Goal: Contribute content: Contribute content

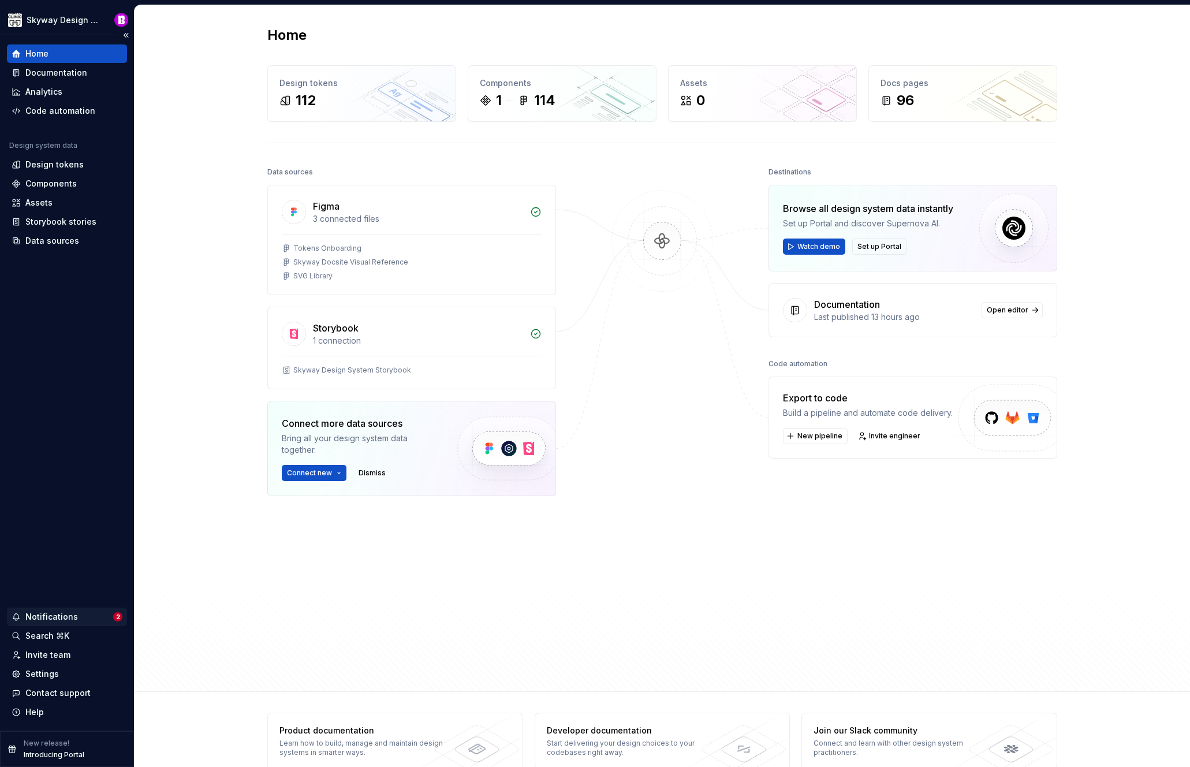
click at [66, 617] on div "Notifications" at bounding box center [51, 617] width 53 height 12
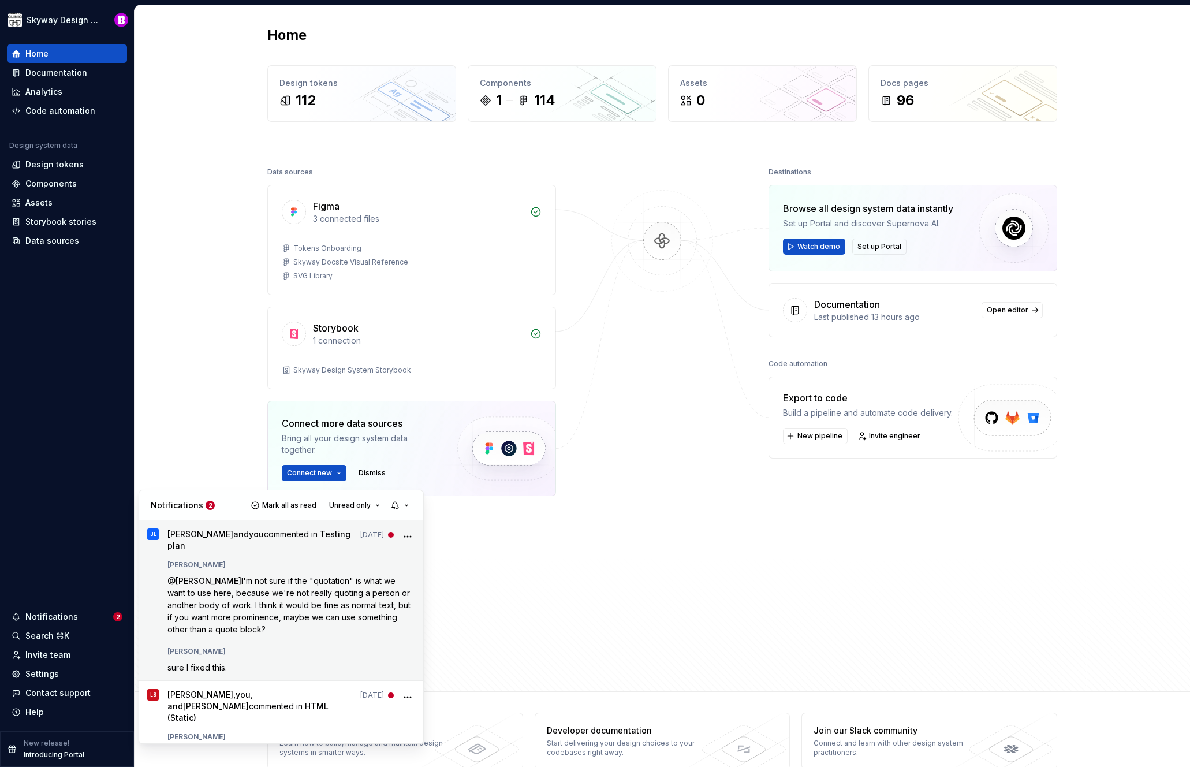
click at [318, 592] on span "I'm not sure if the "quotation" is what we want to use here, because we're not …" at bounding box center [289, 605] width 245 height 58
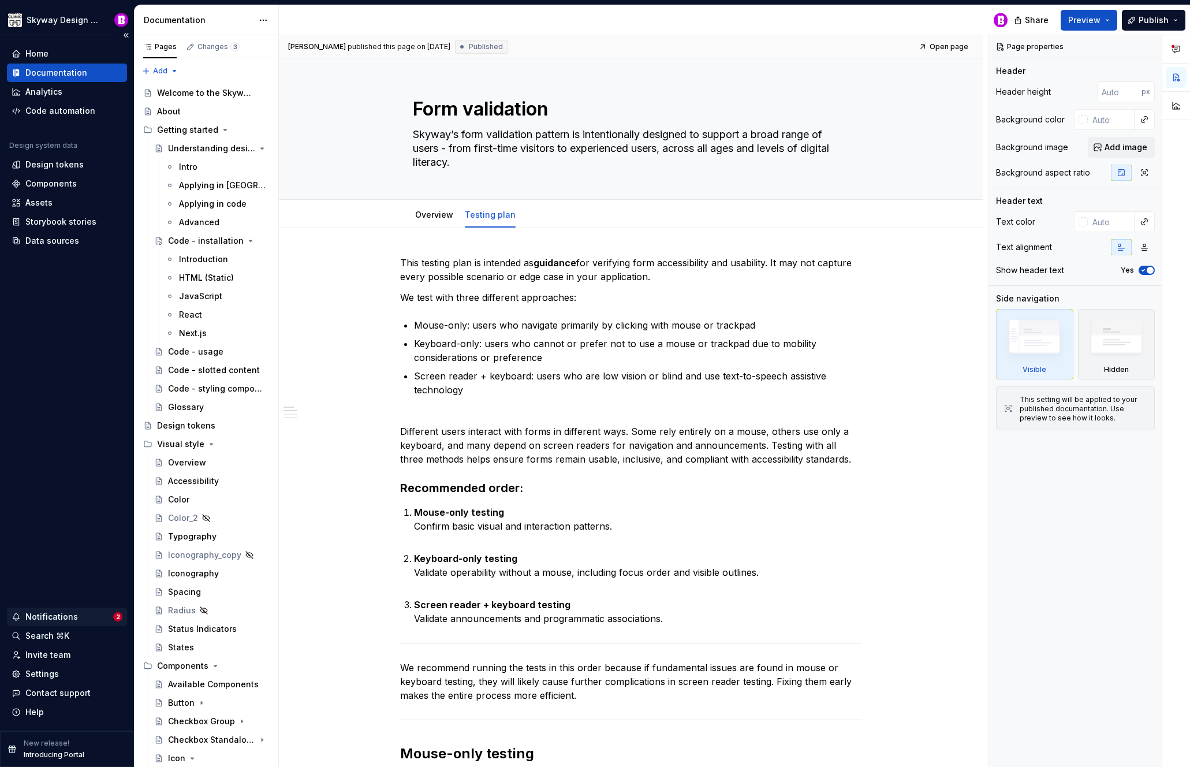
click at [62, 614] on div "Notifications" at bounding box center [51, 617] width 53 height 12
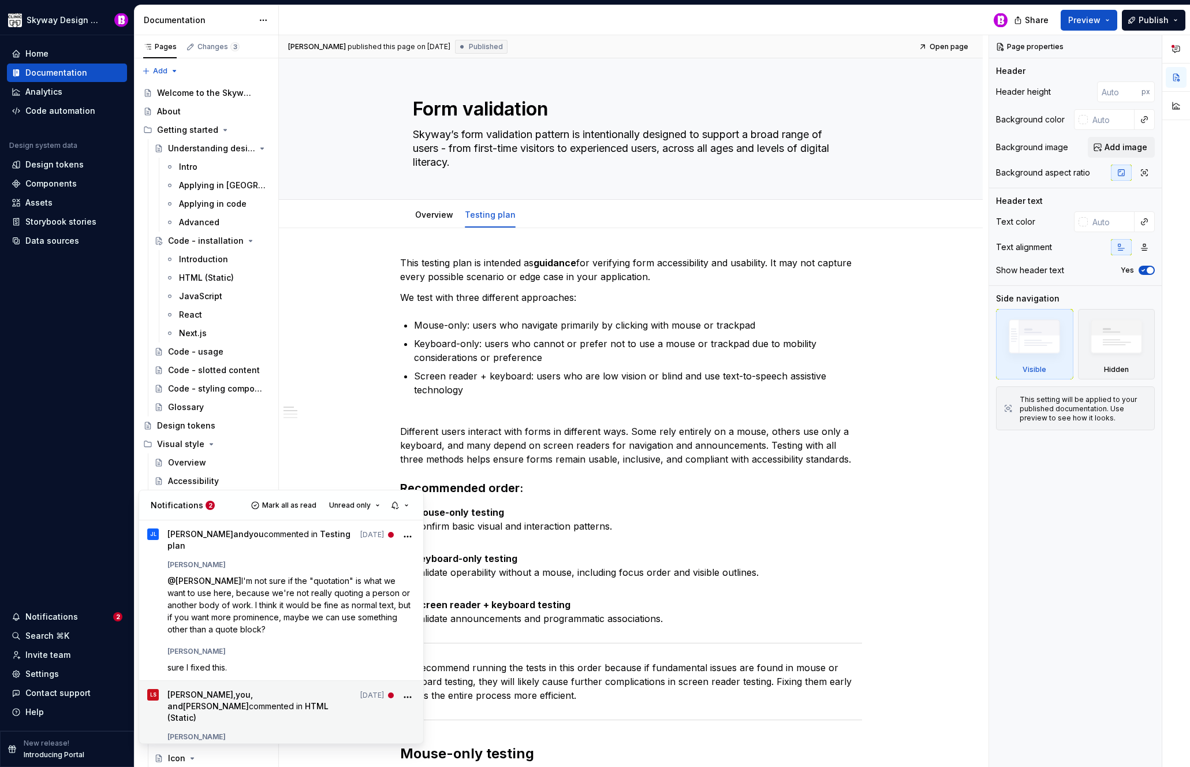
click at [238, 697] on span "Laina Saccone , you , and James Likely commented in HTML (Static)" at bounding box center [260, 706] width 187 height 35
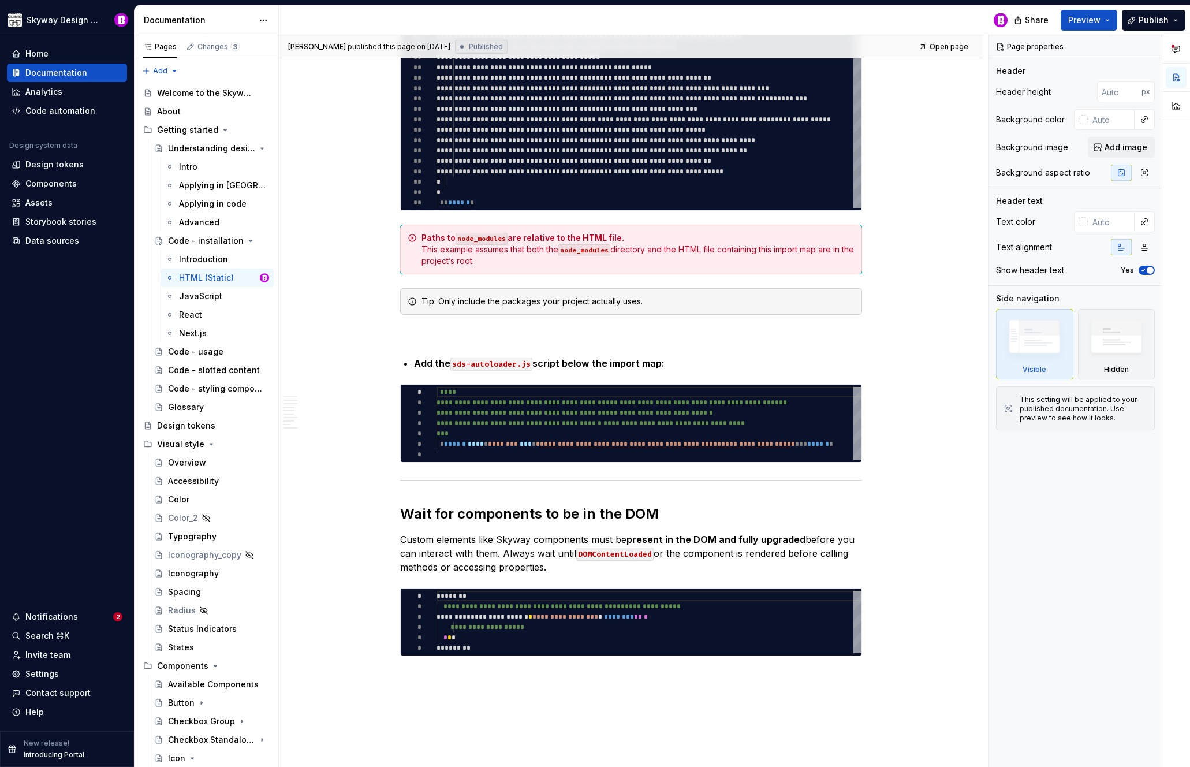
scroll to position [1846, 0]
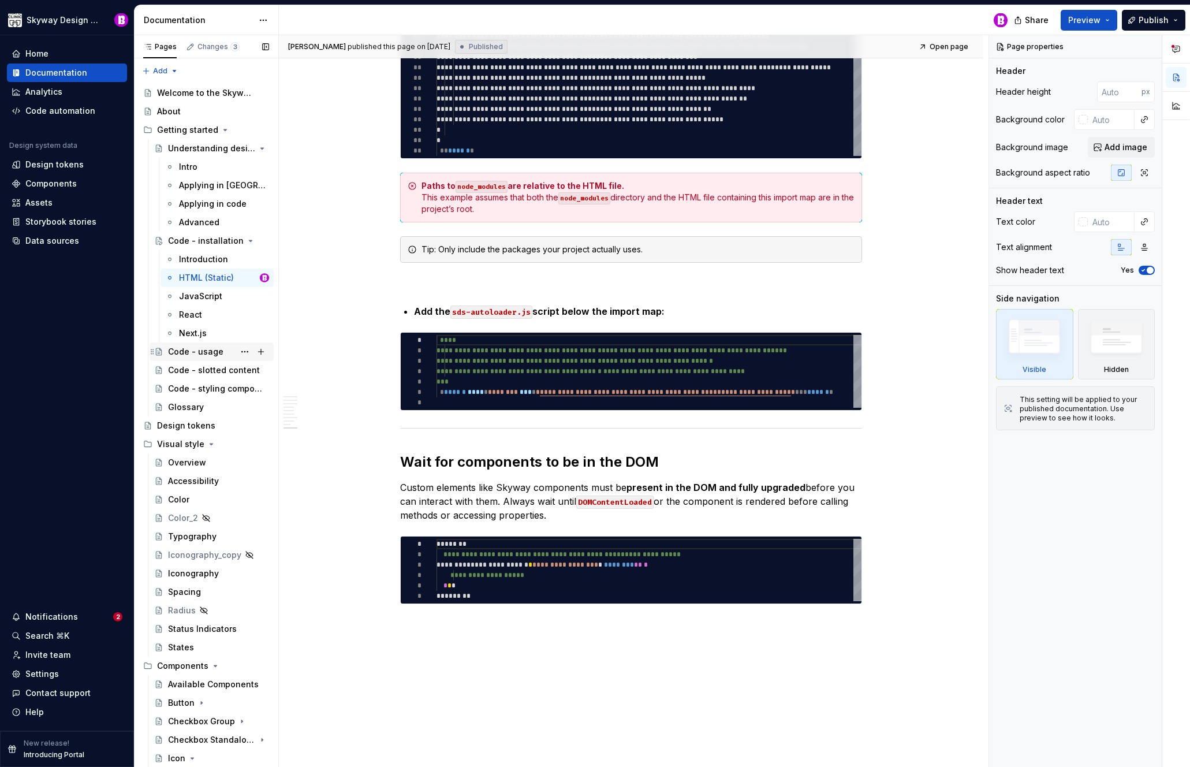
click at [190, 355] on div "Code - usage" at bounding box center [195, 352] width 55 height 12
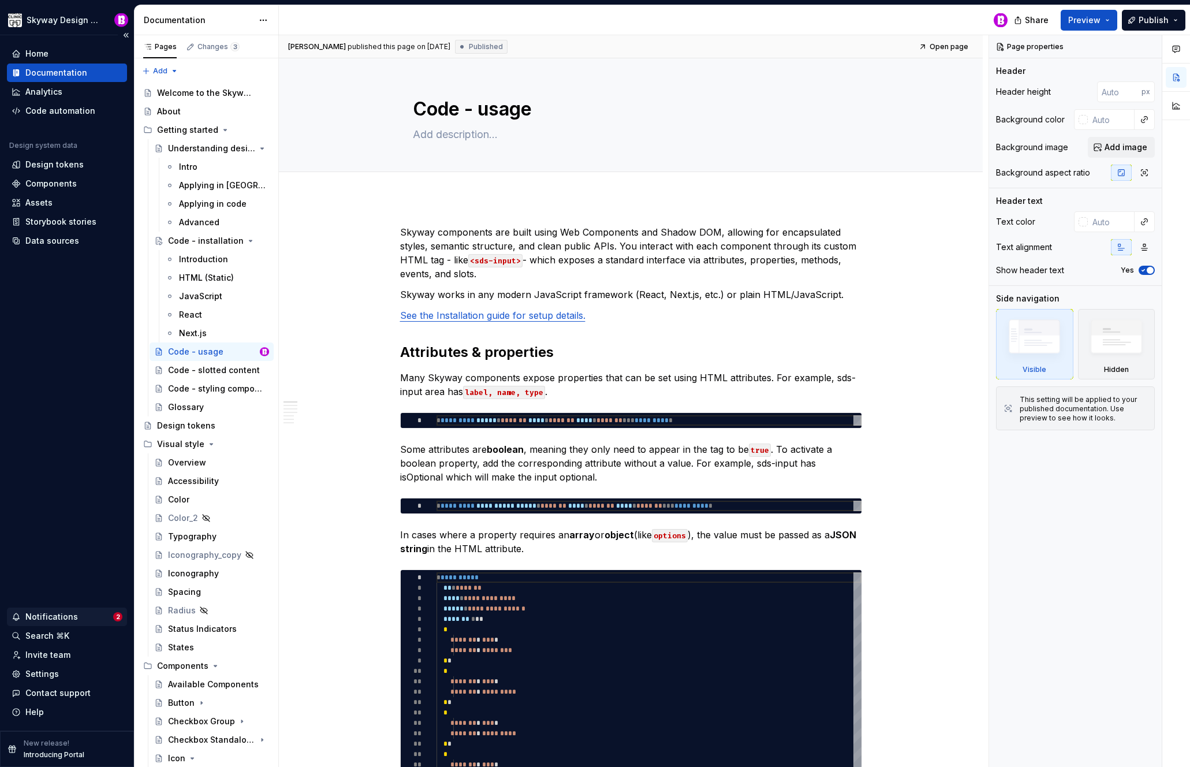
click at [68, 612] on div "Notifications" at bounding box center [51, 617] width 53 height 12
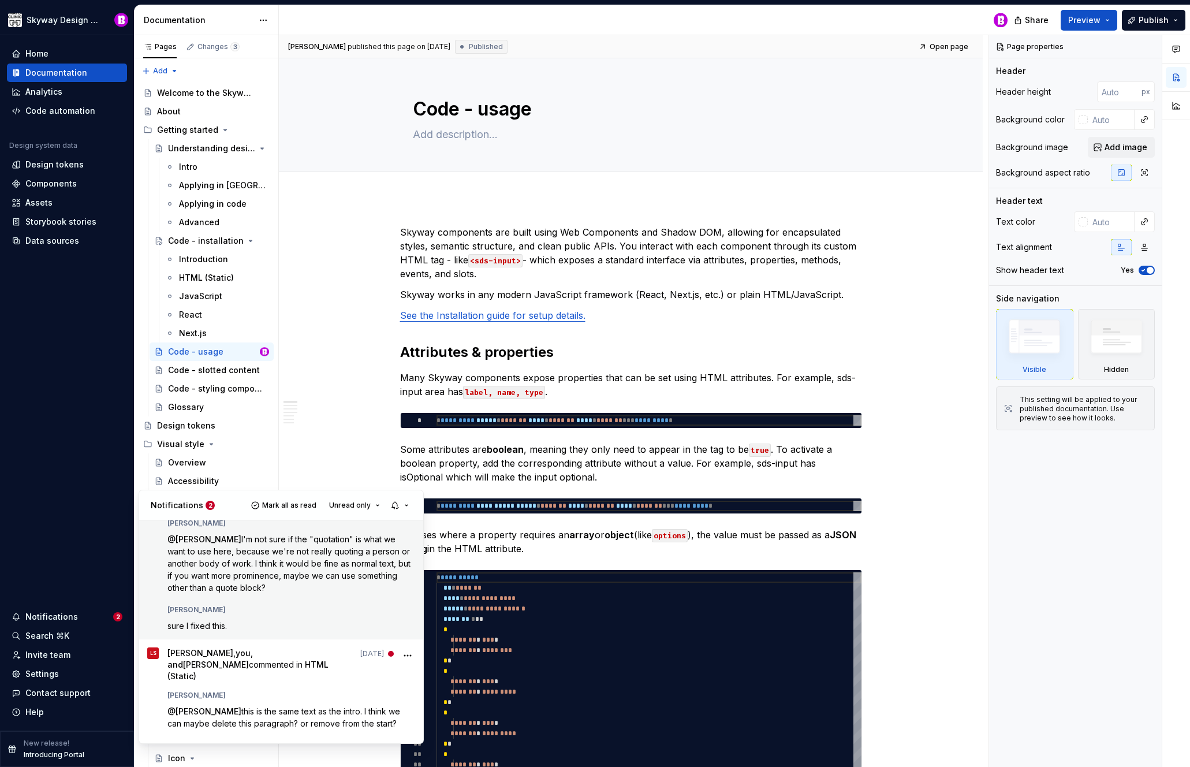
scroll to position [133, 0]
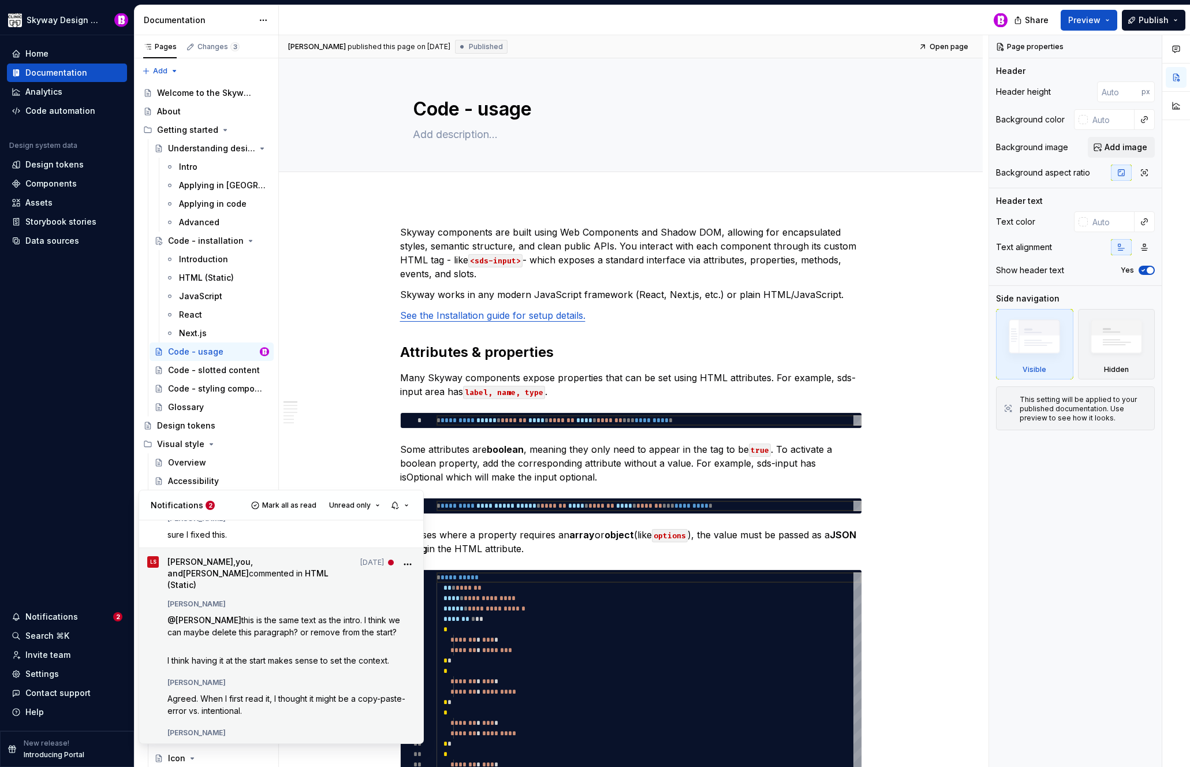
click at [292, 615] on span "this is the same text as the intro. I think we can maybe delete this paragraph?…" at bounding box center [284, 626] width 235 height 22
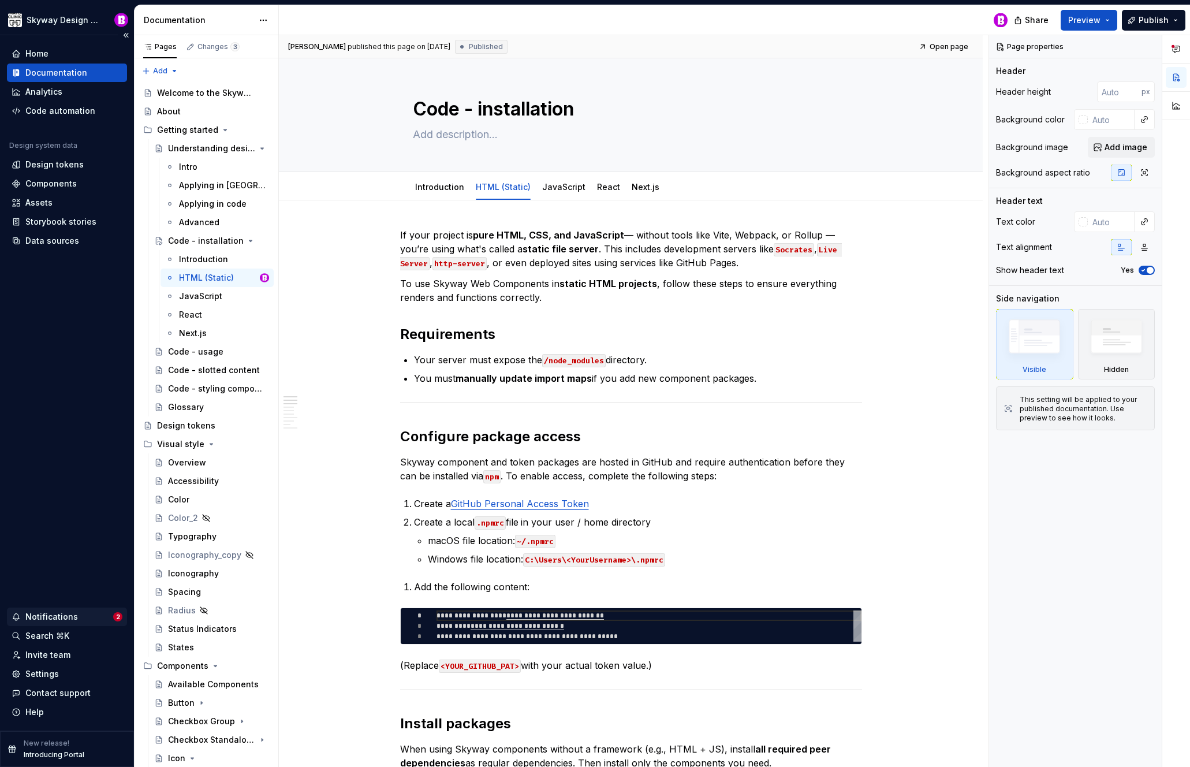
click at [54, 616] on div "Notifications" at bounding box center [51, 617] width 53 height 12
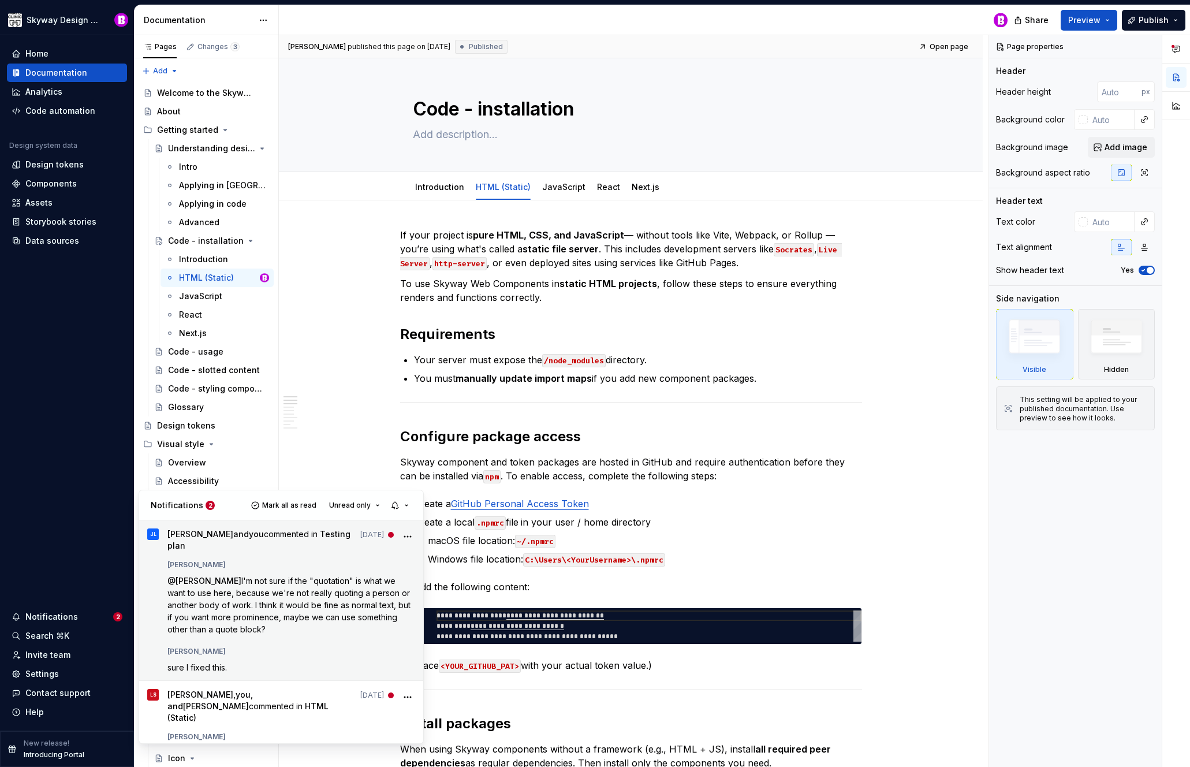
click at [402, 533] on icon "More" at bounding box center [408, 537] width 12 height 12
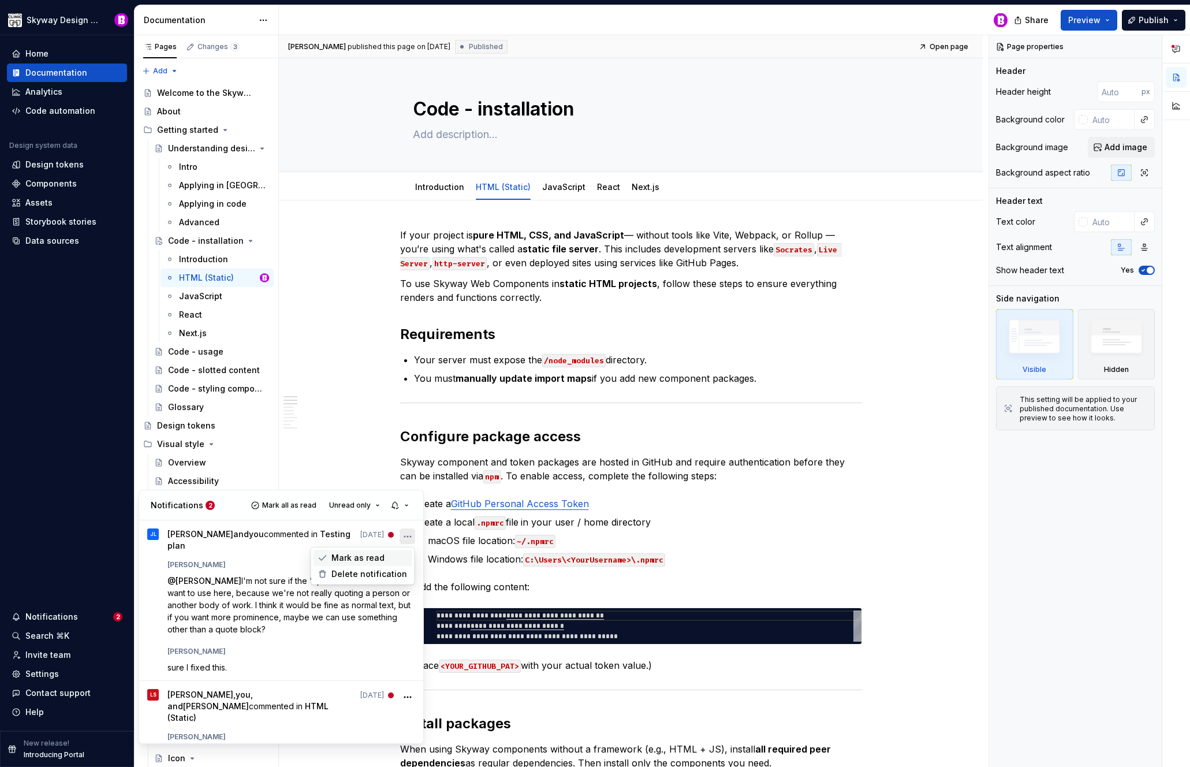
click at [360, 558] on span "Mark as read" at bounding box center [357, 558] width 53 height 12
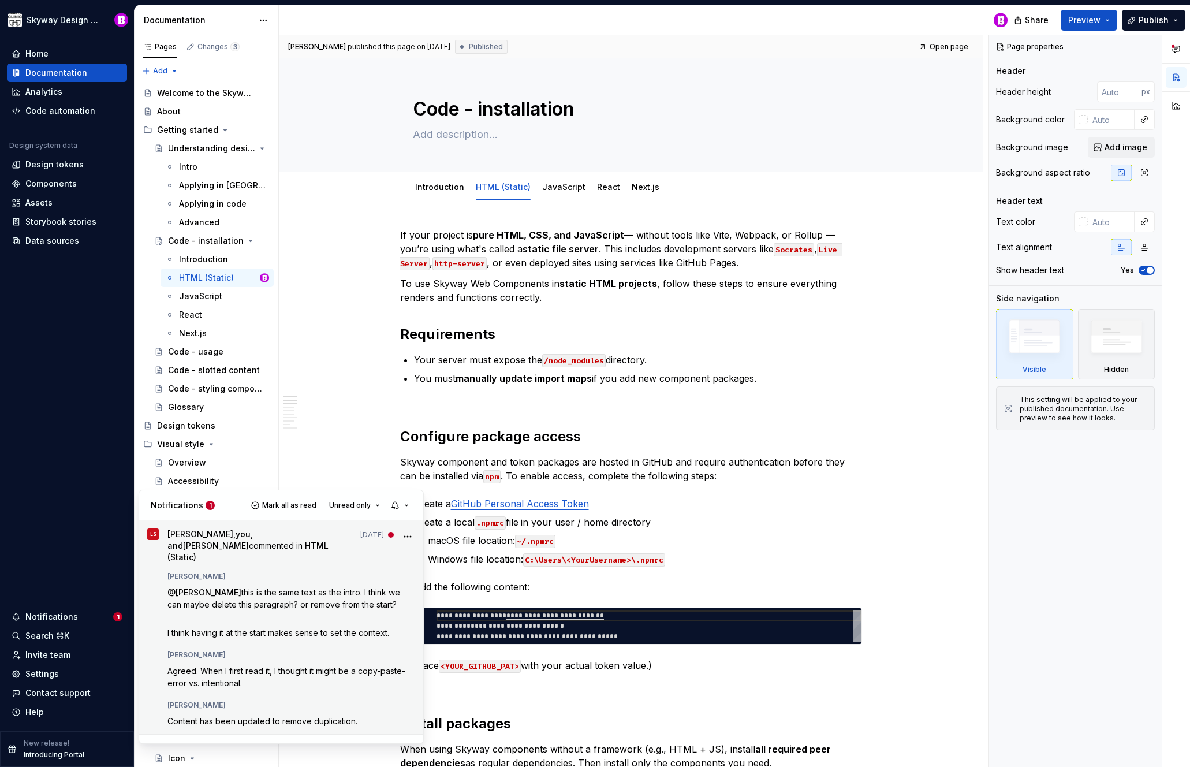
click at [406, 536] on icon "More" at bounding box center [408, 537] width 12 height 12
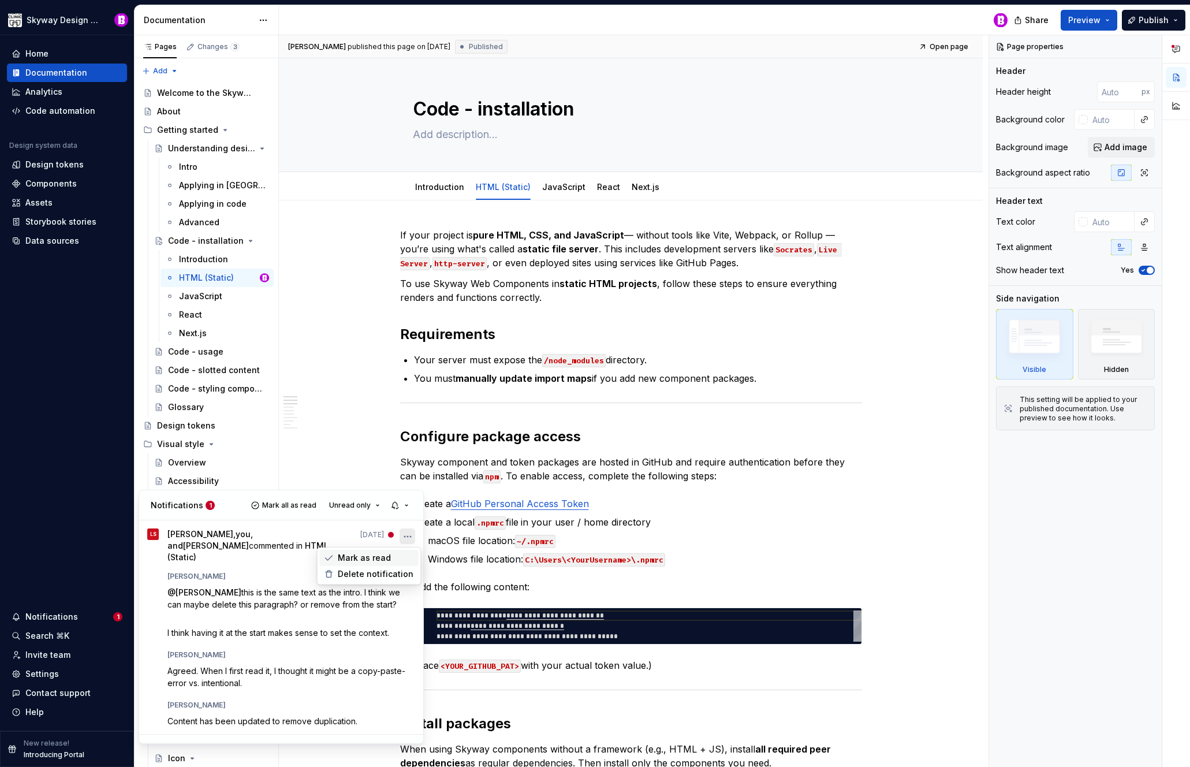
click at [386, 552] on span "Mark as read" at bounding box center [364, 558] width 53 height 12
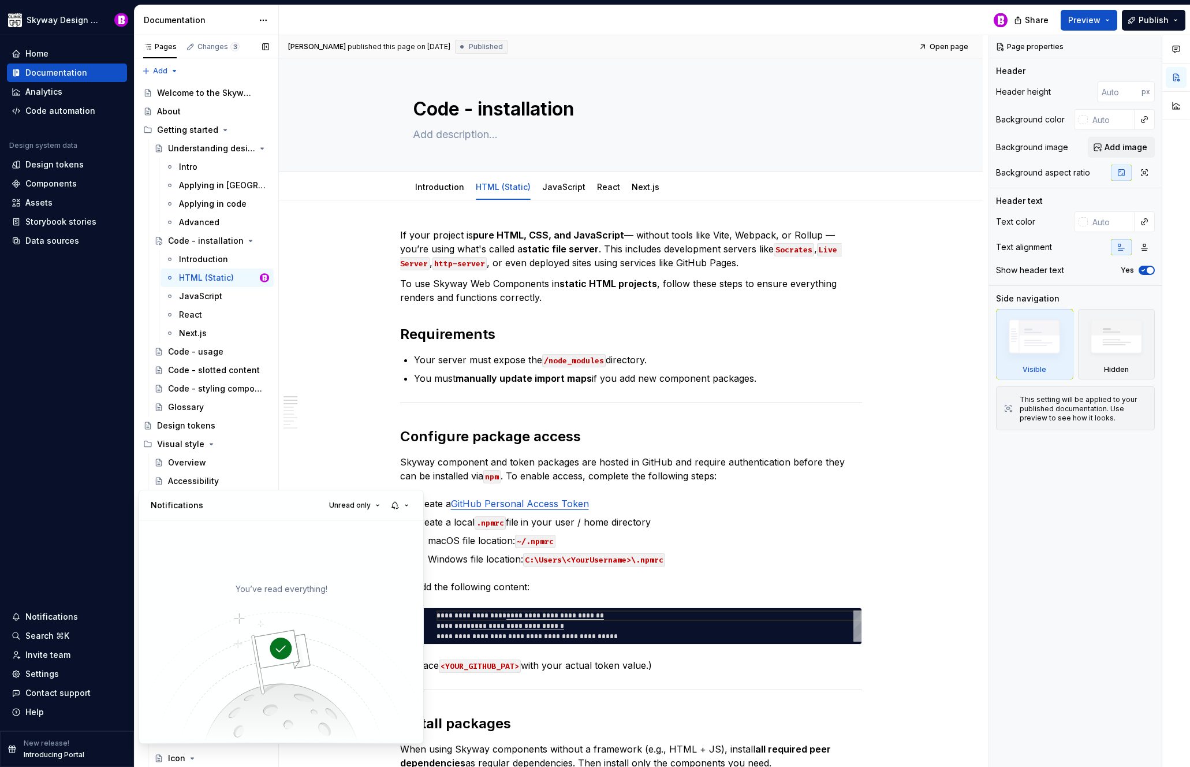
click at [200, 352] on div "Pages Changes 3 Add Accessibility guide for tree Page tree. Navigate the tree w…" at bounding box center [206, 403] width 144 height 737
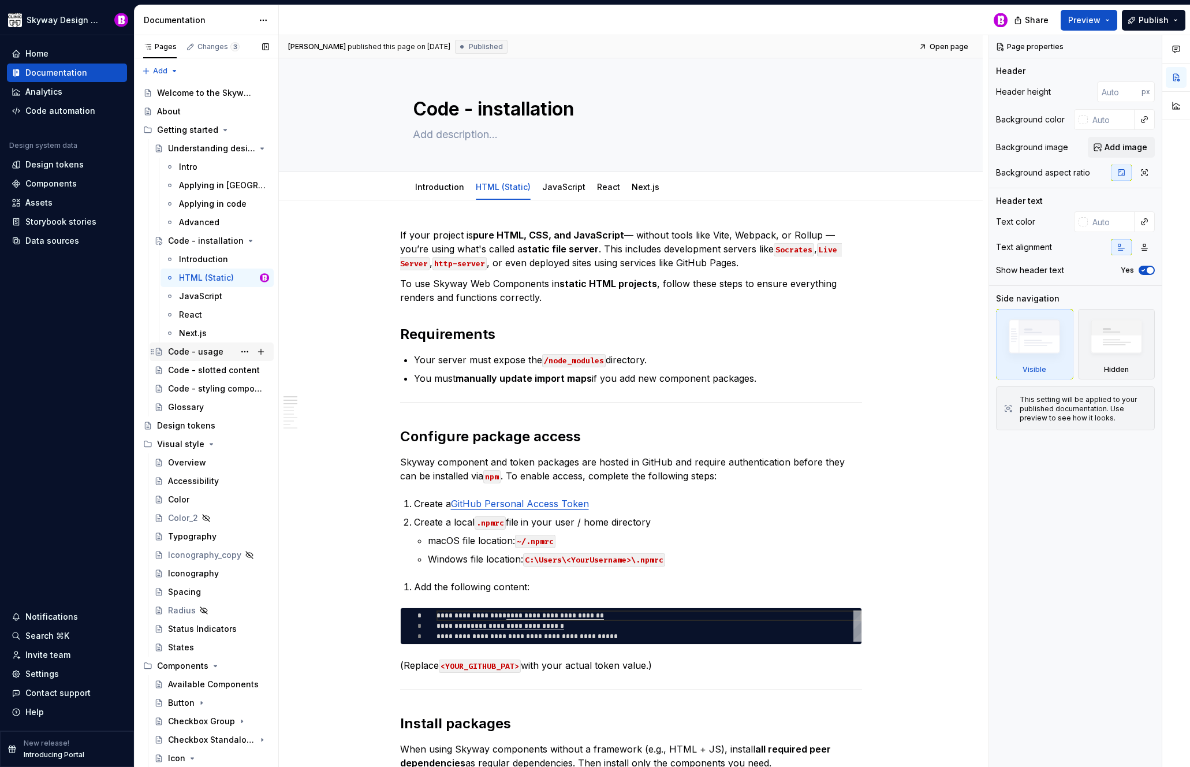
click at [183, 352] on div "Code - usage" at bounding box center [195, 352] width 55 height 12
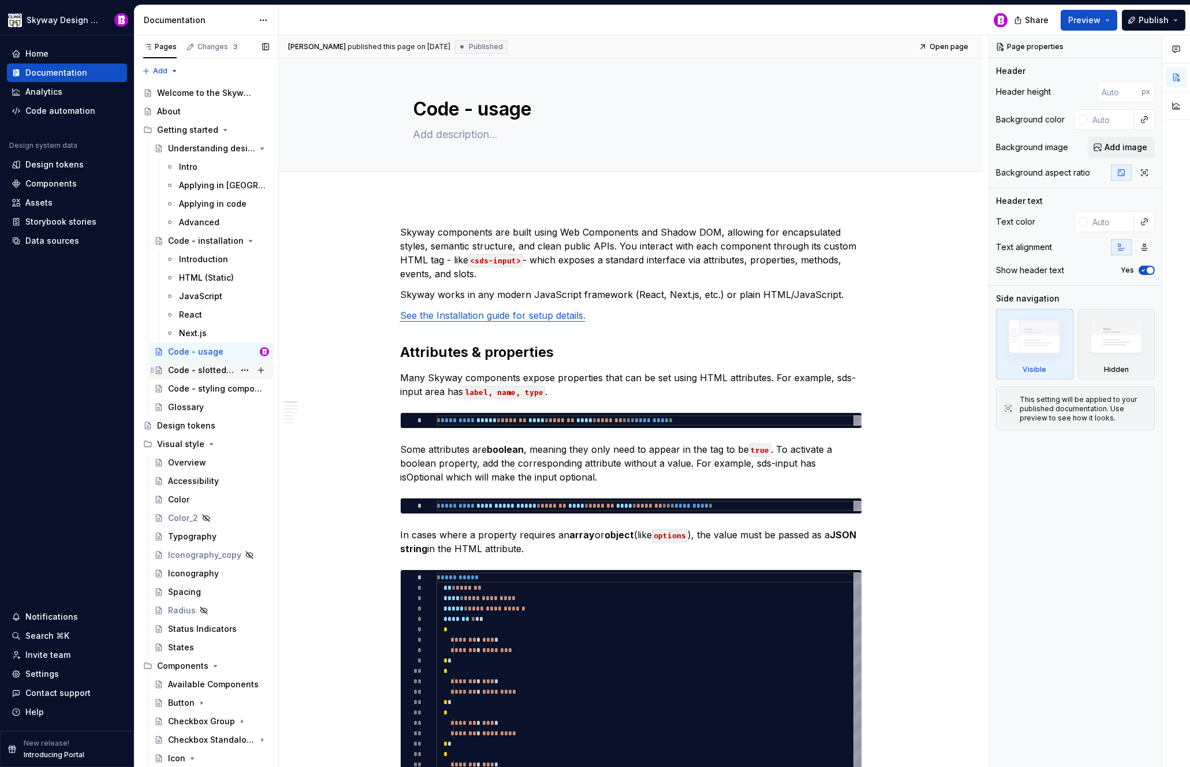
click at [203, 369] on div "Code - slotted content" at bounding box center [201, 370] width 66 height 12
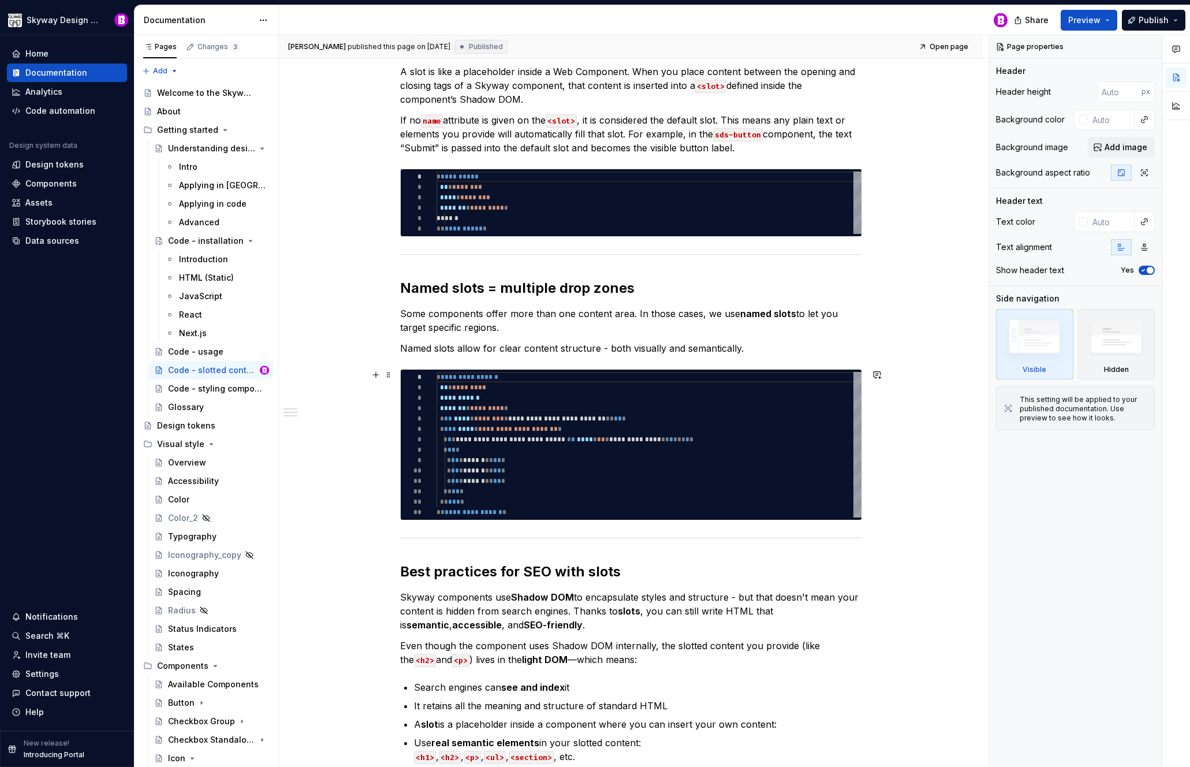
scroll to position [79, 0]
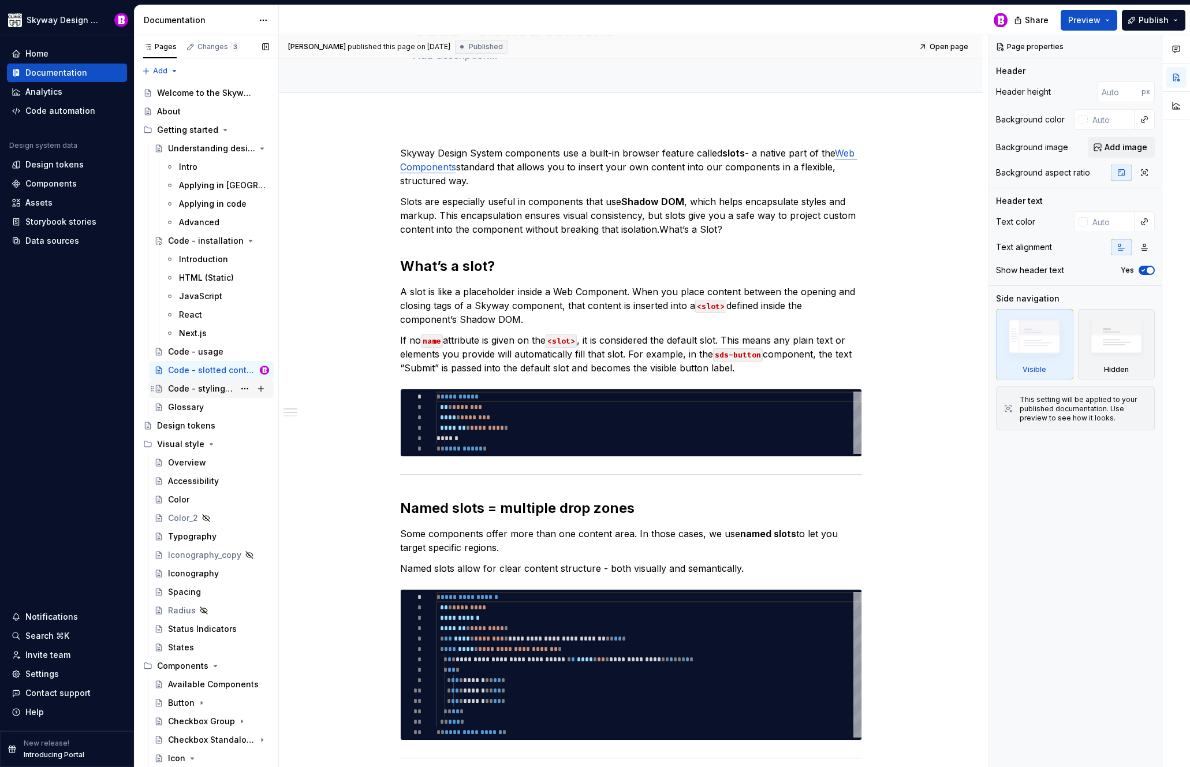
click at [201, 385] on div "Code - styling components" at bounding box center [201, 389] width 66 height 12
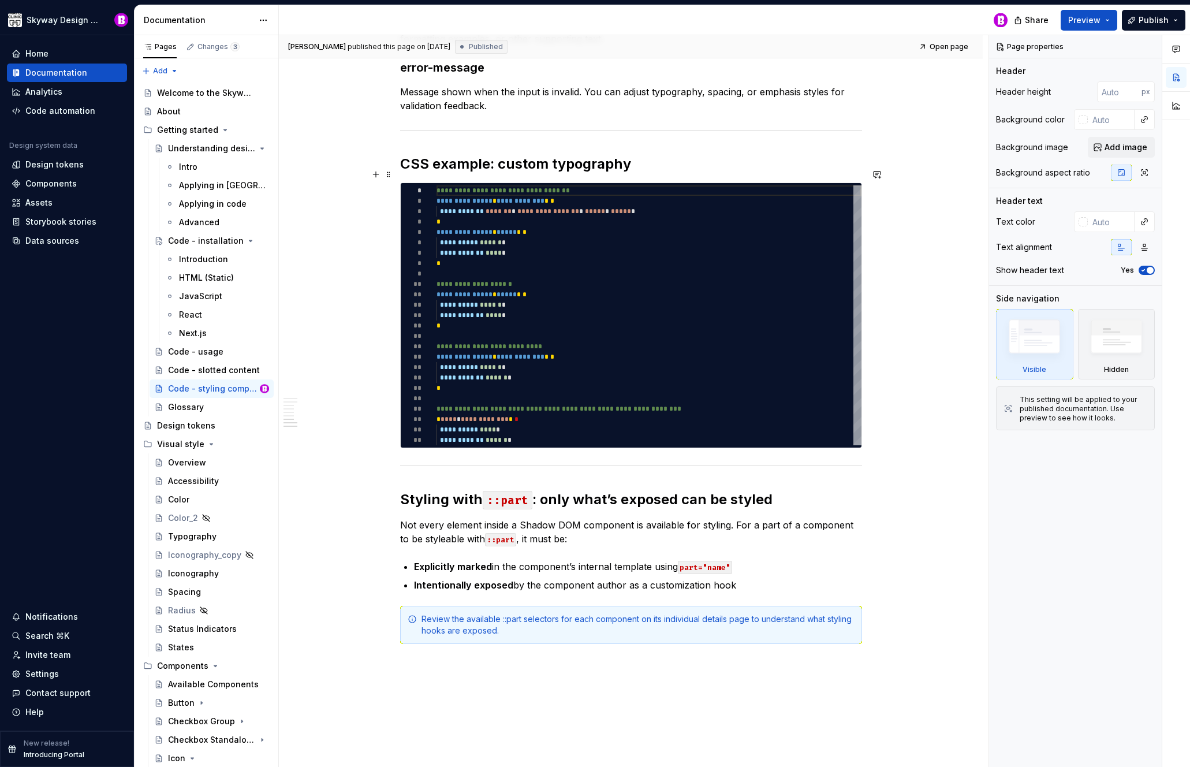
scroll to position [981, 0]
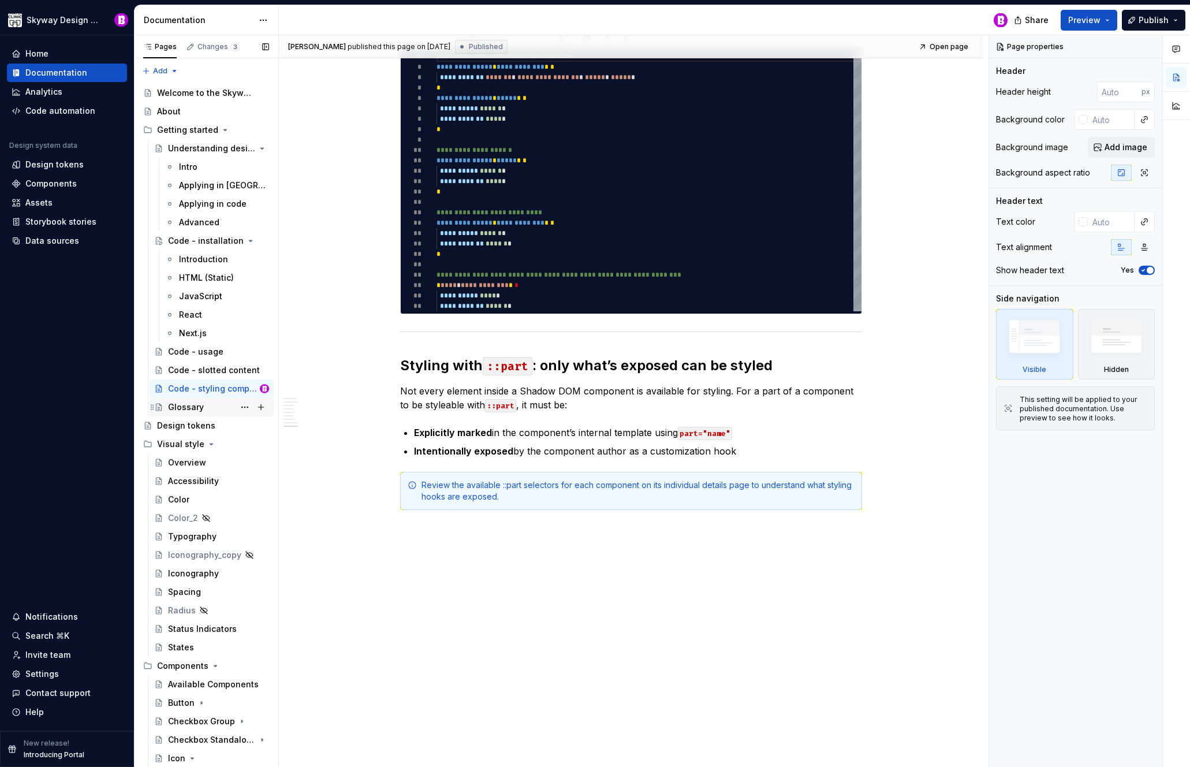
click at [185, 411] on div "Glossary" at bounding box center [186, 407] width 36 height 12
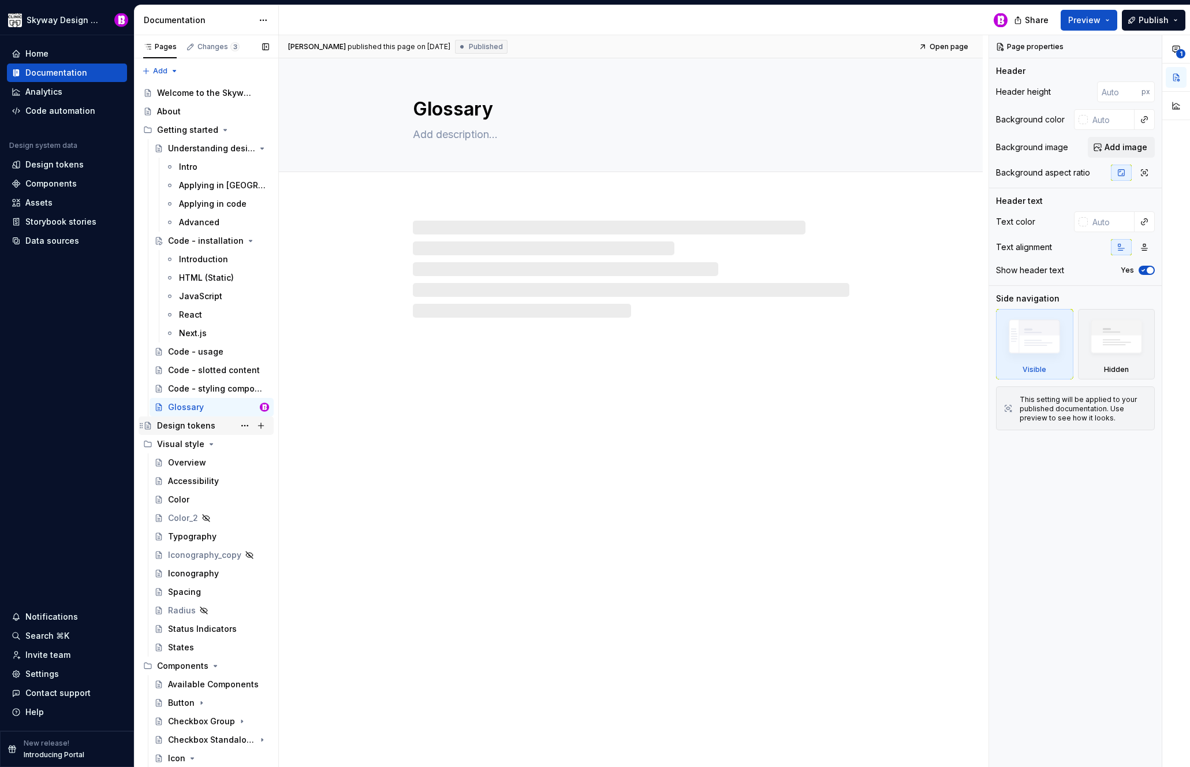
click at [190, 425] on div "Design tokens" at bounding box center [186, 426] width 58 height 12
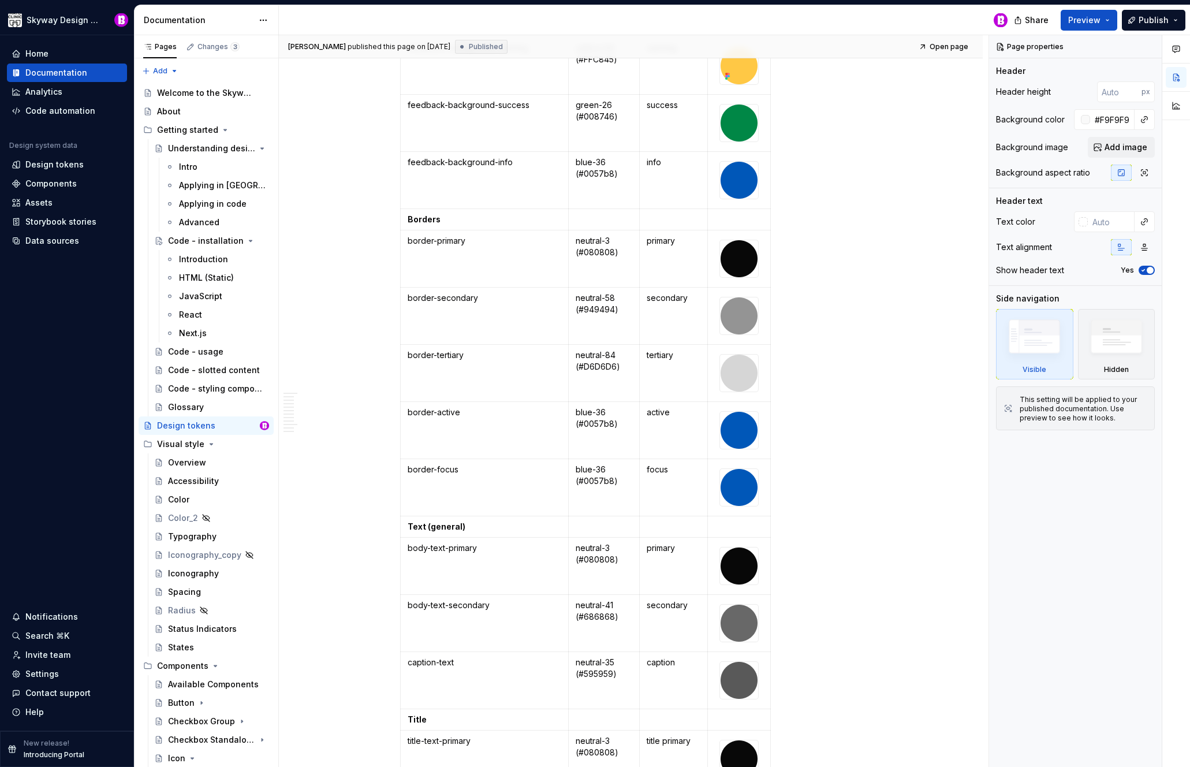
scroll to position [4615, 0]
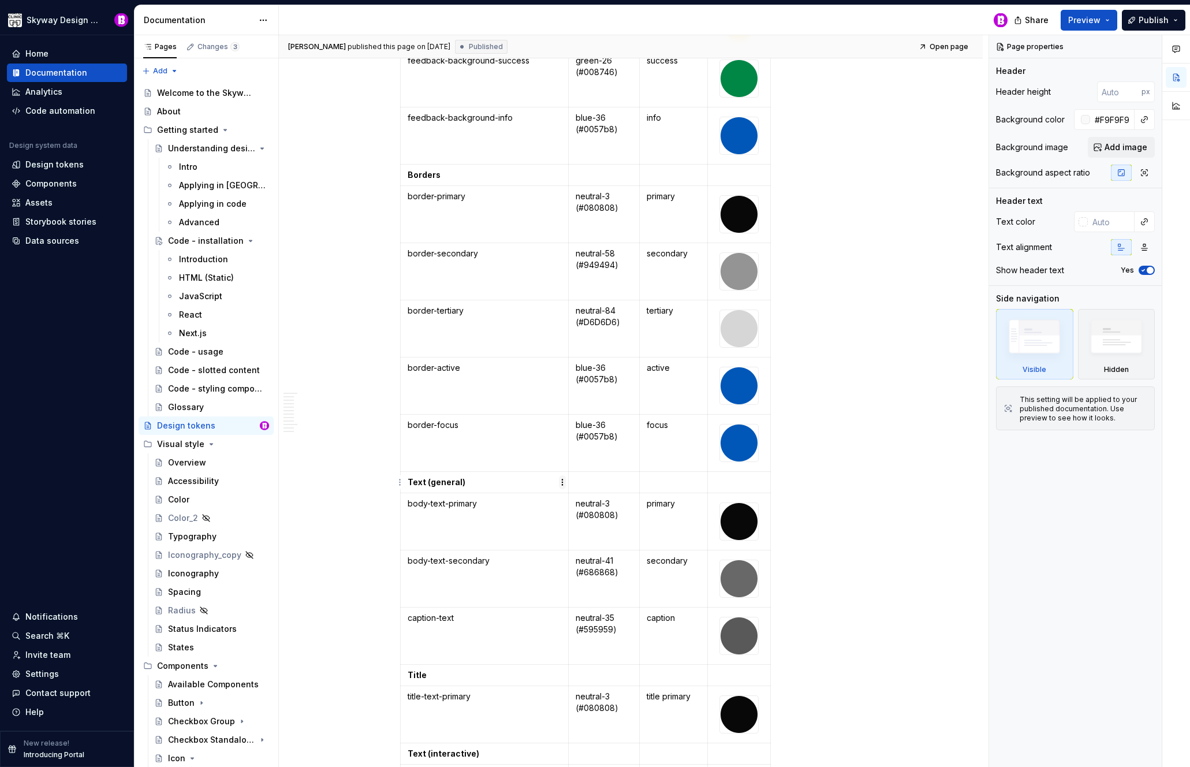
click at [564, 481] on html "Skyway Design System Home Documentation Analytics Code automation Design system…" at bounding box center [595, 383] width 1190 height 767
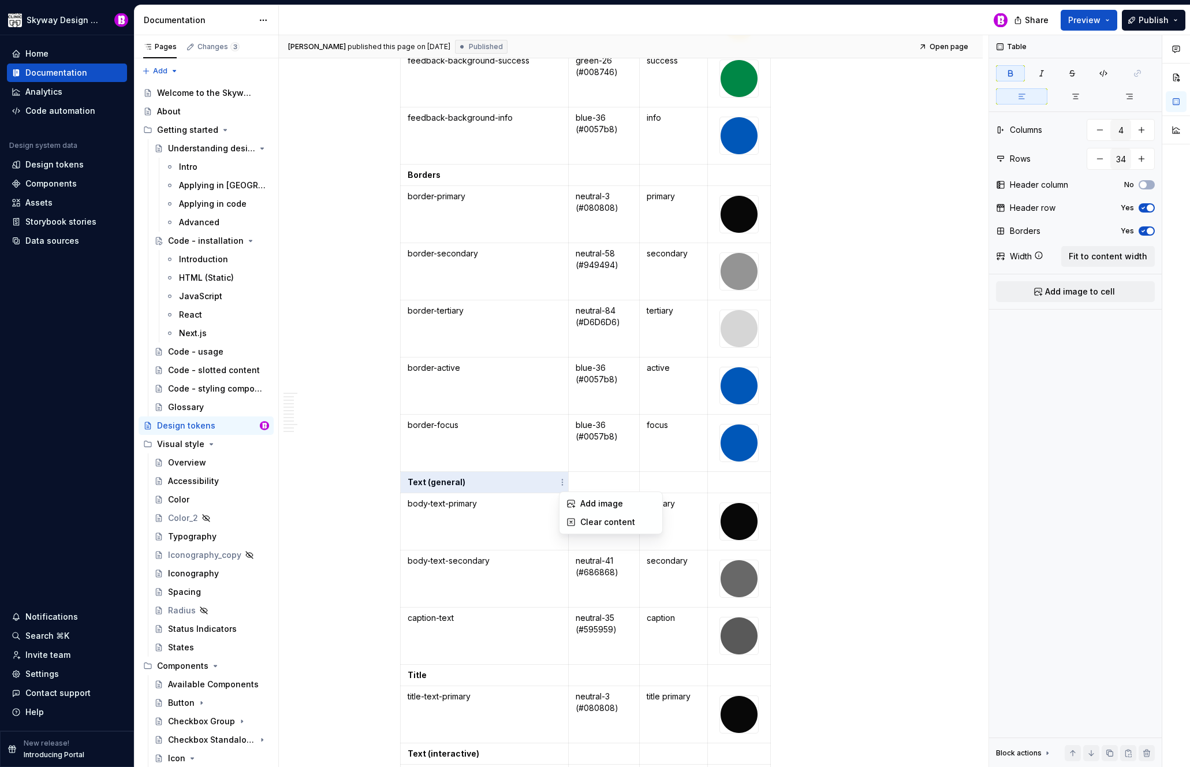
click at [365, 438] on html "Skyway Design System Home Documentation Analytics Code automation Design system…" at bounding box center [595, 383] width 1190 height 767
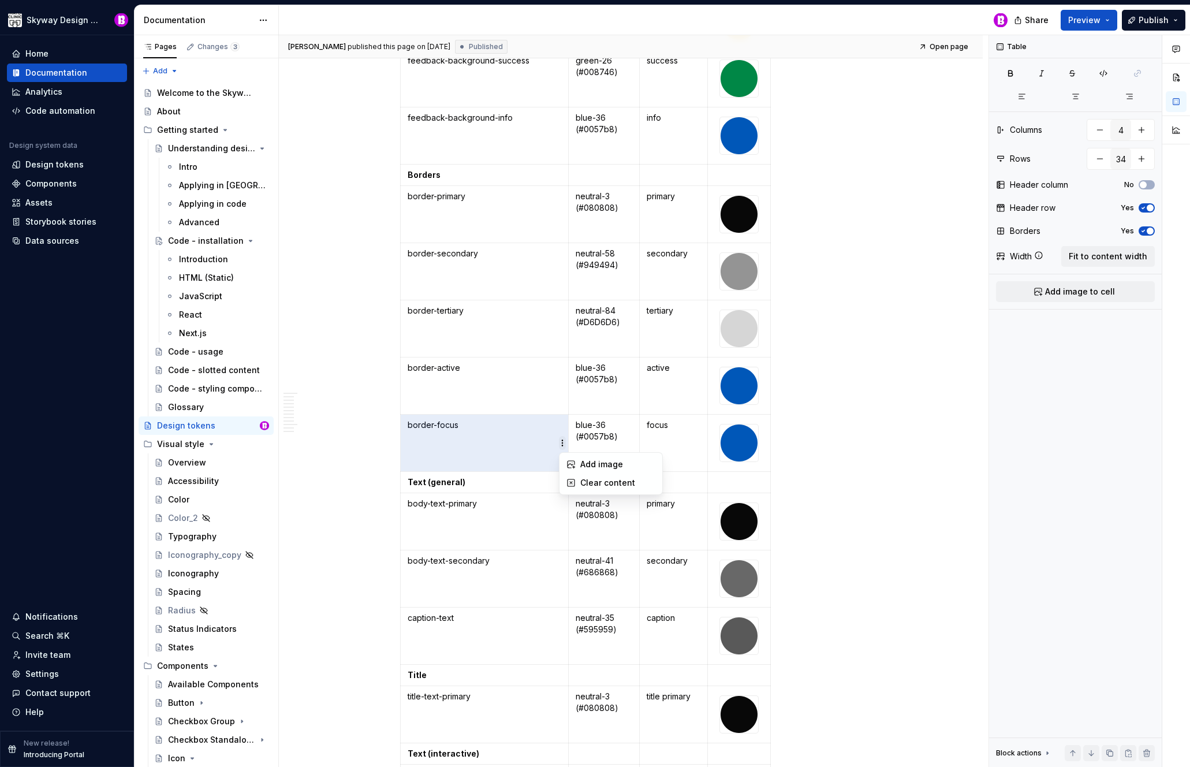
click at [563, 444] on html "Skyway Design System Home Documentation Analytics Code automation Design system…" at bounding box center [595, 383] width 1190 height 767
click at [371, 433] on html "Skyway Design System Home Documentation Analytics Code automation Design system…" at bounding box center [595, 383] width 1190 height 767
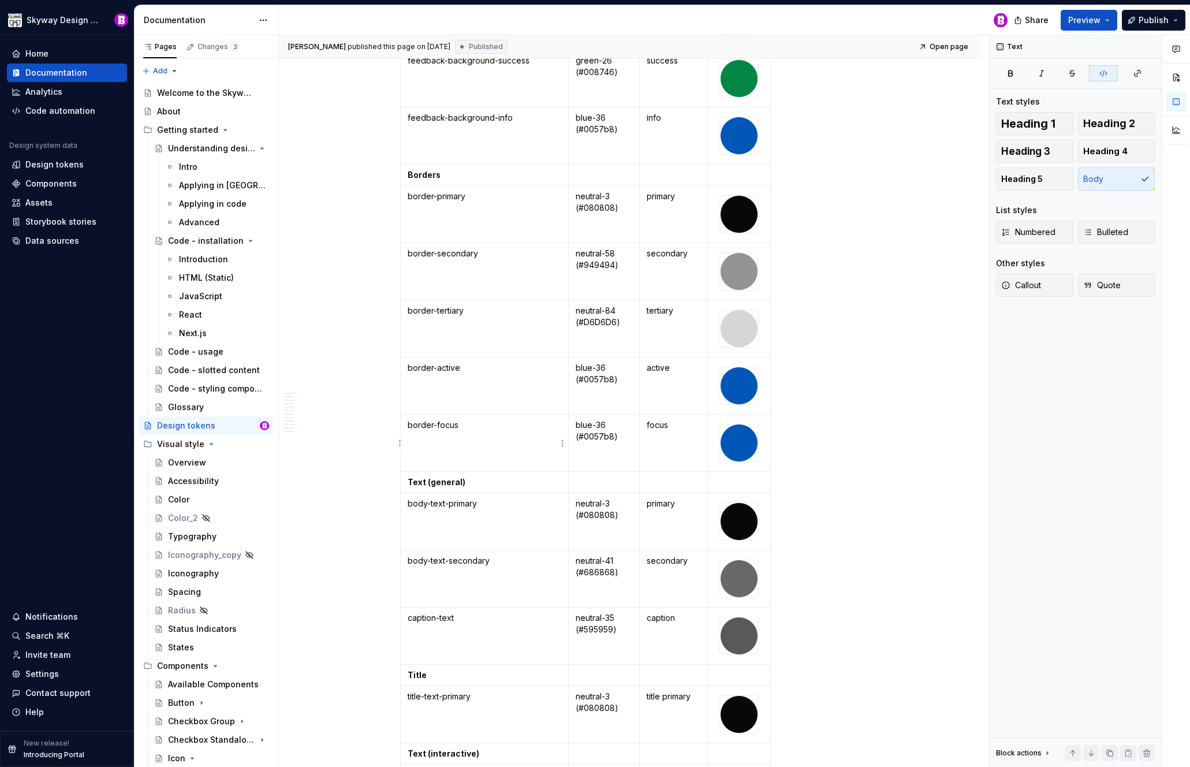
click at [496, 457] on td "border-focus" at bounding box center [484, 443] width 168 height 57
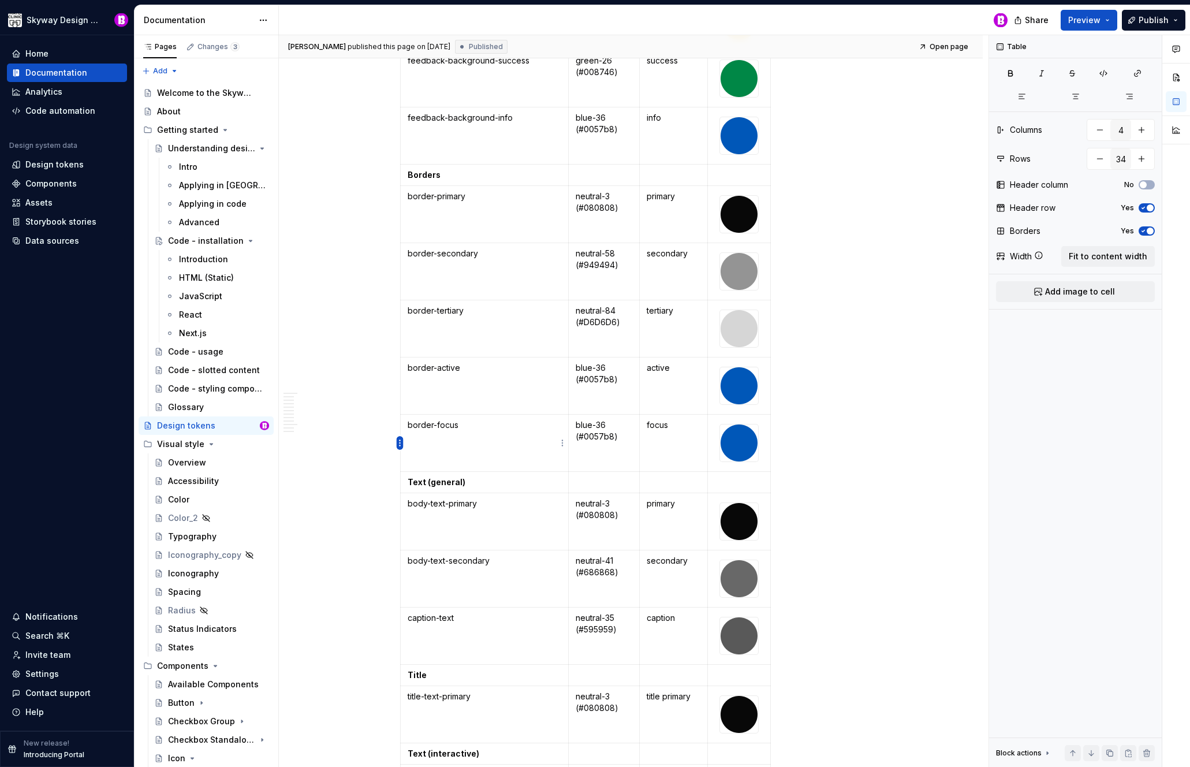
click at [400, 442] on html "Skyway Design System Home Documentation Analytics Code automation Design system…" at bounding box center [595, 383] width 1190 height 767
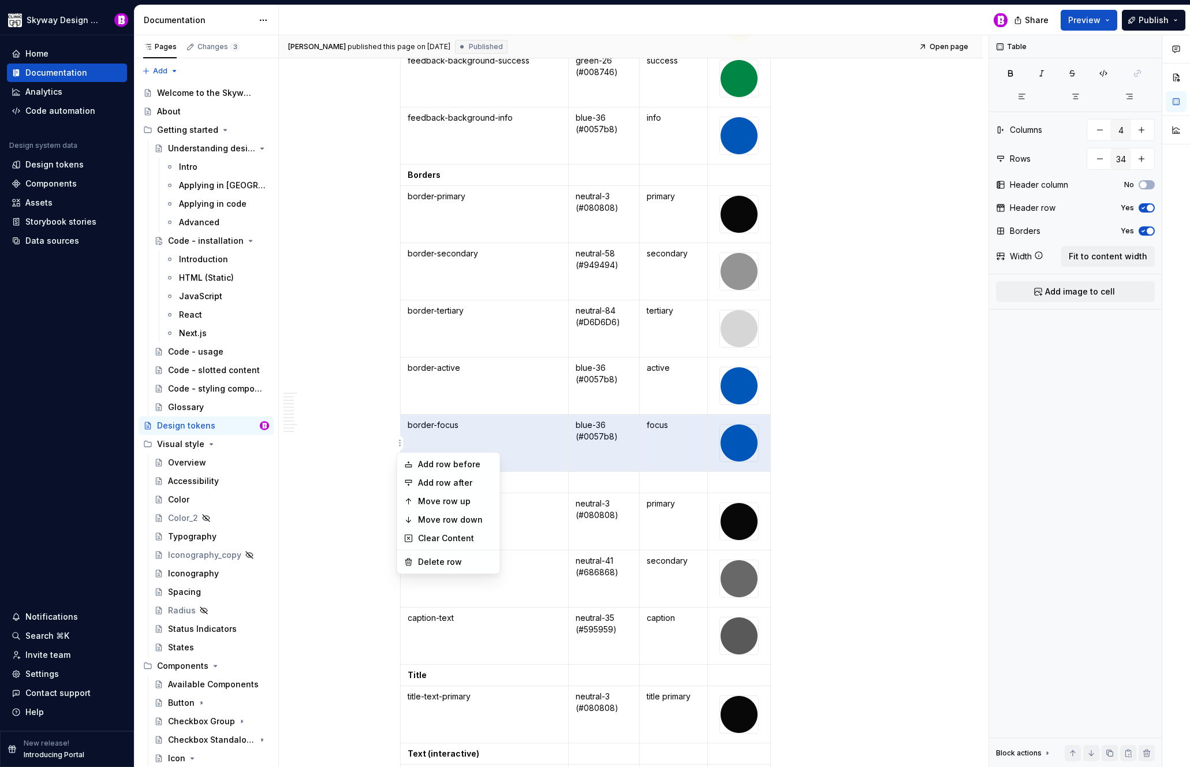
click at [878, 464] on html "Skyway Design System Home Documentation Analytics Code automation Design system…" at bounding box center [595, 383] width 1190 height 767
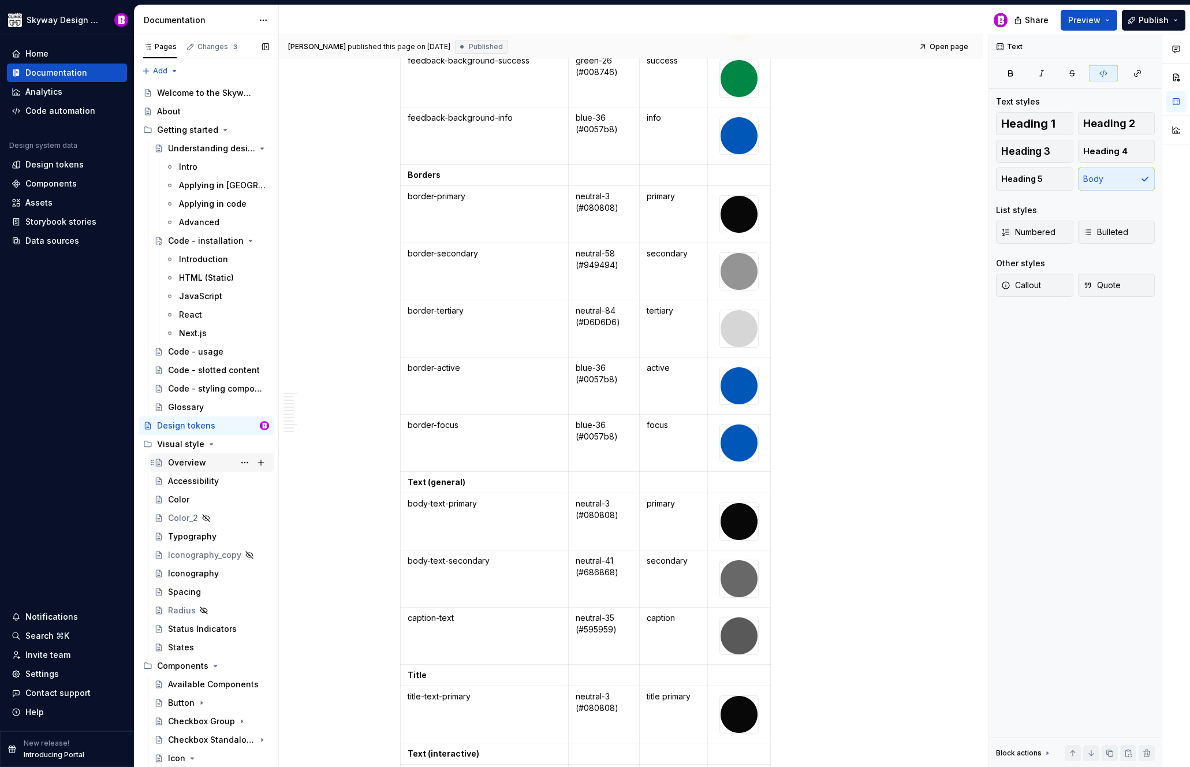
click at [193, 464] on div "Overview" at bounding box center [187, 463] width 38 height 12
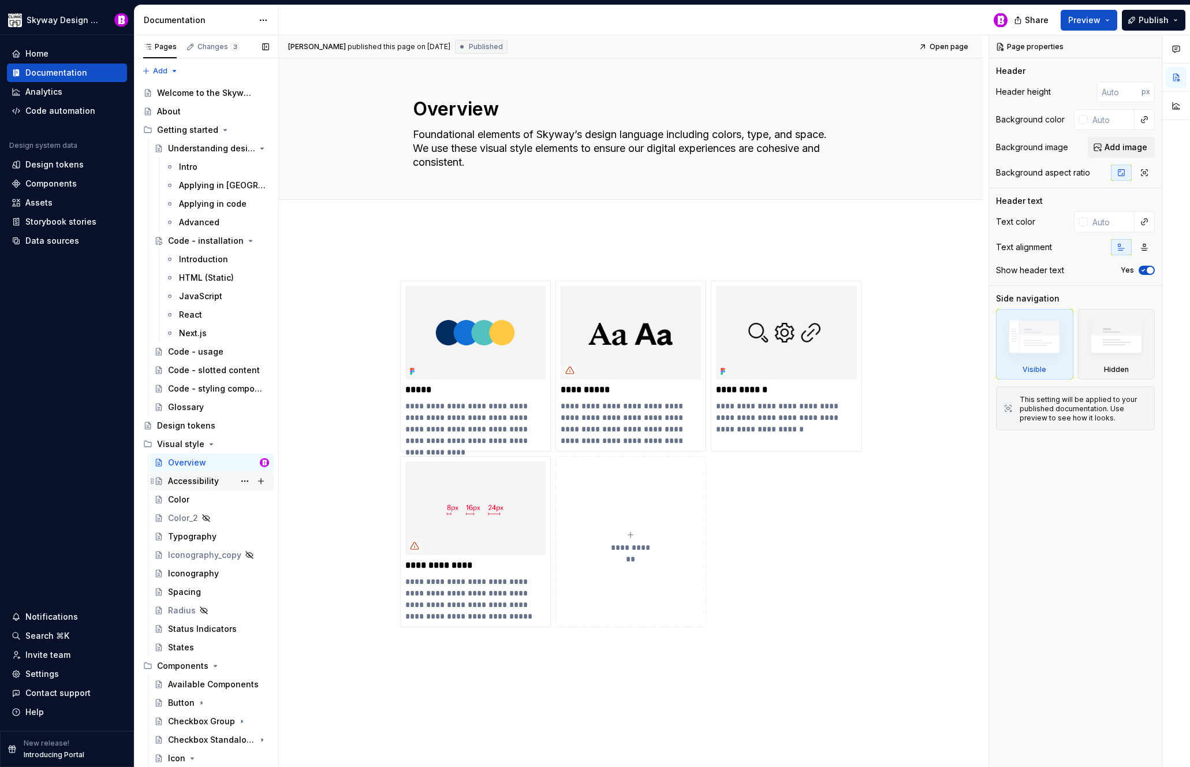
click at [197, 481] on div "Accessibility" at bounding box center [193, 481] width 51 height 12
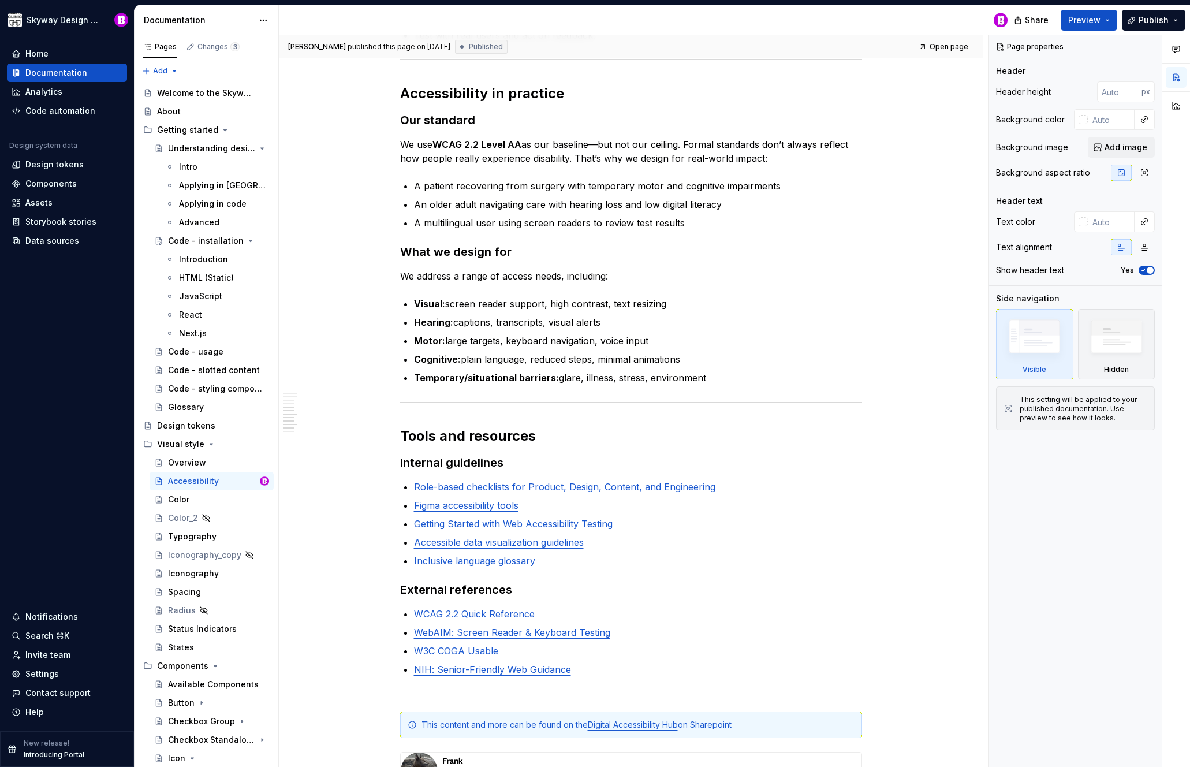
scroll to position [1121, 0]
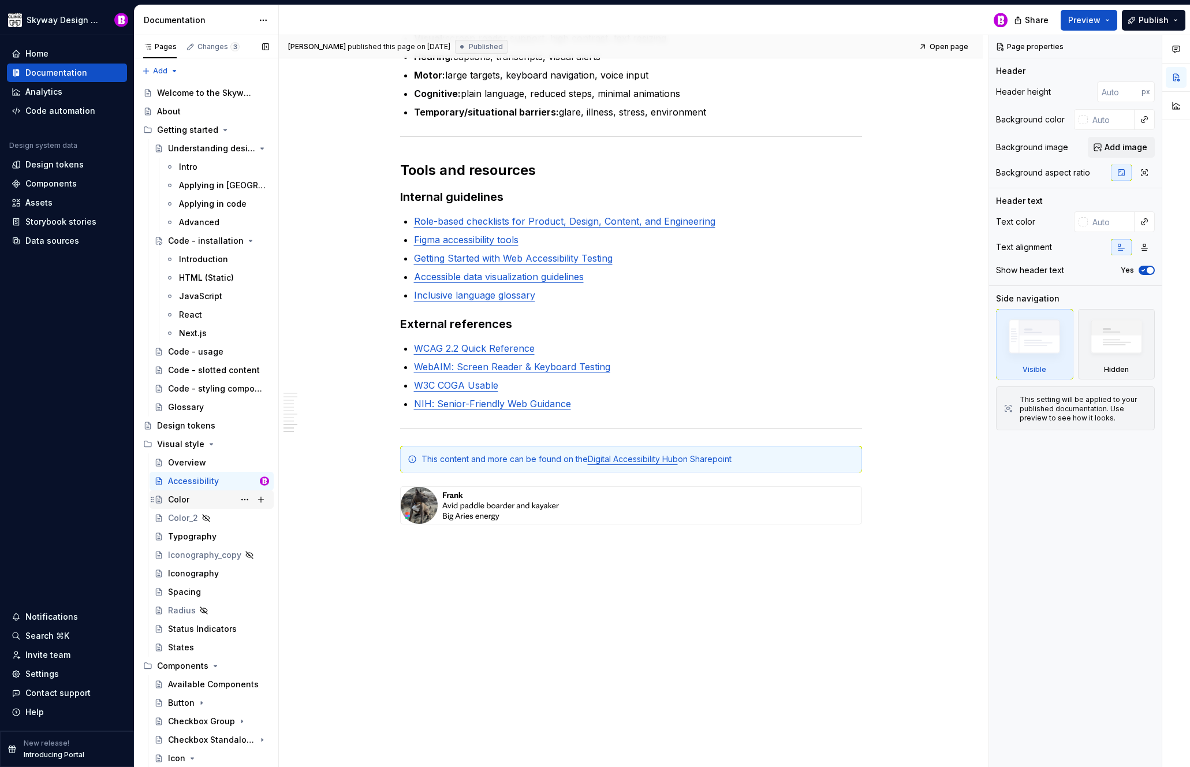
click at [184, 500] on div "Color" at bounding box center [178, 500] width 21 height 12
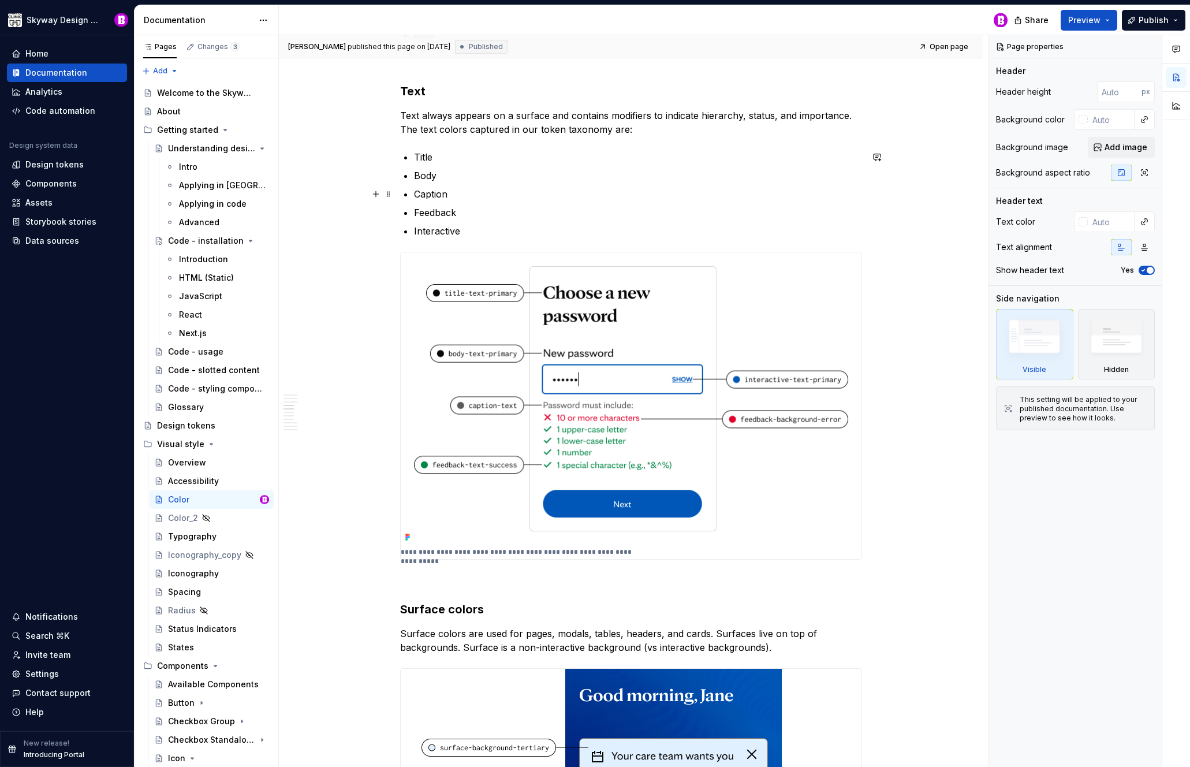
scroll to position [1494, 0]
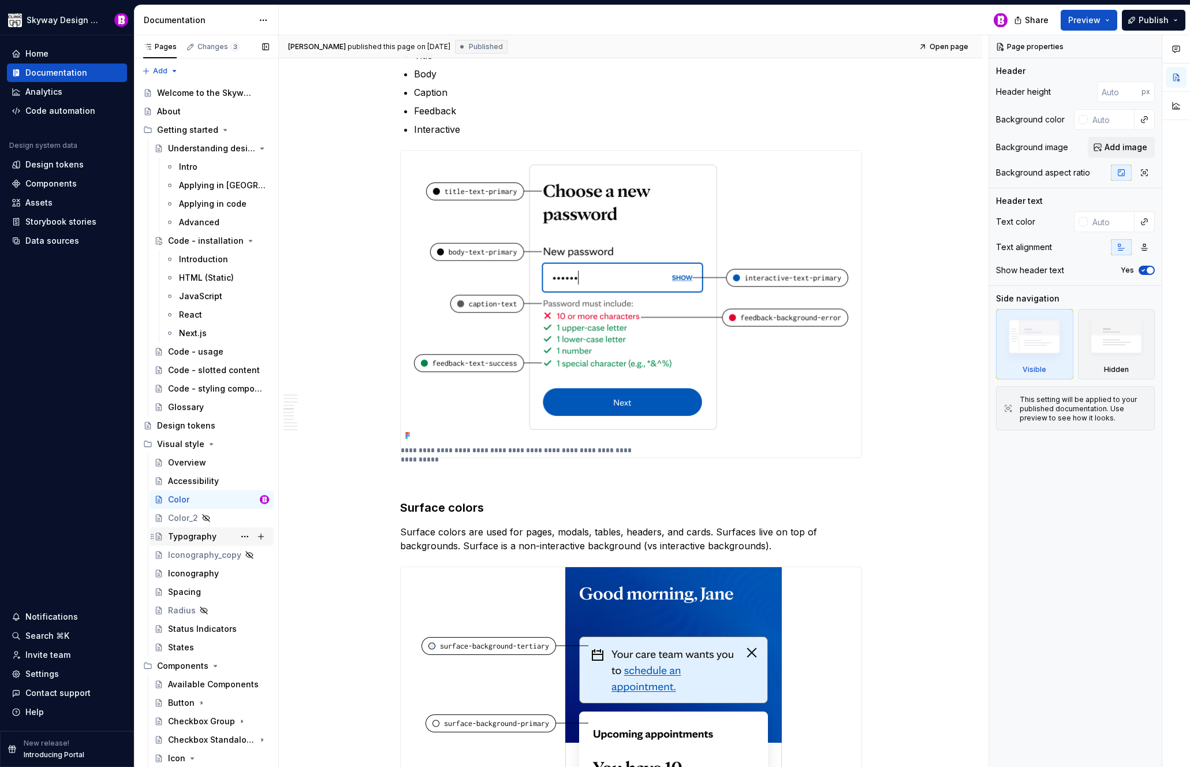
click at [203, 538] on div "Typography" at bounding box center [192, 537] width 49 height 12
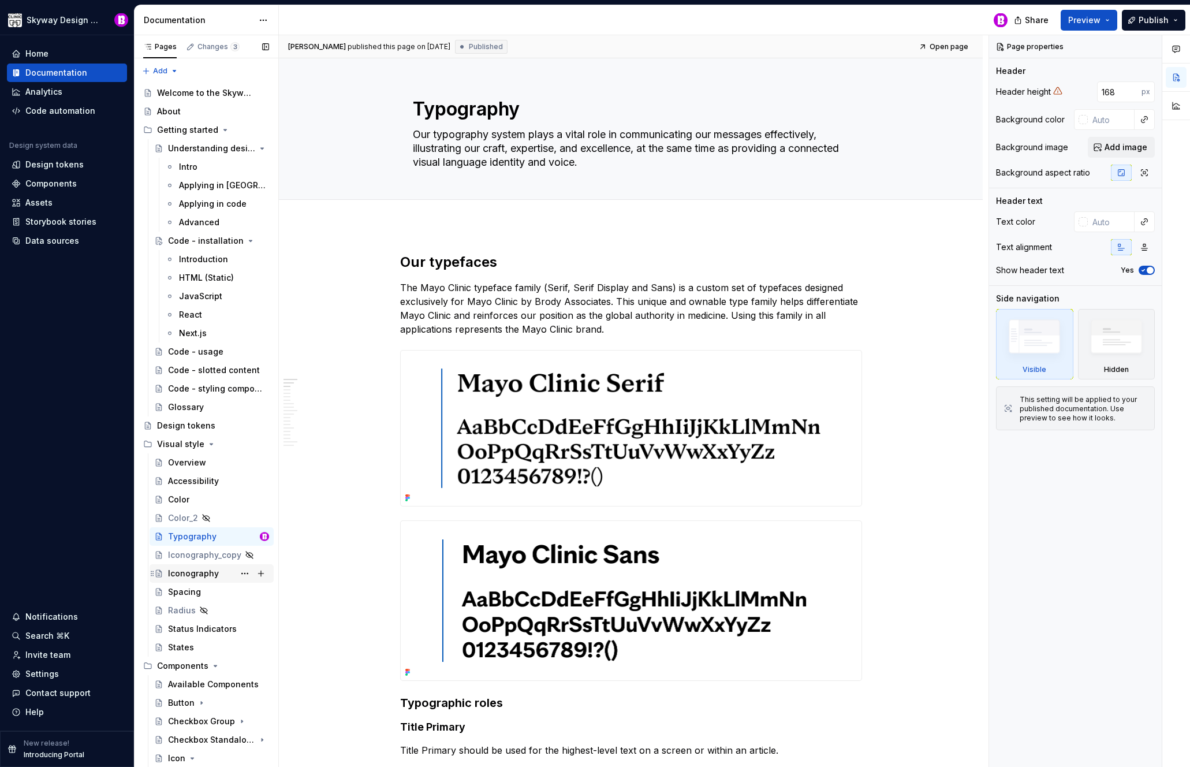
click at [198, 572] on div "Iconography" at bounding box center [193, 574] width 51 height 12
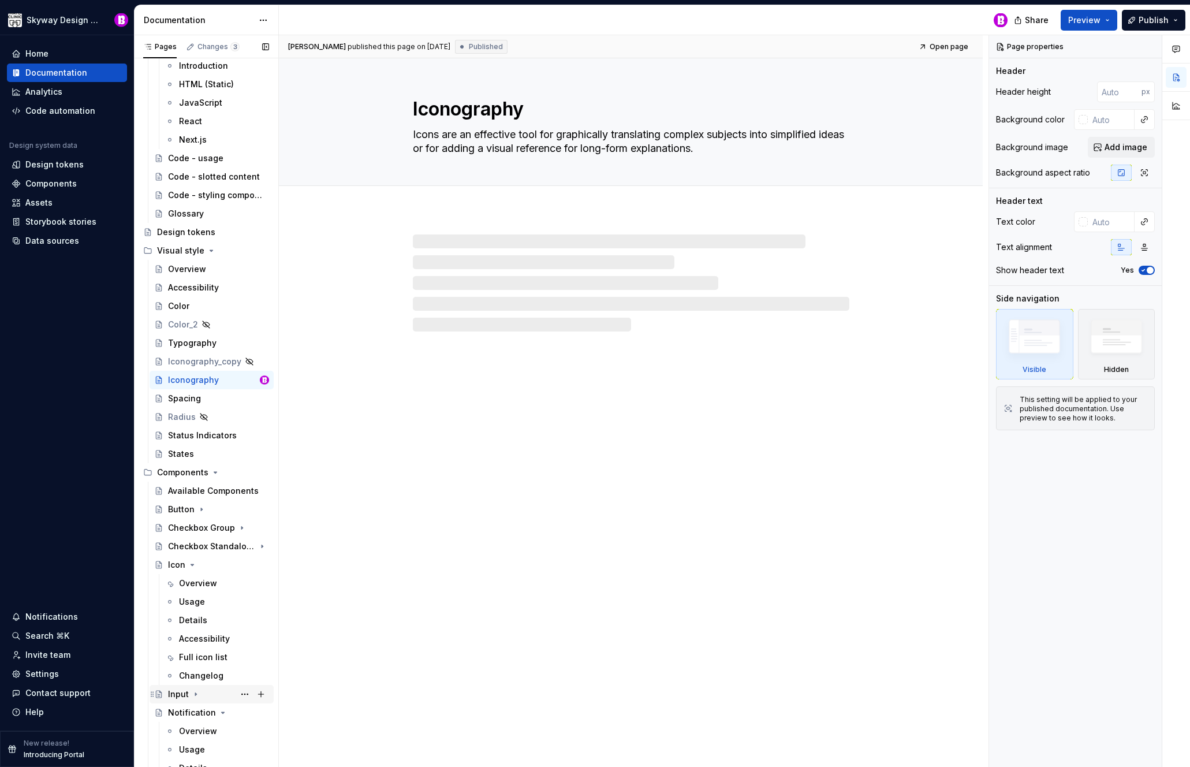
scroll to position [387, 0]
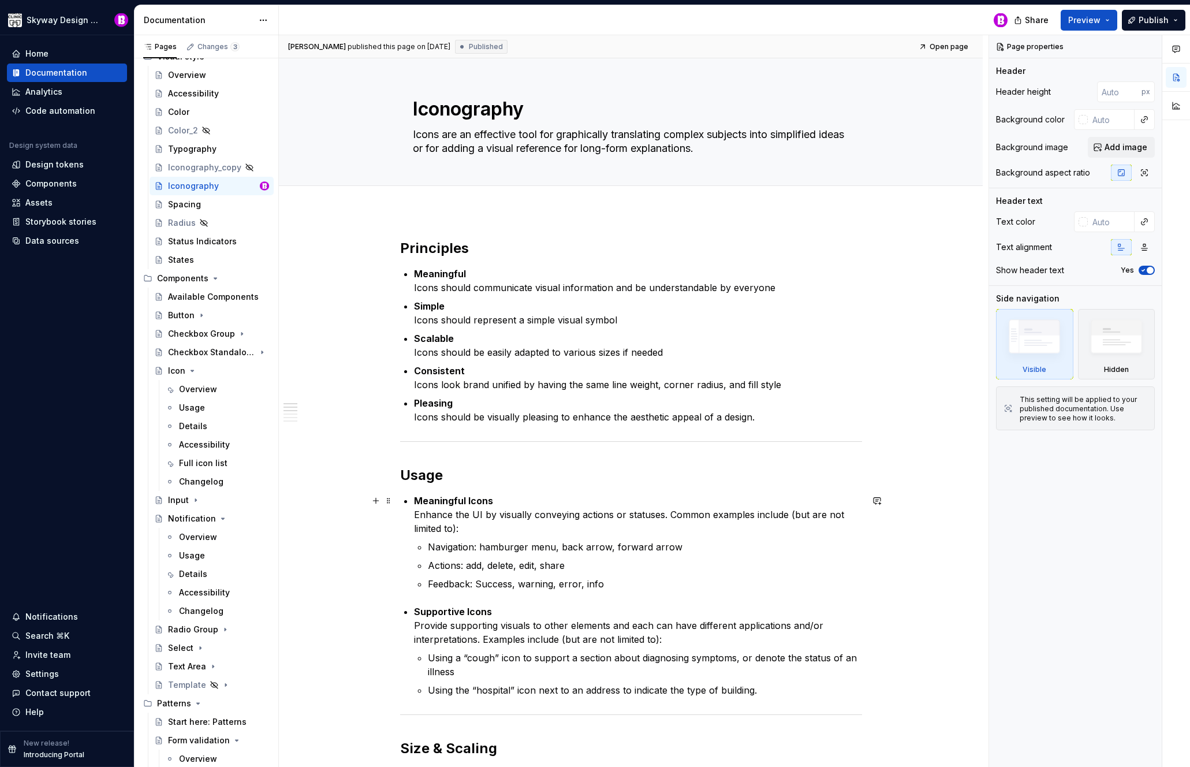
type textarea "*"
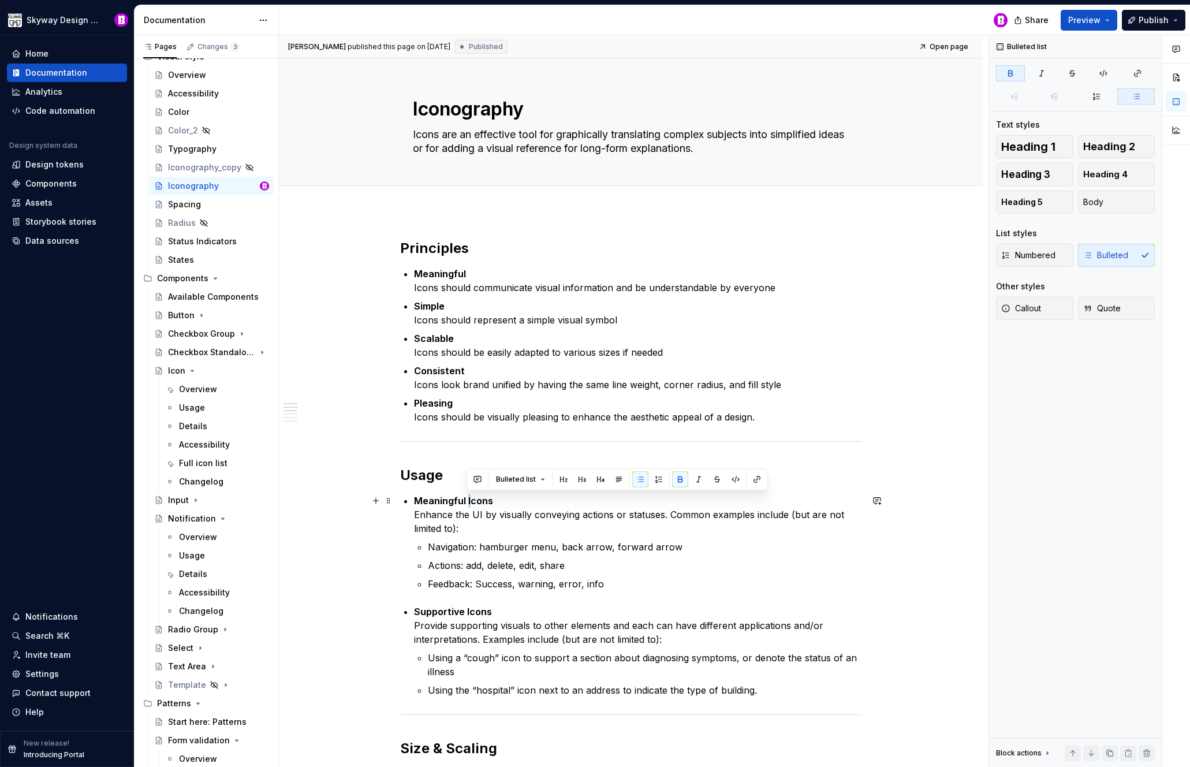
click at [466, 501] on strong "Meaningful Icons" at bounding box center [453, 501] width 79 height 12
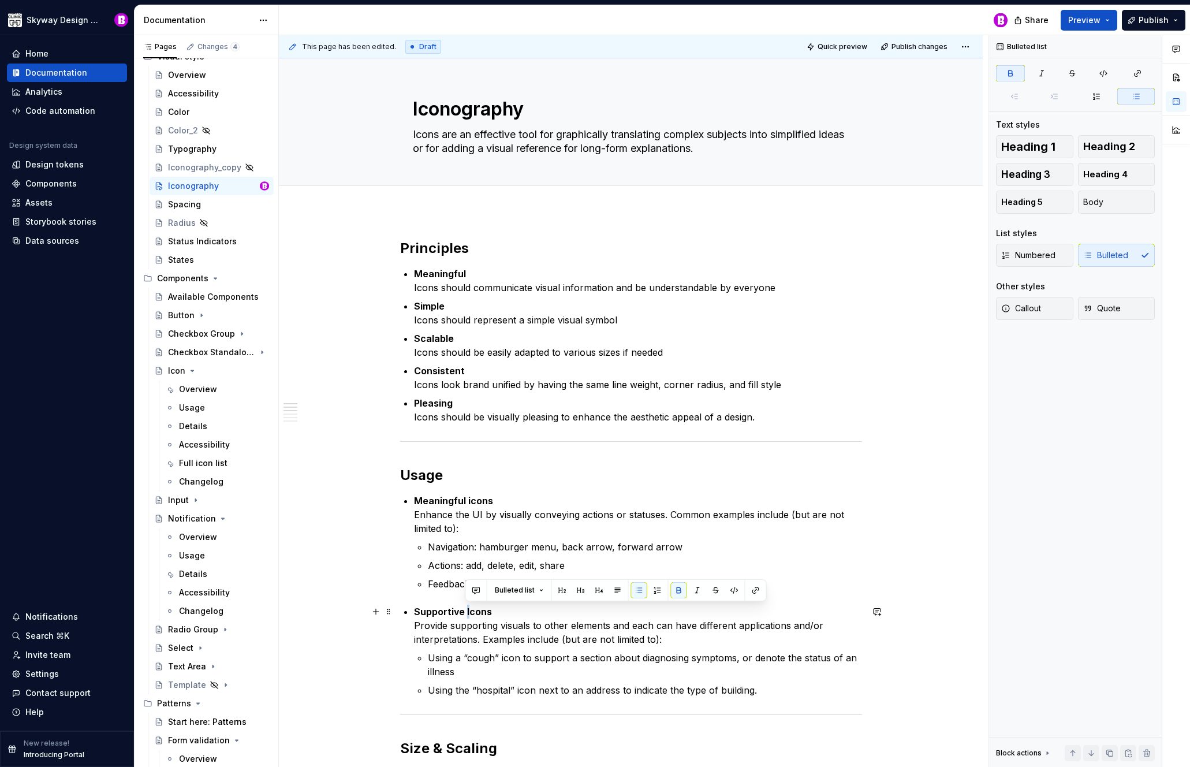
click at [465, 610] on strong "Supportive Icons" at bounding box center [453, 612] width 78 height 12
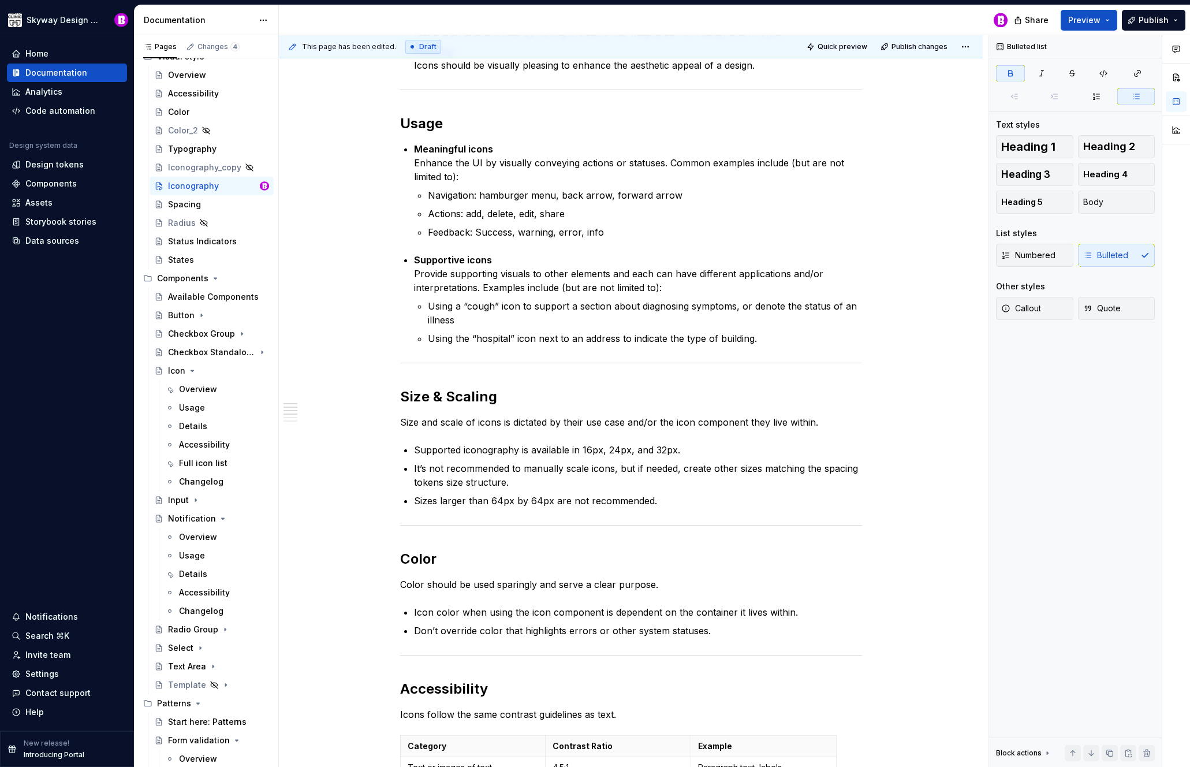
scroll to position [566, 0]
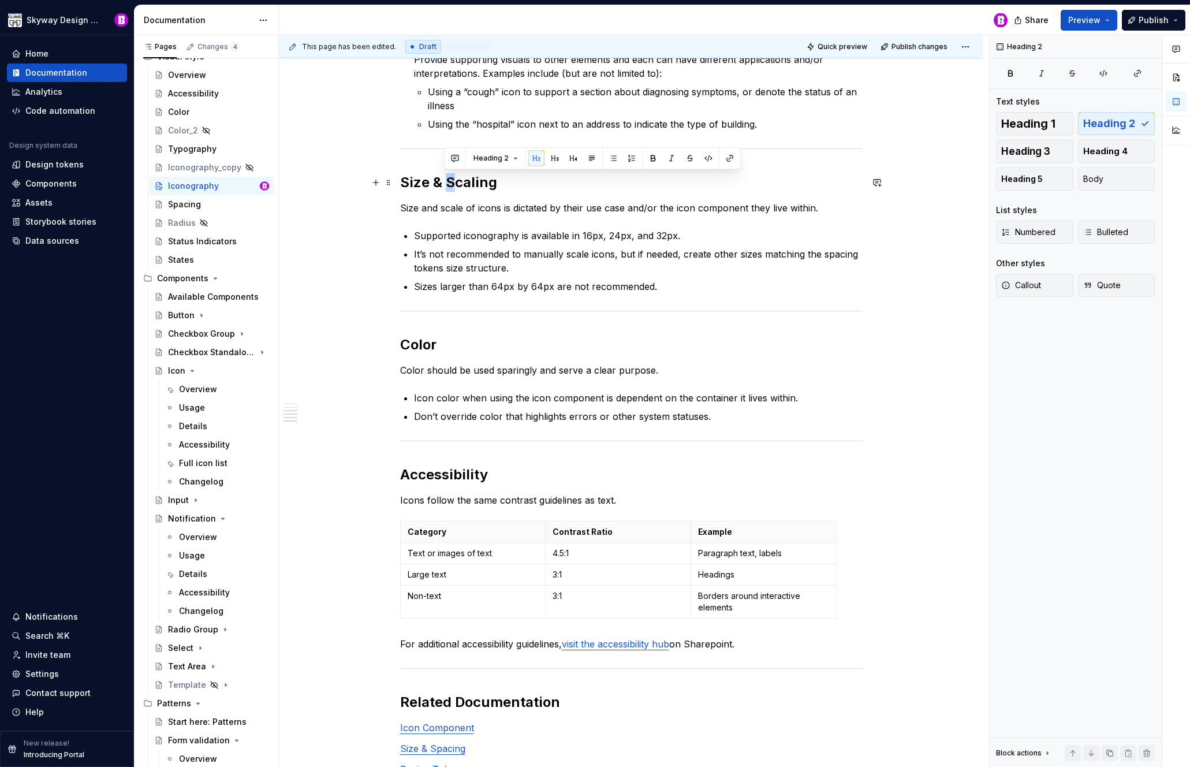
click at [448, 185] on h2 "Size & Scaling" at bounding box center [631, 182] width 462 height 18
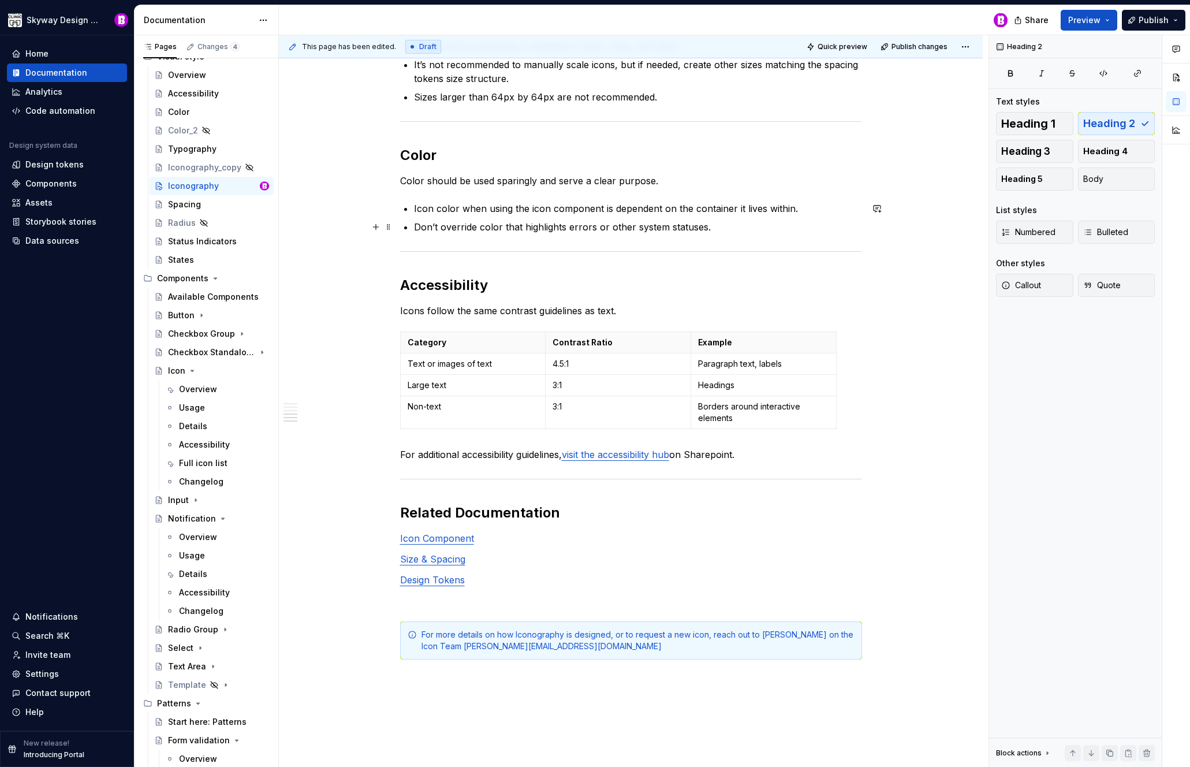
scroll to position [787, 0]
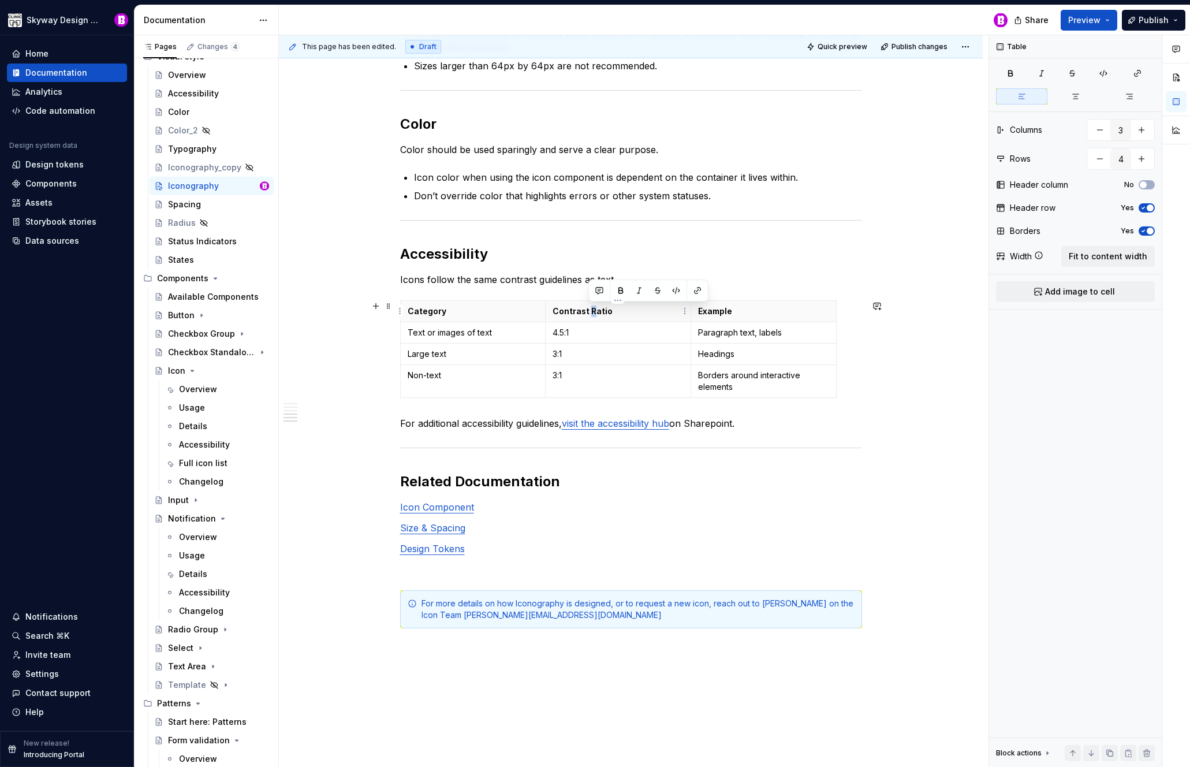
drag, startPoint x: 592, startPoint y: 311, endPoint x: 509, endPoint y: 324, distance: 84.8
click at [590, 311] on p "Contrast Ratio" at bounding box center [618, 311] width 131 height 12
click at [344, 288] on div "Principles Meaningful Icons should communicate visual information and be unders…" at bounding box center [631, 162] width 704 height 1475
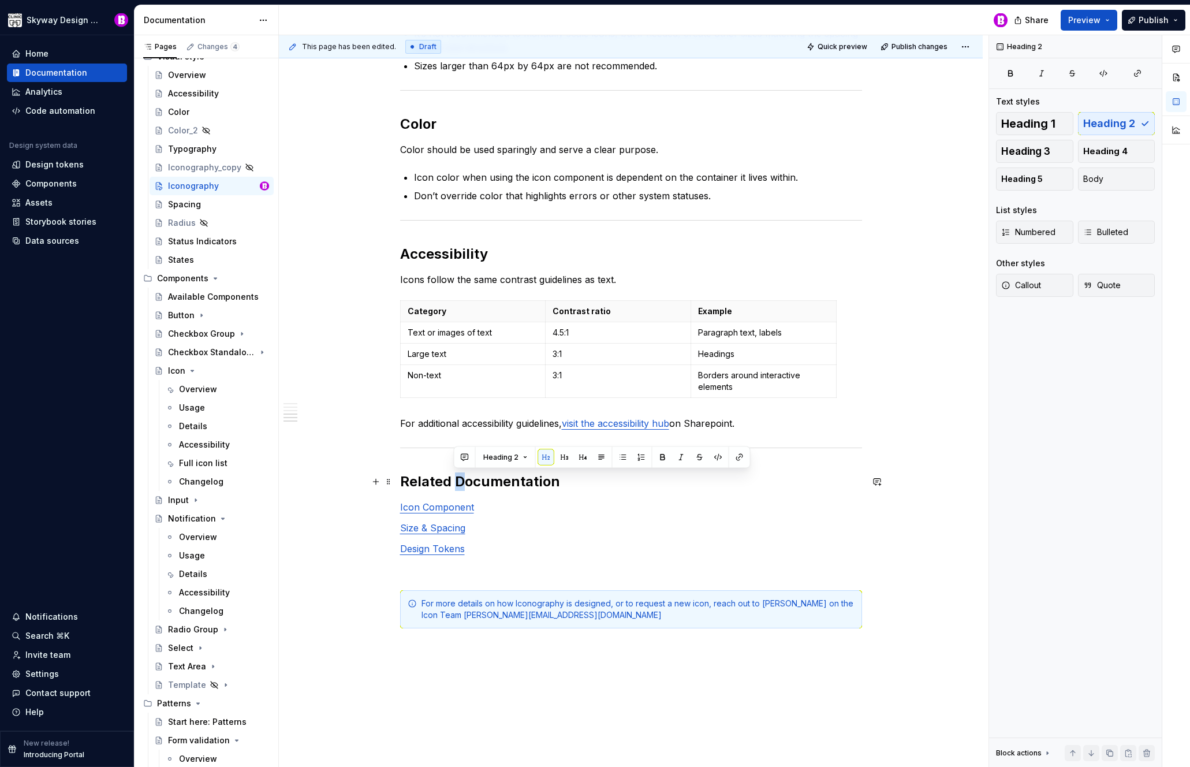
click at [457, 490] on h2 "Related Documentation" at bounding box center [631, 481] width 462 height 18
click at [356, 387] on div "Principles Meaningful Icons should communicate visual information and be unders…" at bounding box center [631, 162] width 704 height 1475
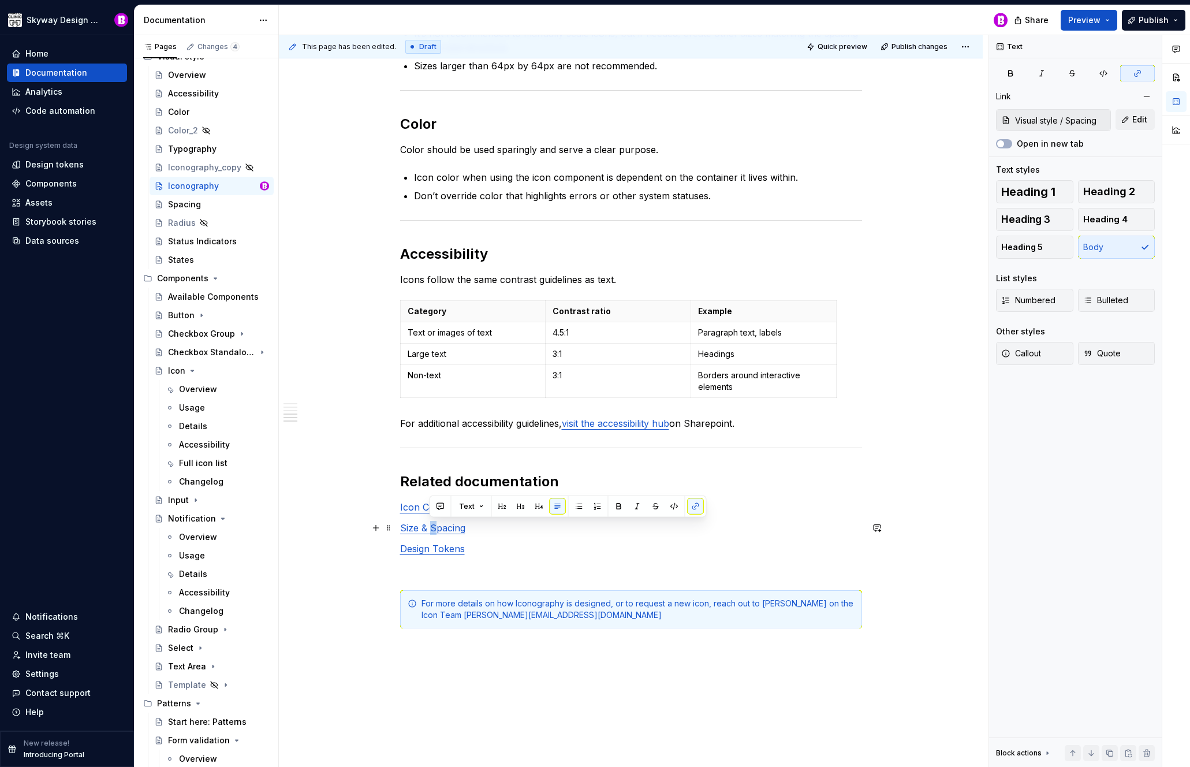
click at [431, 528] on link "Size & Spacing" at bounding box center [432, 528] width 65 height 12
type input "Documentation Root / Design tokens"
click at [433, 548] on link "Design Tokens" at bounding box center [432, 549] width 65 height 12
click at [349, 439] on div "Principles Meaningful Icons should communicate visual information and be unders…" at bounding box center [631, 162] width 704 height 1475
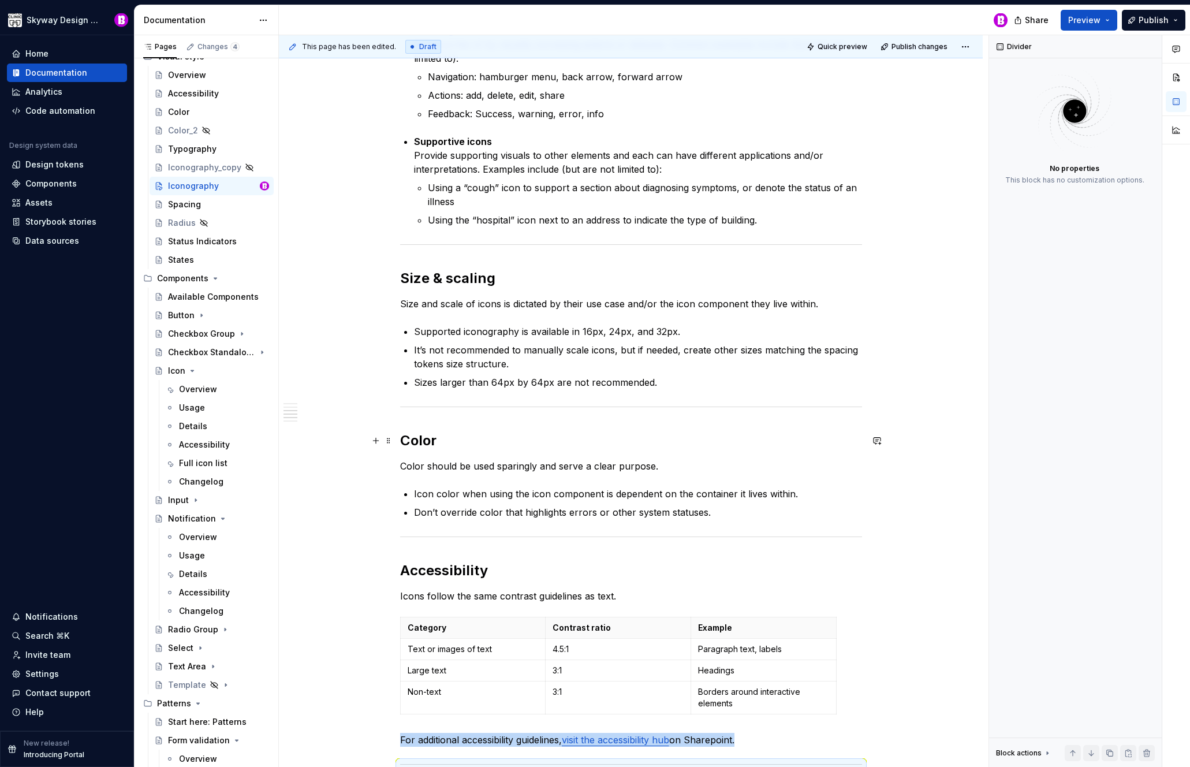
scroll to position [919, 0]
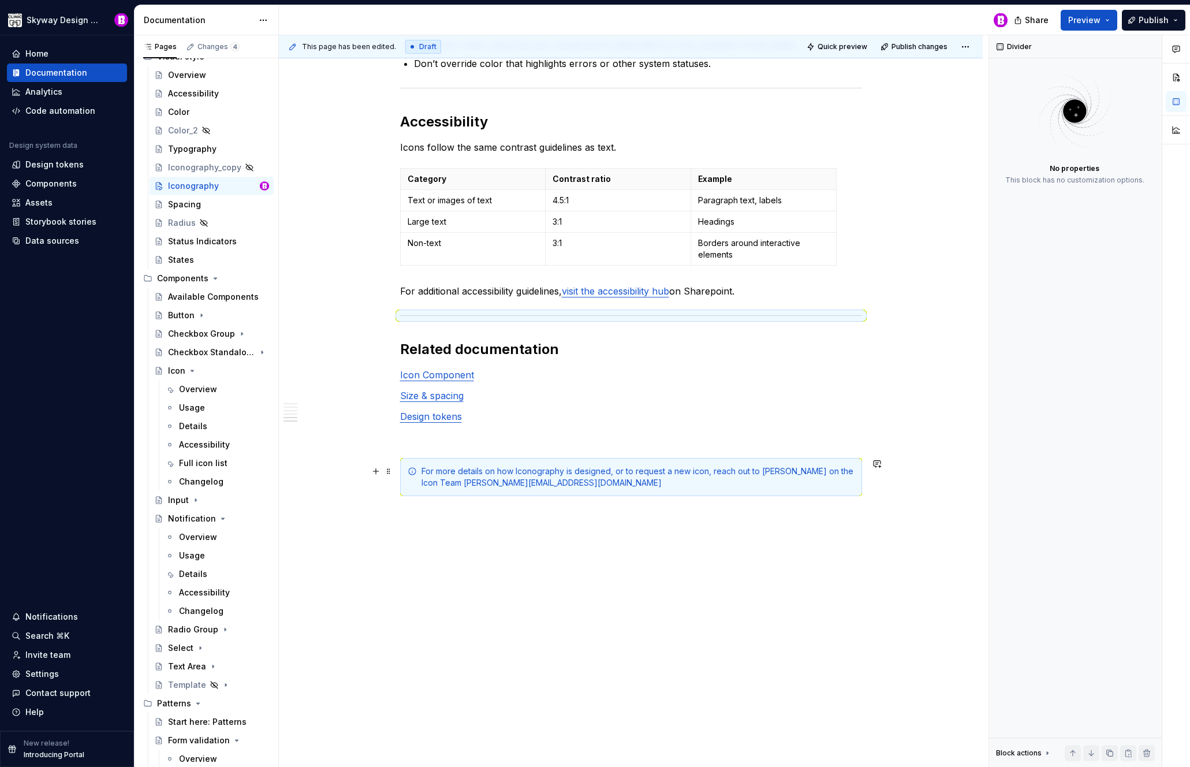
click at [442, 480] on div "For more details on how Iconography is designed, or to request a new icon, reac…" at bounding box center [638, 476] width 433 height 23
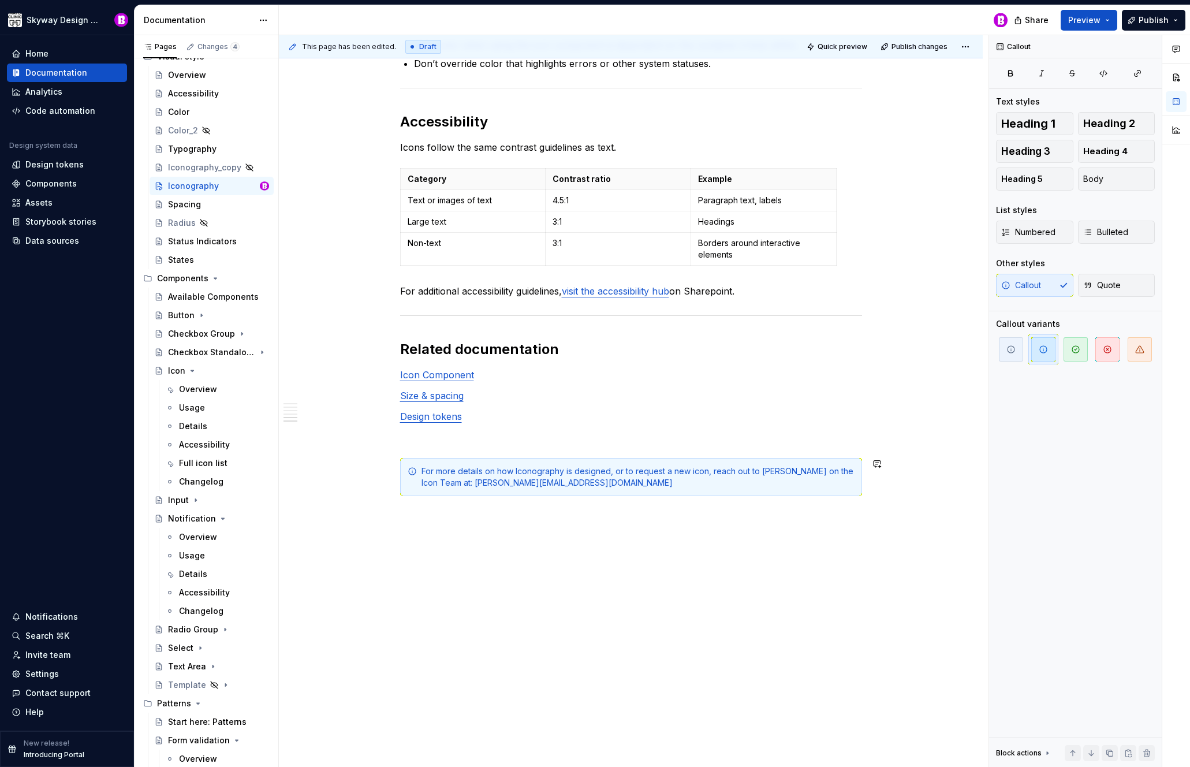
click at [508, 612] on div "This page has been edited. Draft Quick preview Publish changes Iconography Icon…" at bounding box center [634, 401] width 710 height 732
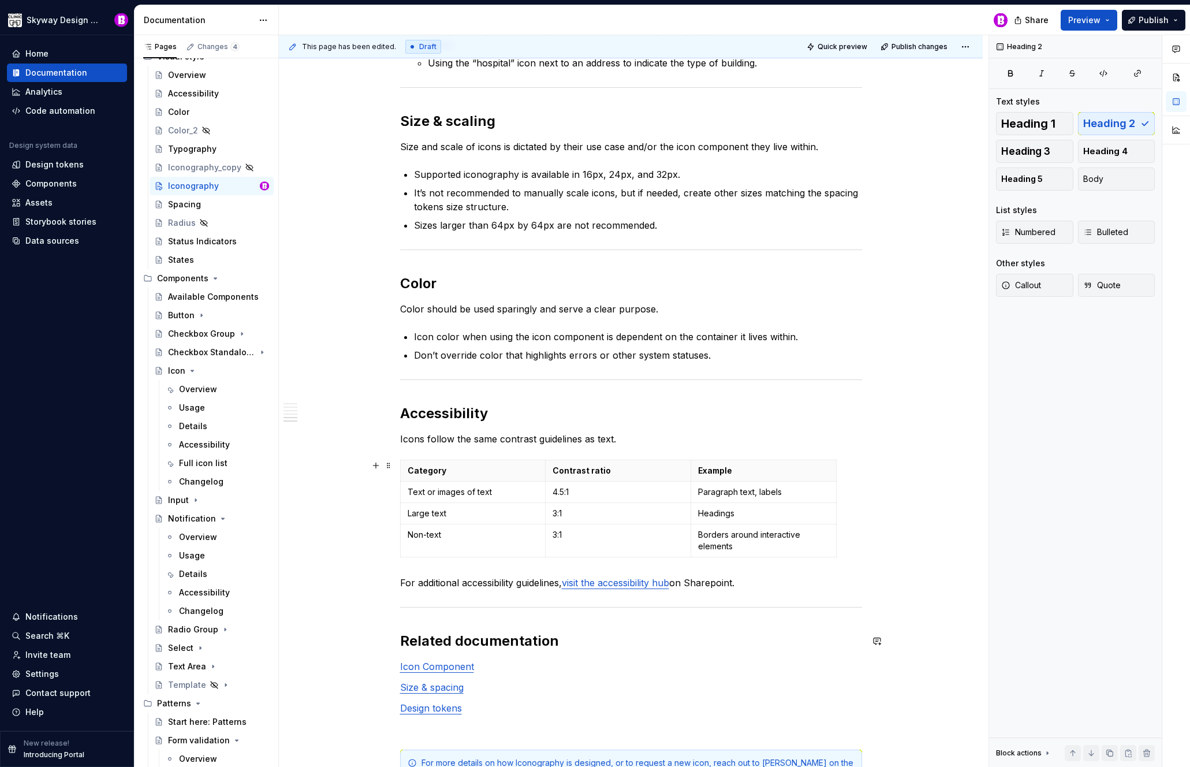
scroll to position [192, 0]
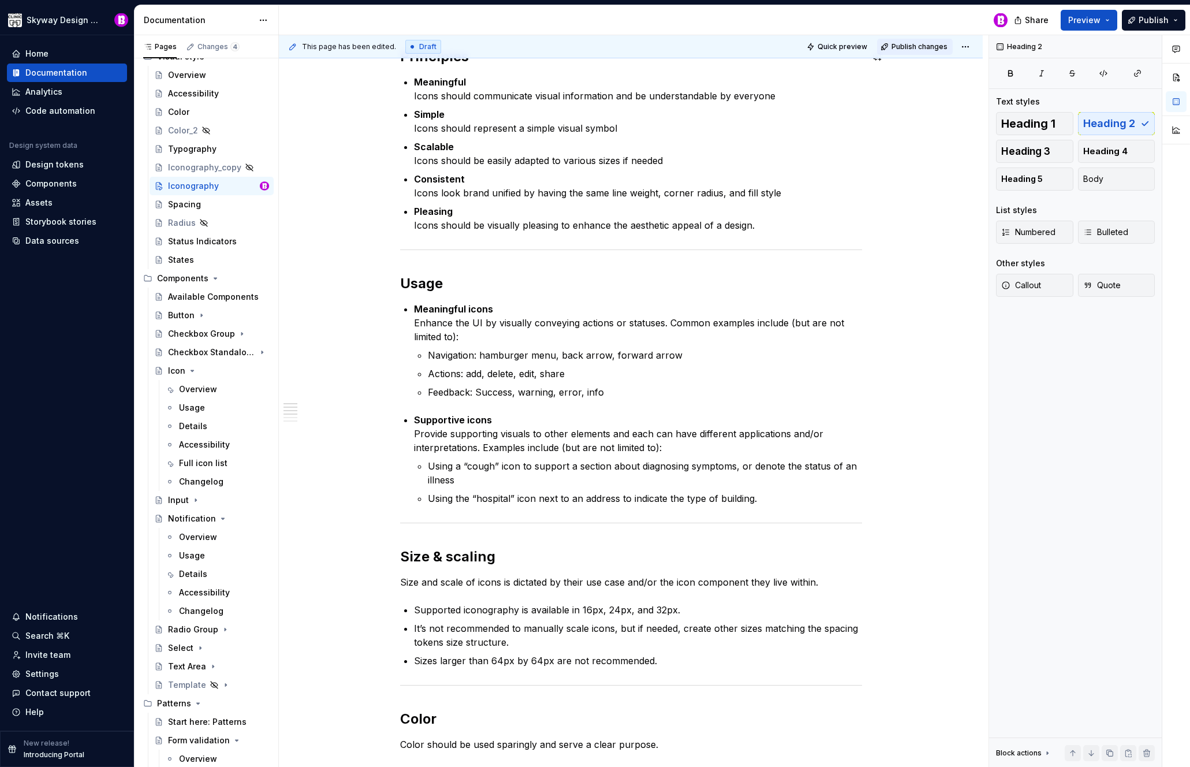
click at [924, 44] on span "Publish changes" at bounding box center [920, 46] width 56 height 9
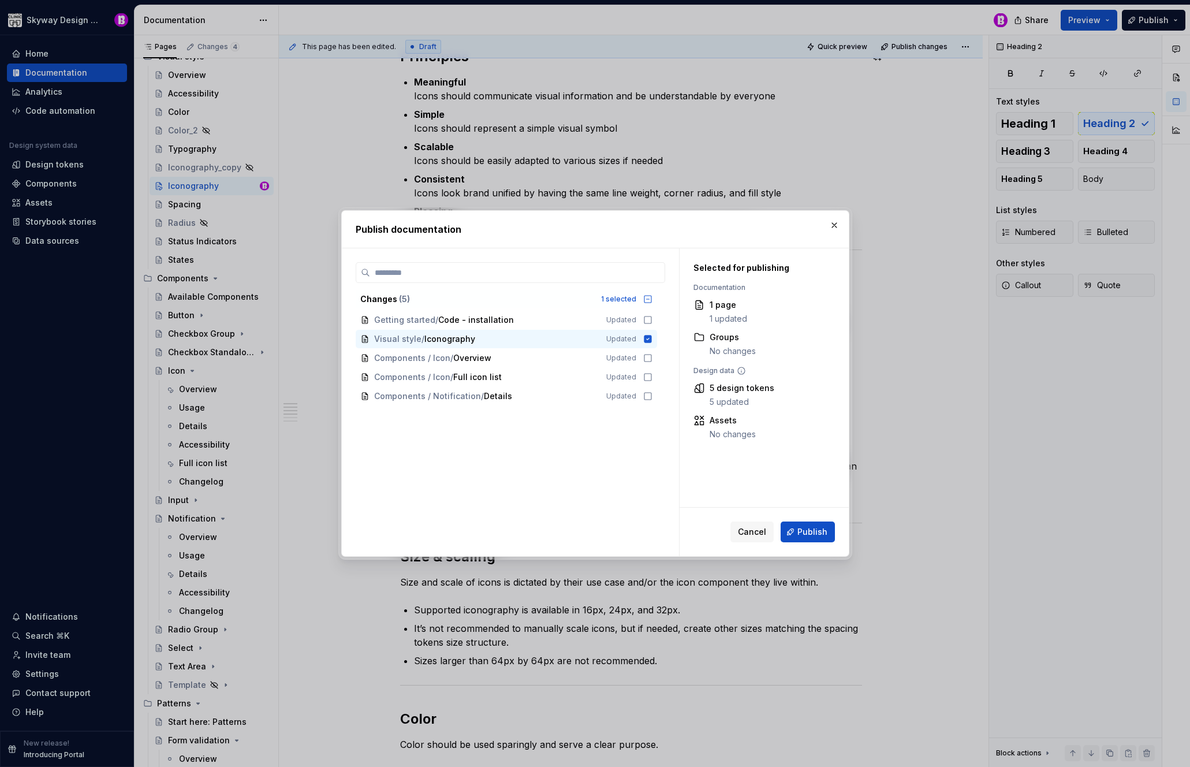
click at [812, 528] on span "Publish" at bounding box center [812, 532] width 30 height 12
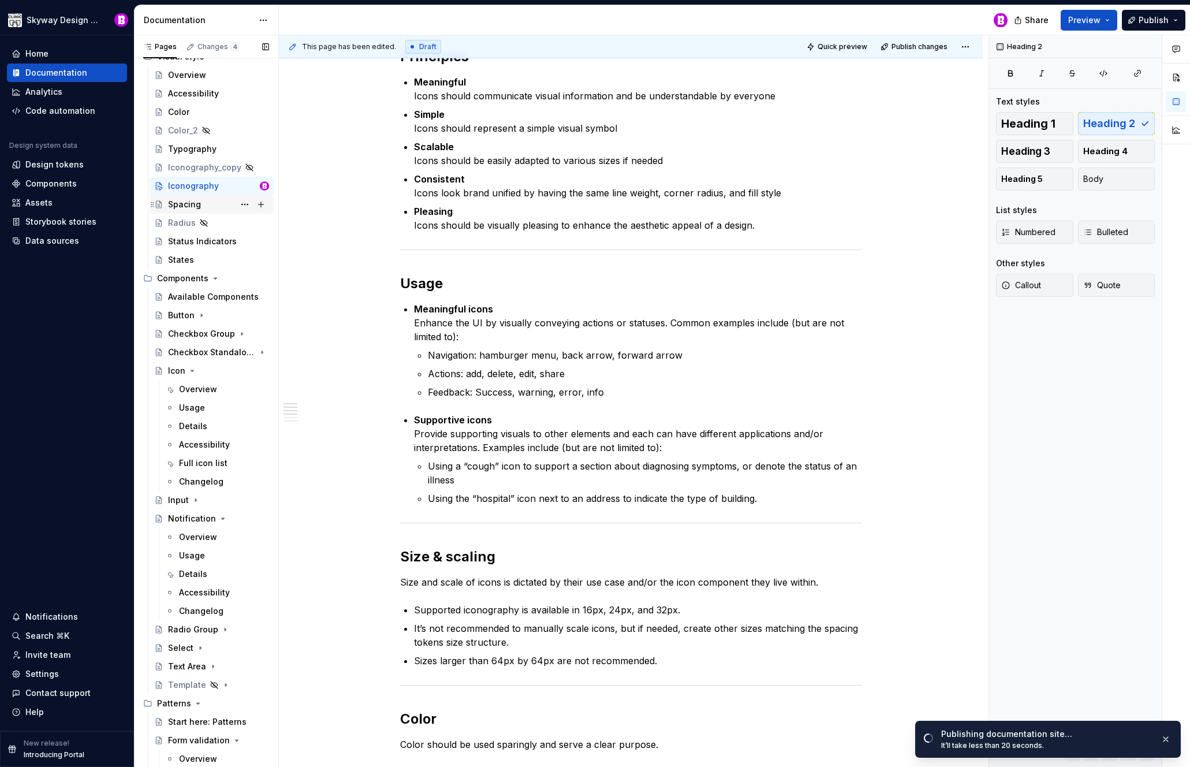
click at [192, 204] on div "Spacing" at bounding box center [184, 205] width 33 height 12
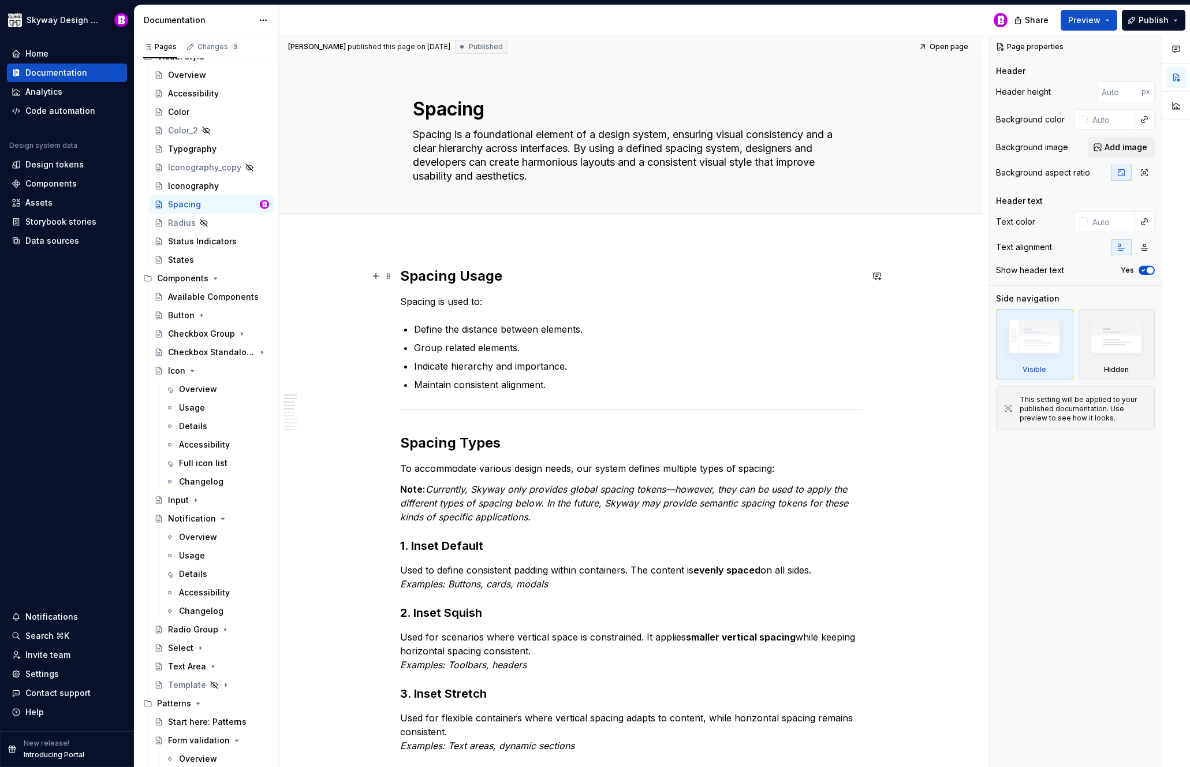
type textarea "*"
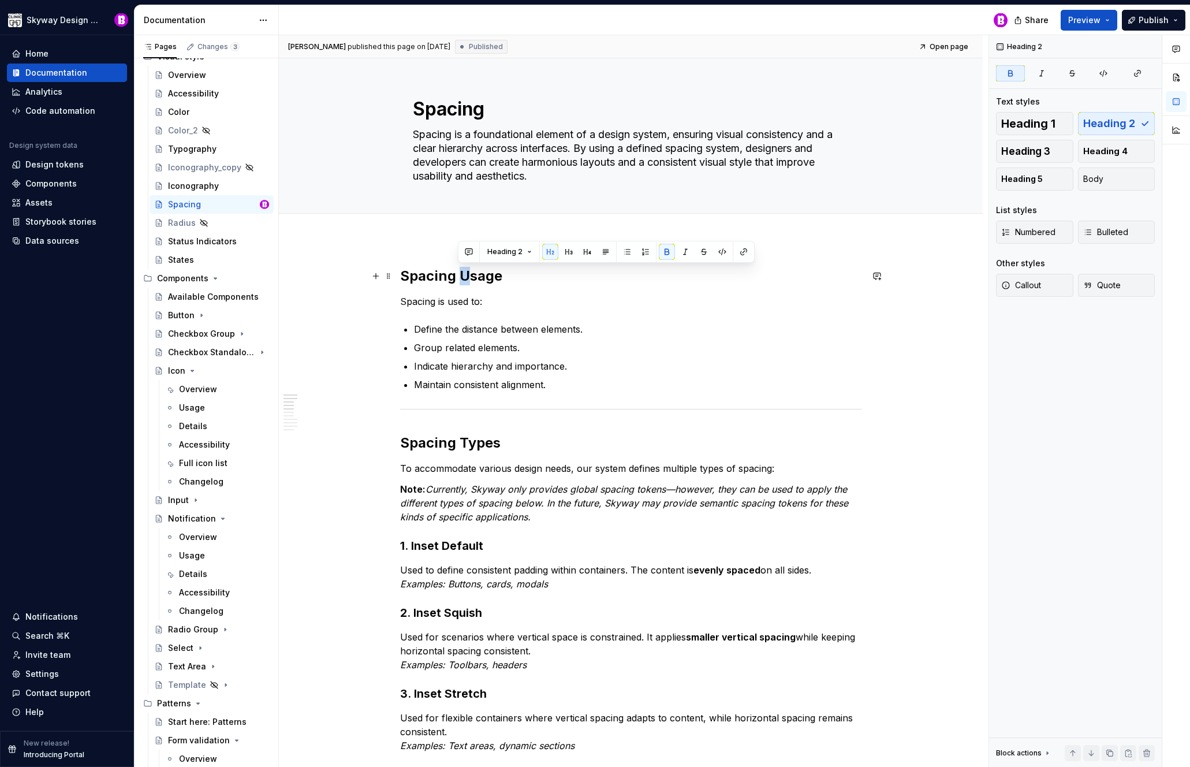
drag, startPoint x: 467, startPoint y: 277, endPoint x: 461, endPoint y: 277, distance: 6.4
click at [461, 277] on strong "Spacing Usage" at bounding box center [451, 275] width 102 height 17
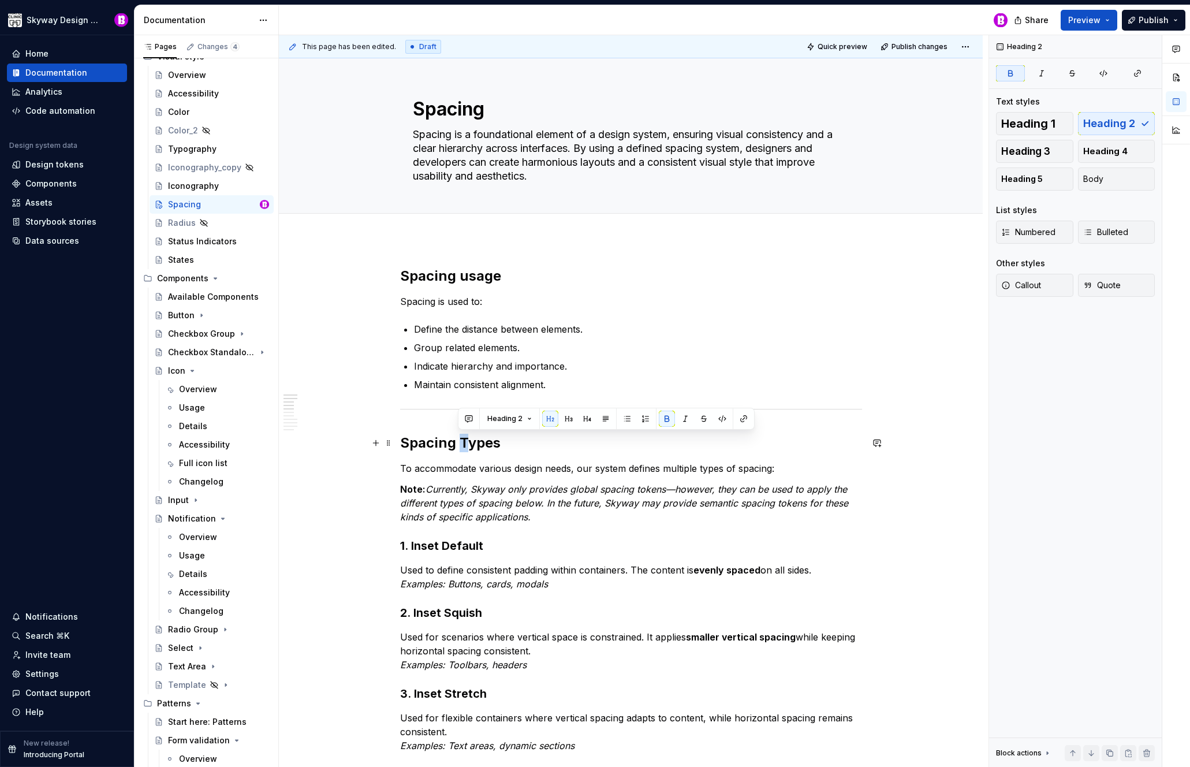
click at [461, 442] on strong "Spacing Types" at bounding box center [450, 442] width 100 height 17
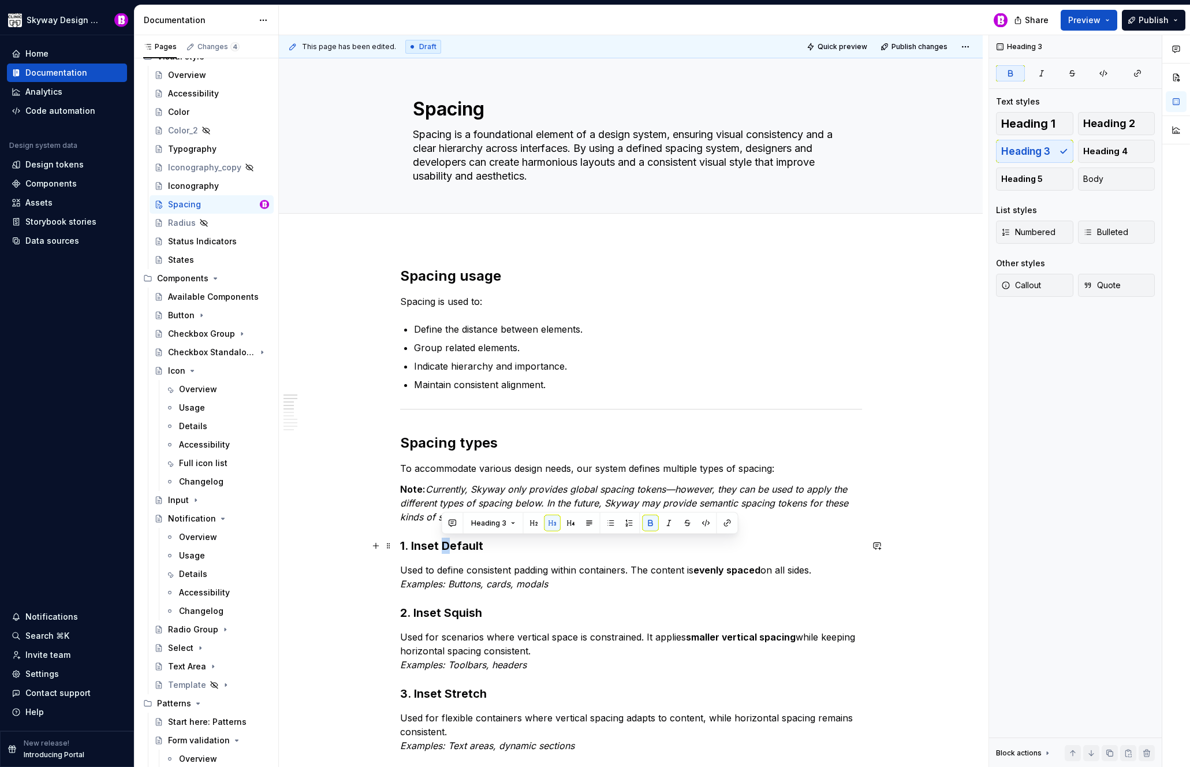
drag, startPoint x: 451, startPoint y: 543, endPoint x: 444, endPoint y: 545, distance: 7.6
click at [444, 545] on strong "1. Inset Default" at bounding box center [441, 546] width 83 height 14
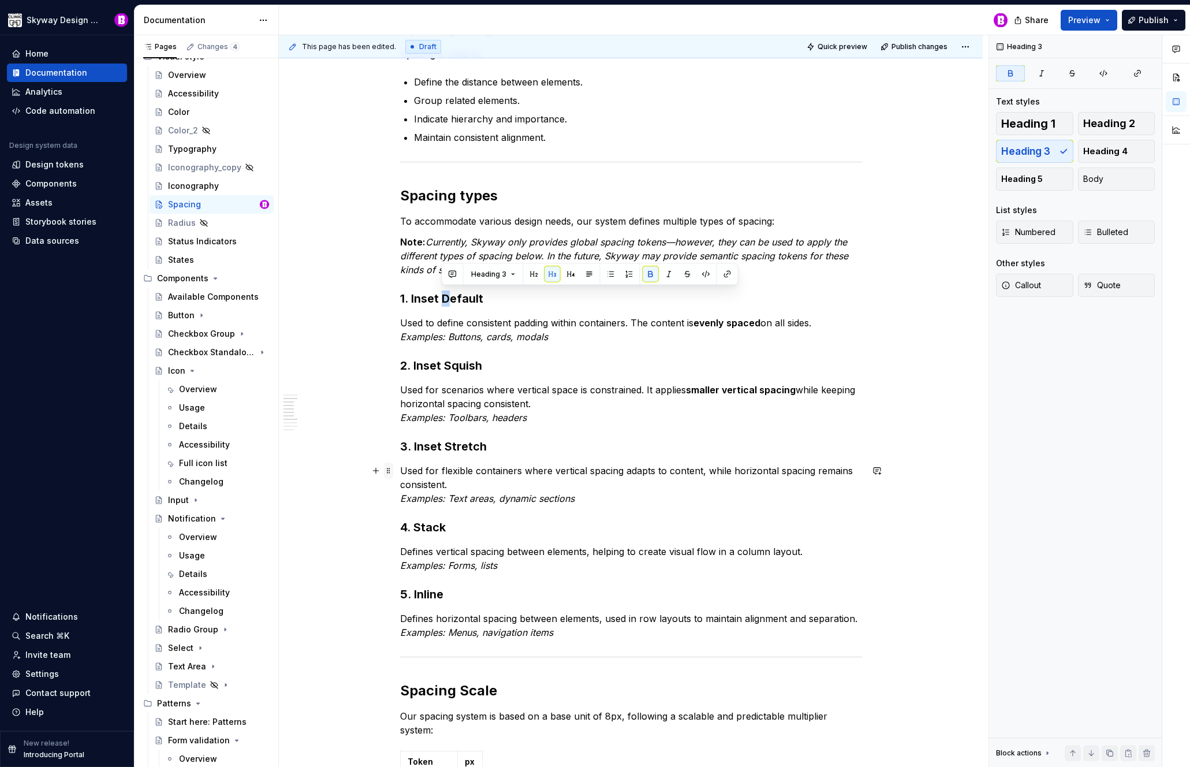
scroll to position [249, 0]
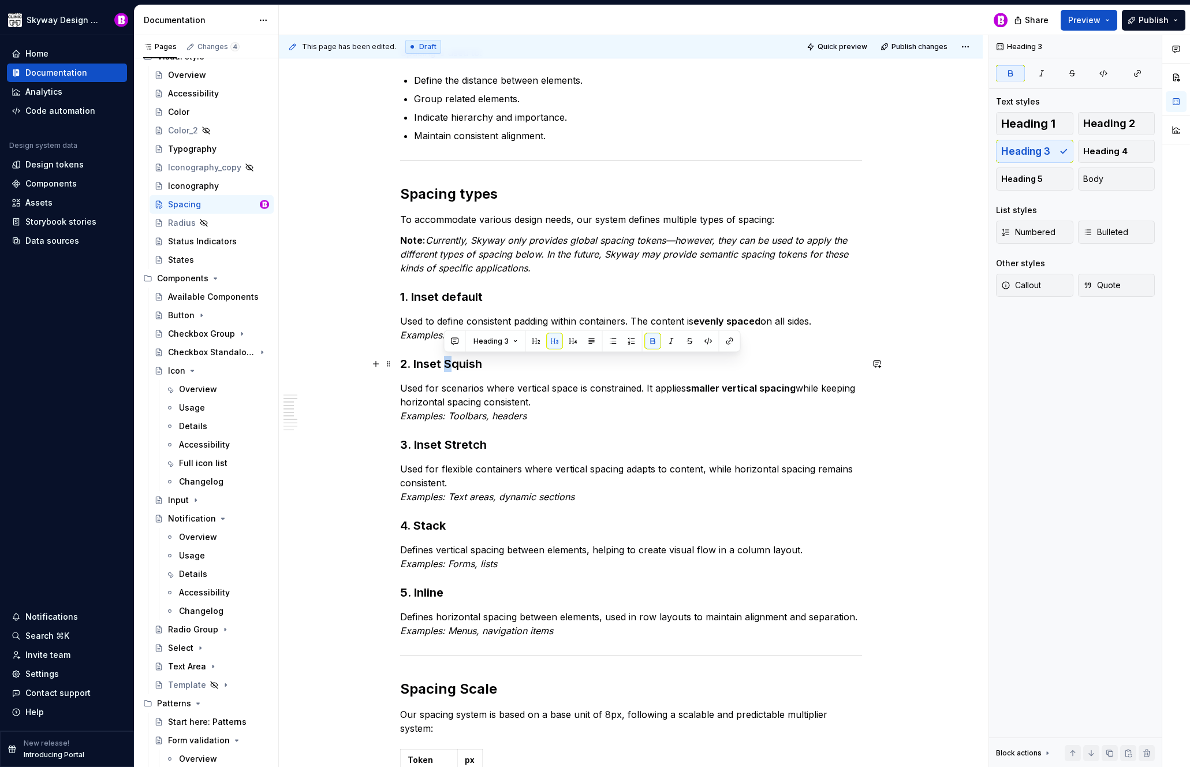
click at [444, 366] on strong "2. Inset Squish" at bounding box center [441, 364] width 82 height 14
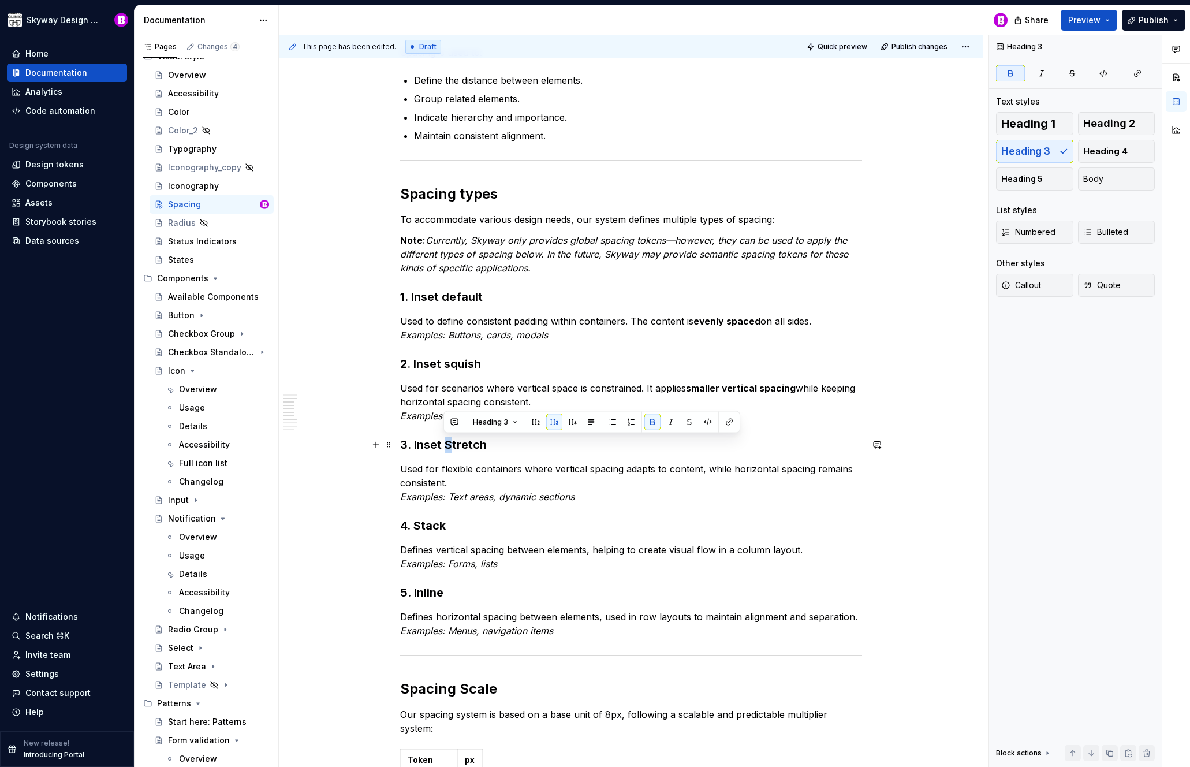
click at [445, 444] on strong "3. Inset Stretch" at bounding box center [443, 445] width 87 height 14
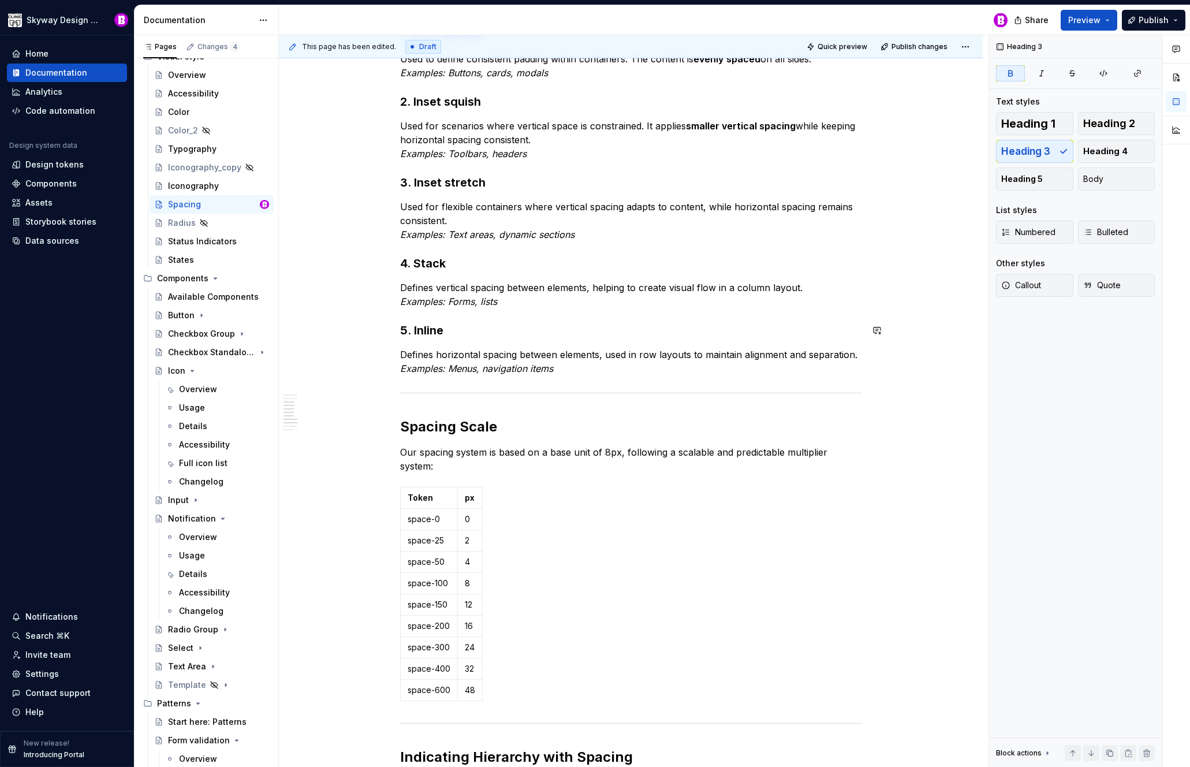
scroll to position [599, 0]
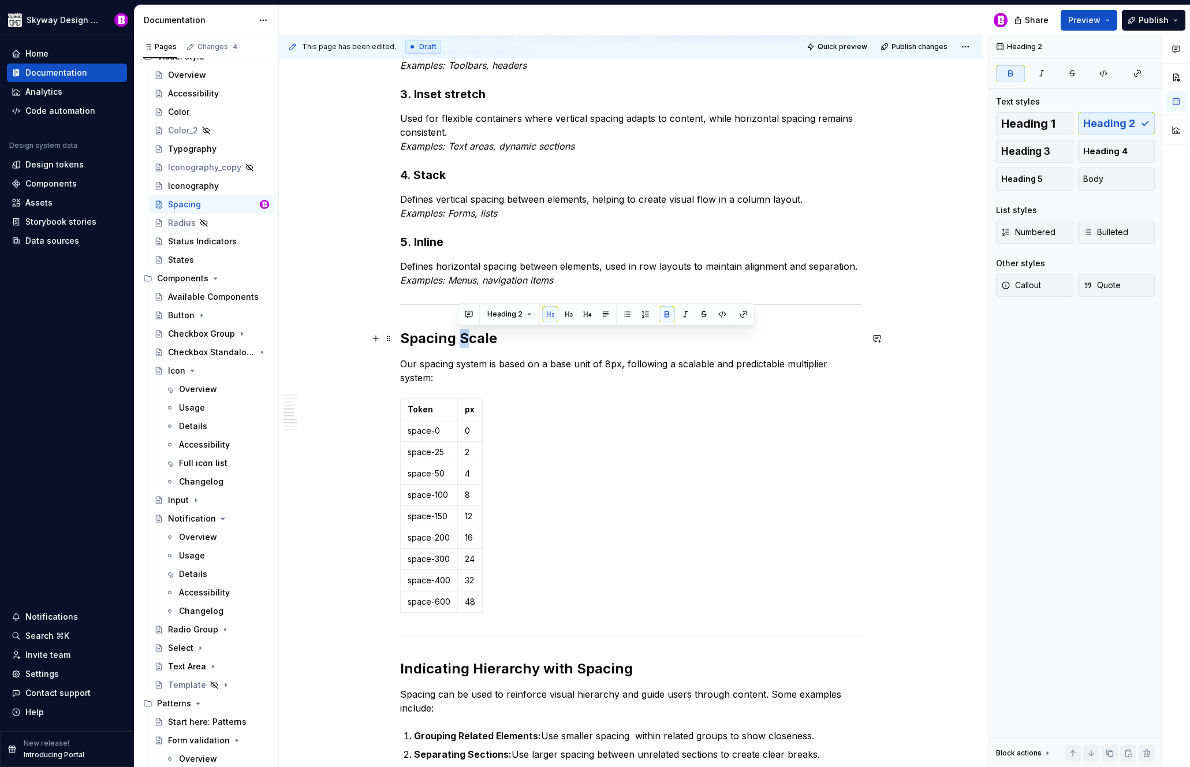
click at [460, 337] on strong "Spacing Scale" at bounding box center [448, 338] width 97 height 17
click at [336, 325] on div "This page has been edited. Draft Quick preview Publish changes Spacing Spacing …" at bounding box center [634, 401] width 710 height 732
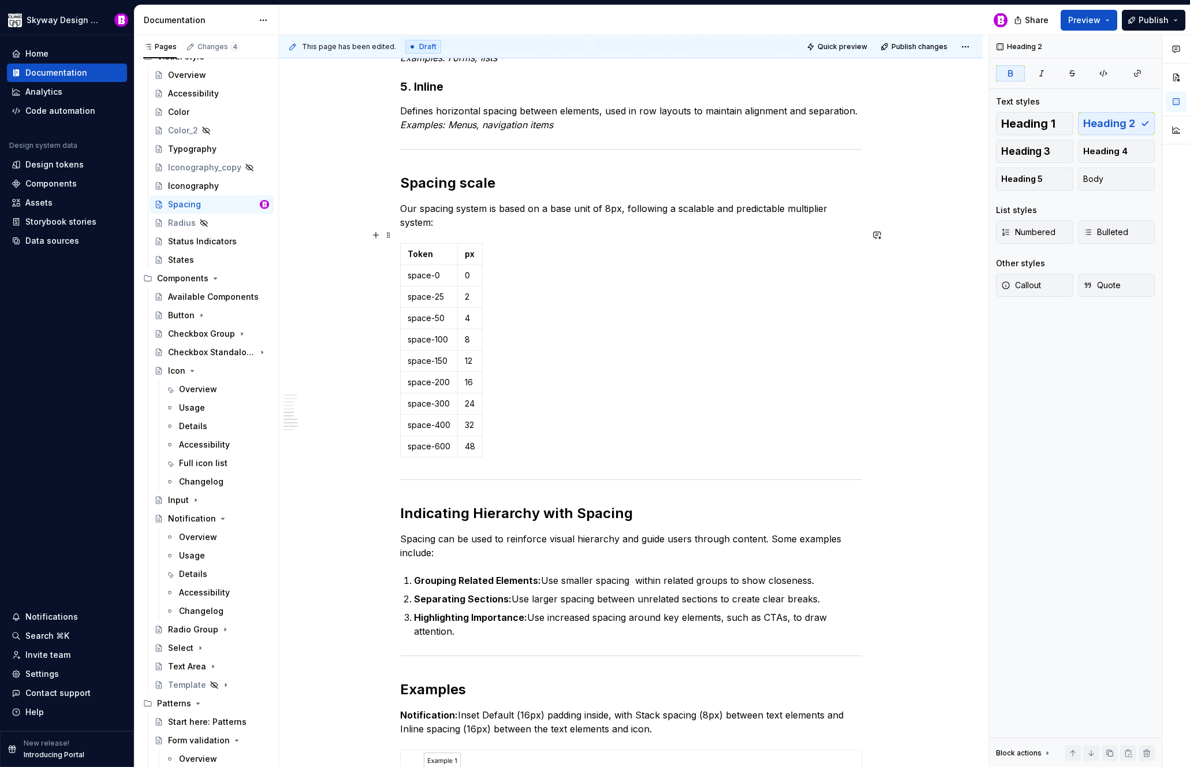
scroll to position [706, 0]
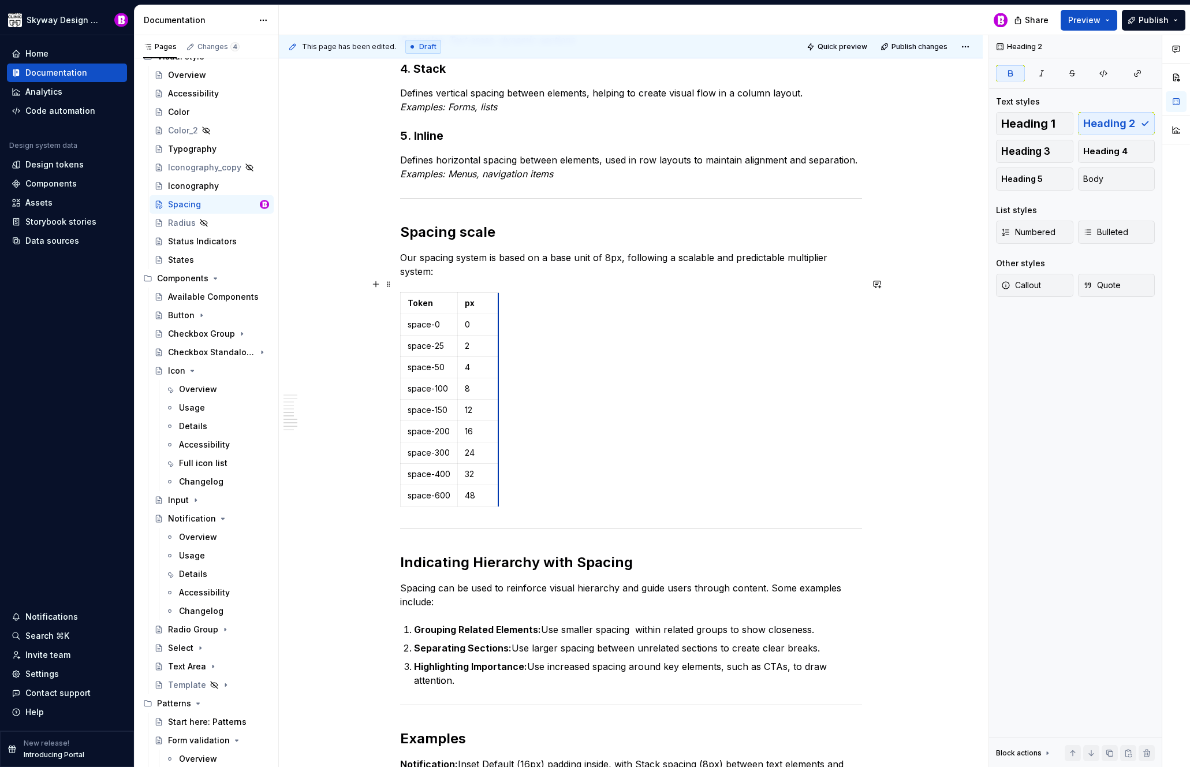
drag, startPoint x: 481, startPoint y: 322, endPoint x: 498, endPoint y: 323, distance: 16.8
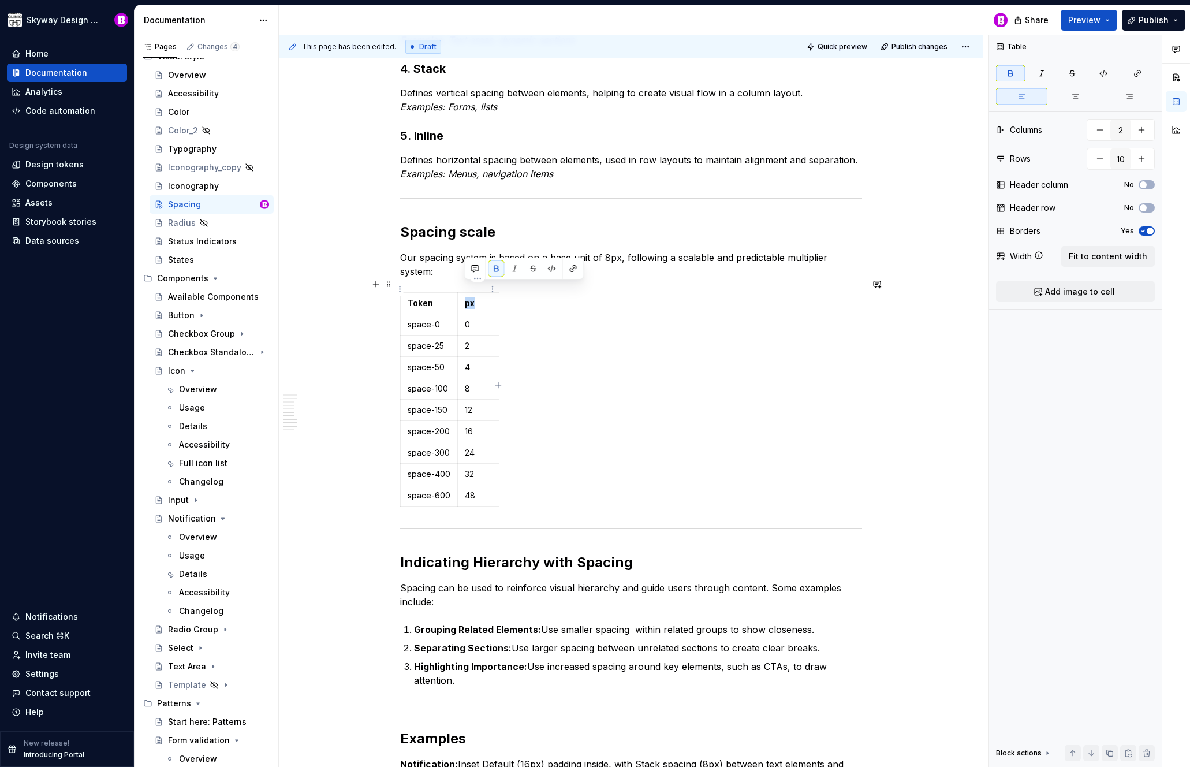
drag, startPoint x: 475, startPoint y: 288, endPoint x: 465, endPoint y: 290, distance: 10.2
click at [465, 297] on p "px" at bounding box center [478, 303] width 27 height 12
click at [478, 340] on p "2" at bounding box center [478, 346] width 27 height 12
drag, startPoint x: 479, startPoint y: 333, endPoint x: 471, endPoint y: 333, distance: 8.1
click at [471, 340] on p "2px" at bounding box center [478, 346] width 27 height 12
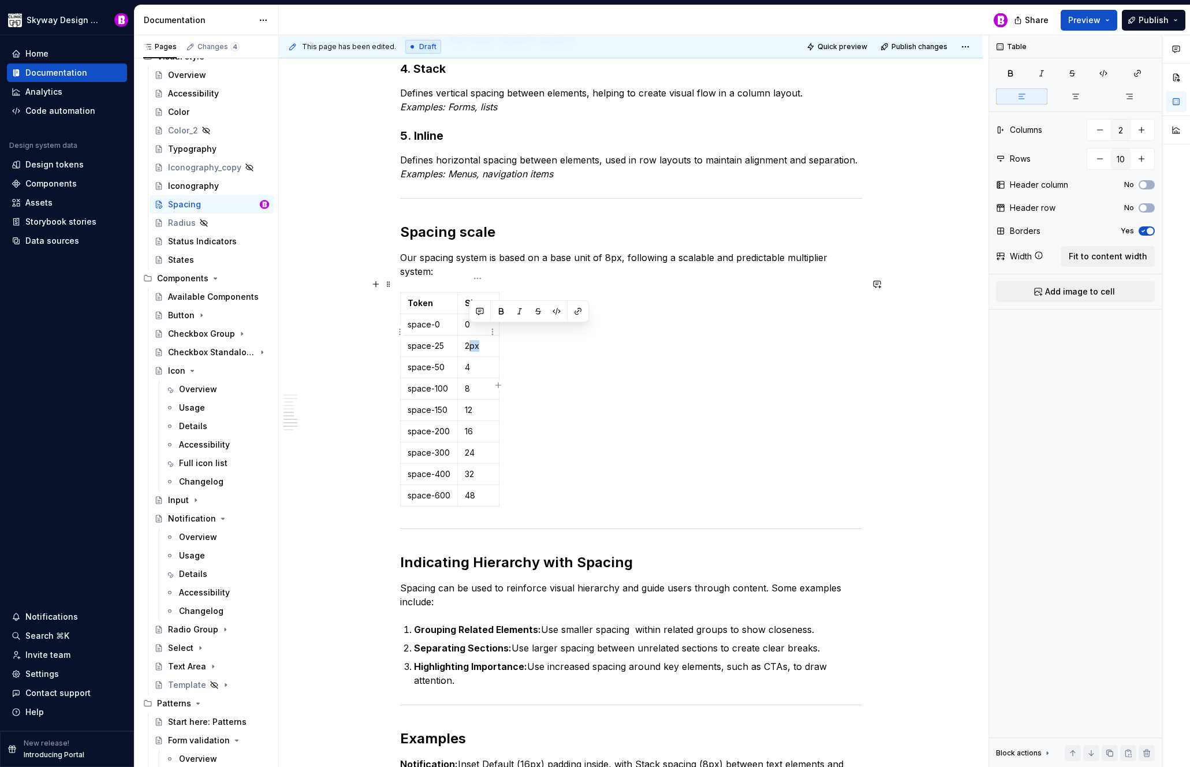
copy p "px"
click at [475, 362] on p "4" at bounding box center [478, 368] width 27 height 12
click at [476, 383] on p "8" at bounding box center [478, 389] width 27 height 12
drag, startPoint x: 475, startPoint y: 390, endPoint x: 480, endPoint y: 399, distance: 9.8
click at [476, 404] on p "12" at bounding box center [478, 410] width 27 height 12
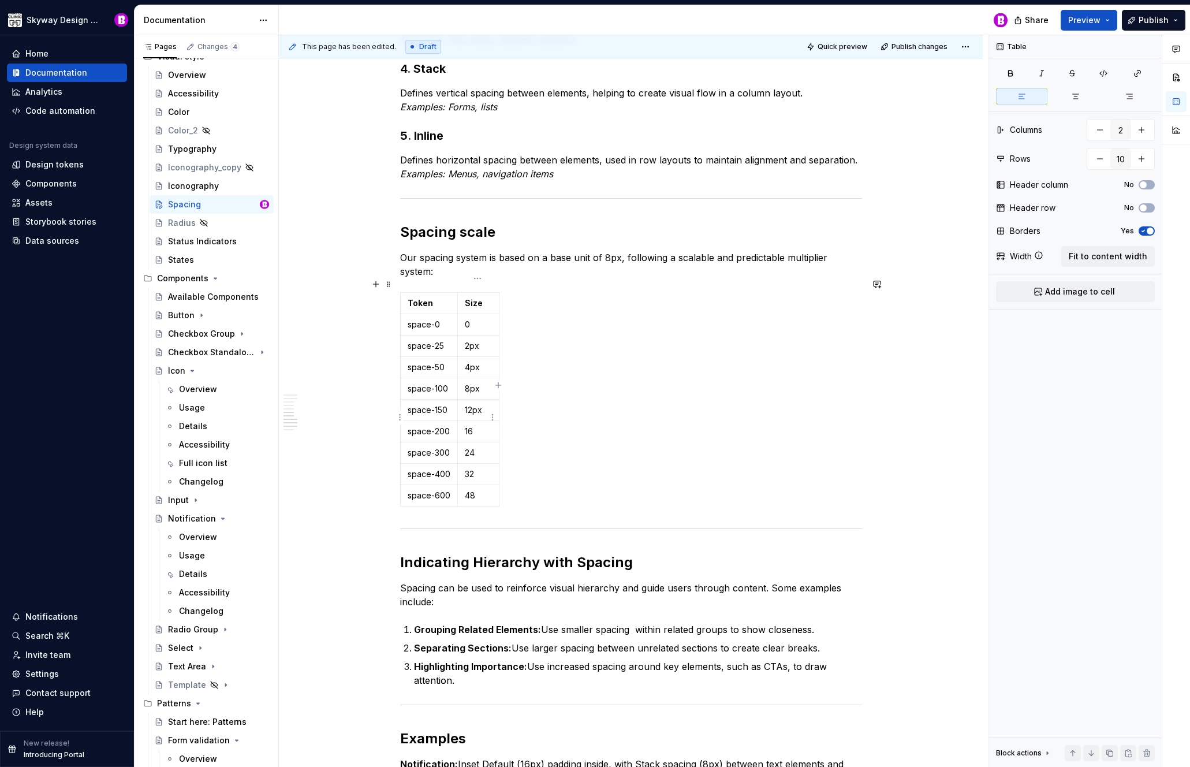
click at [476, 426] on p "16" at bounding box center [478, 432] width 27 height 12
click at [477, 447] on p "24" at bounding box center [478, 453] width 27 height 12
drag, startPoint x: 476, startPoint y: 457, endPoint x: 479, endPoint y: 469, distance: 12.1
click at [476, 468] on p "32" at bounding box center [478, 474] width 27 height 12
click at [477, 490] on p "48" at bounding box center [478, 496] width 27 height 12
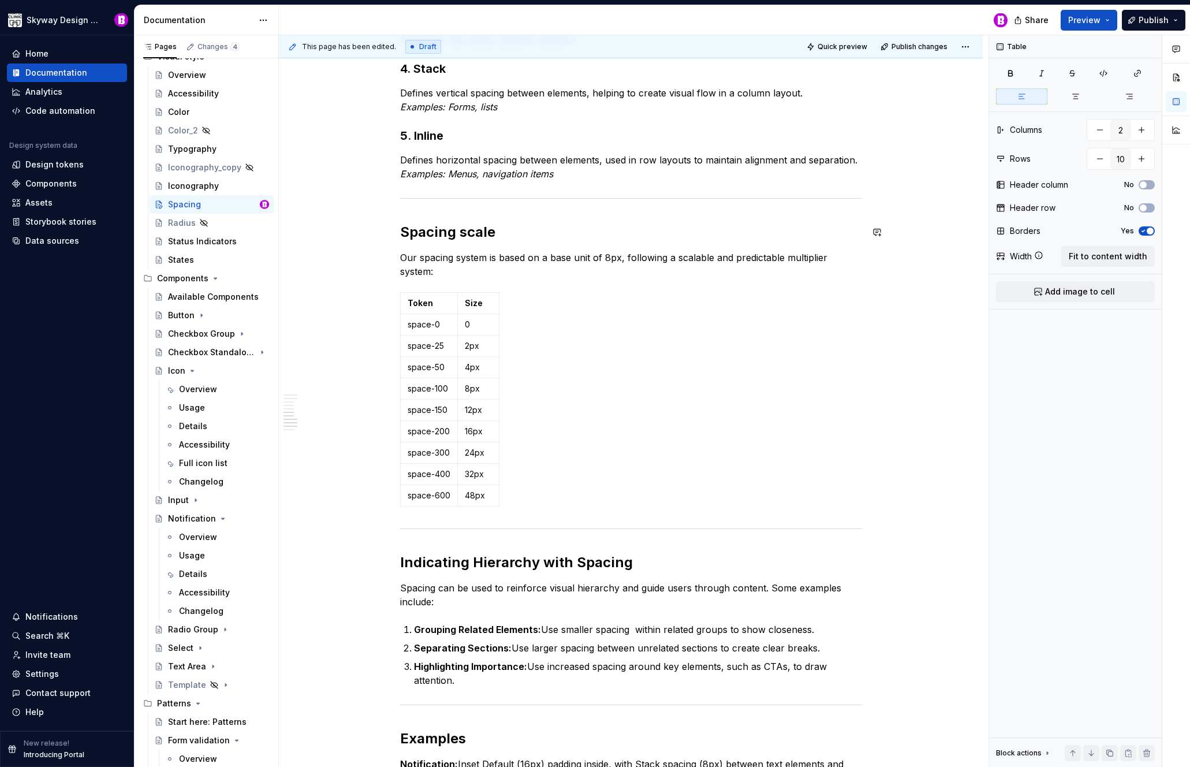
type textarea "*"
click at [495, 288] on html "Skyway Design System Home Documentation Analytics Code automation Design system…" at bounding box center [595, 383] width 1190 height 767
click at [459, 286] on html "Skyway Design System Home Documentation Analytics Code automation Design system…" at bounding box center [595, 383] width 1190 height 767
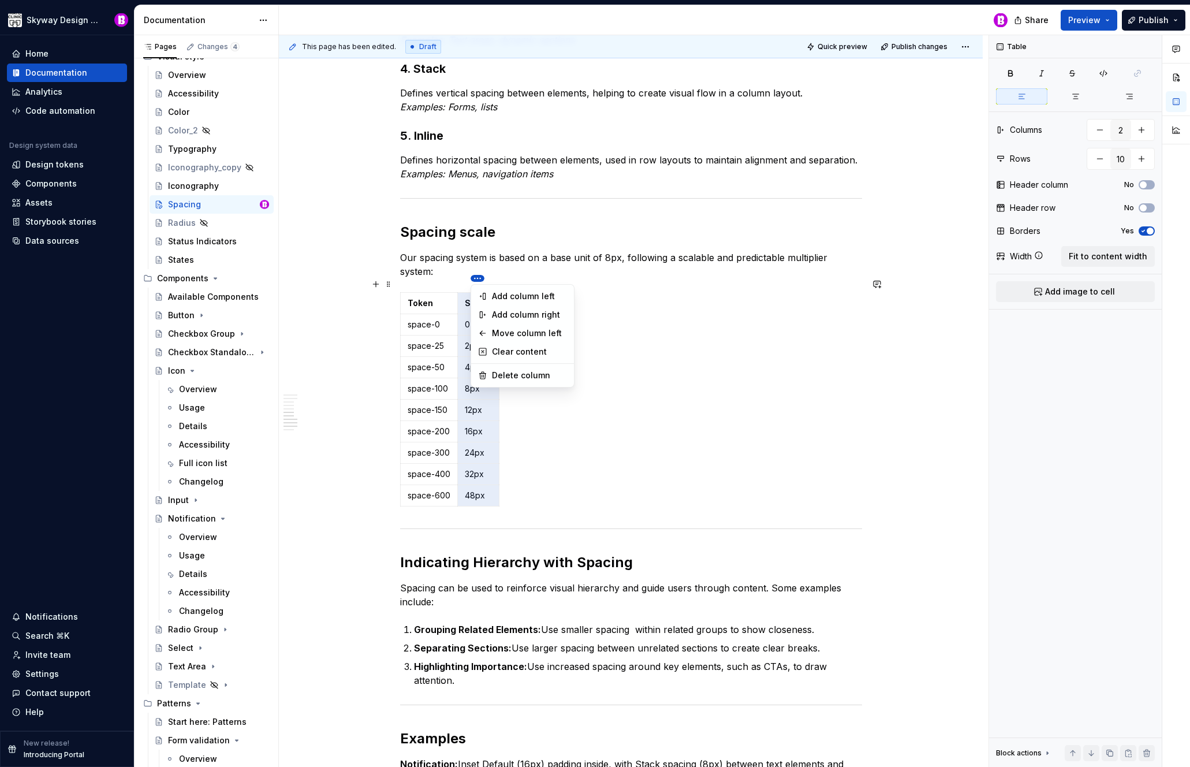
click at [477, 278] on html "Skyway Design System Home Documentation Analytics Code automation Design system…" at bounding box center [595, 383] width 1190 height 767
click at [514, 314] on div "Add column right" at bounding box center [529, 315] width 75 height 12
type input "3"
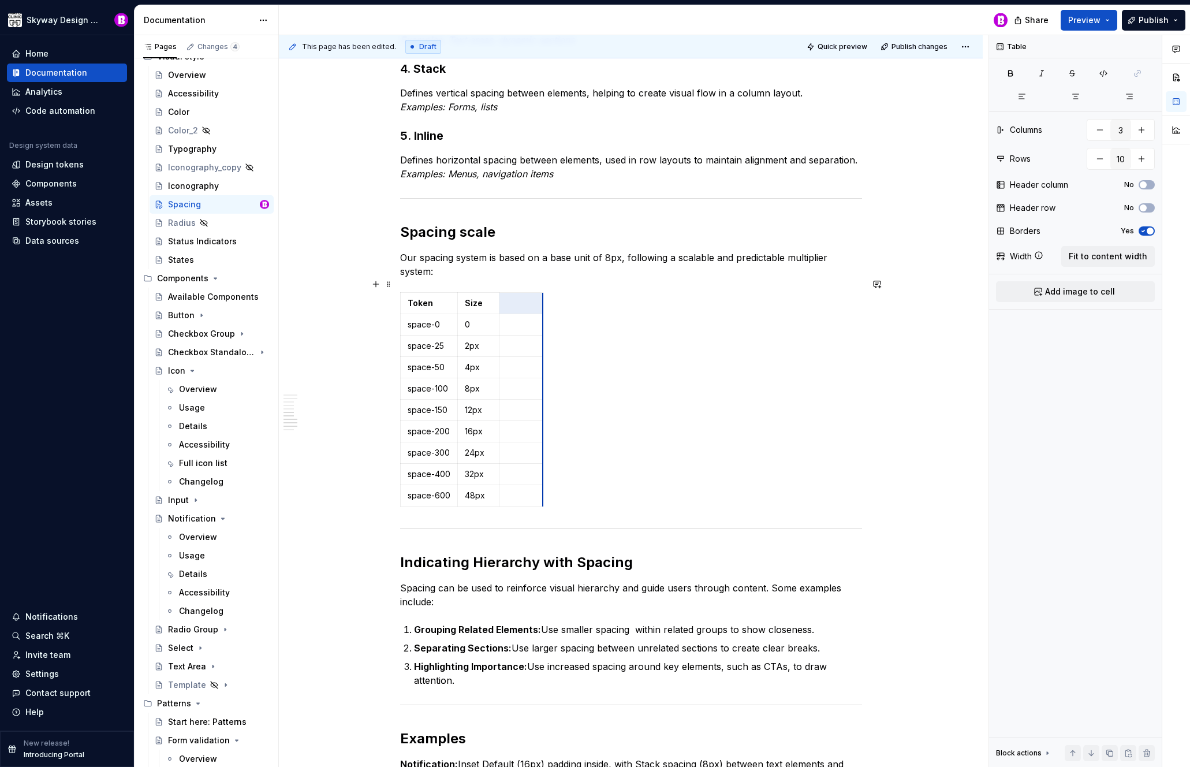
drag, startPoint x: 519, startPoint y: 309, endPoint x: 542, endPoint y: 310, distance: 23.1
click at [568, 304] on div "Token Size space-0 0 space-25 2px space-50 4px space-100 8px space-150 12px spa…" at bounding box center [631, 401] width 462 height 219
click at [519, 319] on p at bounding box center [520, 325] width 29 height 12
click at [524, 340] on p at bounding box center [520, 346] width 29 height 12
click at [1071, 289] on span "Add image to cell" at bounding box center [1080, 292] width 70 height 12
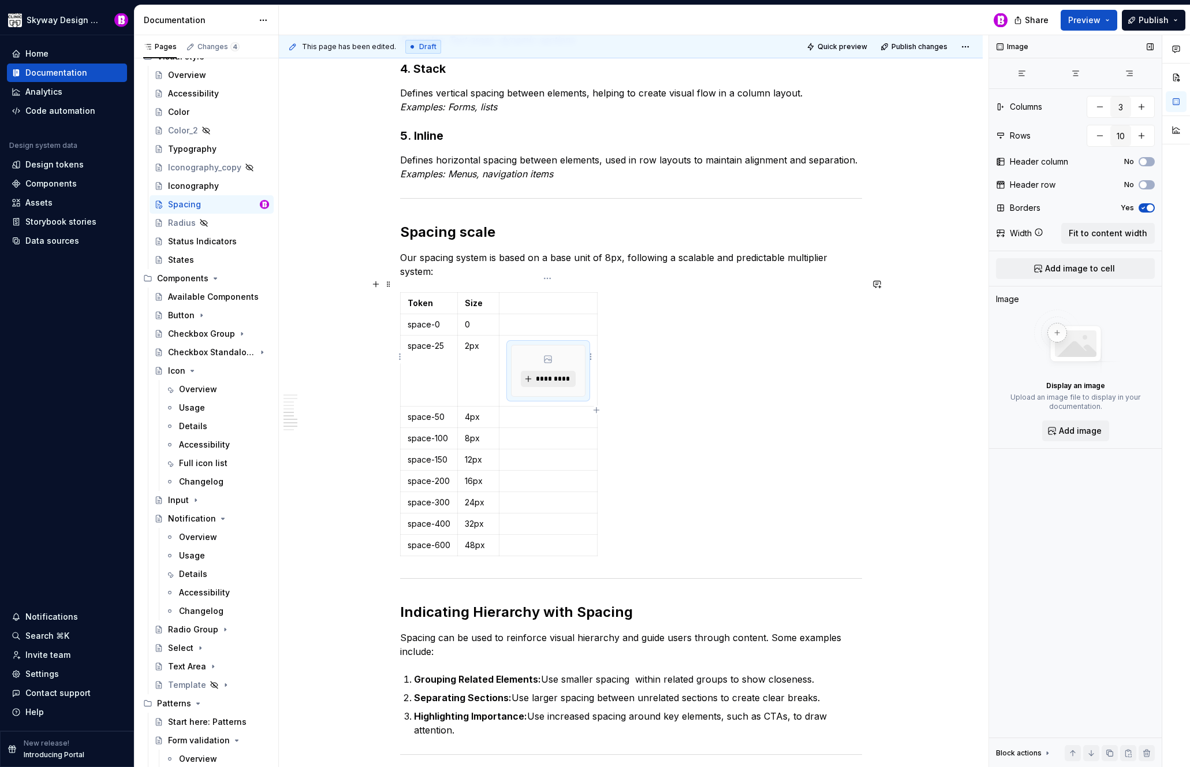
click at [556, 374] on span "*********" at bounding box center [552, 378] width 35 height 9
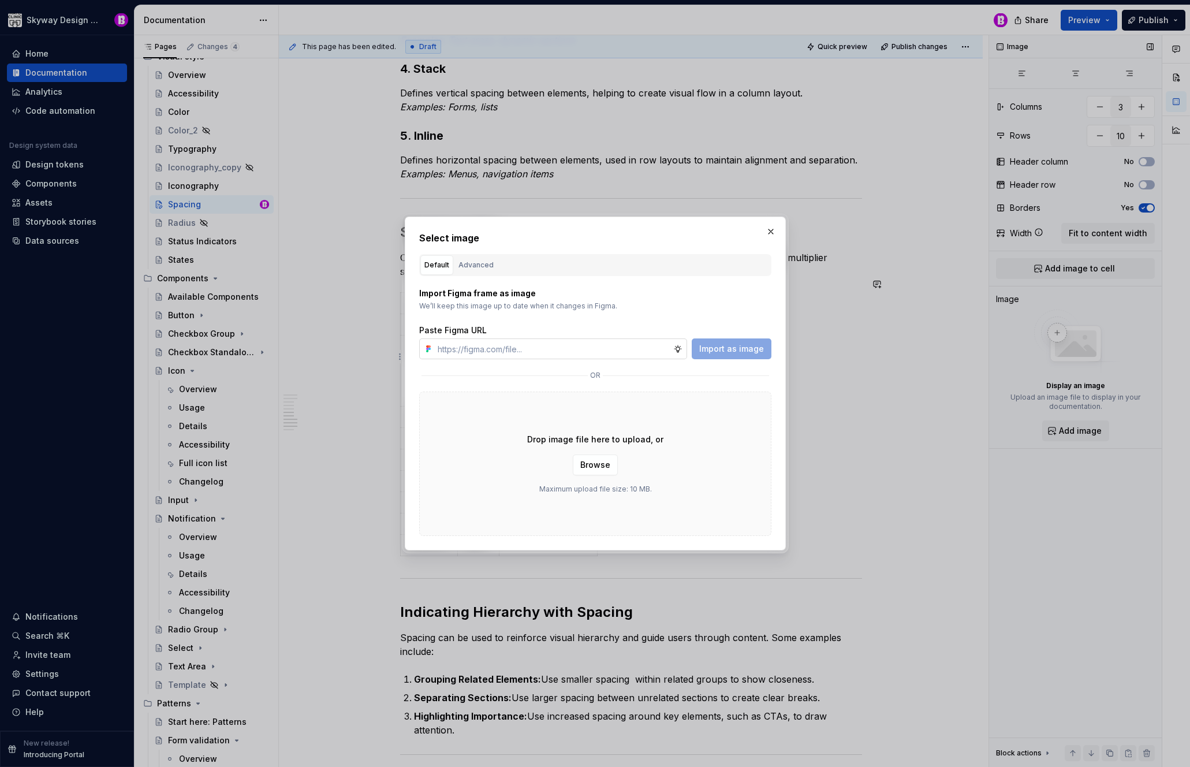
type textarea "*"
click at [598, 461] on span "Browse" at bounding box center [595, 465] width 30 height 12
click at [478, 265] on div "Advanced" at bounding box center [476, 265] width 35 height 12
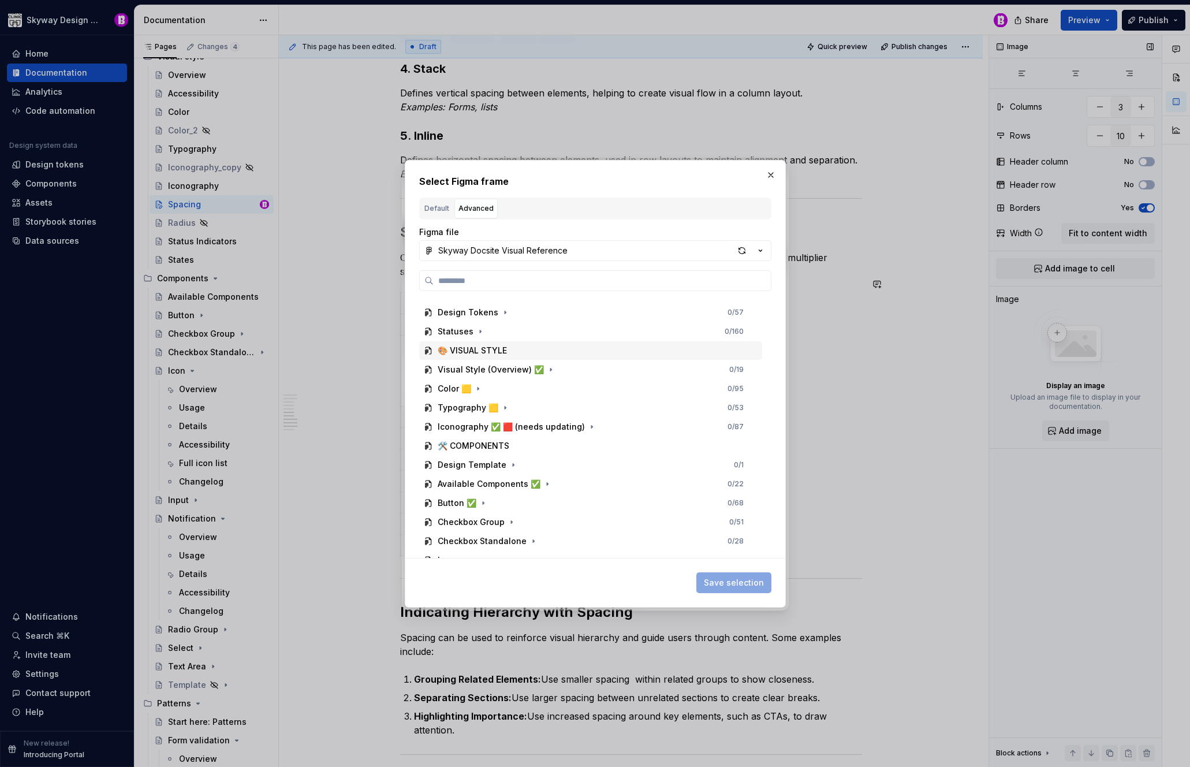
scroll to position [197, 0]
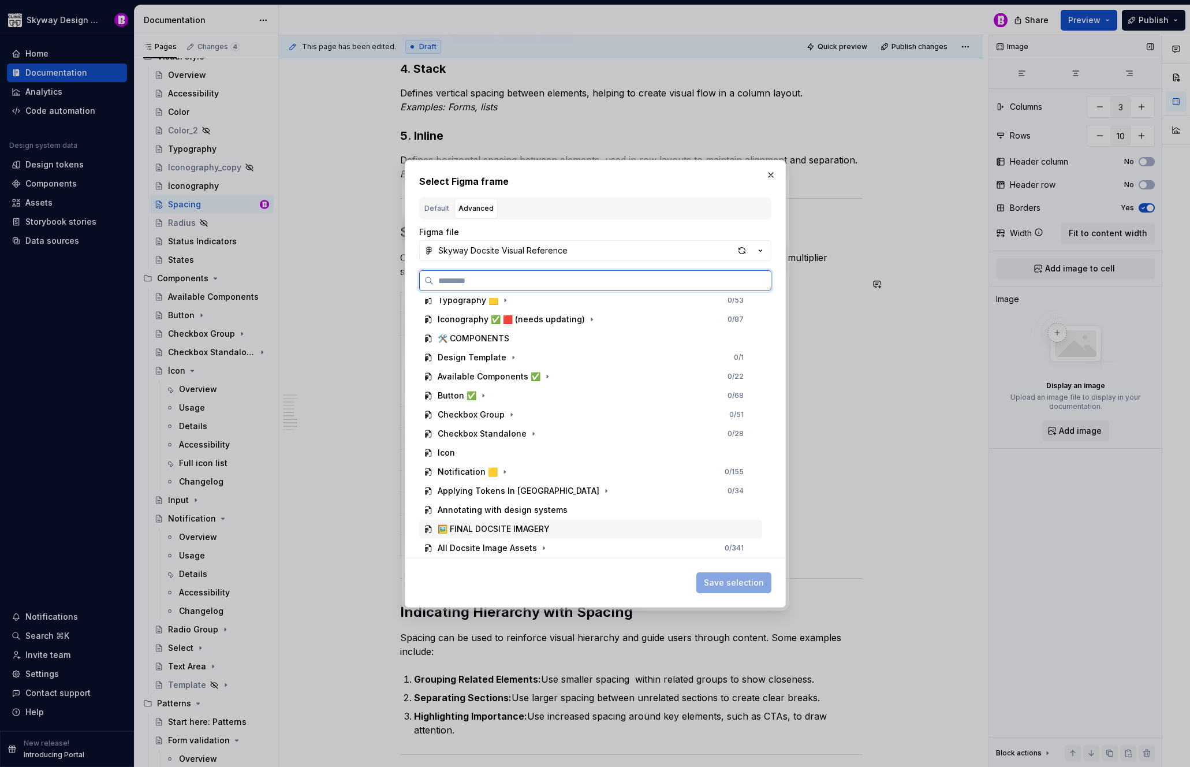
click at [504, 531] on div "🖼️ FINAL DOCSITE IMAGERY" at bounding box center [494, 529] width 112 height 12
click at [518, 548] on div "All Docsite Image Assets" at bounding box center [487, 548] width 99 height 12
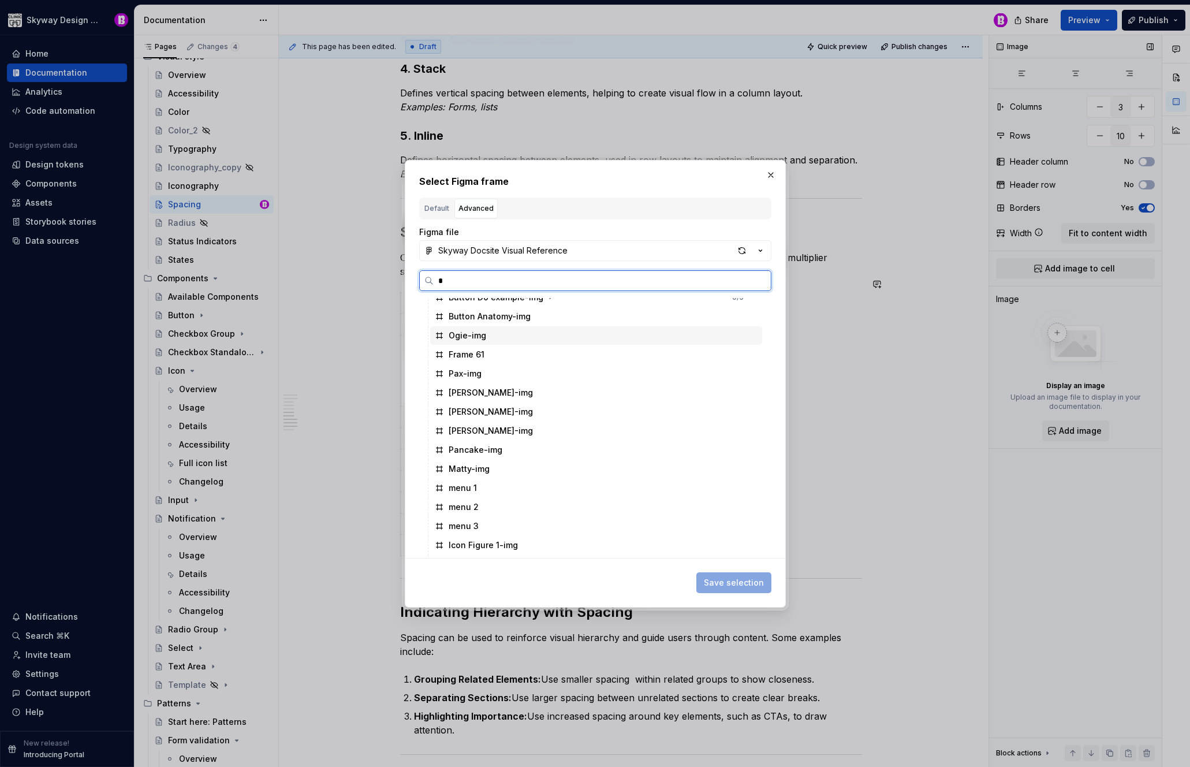
scroll to position [0, 0]
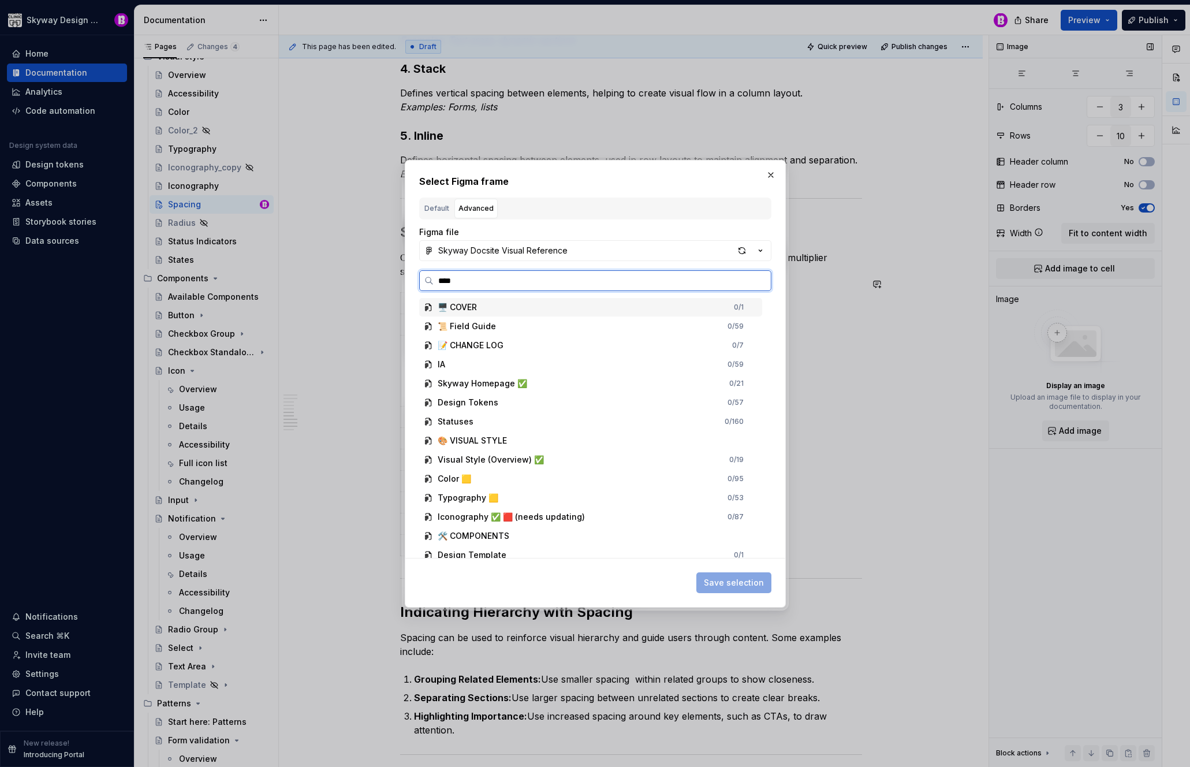
type input "*****"
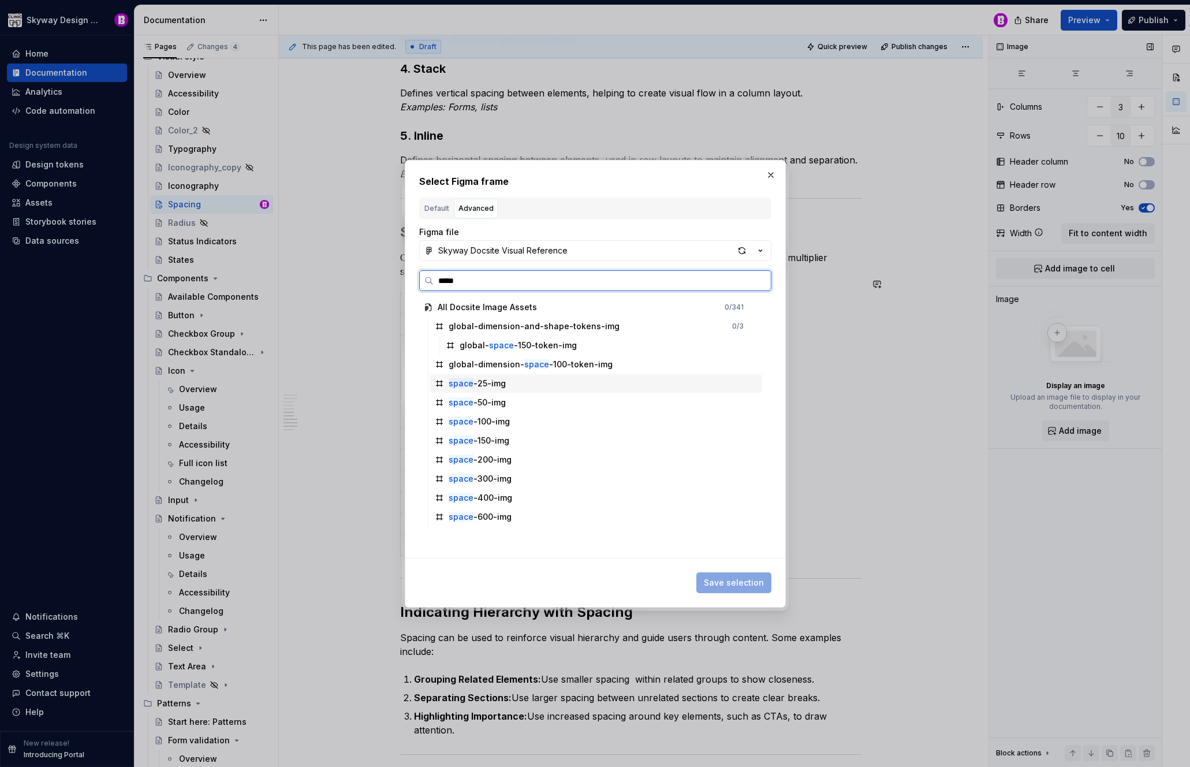
click at [487, 385] on div "space -25-img" at bounding box center [477, 384] width 57 height 12
click at [739, 579] on span "Save selection" at bounding box center [734, 583] width 60 height 12
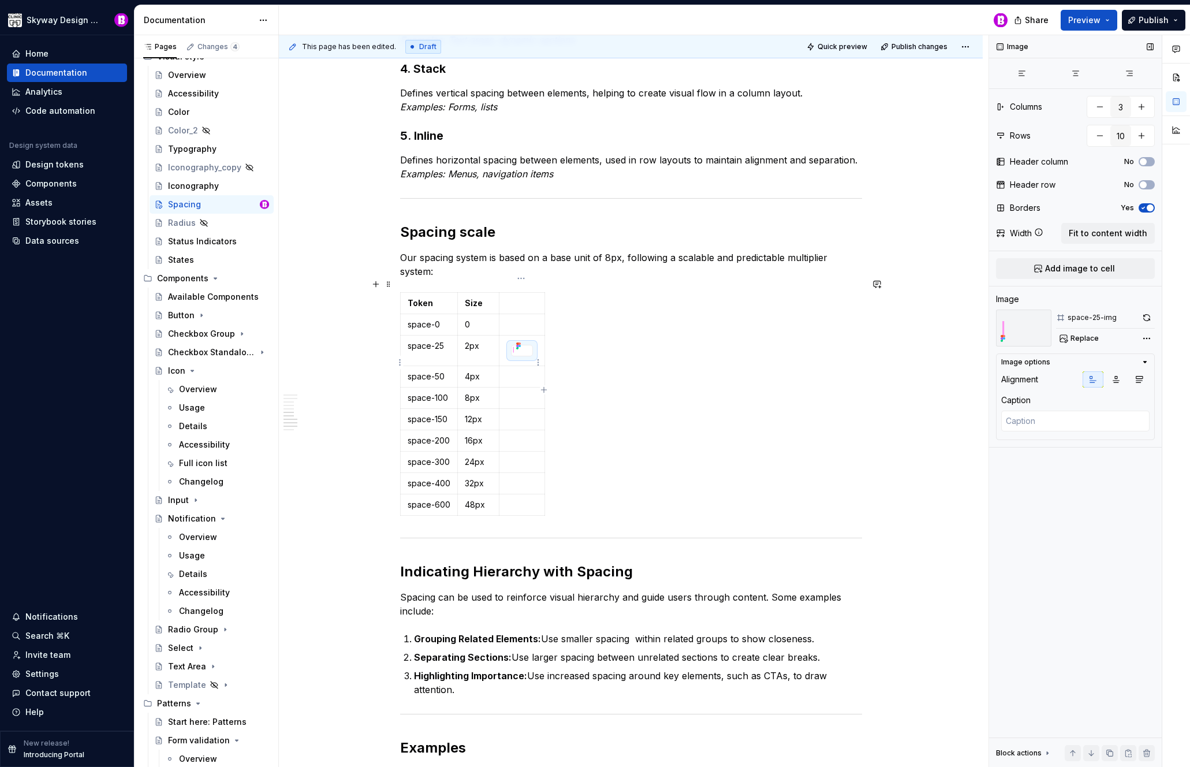
click at [520, 371] on p at bounding box center [521, 377] width 31 height 12
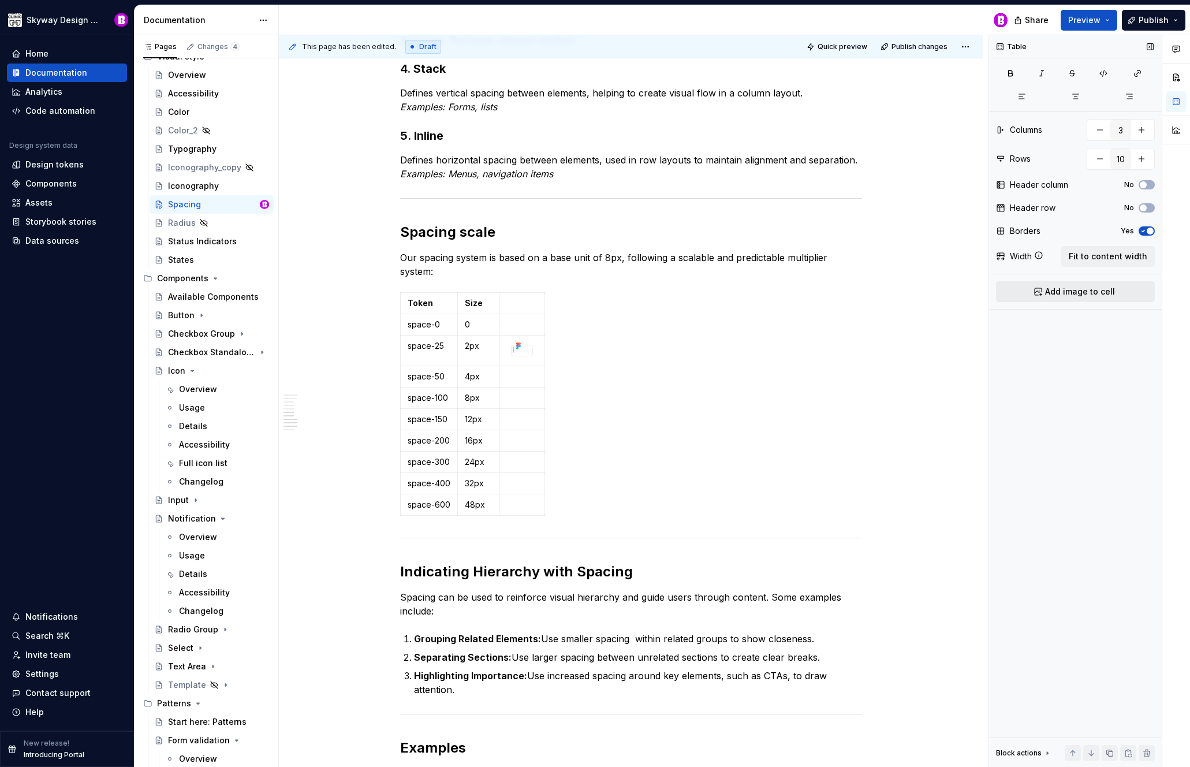
click at [1075, 289] on span "Add image to cell" at bounding box center [1080, 292] width 70 height 12
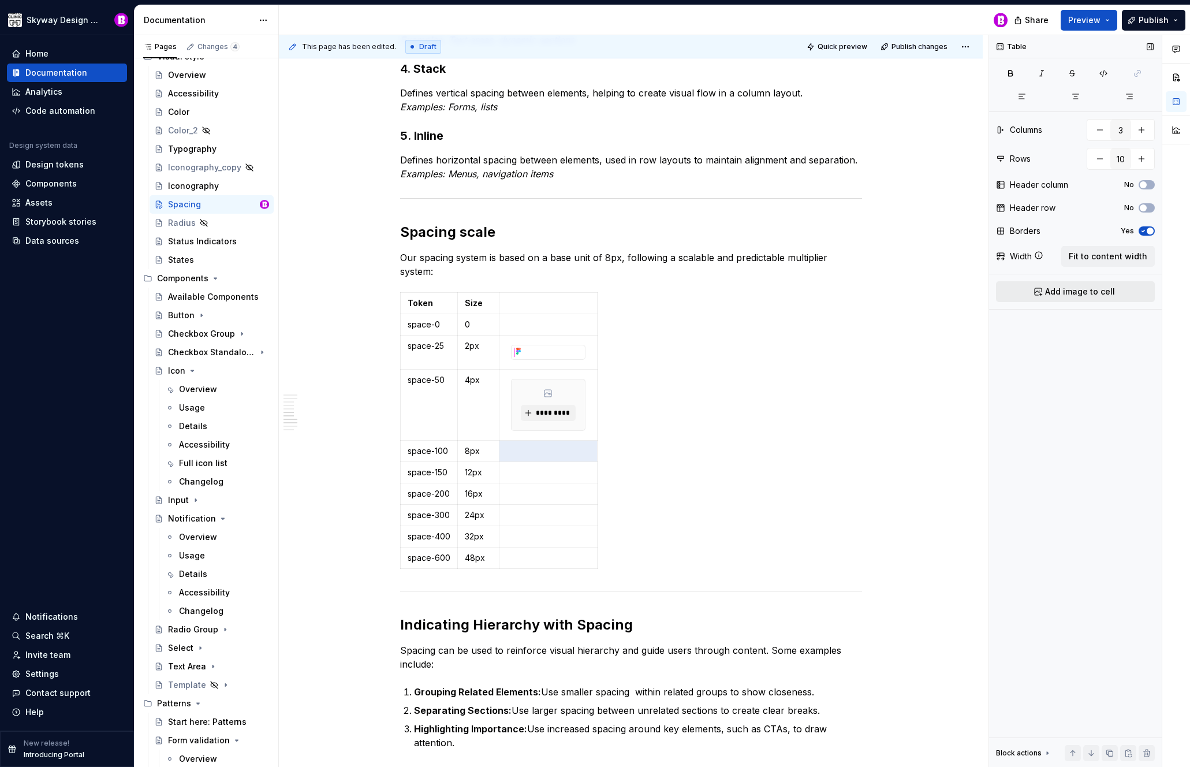
click at [1101, 293] on span "Add image to cell" at bounding box center [1080, 292] width 70 height 12
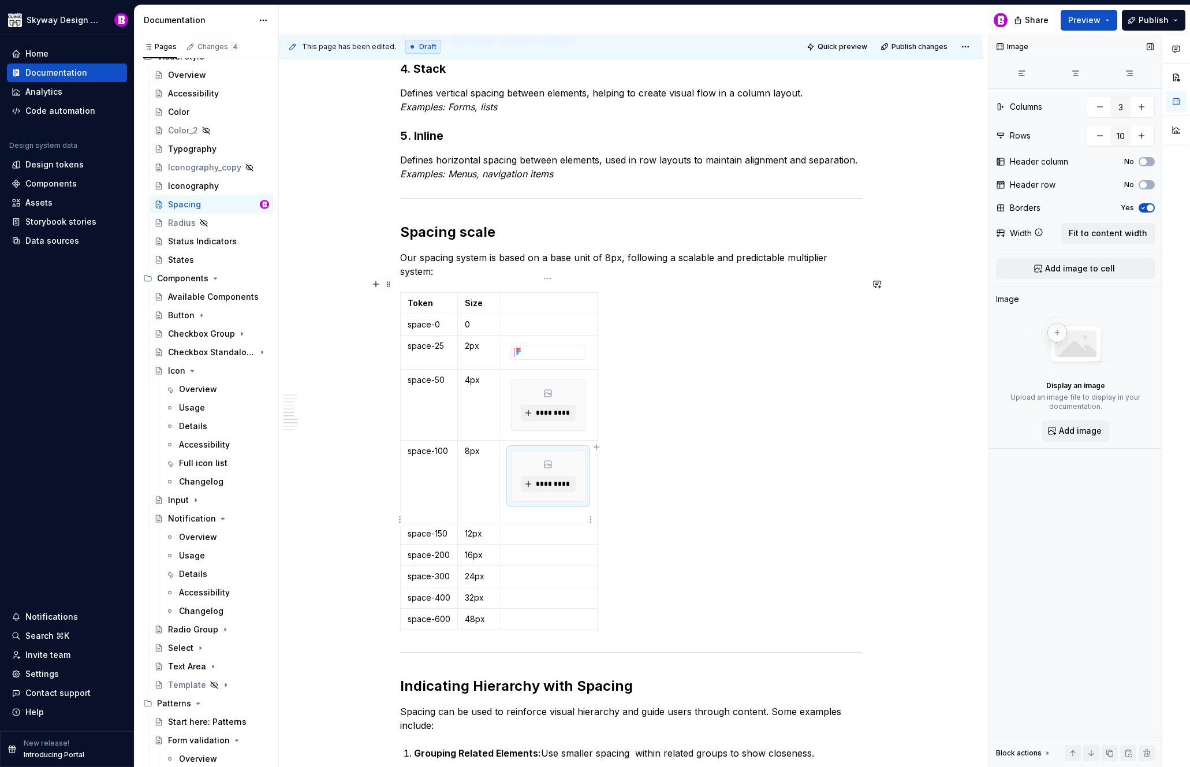
click at [561, 528] on p at bounding box center [548, 534] width 84 height 12
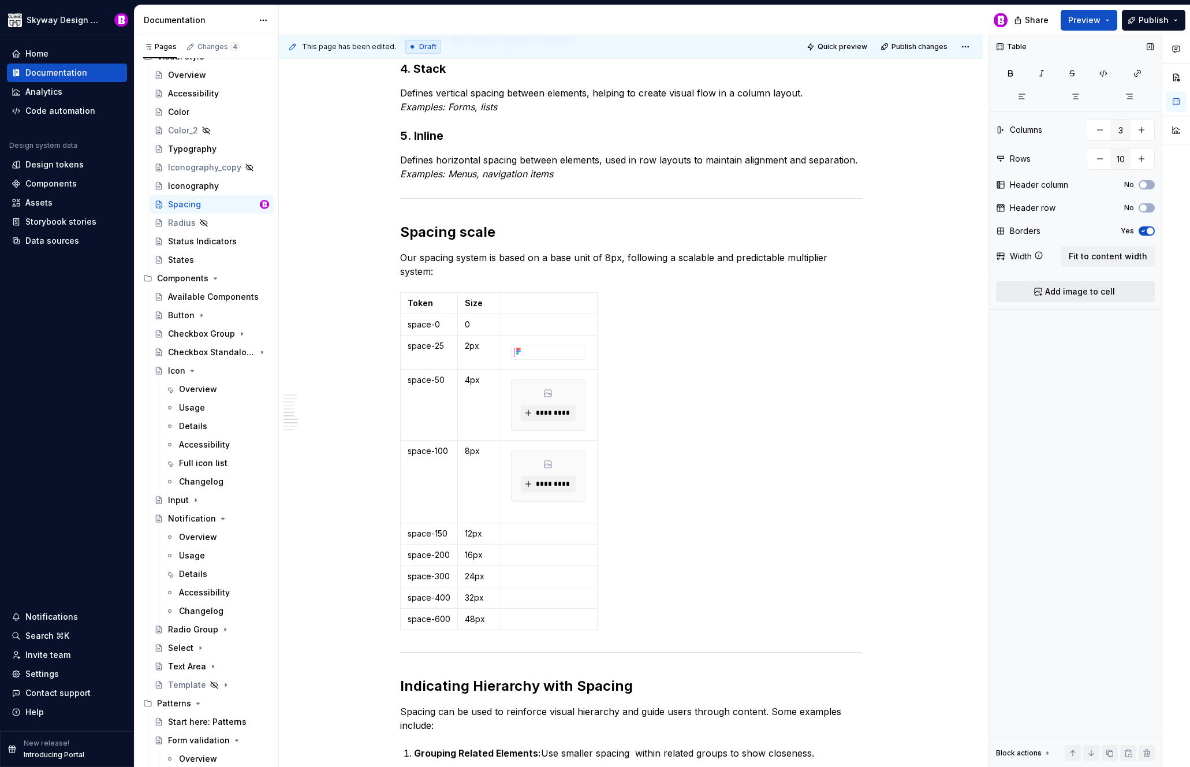
click at [1085, 286] on span "Add image to cell" at bounding box center [1080, 292] width 70 height 12
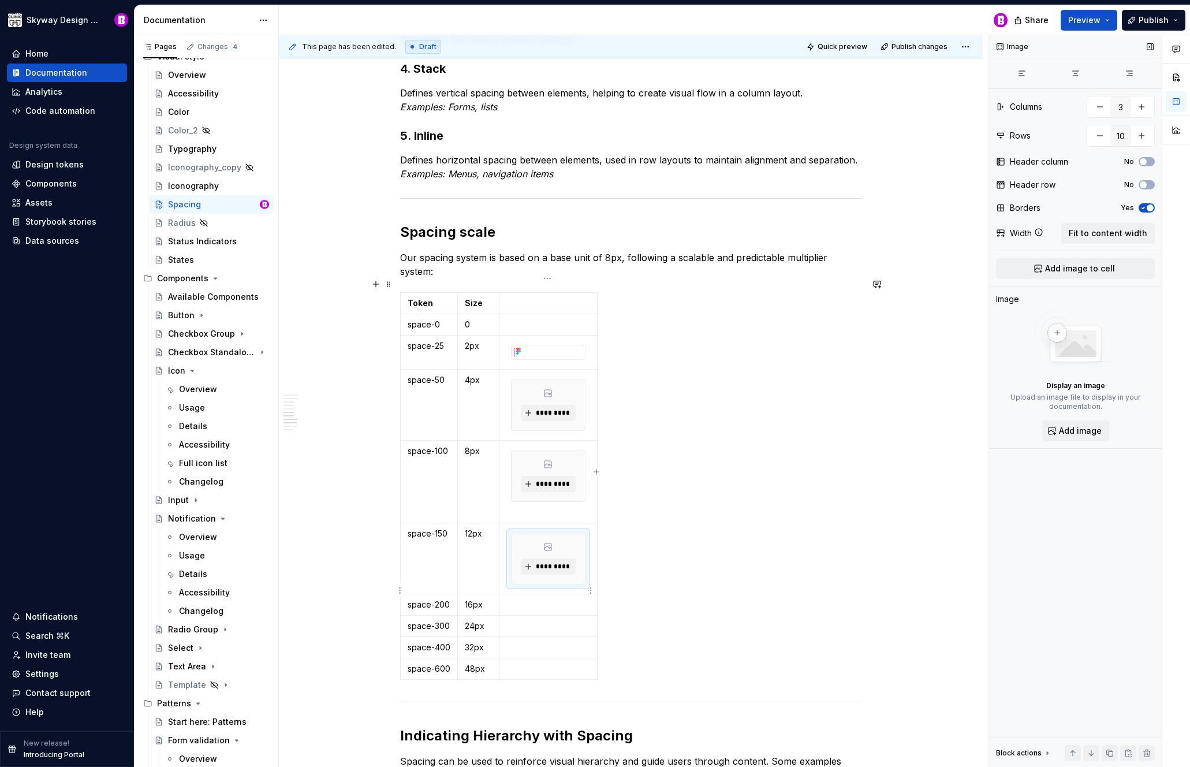
drag, startPoint x: 557, startPoint y: 589, endPoint x: 833, endPoint y: 472, distance: 299.1
click at [557, 599] on p at bounding box center [548, 605] width 84 height 12
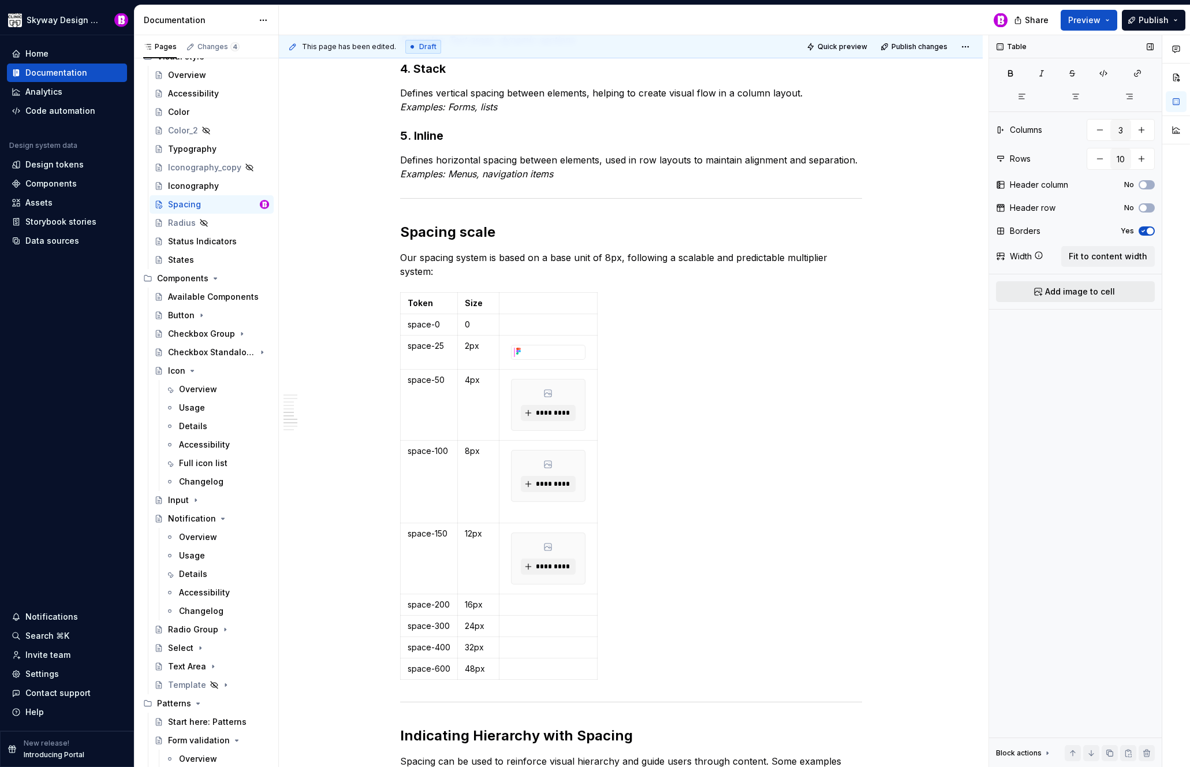
click at [1072, 296] on span "Add image to cell" at bounding box center [1080, 292] width 70 height 12
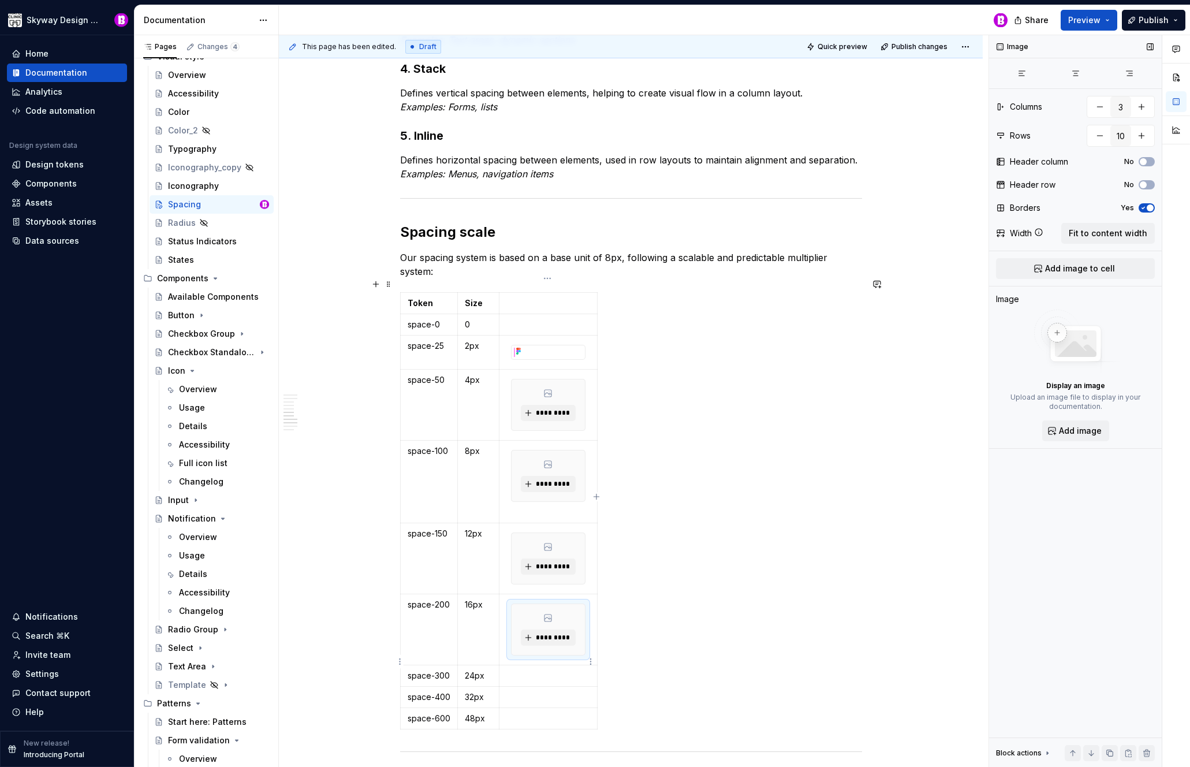
click at [540, 670] on p at bounding box center [548, 676] width 84 height 12
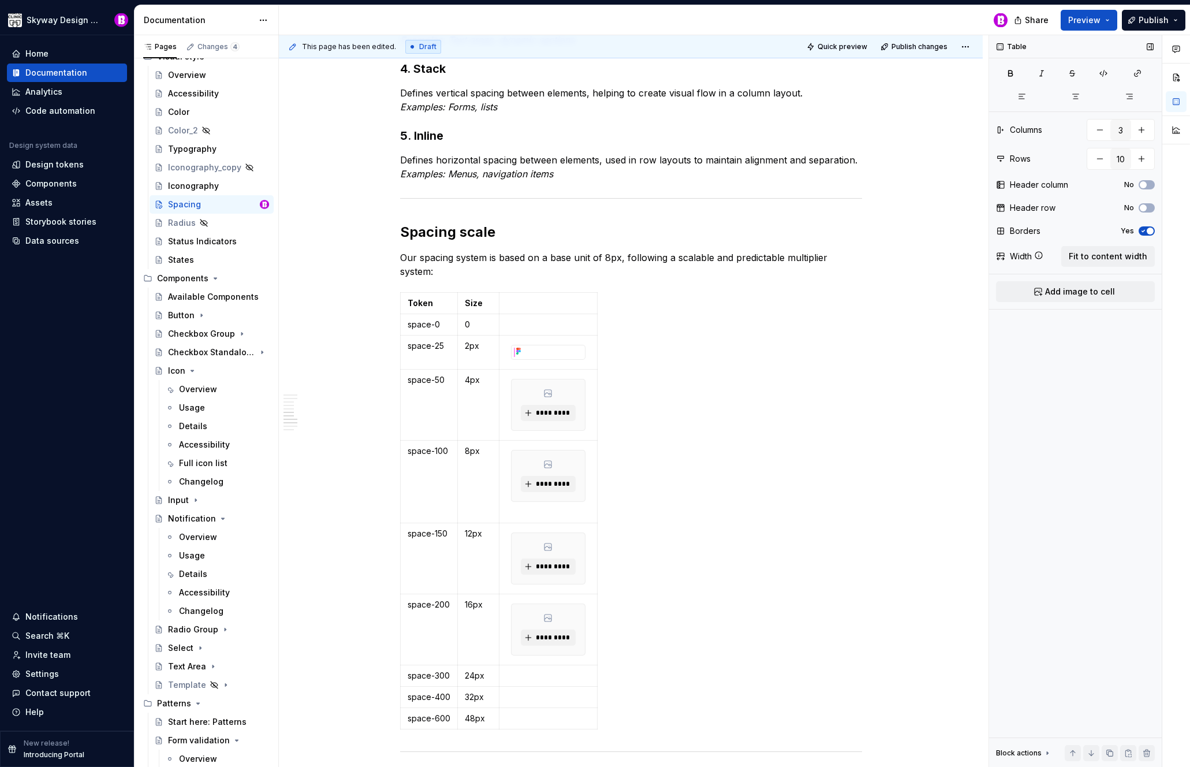
drag, startPoint x: 1078, startPoint y: 294, endPoint x: 1067, endPoint y: 290, distance: 11.7
click at [1078, 293] on span "Add image to cell" at bounding box center [1080, 292] width 70 height 12
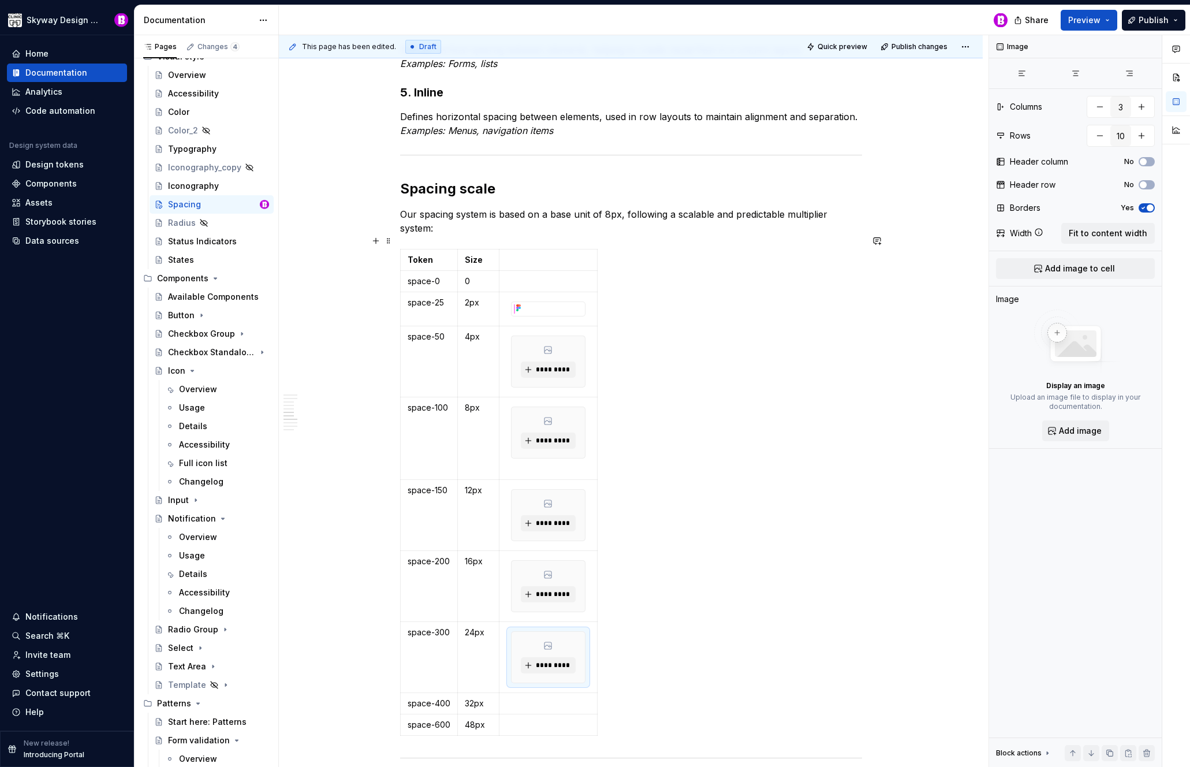
scroll to position [909, 0]
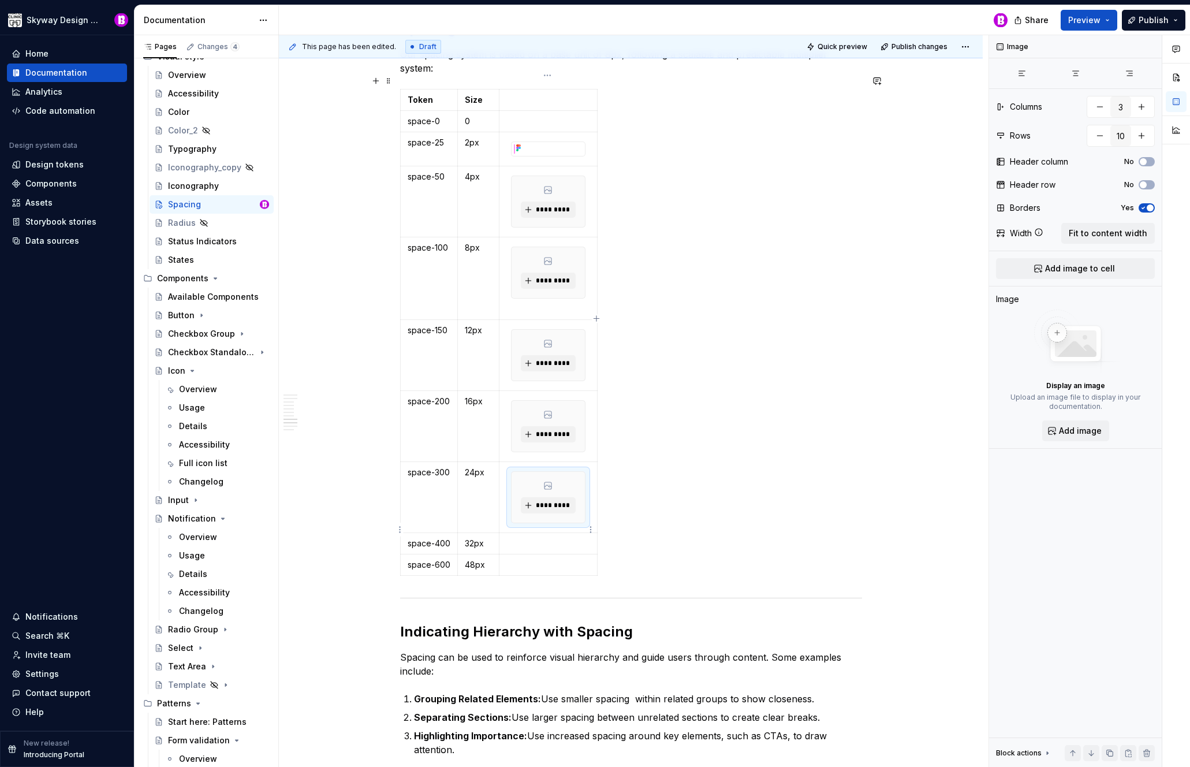
click at [558, 538] on p at bounding box center [548, 544] width 84 height 12
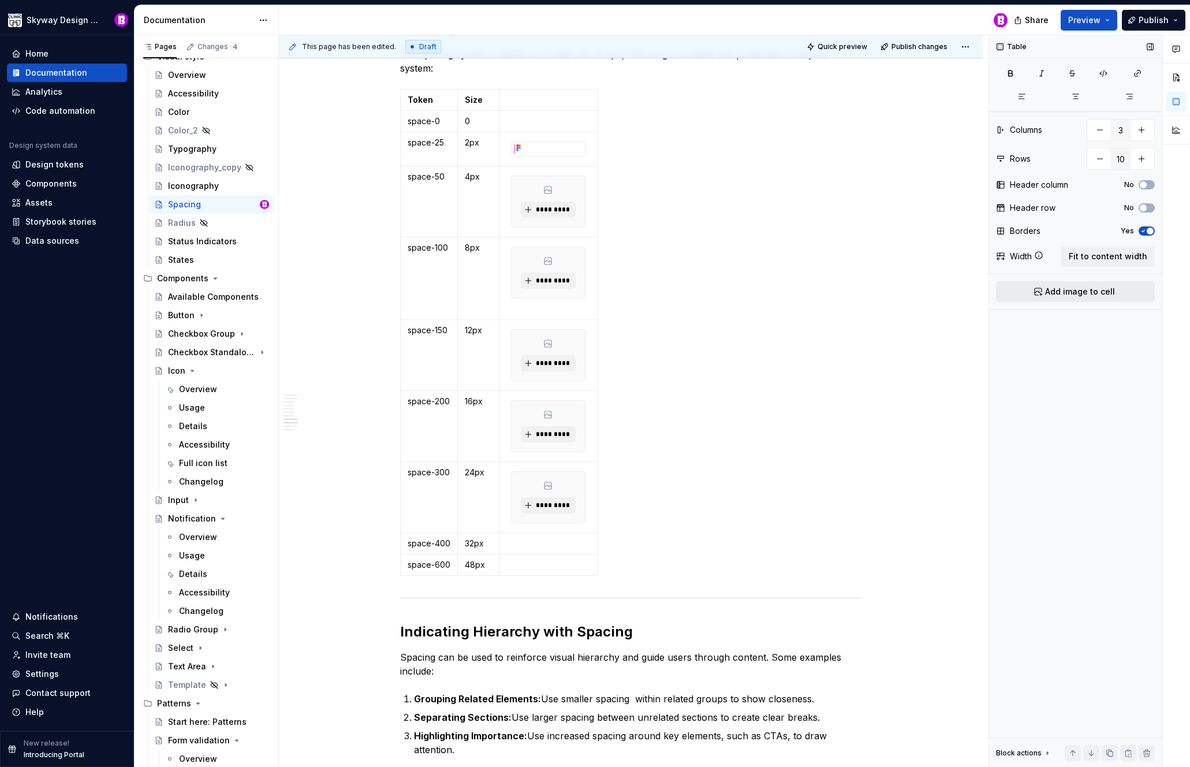
click at [1063, 299] on button "Add image to cell" at bounding box center [1075, 291] width 159 height 21
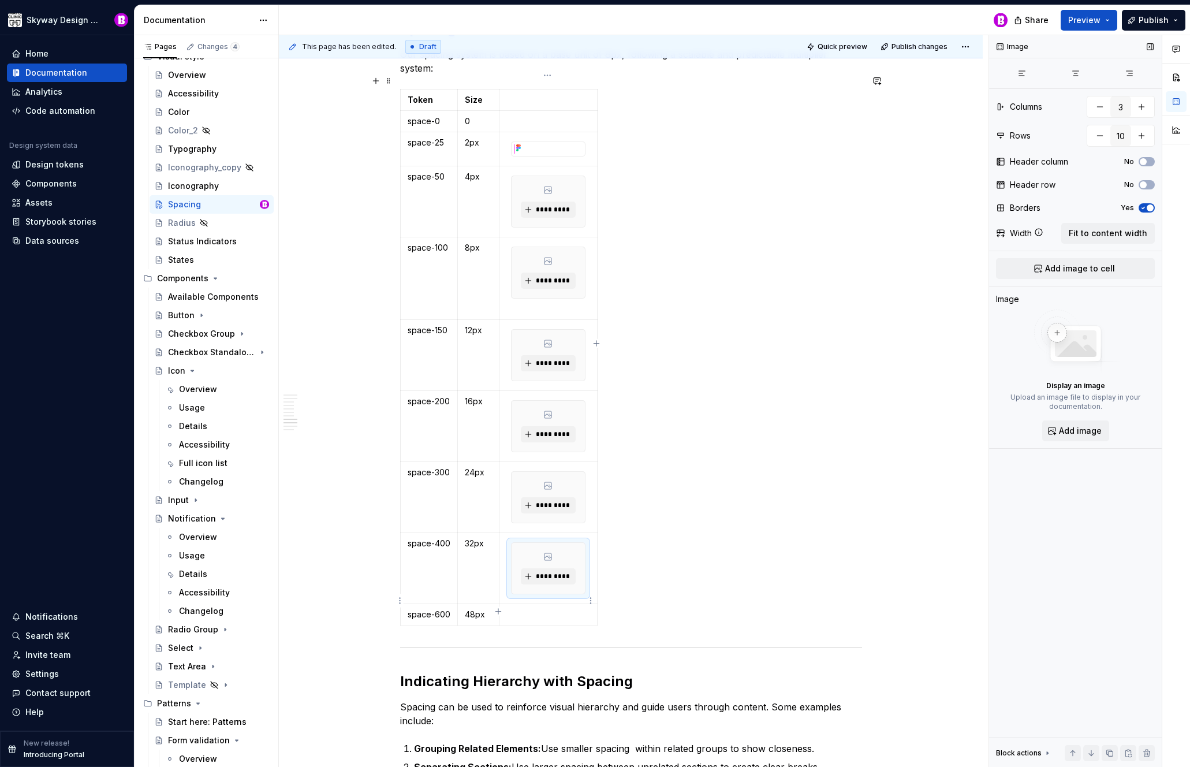
click at [538, 609] on p at bounding box center [548, 615] width 84 height 12
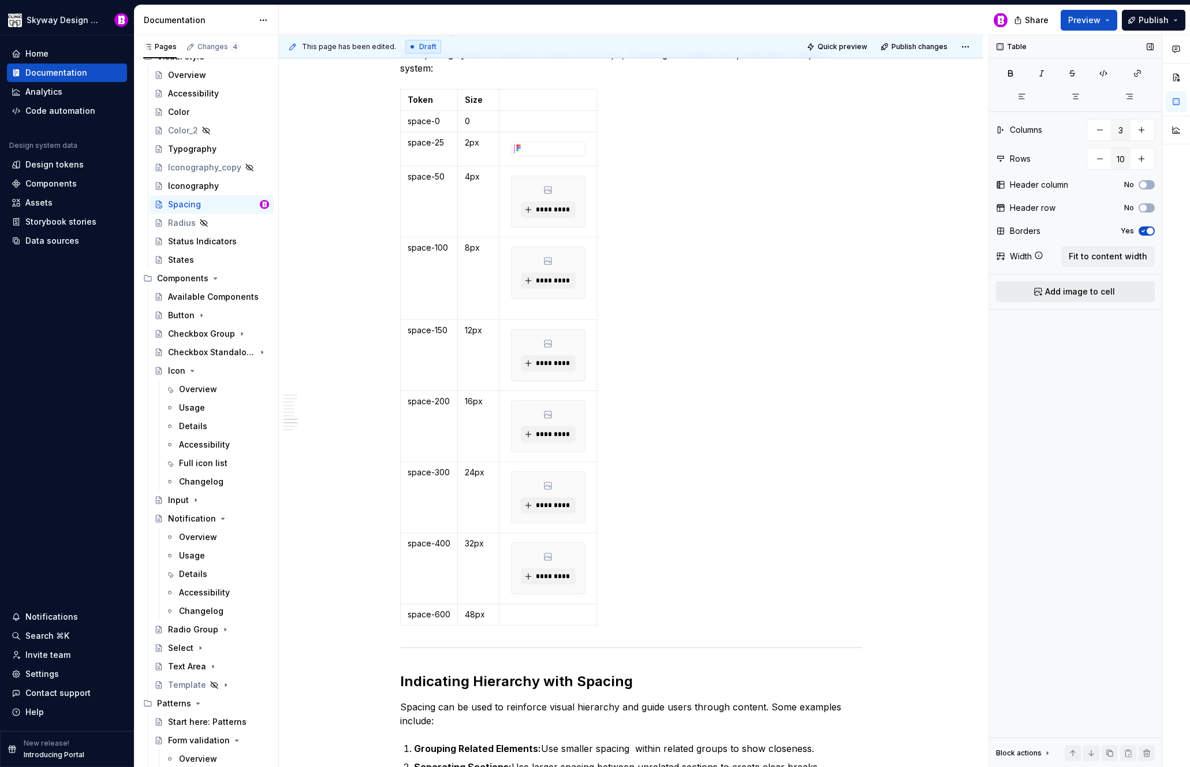
click at [1074, 292] on span "Add image to cell" at bounding box center [1080, 292] width 70 height 12
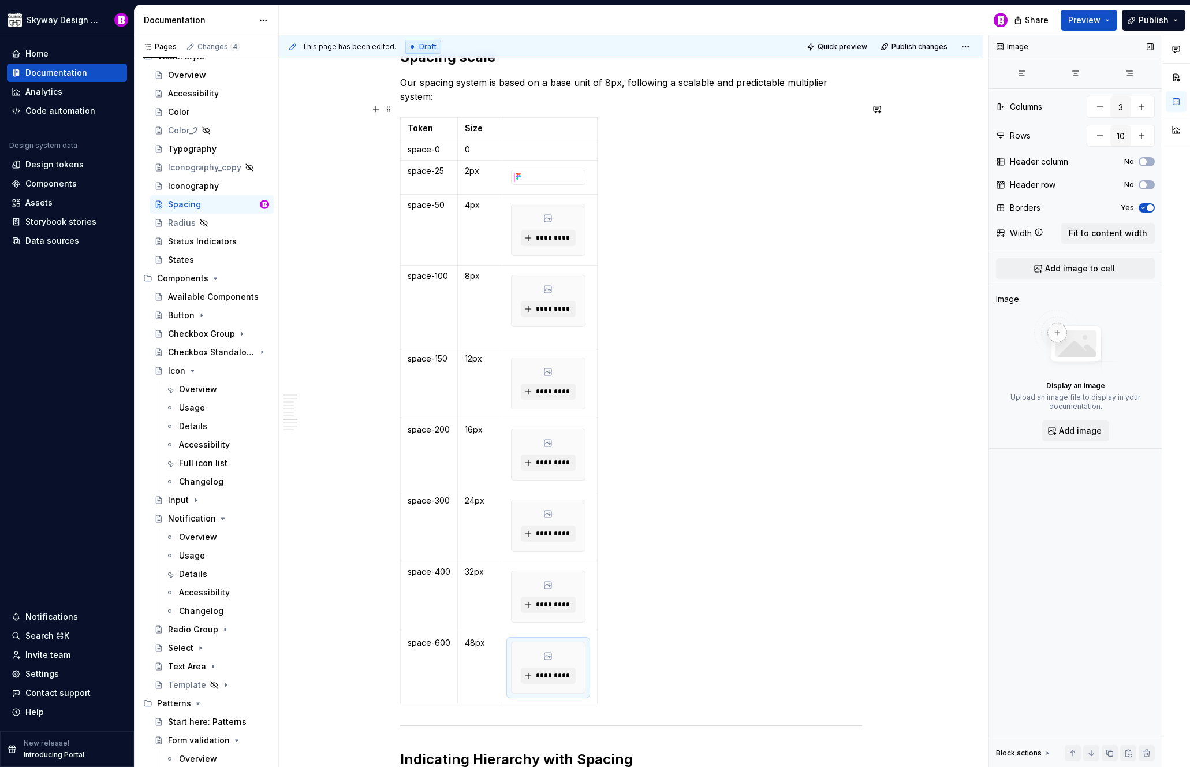
scroll to position [737, 0]
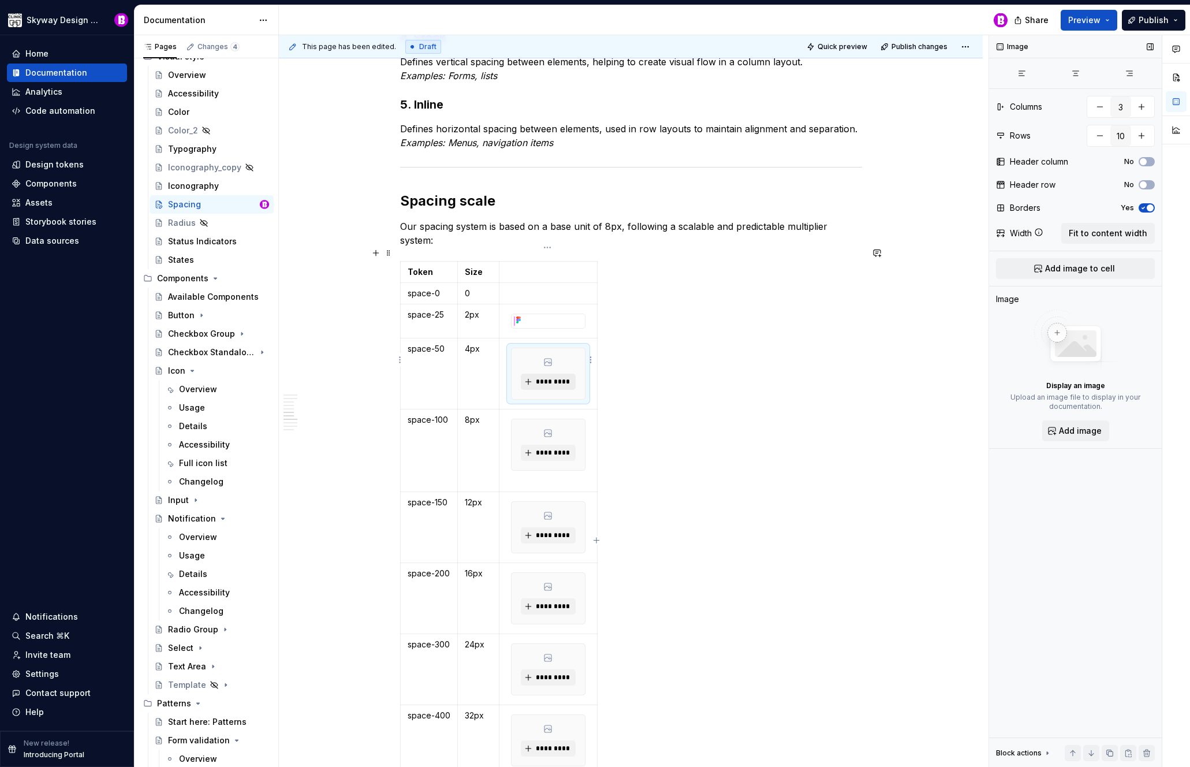
click at [553, 377] on span "*********" at bounding box center [552, 381] width 35 height 9
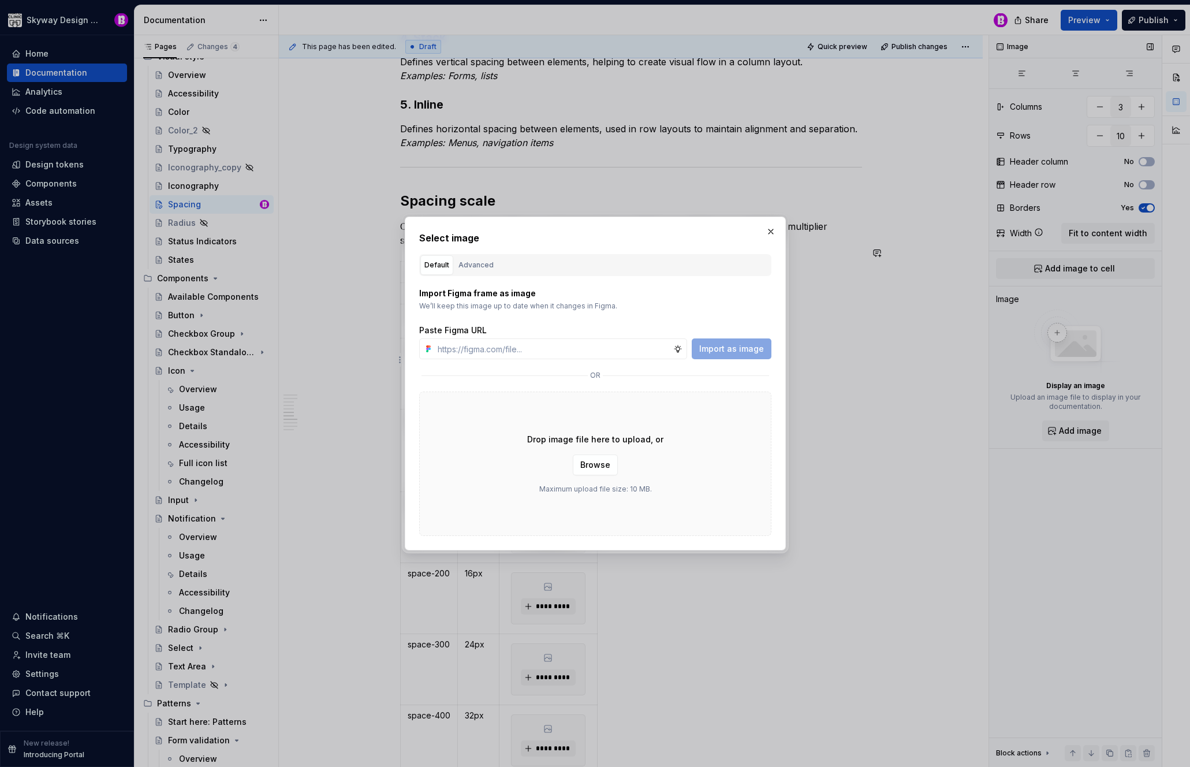
type textarea "*"
click at [483, 265] on div "Advanced" at bounding box center [476, 265] width 35 height 12
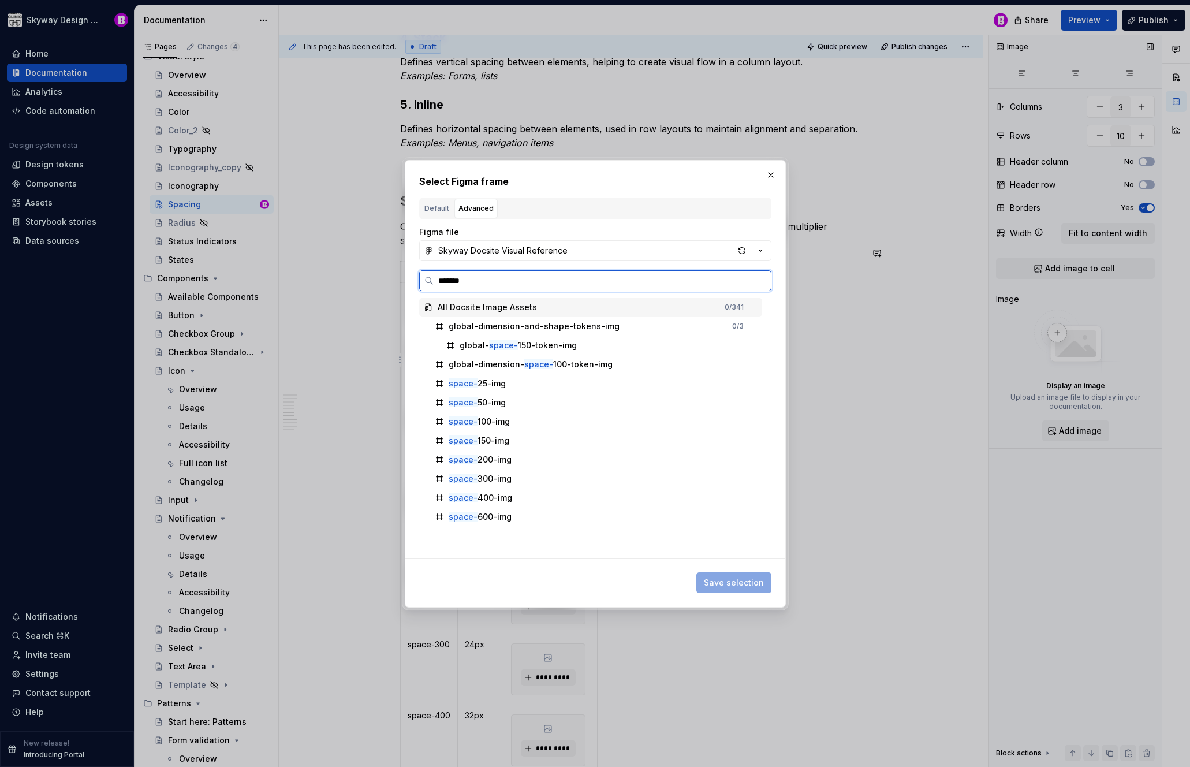
type input "********"
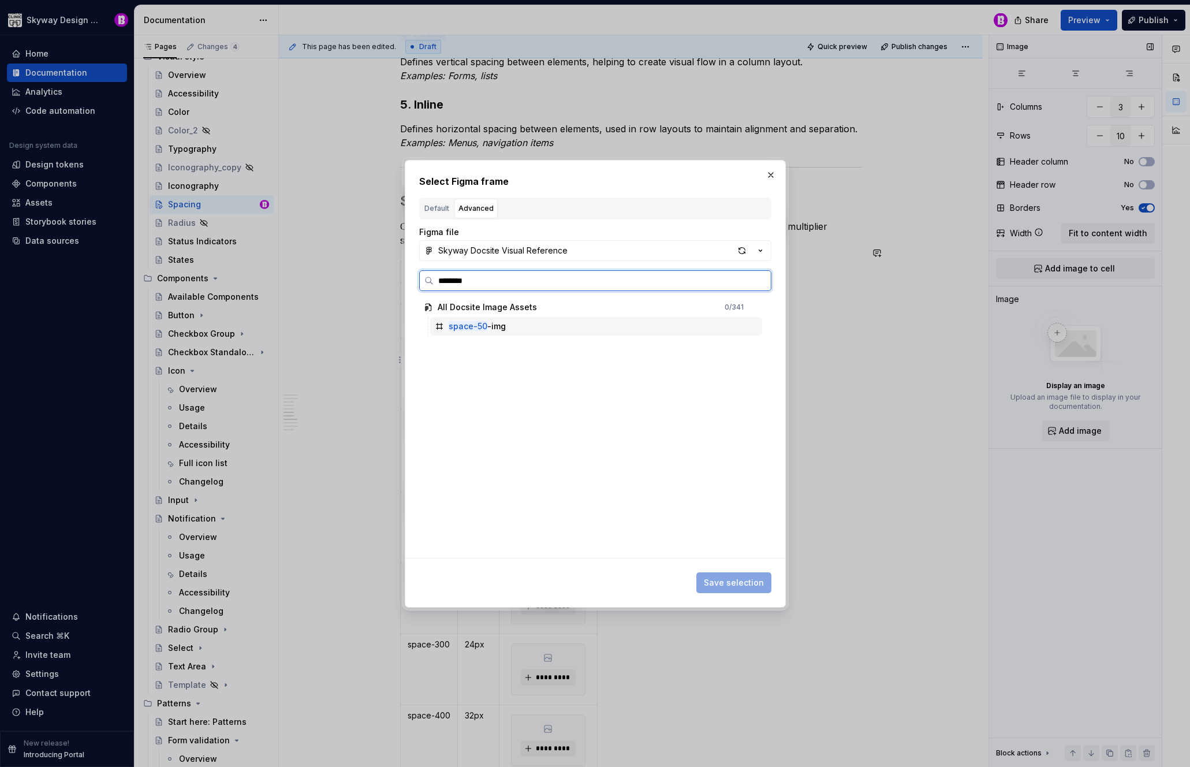
click at [547, 327] on div "space-50 -img" at bounding box center [596, 326] width 332 height 18
drag, startPoint x: 726, startPoint y: 585, endPoint x: 731, endPoint y: 581, distance: 6.1
click at [726, 585] on span "Save selection" at bounding box center [734, 583] width 60 height 12
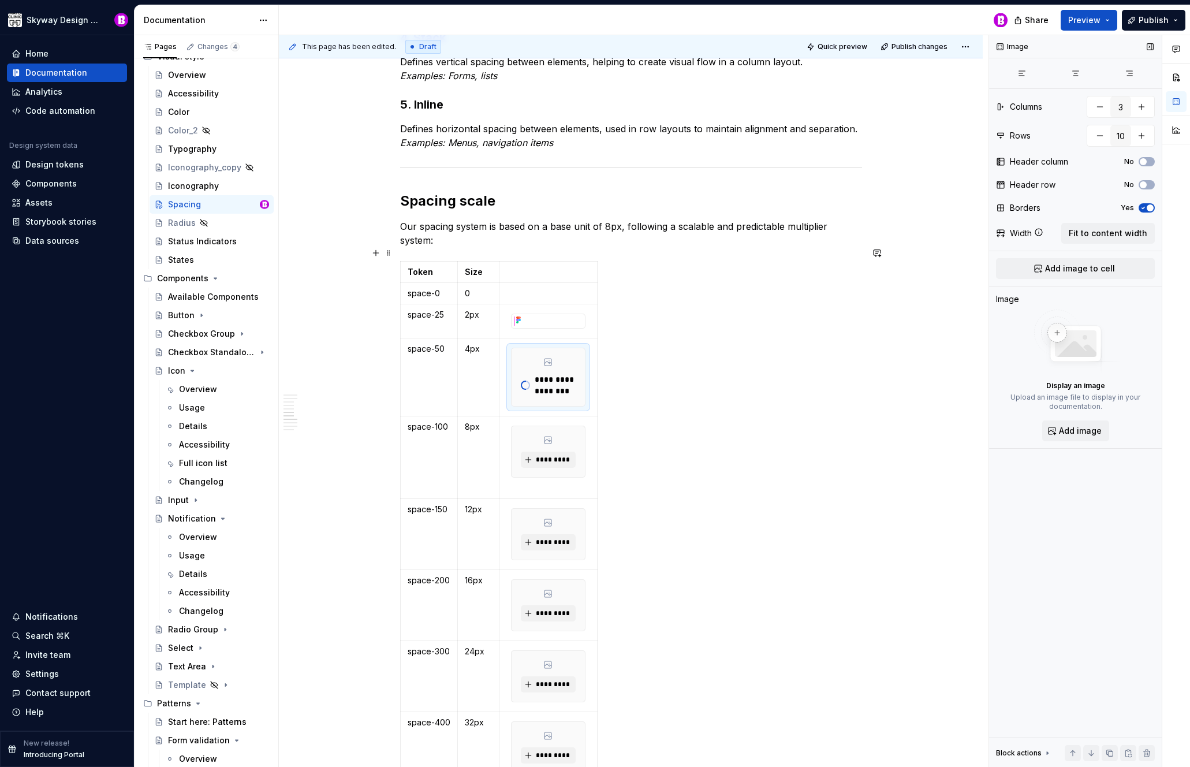
type textarea "*"
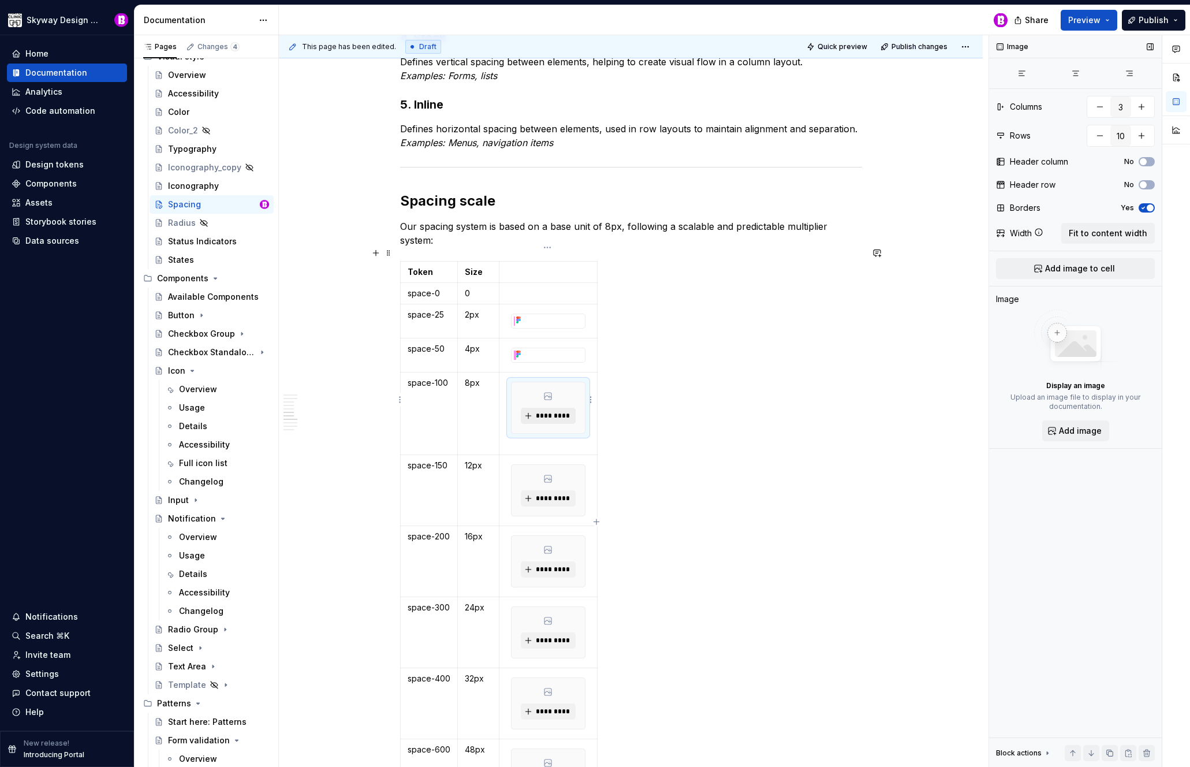
click at [557, 411] on span "*********" at bounding box center [552, 415] width 35 height 9
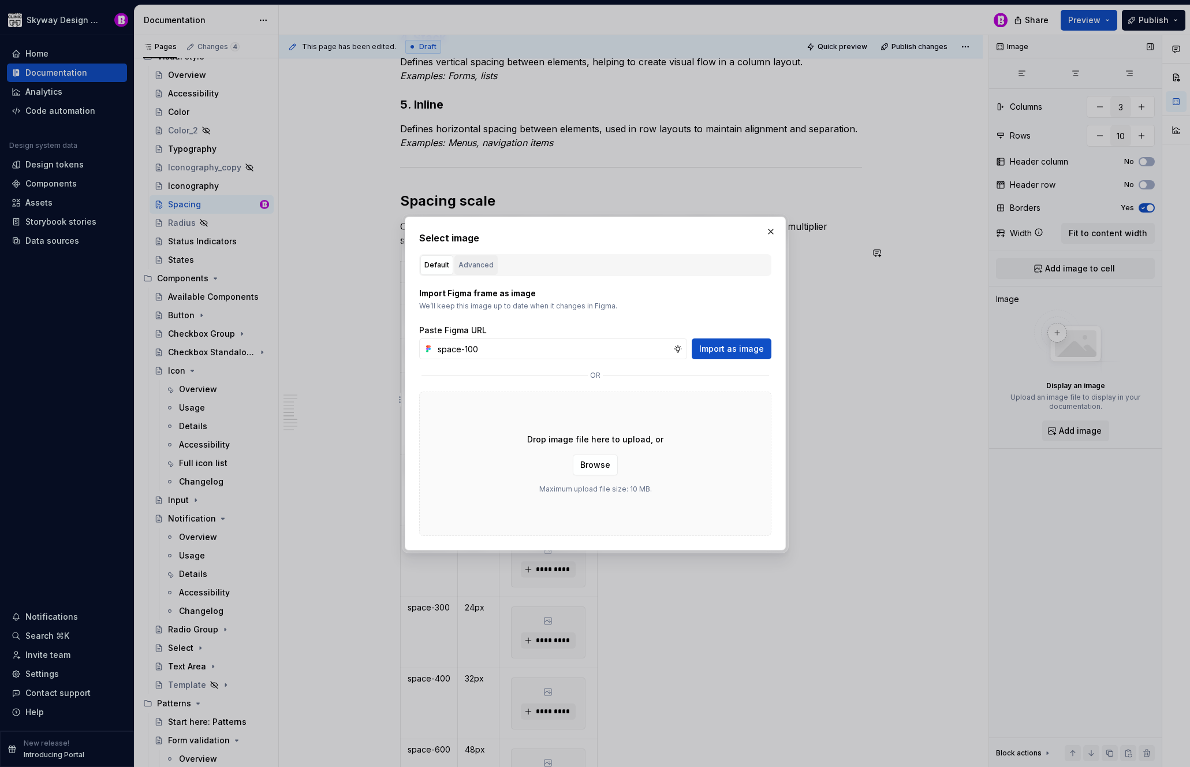
type input "space-100"
click at [486, 266] on div "Advanced" at bounding box center [476, 265] width 35 height 12
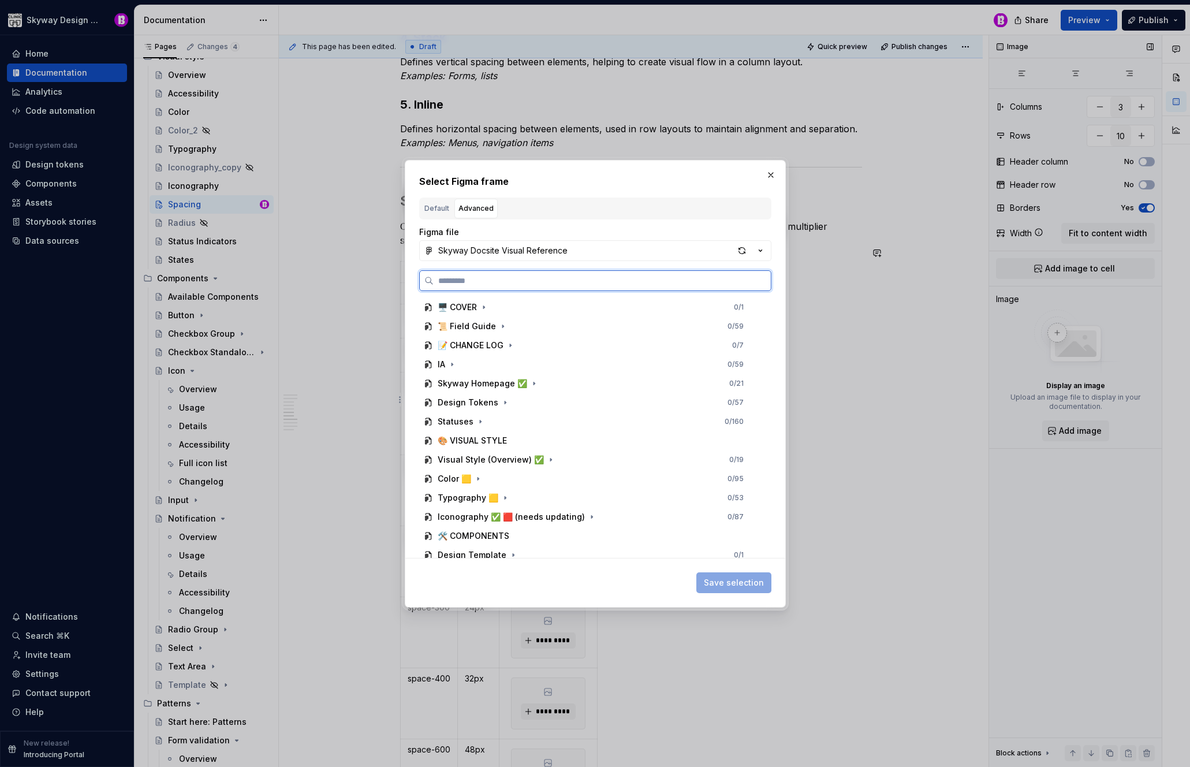
click at [498, 277] on input "search" at bounding box center [602, 281] width 337 height 12
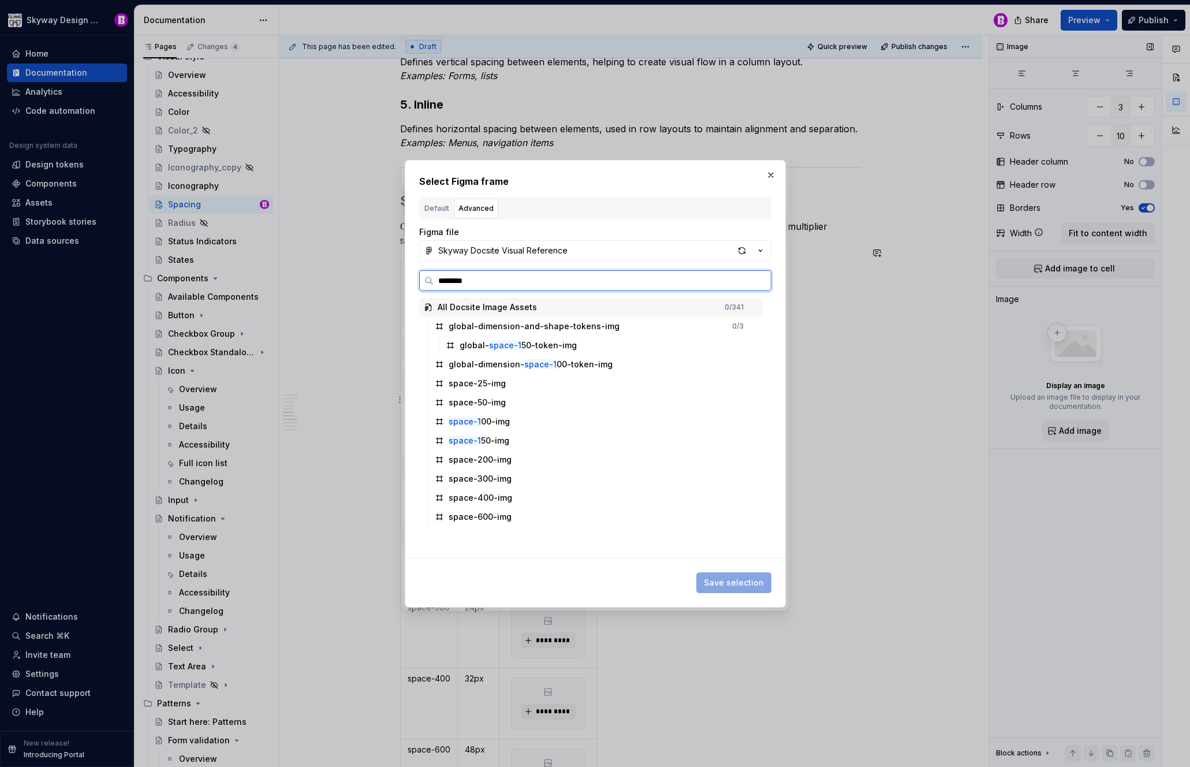
type input "*********"
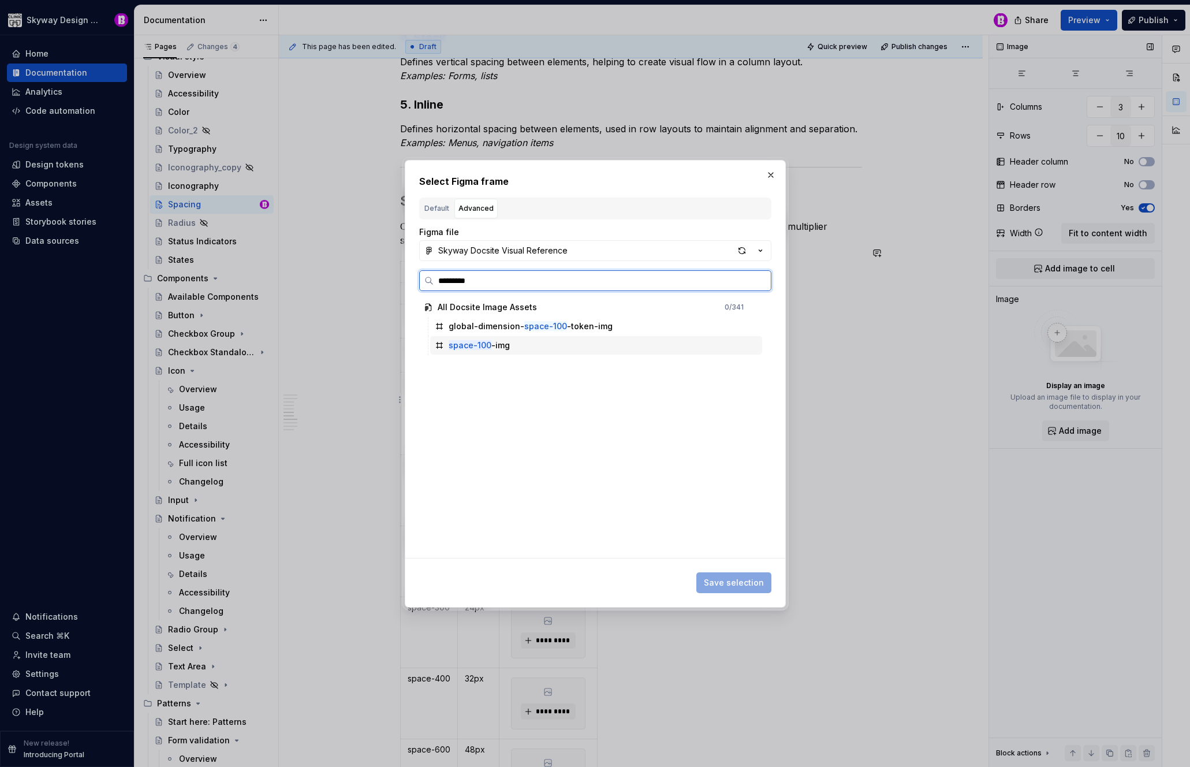
click at [504, 348] on div "space-100 -img" at bounding box center [479, 346] width 61 height 12
click at [741, 575] on button "Save selection" at bounding box center [733, 582] width 75 height 21
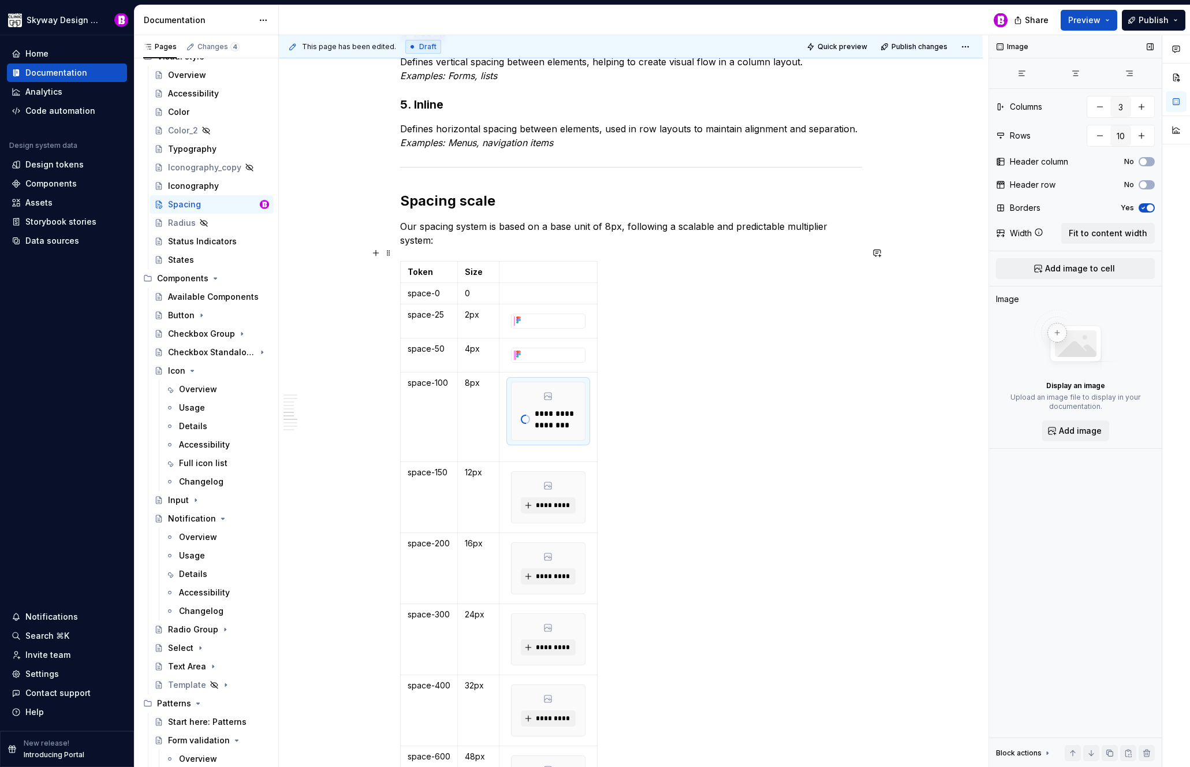
type textarea "*"
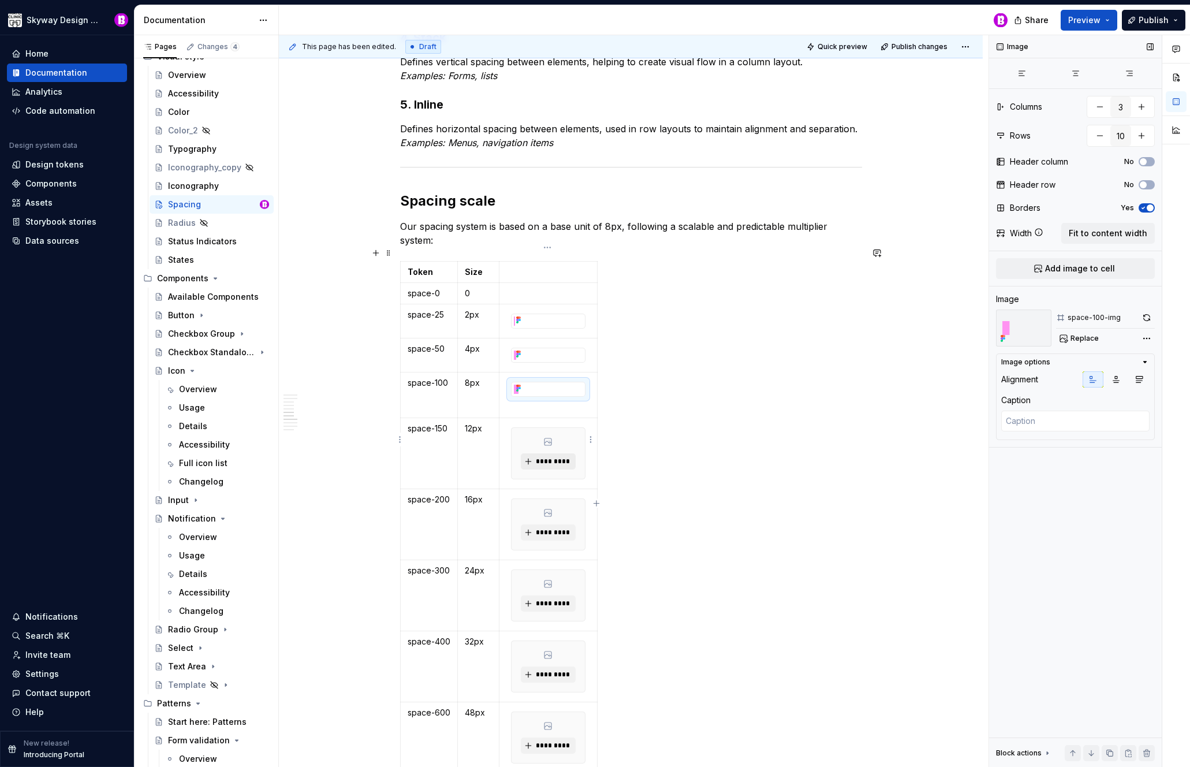
click at [554, 457] on span "*********" at bounding box center [552, 461] width 35 height 9
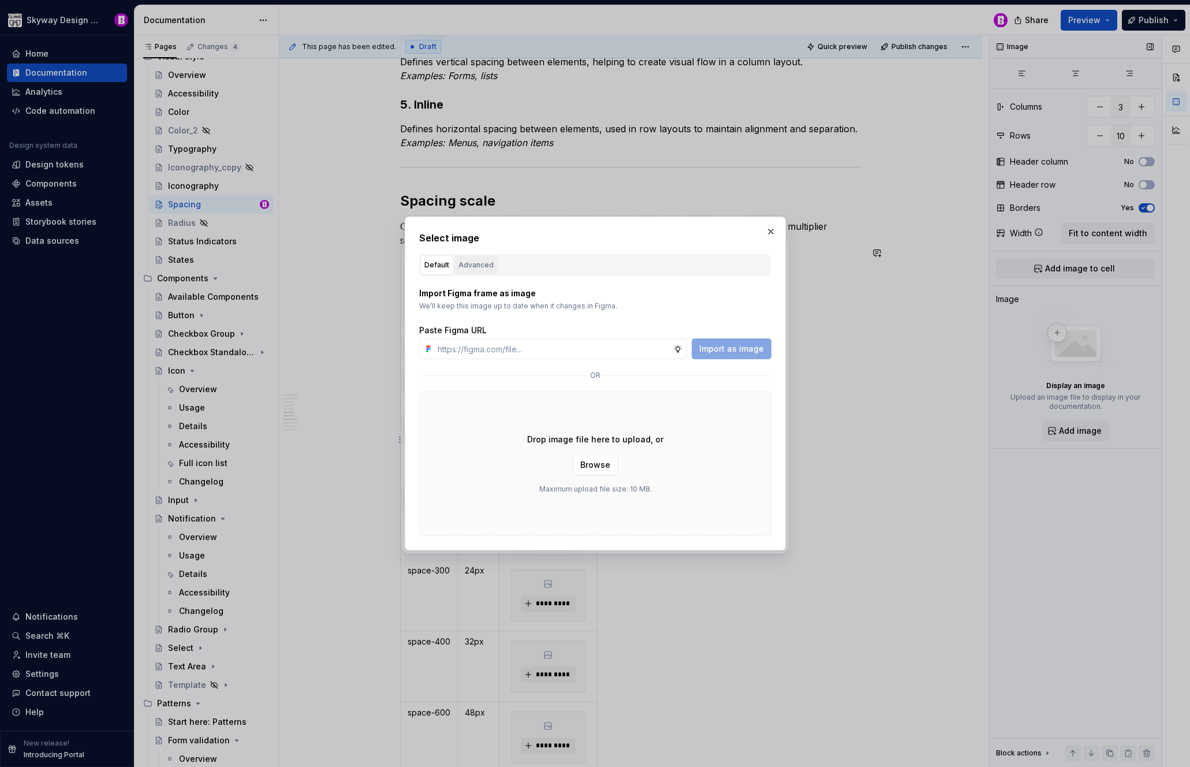
click at [481, 263] on div "Advanced" at bounding box center [476, 265] width 35 height 12
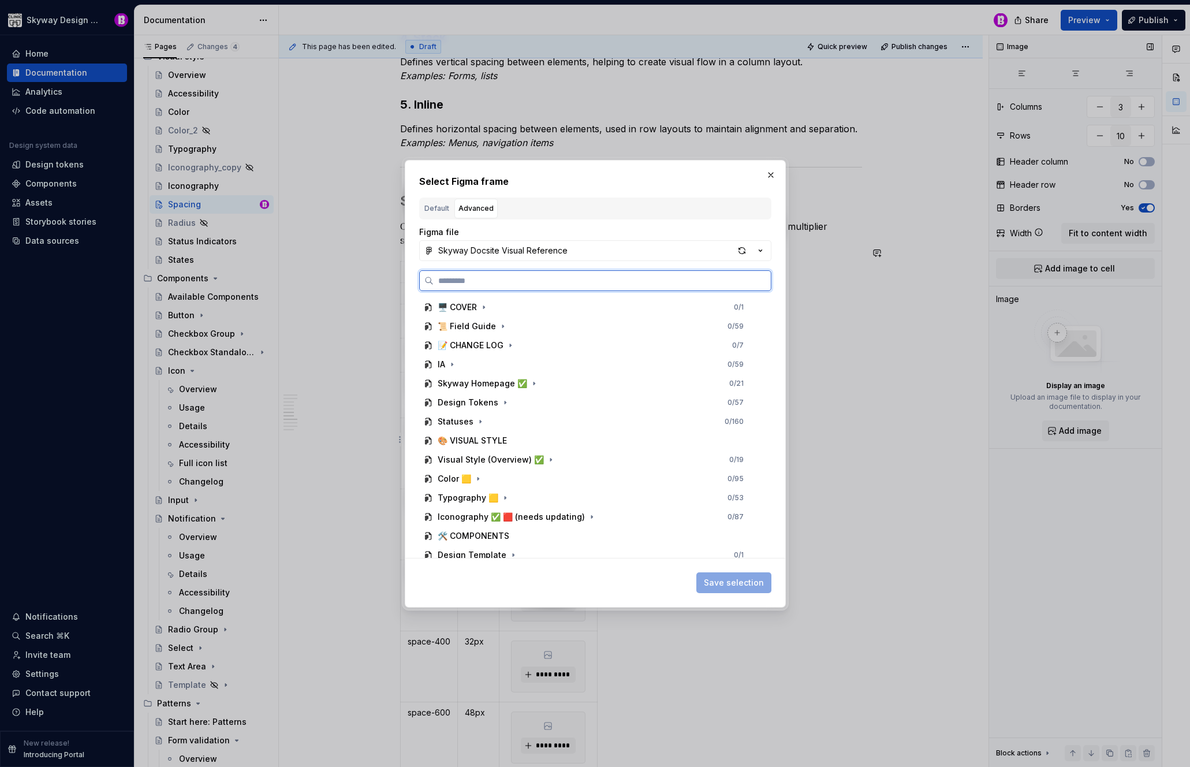
click at [487, 276] on input "search" at bounding box center [602, 281] width 337 height 12
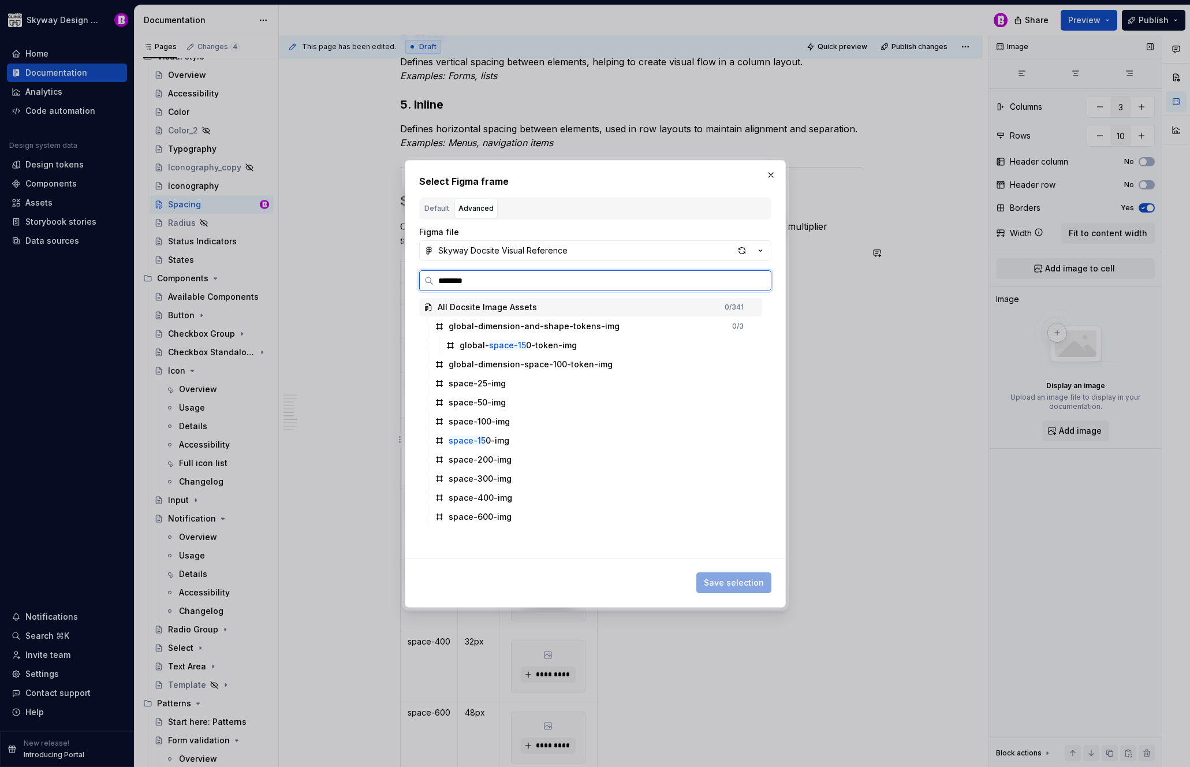
type input "*********"
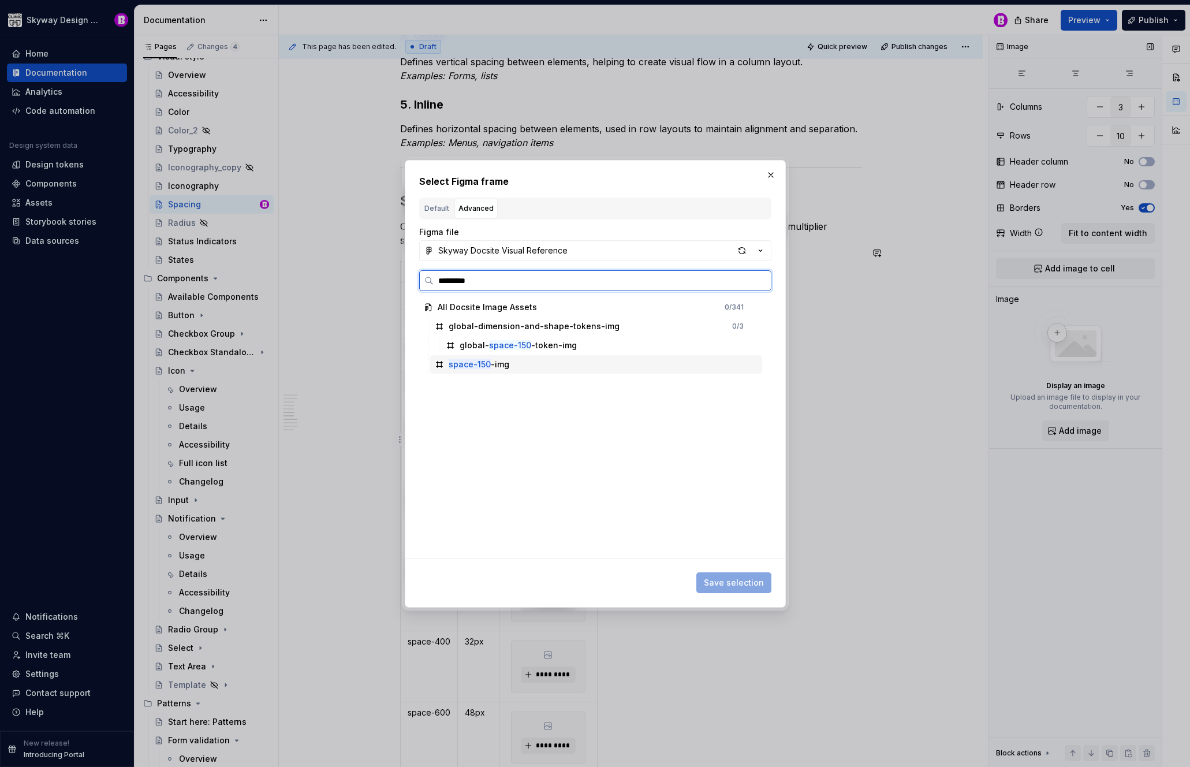
click at [522, 367] on div "space-150 -img" at bounding box center [596, 364] width 332 height 18
click at [735, 573] on button "Save selection" at bounding box center [733, 582] width 75 height 21
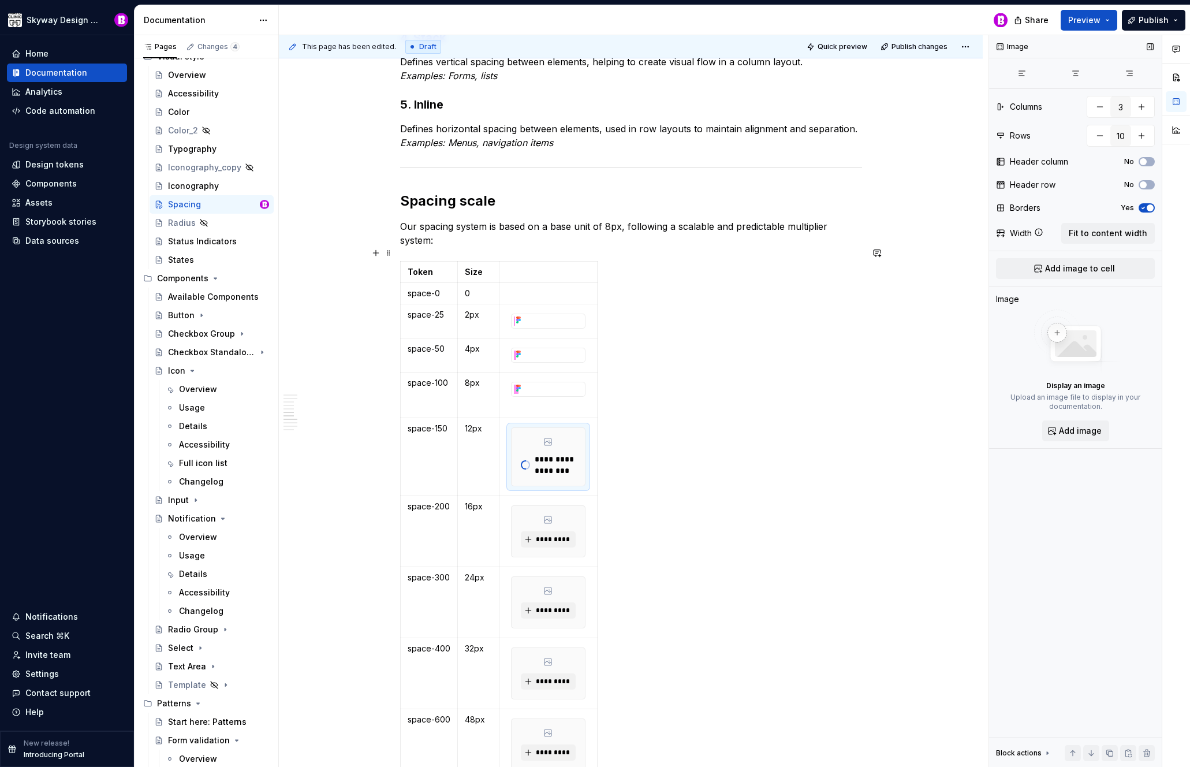
type textarea "*"
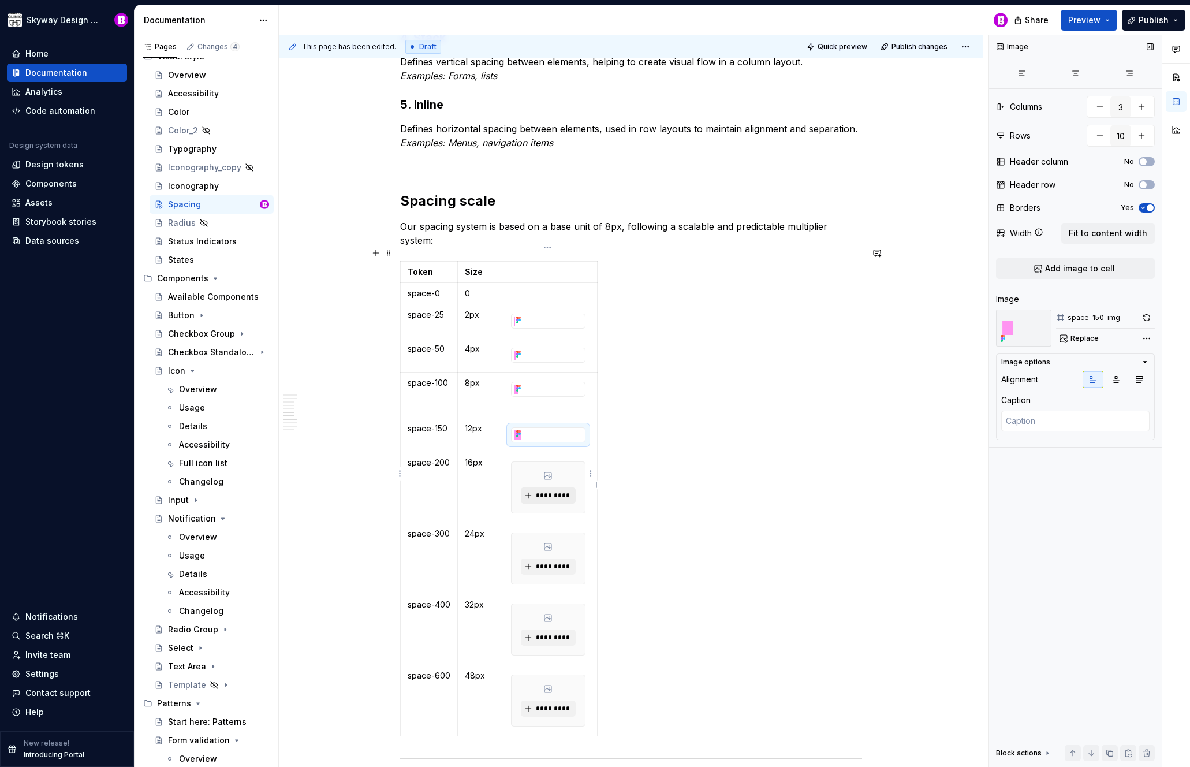
click at [554, 491] on span "*********" at bounding box center [552, 495] width 35 height 9
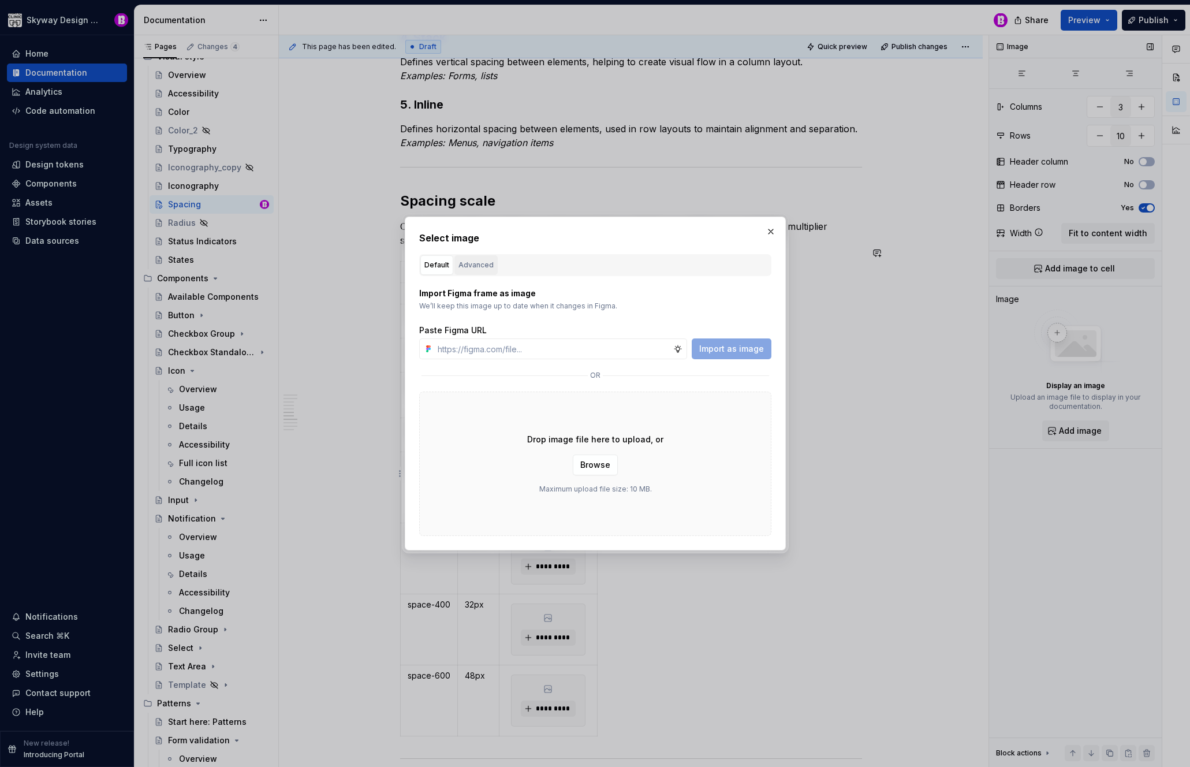
click at [478, 260] on div "Advanced" at bounding box center [476, 265] width 35 height 12
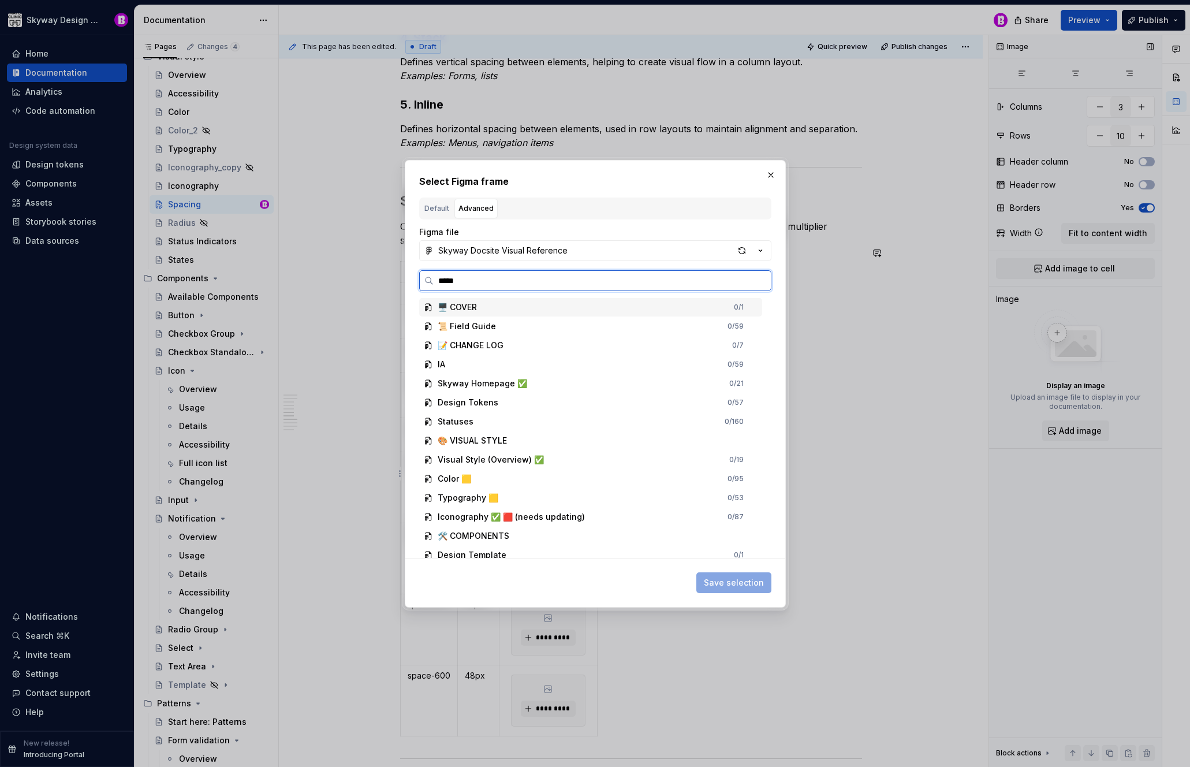
type input "******"
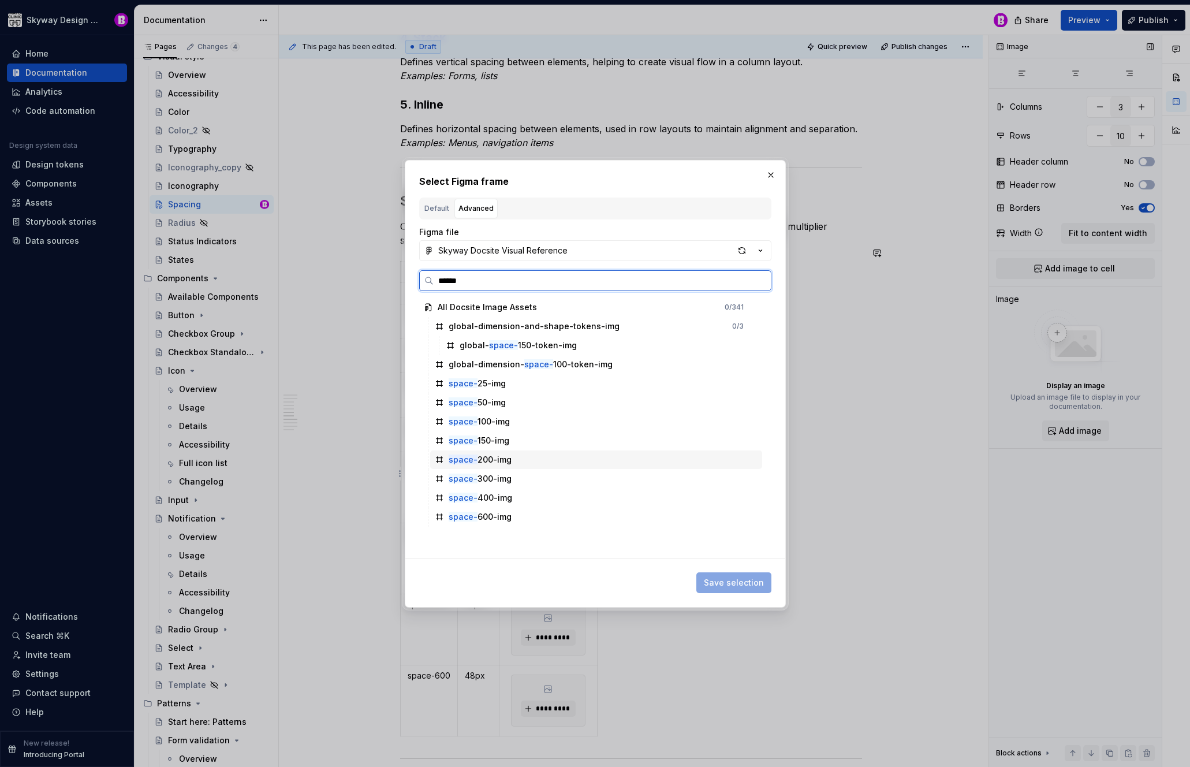
click at [520, 454] on div "space- 200-img" at bounding box center [596, 459] width 332 height 18
click at [724, 573] on button "Save selection" at bounding box center [733, 582] width 75 height 21
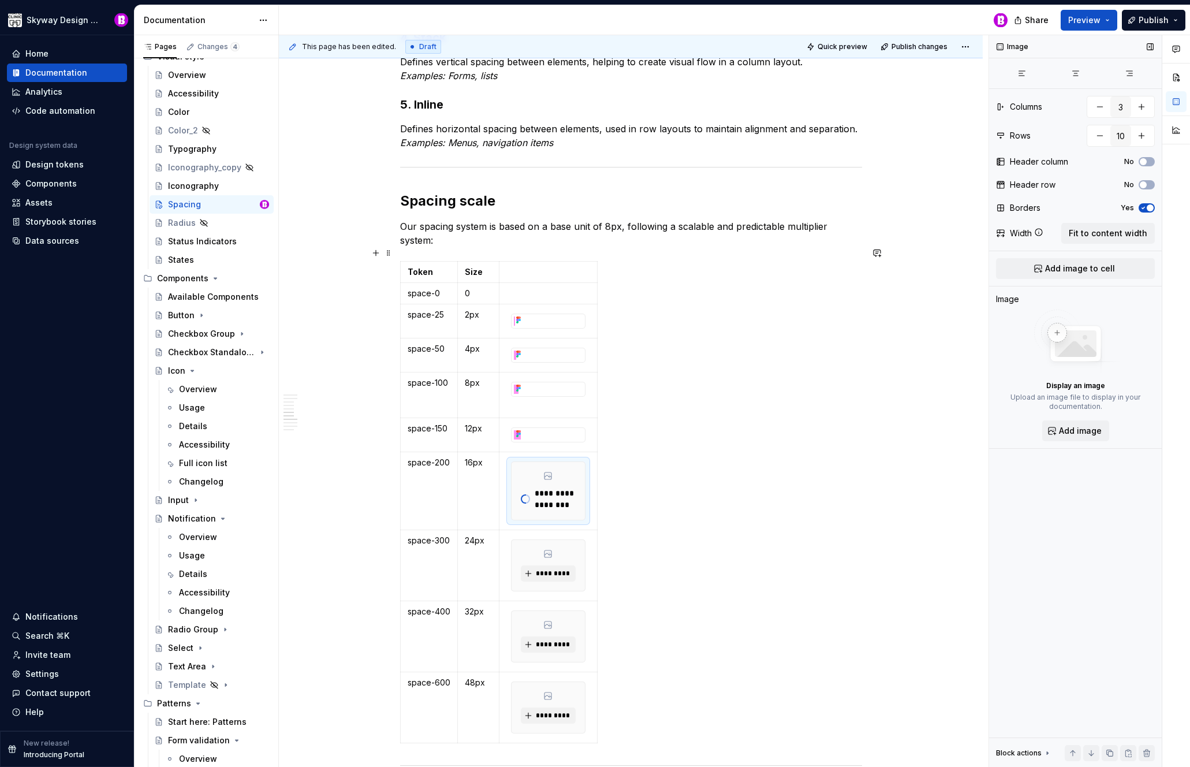
type textarea "*"
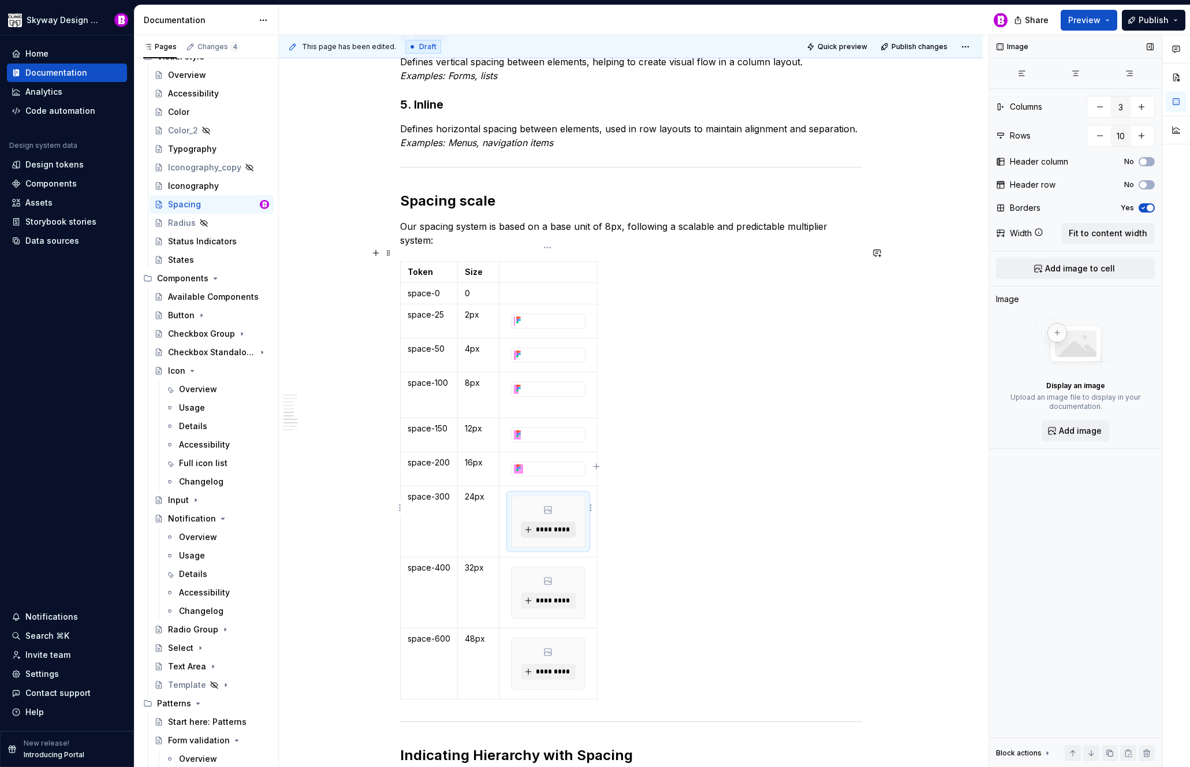
click at [565, 525] on span "*********" at bounding box center [552, 529] width 35 height 9
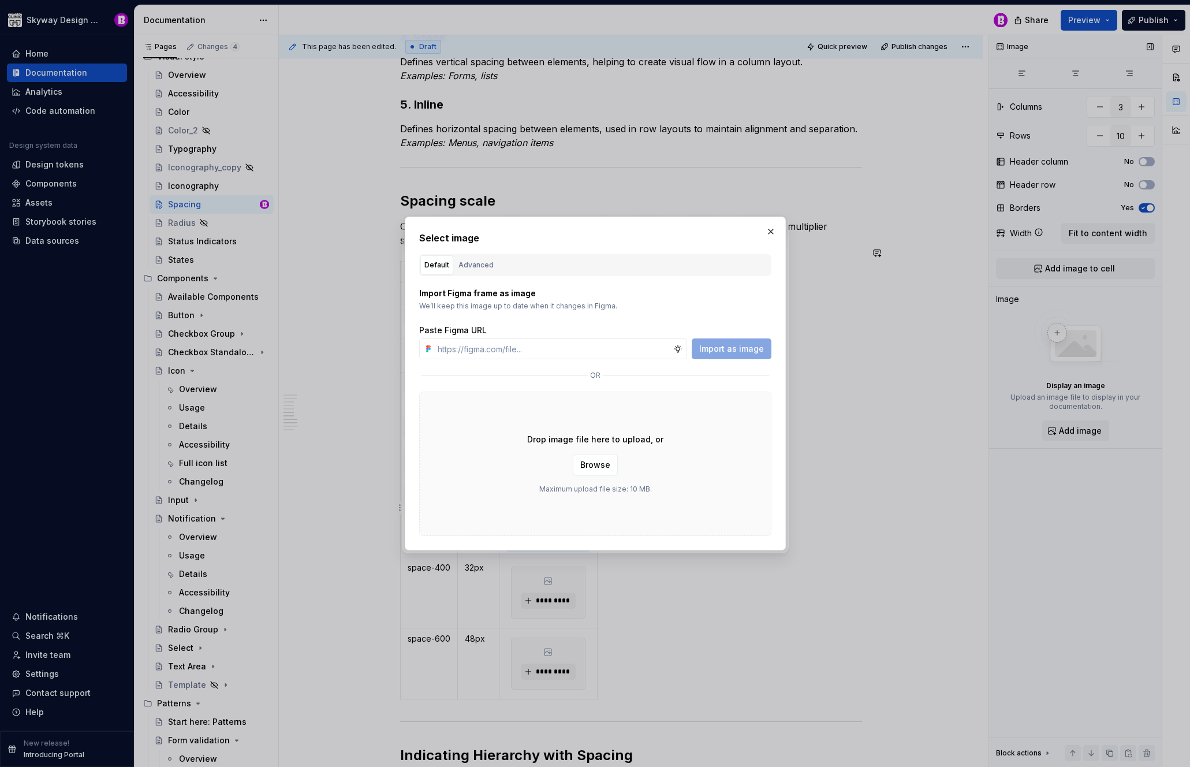
drag, startPoint x: 486, startPoint y: 266, endPoint x: 507, endPoint y: 287, distance: 29.4
click at [486, 267] on div "Advanced" at bounding box center [476, 265] width 35 height 12
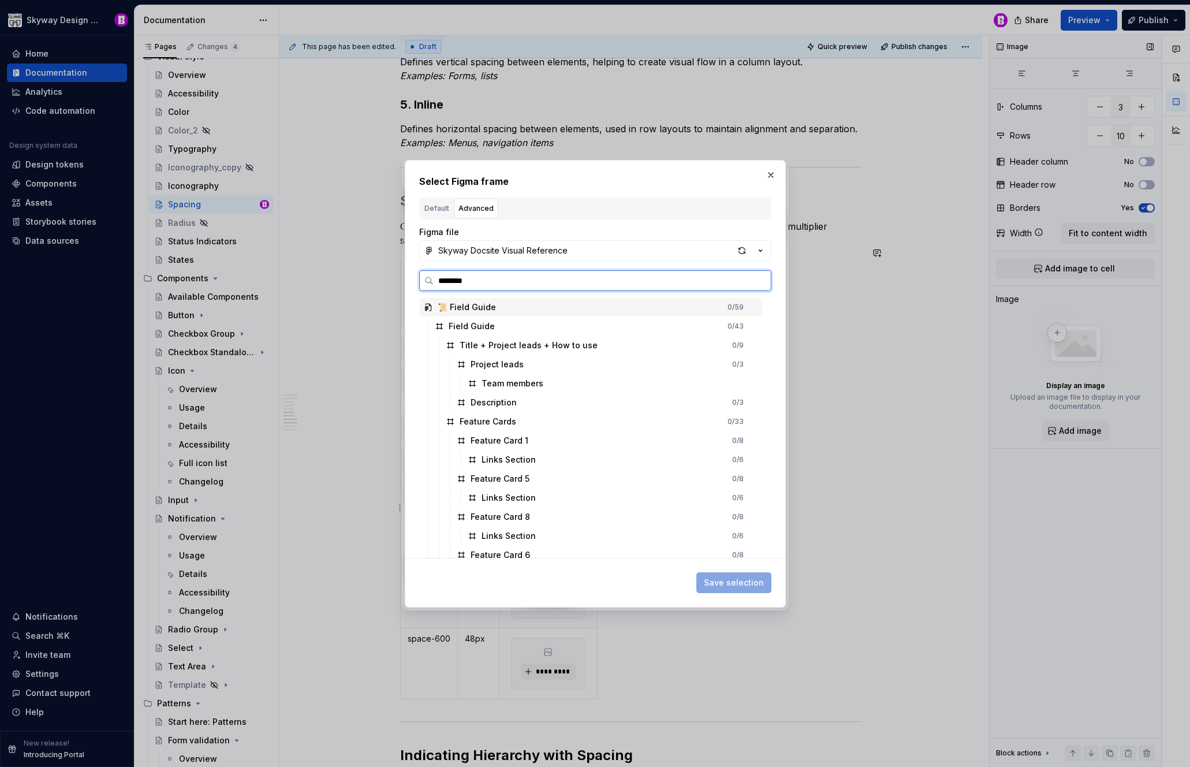
type input "*********"
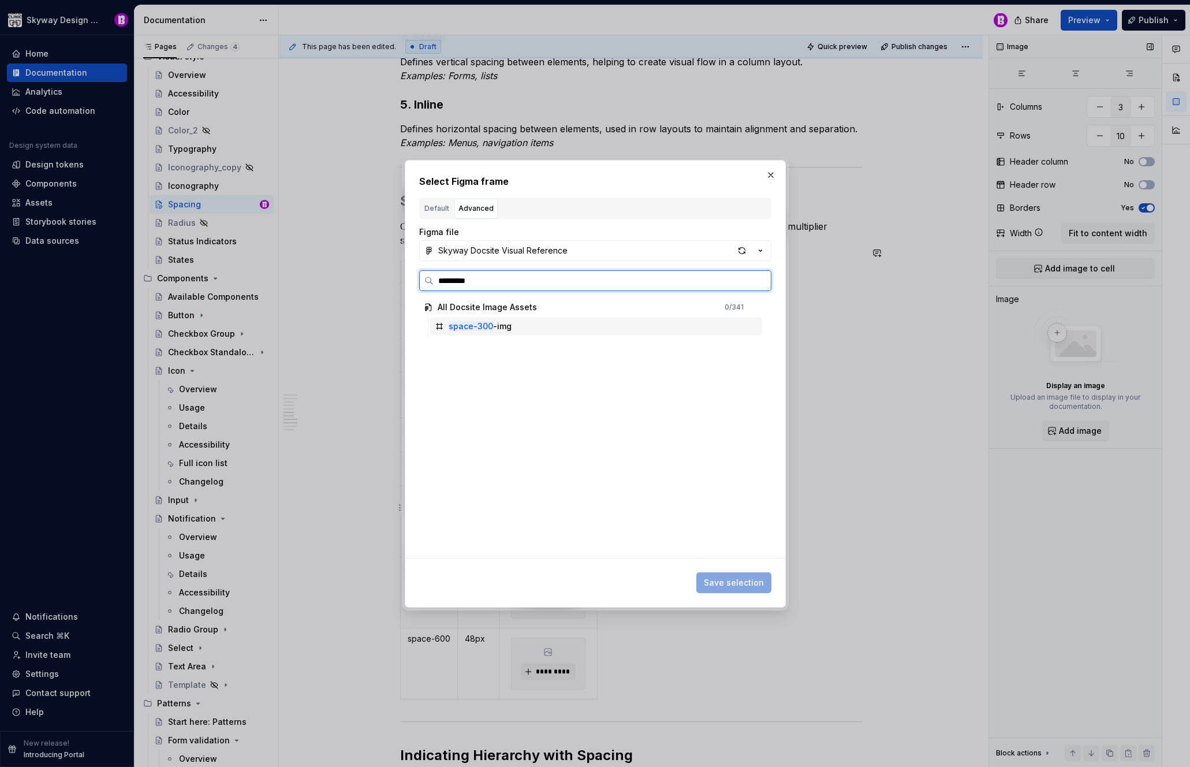
click at [512, 329] on div "space-300 -img" at bounding box center [596, 326] width 332 height 18
click at [752, 577] on span "Save selection" at bounding box center [734, 583] width 60 height 12
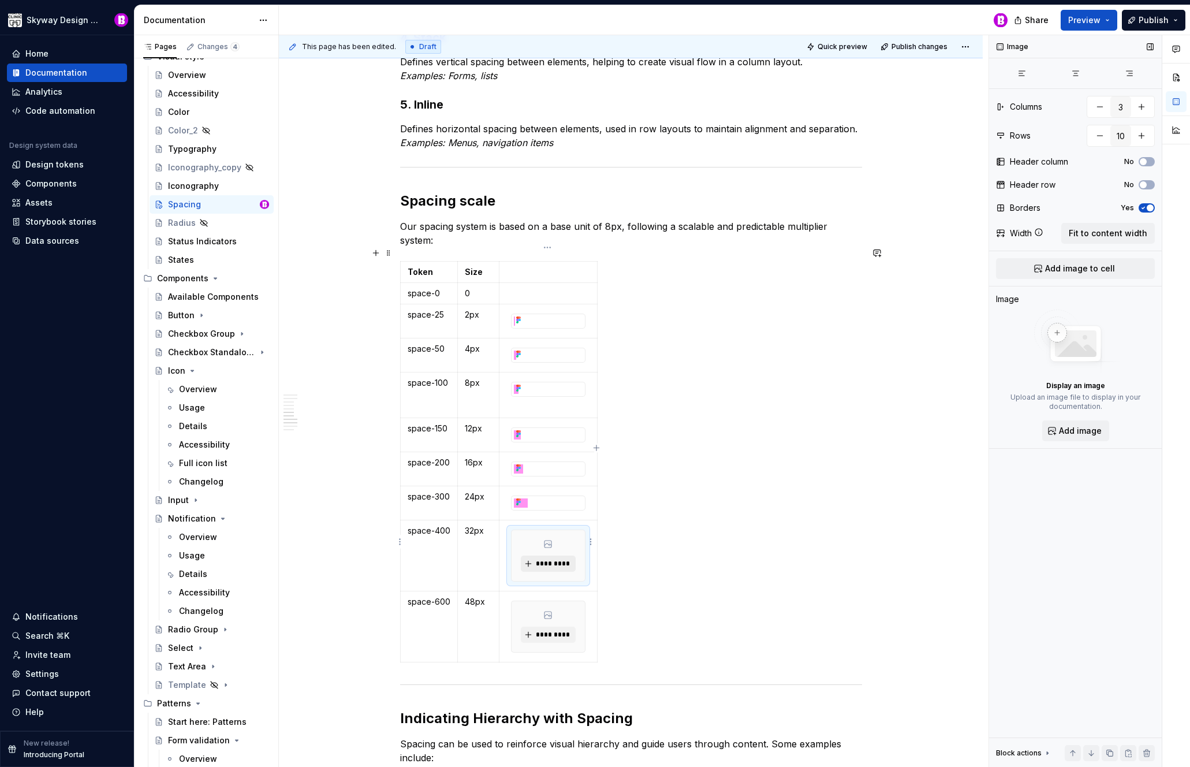
click at [551, 559] on span "*********" at bounding box center [552, 563] width 35 height 9
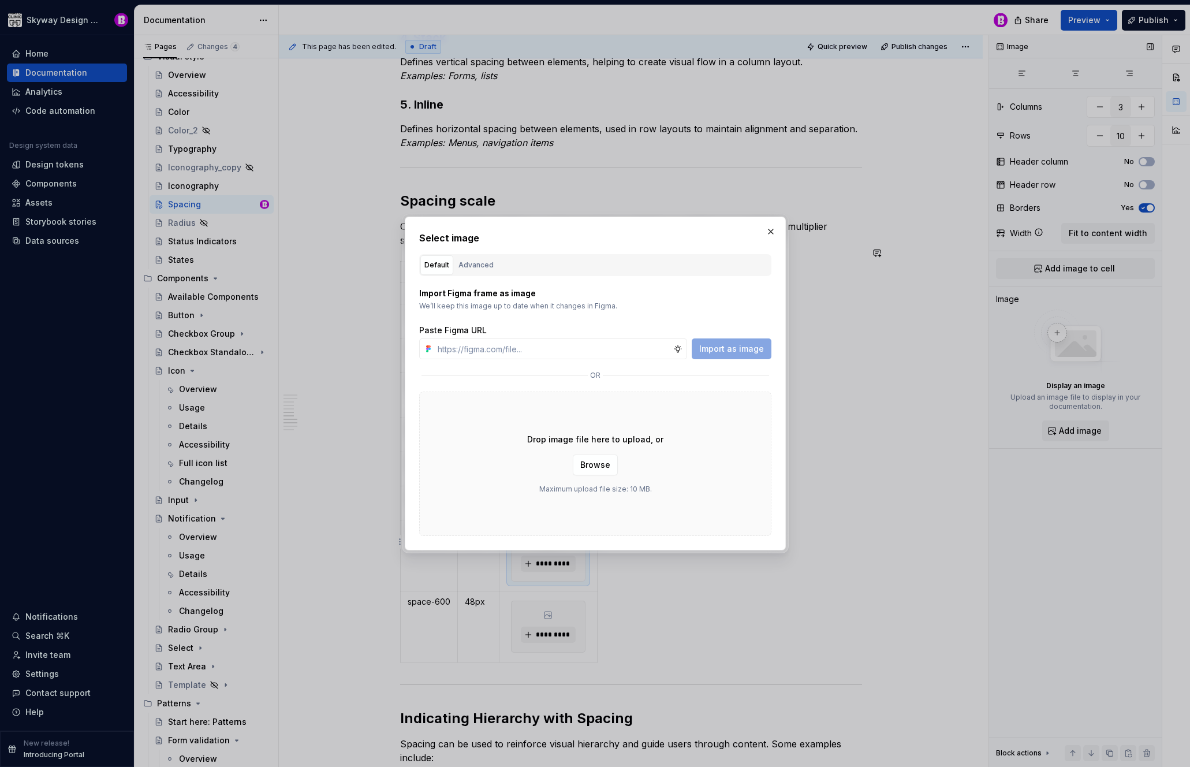
type textarea "*"
click at [479, 267] on div "Advanced" at bounding box center [476, 265] width 35 height 12
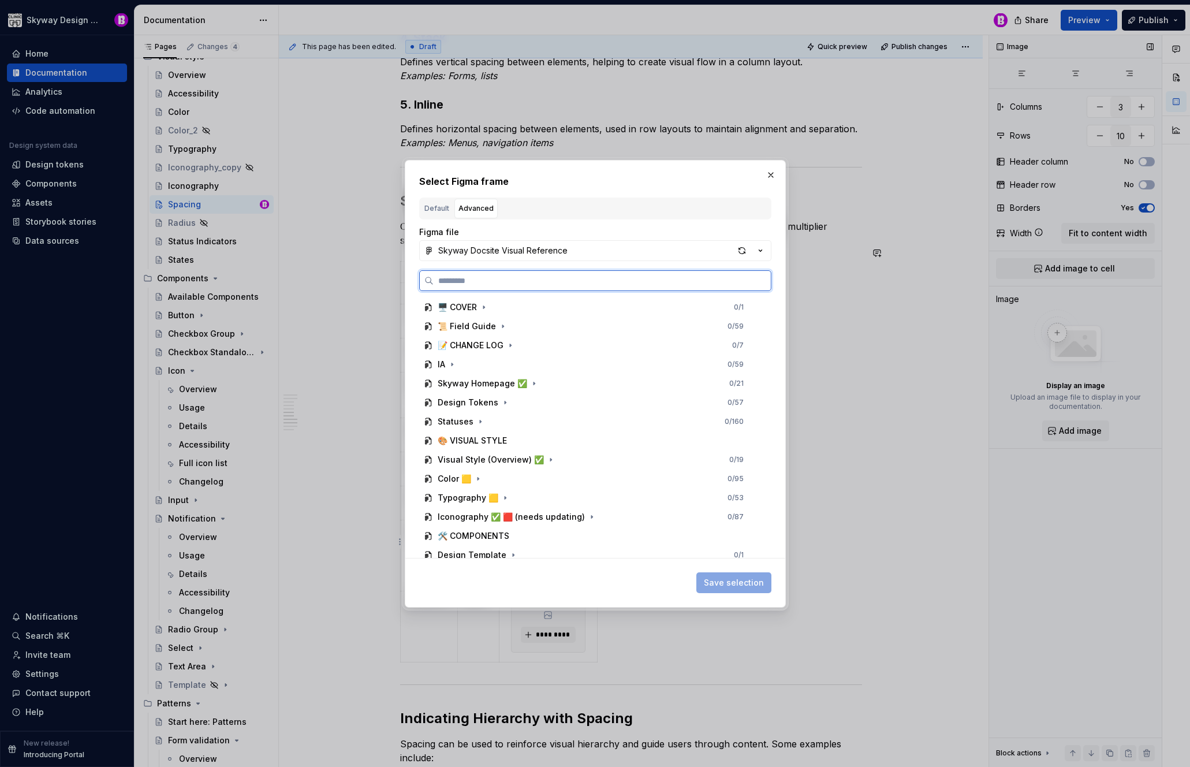
click at [529, 284] on input "search" at bounding box center [602, 281] width 337 height 12
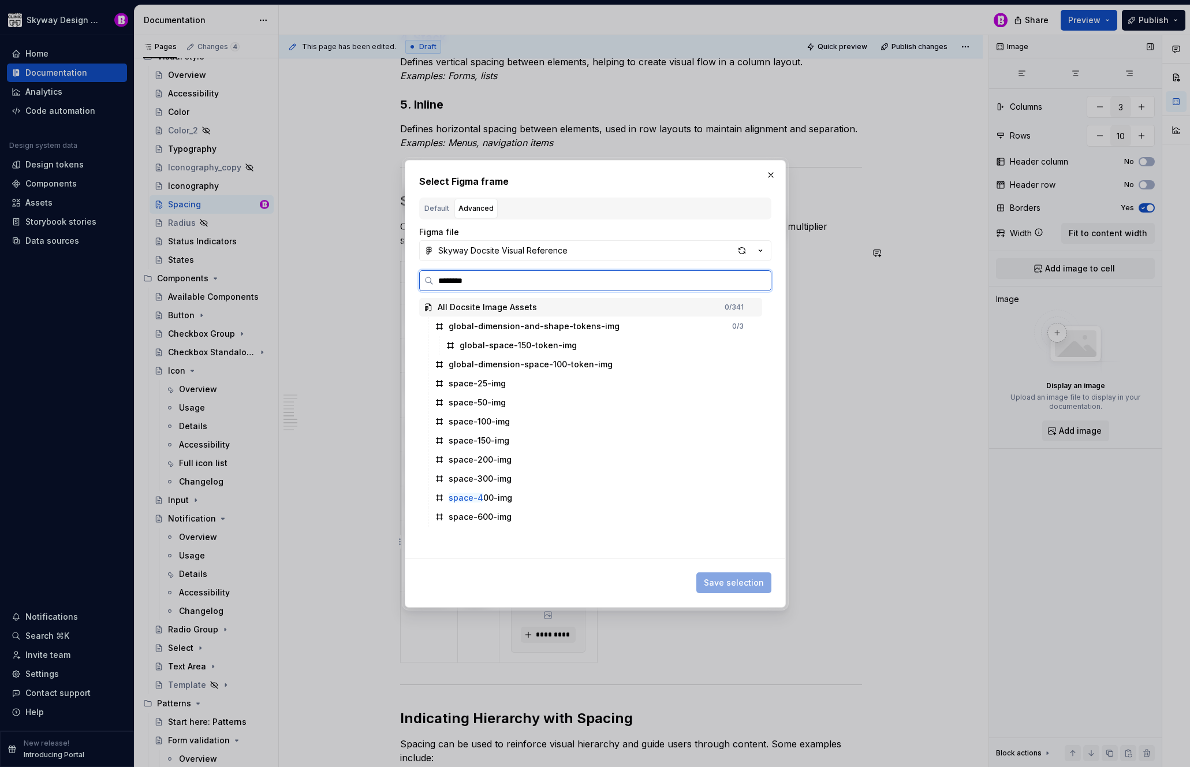
type input "*********"
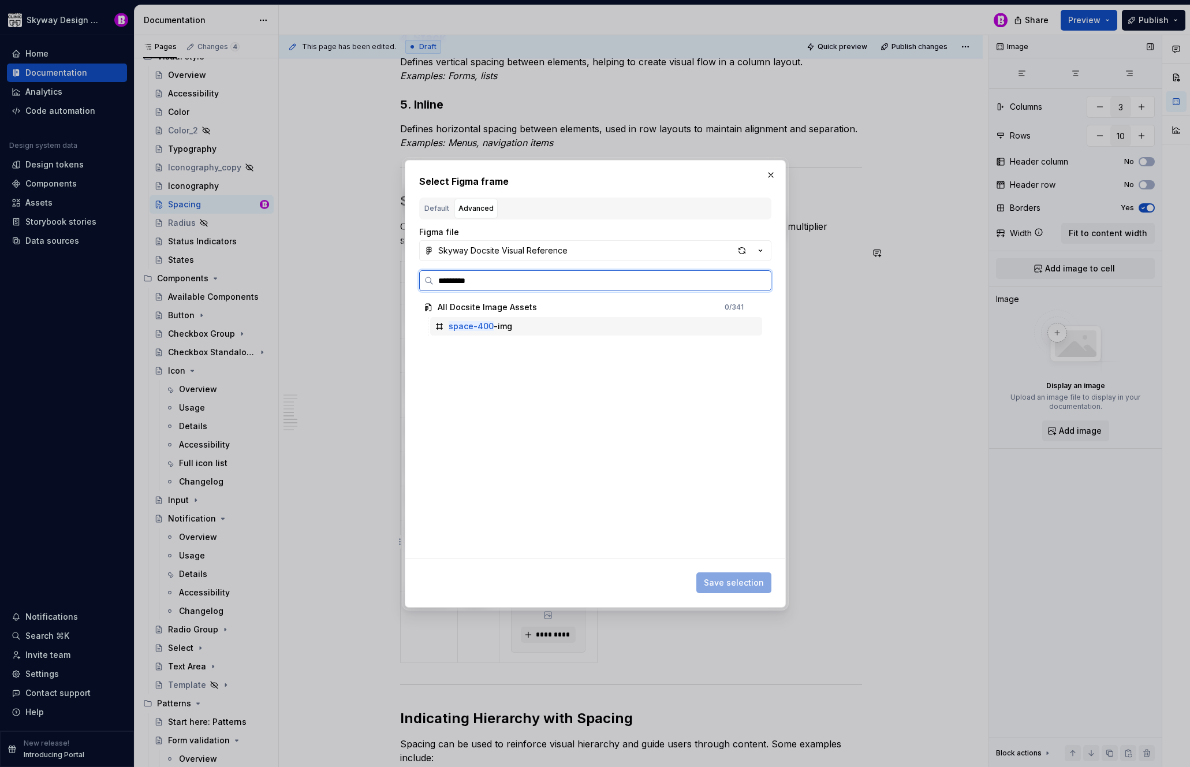
click at [559, 331] on div "space-400 -img" at bounding box center [596, 326] width 332 height 18
click at [736, 579] on span "Save selection" at bounding box center [734, 583] width 60 height 12
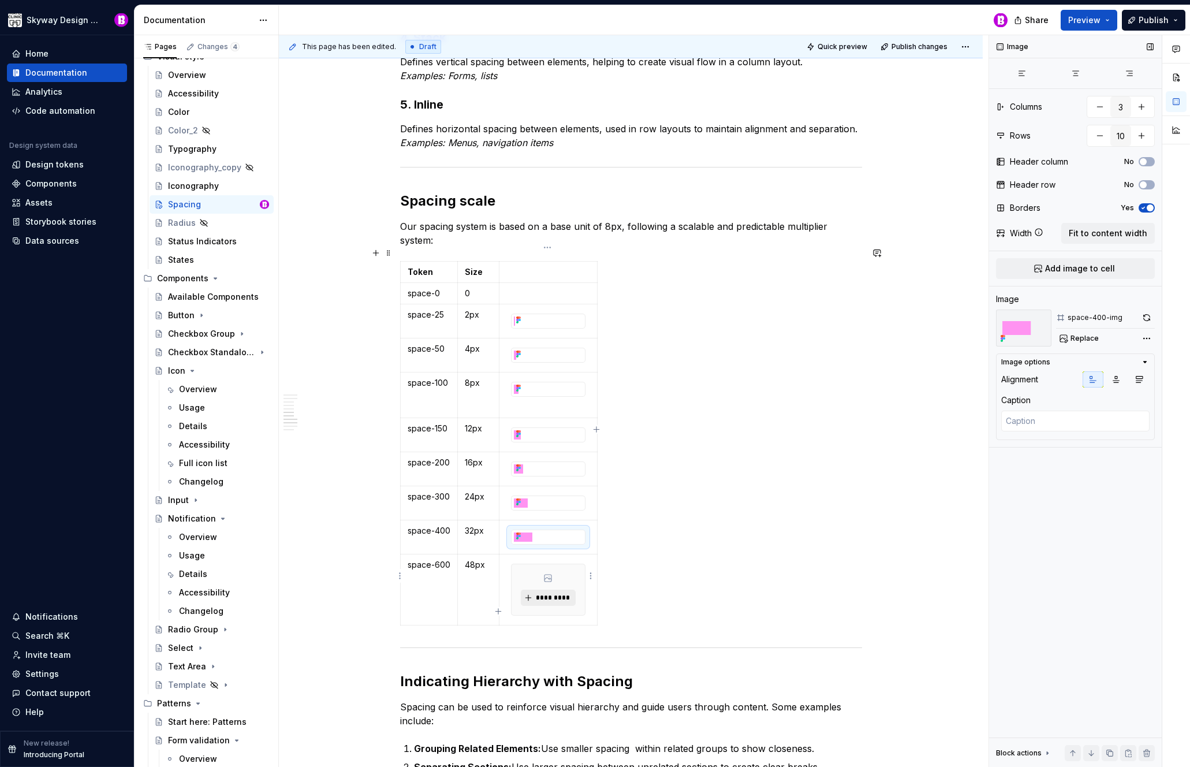
click at [557, 593] on span "*********" at bounding box center [552, 597] width 35 height 9
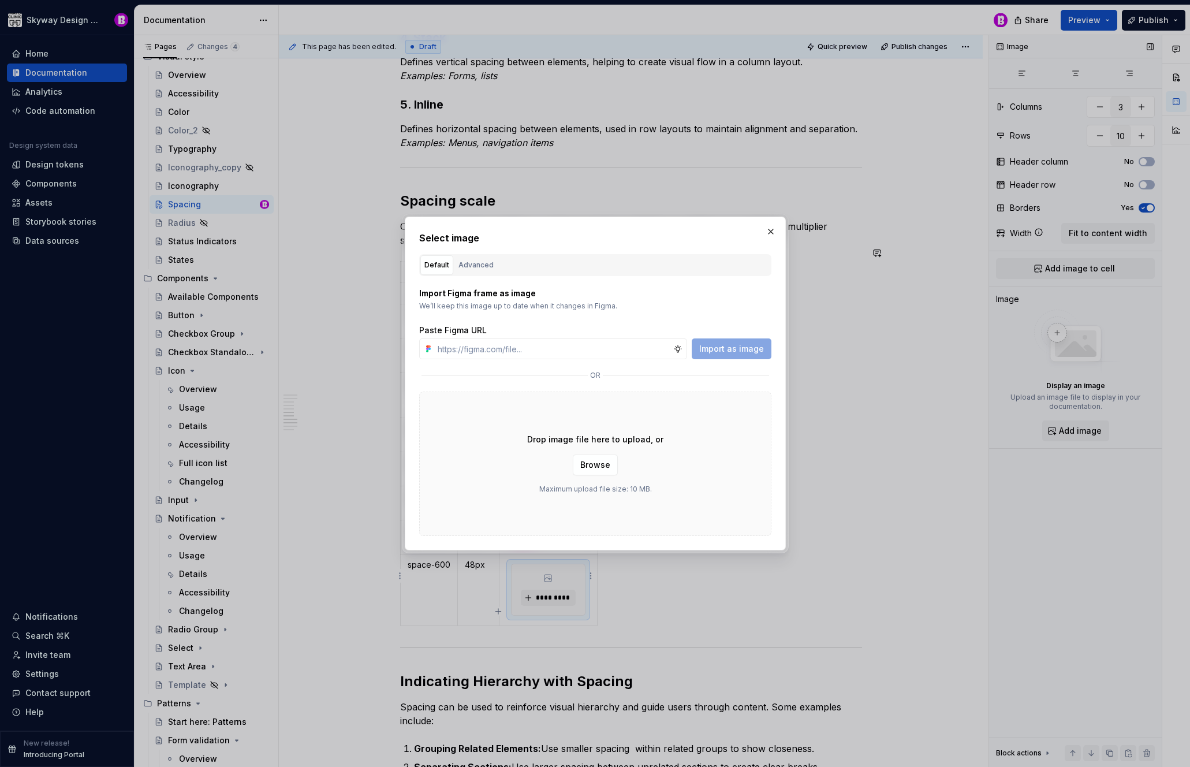
type textarea "*"
click at [488, 266] on div "Advanced" at bounding box center [476, 265] width 35 height 12
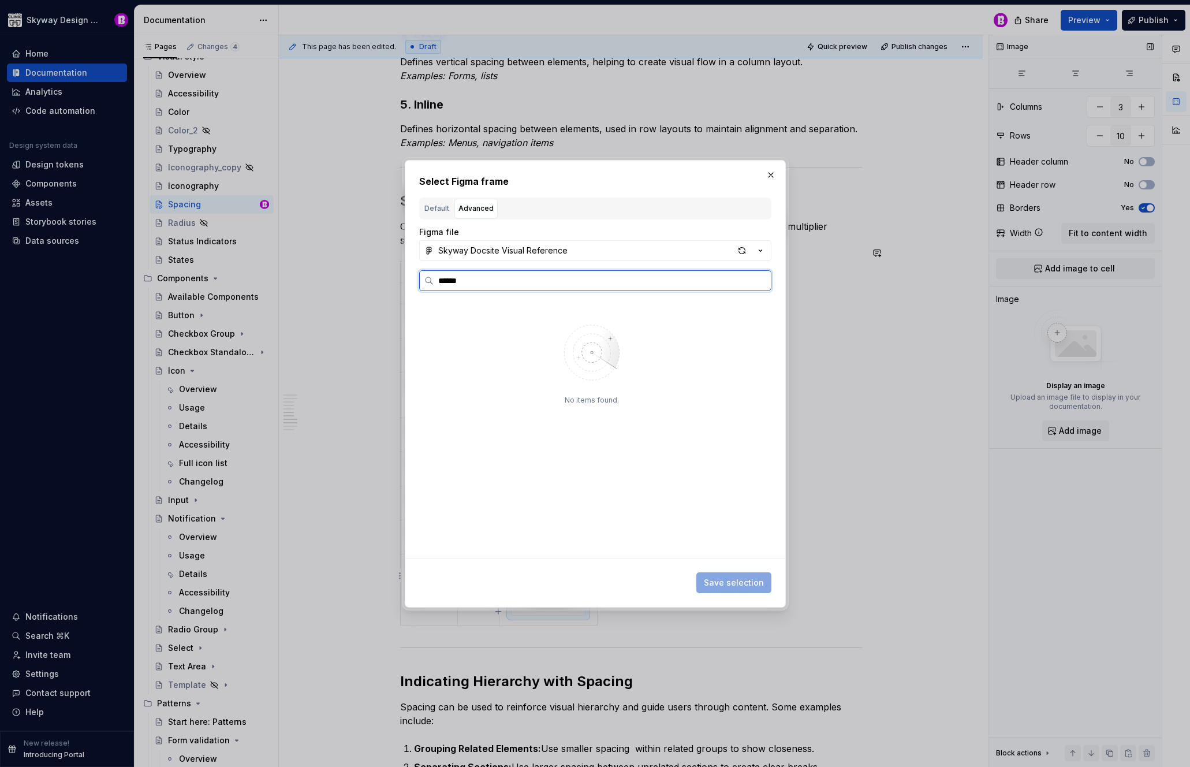
type input "******"
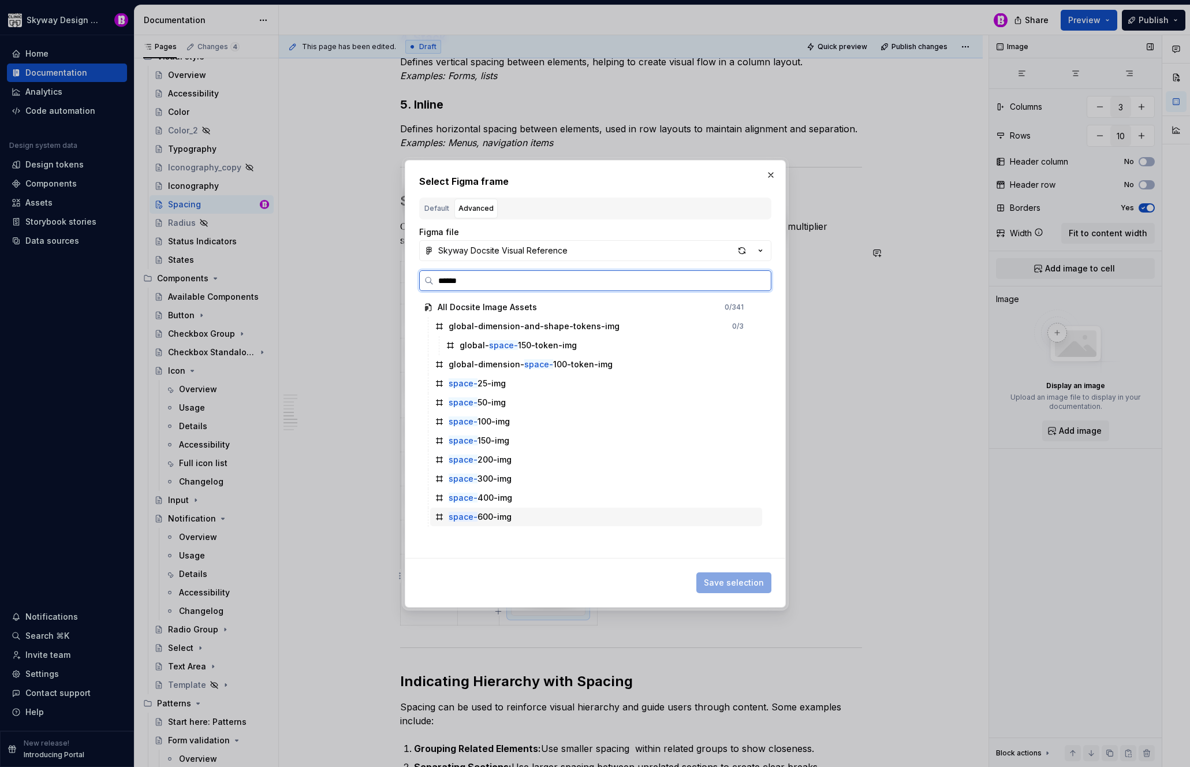
click at [507, 517] on div "space- 600-img" at bounding box center [480, 517] width 63 height 12
click at [737, 587] on span "Save selection" at bounding box center [734, 583] width 60 height 12
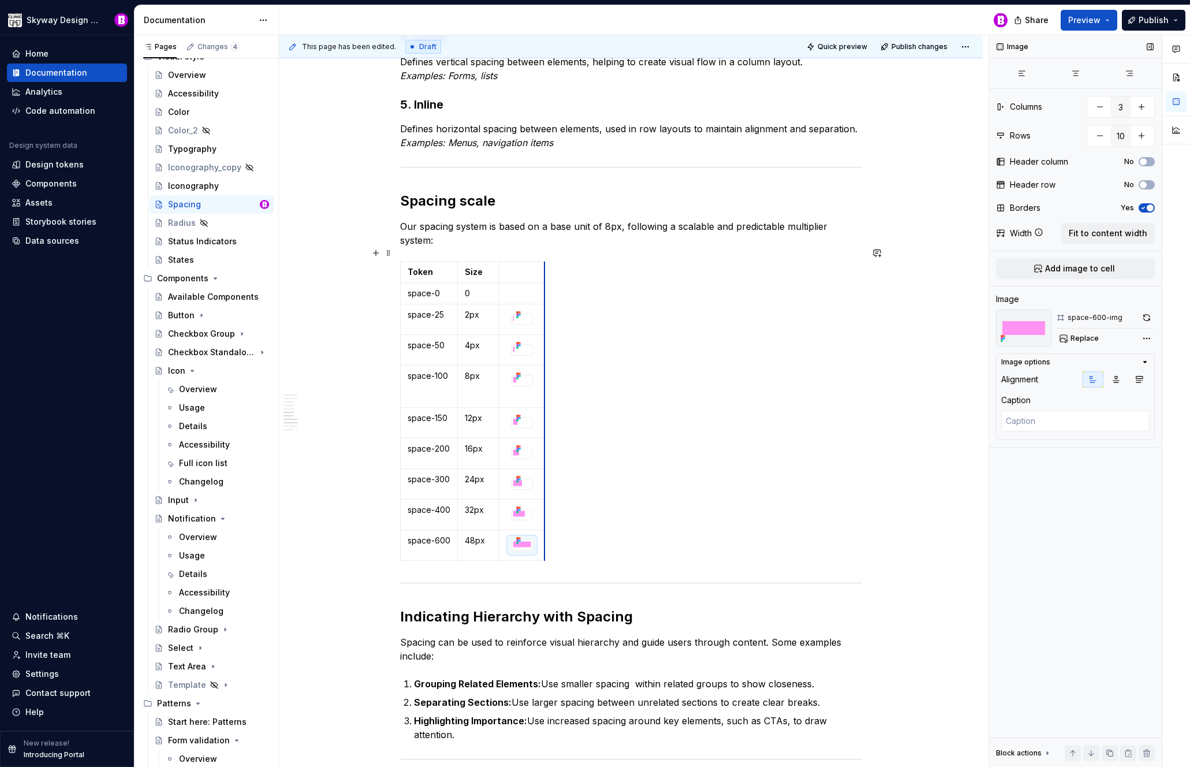
drag, startPoint x: 543, startPoint y: 375, endPoint x: 519, endPoint y: 369, distance: 24.5
click at [618, 398] on div "Token Size space-0 0 space-25 2px space-50 4px space-100 8px space-150 12px spa…" at bounding box center [631, 413] width 462 height 304
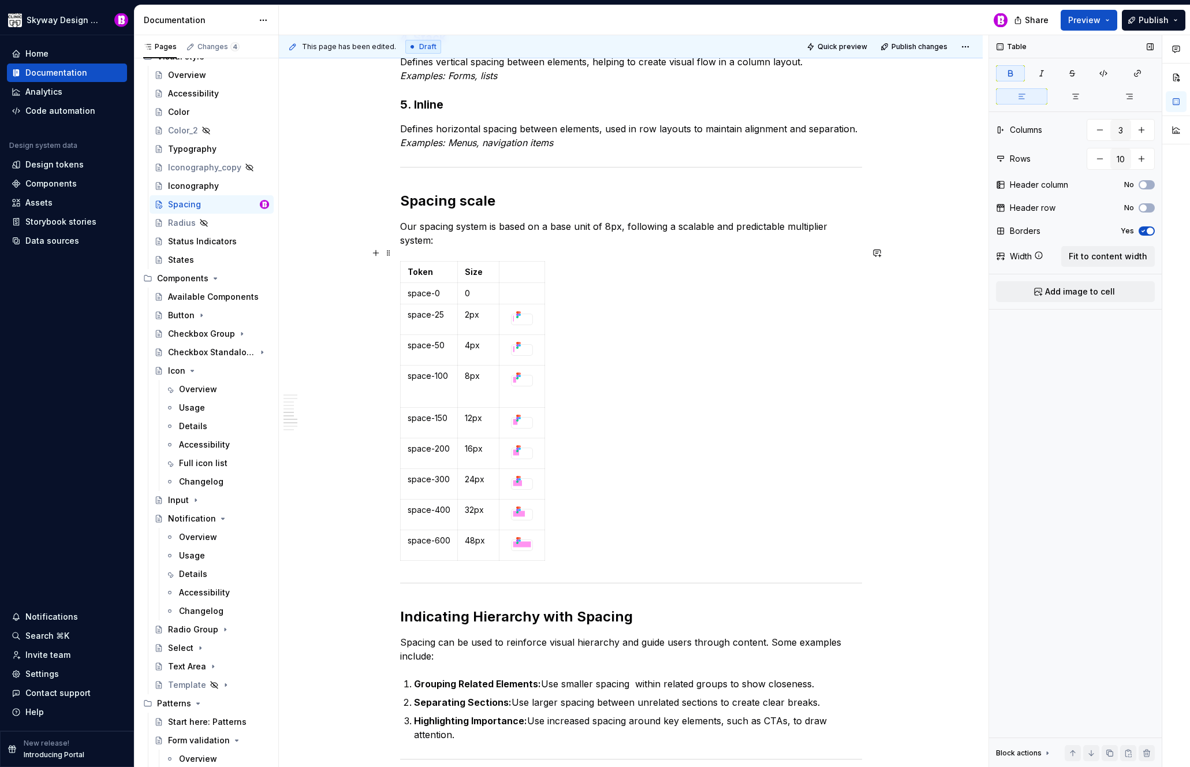
click at [677, 376] on div "Token Size space-0 0 space-25 2px space-50 4px space-100 8px space-150 12px spa…" at bounding box center [631, 413] width 462 height 304
click at [479, 267] on strong "Size" at bounding box center [474, 272] width 18 height 10
drag, startPoint x: 479, startPoint y: 259, endPoint x: 461, endPoint y: 260, distance: 17.9
click at [461, 262] on td "Size" at bounding box center [478, 272] width 42 height 21
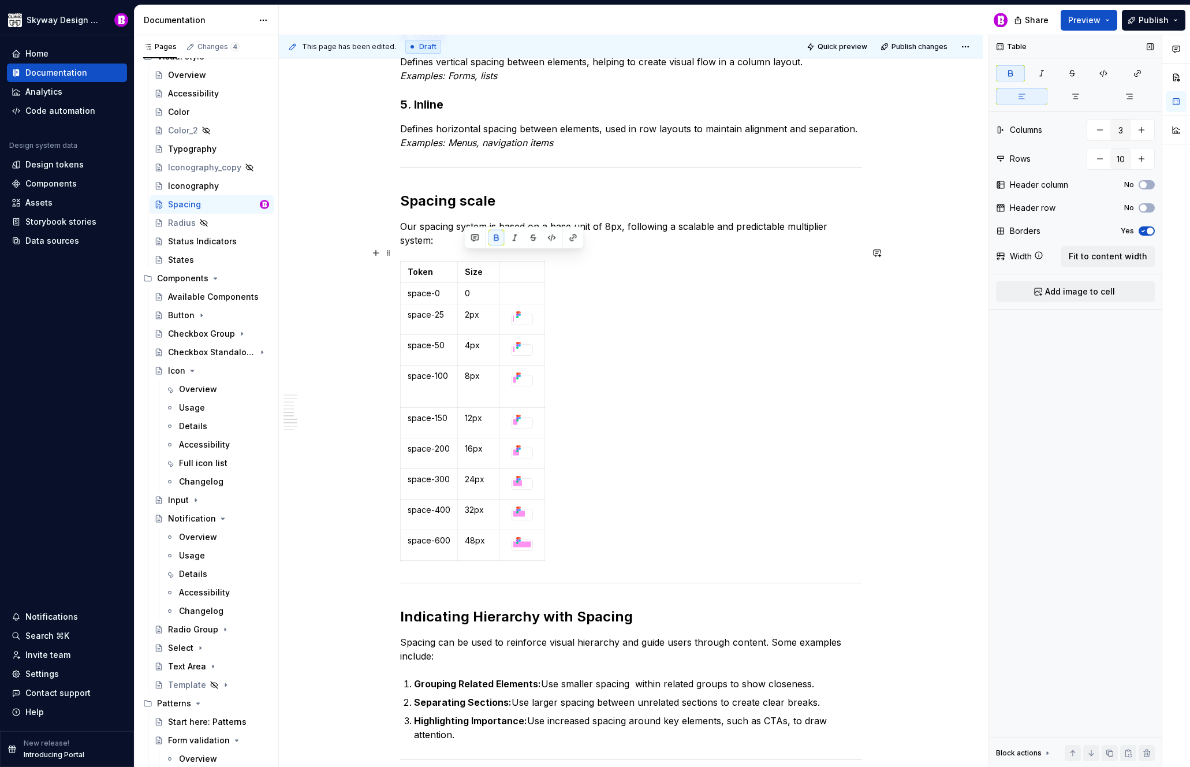
click at [652, 356] on div "Token Size space-0 0 space-25 2px space-50 4px space-100 8px space-150 12px spa…" at bounding box center [631, 413] width 462 height 304
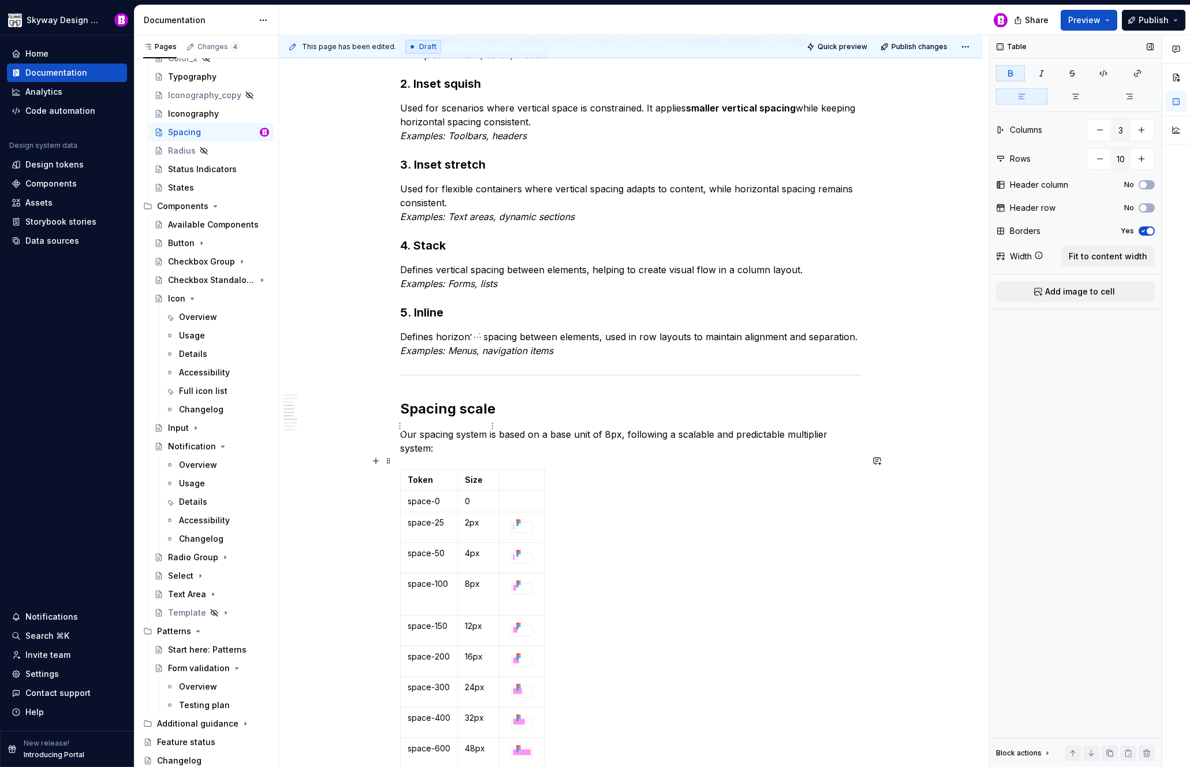
scroll to position [692, 0]
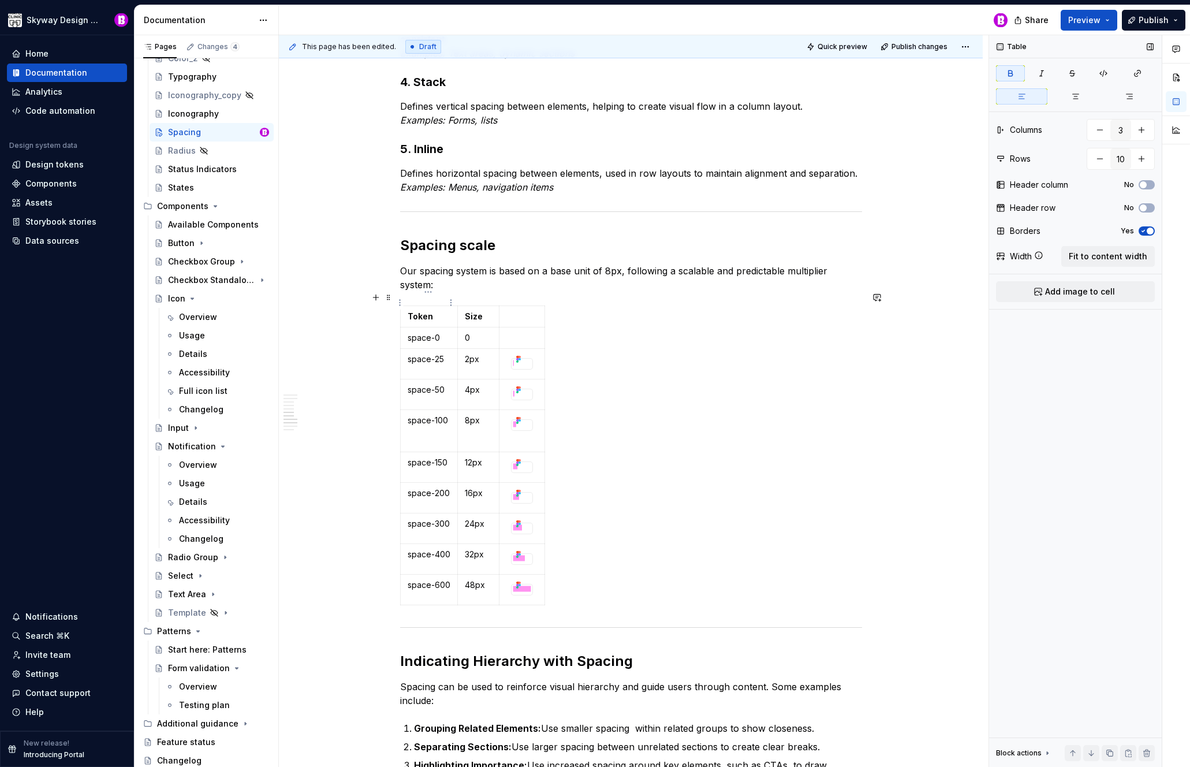
drag, startPoint x: 439, startPoint y: 299, endPoint x: 482, endPoint y: 313, distance: 45.7
click at [439, 311] on p "Token" at bounding box center [429, 317] width 43 height 12
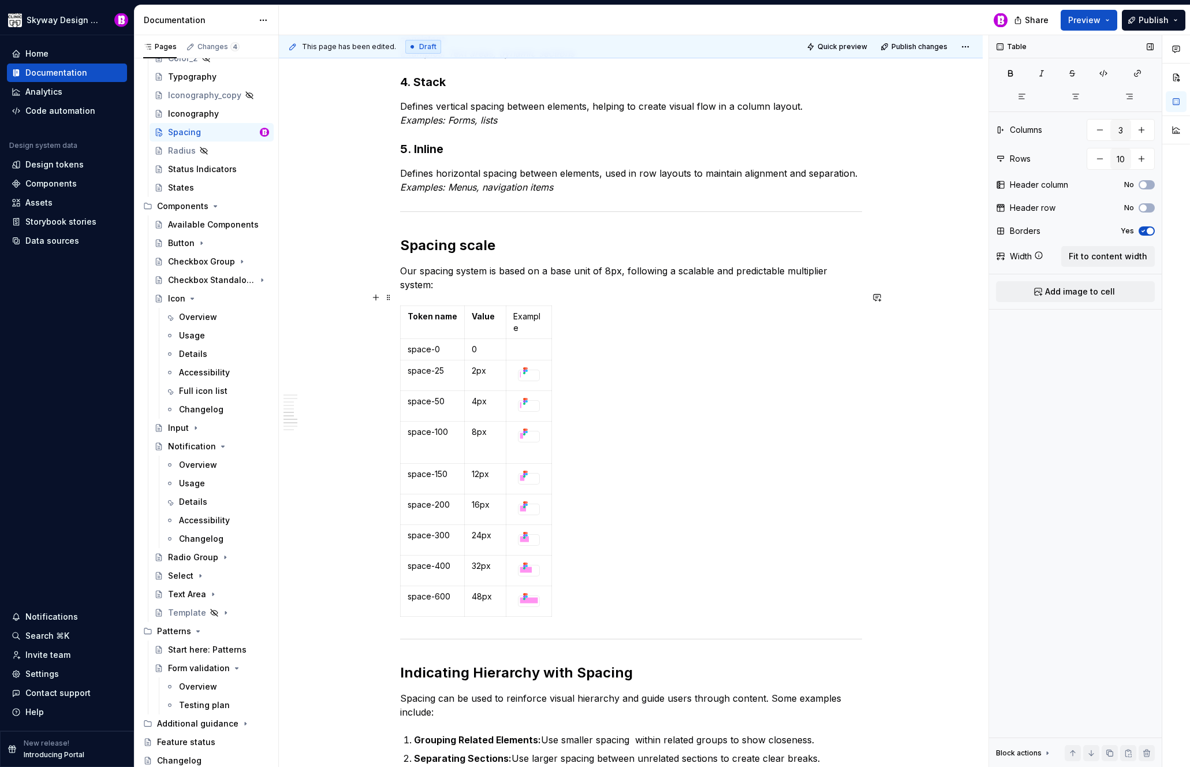
click at [681, 439] on div "Token name Value Example space-0 0 space-25 2px space-50 4px space-100 8px spac…" at bounding box center [631, 463] width 462 height 316
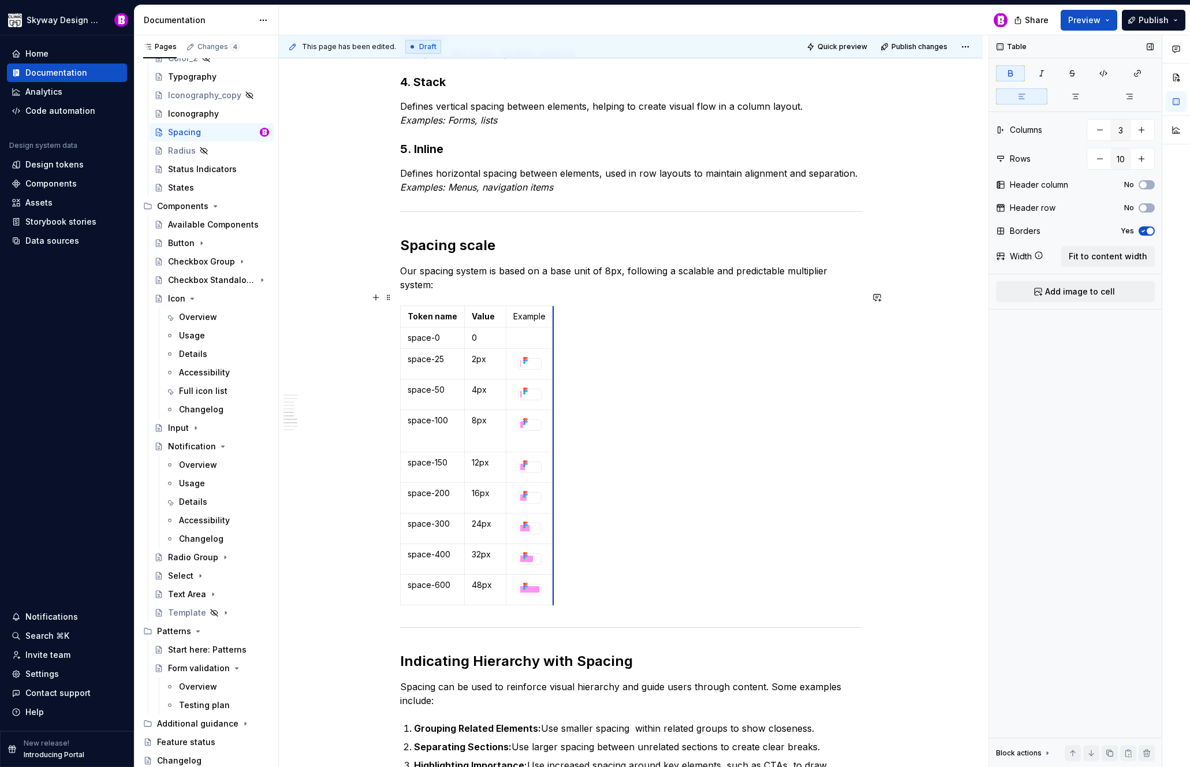
drag, startPoint x: 548, startPoint y: 428, endPoint x: 575, endPoint y: 422, distance: 27.5
click at [629, 412] on div "Token name Value Example space-0 0 space-25 2px space-50 4px space-100 8px spac…" at bounding box center [631, 457] width 462 height 304
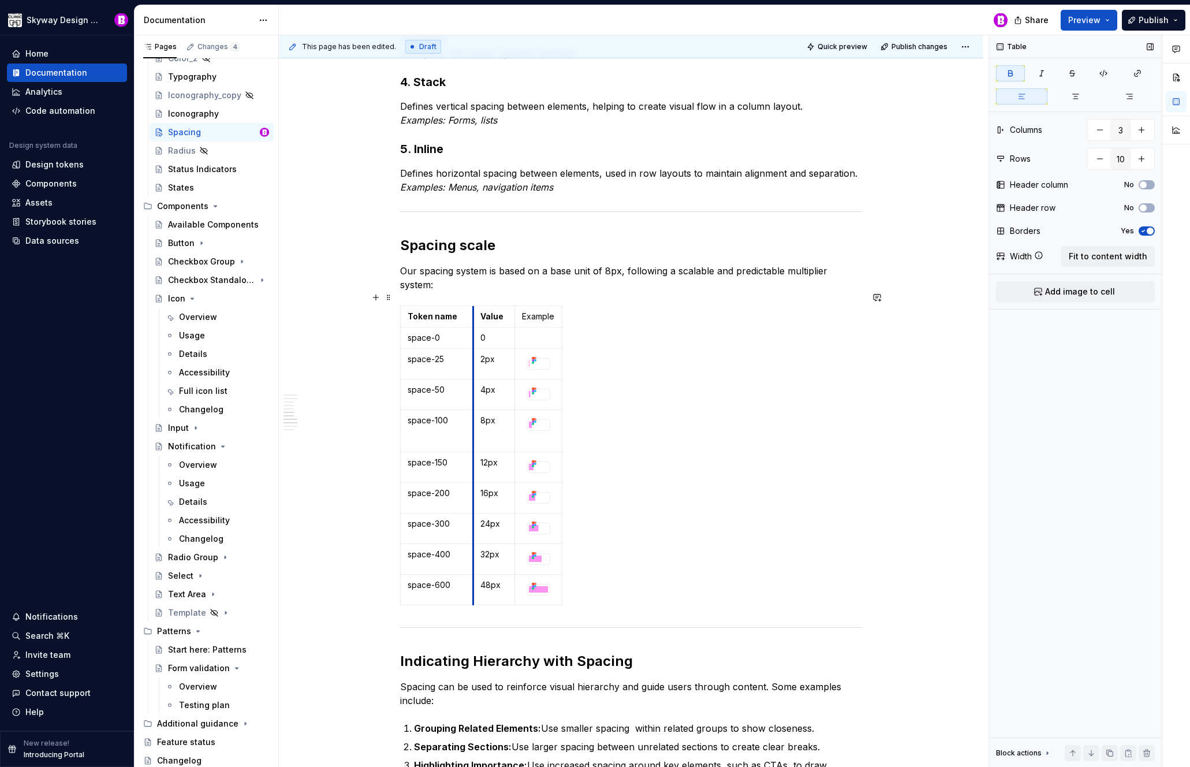
drag, startPoint x: 463, startPoint y: 309, endPoint x: 474, endPoint y: 307, distance: 11.1
click at [474, 307] on td "Value" at bounding box center [494, 316] width 42 height 21
drag, startPoint x: 524, startPoint y: 301, endPoint x: 547, endPoint y: 301, distance: 23.7
click at [547, 311] on p "Example" at bounding box center [538, 317] width 33 height 12
click at [550, 311] on p "Example" at bounding box center [538, 317] width 33 height 12
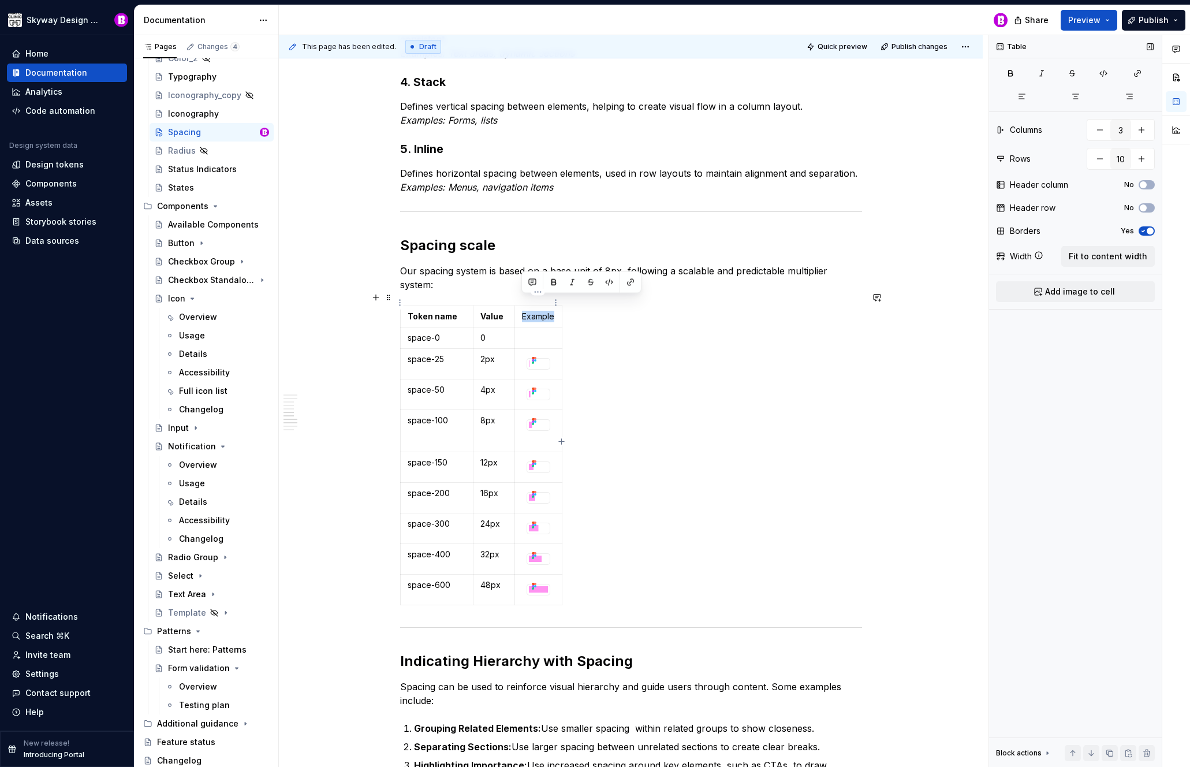
click at [550, 311] on p "Example" at bounding box center [538, 317] width 33 height 12
click at [549, 311] on p "Example" at bounding box center [538, 317] width 33 height 12
click at [555, 285] on button "button" at bounding box center [554, 282] width 16 height 16
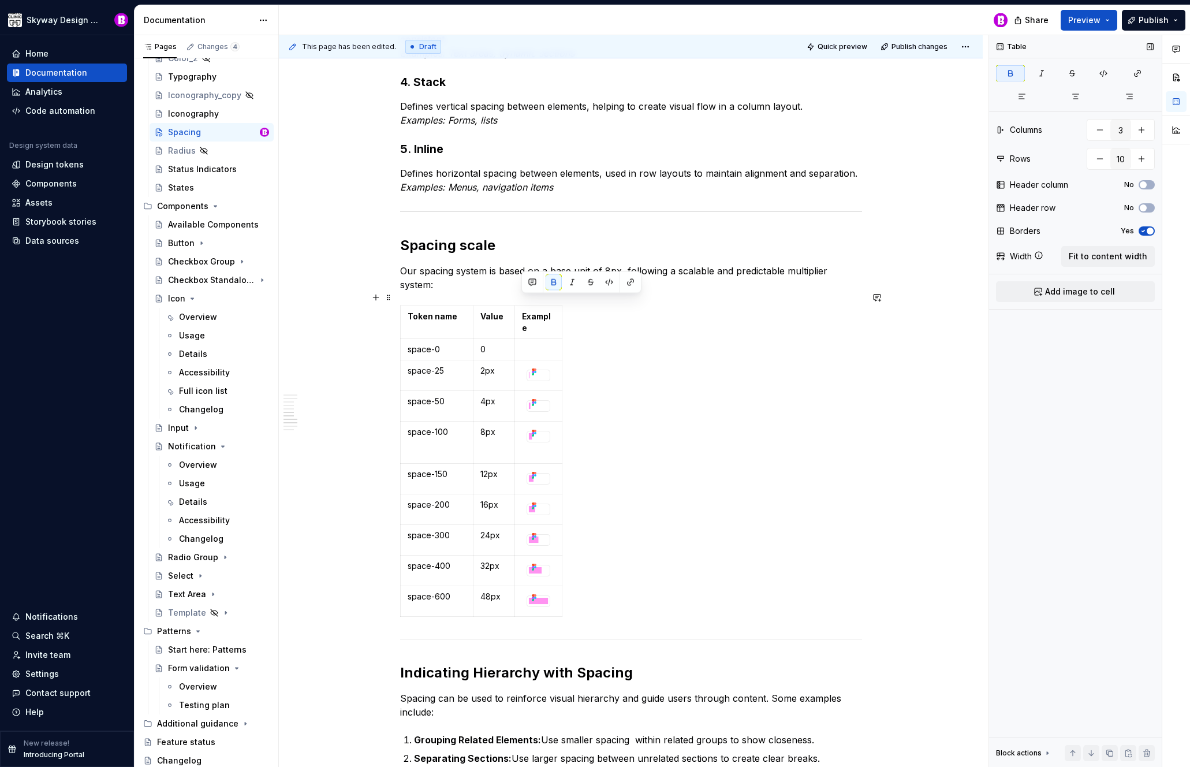
click at [578, 349] on div "Token name Value Example space-0 0 space-25 2px space-50 4px space-100 8px spac…" at bounding box center [631, 463] width 462 height 316
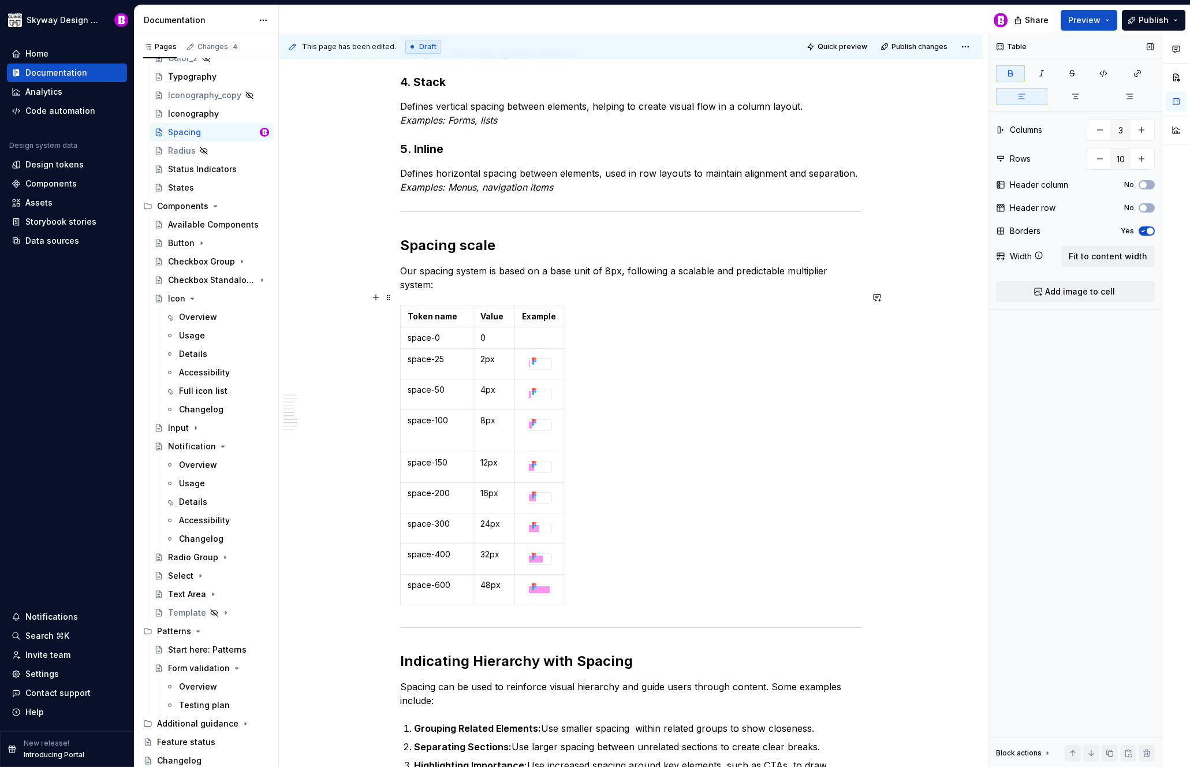
click at [602, 351] on div "Token name Value Example space-0 0 space-25 2px space-50 4px space-100 8px spac…" at bounding box center [631, 457] width 462 height 304
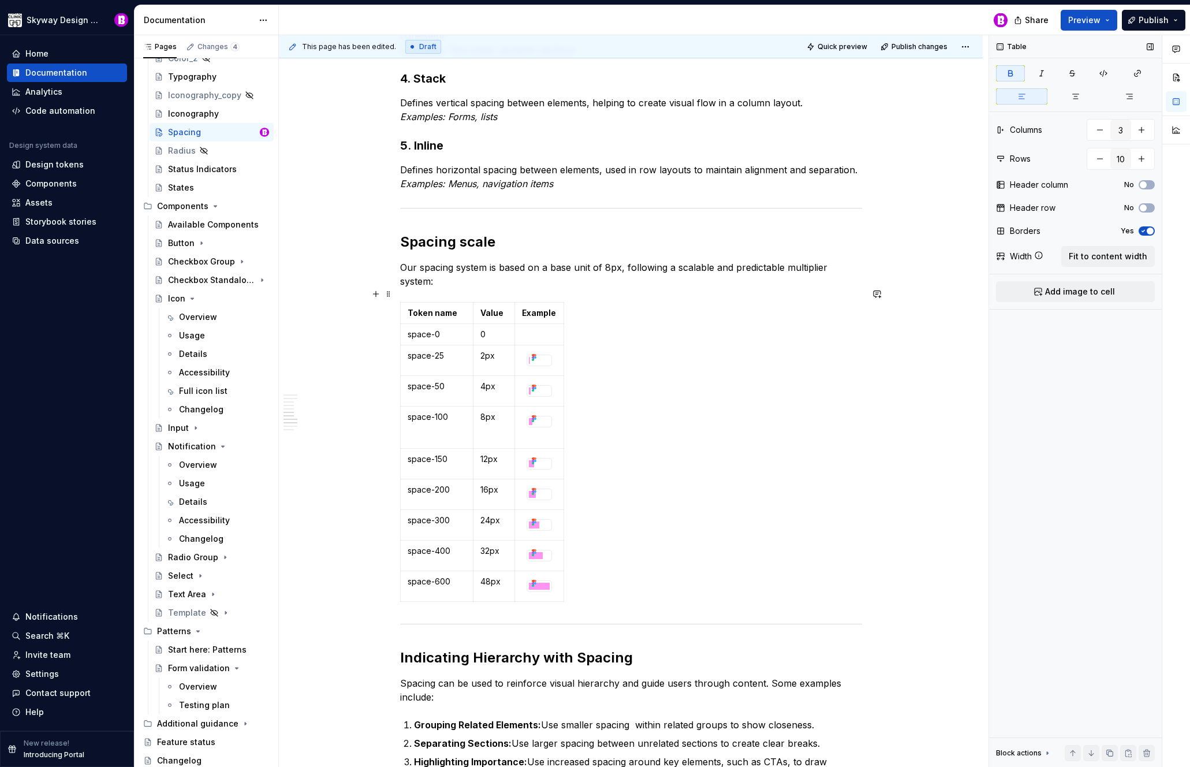
scroll to position [897, 0]
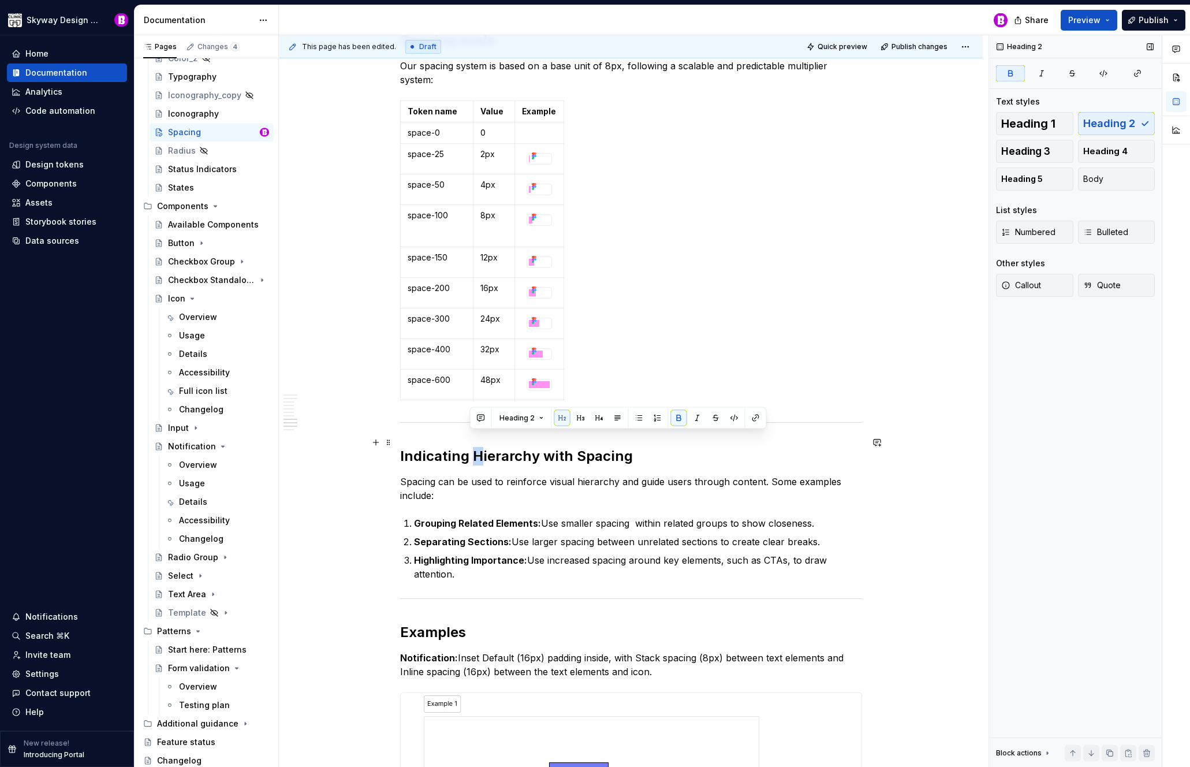
drag, startPoint x: 479, startPoint y: 444, endPoint x: 473, endPoint y: 443, distance: 6.4
click at [474, 448] on strong "Indicating Hierarchy with Spacing" at bounding box center [516, 456] width 233 height 17
click at [573, 448] on strong "Indicating hierarchy with Spacing" at bounding box center [516, 456] width 232 height 17
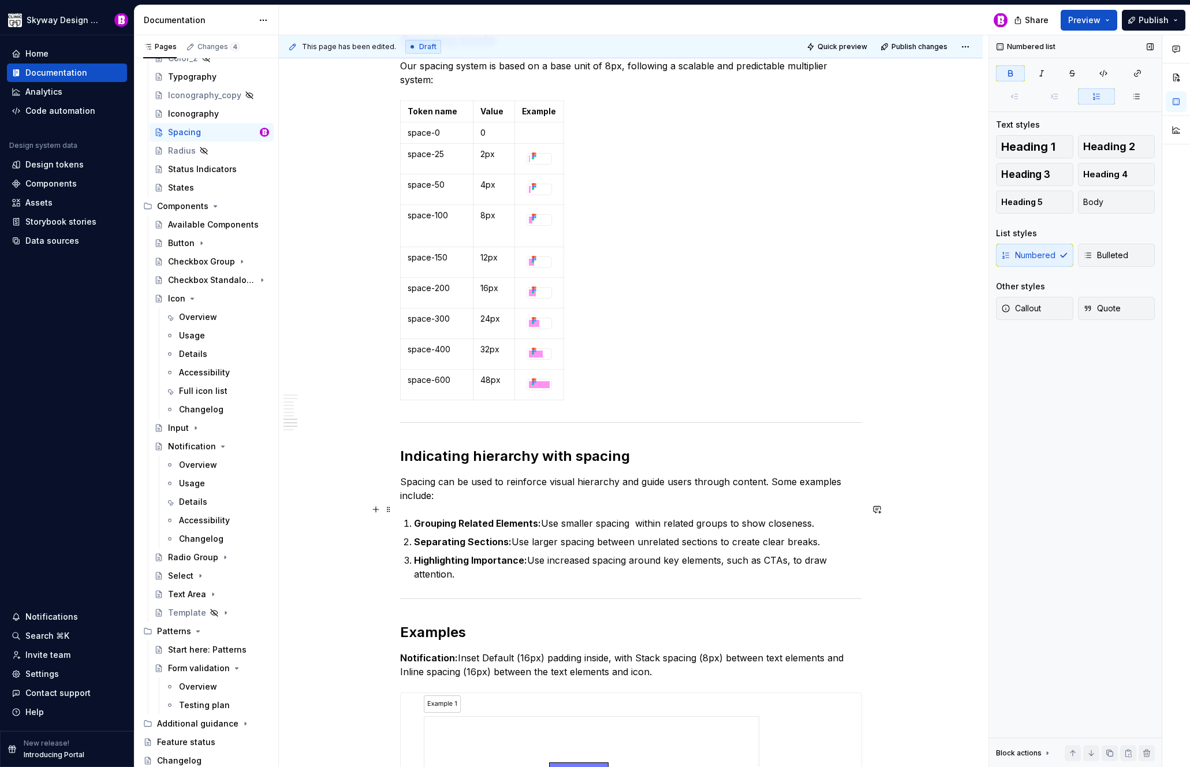
click at [467, 517] on strong "Grouping Related Elements:" at bounding box center [477, 523] width 127 height 12
click at [457, 517] on strong "Grouping Related Elements:" at bounding box center [477, 523] width 127 height 12
click at [491, 517] on strong "Grouping related Elements:" at bounding box center [476, 523] width 125 height 12
click at [467, 536] on strong "Separating Sections:" at bounding box center [463, 542] width 98 height 12
click at [470, 554] on strong "Highlighting Importance:" at bounding box center [470, 560] width 113 height 12
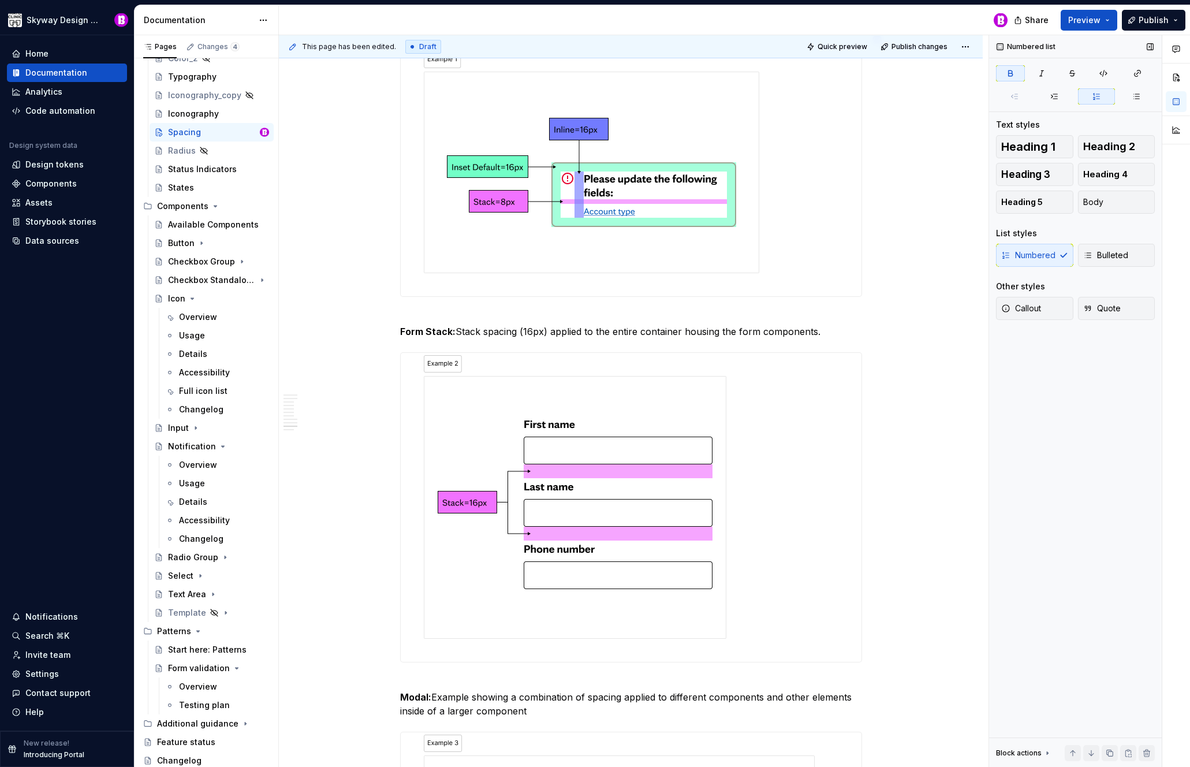
scroll to position [1546, 0]
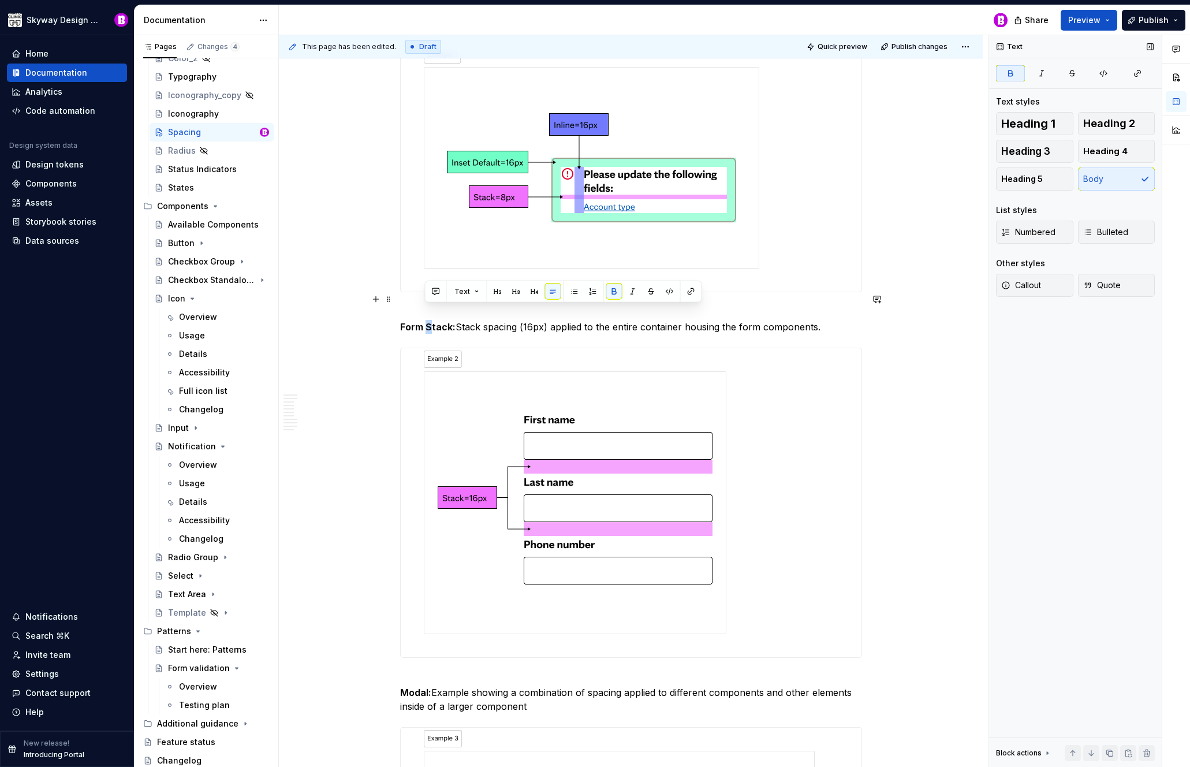
click at [427, 321] on strong "Form Stack:" at bounding box center [427, 327] width 55 height 12
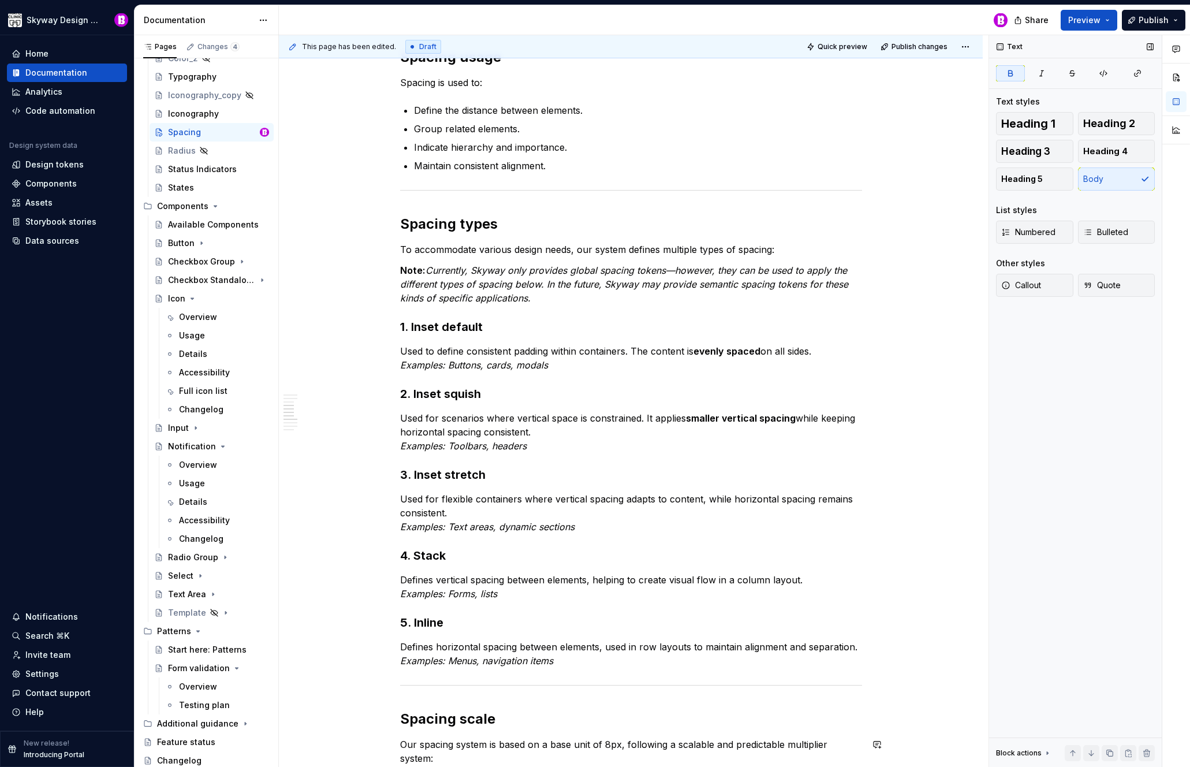
scroll to position [0, 0]
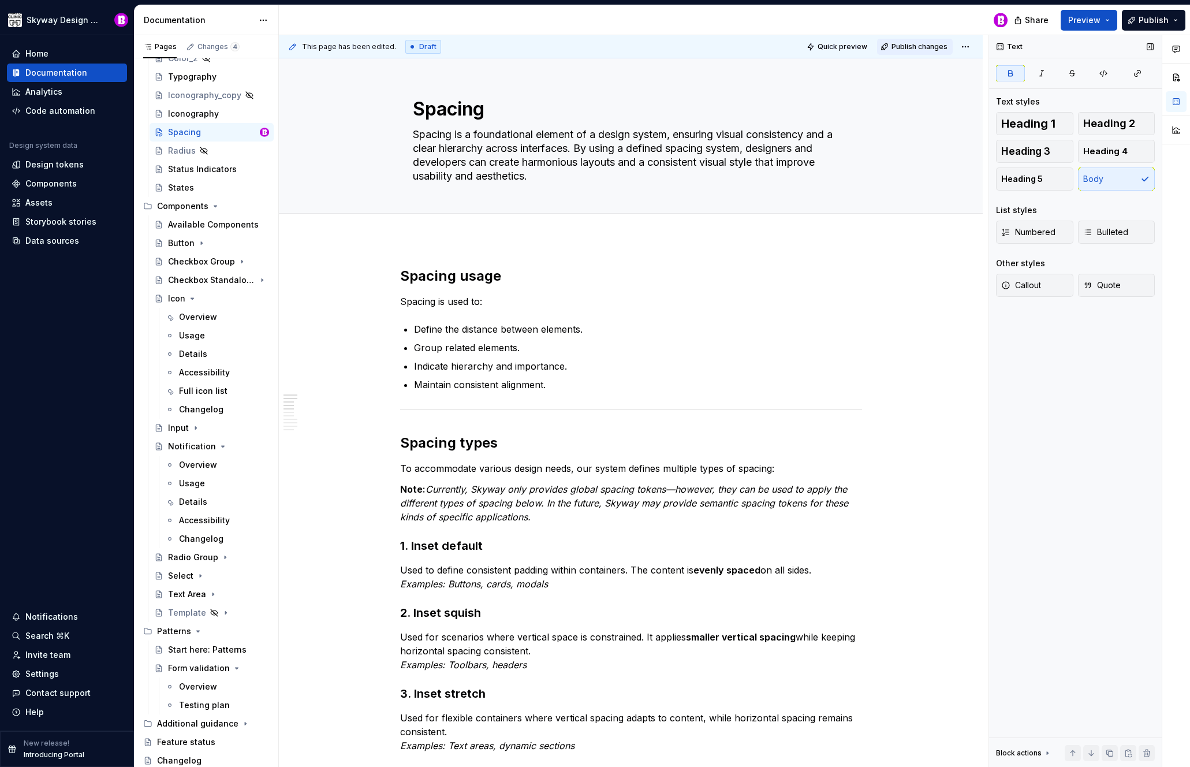
click at [912, 49] on span "Publish changes" at bounding box center [920, 46] width 56 height 9
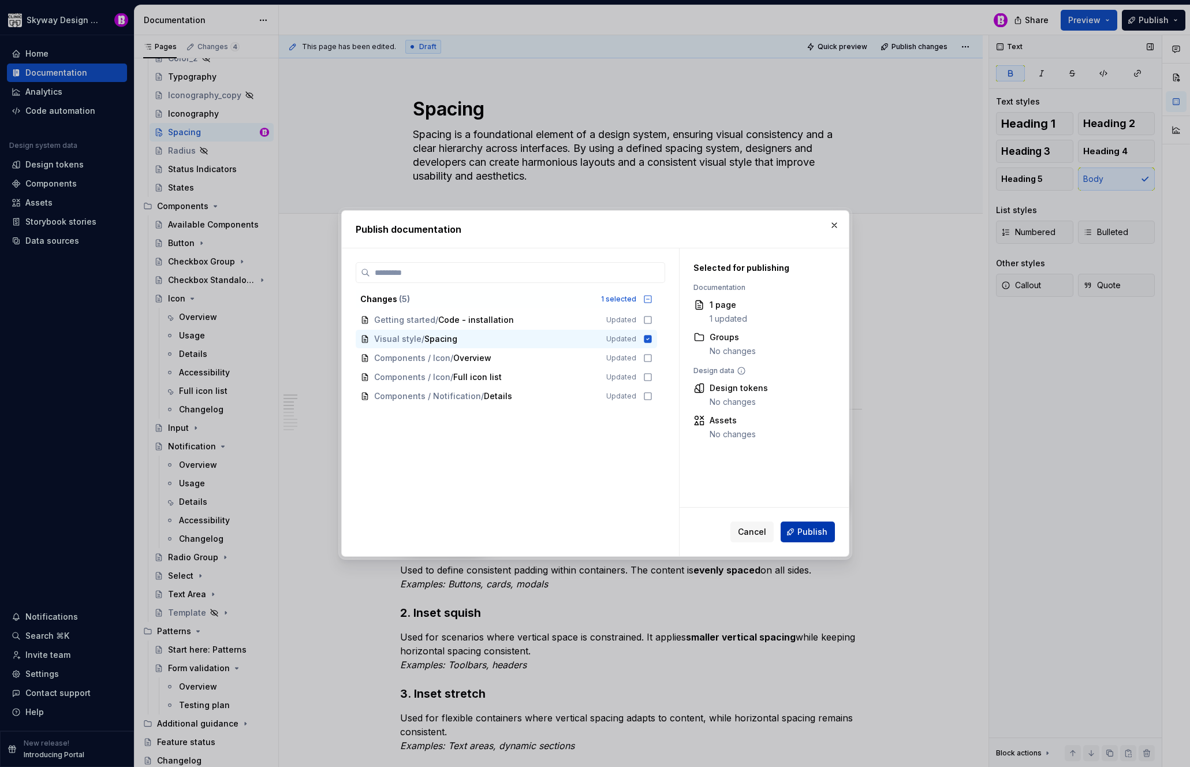
click at [813, 523] on button "Publish" at bounding box center [808, 531] width 54 height 21
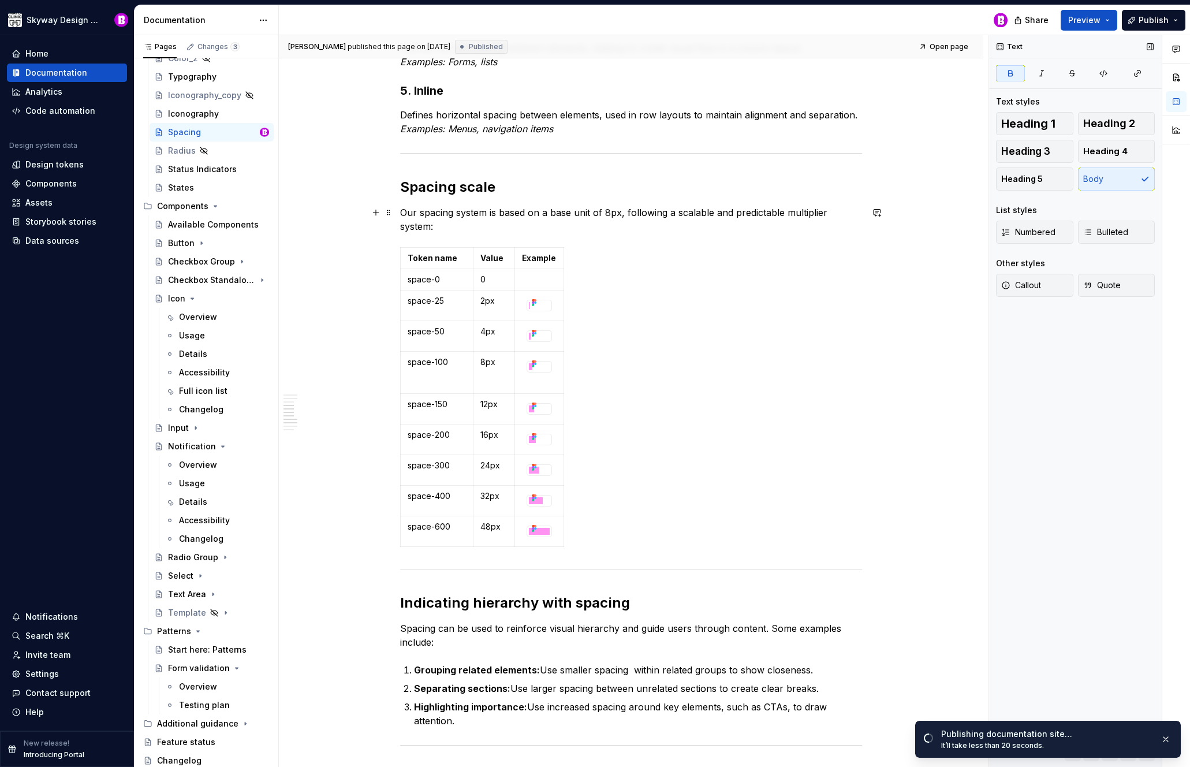
scroll to position [811, 0]
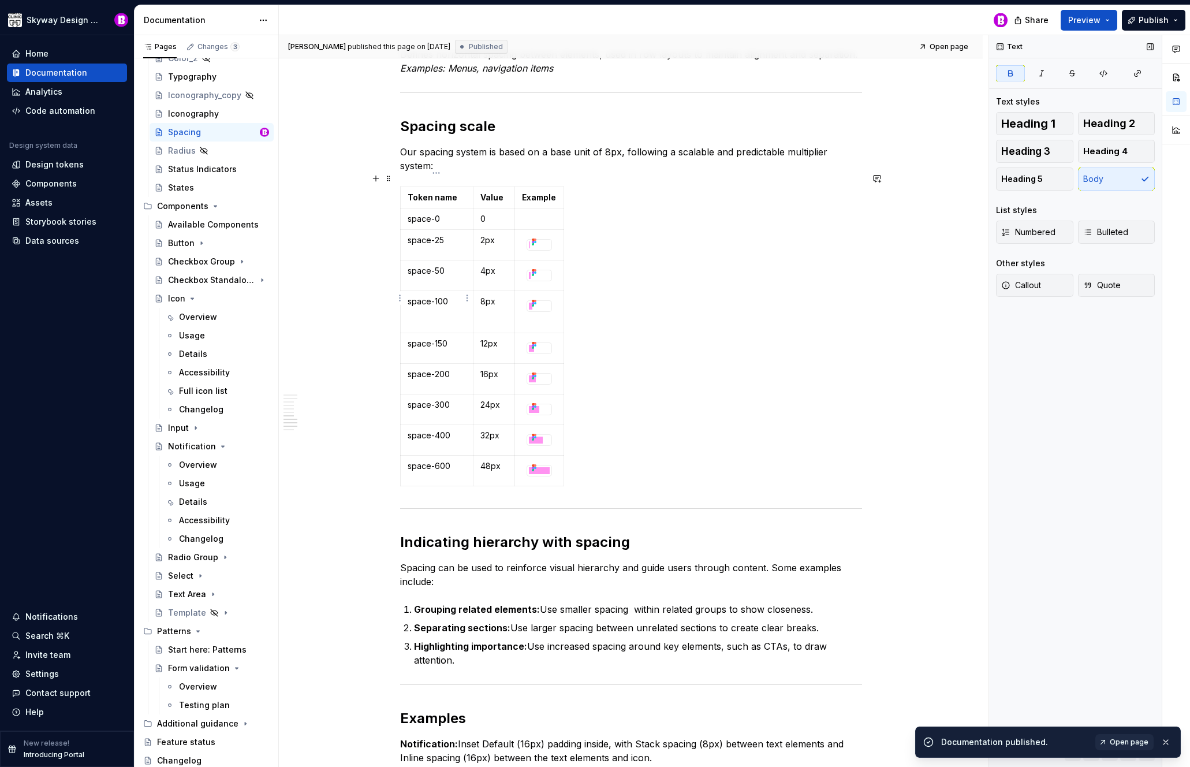
click at [454, 309] on td "space-100" at bounding box center [436, 312] width 73 height 42
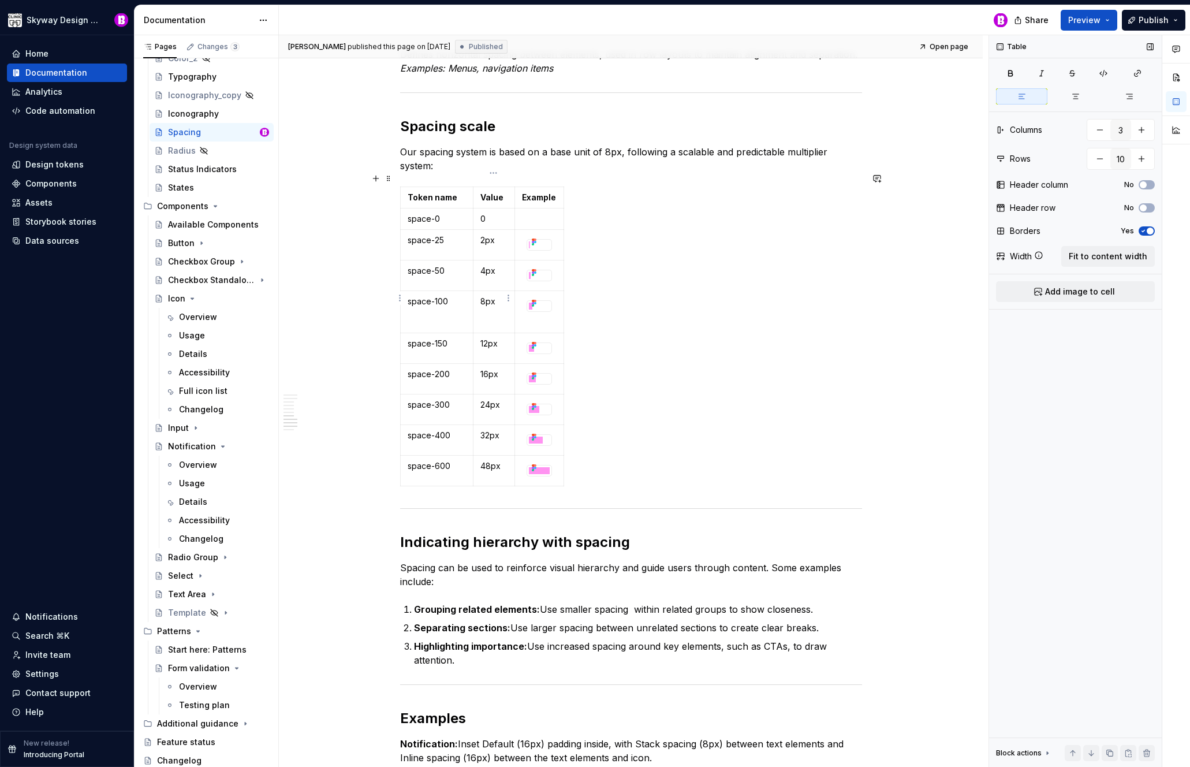
click at [498, 308] on td "8px" at bounding box center [494, 312] width 42 height 42
click at [536, 316] on p at bounding box center [539, 322] width 35 height 12
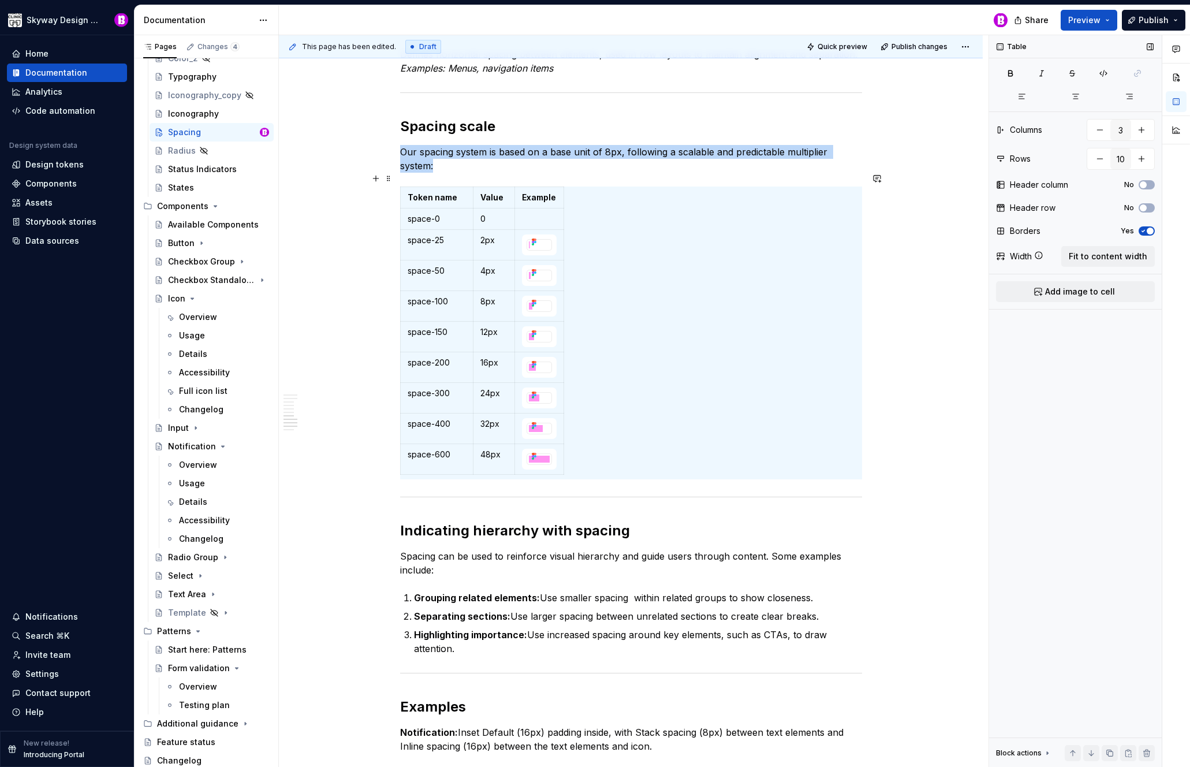
click at [867, 341] on div "Spacing usage Spacing is used to: Define the distance between elements. Group r…" at bounding box center [631, 773] width 704 height 2690
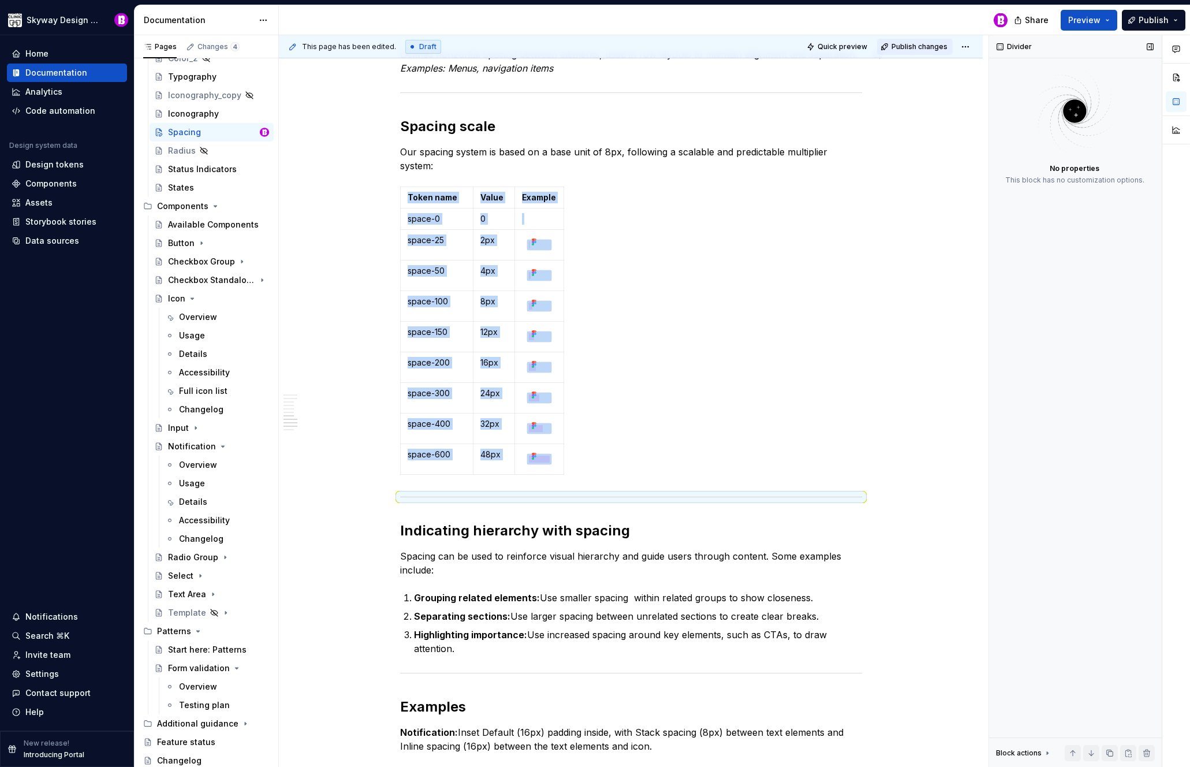
click at [905, 45] on span "Publish changes" at bounding box center [920, 46] width 56 height 9
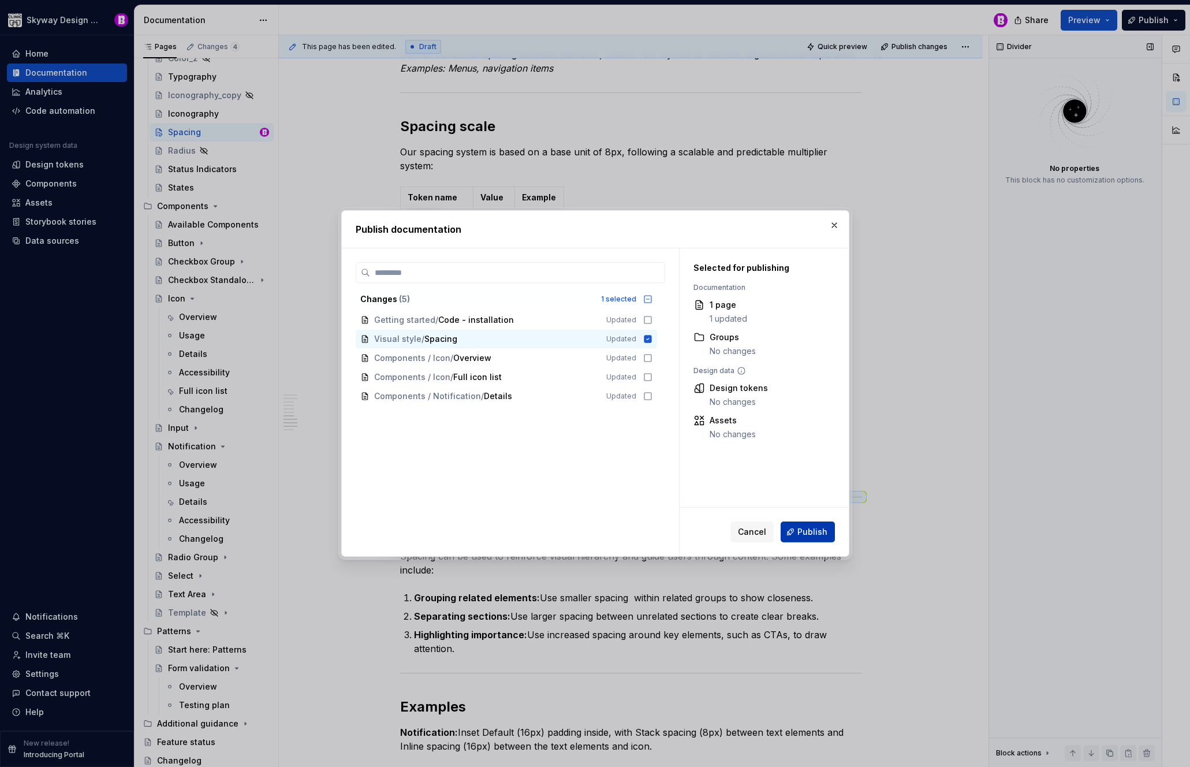
click at [804, 536] on span "Publish" at bounding box center [812, 532] width 30 height 12
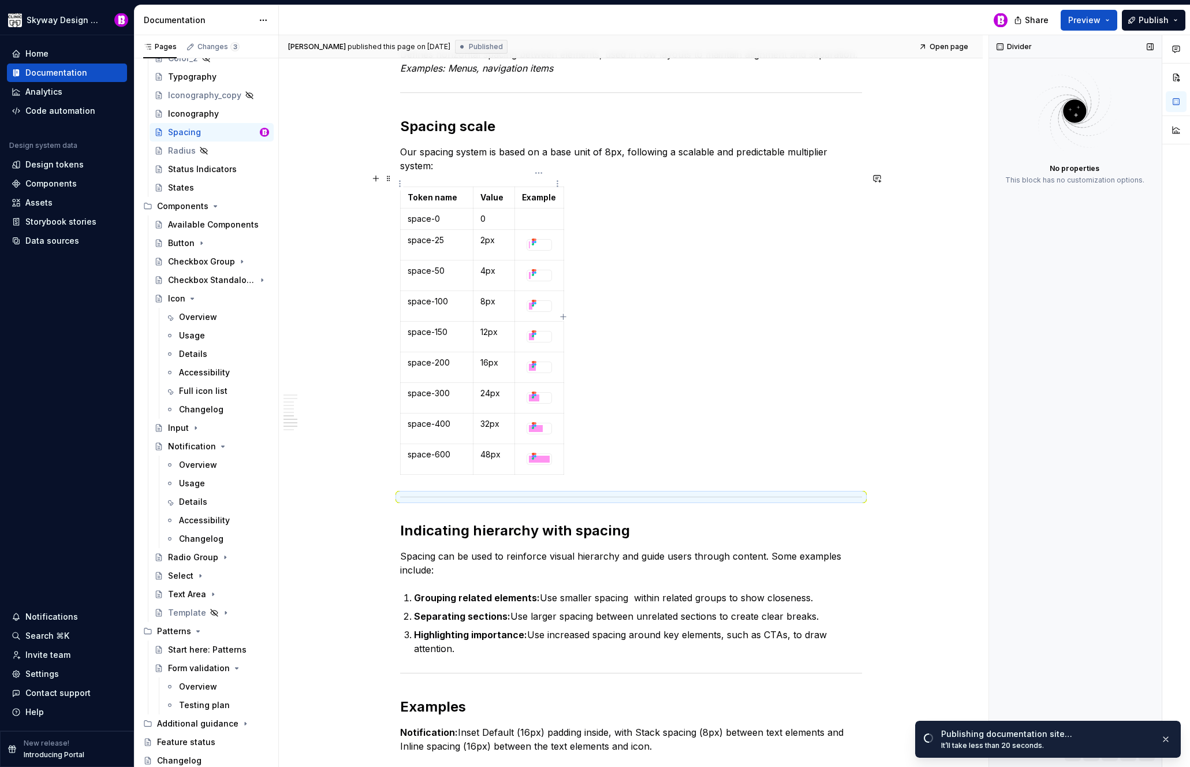
click at [549, 192] on strong "Example" at bounding box center [539, 197] width 34 height 10
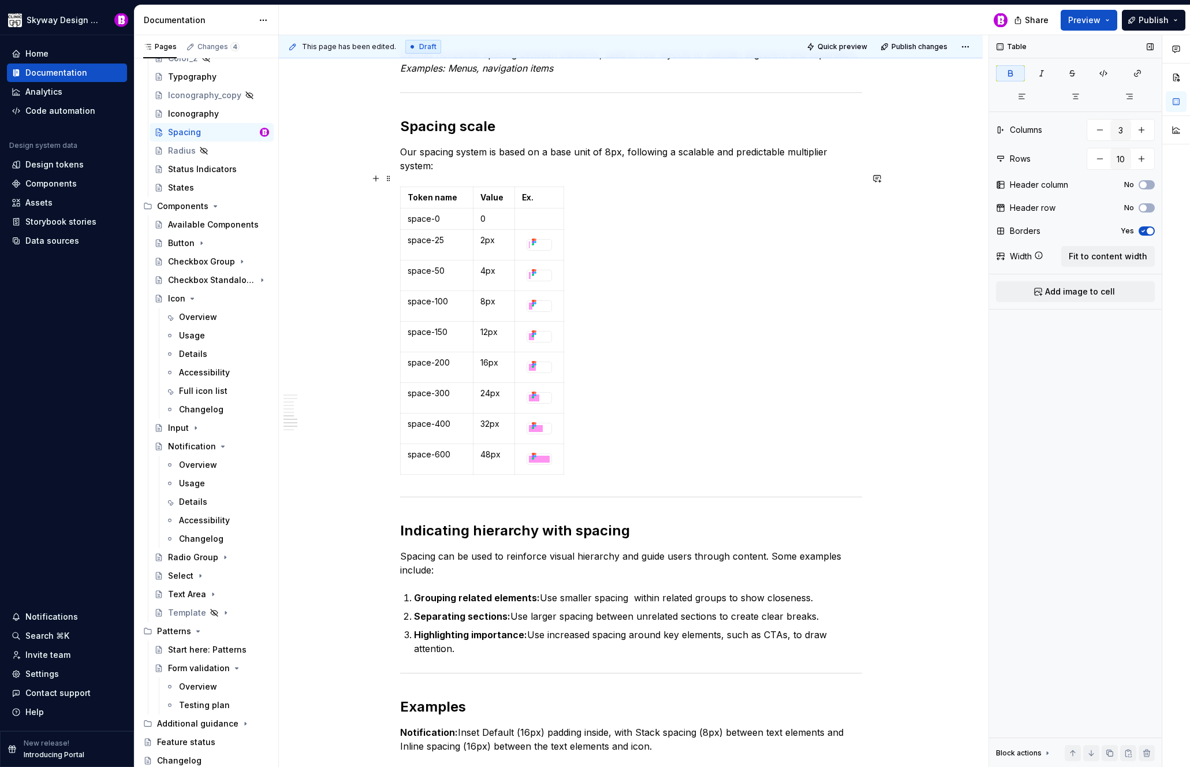
click at [685, 272] on div "Token name Value Ex. space-0 0 space-25 2px space-50 4px space-100 8px space-15…" at bounding box center [631, 333] width 462 height 293
drag, startPoint x: 562, startPoint y: 282, endPoint x: 553, endPoint y: 281, distance: 9.3
click at [923, 50] on span "Publish changes" at bounding box center [920, 46] width 56 height 9
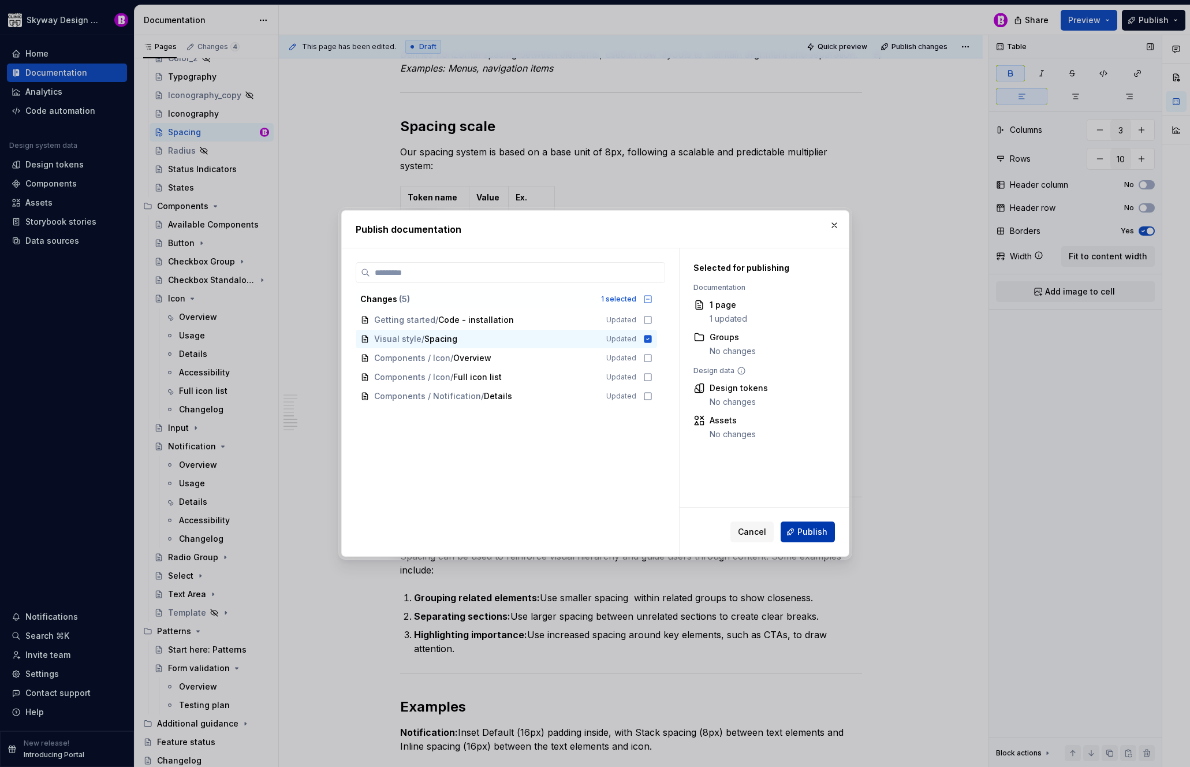
click at [816, 534] on span "Publish" at bounding box center [812, 532] width 30 height 12
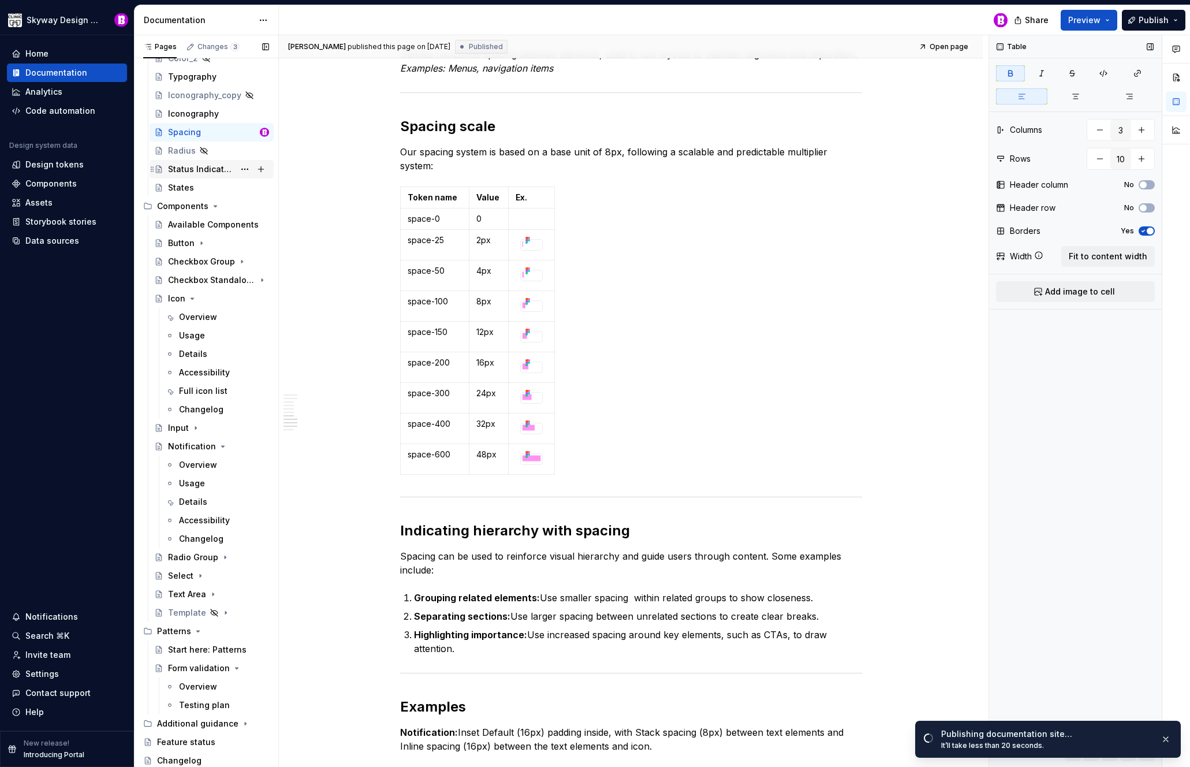
click at [192, 172] on div "Status Indicators" at bounding box center [201, 169] width 66 height 12
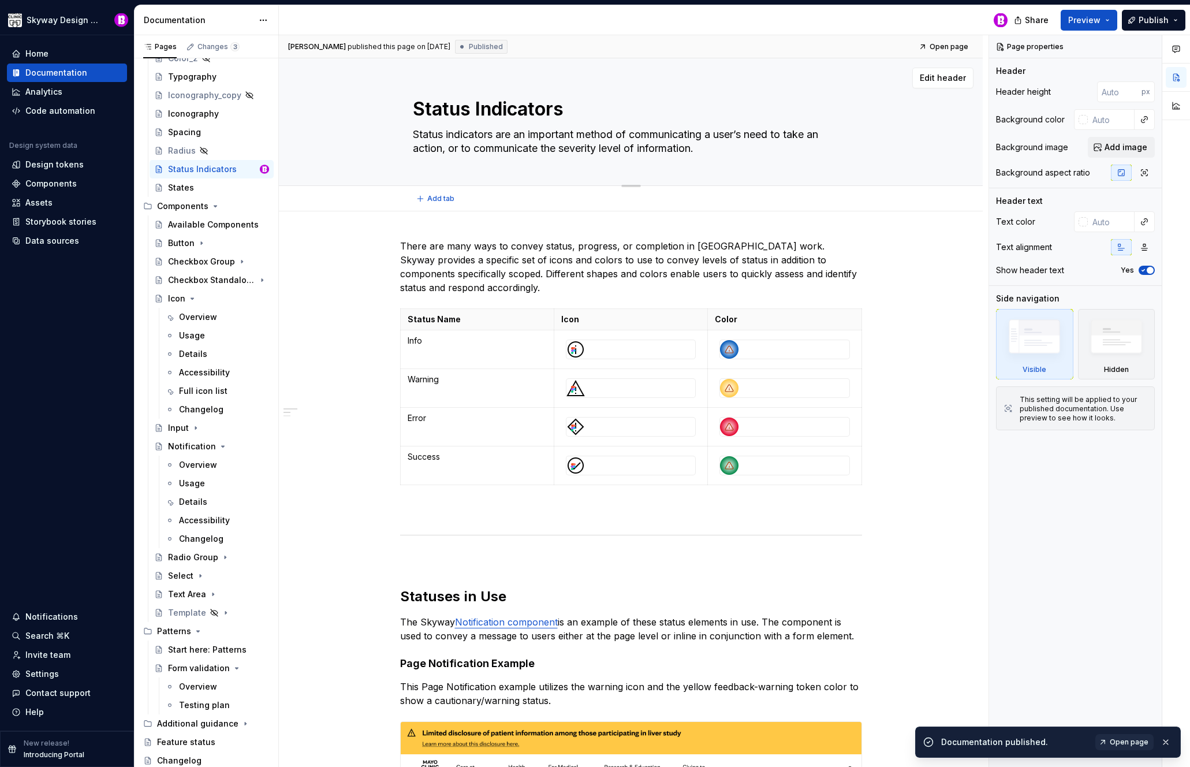
click at [477, 109] on textarea "Status Indicators" at bounding box center [629, 109] width 437 height 28
click at [482, 109] on textarea "Status Indicators" at bounding box center [629, 109] width 437 height 28
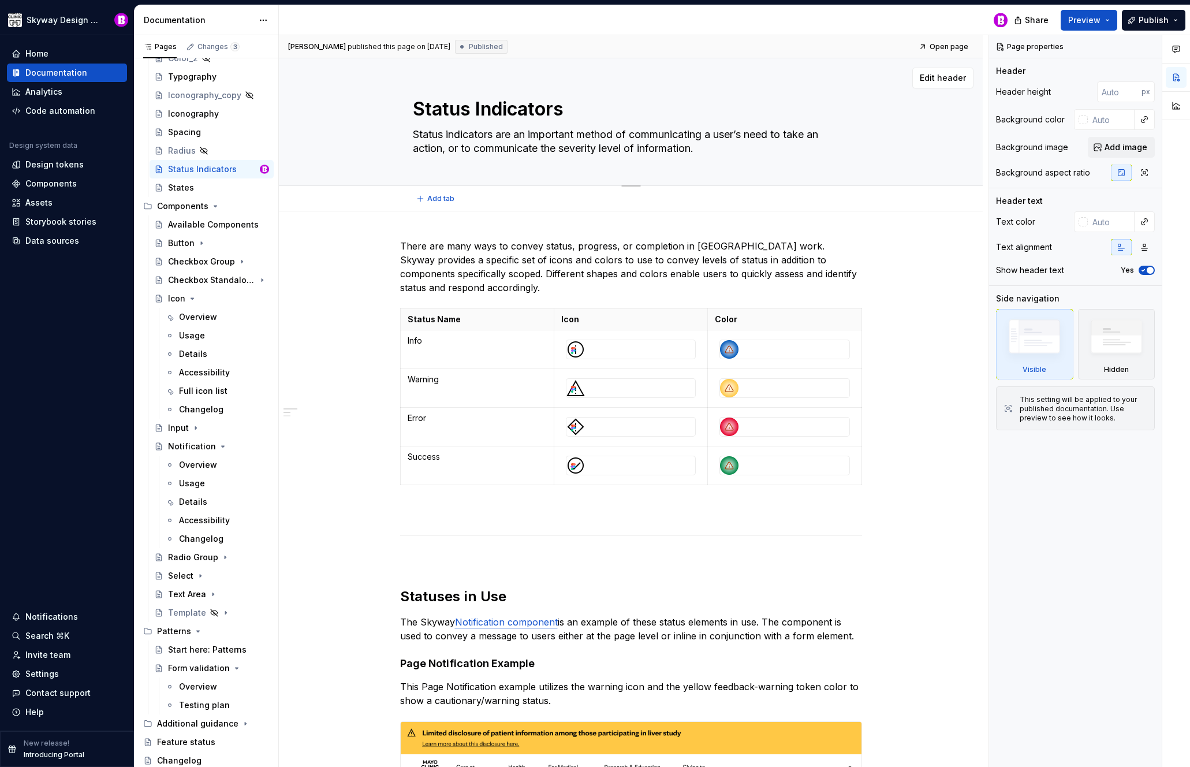
type textarea "*"
type textarea "Status ndicators"
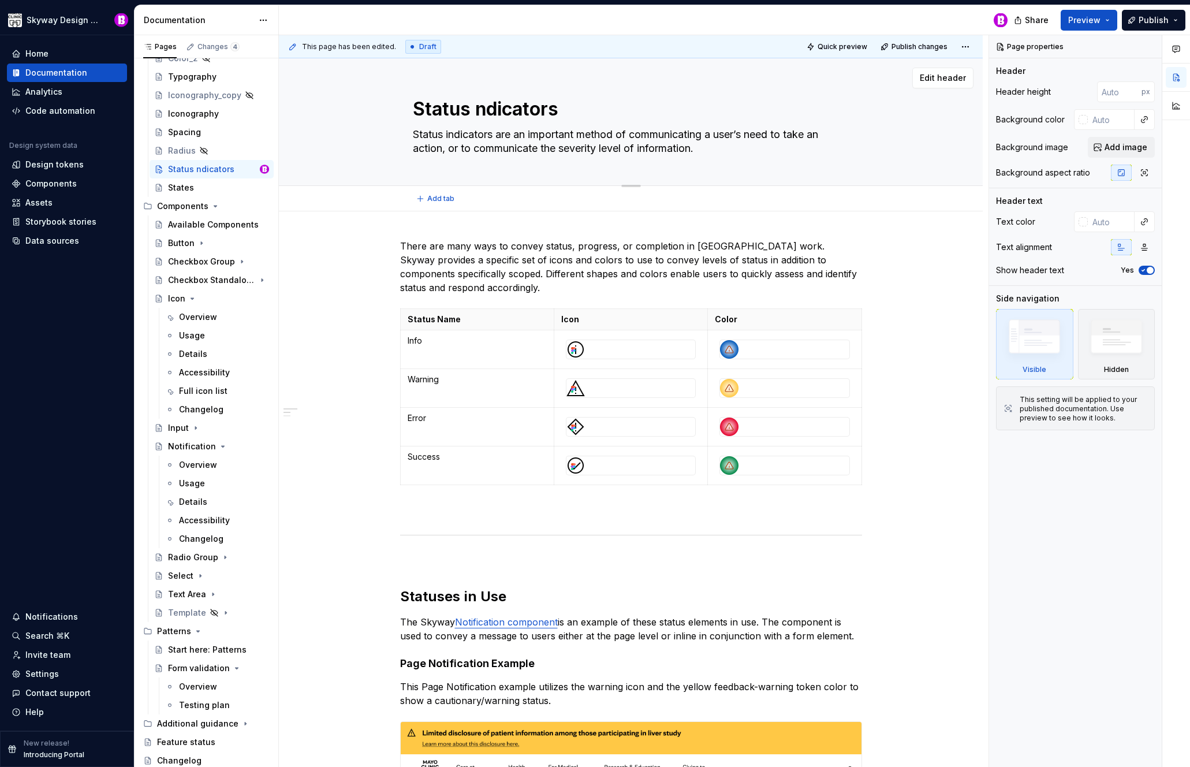
type textarea "*"
type textarea "Status indicators"
type textarea "*"
type textarea "Status indicators"
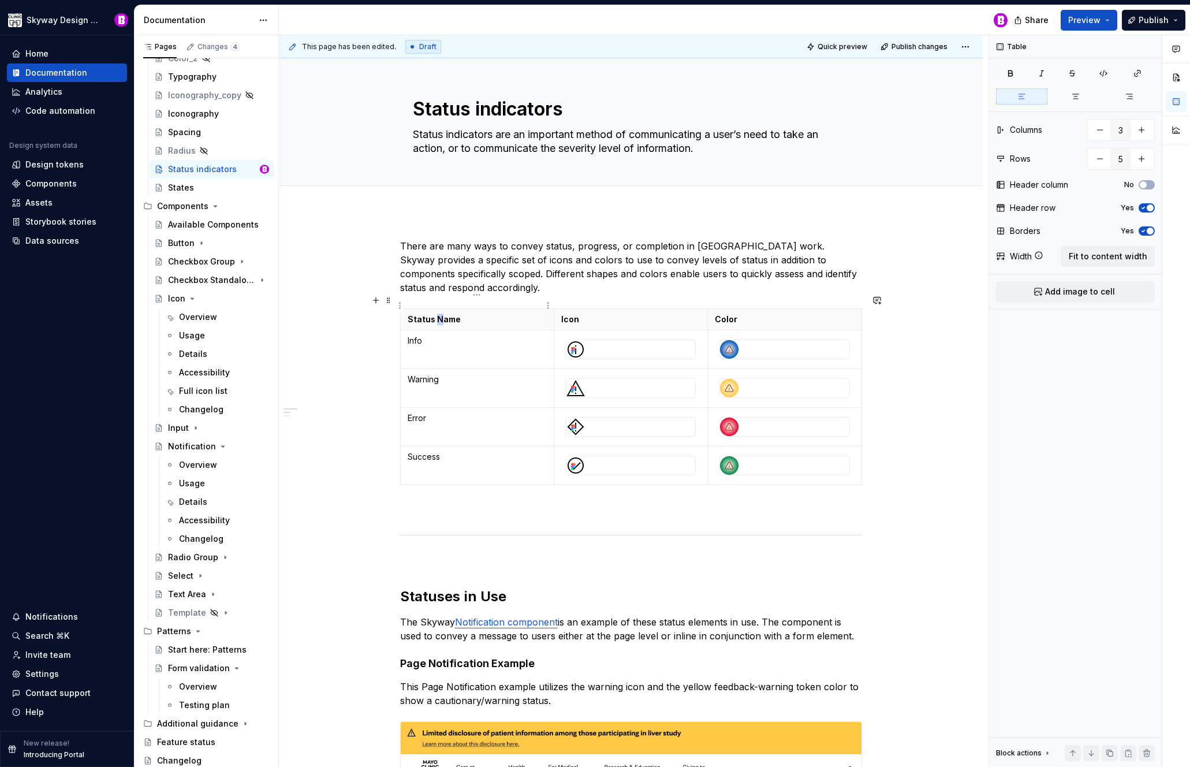
type textarea "*"
click at [437, 314] on p "Status Name" at bounding box center [477, 320] width 139 height 12
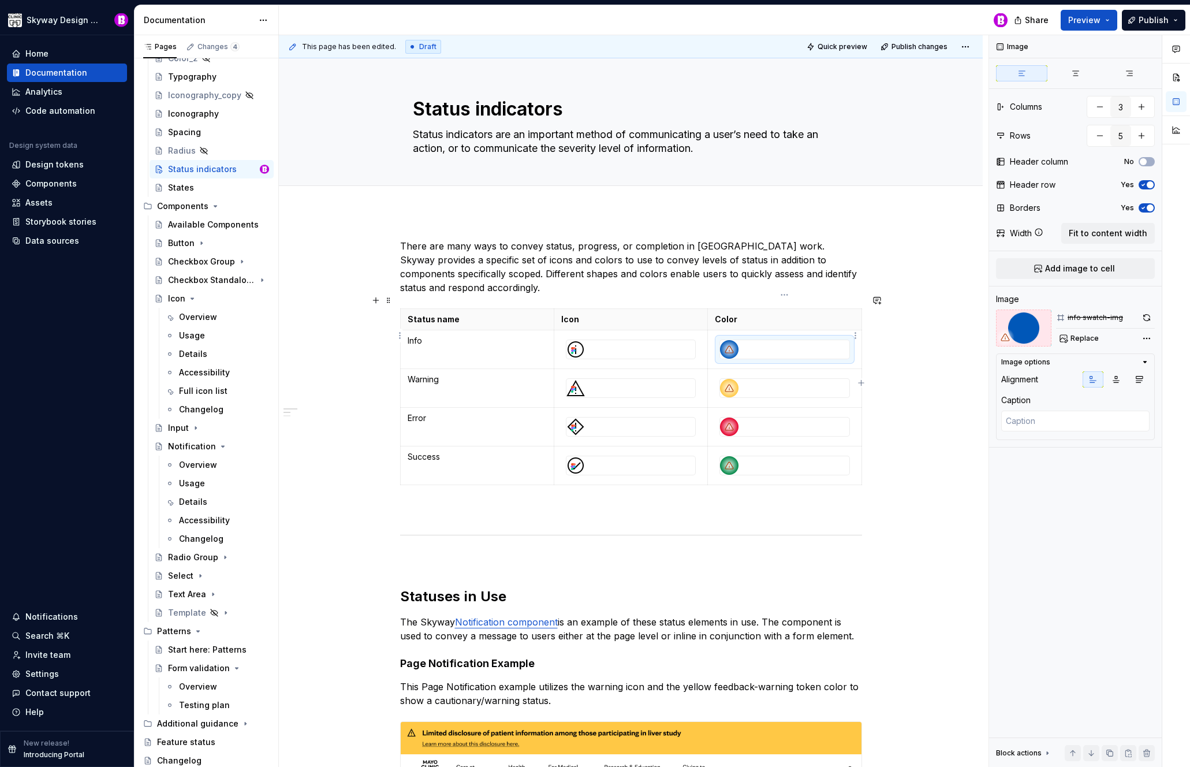
click at [742, 340] on div at bounding box center [784, 349] width 129 height 18
click at [1083, 338] on span "Replace" at bounding box center [1085, 338] width 28 height 9
type textarea "*"
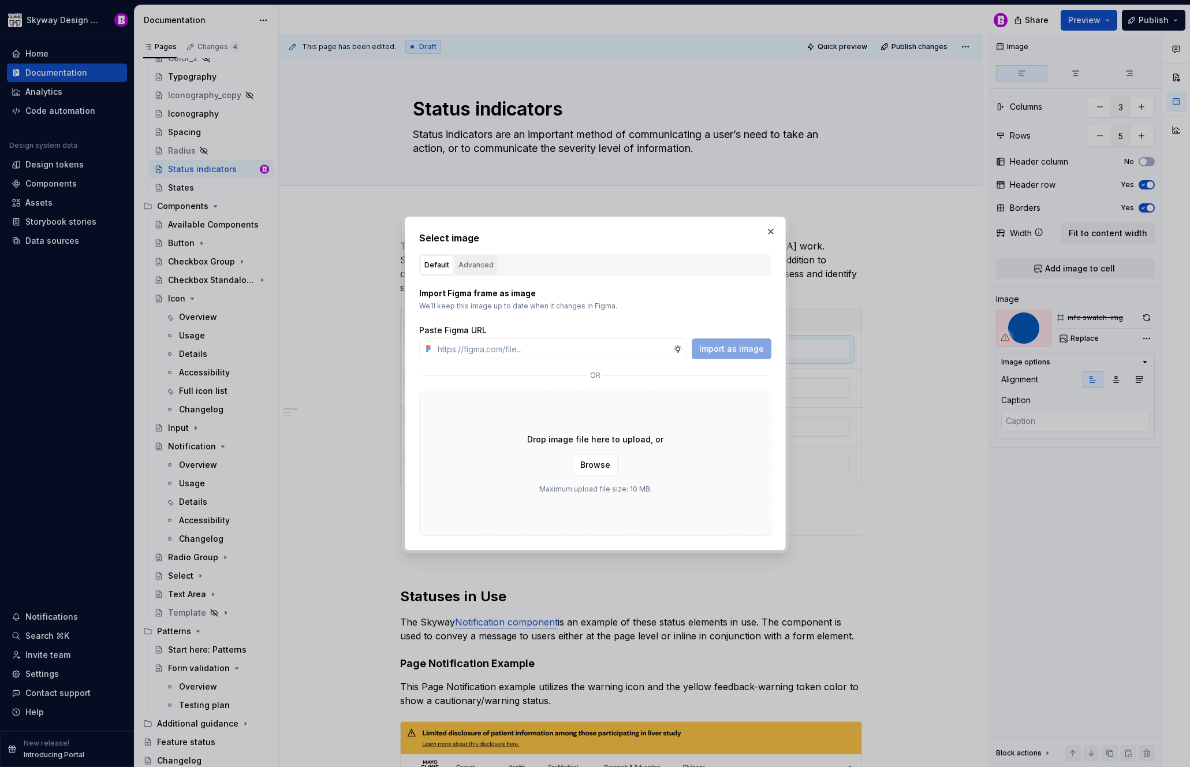
click at [486, 264] on div "Advanced" at bounding box center [476, 265] width 35 height 12
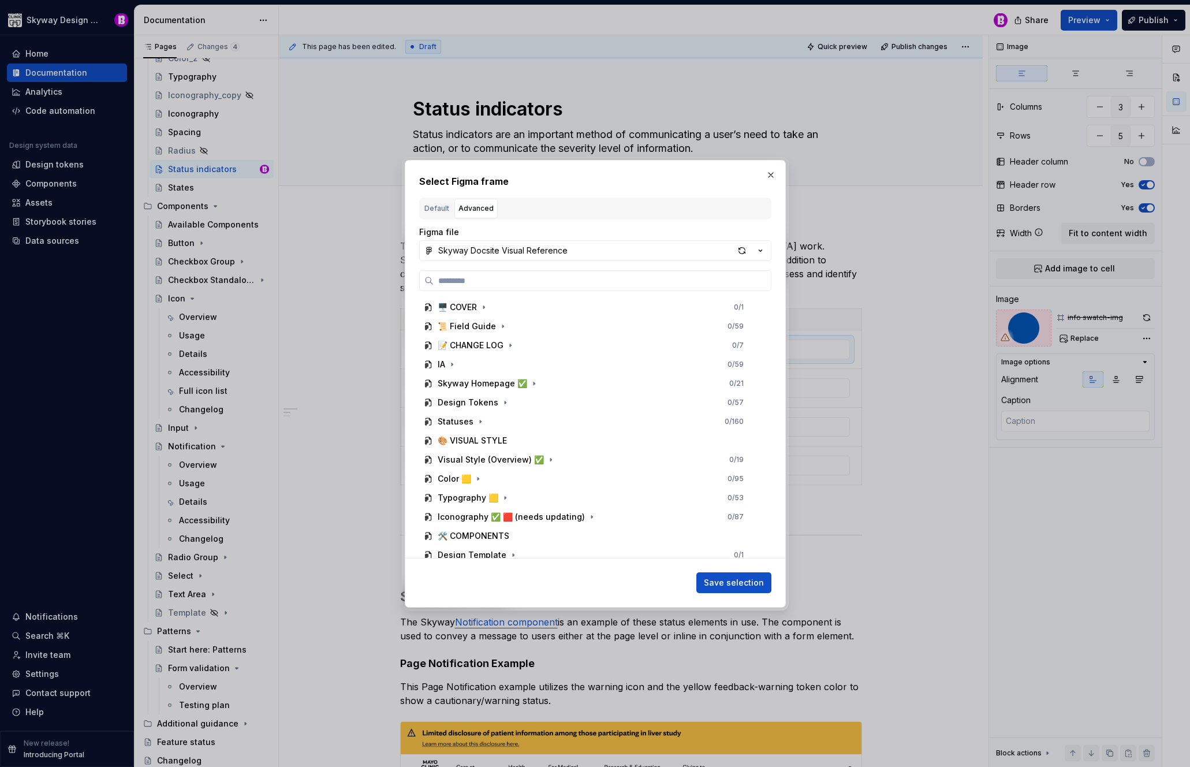
click at [538, 293] on div "🖥️ COVER 0 / 1 📜 Field Guide 0 / 59 📝 CHANGE LOG 0 / 7 IA 0 / 59 Skyway Homepag…" at bounding box center [595, 414] width 352 height 288
click at [532, 280] on input "search" at bounding box center [602, 281] width 337 height 12
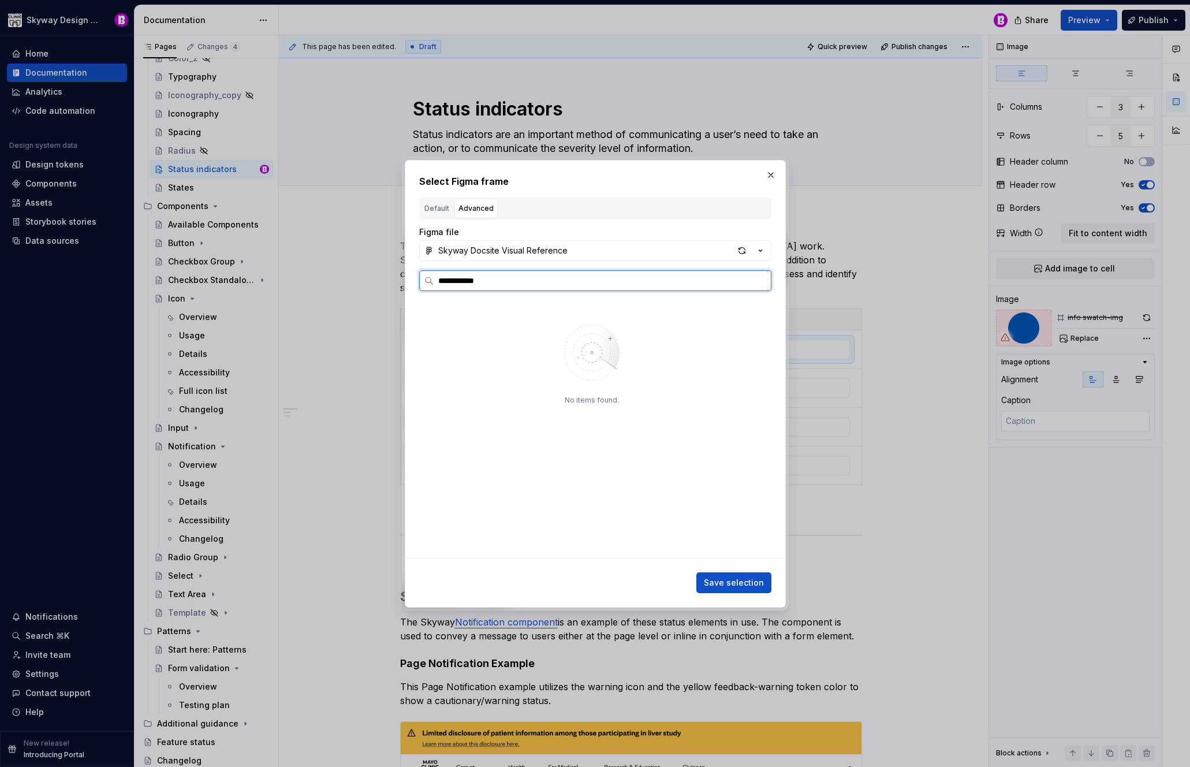
type input "**********"
click at [768, 170] on button "button" at bounding box center [771, 175] width 16 height 16
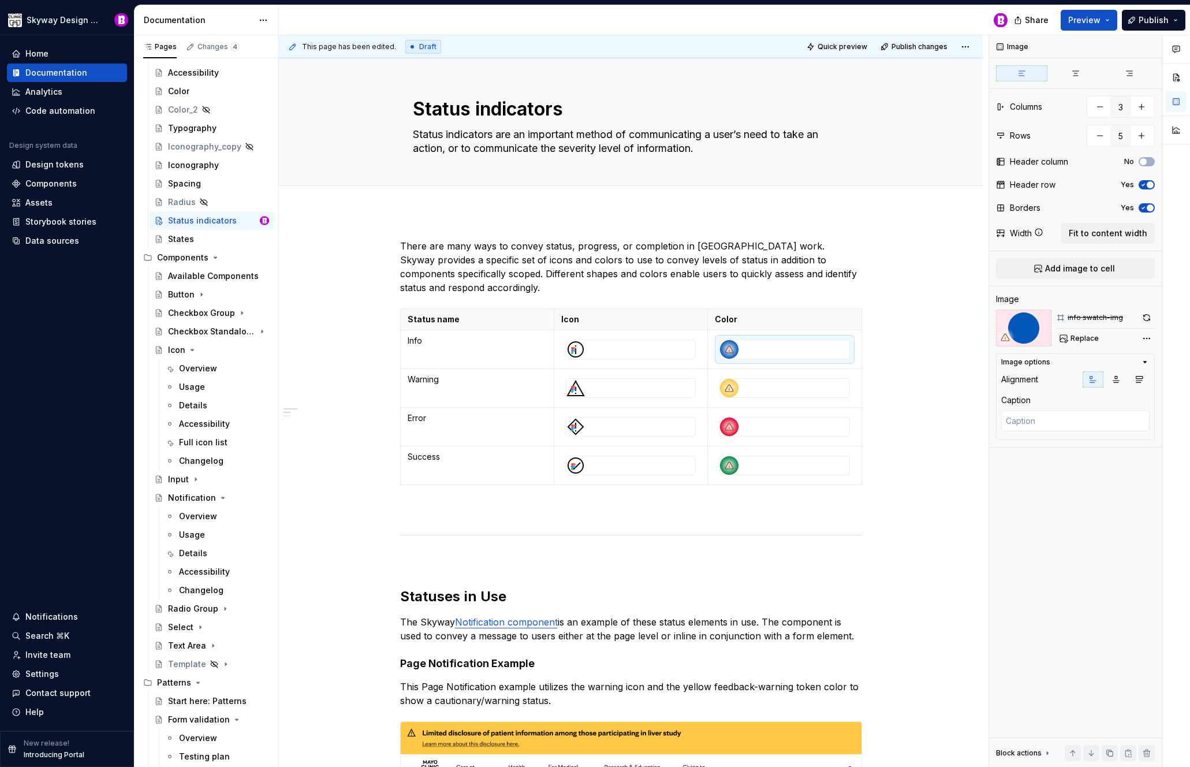
scroll to position [403, 0]
click at [1087, 337] on span "Replace" at bounding box center [1085, 338] width 28 height 9
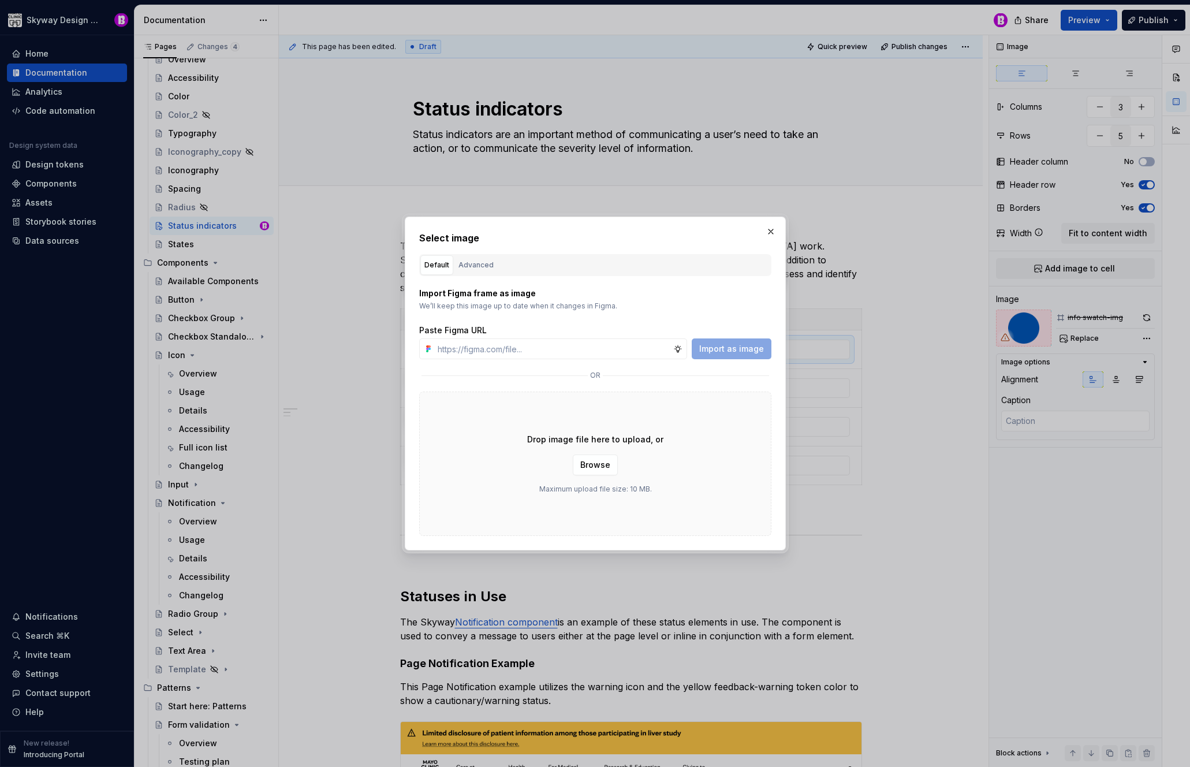
type textarea "*"
click at [484, 263] on div "Advanced" at bounding box center [476, 265] width 35 height 12
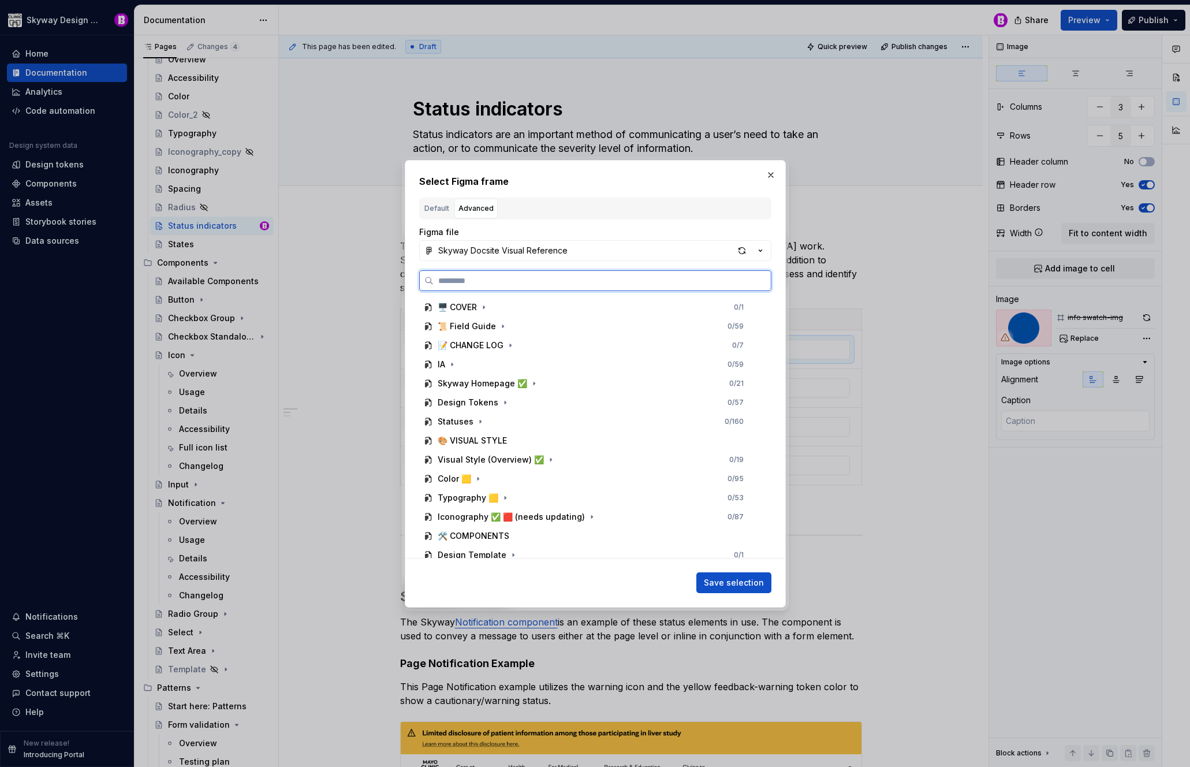
click at [483, 282] on input "search" at bounding box center [602, 281] width 337 height 12
type input "**********"
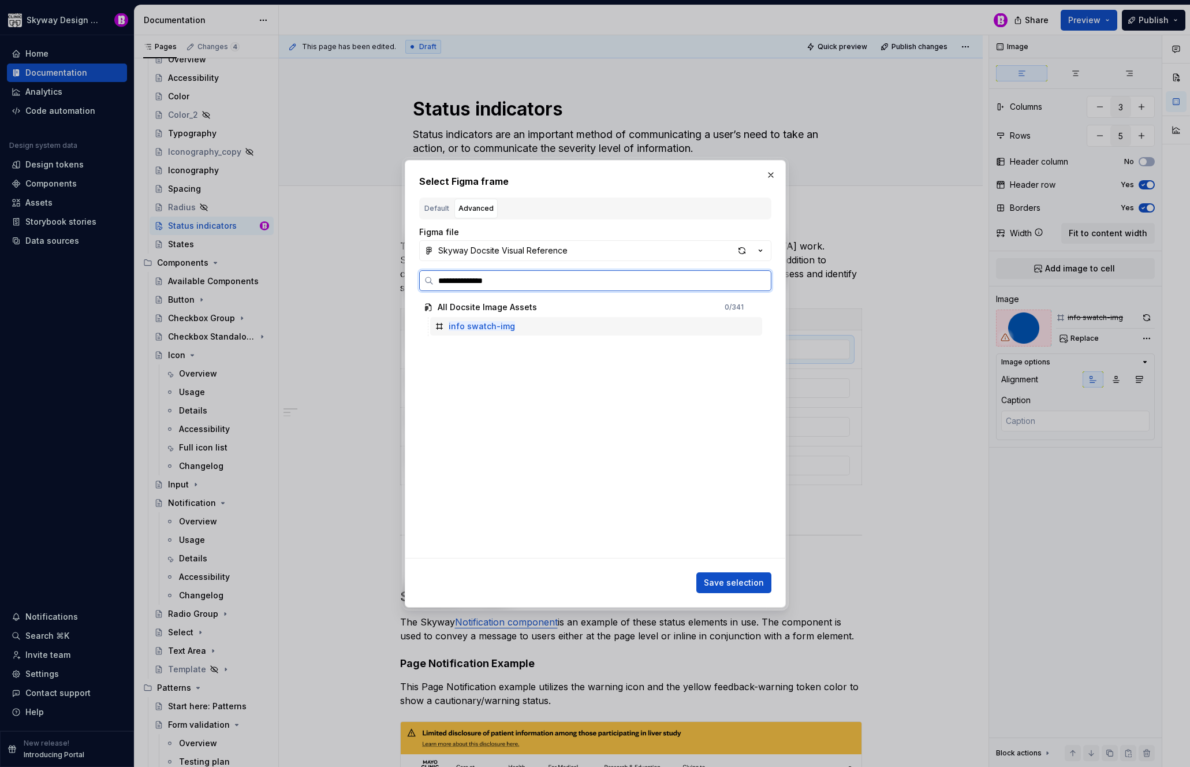
click at [460, 330] on mark "info swatch-img" at bounding box center [482, 326] width 66 height 10
click at [751, 579] on span "Save selection" at bounding box center [734, 583] width 60 height 12
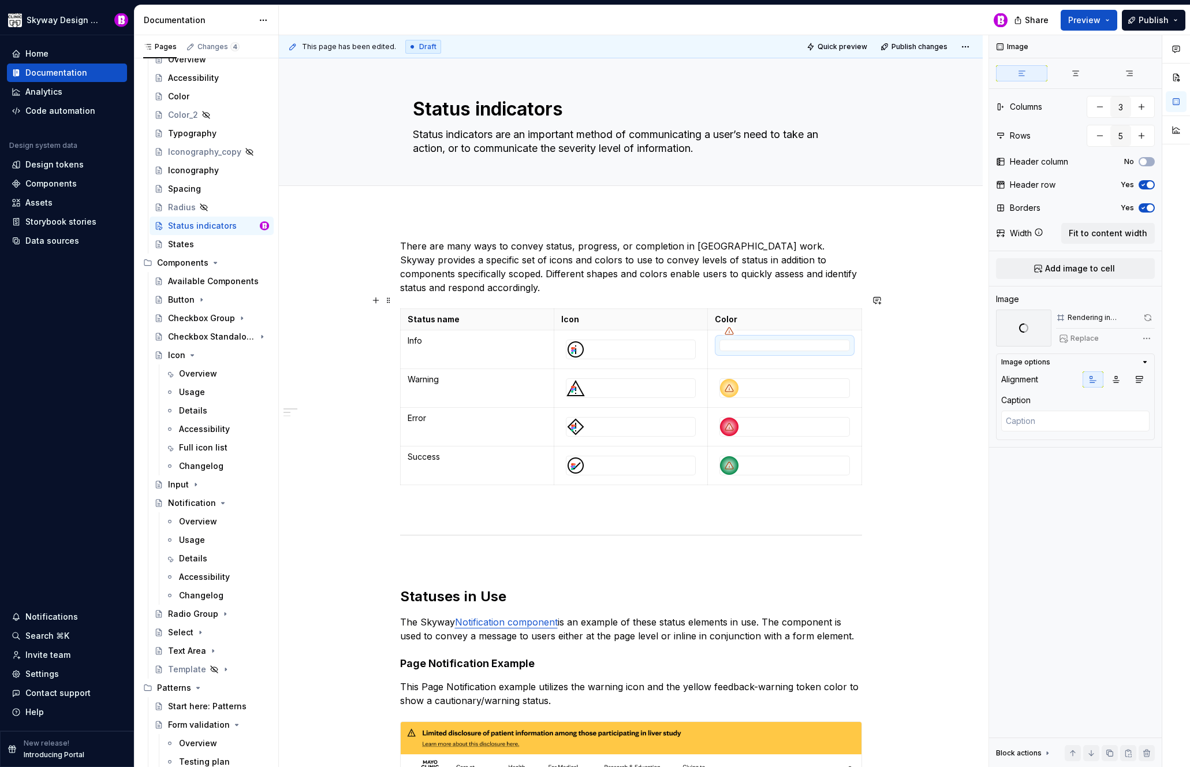
click at [922, 386] on div "This page has been edited. Draft Quick preview Publish changes Status indicator…" at bounding box center [634, 401] width 710 height 732
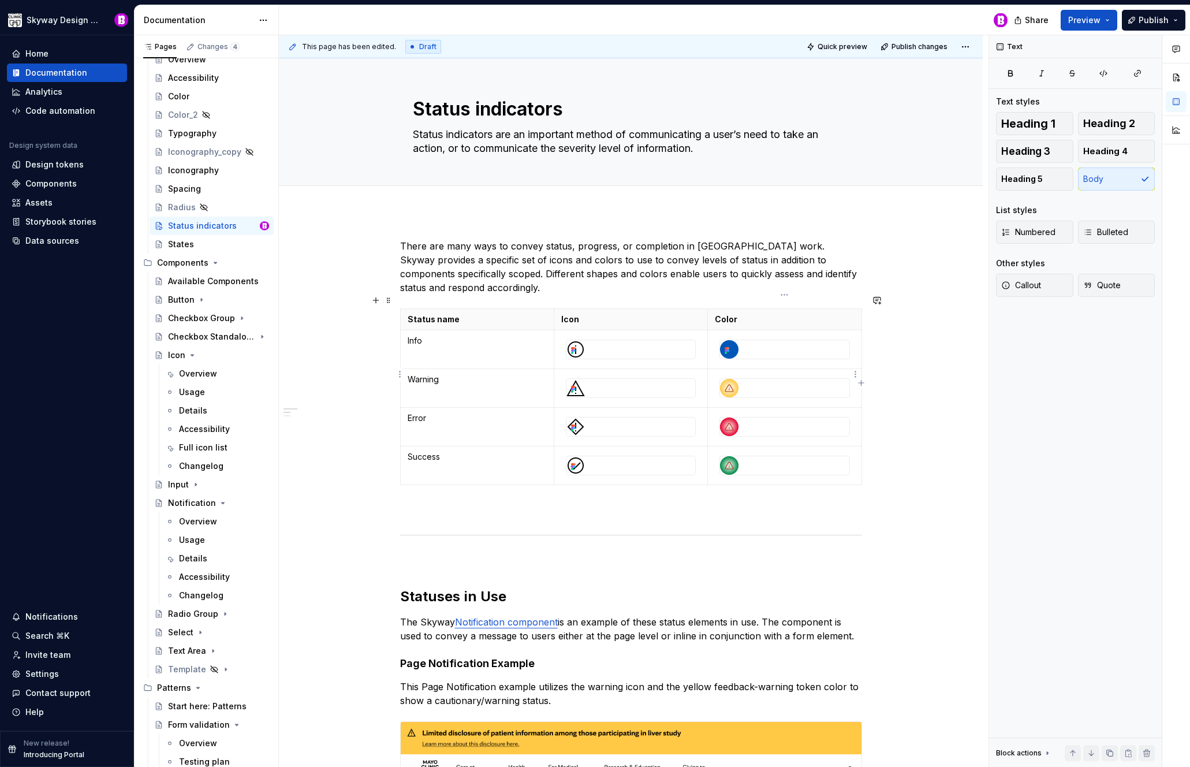
click at [735, 379] on div at bounding box center [729, 388] width 18 height 18
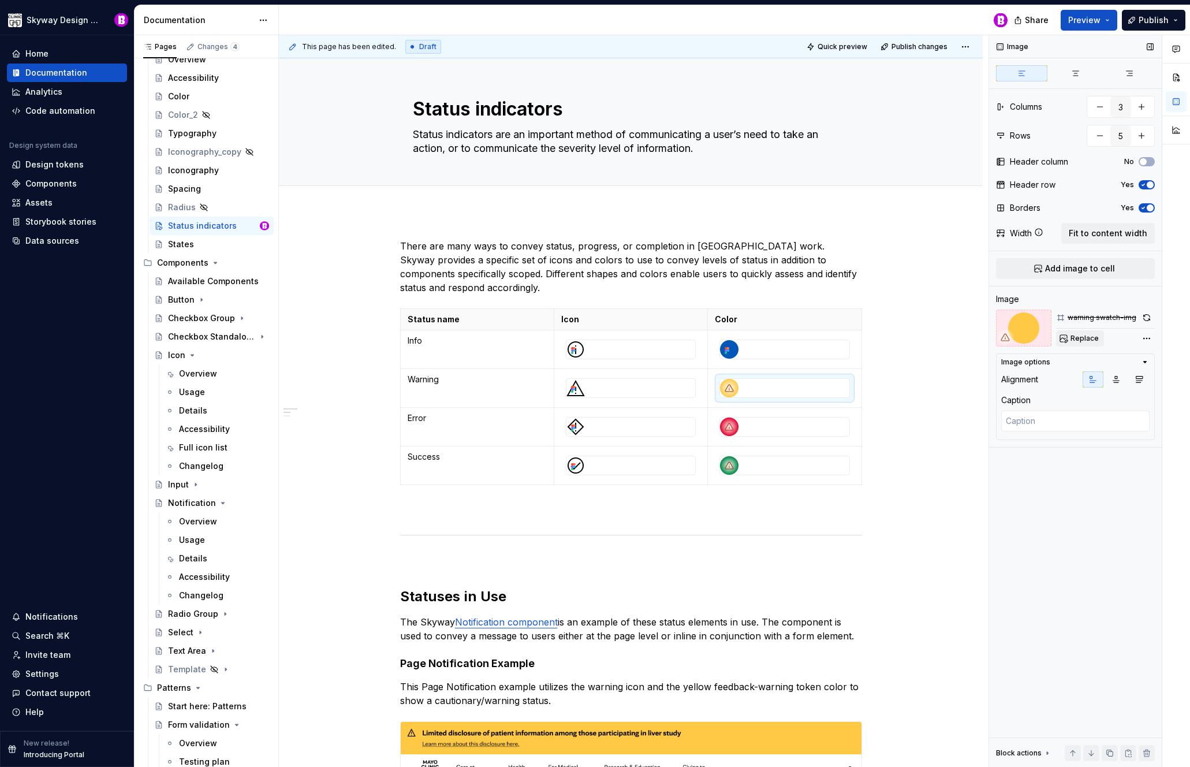
click at [1085, 339] on span "Replace" at bounding box center [1085, 338] width 28 height 9
type textarea "*"
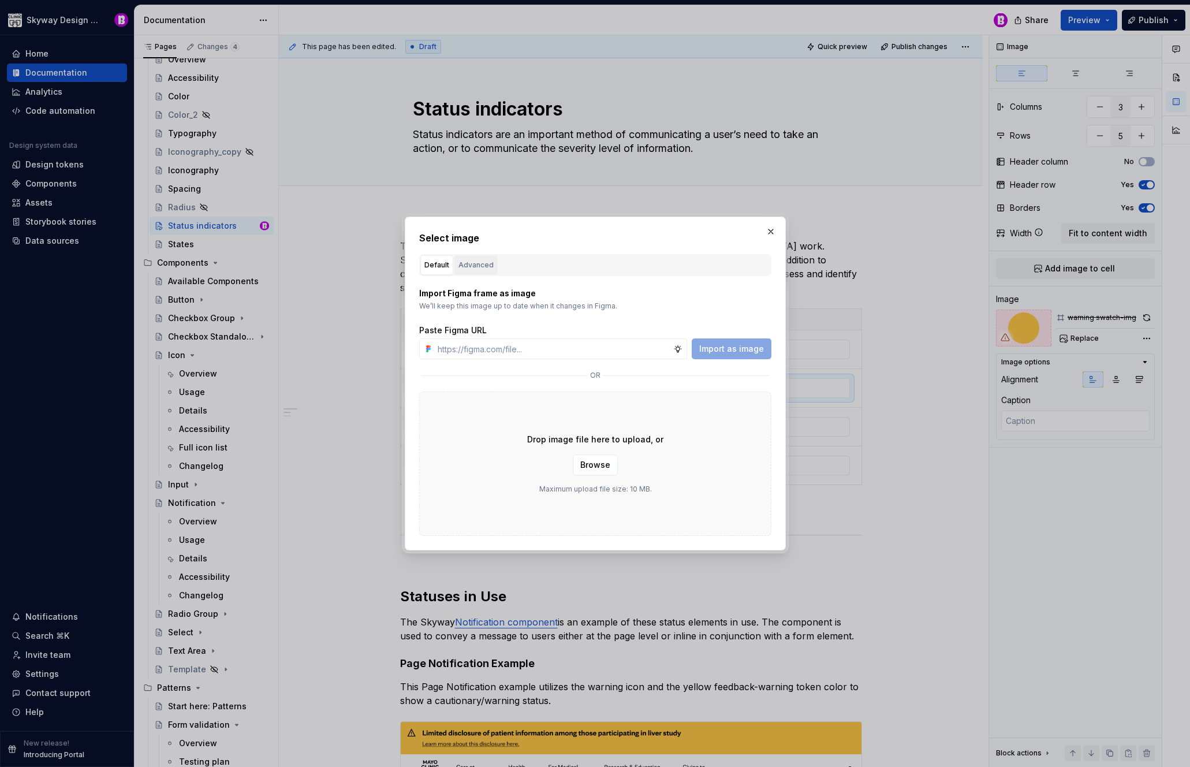
click at [484, 262] on div "Advanced" at bounding box center [476, 265] width 35 height 12
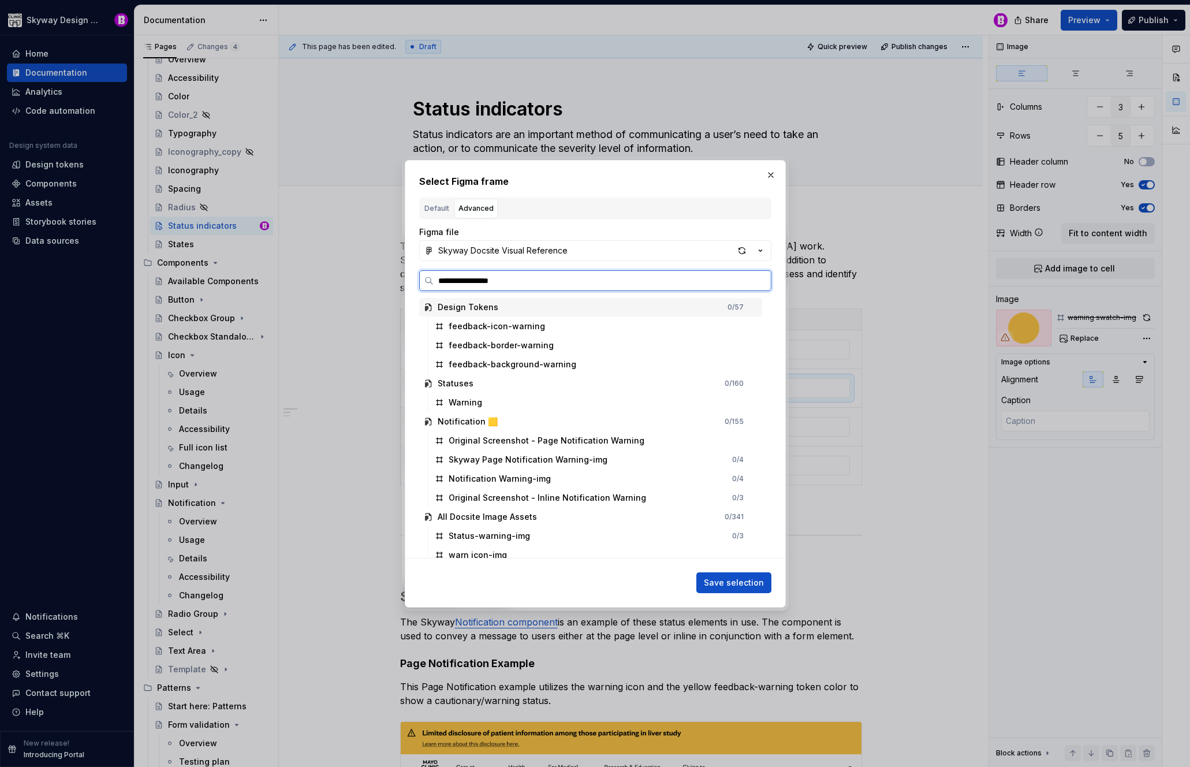
type input "**********"
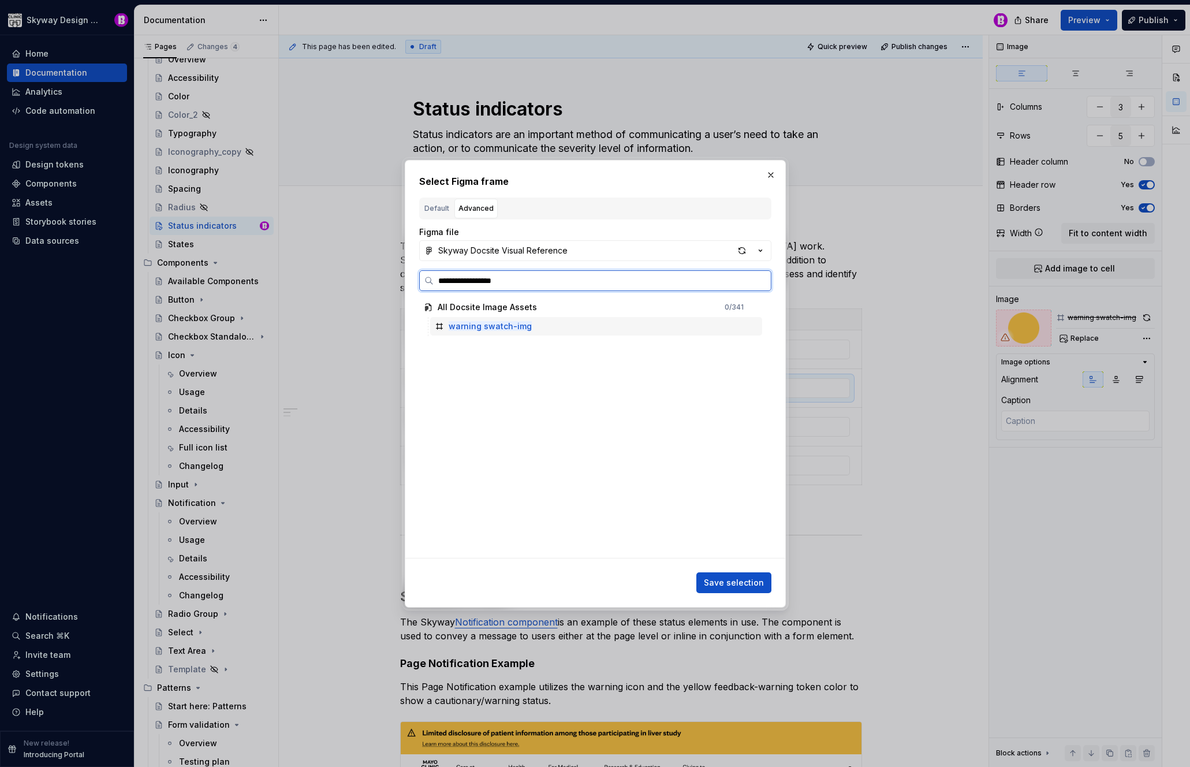
click at [493, 325] on mark "warning swatch-img" at bounding box center [490, 326] width 83 height 10
click at [756, 583] on span "Save selection" at bounding box center [734, 583] width 60 height 12
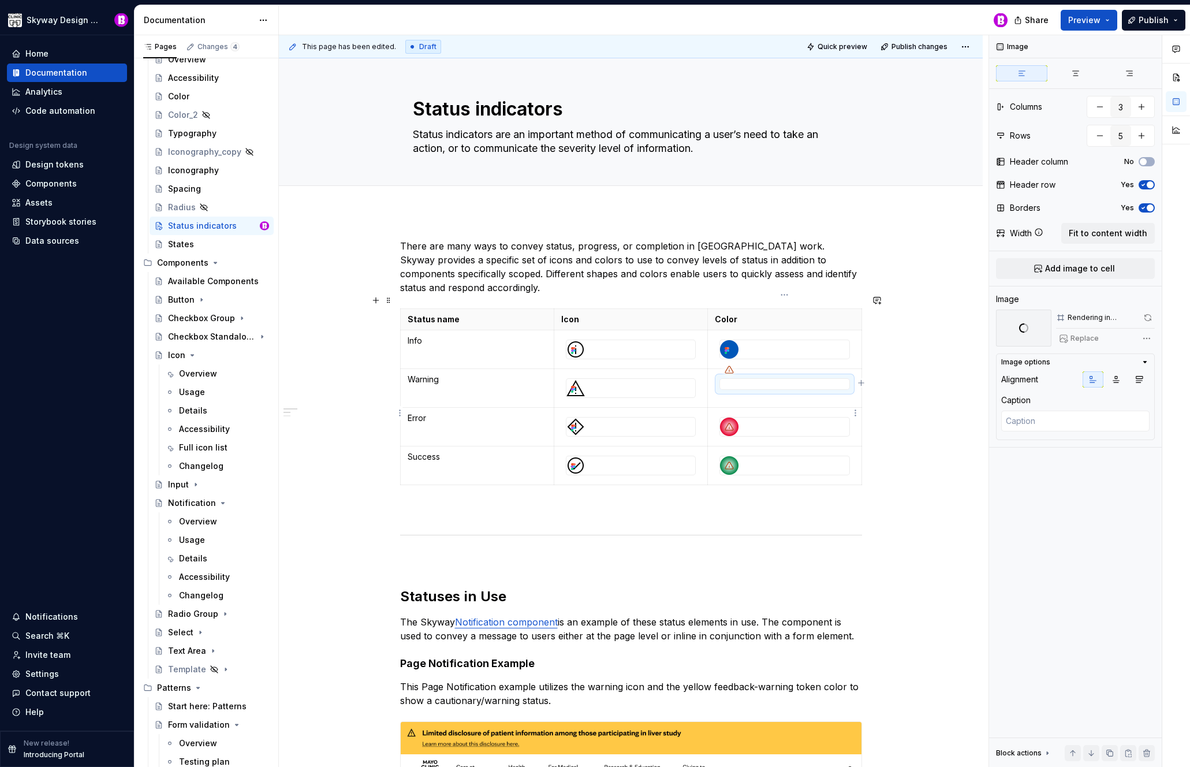
click at [735, 418] on div at bounding box center [729, 427] width 18 height 18
click at [1079, 337] on span "Replace" at bounding box center [1085, 338] width 28 height 9
type textarea "*"
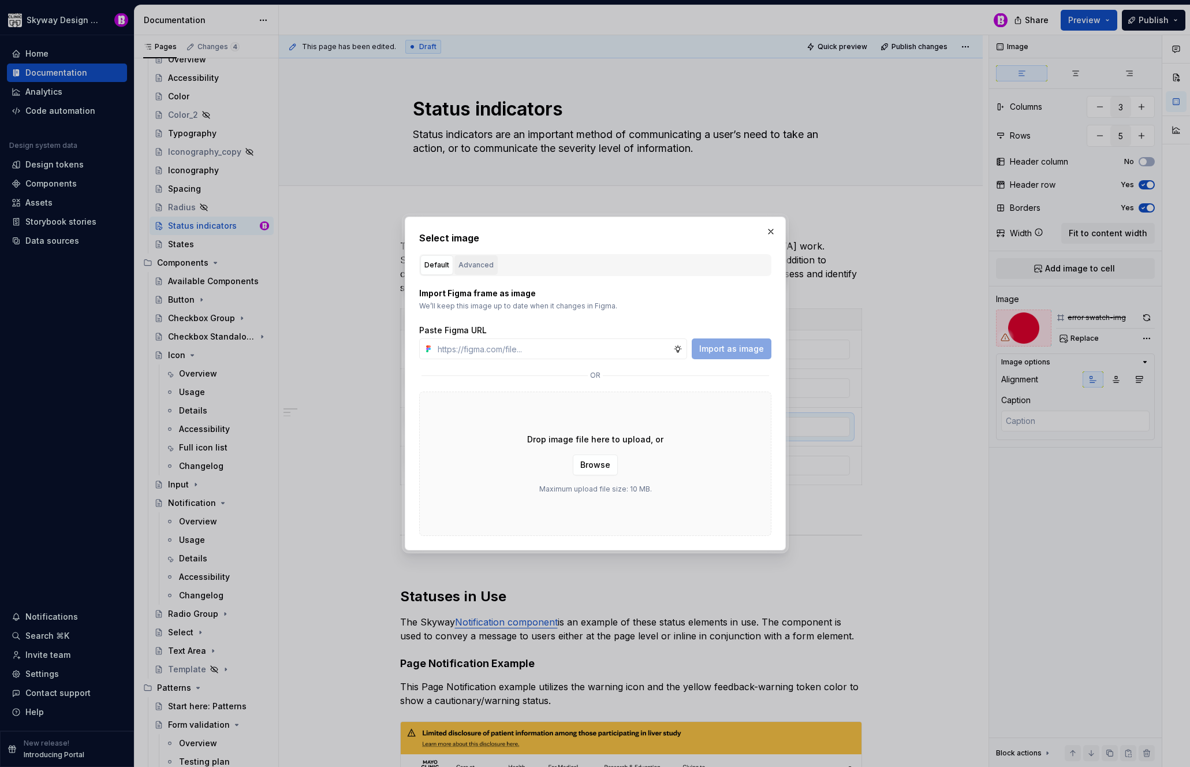
click at [490, 262] on div "Advanced" at bounding box center [476, 265] width 35 height 12
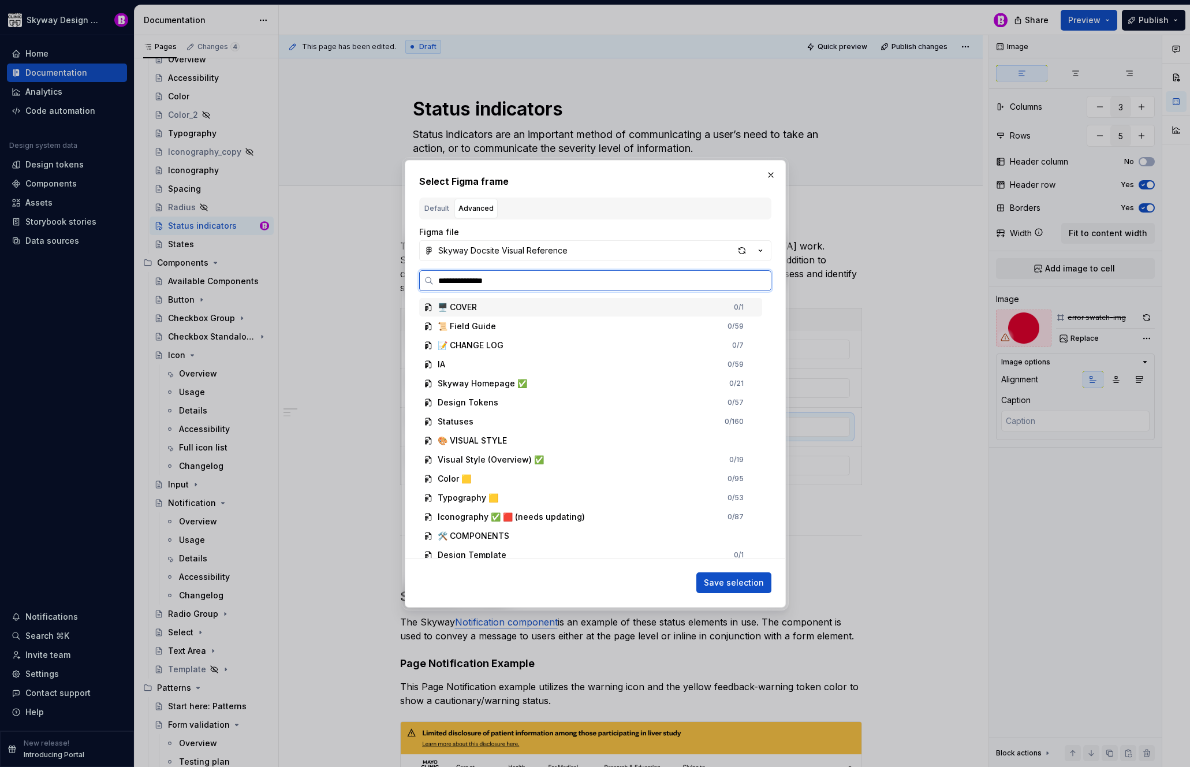
type input "**********"
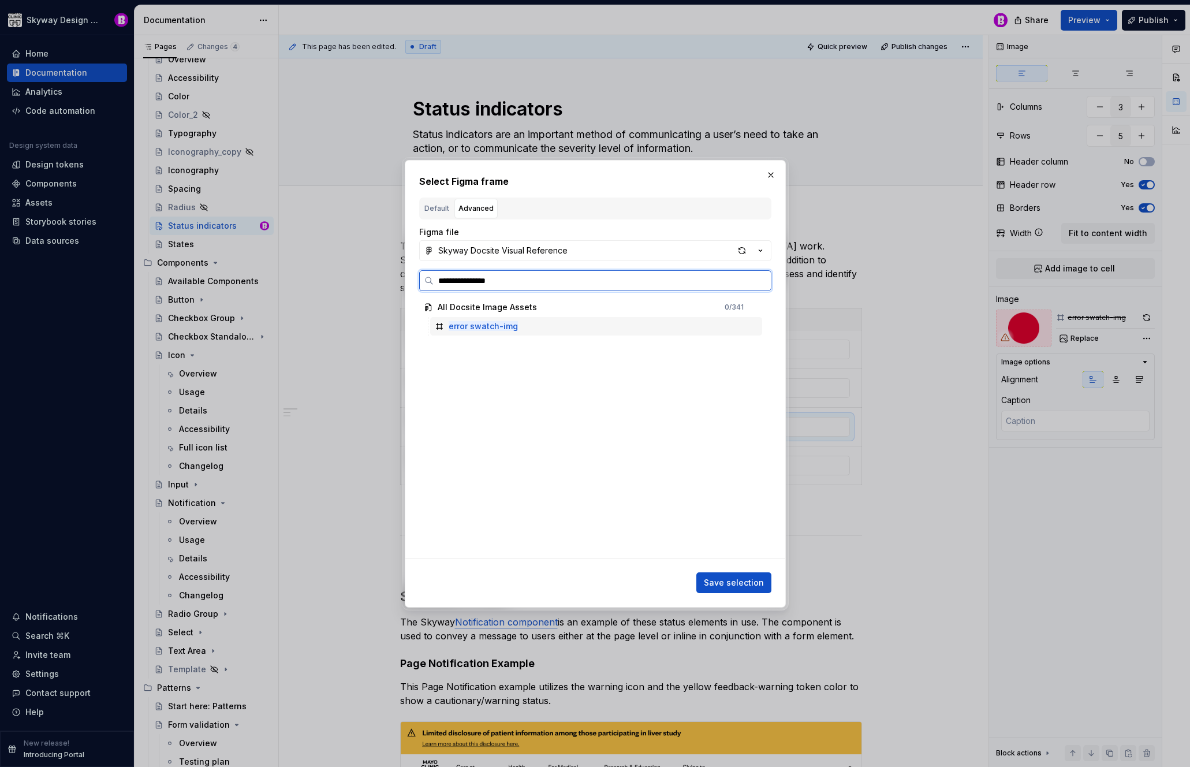
click at [528, 328] on div "error swatch-img" at bounding box center [596, 326] width 332 height 18
click at [752, 577] on span "Save selection" at bounding box center [734, 583] width 60 height 12
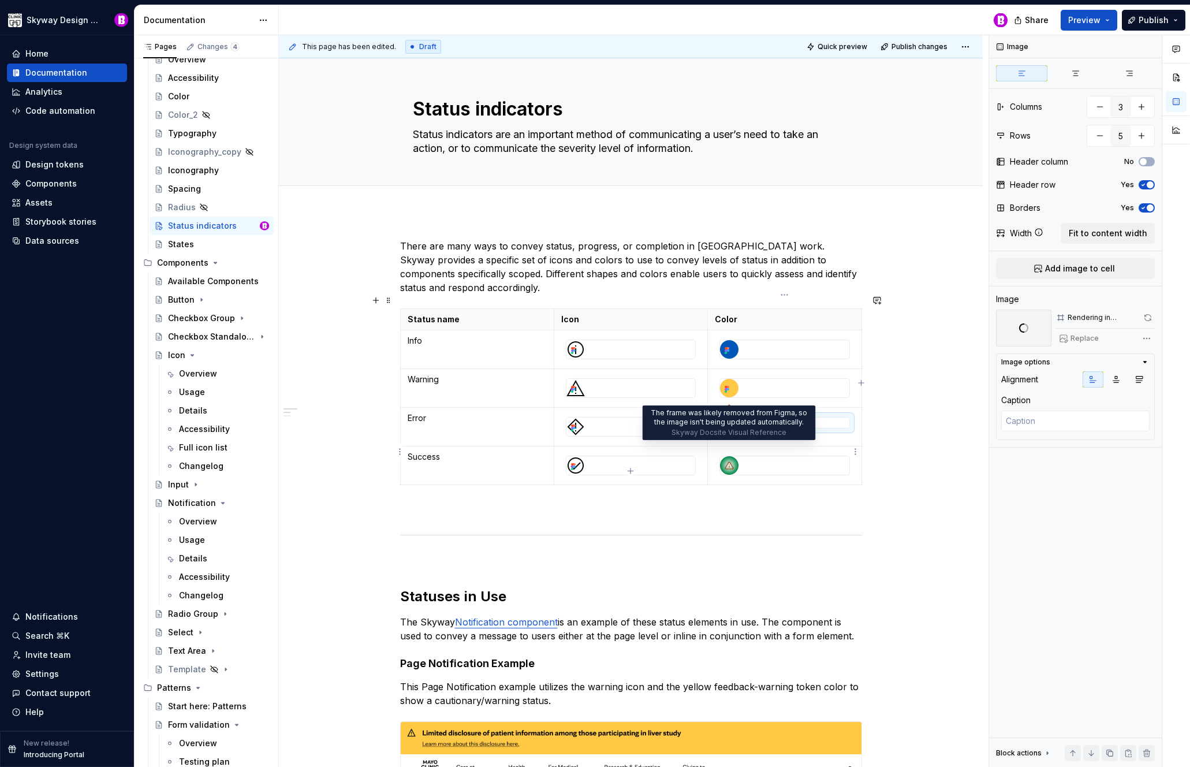
click at [731, 462] on icon at bounding box center [729, 465] width 8 height 7
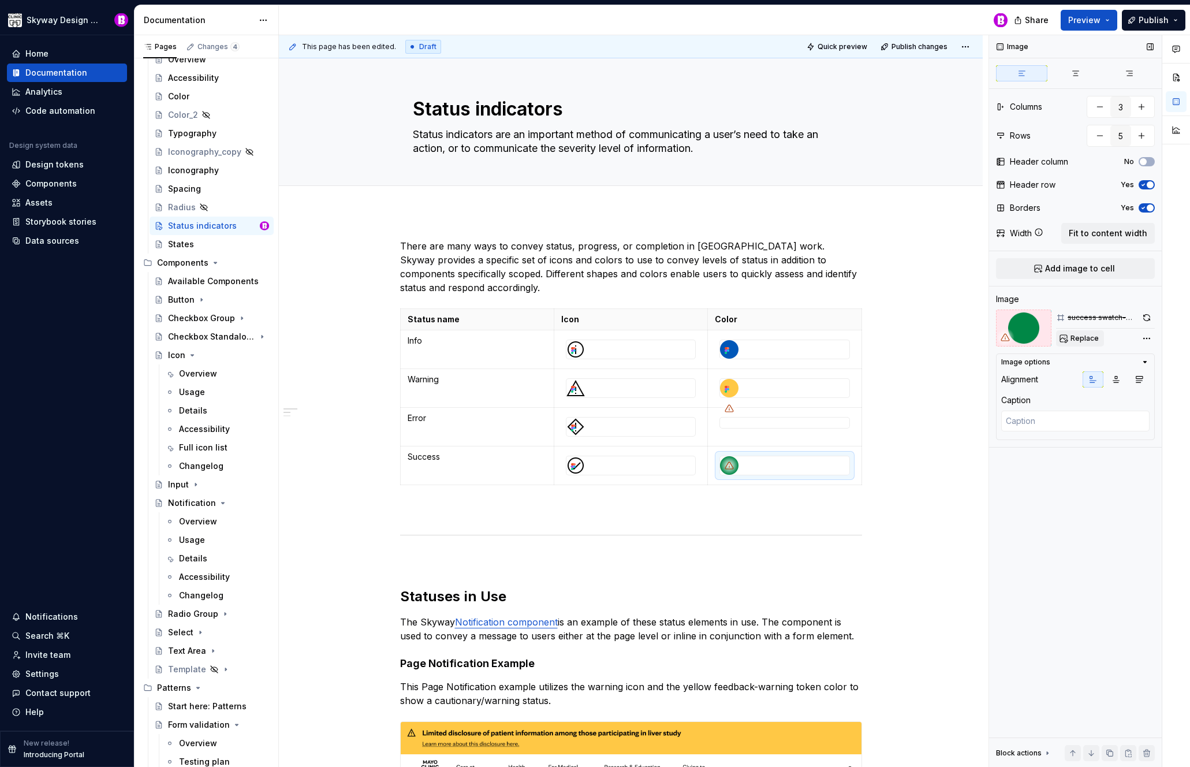
click at [1076, 337] on span "Replace" at bounding box center [1085, 338] width 28 height 9
type textarea "*"
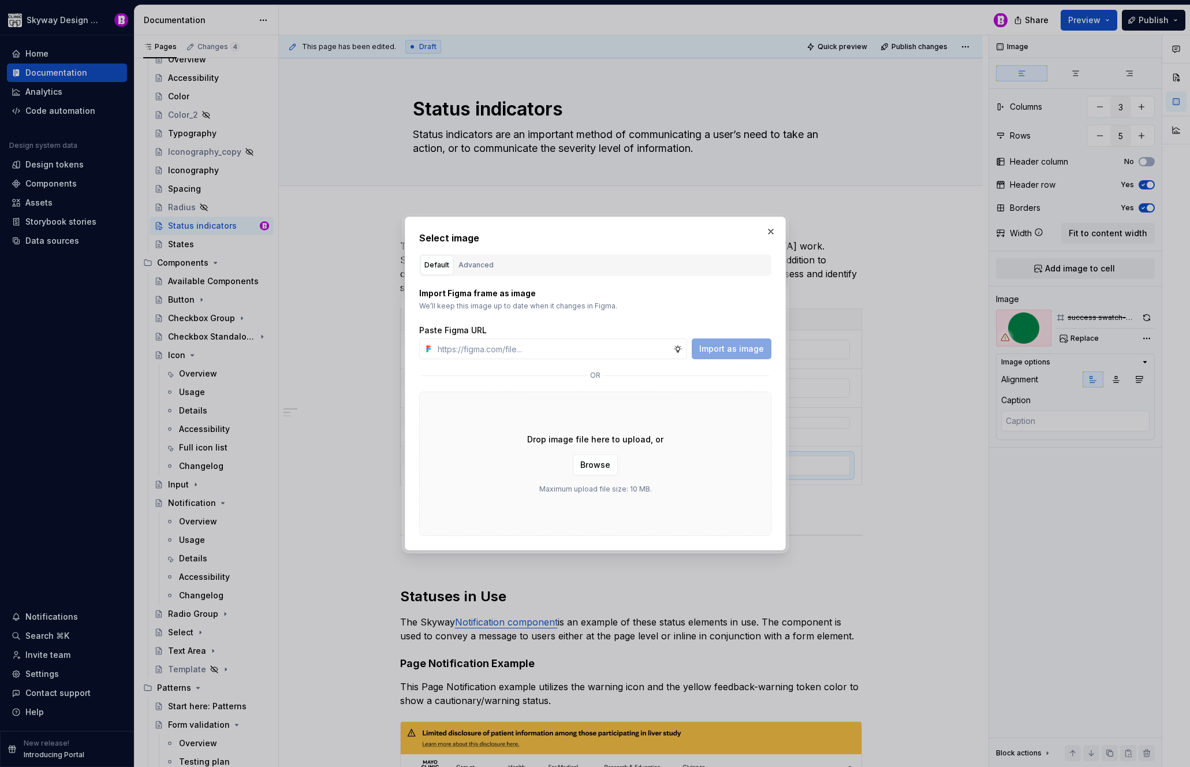
click at [475, 260] on div "Advanced" at bounding box center [476, 265] width 35 height 12
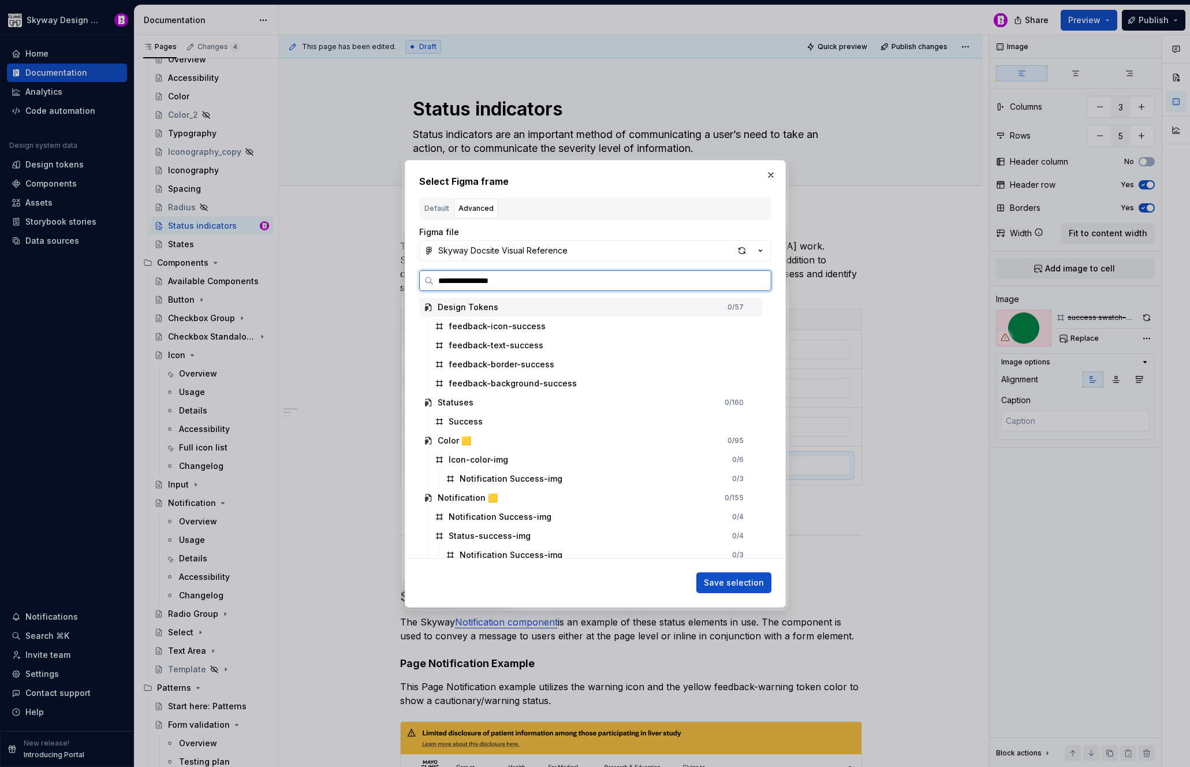
type input "**********"
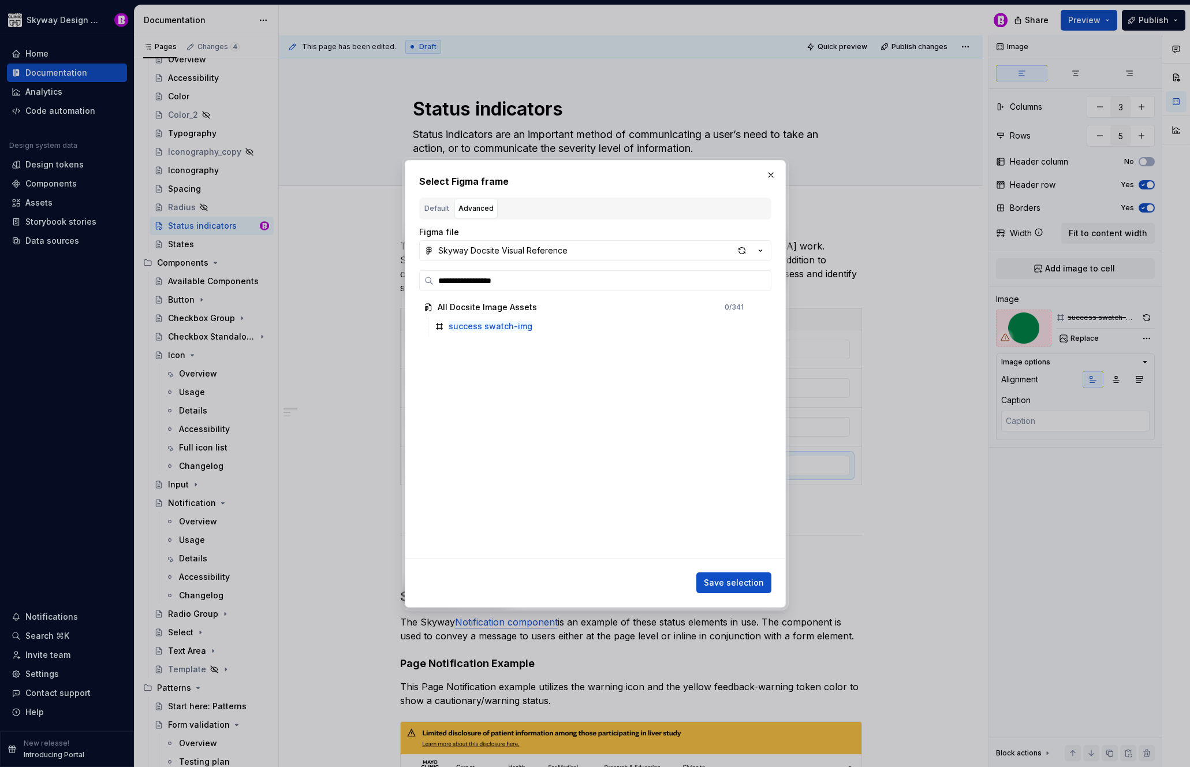
click at [728, 578] on span "Save selection" at bounding box center [734, 583] width 60 height 12
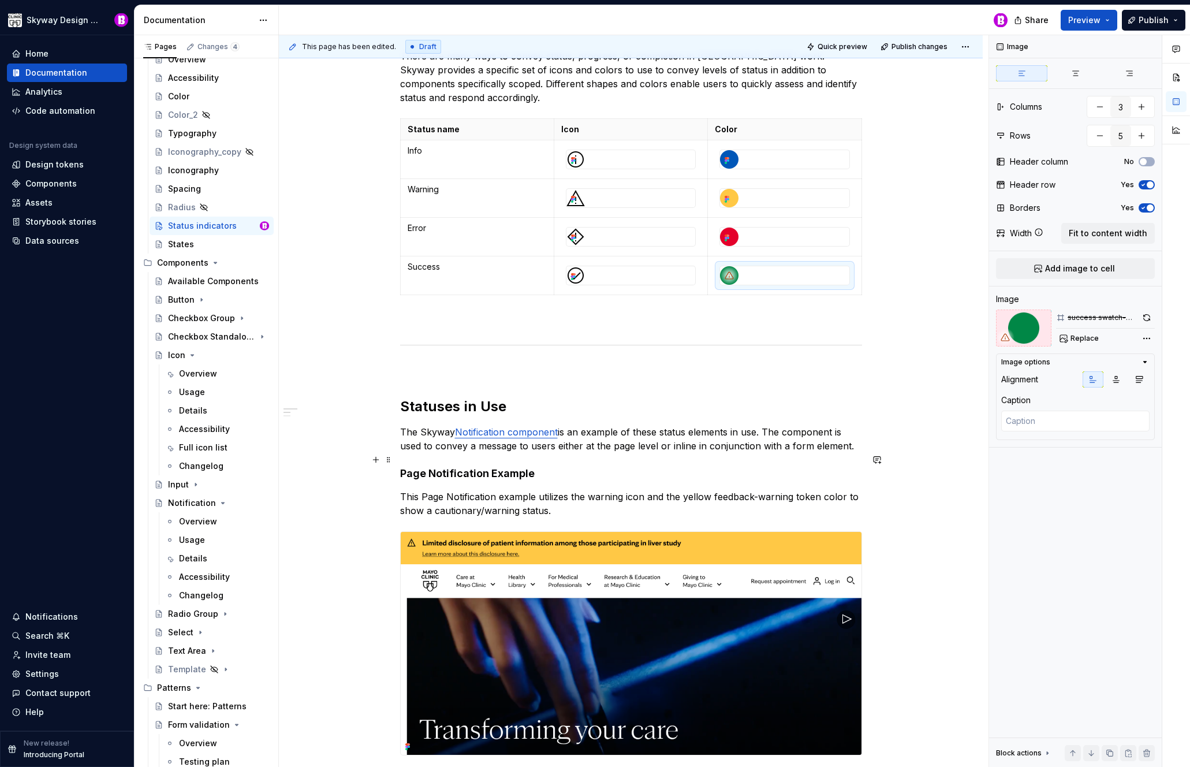
scroll to position [267, 0]
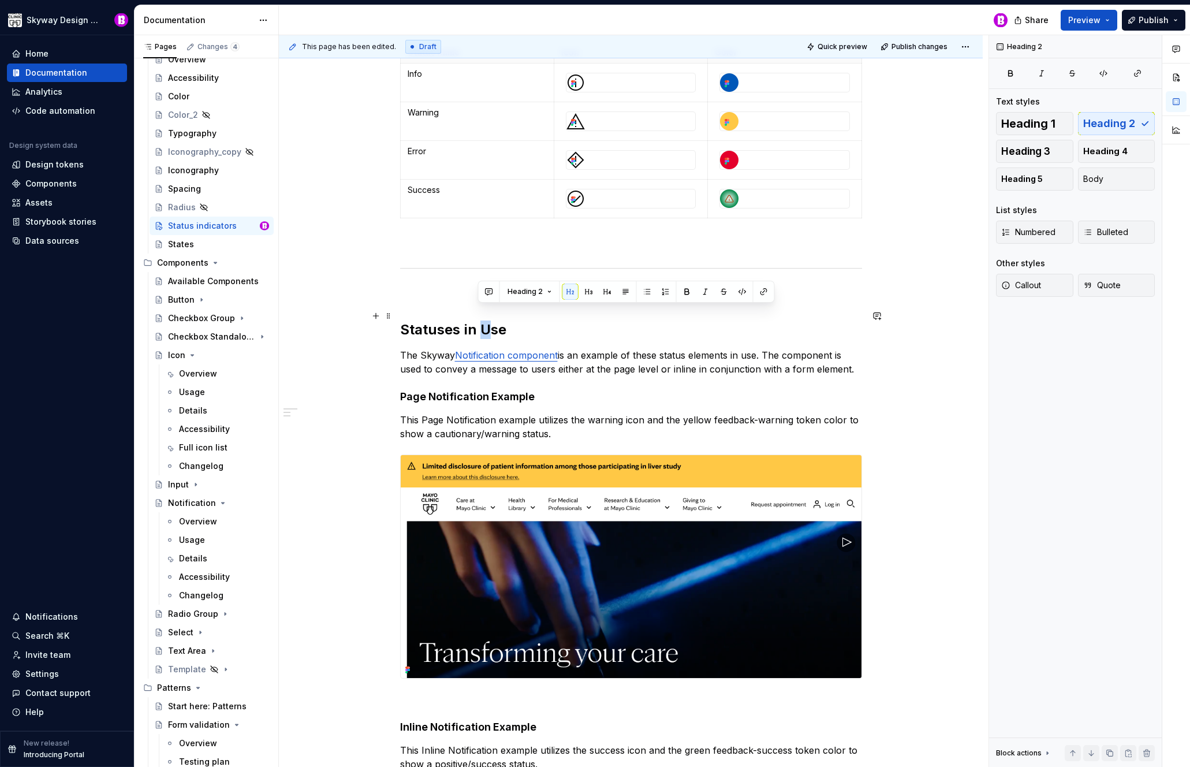
click at [479, 320] on h2 "Statuses in Use" at bounding box center [631, 329] width 462 height 18
click at [432, 390] on h4 "Page Notification Example" at bounding box center [631, 397] width 462 height 14
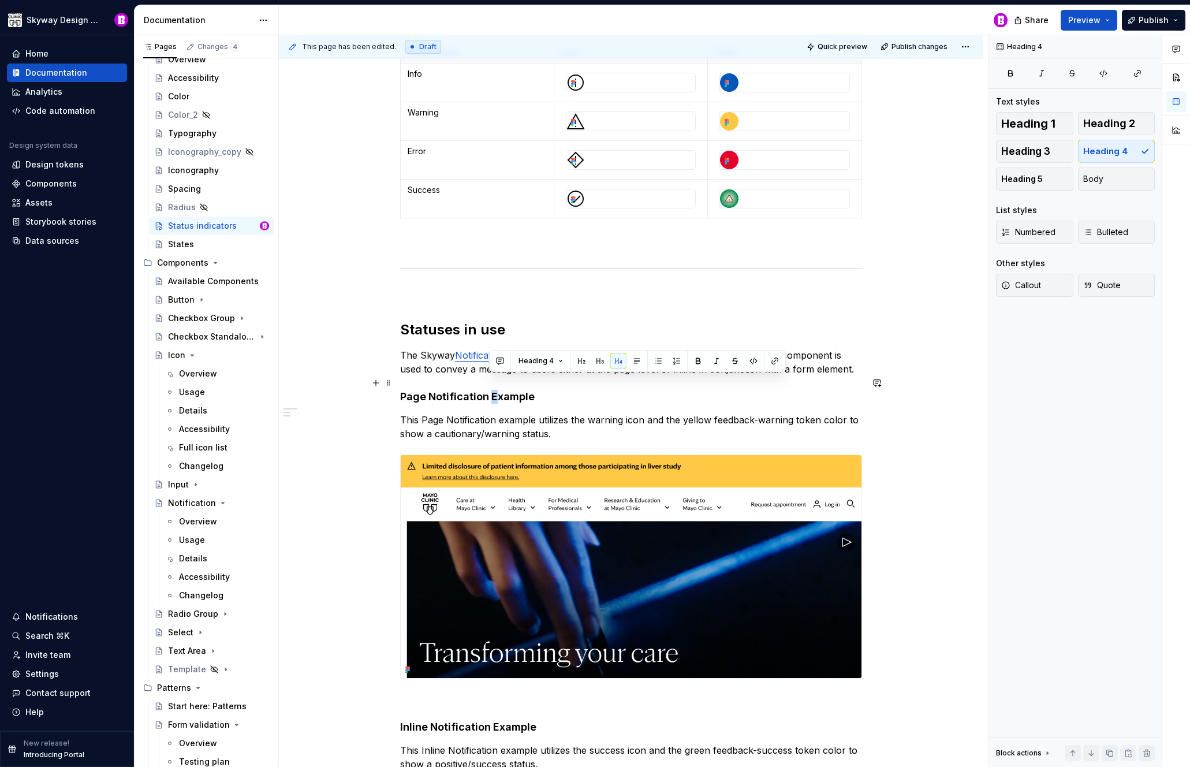
click at [491, 390] on h4 "Page Notification Example" at bounding box center [631, 397] width 462 height 14
click at [582, 392] on div "There are many ways to convey status, progress, or completion in UX work. Skywa…" at bounding box center [631, 620] width 462 height 1296
click at [499, 413] on p "This Page Notification example utilizes the warning icon and the yellow feedbac…" at bounding box center [631, 427] width 462 height 28
click at [488, 390] on h4 "Page Notification example" at bounding box center [631, 397] width 462 height 14
click at [592, 413] on p "This Page Notification Component example utilizes the warning icon and the yell…" at bounding box center [631, 427] width 462 height 28
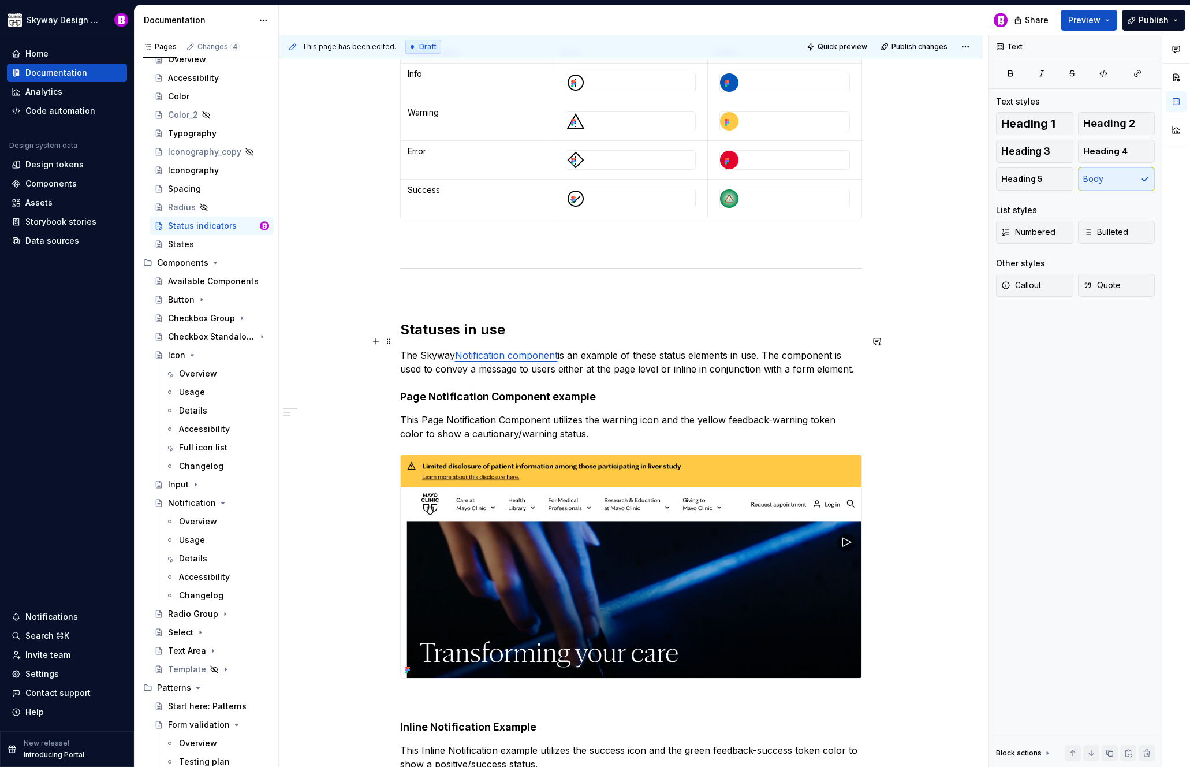
click at [574, 348] on p "The Skyway Notification component is an example of these status elements in use…" at bounding box center [631, 362] width 462 height 28
click at [634, 352] on p "The Skyway Notification Component is an example of these status elements in use…" at bounding box center [631, 362] width 462 height 28
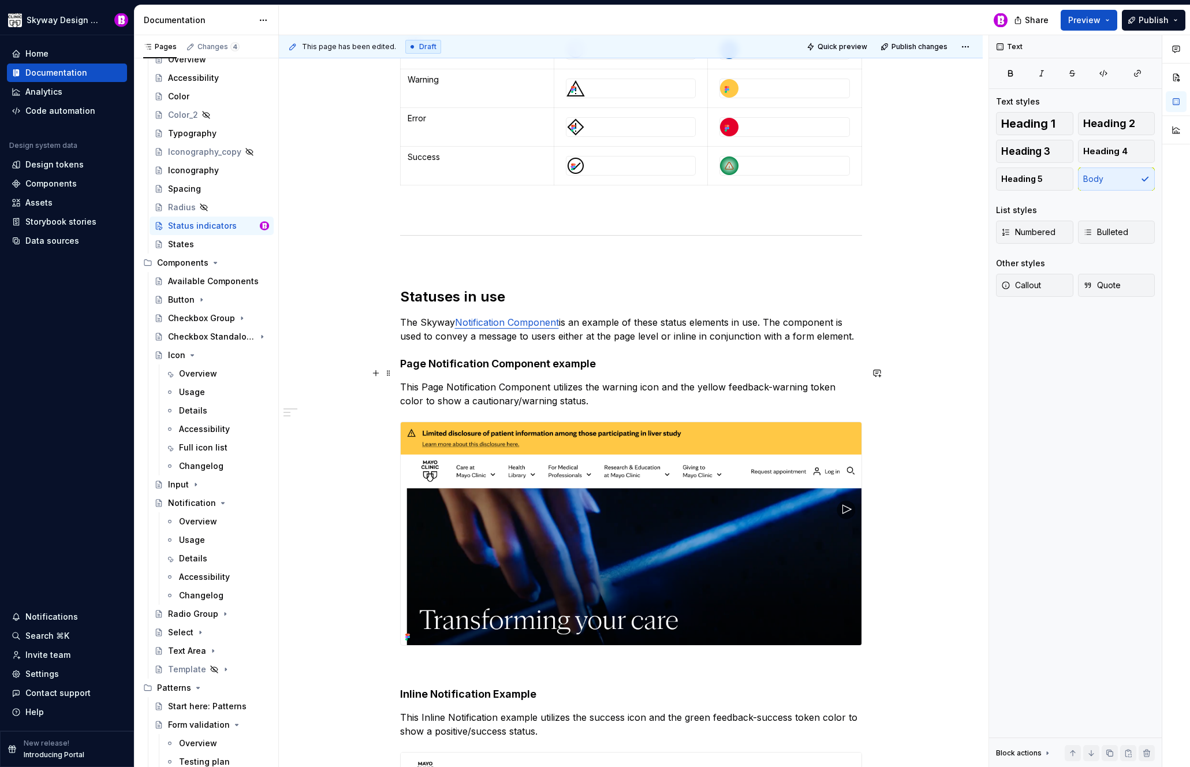
scroll to position [301, 0]
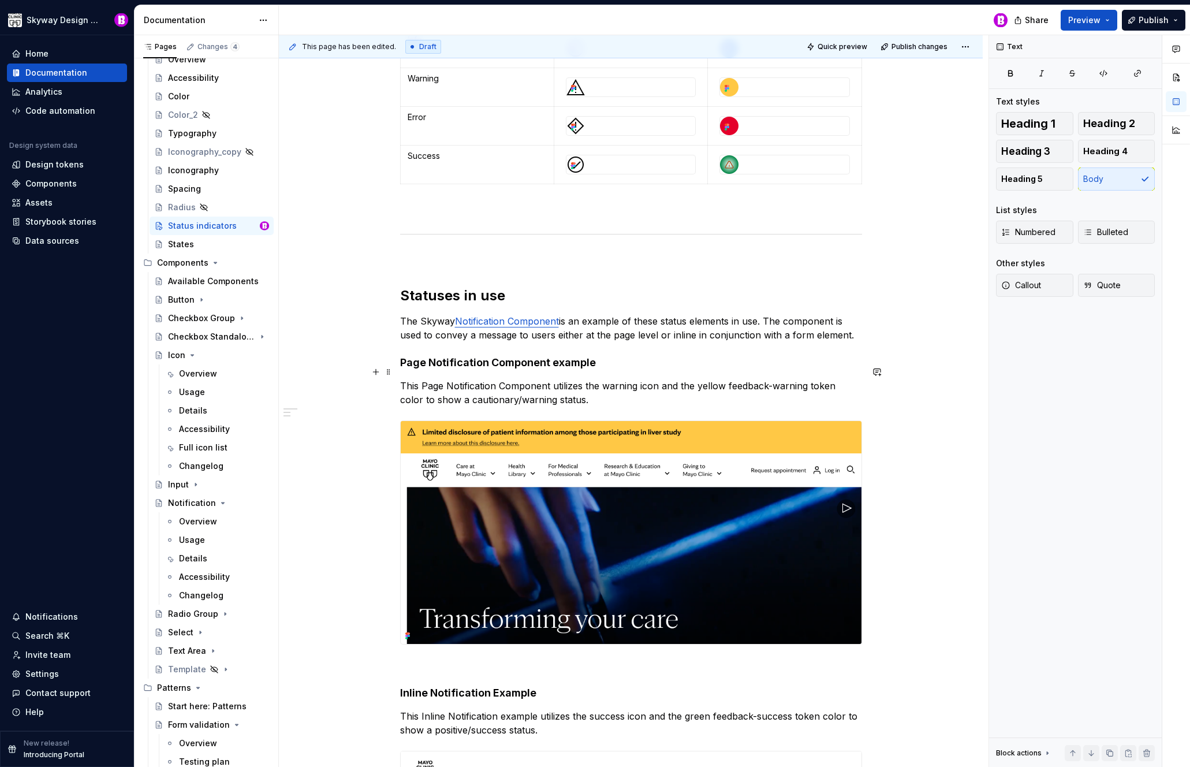
click at [415, 379] on p "This Page Notification Component utilizes the warning icon and the yellow feedb…" at bounding box center [631, 393] width 462 height 28
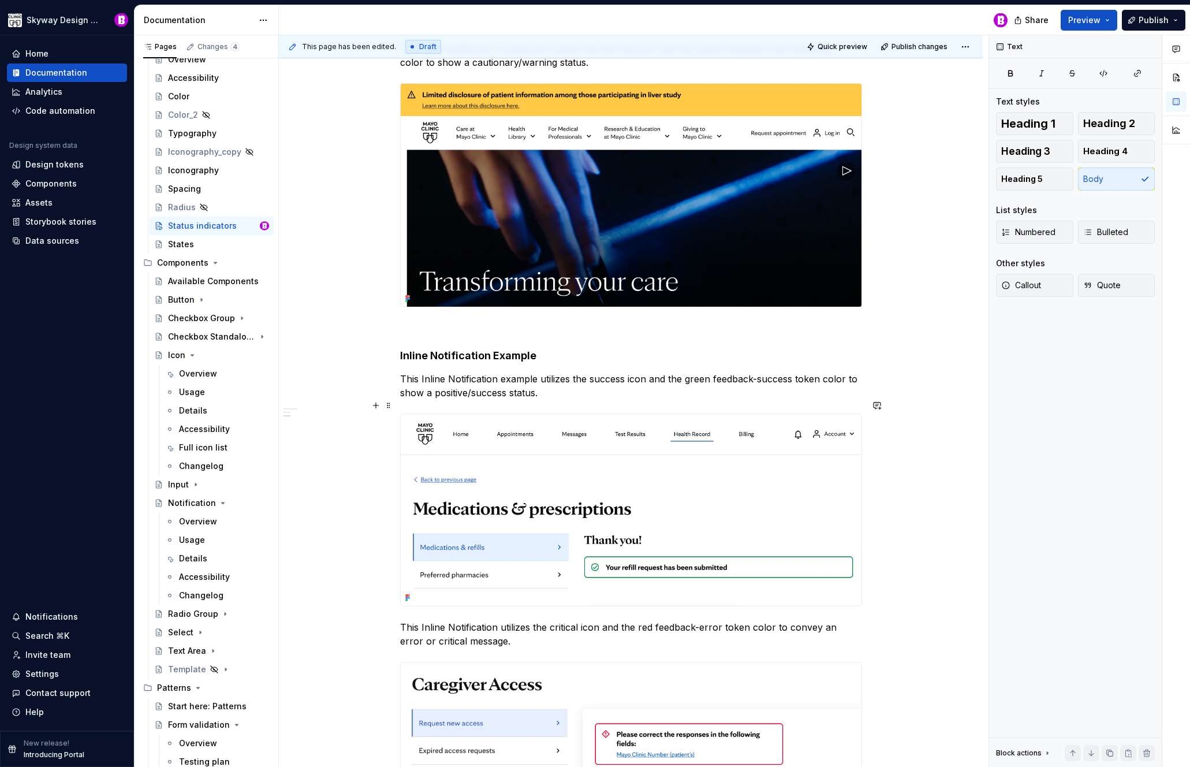
scroll to position [651, 0]
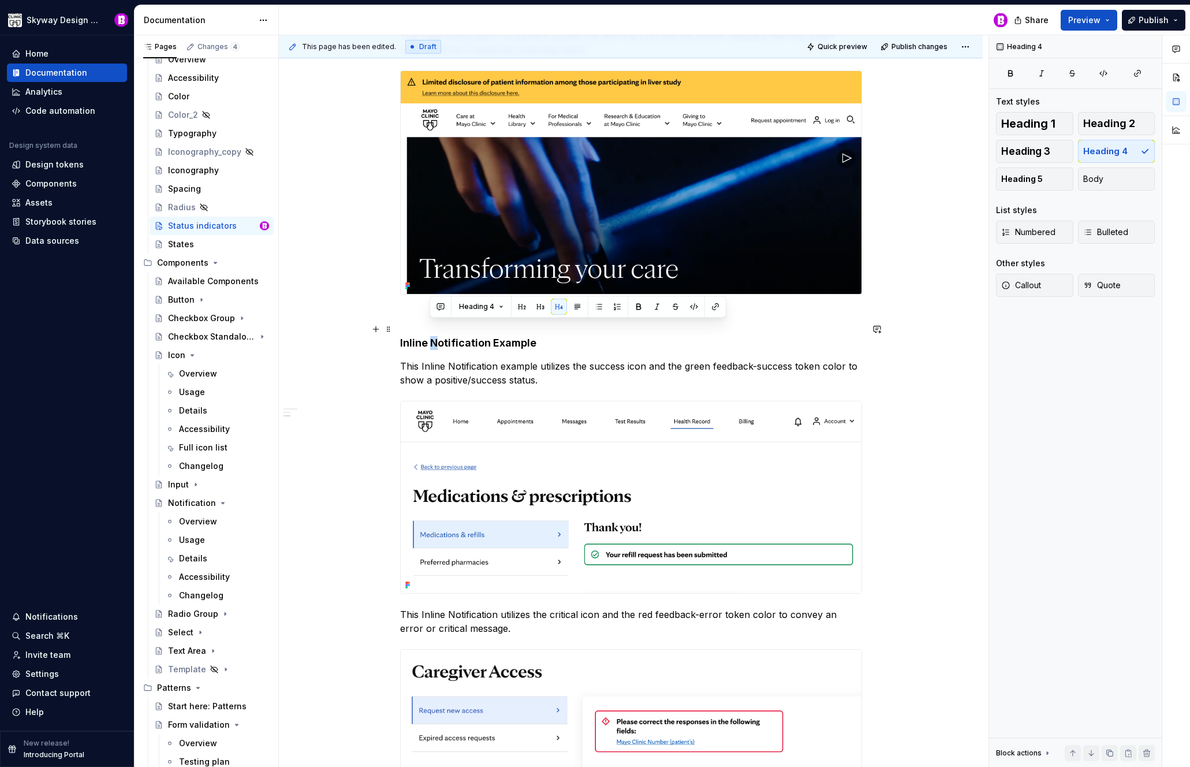
click at [433, 336] on h4 "Inline Notification Example" at bounding box center [631, 343] width 462 height 14
click at [487, 336] on h4 "Inline notification Example" at bounding box center [631, 343] width 462 height 14
click at [416, 359] on p "This Inline Notification example utilizes the success icon and the green feedba…" at bounding box center [631, 373] width 462 height 28
click at [493, 359] on p "The Inline Notification example utilizes the success icon and the green feedbac…" at bounding box center [631, 373] width 462 height 28
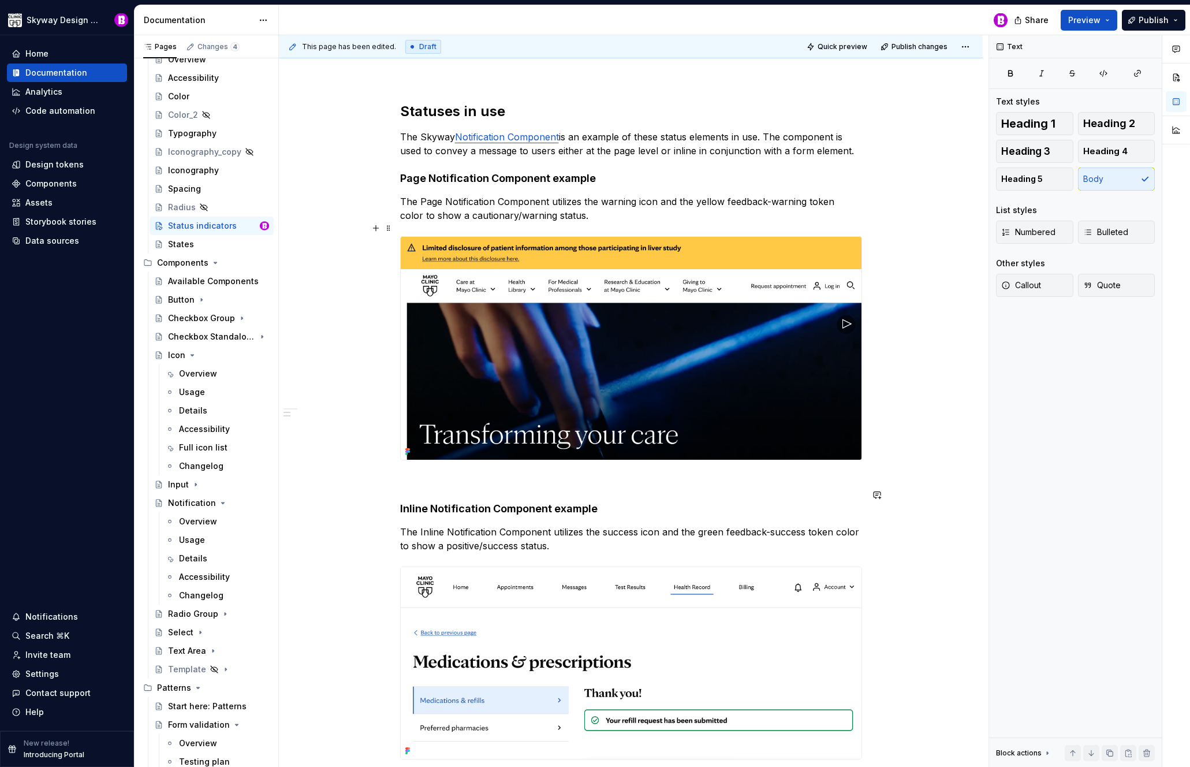
scroll to position [439, 0]
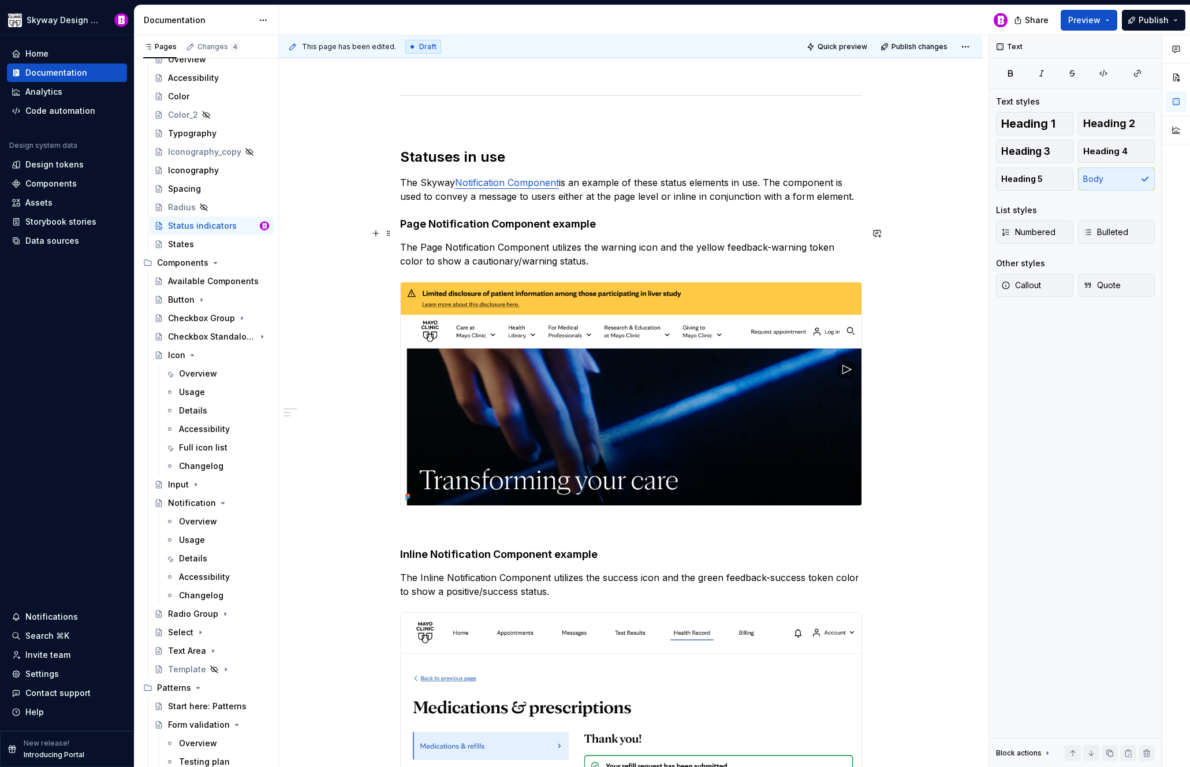
click at [551, 240] on p "The Page Notification Component utilizes the warning icon and the yellow feedba…" at bounding box center [631, 254] width 462 height 28
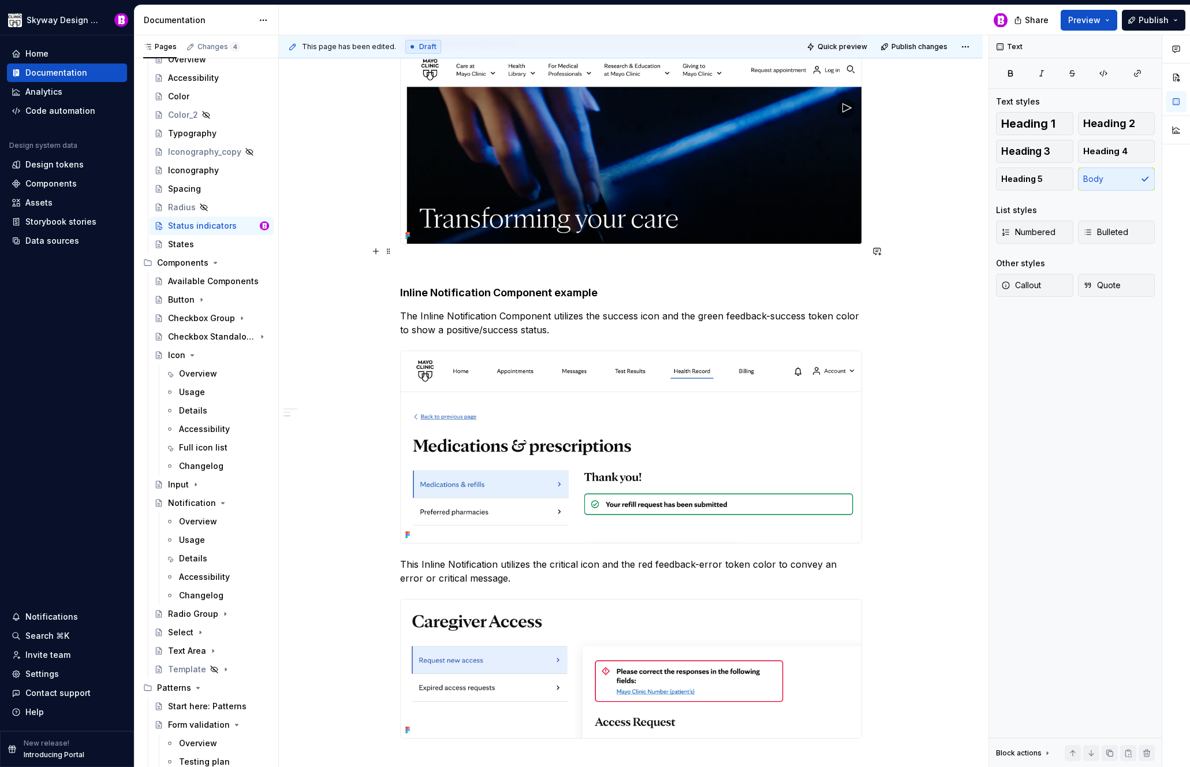
scroll to position [702, 0]
click at [553, 308] on p "The Inline Notification Component utilizes the success icon and the green feedb…" at bounding box center [631, 322] width 462 height 28
click at [435, 314] on p "The Inline Notification Component shown below utilizes the success icon and the…" at bounding box center [631, 322] width 462 height 28
click at [555, 315] on p "The Inline Notification Component shown below utilizes the success icon and the…" at bounding box center [631, 322] width 462 height 28
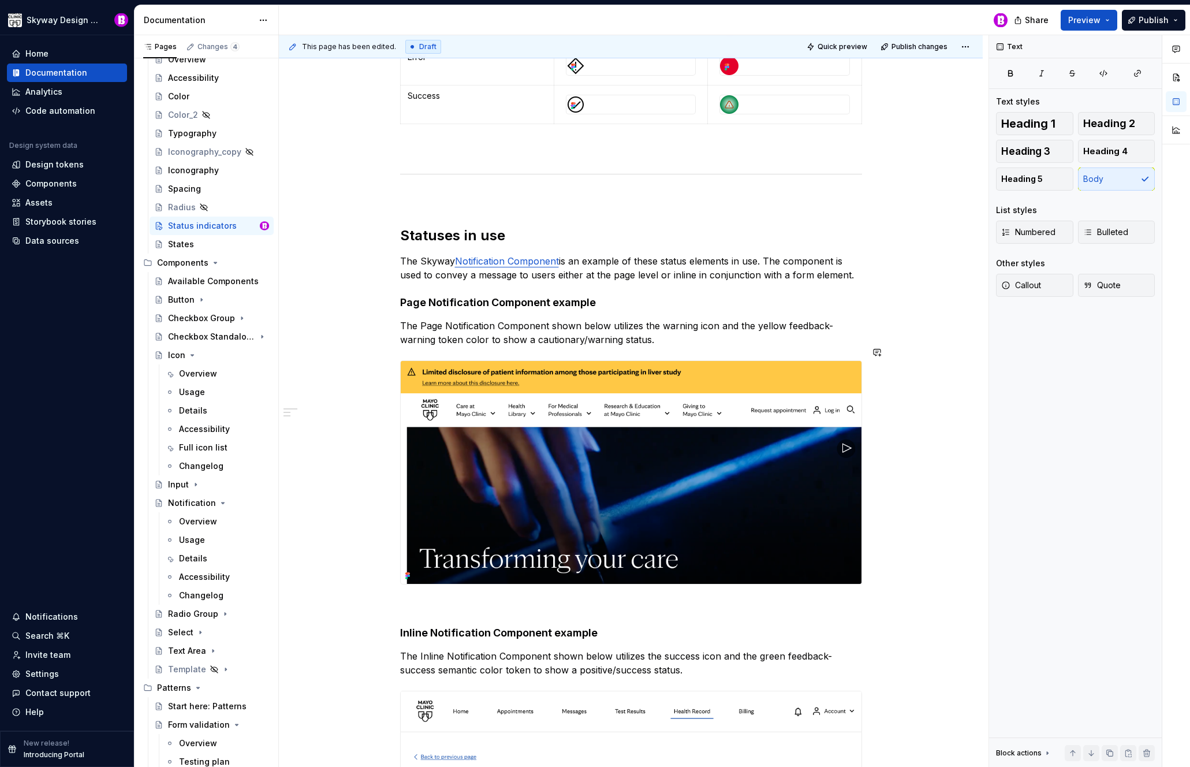
scroll to position [361, 0]
click at [438, 325] on p "The Page Notification Component shown below utilizes the warning icon and the y…" at bounding box center [631, 333] width 462 height 28
click at [714, 329] on p "The Page Notification Component shown below utilizes the warning icon and the y…" at bounding box center [631, 333] width 462 height 28
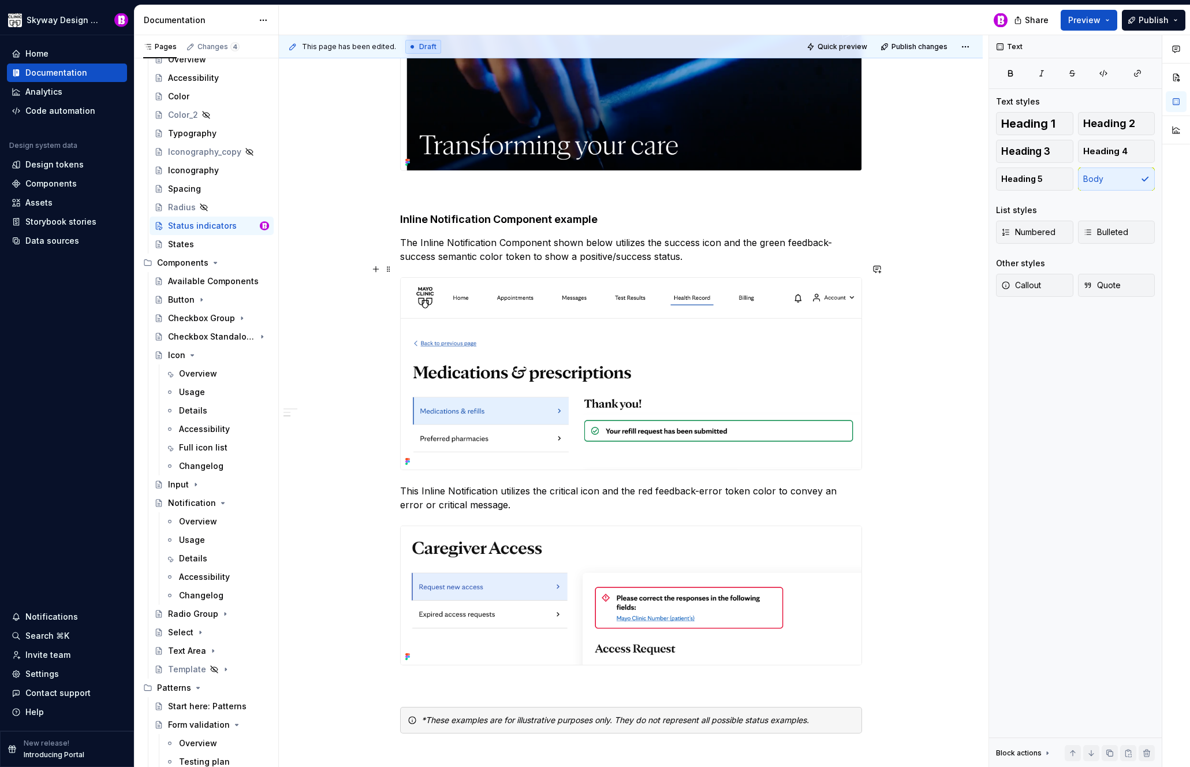
scroll to position [789, 0]
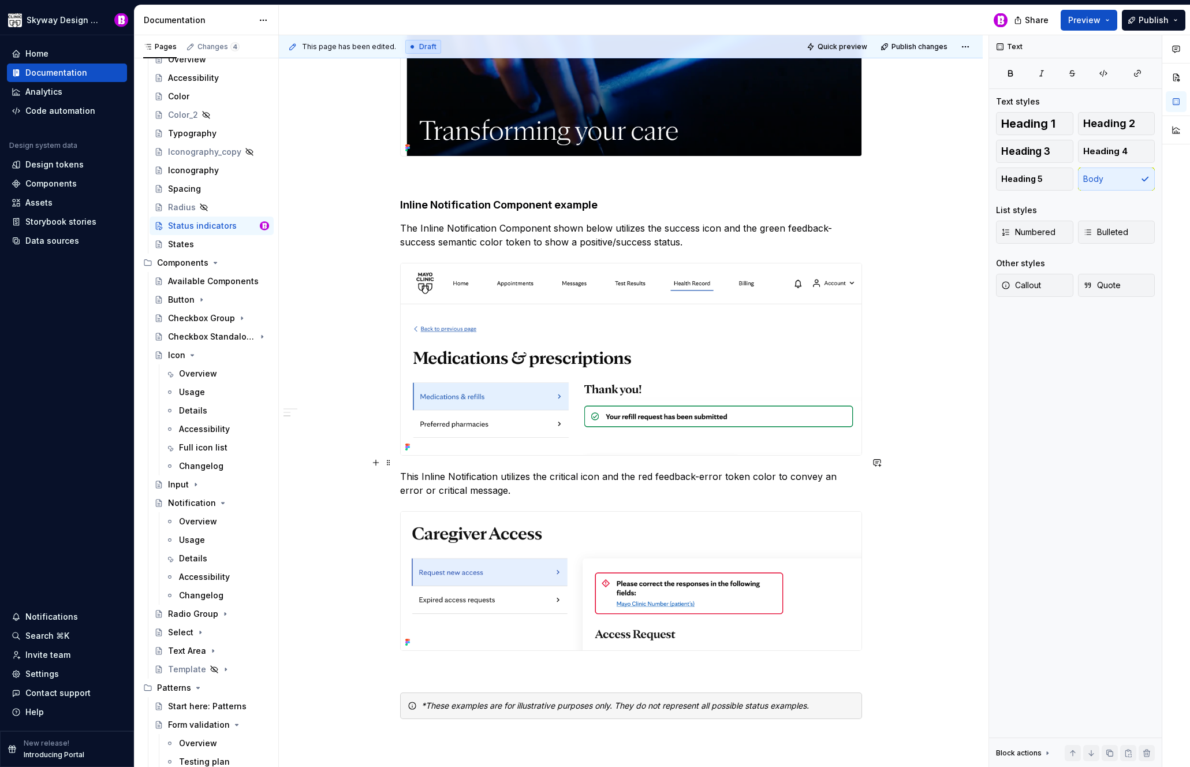
click at [494, 469] on p "This Inline Notification utilizes the critical icon and the red feedback-error …" at bounding box center [631, 483] width 462 height 28
click at [417, 469] on p "This Inline Notification Component shown here utilizes the critical icon and th…" at bounding box center [631, 483] width 462 height 28
drag, startPoint x: 829, startPoint y: 461, endPoint x: 843, endPoint y: 494, distance: 35.2
click at [829, 469] on p "The Inline Notification Component shown here utilizes the critical icon and the…" at bounding box center [631, 483] width 462 height 28
drag, startPoint x: 517, startPoint y: 474, endPoint x: 528, endPoint y: 480, distance: 13.2
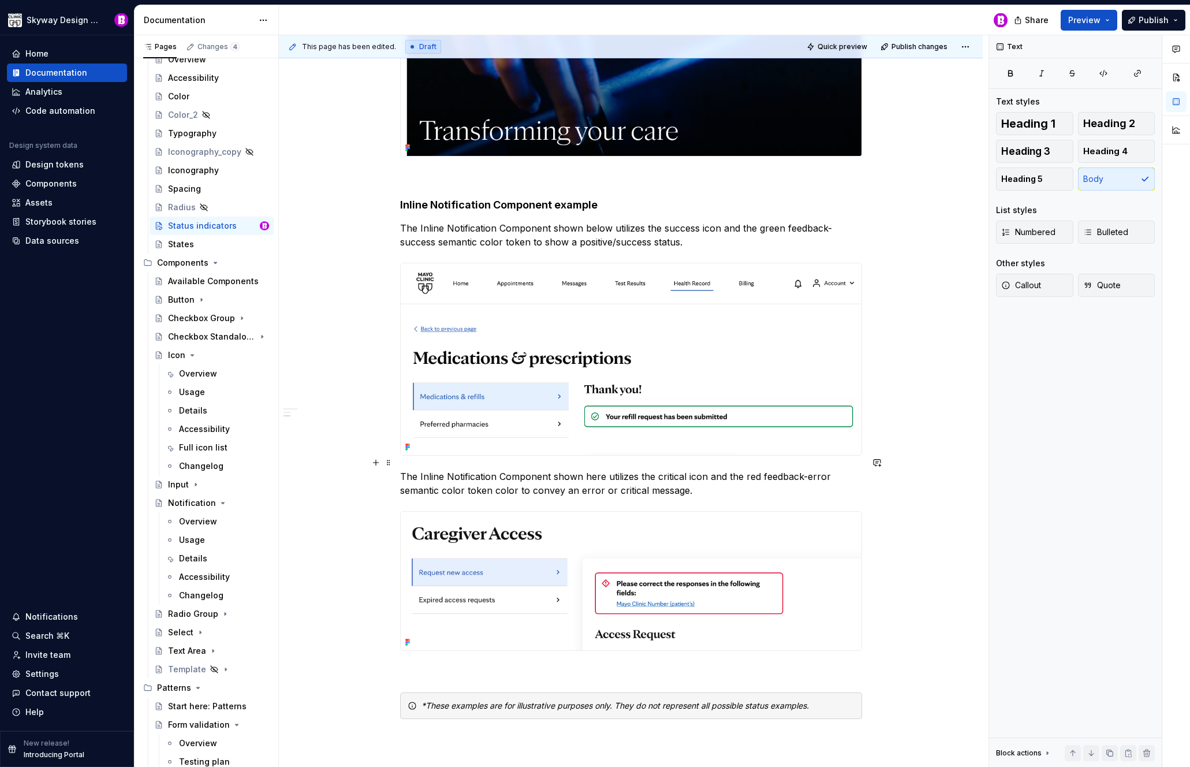
click at [517, 474] on p "The Inline Notification Component shown here utilizes the critical icon and the…" at bounding box center [631, 483] width 462 height 28
drag, startPoint x: 601, startPoint y: 463, endPoint x: 584, endPoint y: 464, distance: 16.8
click at [584, 469] on p "The Inline Notification Component shown here utilizes the critical icon and the…" at bounding box center [631, 483] width 462 height 28
click at [416, 469] on p "The Inline Notification Component shown below utilizes the critical icon and th…" at bounding box center [631, 483] width 462 height 28
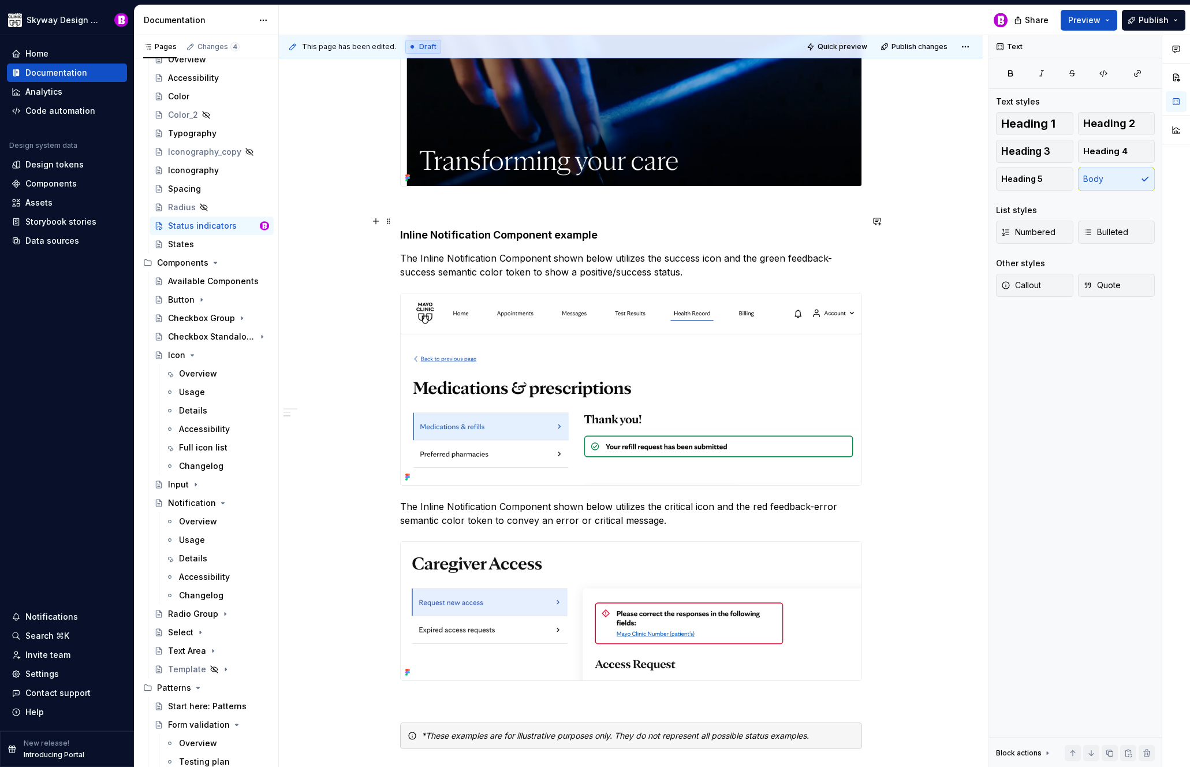
scroll to position [746, 0]
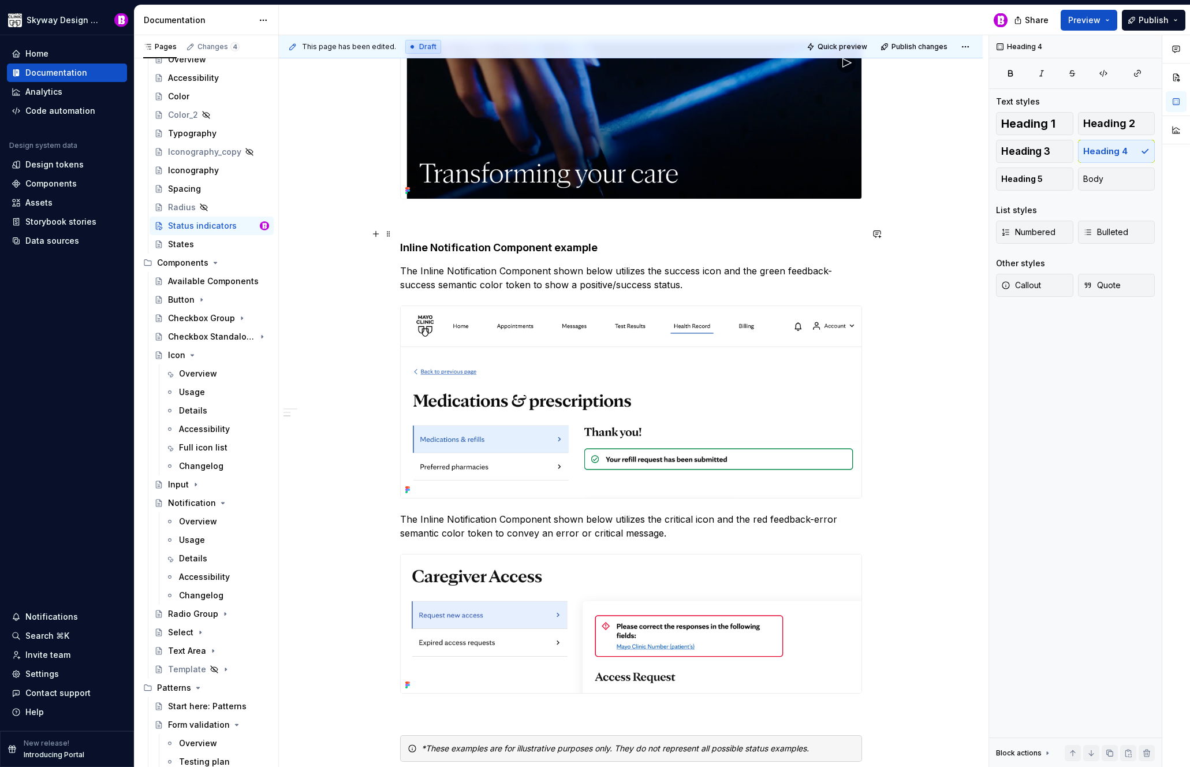
click at [595, 241] on h4 "Inline Notification Component example" at bounding box center [631, 248] width 462 height 14
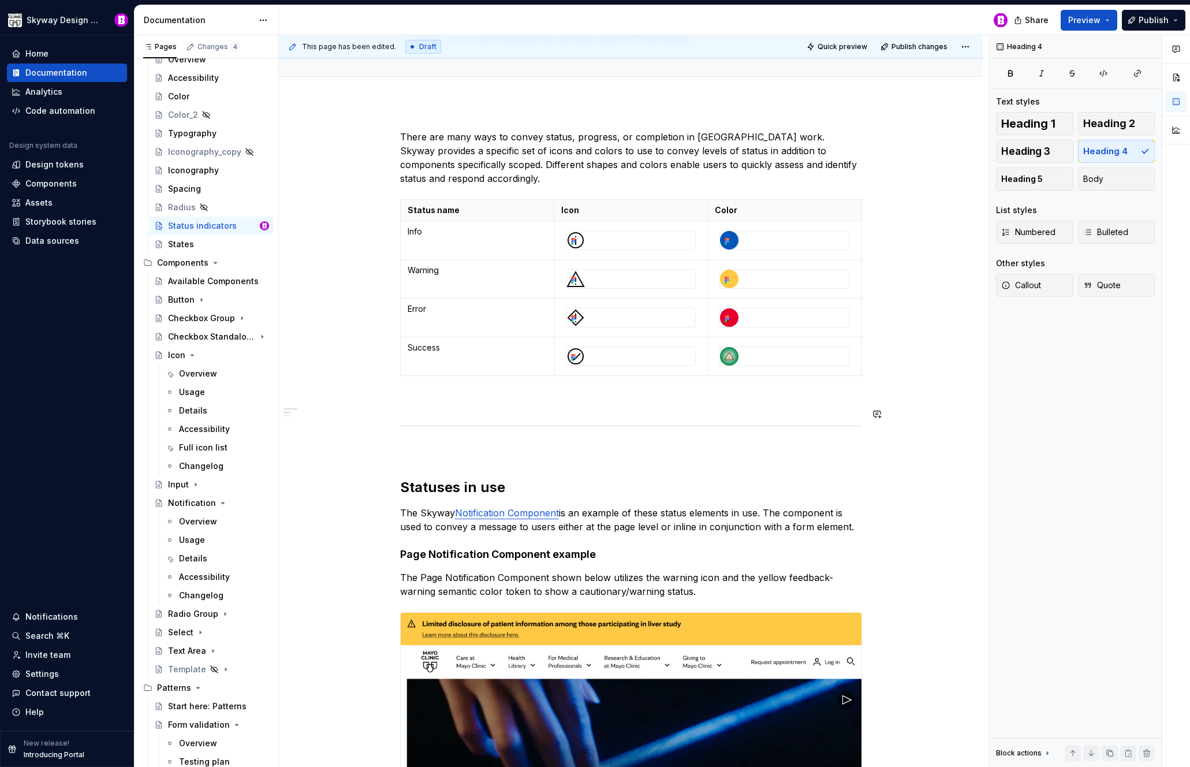
scroll to position [54, 0]
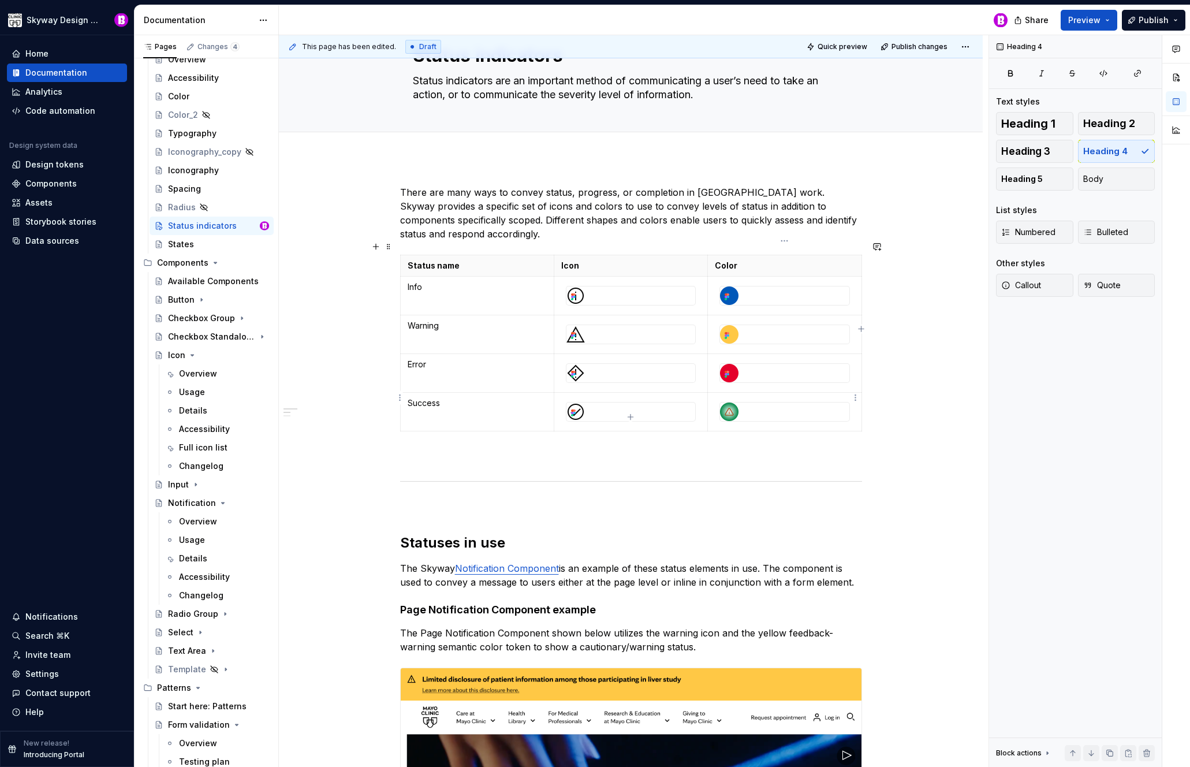
click at [729, 408] on icon at bounding box center [729, 411] width 8 height 7
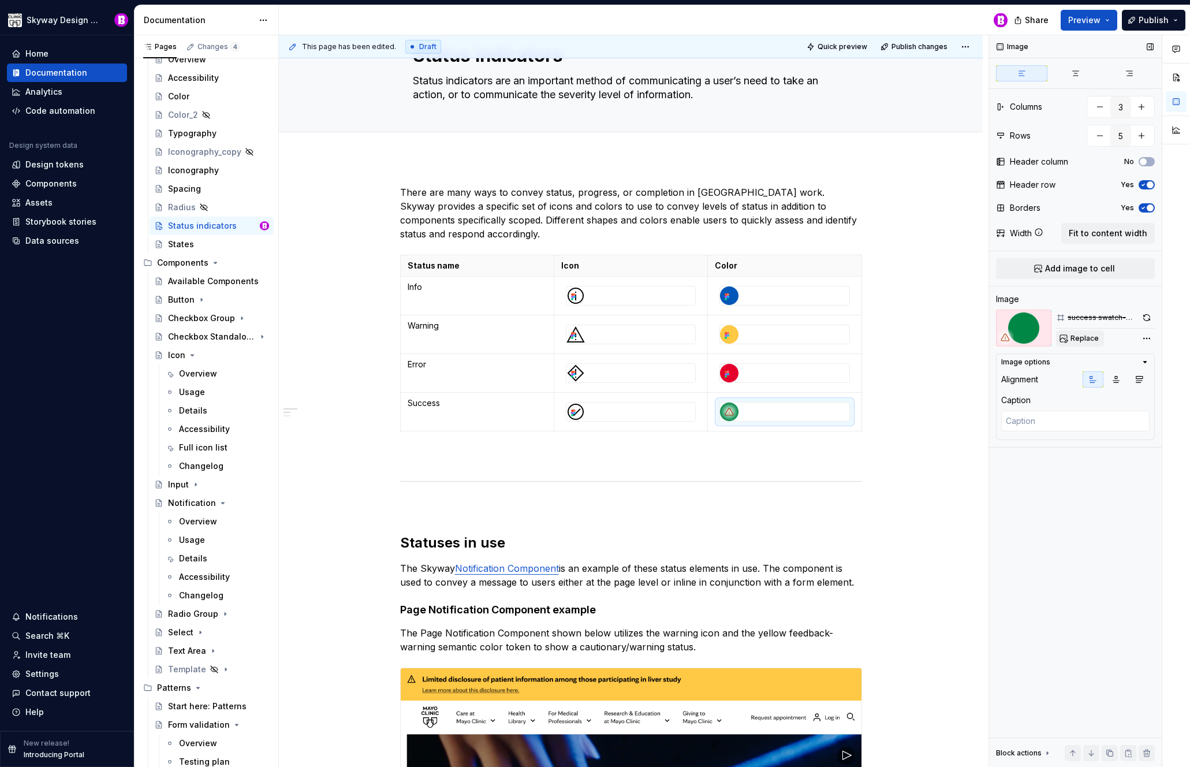
click at [1084, 341] on span "Replace" at bounding box center [1085, 338] width 28 height 9
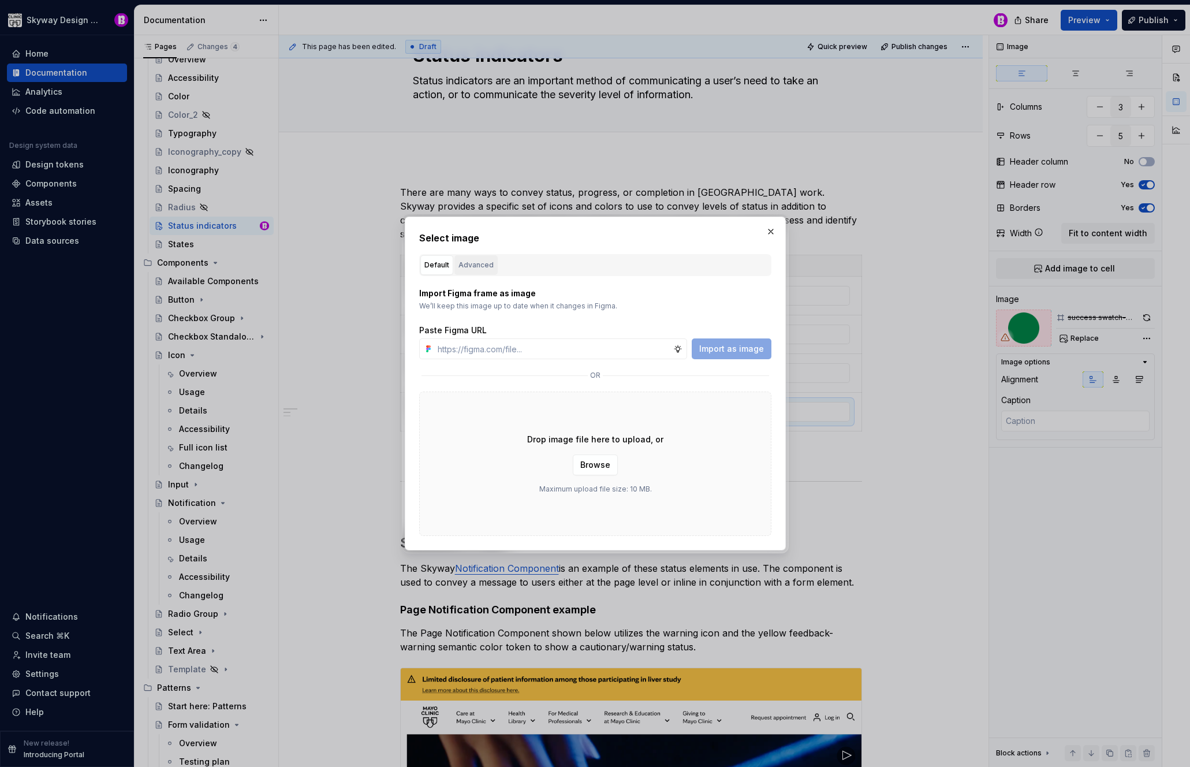
type textarea "*"
click at [478, 262] on div "Advanced" at bounding box center [476, 265] width 35 height 12
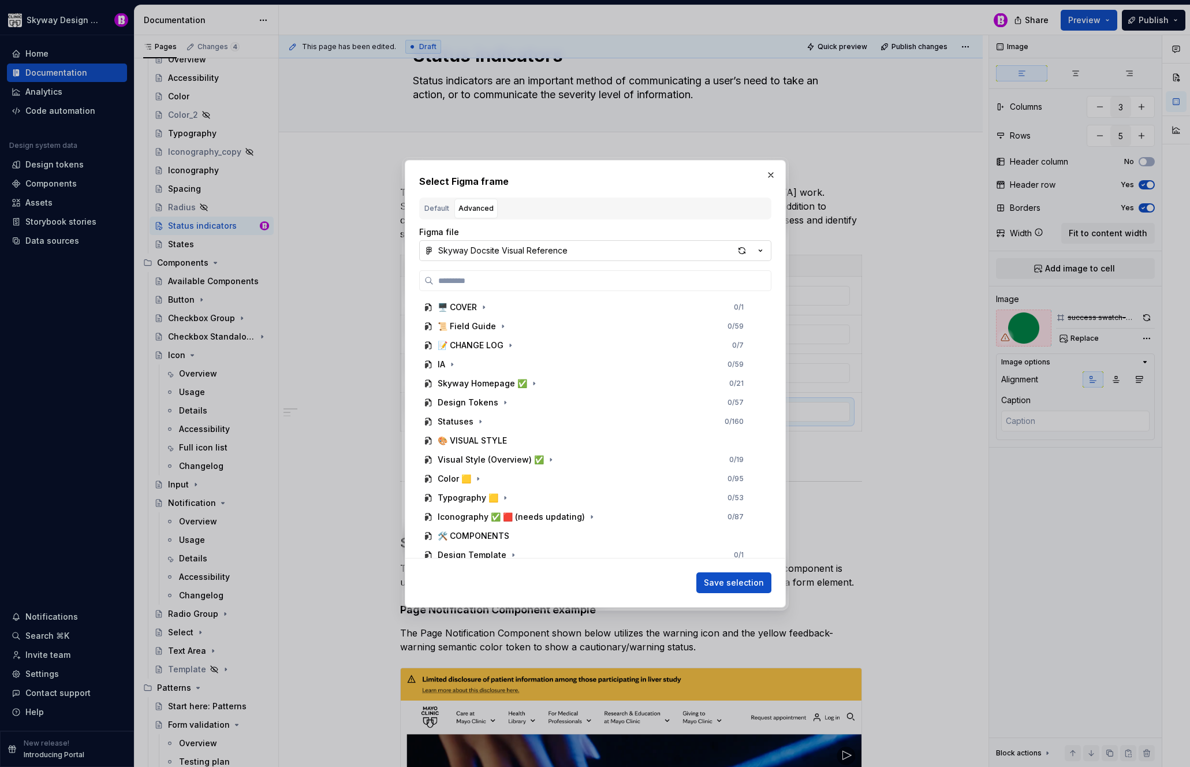
click at [609, 248] on button "Skyway Docsite Visual Reference" at bounding box center [595, 250] width 352 height 21
click at [605, 234] on div "Select Figma frame Default Advanced Import Figma frame as image We’ll keep this…" at bounding box center [595, 383] width 1190 height 767
click at [521, 276] on input "search" at bounding box center [602, 281] width 337 height 12
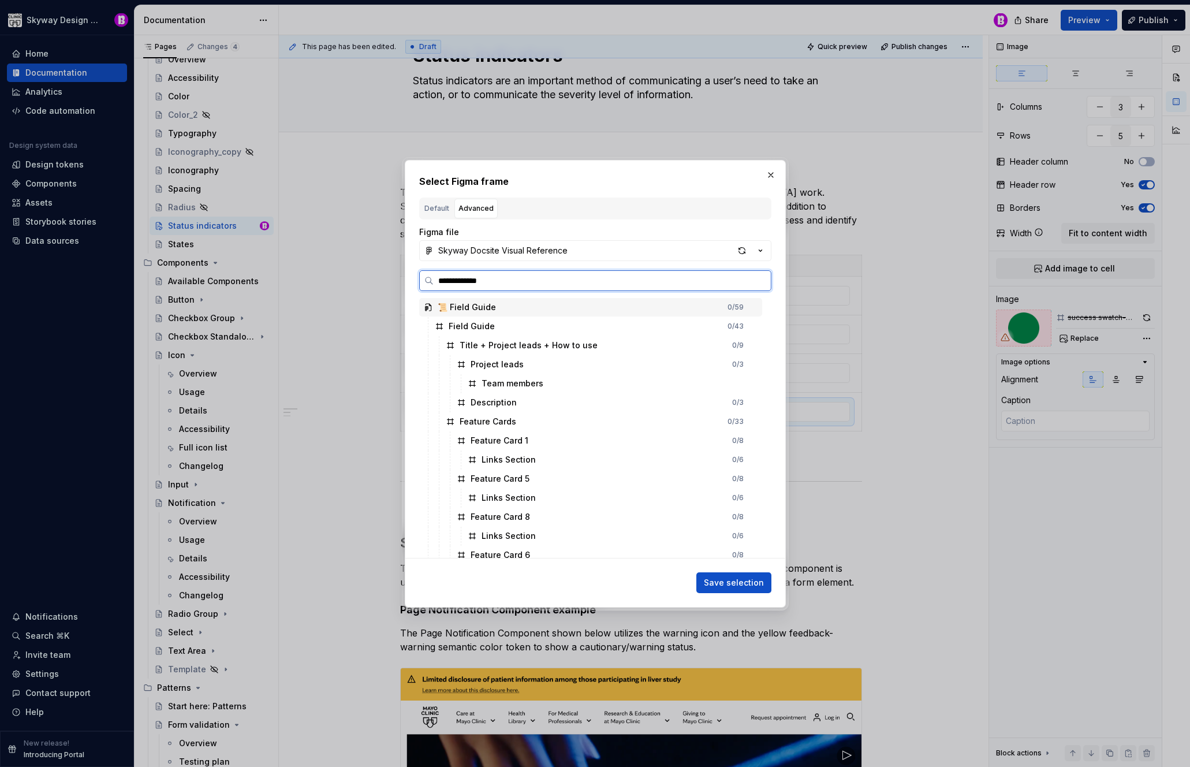
type input "**********"
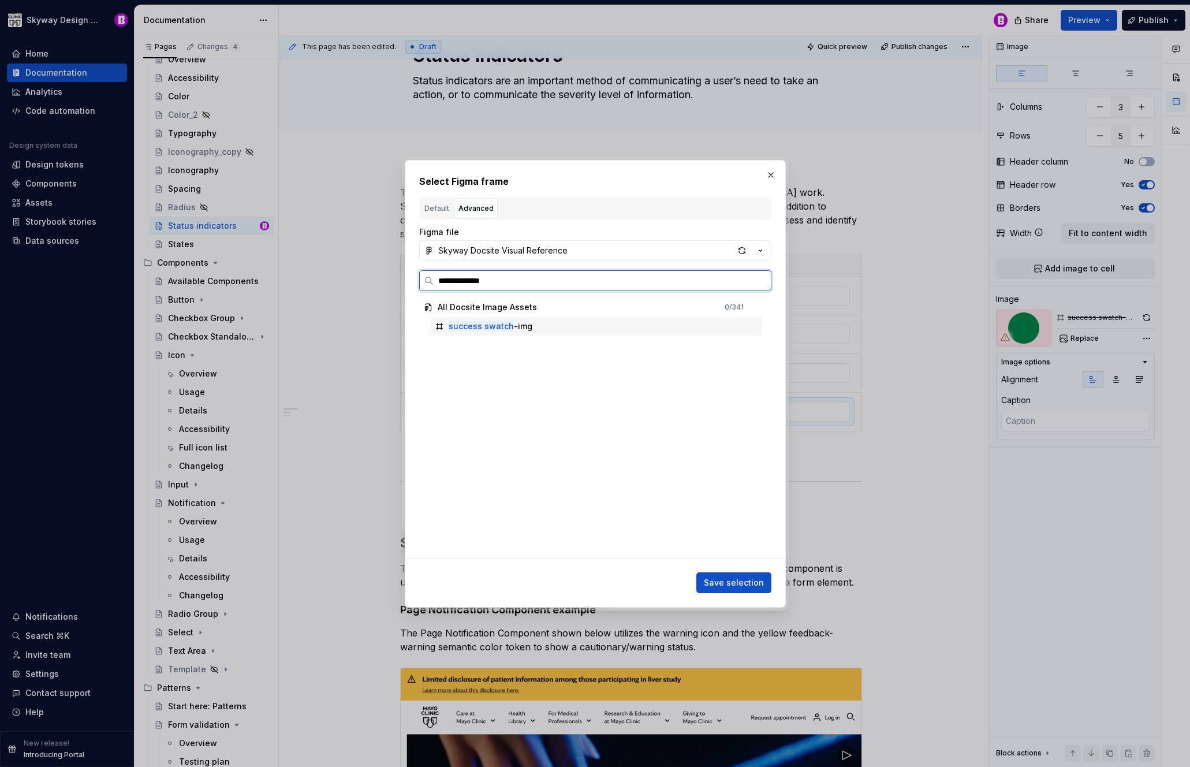
click at [534, 333] on div "success swatch -img" at bounding box center [596, 326] width 332 height 18
click at [738, 583] on span "Save selection" at bounding box center [734, 583] width 60 height 12
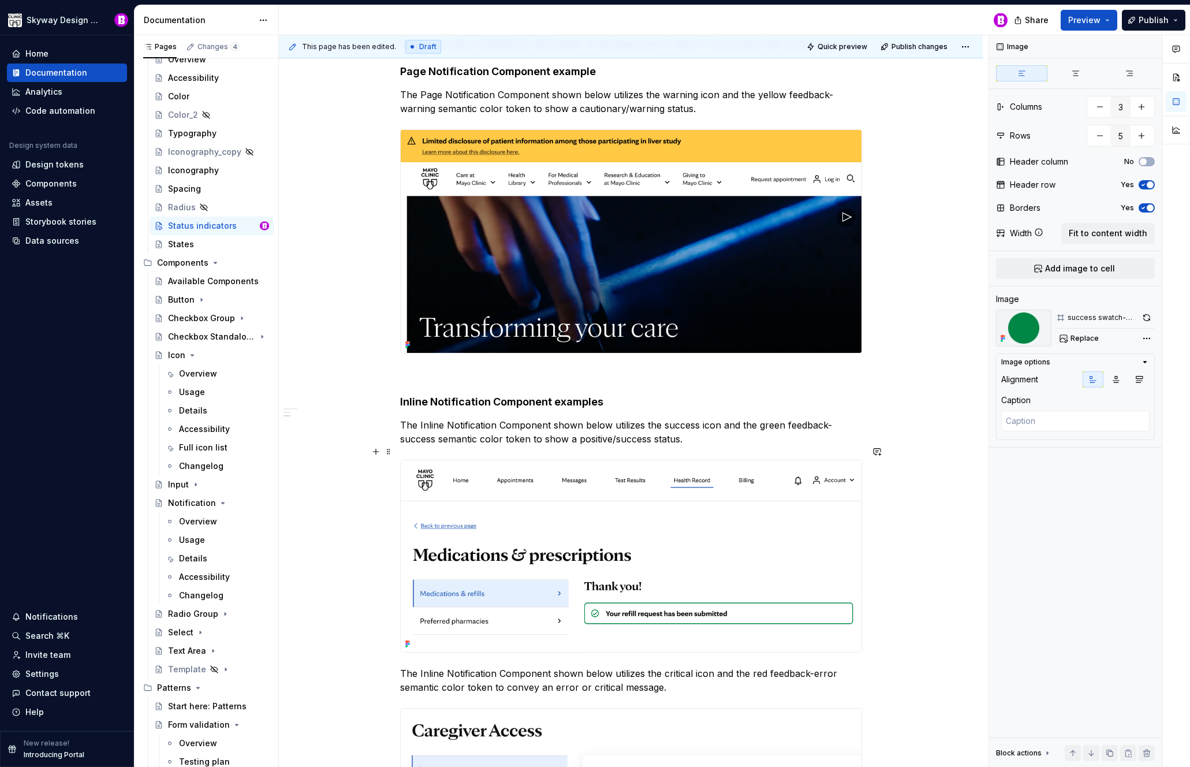
scroll to position [0, 0]
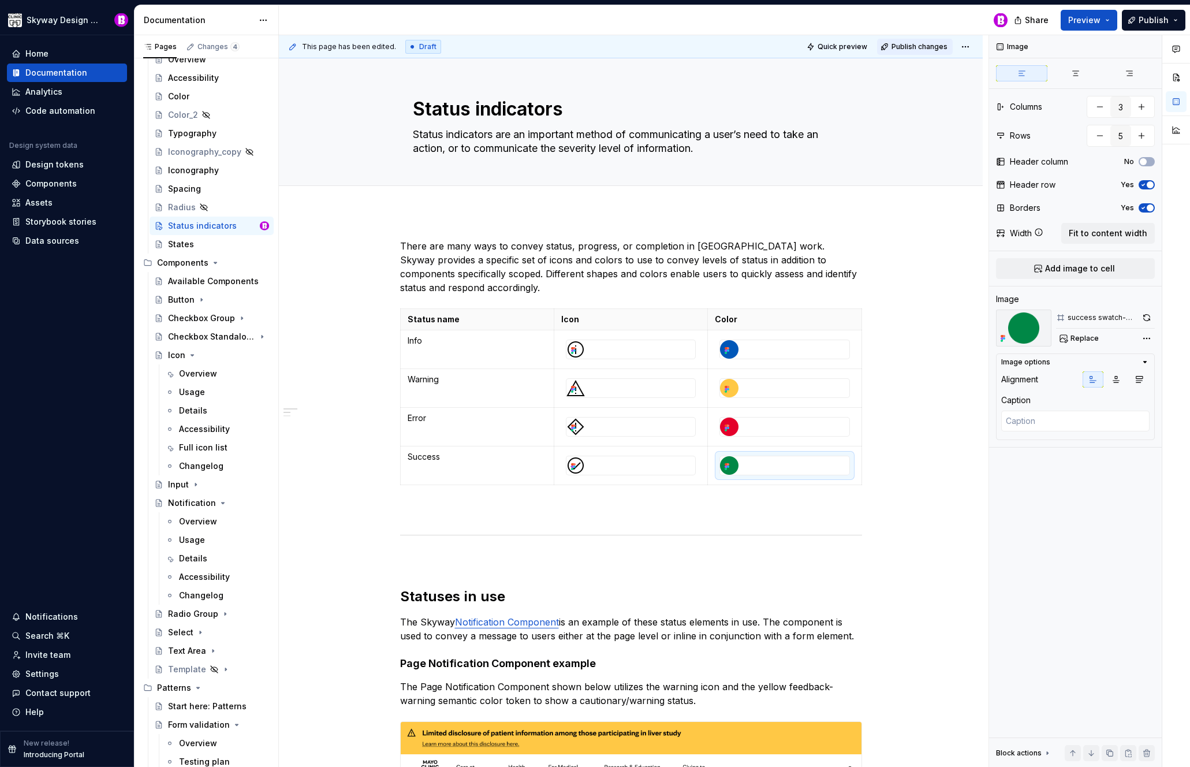
click at [920, 49] on span "Publish changes" at bounding box center [920, 46] width 56 height 9
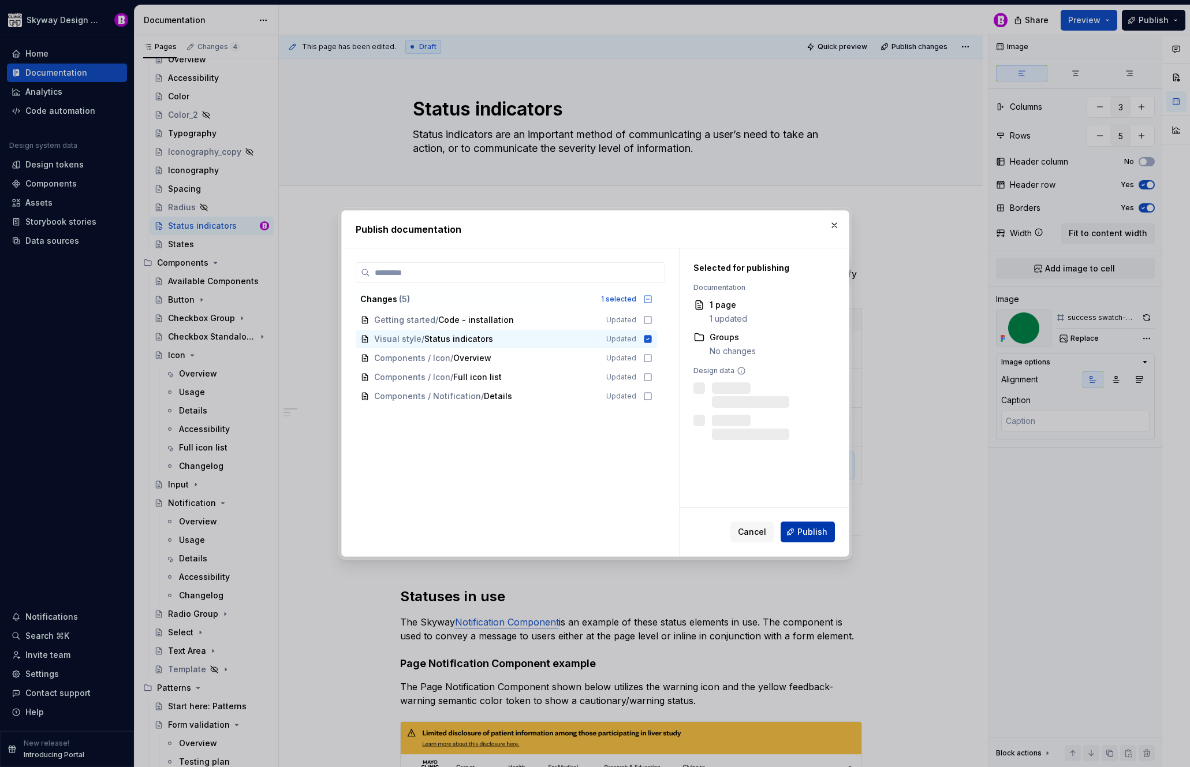
click at [808, 528] on span "Publish" at bounding box center [812, 532] width 30 height 12
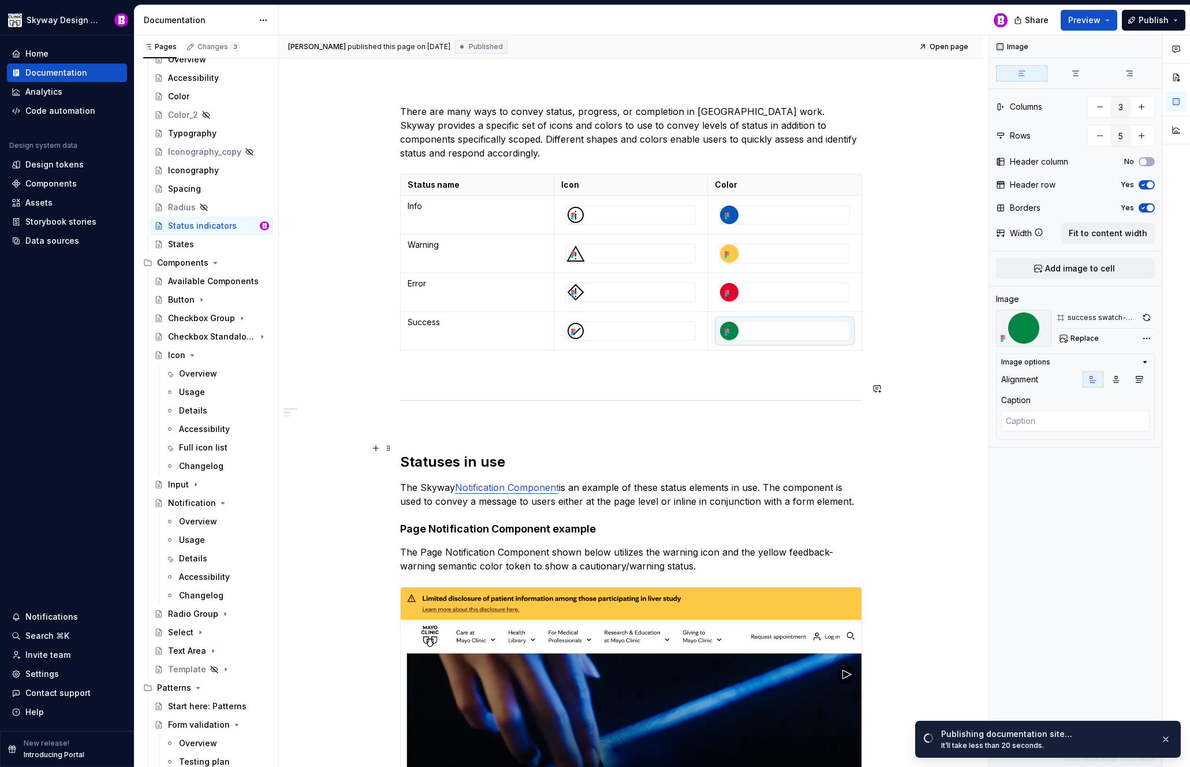
scroll to position [137, 0]
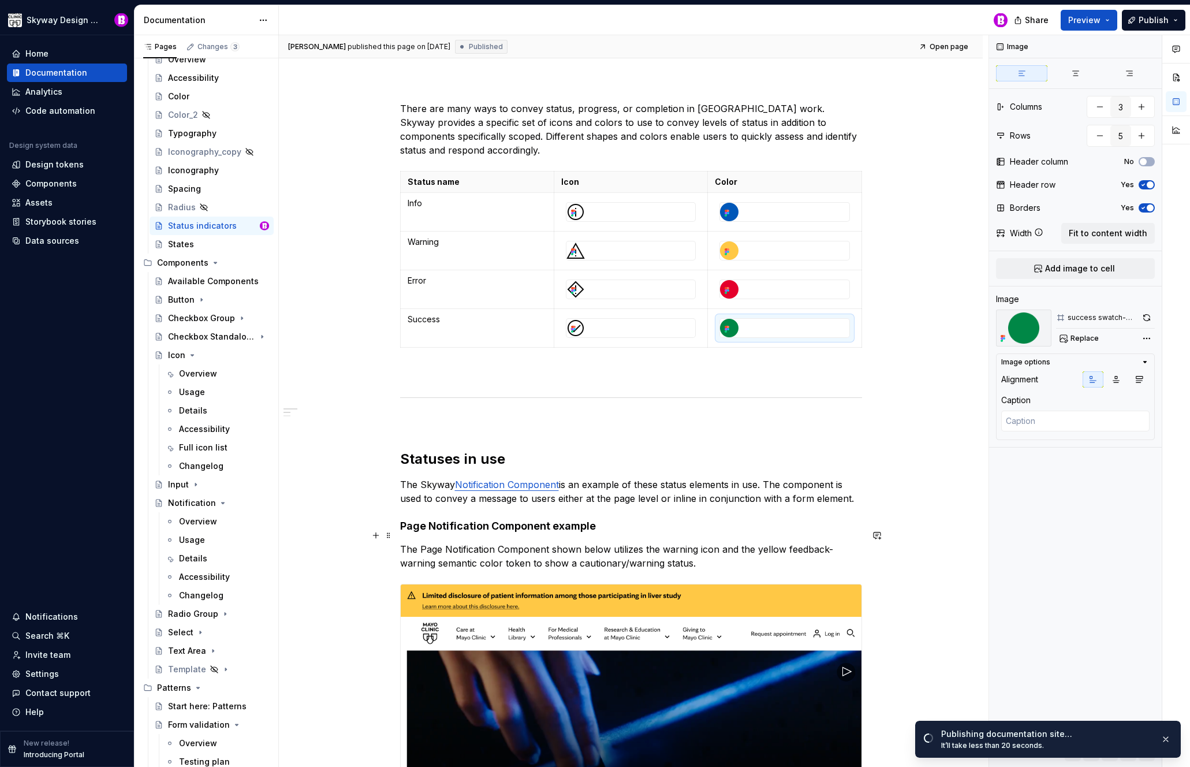
click at [785, 542] on p "The Page Notification Component shown below utilizes the warning icon and the y…" at bounding box center [631, 556] width 462 height 28
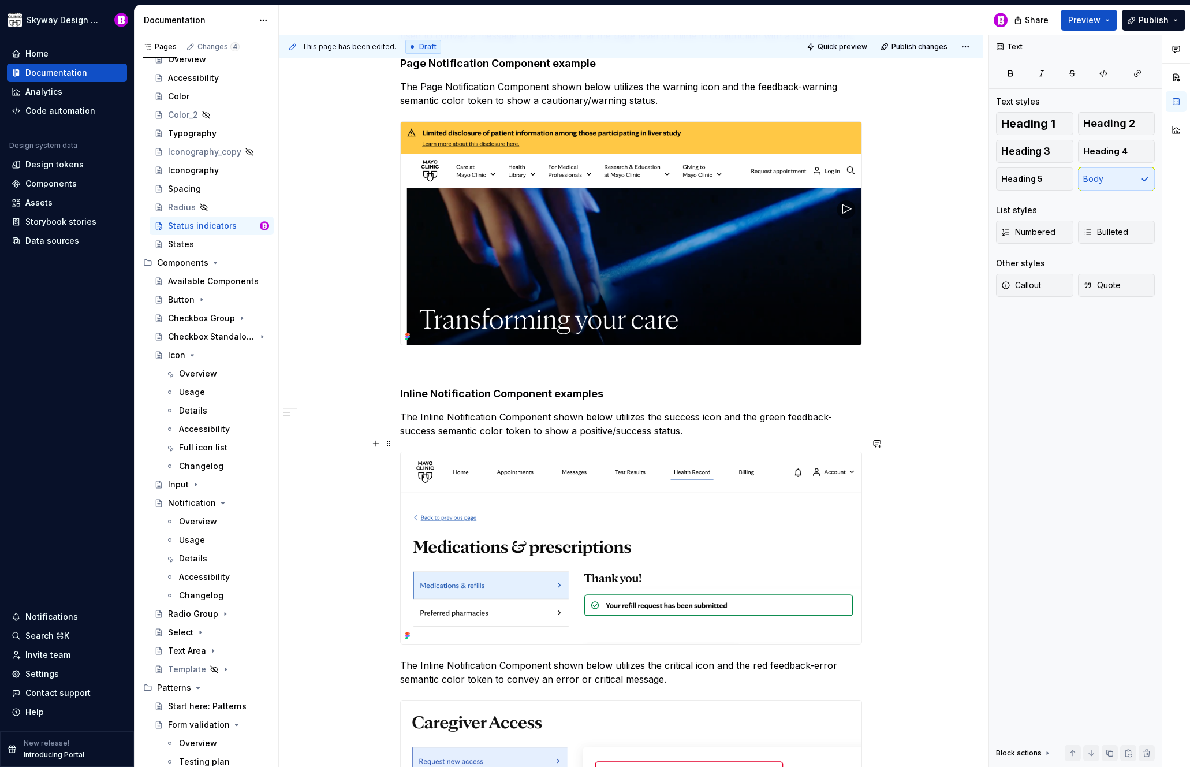
scroll to position [606, 0]
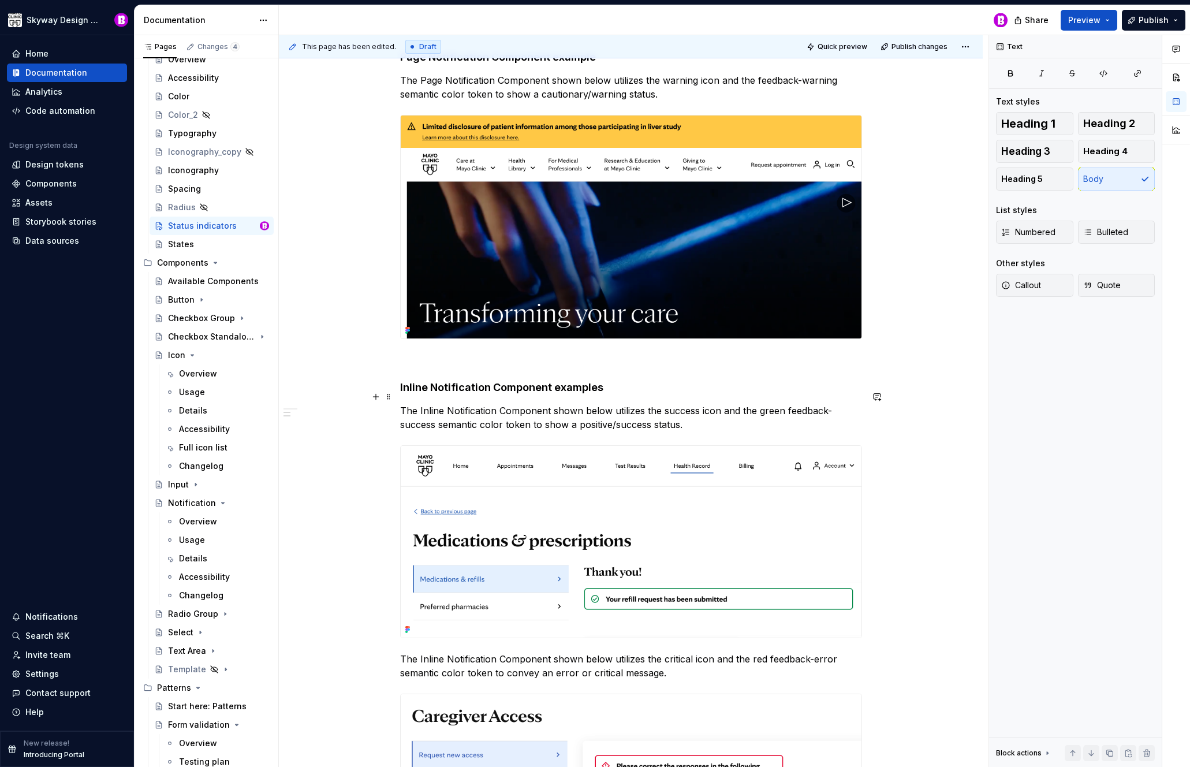
click at [784, 404] on p "The Inline Notification Component shown below utilizes the success icon and the…" at bounding box center [631, 418] width 462 height 28
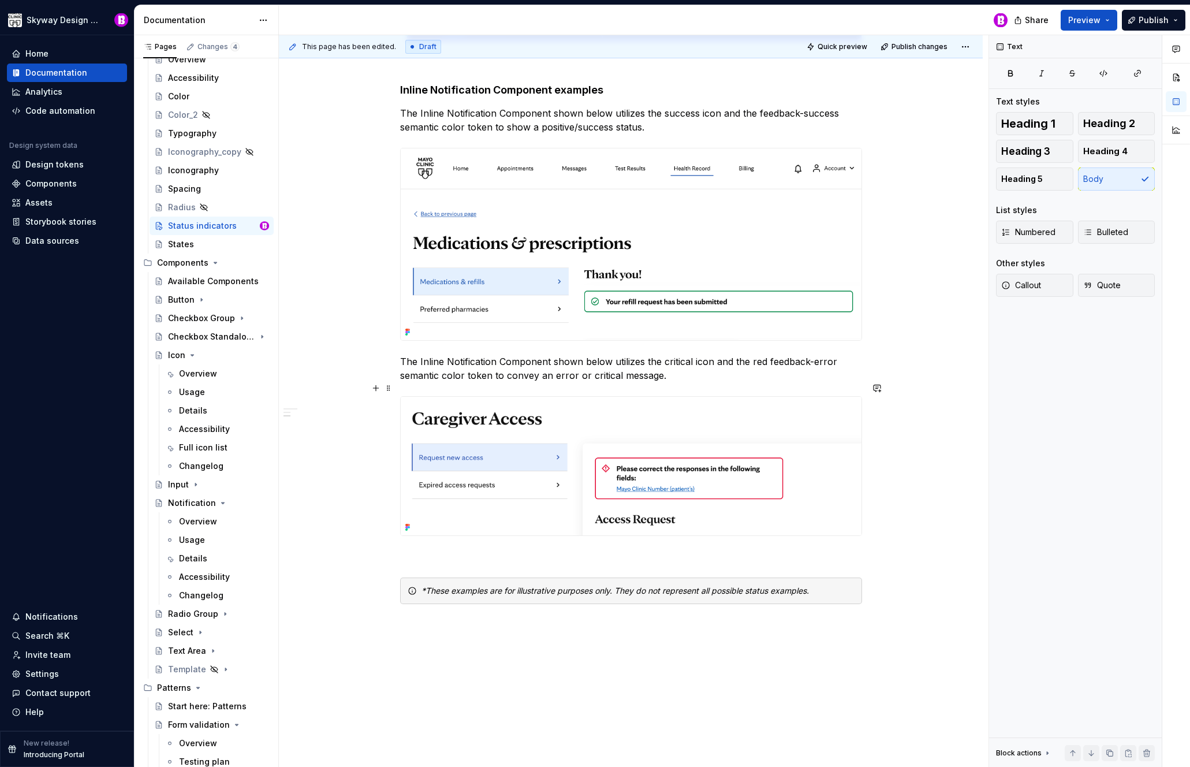
scroll to position [904, 0]
click at [767, 354] on p "The Inline Notification Component shown below utilizes the critical icon and th…" at bounding box center [631, 368] width 462 height 28
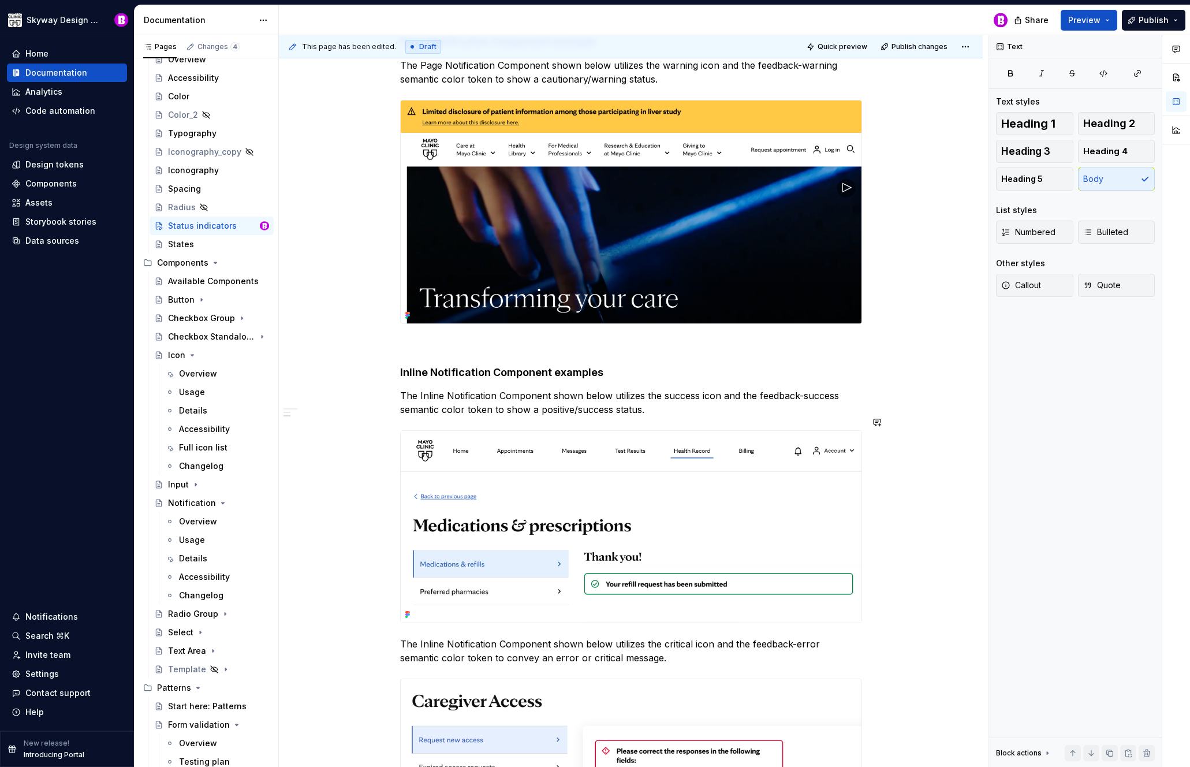
scroll to position [362, 0]
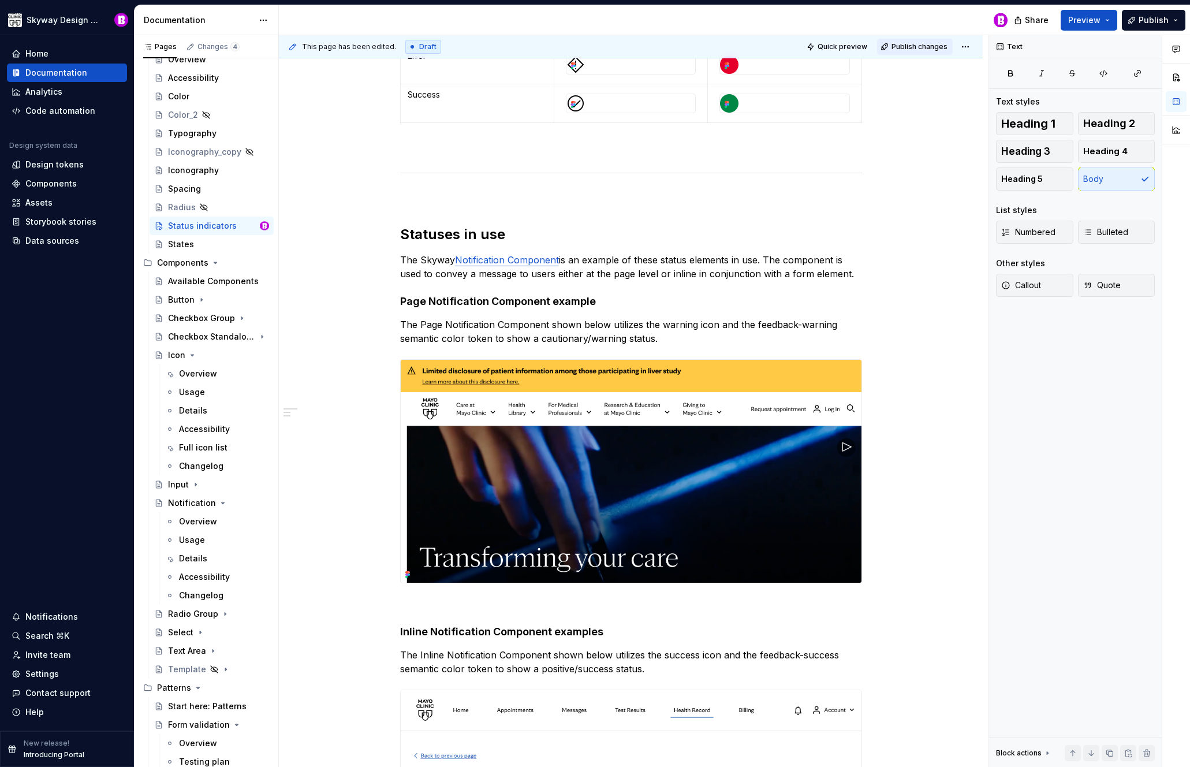
click at [922, 46] on span "Publish changes" at bounding box center [920, 46] width 56 height 9
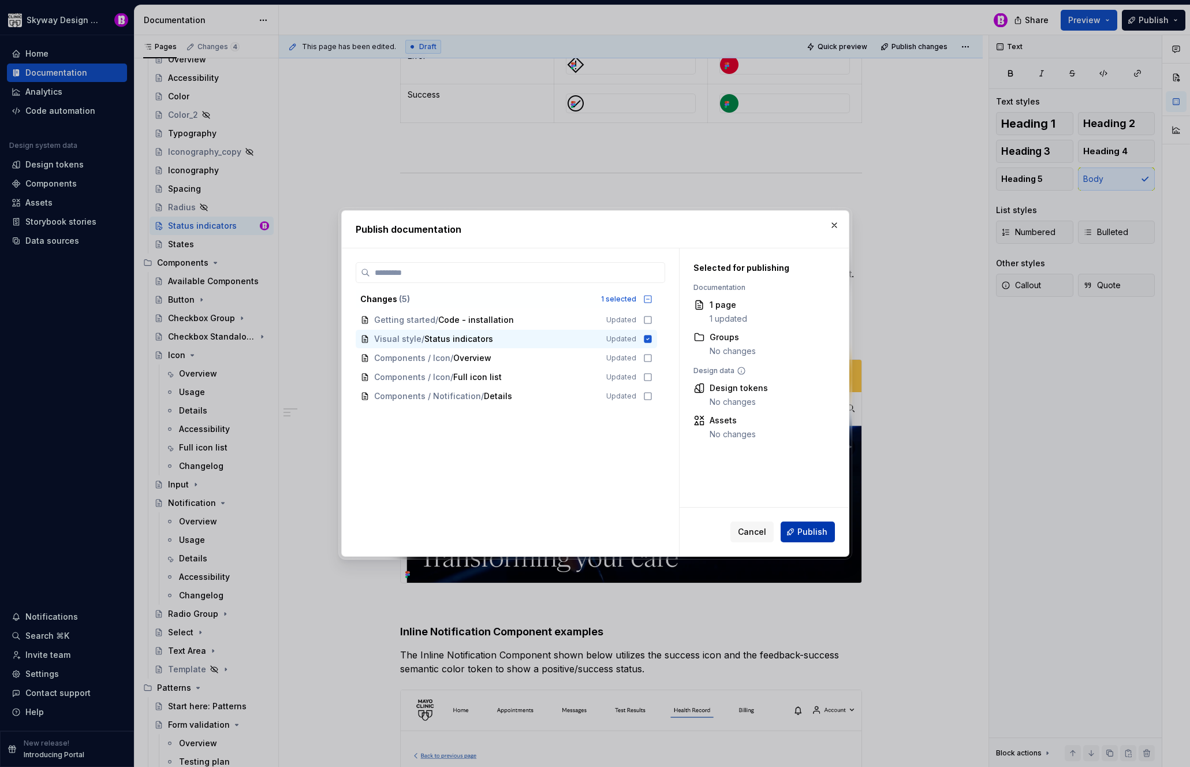
click at [810, 533] on span "Publish" at bounding box center [812, 532] width 30 height 12
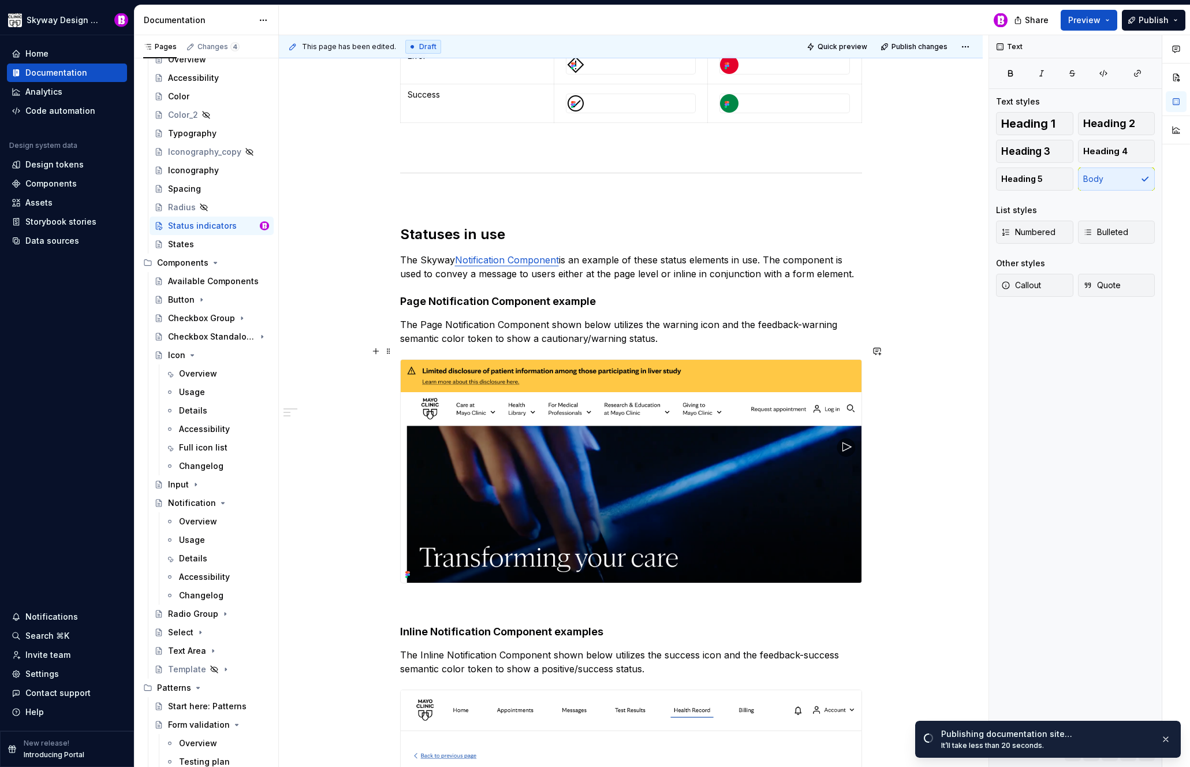
scroll to position [523, 0]
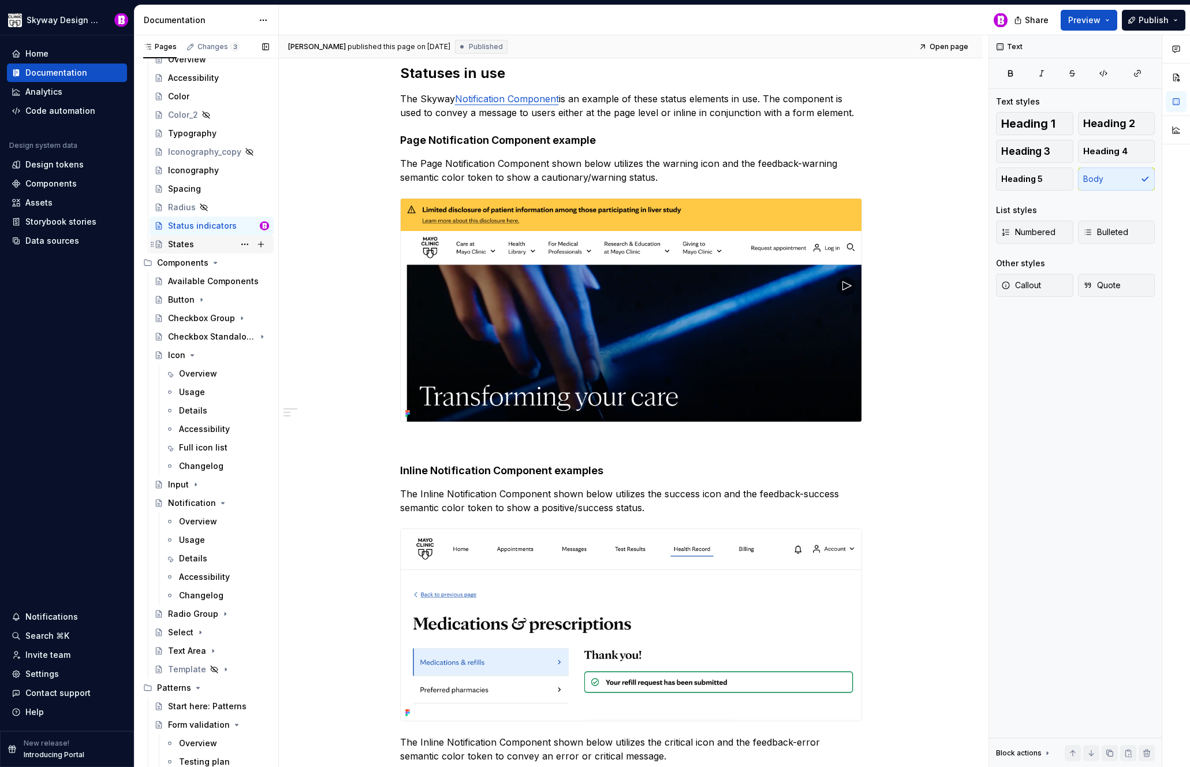
click at [188, 245] on div "States" at bounding box center [181, 244] width 26 height 12
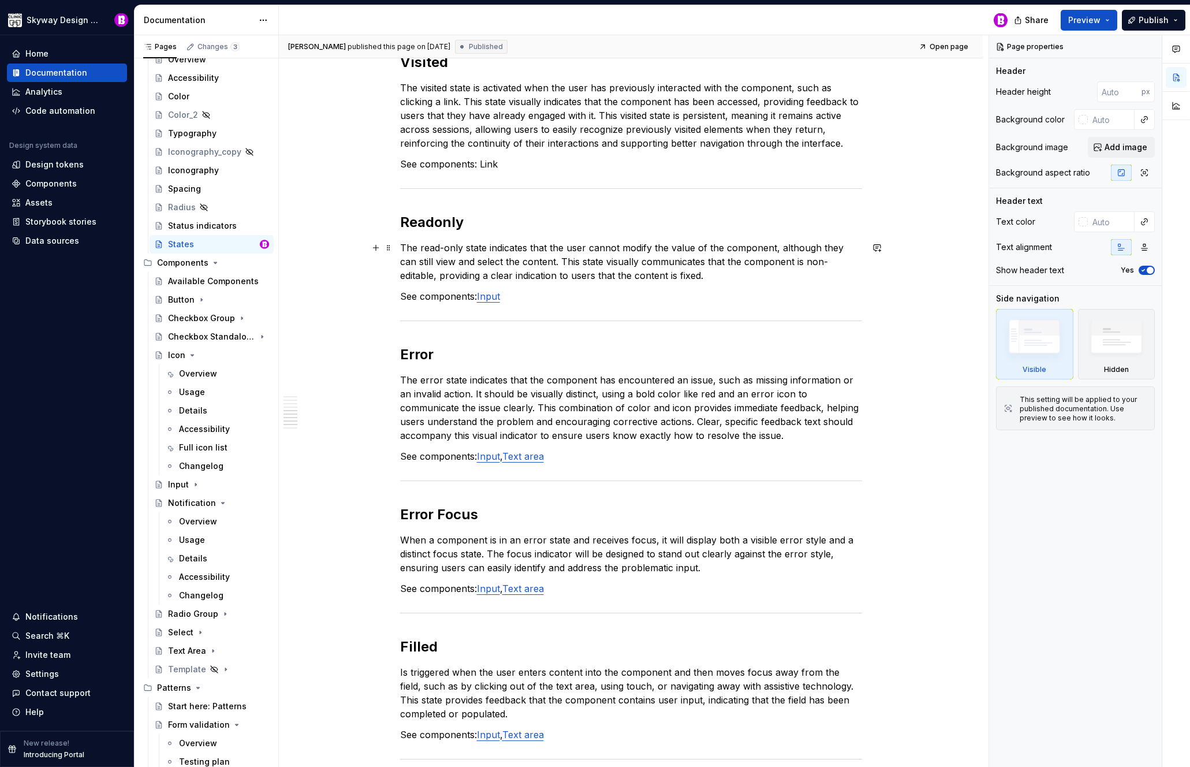
scroll to position [1034, 0]
type textarea "*"
click at [443, 223] on h2 "Readonly" at bounding box center [631, 222] width 462 height 18
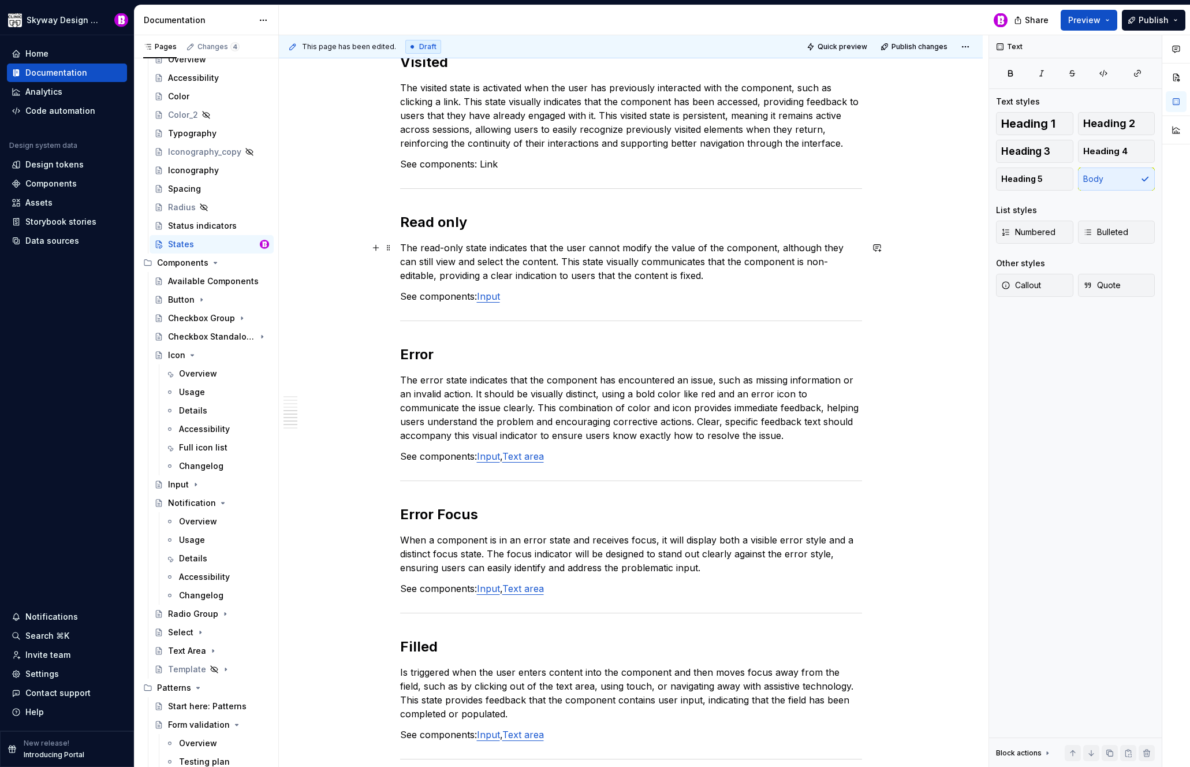
click at [740, 274] on p "The read-only state indicates that the user cannot modify the value of the comp…" at bounding box center [631, 262] width 462 height 42
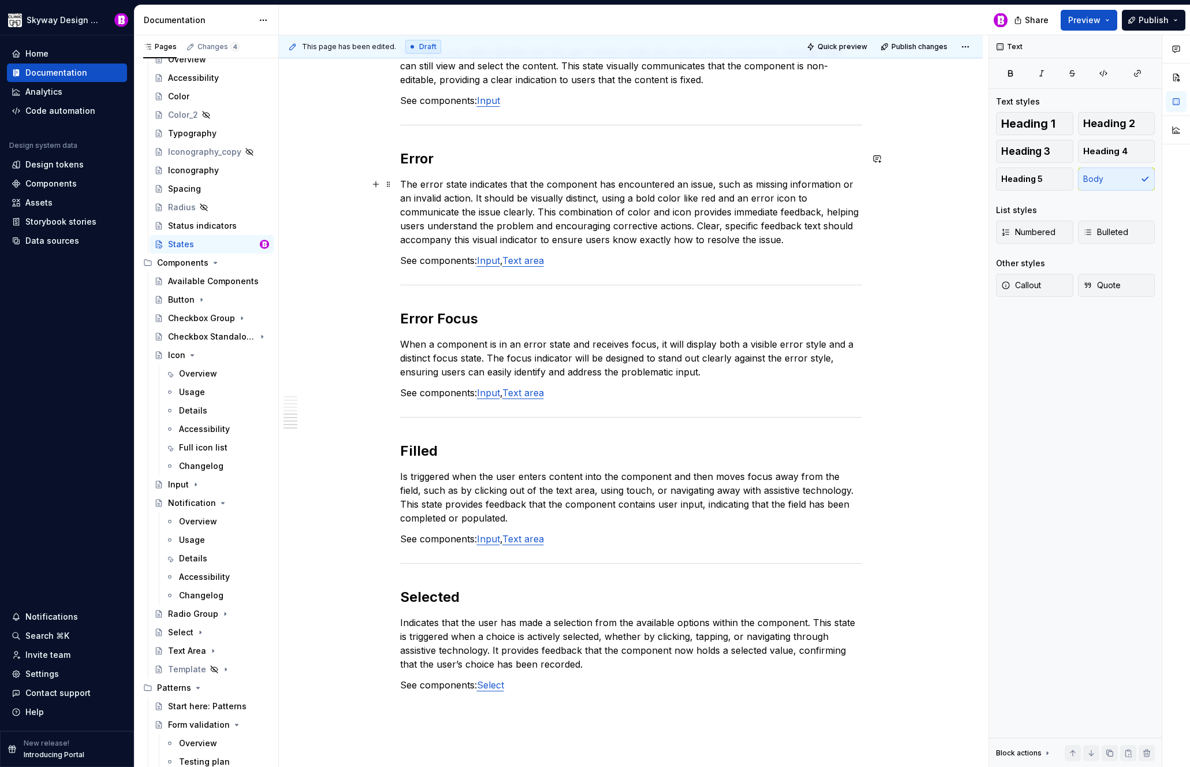
scroll to position [1291, 0]
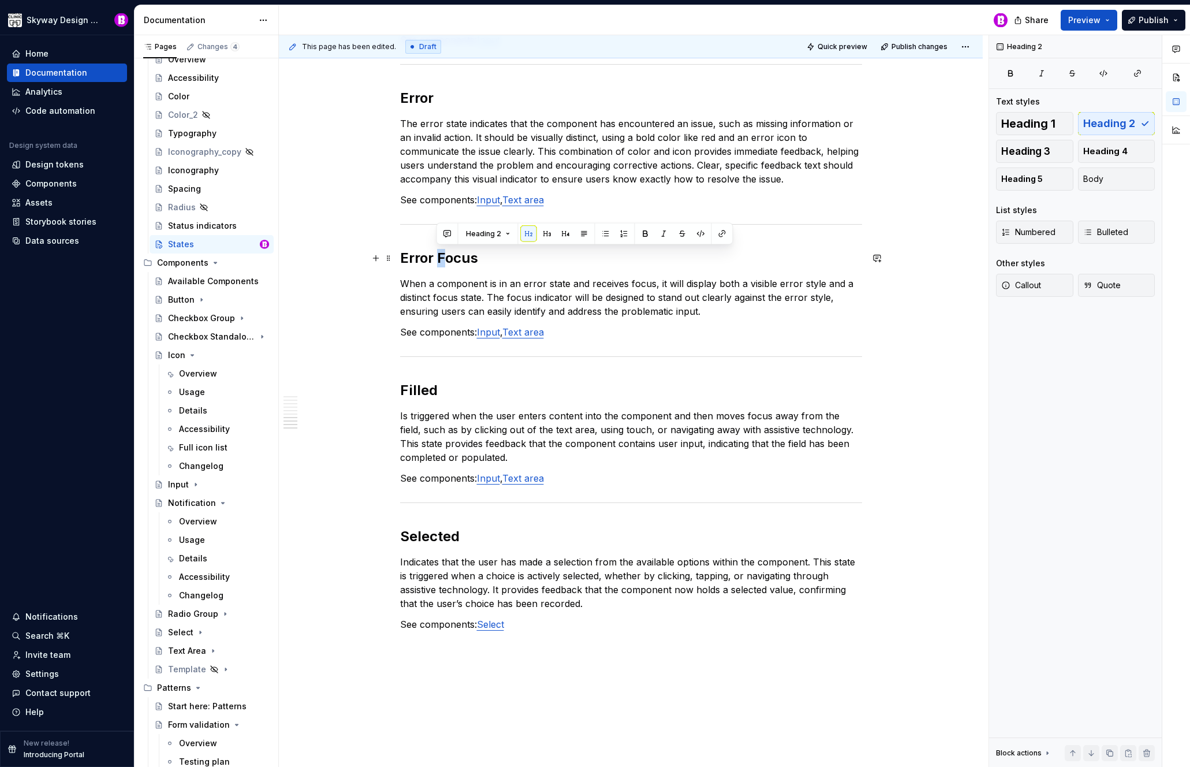
drag, startPoint x: 442, startPoint y: 255, endPoint x: 436, endPoint y: 256, distance: 6.5
click at [436, 256] on h2 "Error Focus" at bounding box center [631, 258] width 462 height 18
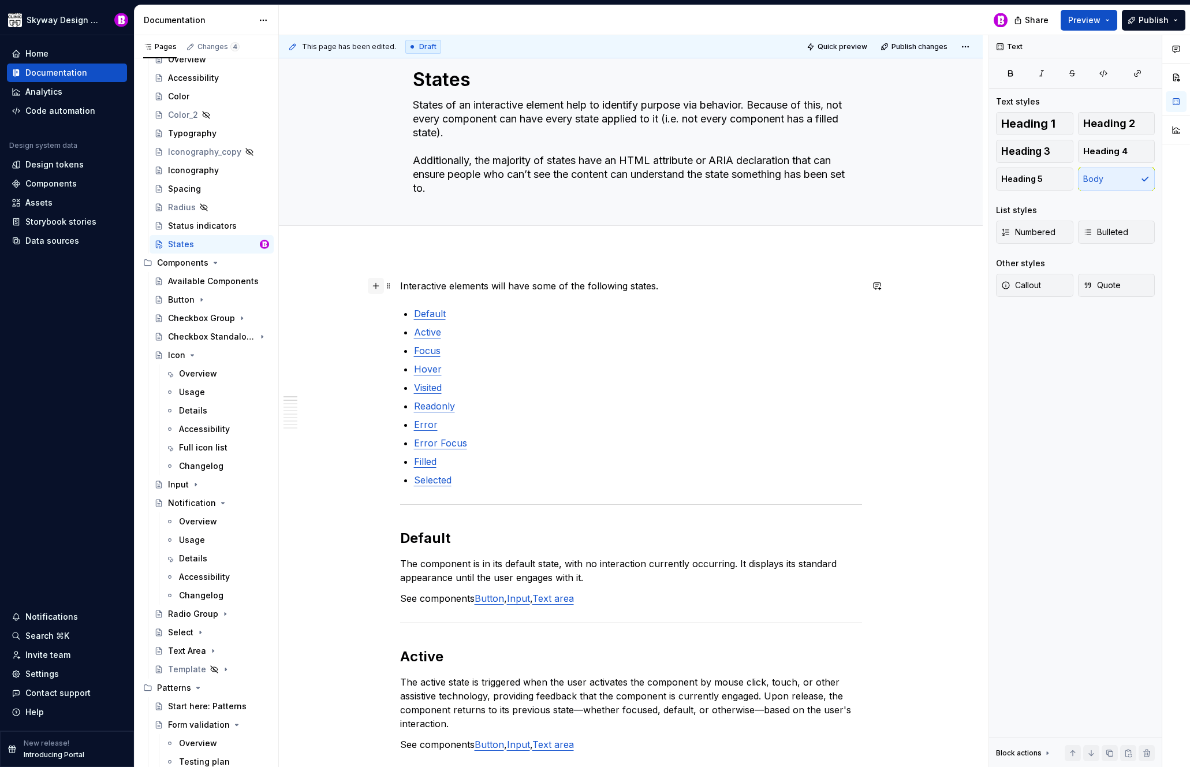
scroll to position [0, 0]
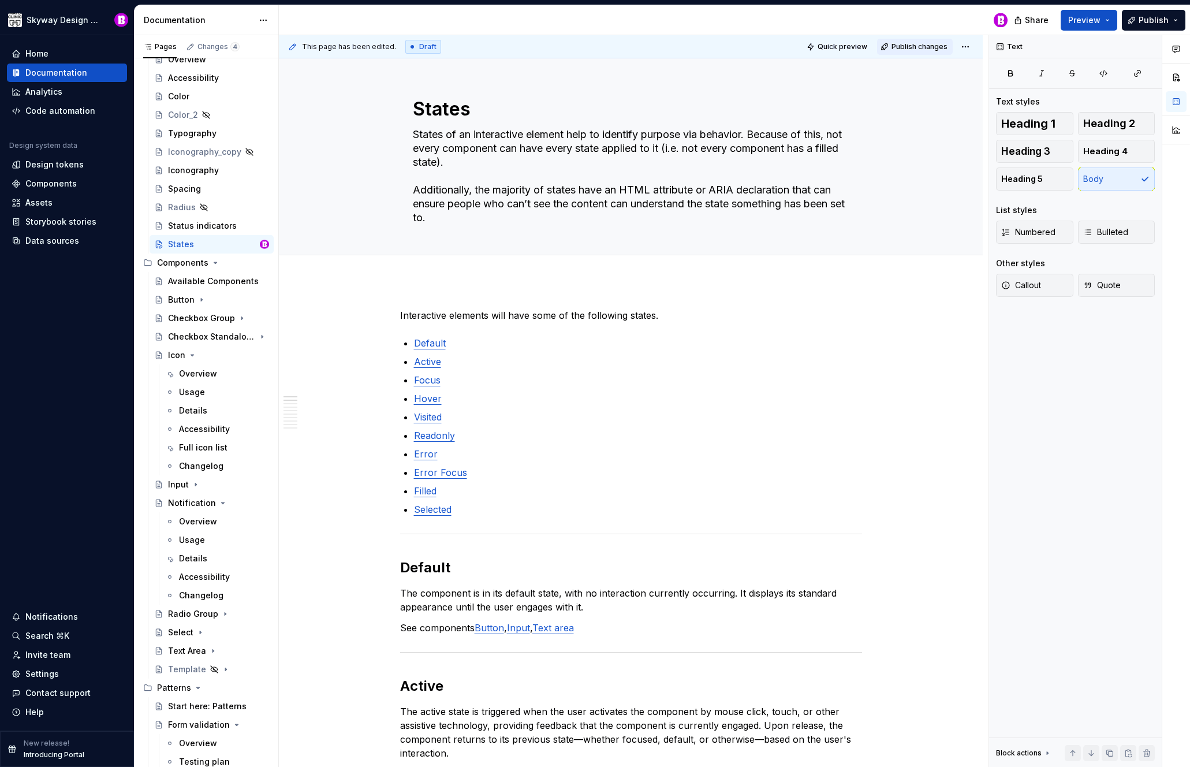
click at [923, 50] on span "Publish changes" at bounding box center [920, 46] width 56 height 9
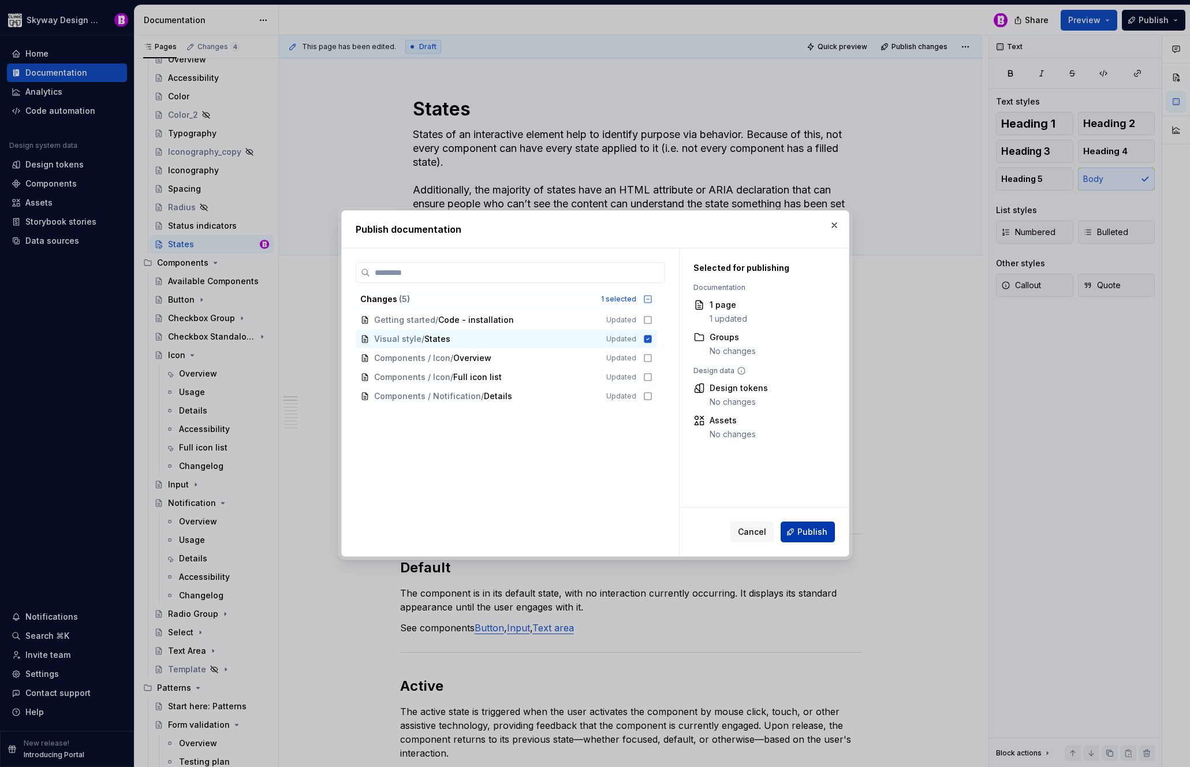
click at [817, 535] on span "Publish" at bounding box center [812, 532] width 30 height 12
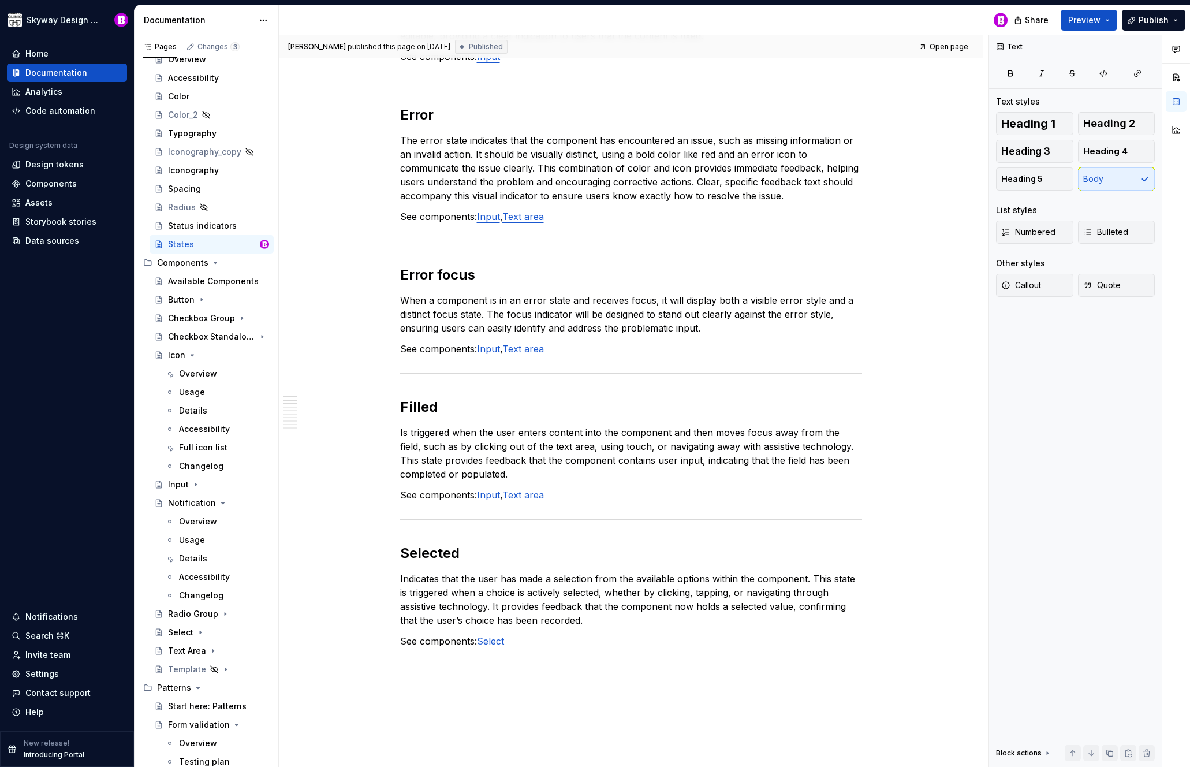
scroll to position [1295, 0]
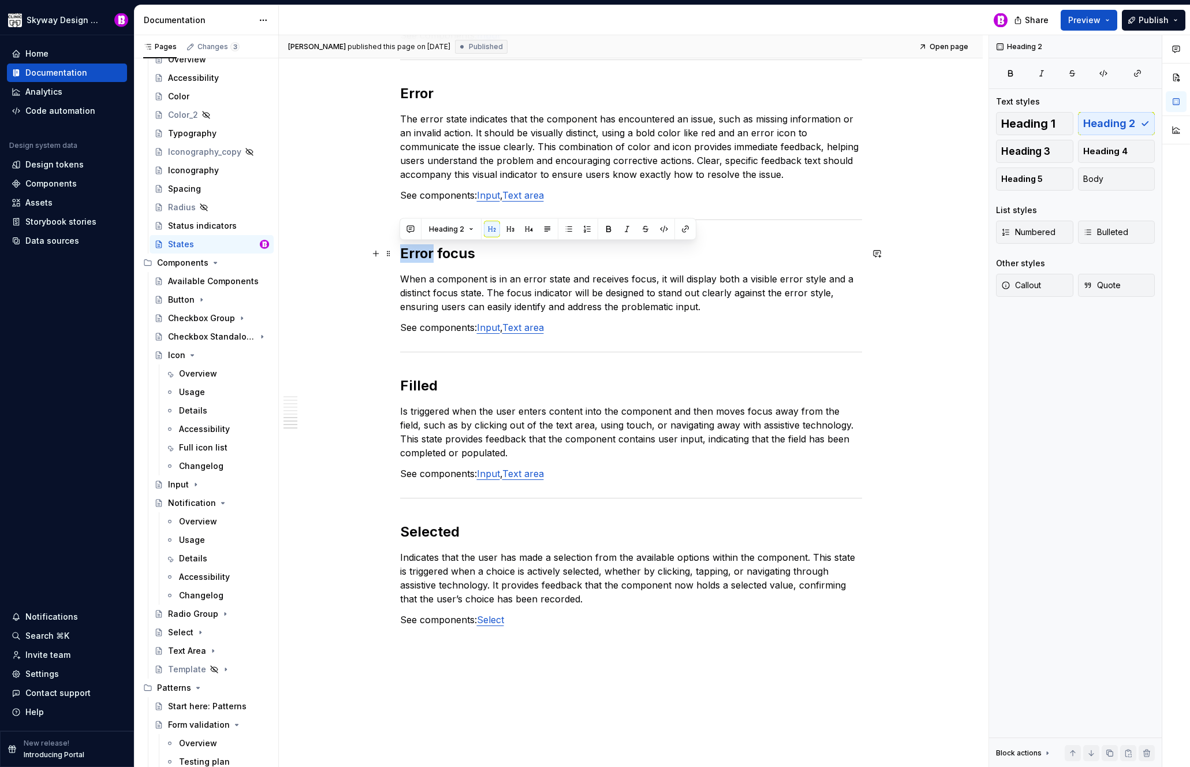
drag, startPoint x: 432, startPoint y: 252, endPoint x: 401, endPoint y: 254, distance: 30.7
click at [401, 254] on h2 "Error focus" at bounding box center [631, 253] width 462 height 18
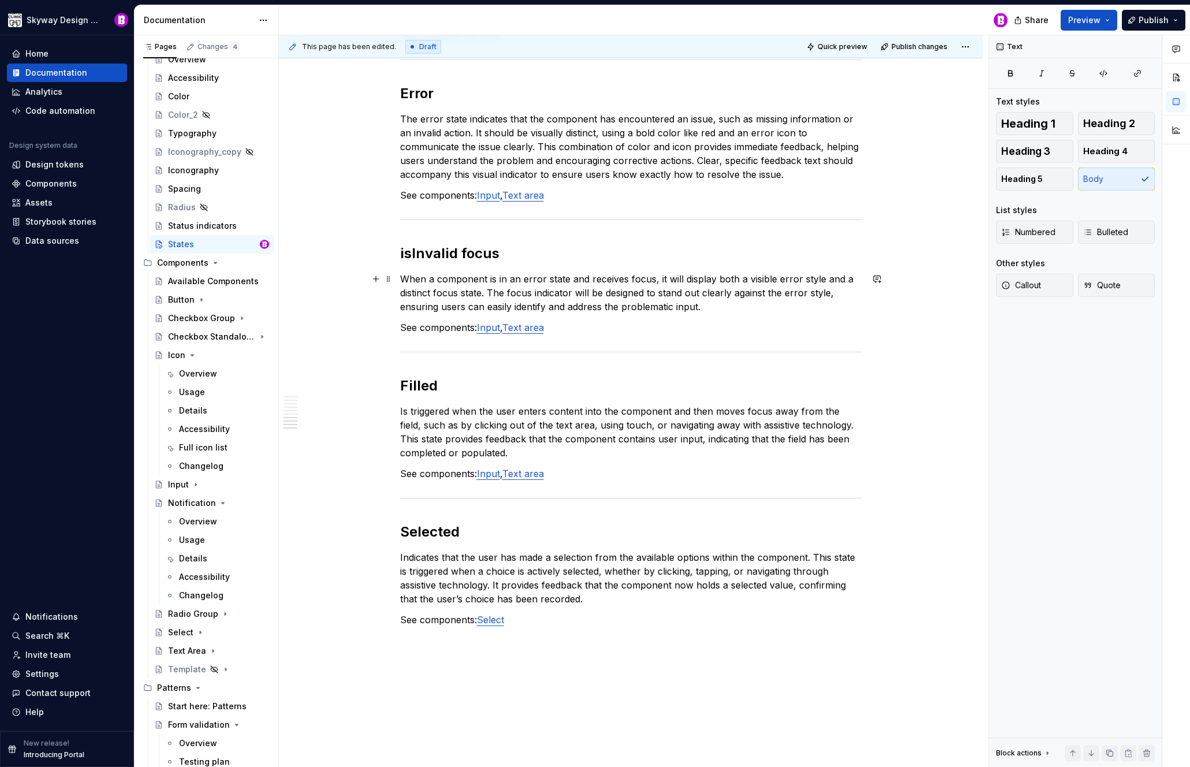
click at [582, 277] on p "When a component is in an error state and receives focus, it will display both …" at bounding box center [631, 293] width 462 height 42
click at [565, 278] on p "When a component is in an error state and receives focus, it will display both …" at bounding box center [631, 293] width 462 height 42
click at [485, 290] on p "When a component is in an error state (isInvalid) and receives focus, it will d…" at bounding box center [631, 293] width 462 height 42
drag, startPoint x: 496, startPoint y: 292, endPoint x: 537, endPoint y: 300, distance: 41.8
click at [496, 291] on p "When a component is in an error state (isInvalid) and receives focus, it will d…" at bounding box center [631, 293] width 462 height 42
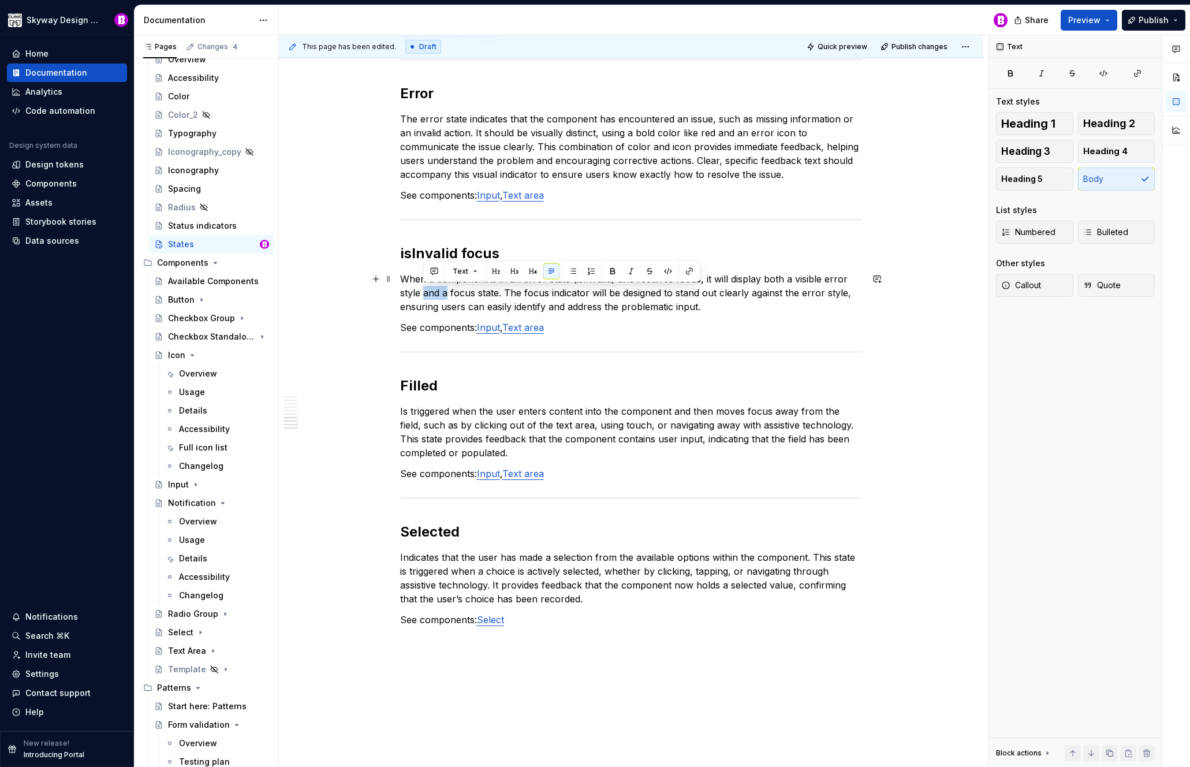
drag, startPoint x: 433, startPoint y: 292, endPoint x: 424, endPoint y: 292, distance: 8.7
click at [424, 292] on p "When a component is in an error state (isInvalid) and receives focus, it will d…" at bounding box center [631, 293] width 462 height 42
click at [561, 293] on p "When a component is in an error state (isInvalid) and receives focus, it will d…" at bounding box center [631, 293] width 462 height 42
click at [737, 305] on p "When a component is in an error state (isInvalid) and receives focus, it will d…" at bounding box center [631, 293] width 462 height 42
click at [513, 289] on p "When a component is in an error state (isInvalid) and receives focus, it will d…" at bounding box center [631, 293] width 462 height 42
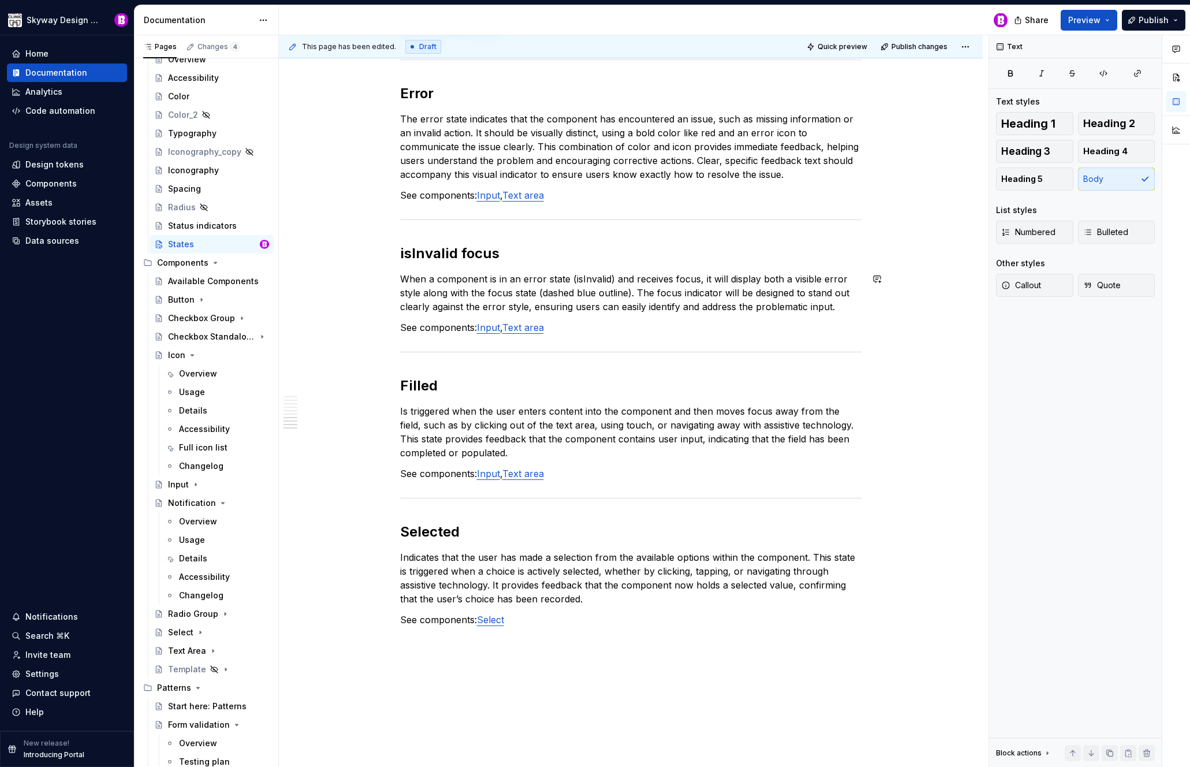
type textarea "*"
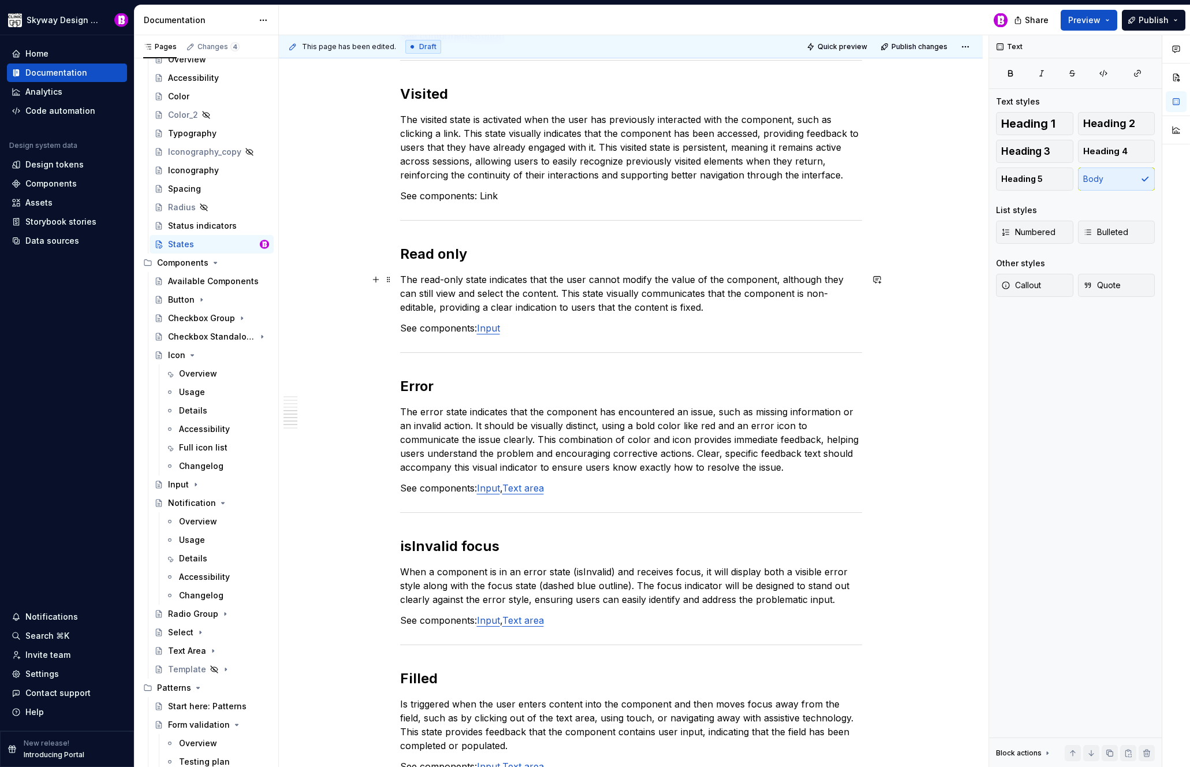
scroll to position [1061, 0]
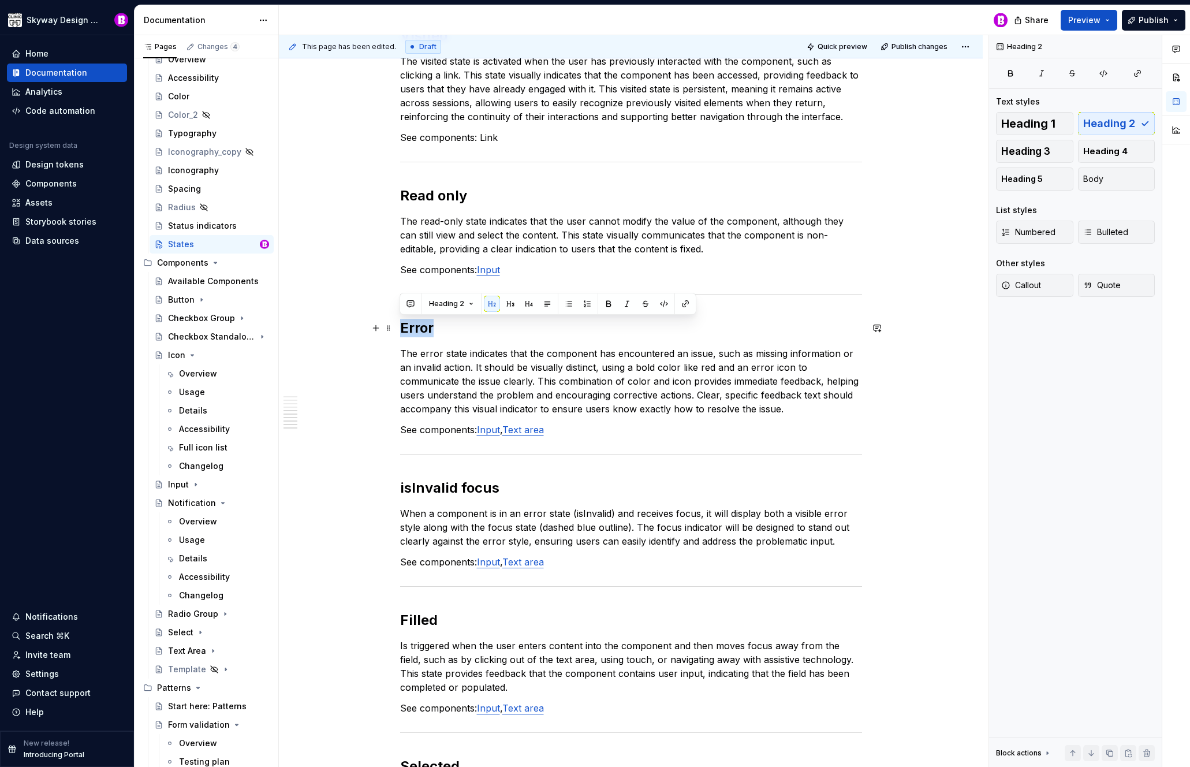
drag, startPoint x: 433, startPoint y: 327, endPoint x: 399, endPoint y: 322, distance: 34.6
click at [400, 322] on h2 "Error" at bounding box center [631, 328] width 462 height 18
click at [440, 352] on p "The error state indicates that the component has encountered an issue, such as …" at bounding box center [631, 380] width 462 height 69
click at [516, 512] on p "When a component is in an error state (isInvalid) and receives focus, it will d…" at bounding box center [631, 527] width 462 height 42
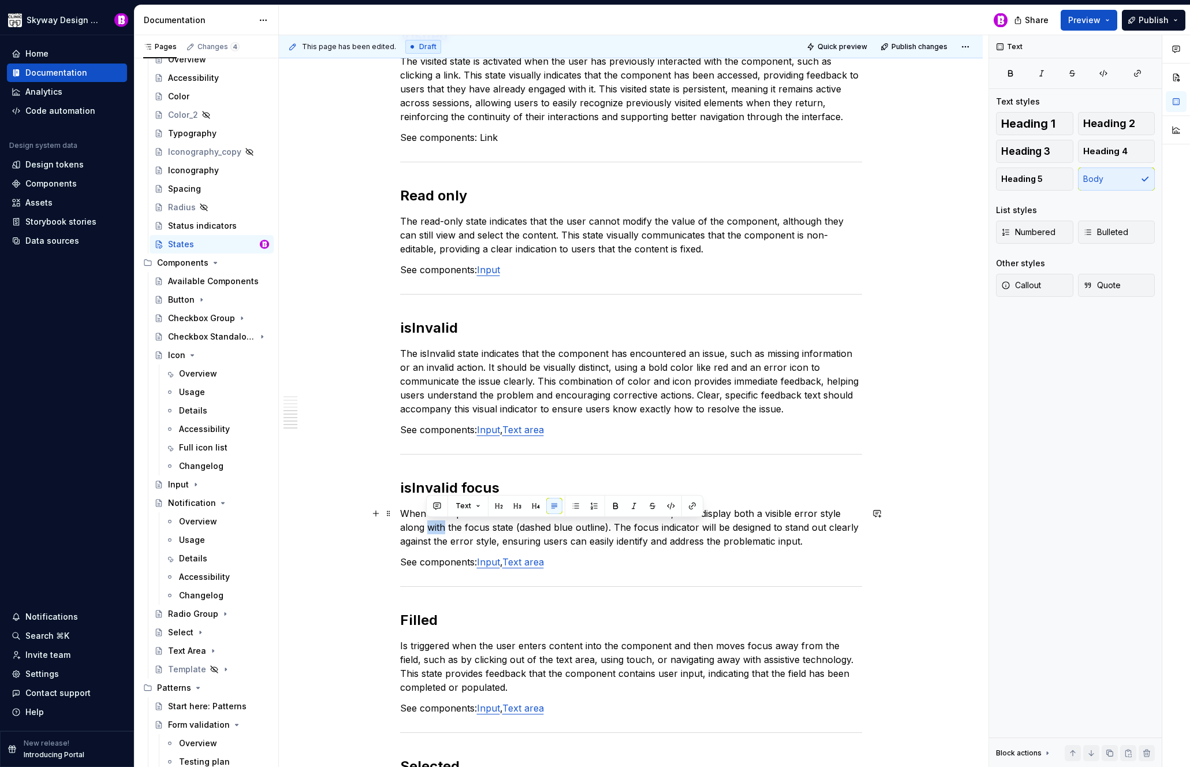
drag, startPoint x: 444, startPoint y: 527, endPoint x: 428, endPoint y: 527, distance: 16.2
click at [428, 527] on p "When a component is in the isInvalid state and receives focus, it will display …" at bounding box center [631, 527] width 462 height 42
click at [835, 512] on p "When a component is in the isInvalid state and receives focus, it will display …" at bounding box center [631, 527] width 462 height 42
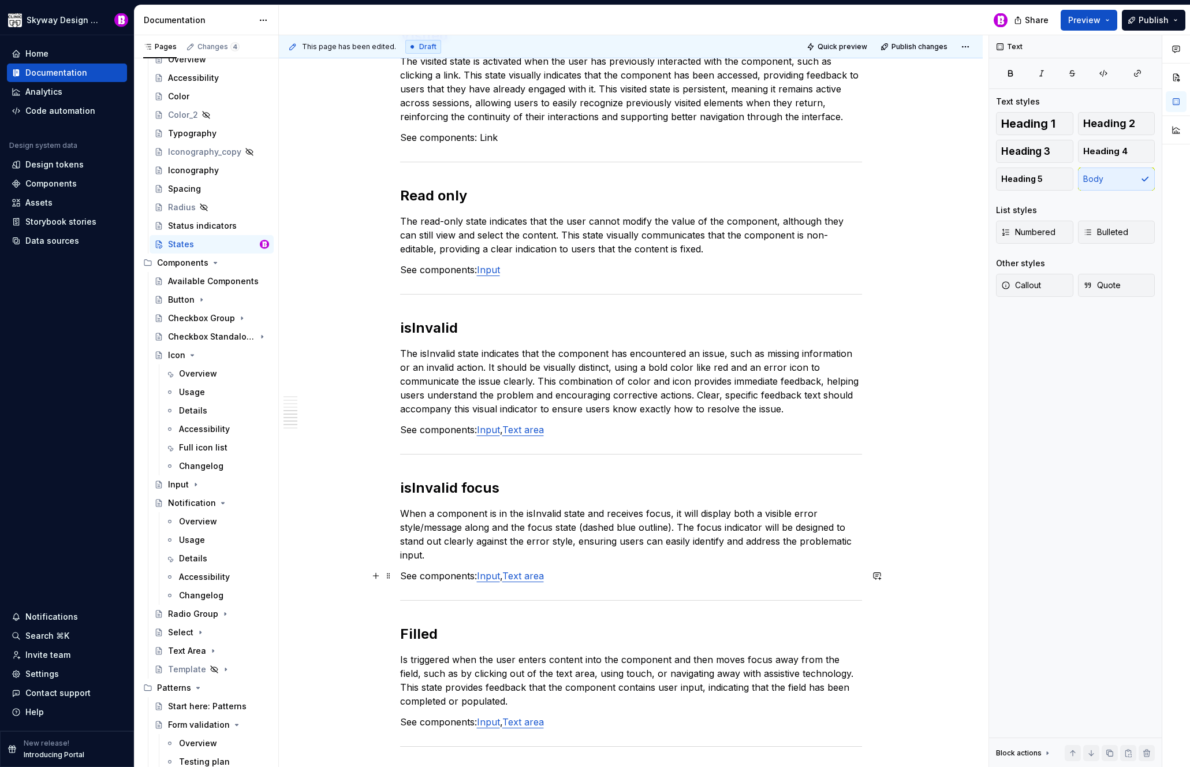
click at [565, 577] on p "See components: Input , Text area" at bounding box center [631, 576] width 462 height 14
click at [580, 427] on p "See components: Input , Text area" at bounding box center [631, 430] width 462 height 14
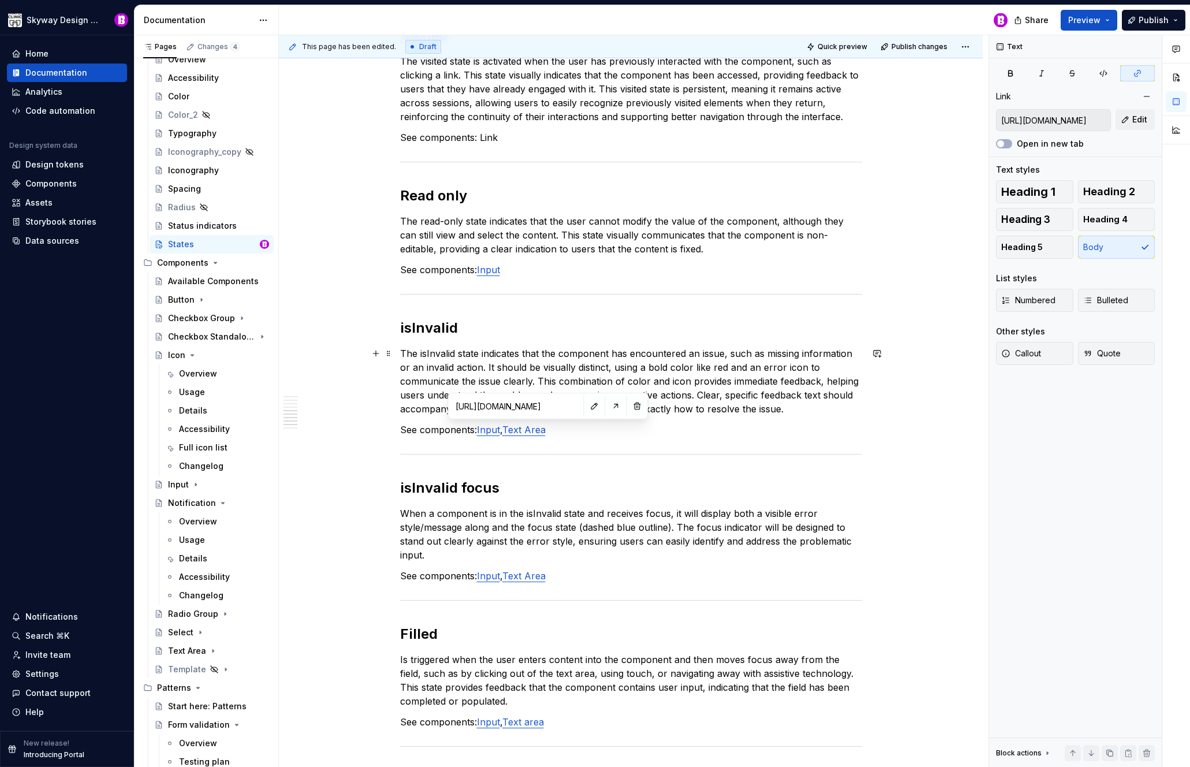
click at [629, 387] on p "The isInvalid state indicates that the component has encountered an issue, such…" at bounding box center [631, 380] width 462 height 69
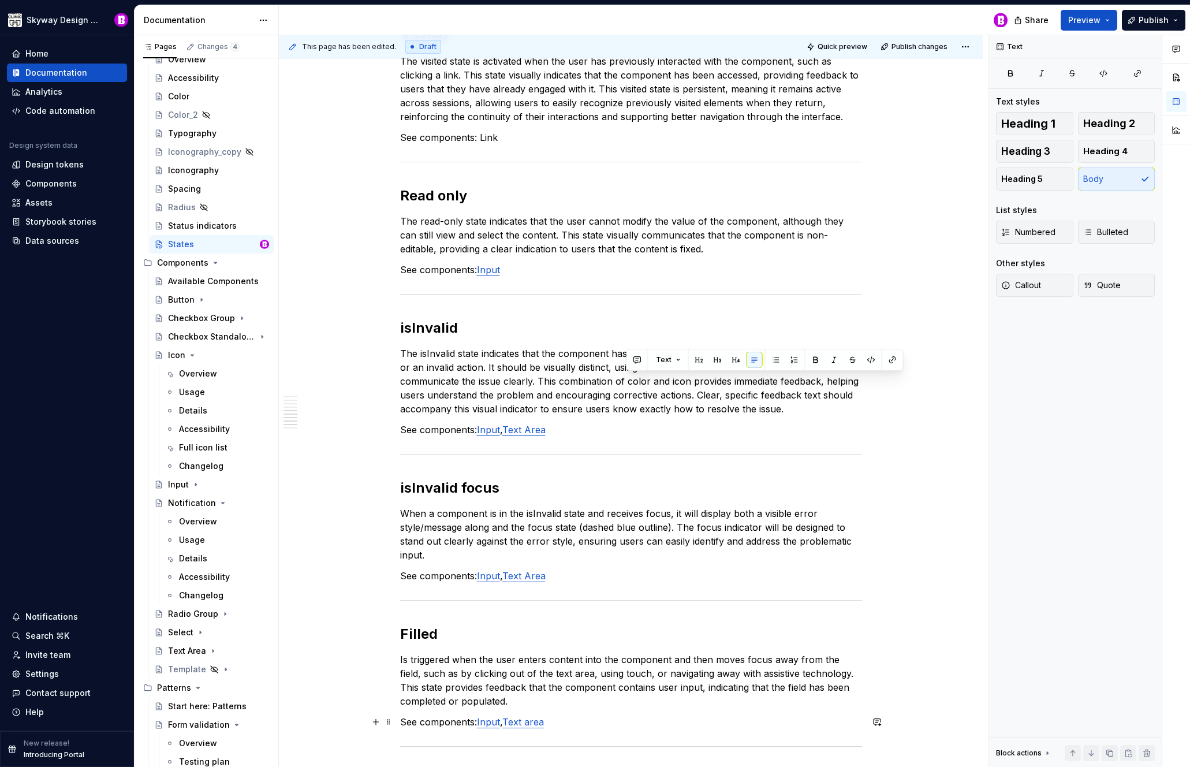
click at [577, 719] on p "See components: Input , Text area" at bounding box center [631, 722] width 462 height 14
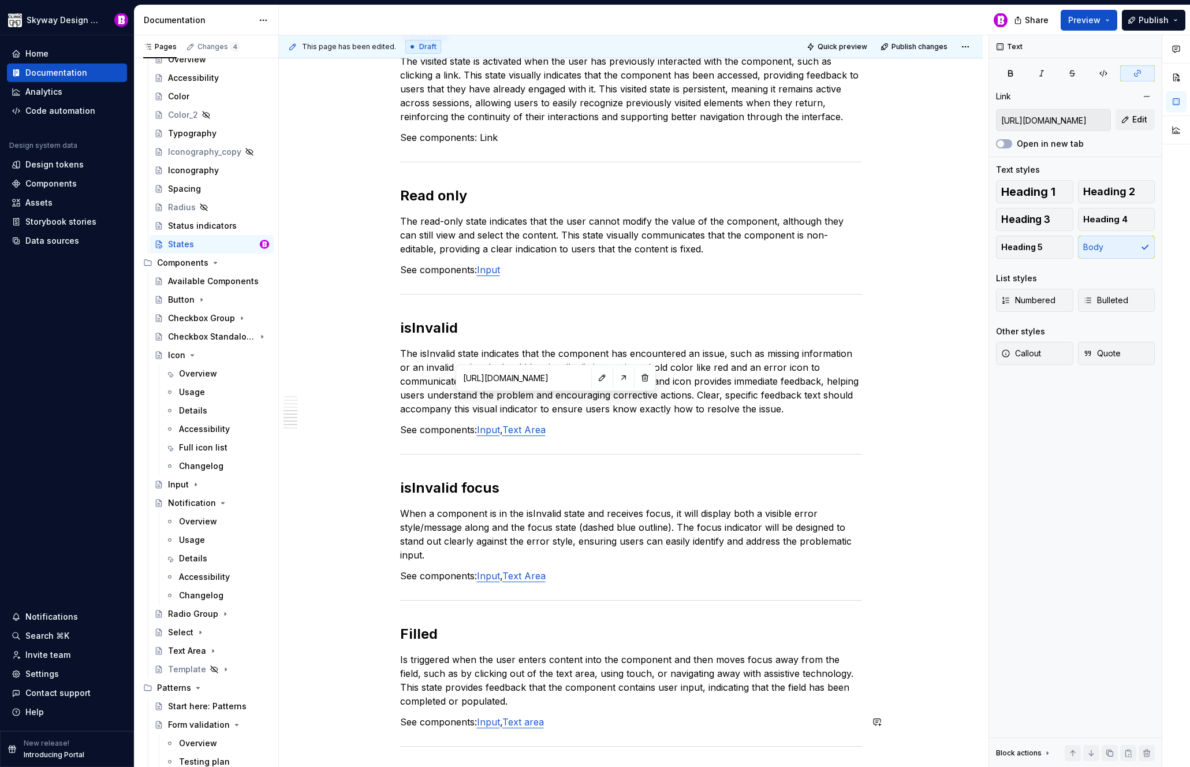
scroll to position [1381, 0]
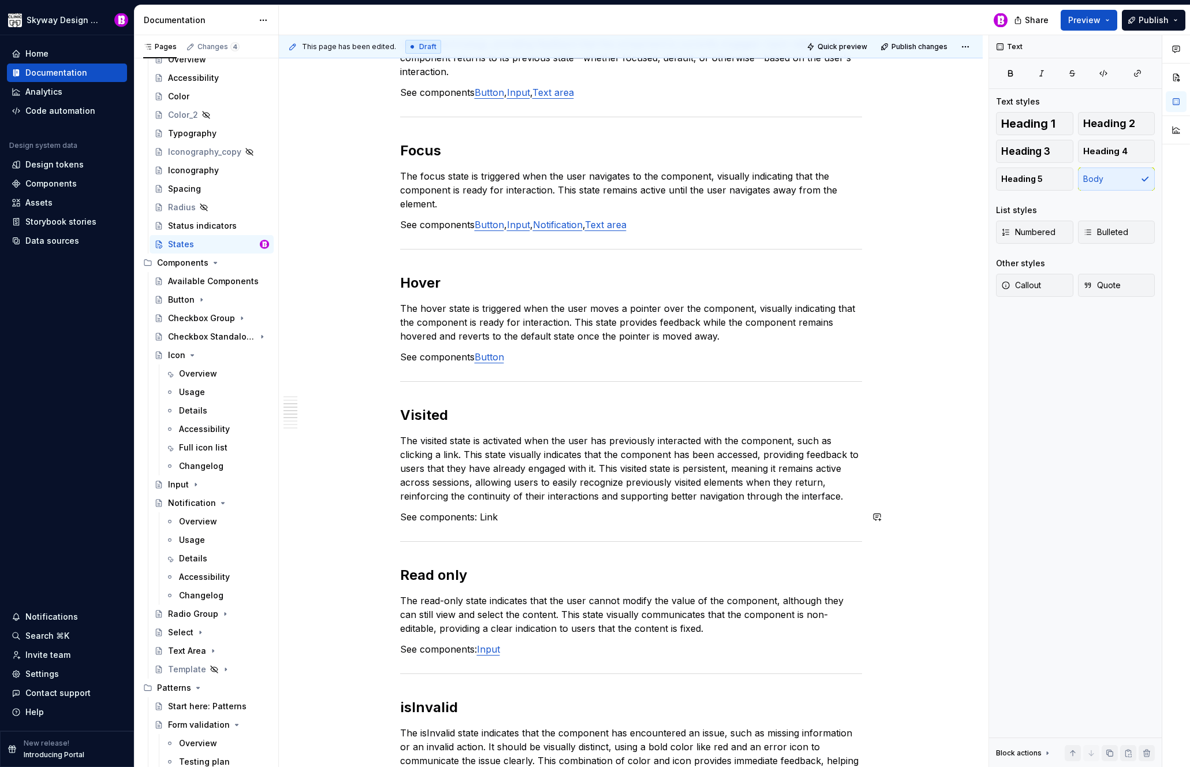
scroll to position [679, 0]
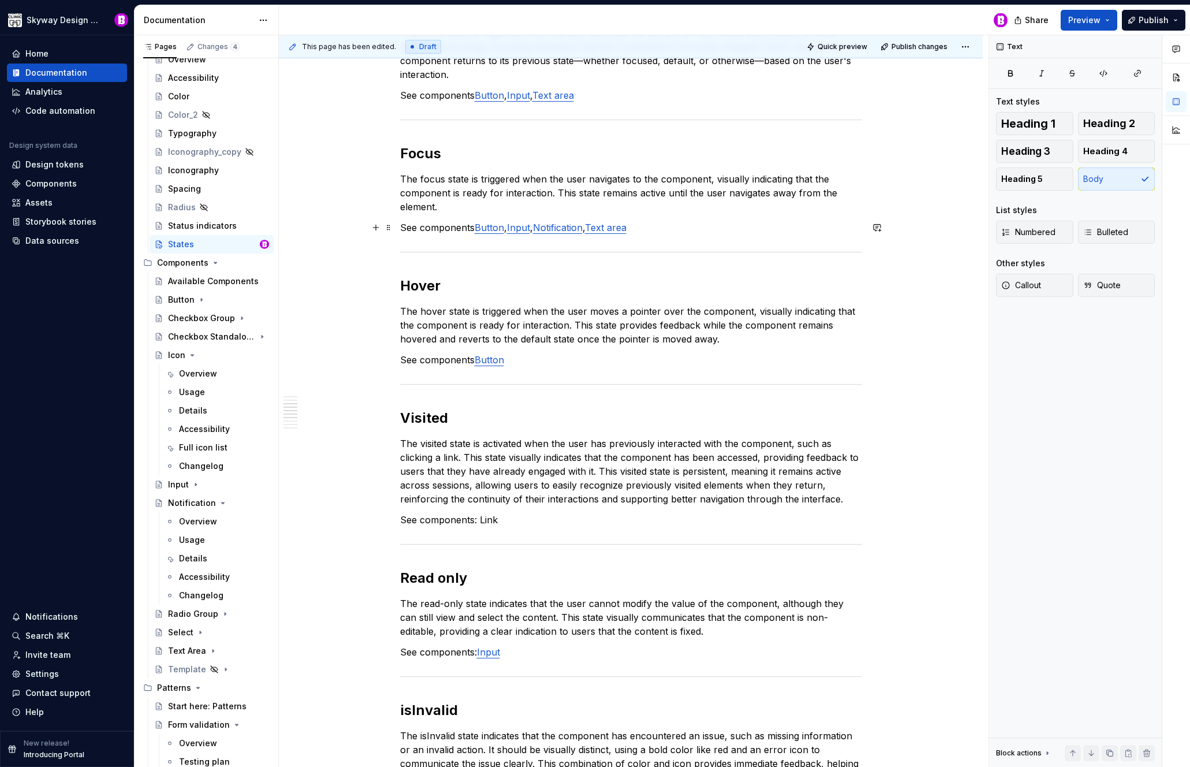
drag, startPoint x: 655, startPoint y: 229, endPoint x: 647, endPoint y: 229, distance: 7.5
click at [655, 229] on p "See components Button , Input , Notification , Text area" at bounding box center [631, 228] width 462 height 14
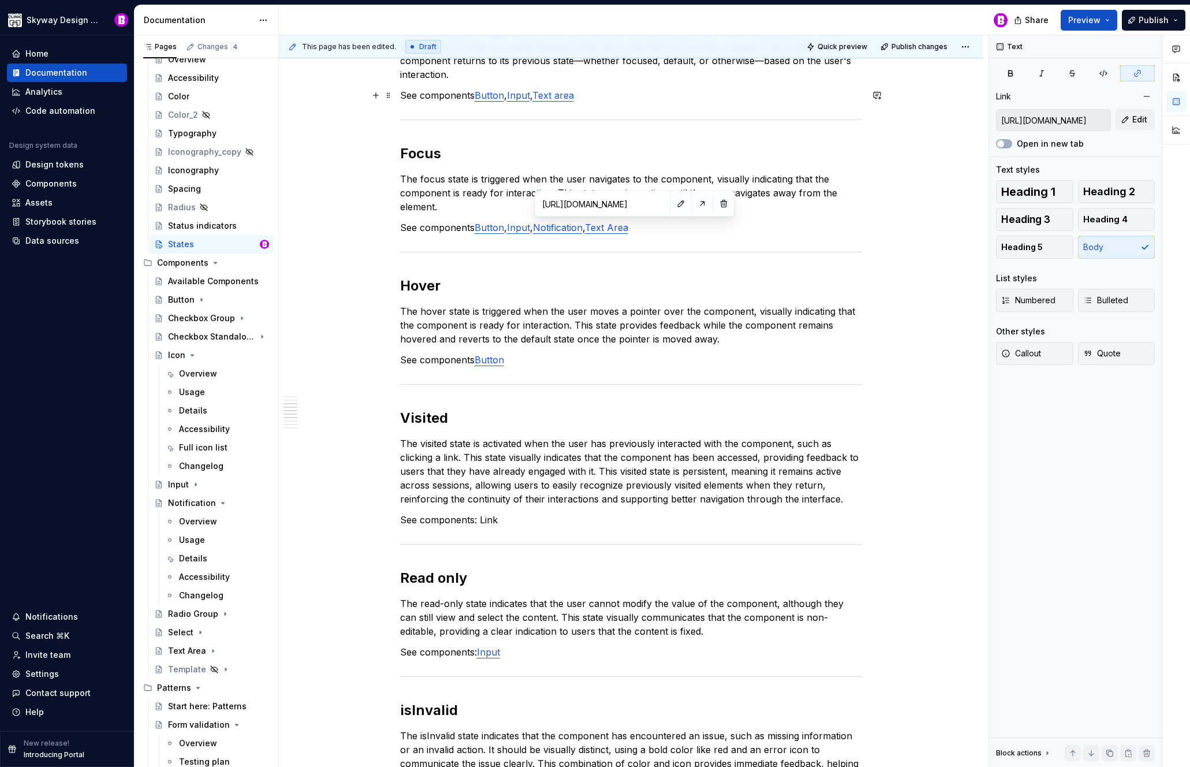
click at [608, 98] on p "See components Button , Input , Text area" at bounding box center [631, 95] width 462 height 14
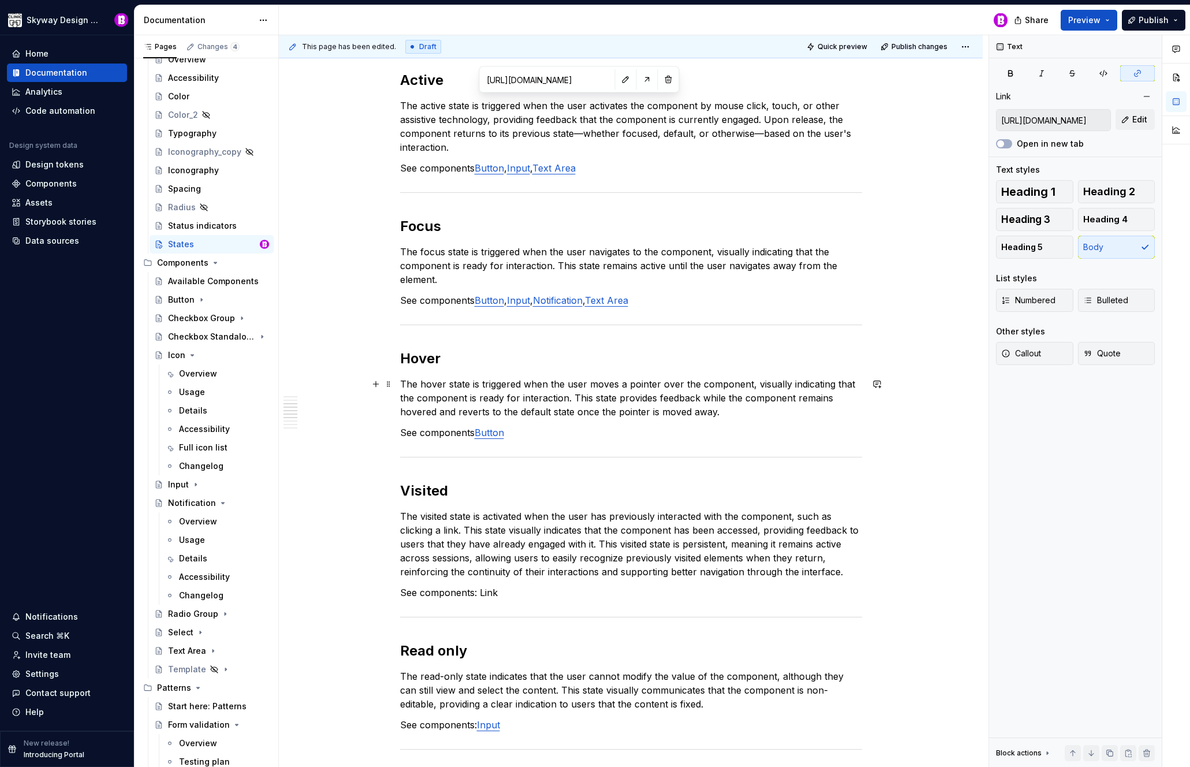
scroll to position [349, 0]
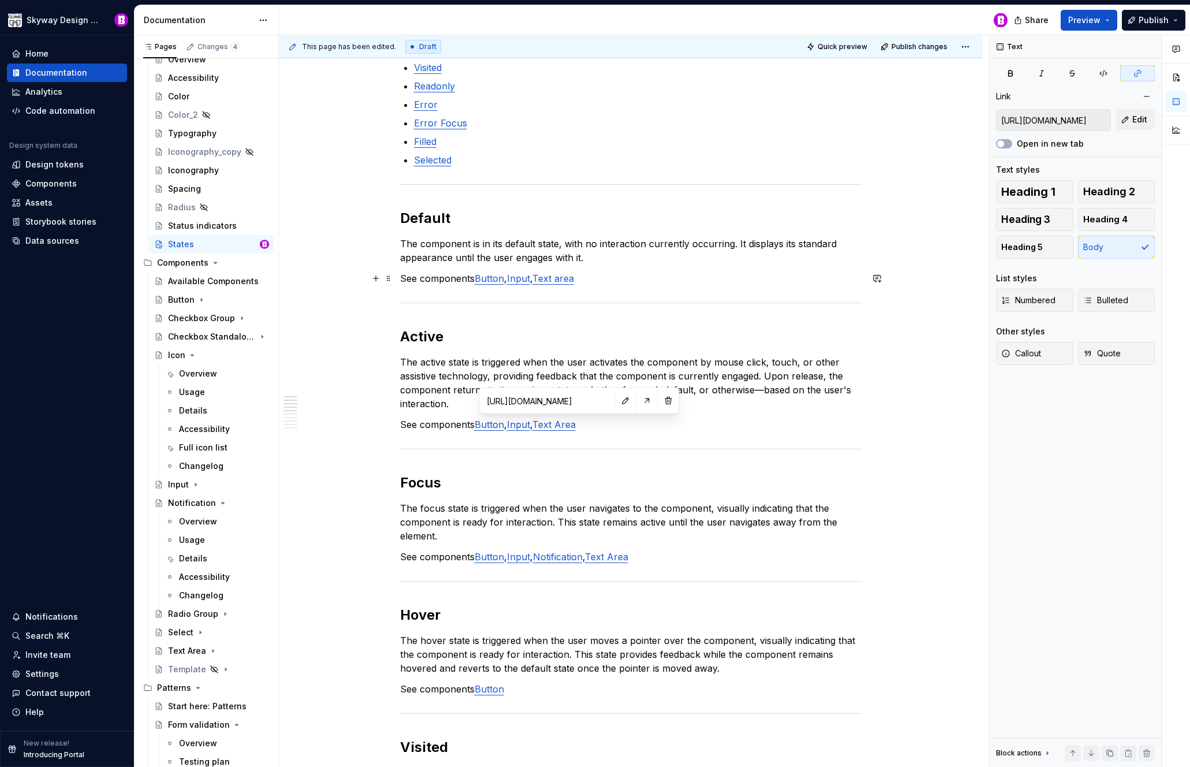
click at [618, 274] on p "See components Button , Input , Text area" at bounding box center [631, 278] width 462 height 14
click at [670, 362] on p "The active state is triggered when the user activates the component by mouse cl…" at bounding box center [631, 382] width 462 height 55
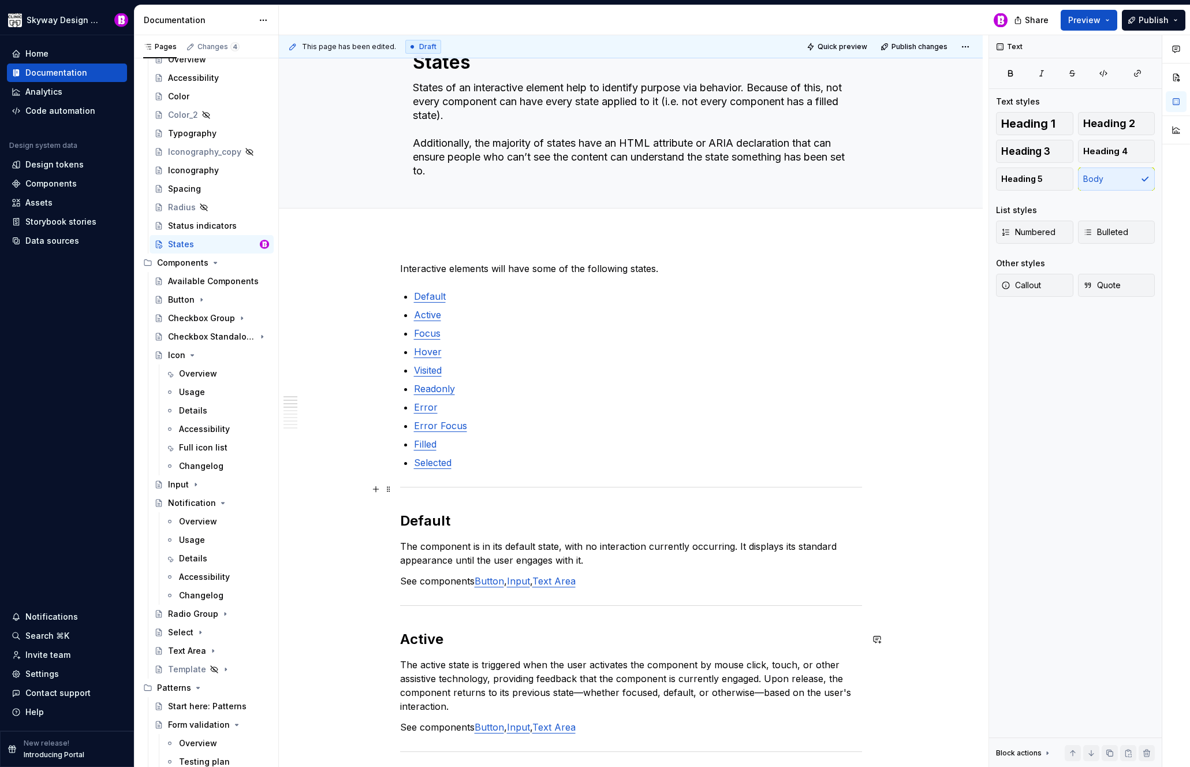
scroll to position [0, 0]
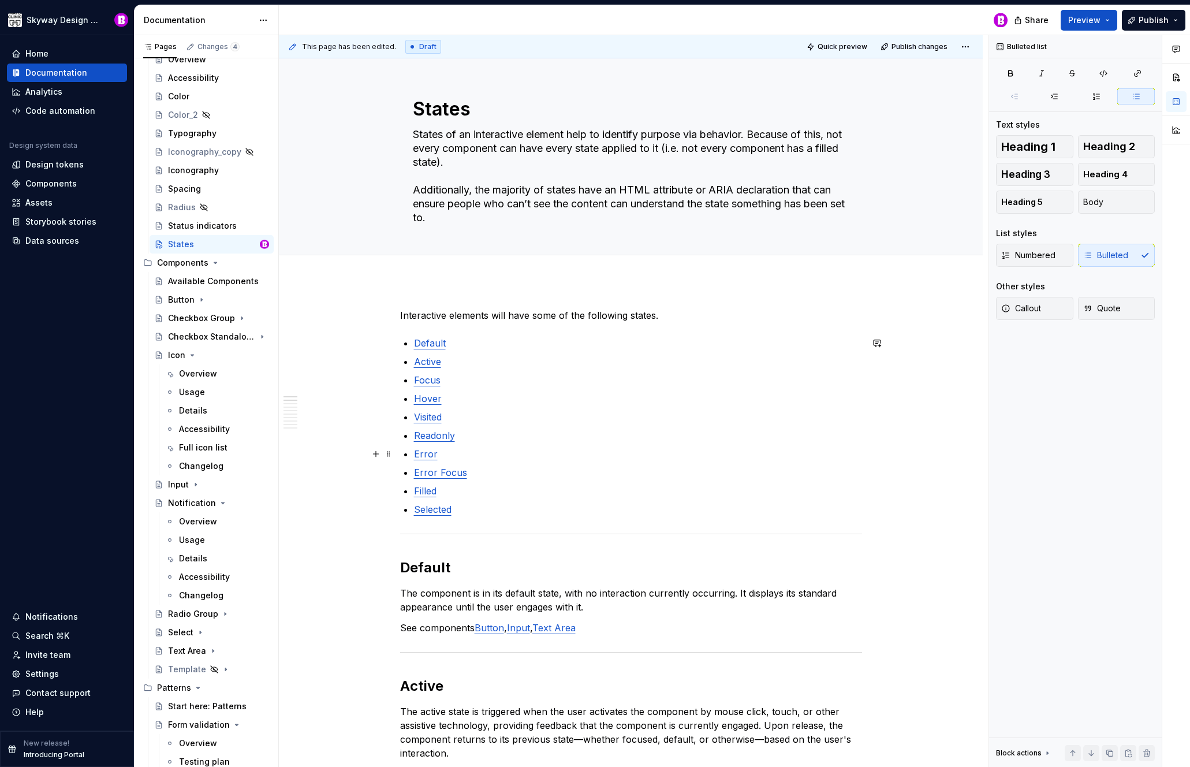
click at [457, 456] on p "Error" at bounding box center [638, 454] width 448 height 14
click at [434, 452] on link "isInvalid" at bounding box center [431, 454] width 35 height 12
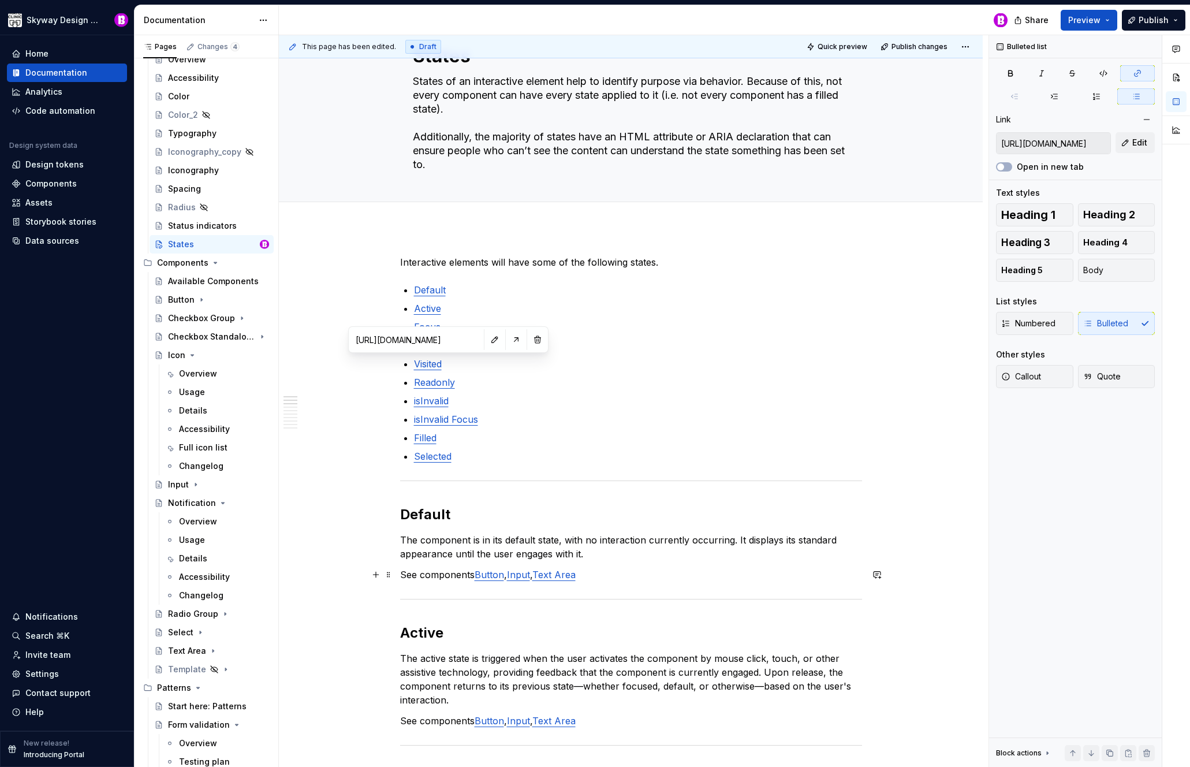
scroll to position [136, 0]
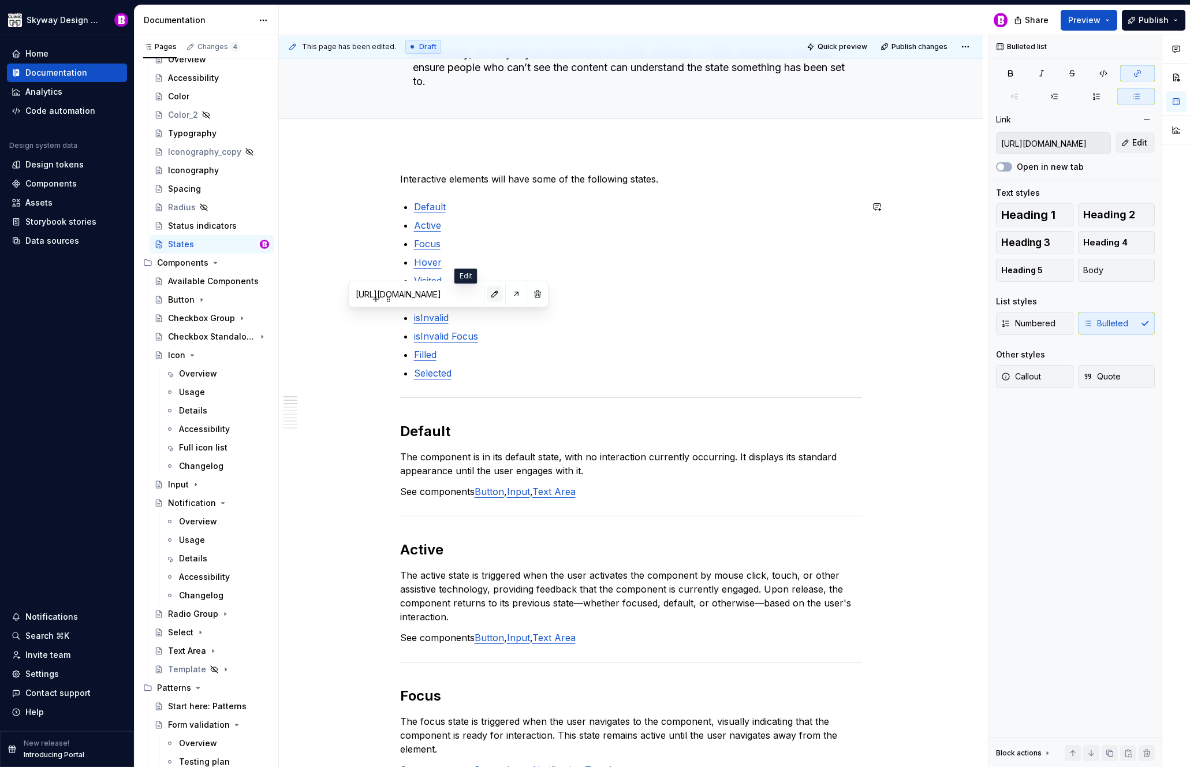
click at [487, 293] on button "button" at bounding box center [495, 294] width 16 height 16
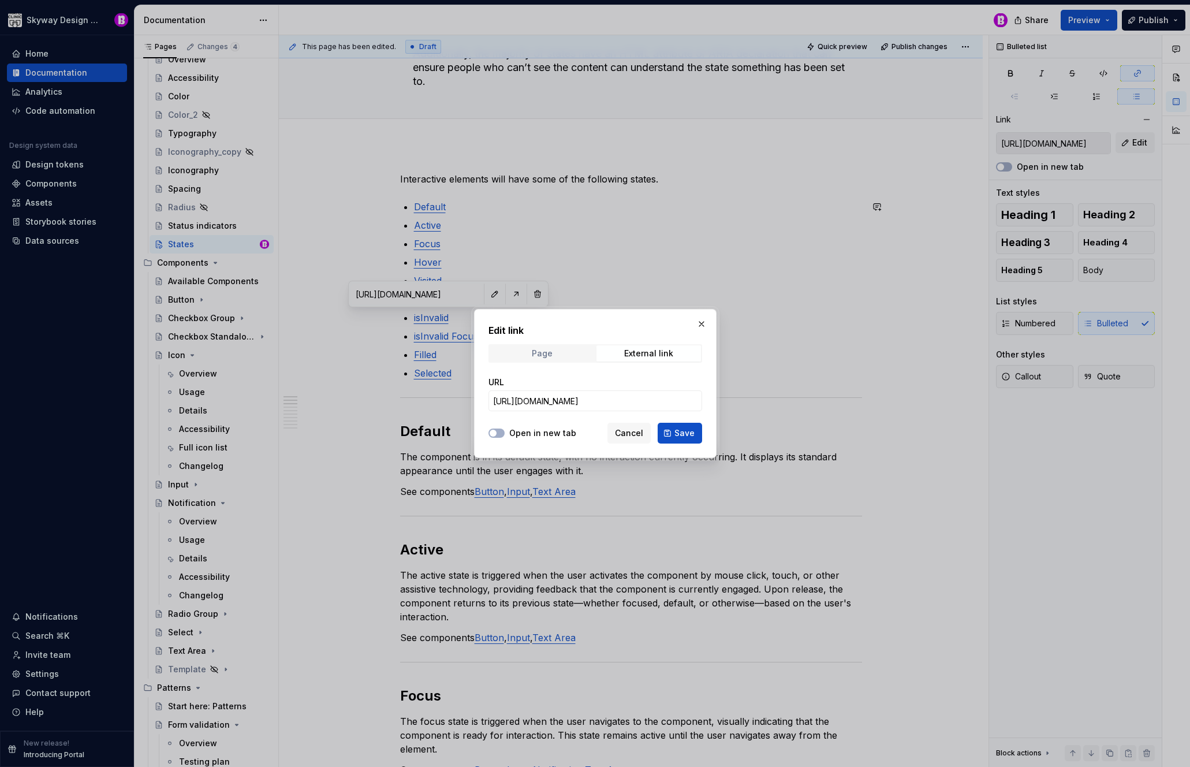
click at [579, 353] on span "Page" at bounding box center [542, 353] width 105 height 16
click at [643, 398] on span "Select page" at bounding box center [588, 401] width 191 height 12
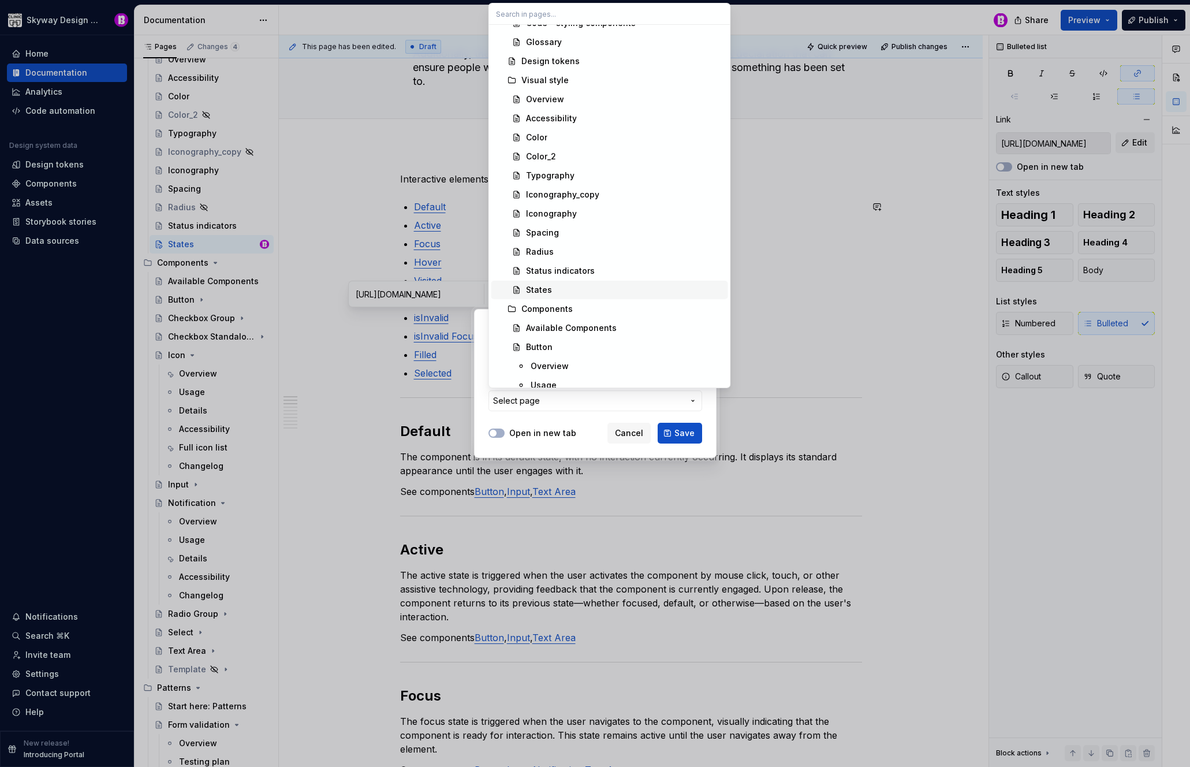
scroll to position [338, 0]
click at [583, 291] on div "States" at bounding box center [624, 290] width 197 height 12
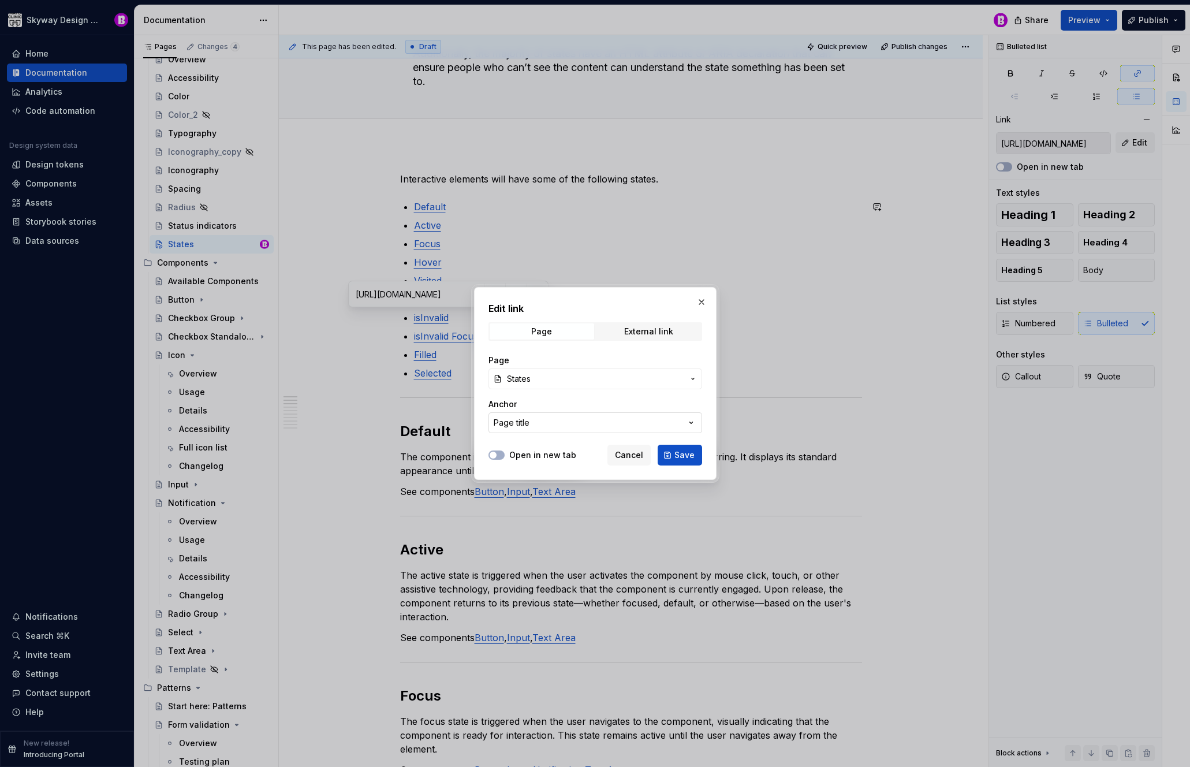
click at [573, 422] on button "Page title" at bounding box center [596, 422] width 214 height 21
type input "isInvalid"
click at [710, 412] on div "Edit link Page External link Page States Anchor Page title Open in new tab Canc…" at bounding box center [595, 383] width 1190 height 767
click at [701, 299] on button "button" at bounding box center [702, 302] width 16 height 16
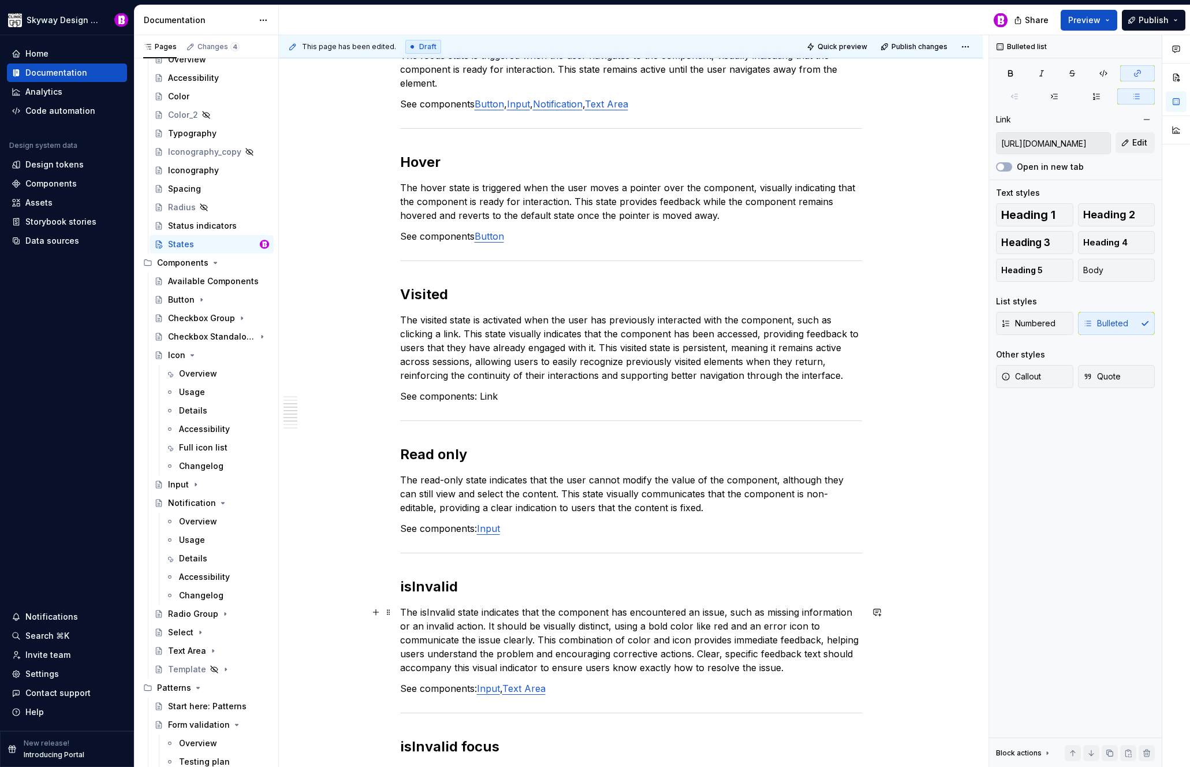
scroll to position [807, 0]
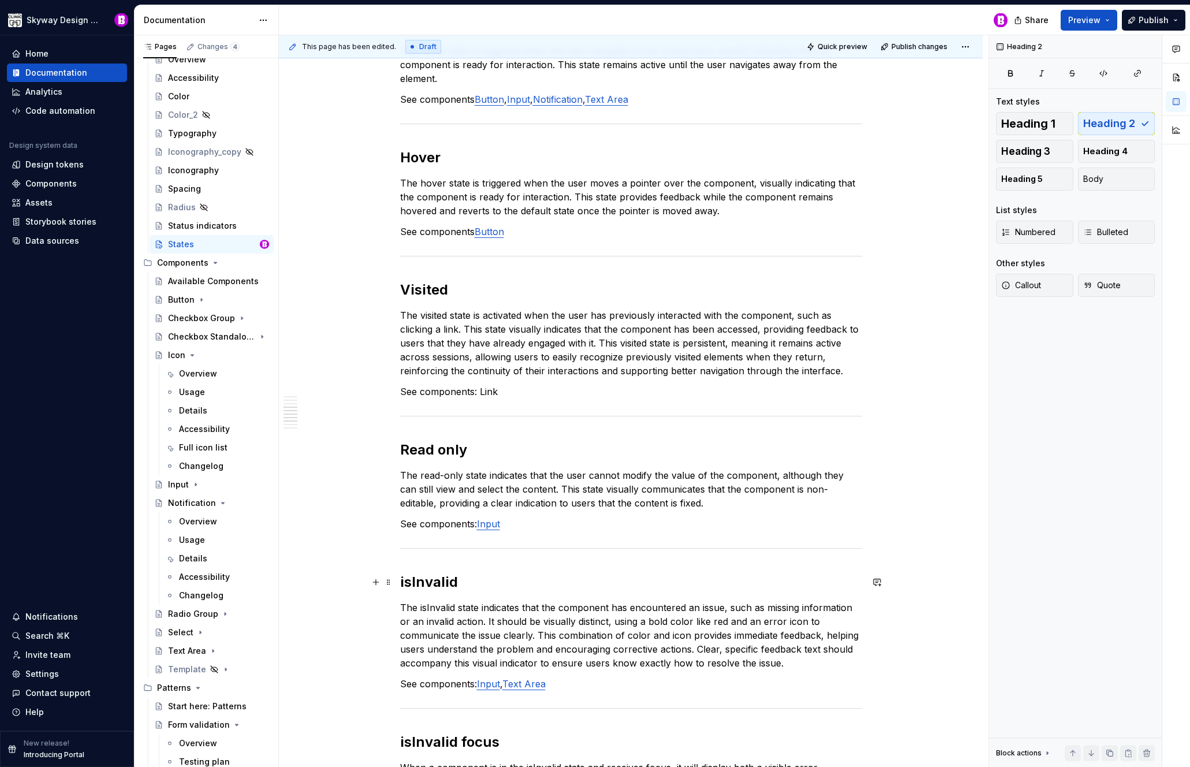
click at [473, 579] on h2 "isInvalid" at bounding box center [631, 582] width 462 height 18
click at [374, 580] on button "button" at bounding box center [376, 582] width 16 height 16
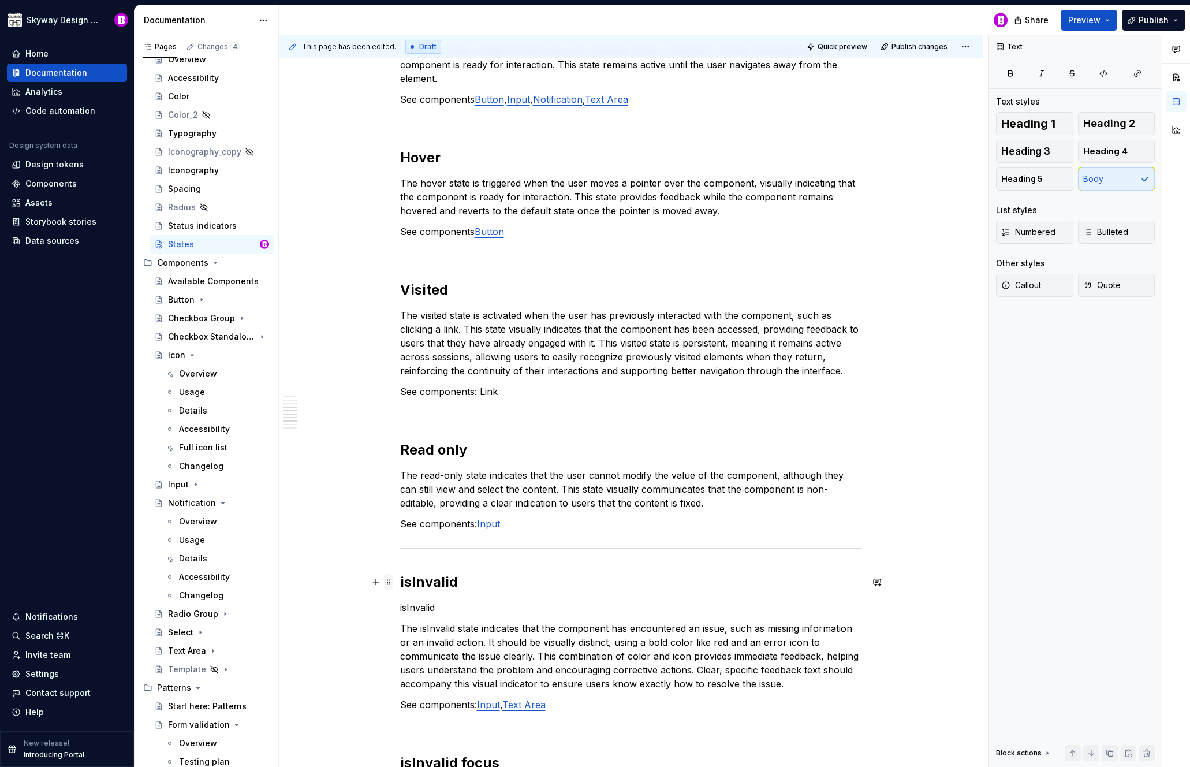
click at [387, 581] on span at bounding box center [388, 582] width 9 height 16
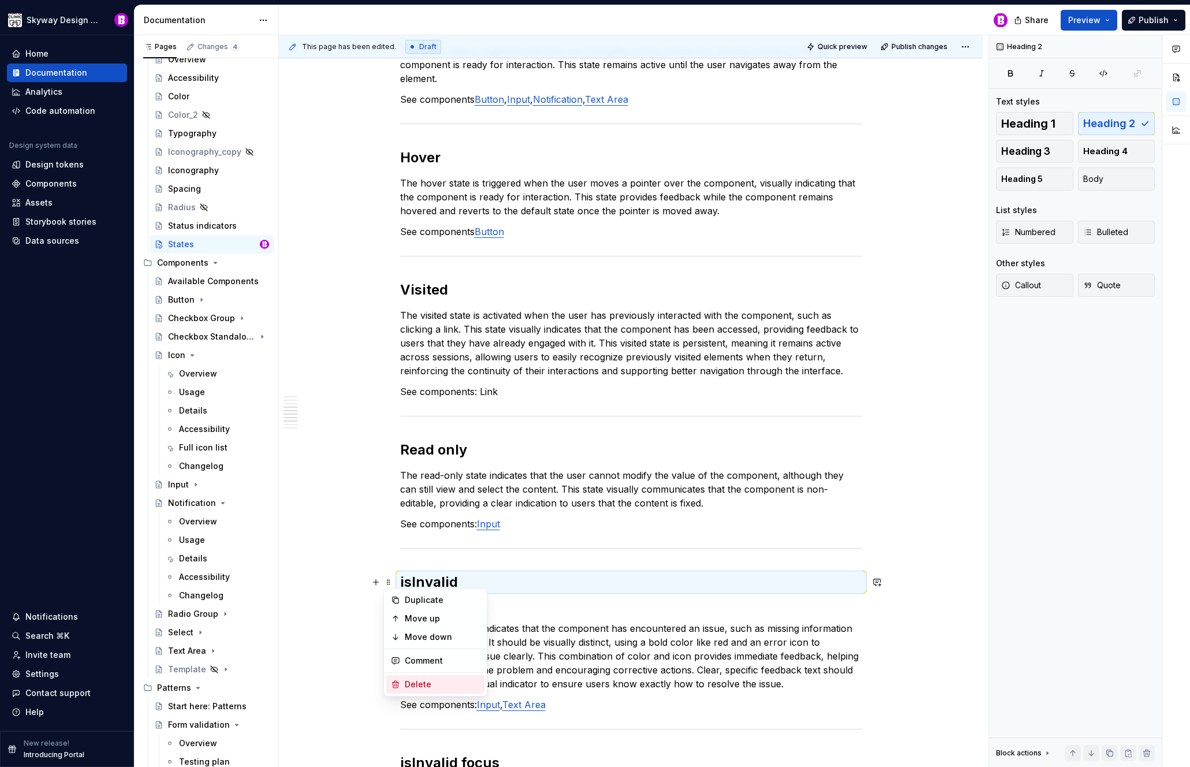
click at [421, 682] on div "Delete" at bounding box center [442, 685] width 75 height 12
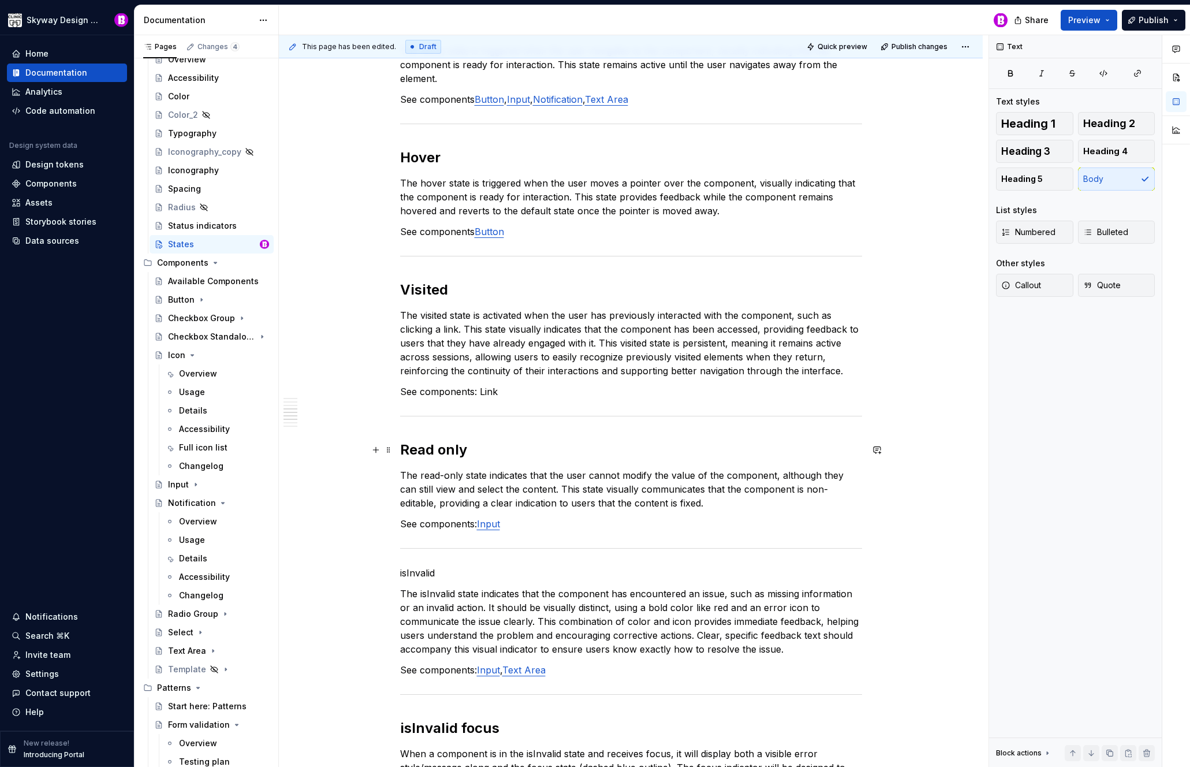
click at [450, 449] on h2 "Read only" at bounding box center [631, 450] width 462 height 18
drag, startPoint x: 457, startPoint y: 449, endPoint x: 418, endPoint y: 450, distance: 39.3
click at [418, 450] on h2 "Read only" at bounding box center [631, 450] width 462 height 18
drag, startPoint x: 442, startPoint y: 572, endPoint x: 399, endPoint y: 574, distance: 43.4
click at [399, 574] on div "Interactive elements will have some of the following states. Default Active Foc…" at bounding box center [631, 427] width 704 height 1906
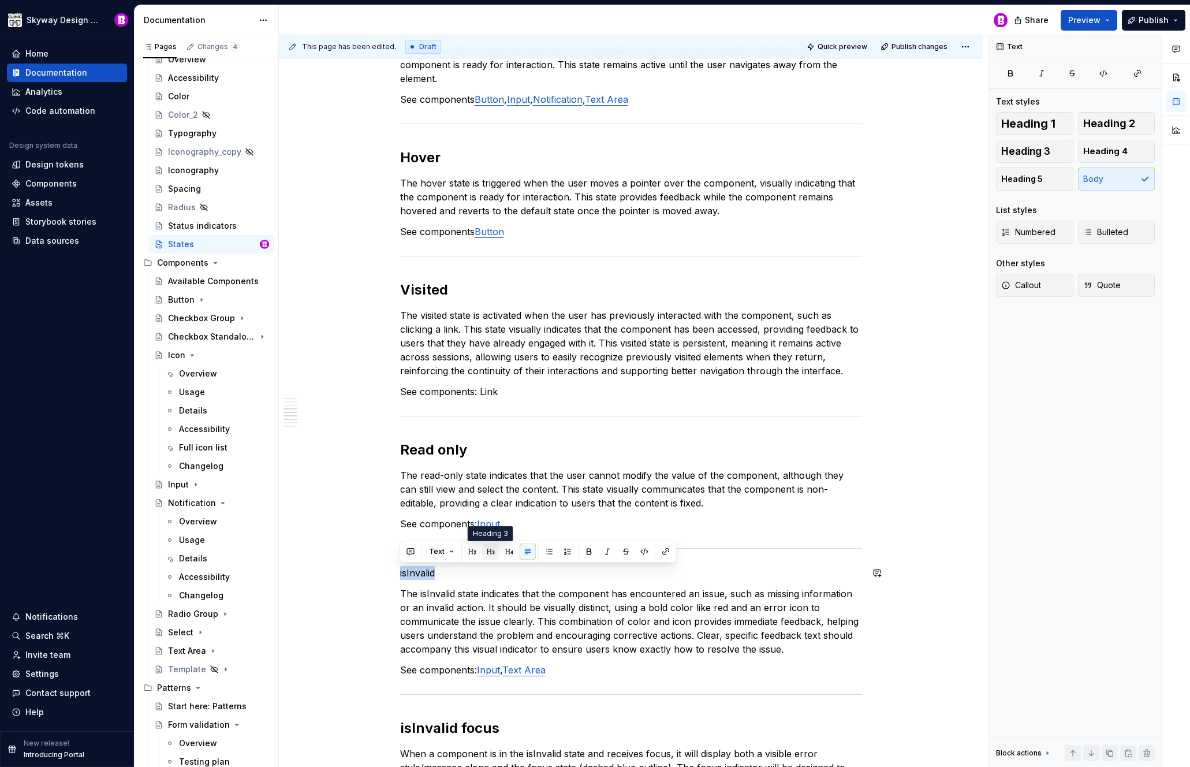
click at [490, 552] on button "button" at bounding box center [491, 551] width 16 height 16
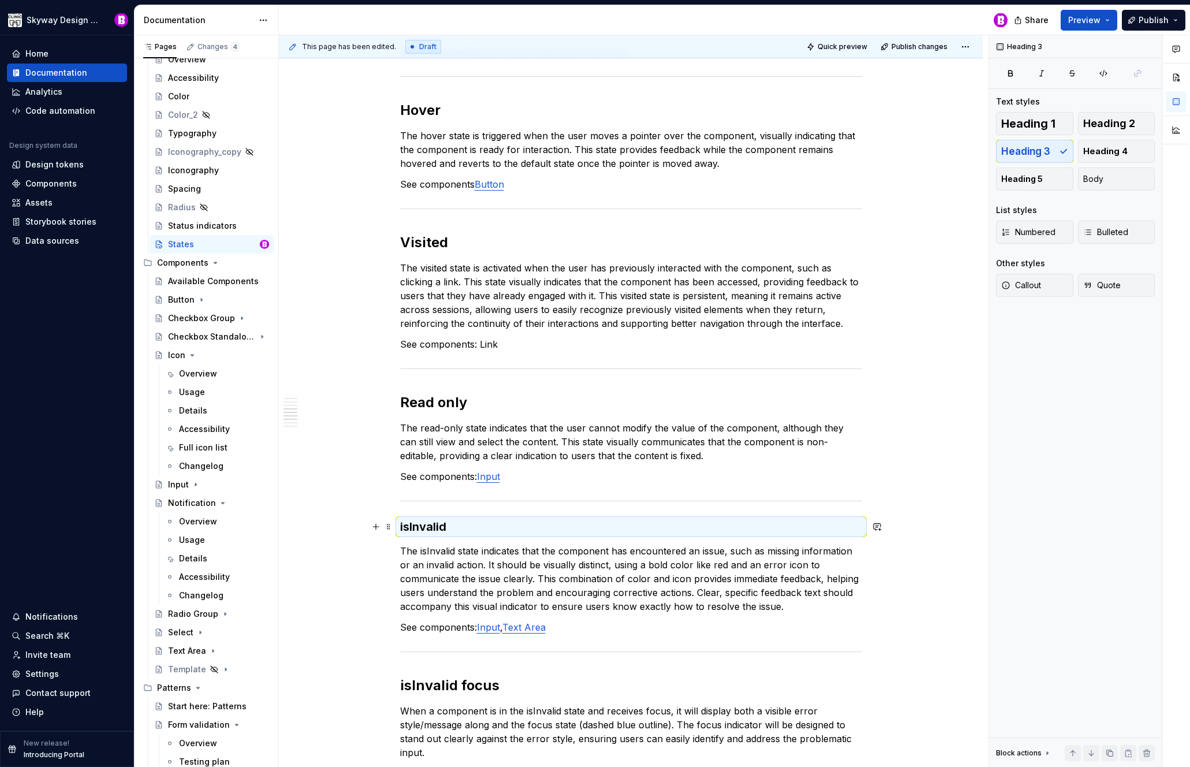
scroll to position [972, 0]
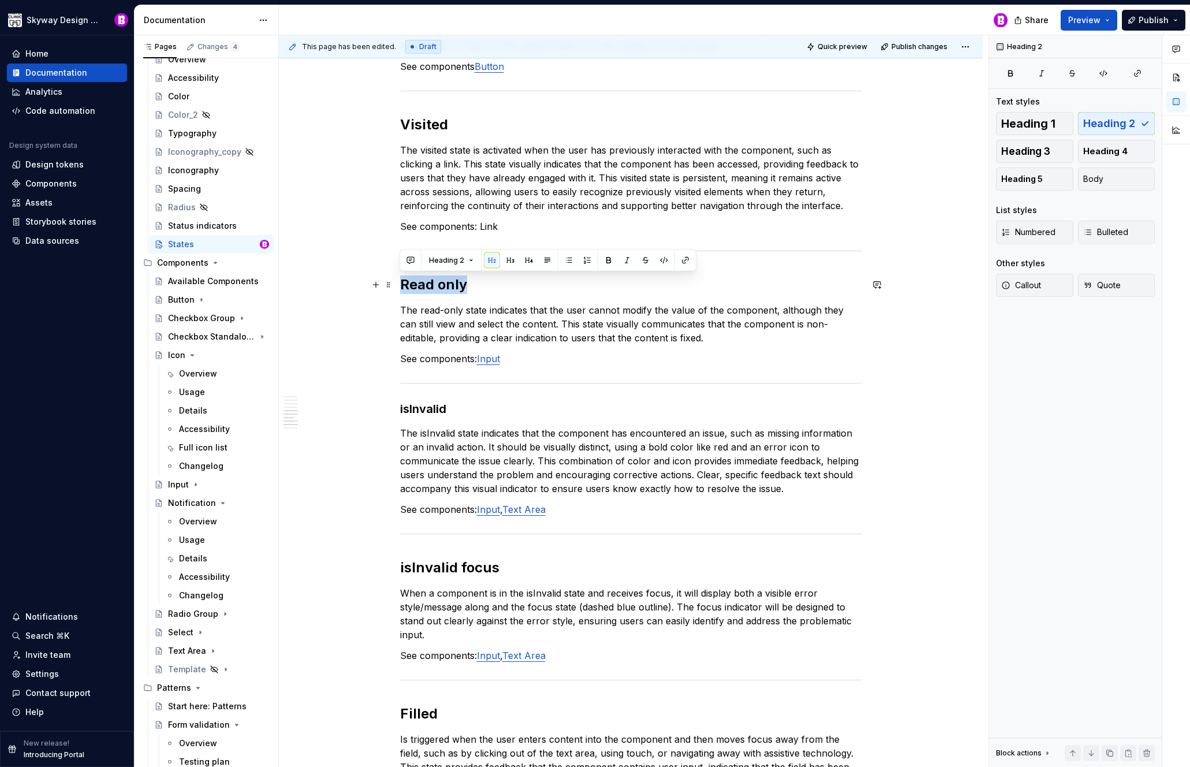
drag, startPoint x: 469, startPoint y: 283, endPoint x: 401, endPoint y: 284, distance: 67.6
click at [401, 284] on h2 "Read only" at bounding box center [631, 284] width 462 height 18
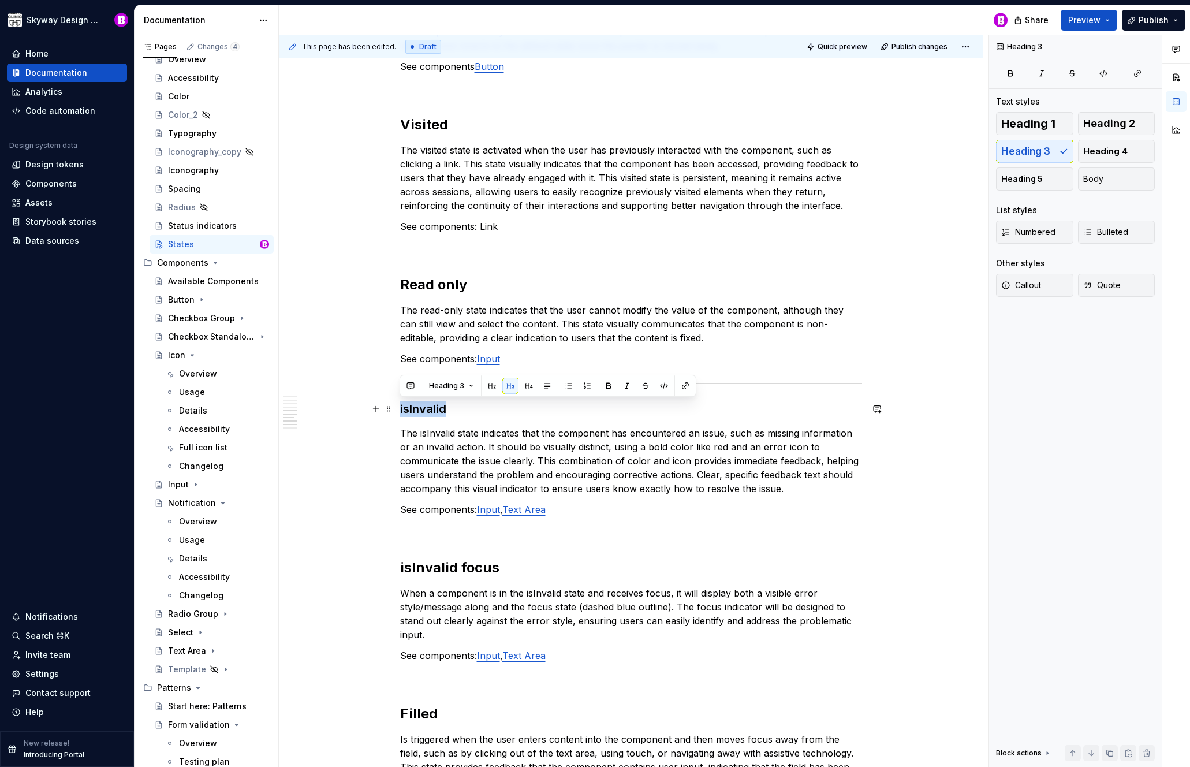
drag, startPoint x: 444, startPoint y: 407, endPoint x: 397, endPoint y: 409, distance: 46.3
click at [397, 409] on div "Interactive elements will have some of the following states. Default Active Foc…" at bounding box center [631, 264] width 704 height 1910
click at [491, 383] on button "button" at bounding box center [492, 386] width 16 height 16
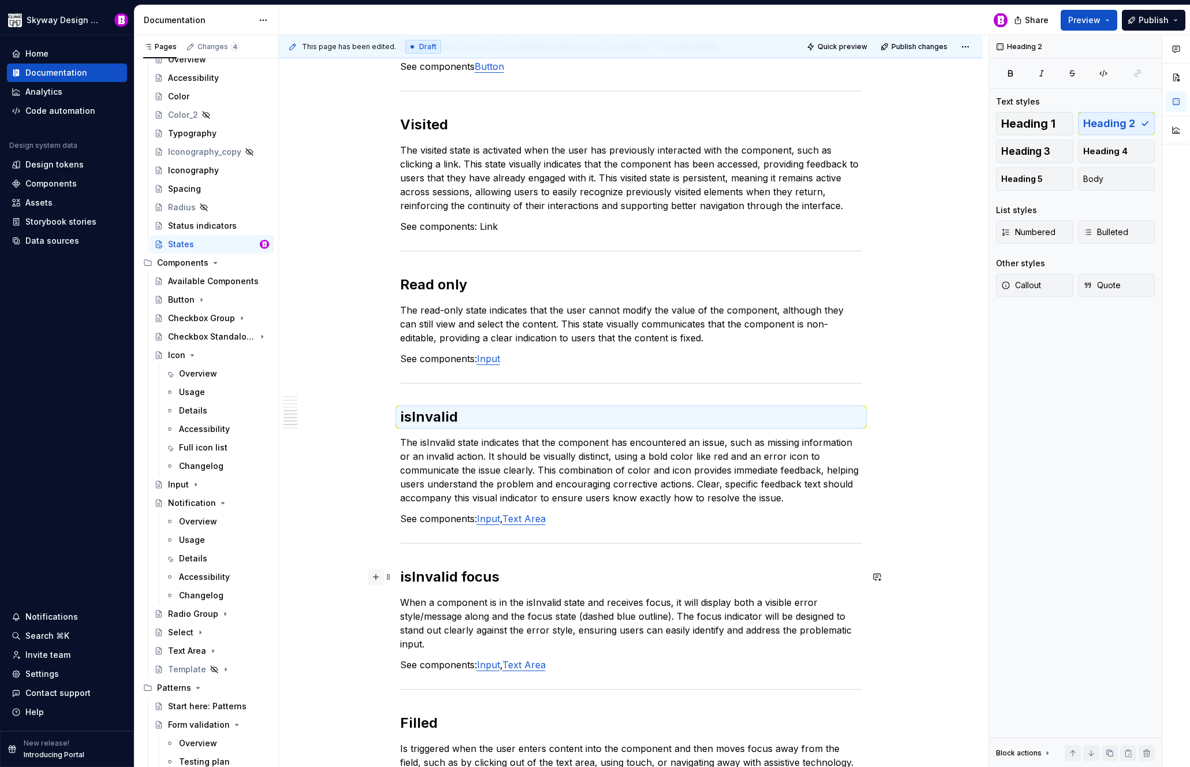
click at [375, 578] on button "button" at bounding box center [376, 577] width 16 height 16
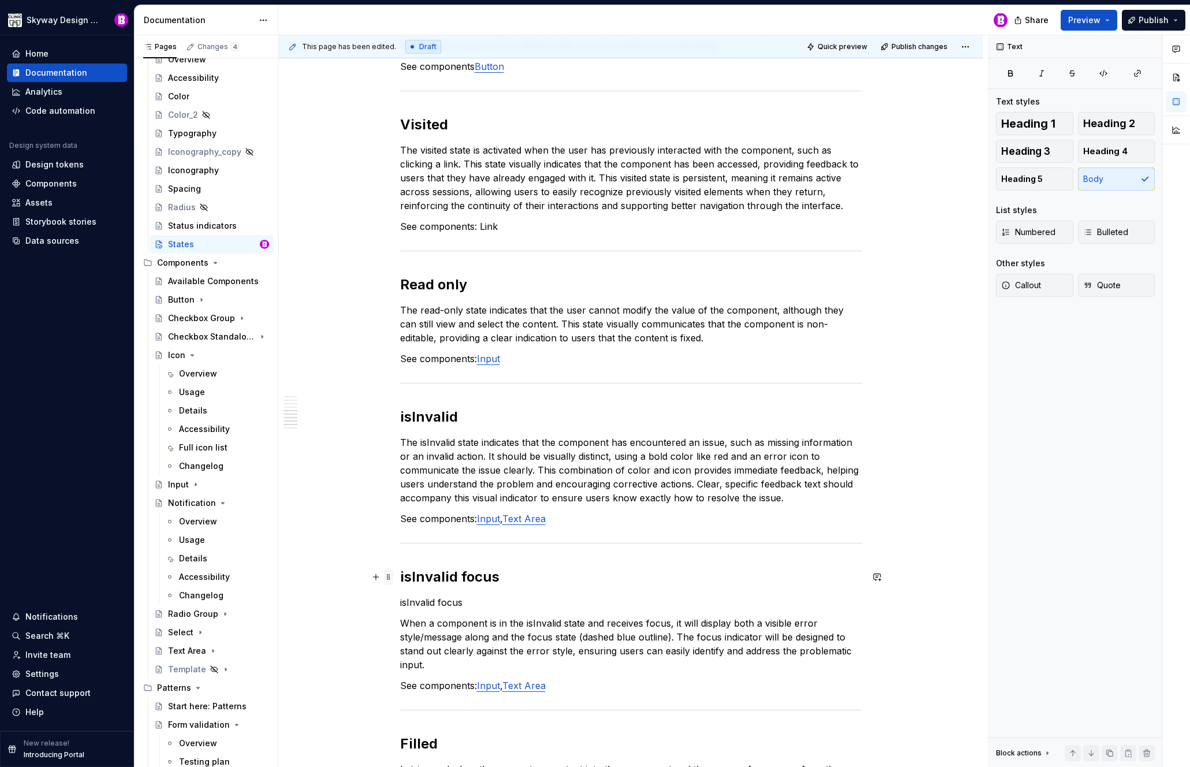
click at [389, 576] on span at bounding box center [388, 577] width 9 height 16
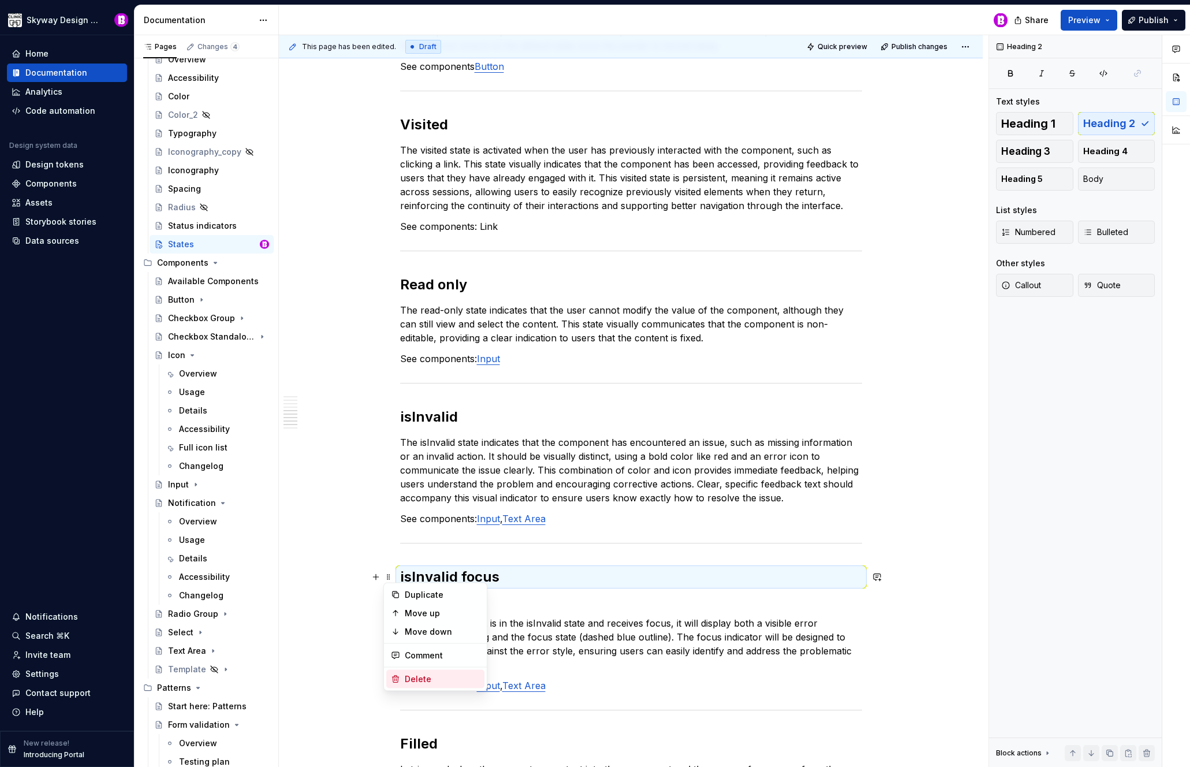
click at [422, 677] on div "Delete" at bounding box center [442, 679] width 75 height 12
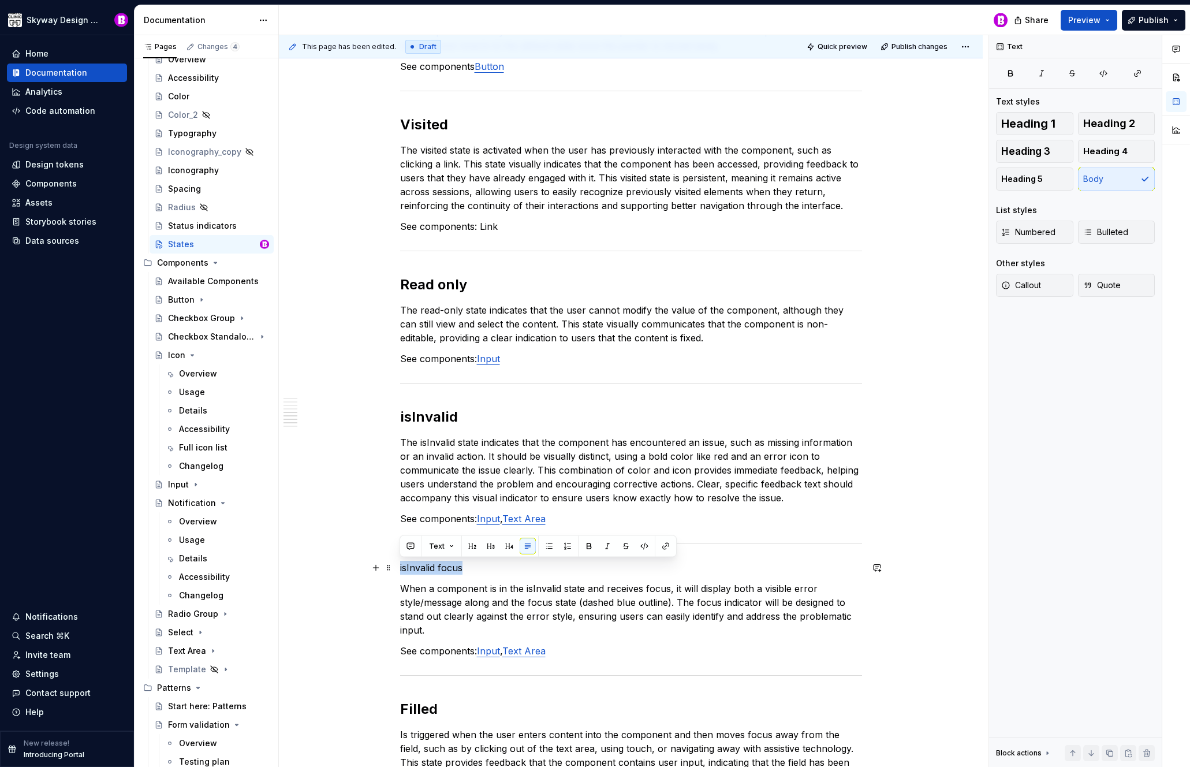
drag, startPoint x: 468, startPoint y: 568, endPoint x: 394, endPoint y: 562, distance: 74.1
click at [394, 562] on div "Interactive elements will have some of the following states. Default Active Foc…" at bounding box center [631, 262] width 704 height 1906
click at [469, 545] on button "button" at bounding box center [472, 546] width 16 height 16
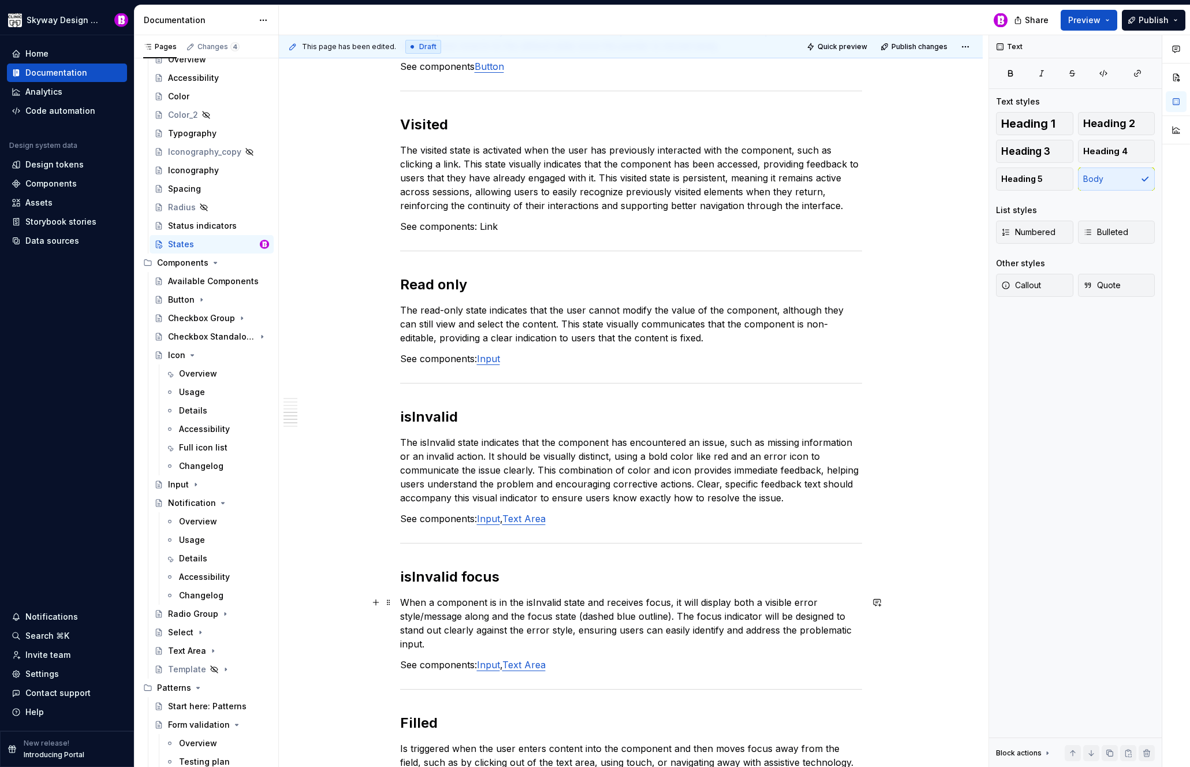
click at [534, 616] on p "When a component is in the isInvalid state and receives focus, it will display …" at bounding box center [631, 622] width 462 height 55
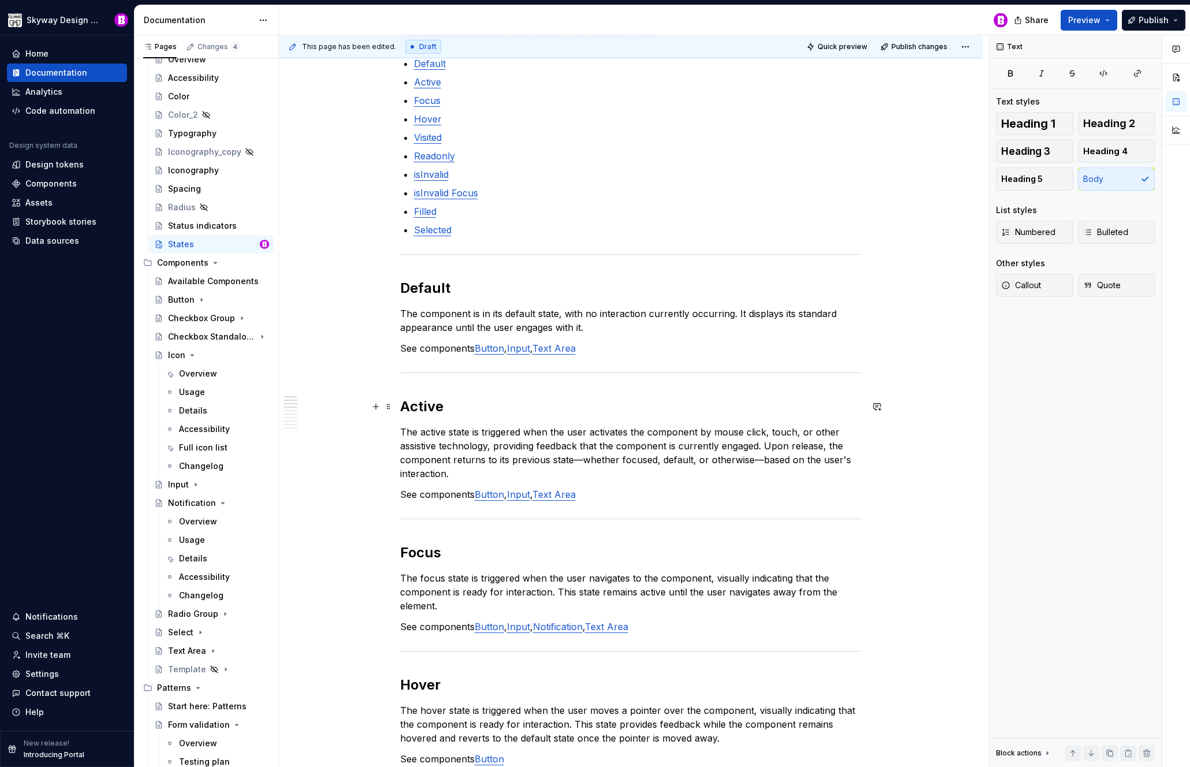
scroll to position [188, 0]
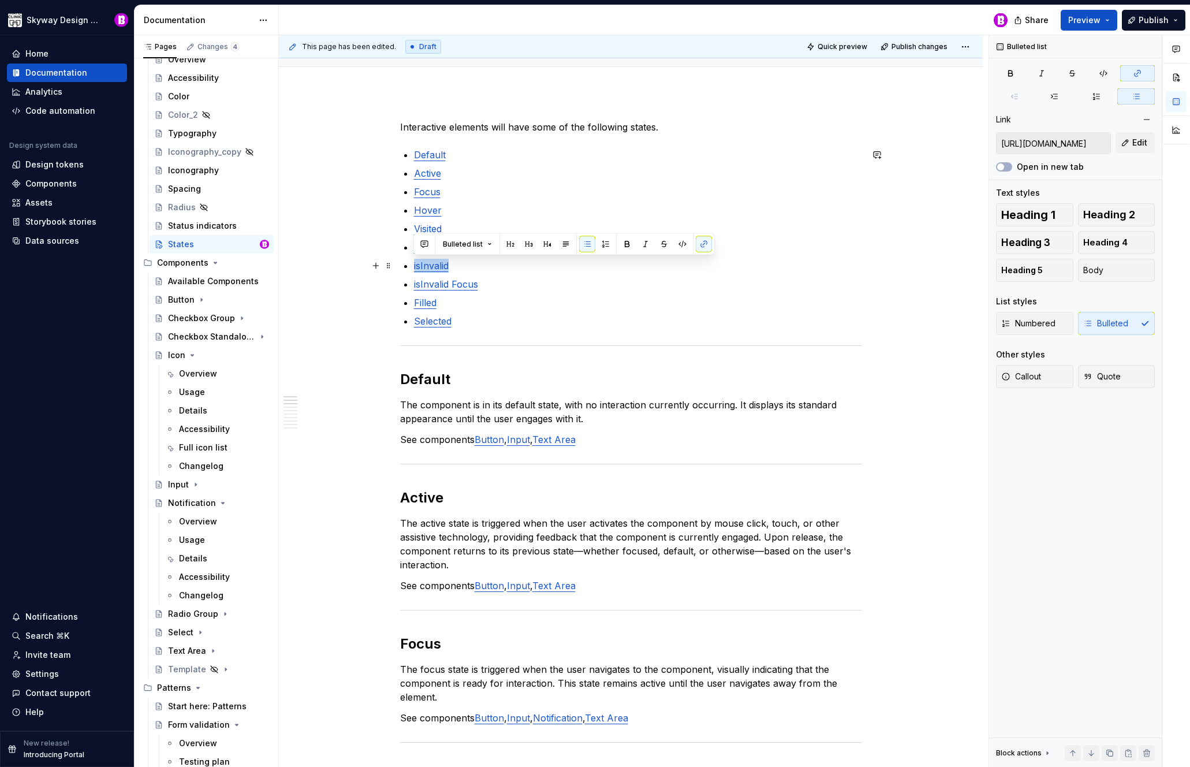
drag, startPoint x: 453, startPoint y: 266, endPoint x: 412, endPoint y: 264, distance: 41.0
click at [699, 242] on button "button" at bounding box center [704, 244] width 16 height 16
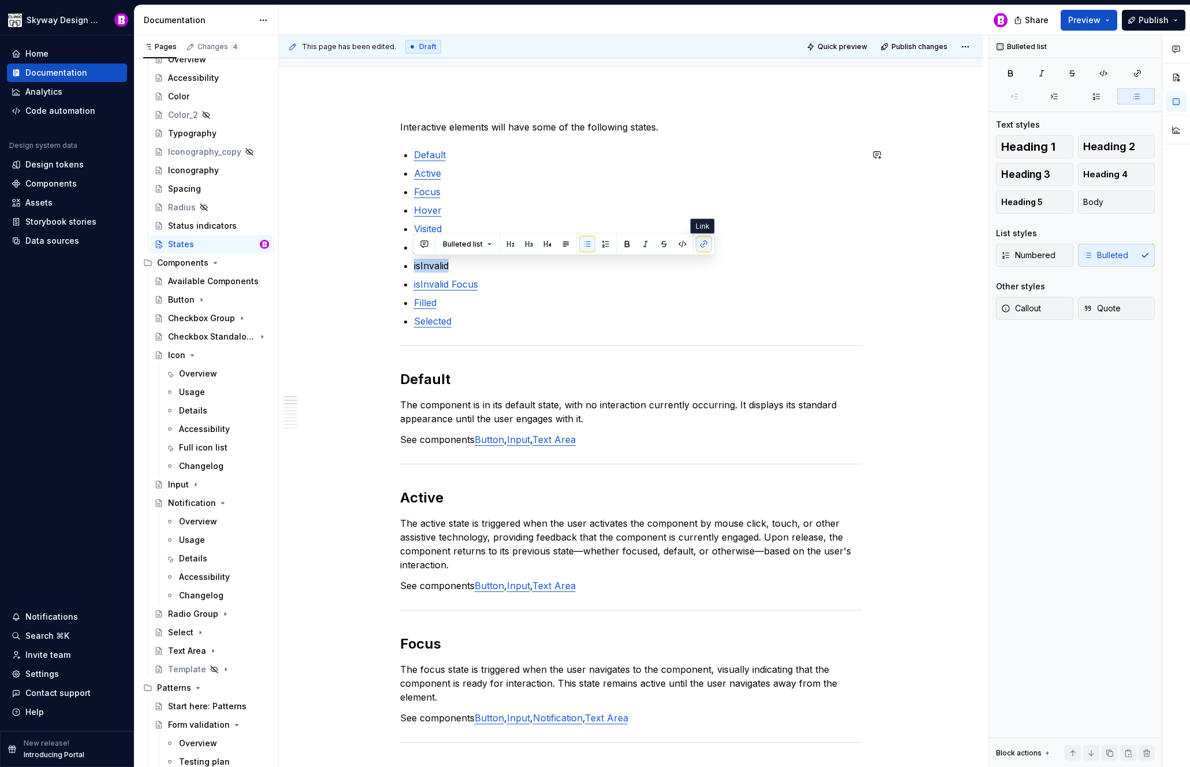
click at [703, 244] on button "button" at bounding box center [704, 244] width 16 height 16
click at [441, 265] on p "isInvalid" at bounding box center [638, 266] width 448 height 14
drag, startPoint x: 451, startPoint y: 264, endPoint x: 412, endPoint y: 261, distance: 39.4
click at [702, 243] on p "Readonly" at bounding box center [638, 247] width 448 height 14
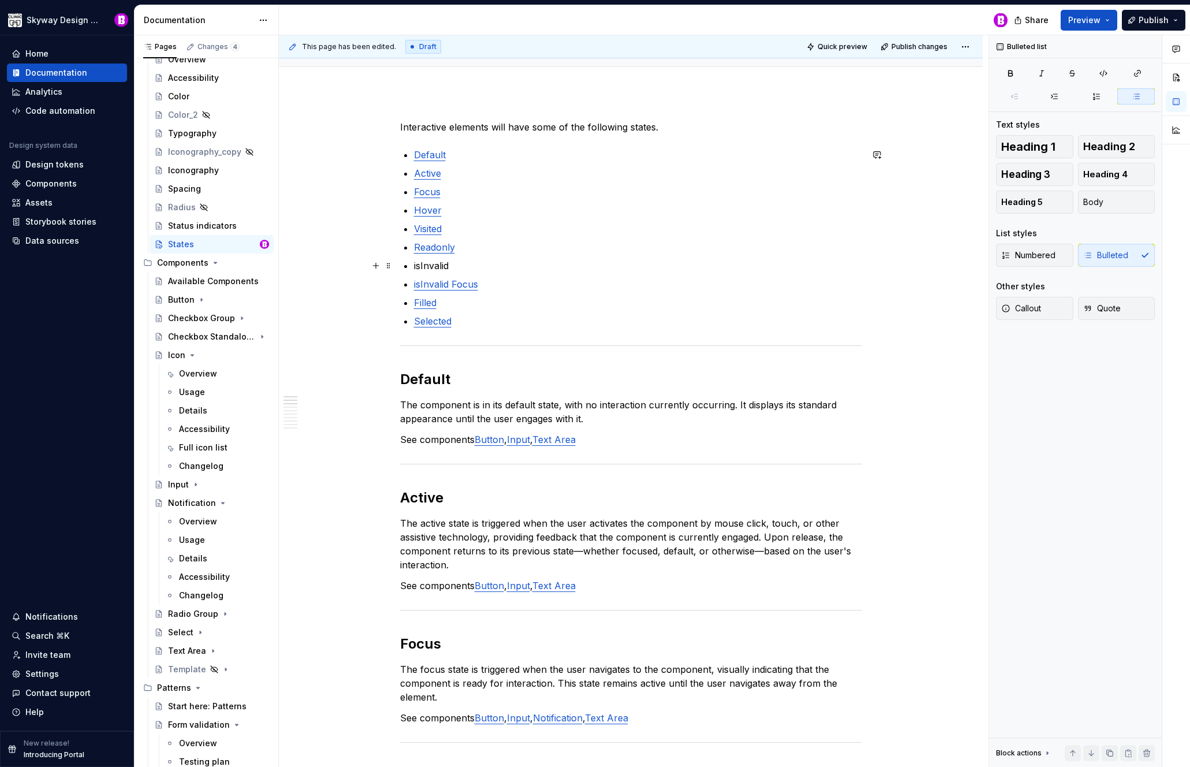
click at [452, 263] on p "isInvalid" at bounding box center [638, 266] width 448 height 14
click at [702, 244] on p "Readonly" at bounding box center [638, 247] width 448 height 14
click at [519, 289] on p "isInvalid Focus" at bounding box center [638, 284] width 448 height 14
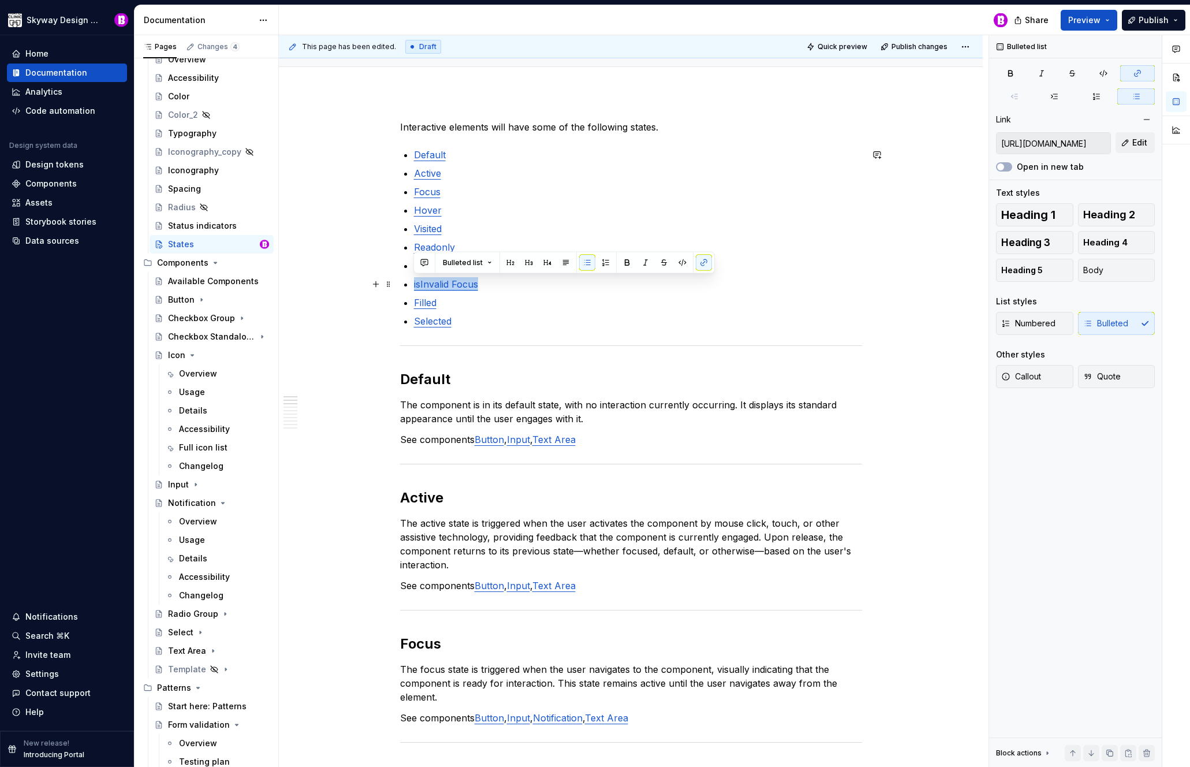
drag, startPoint x: 486, startPoint y: 283, endPoint x: 404, endPoint y: 284, distance: 82.6
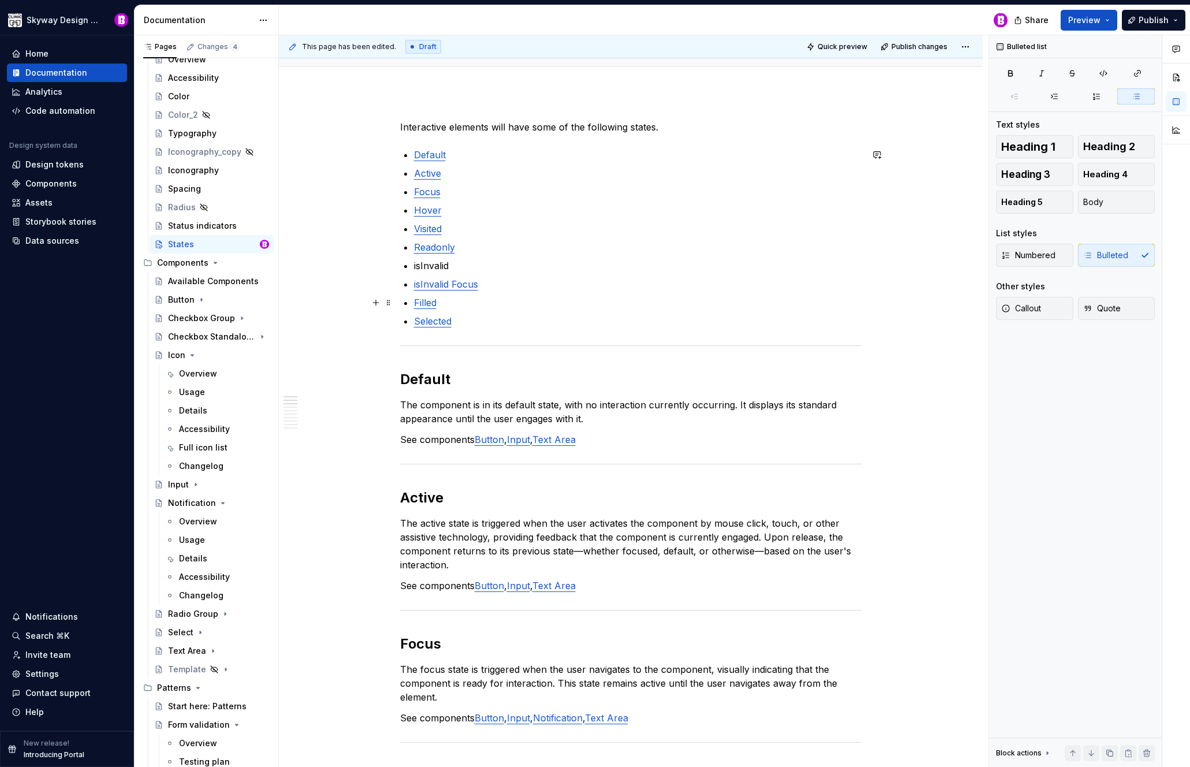
click at [539, 296] on p "Filled" at bounding box center [638, 303] width 448 height 14
click at [545, 285] on p "isInvalid Focus" at bounding box center [638, 284] width 448 height 14
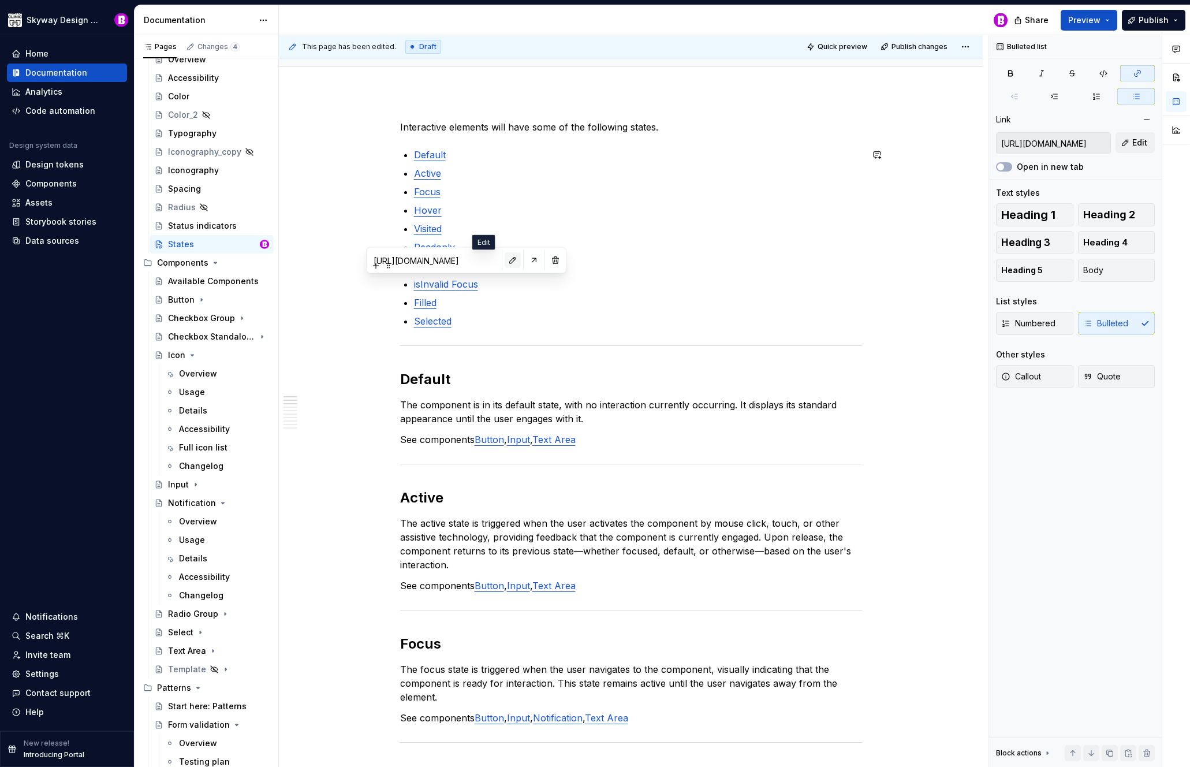
click at [505, 257] on button "button" at bounding box center [513, 260] width 16 height 16
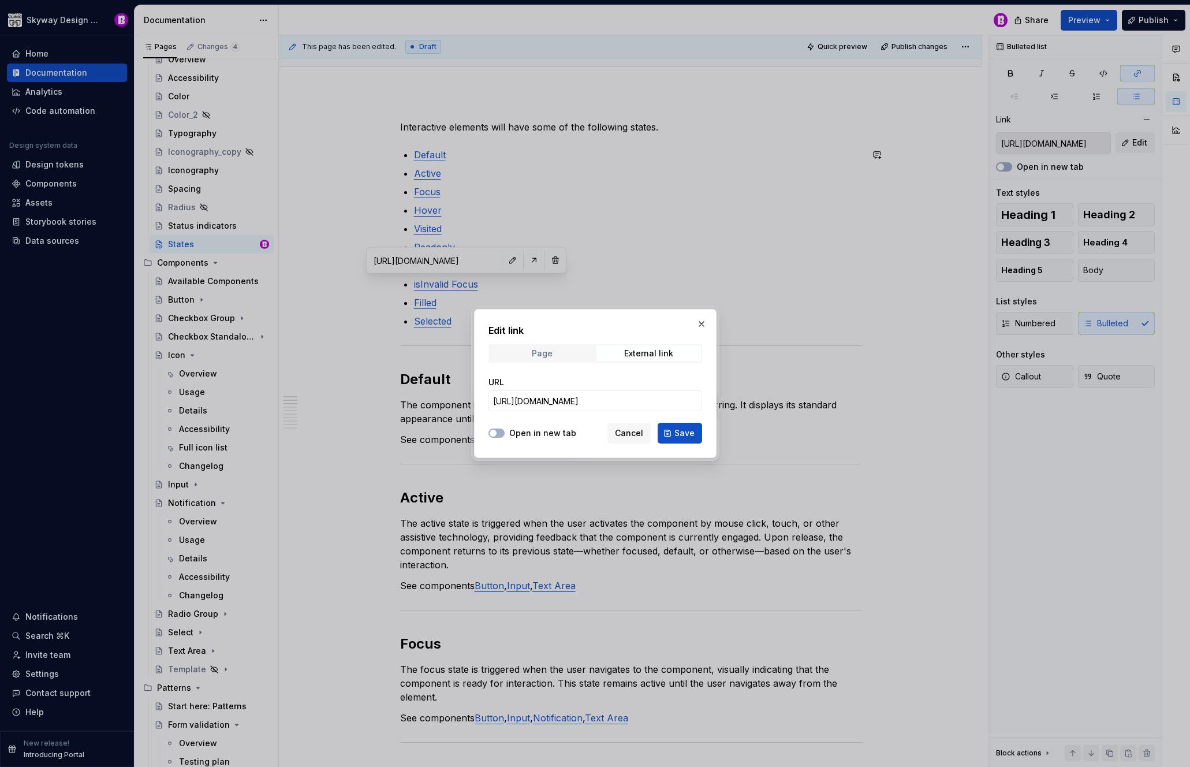
click at [578, 353] on span "Page" at bounding box center [542, 353] width 105 height 16
click at [553, 397] on span "Select page" at bounding box center [588, 401] width 191 height 12
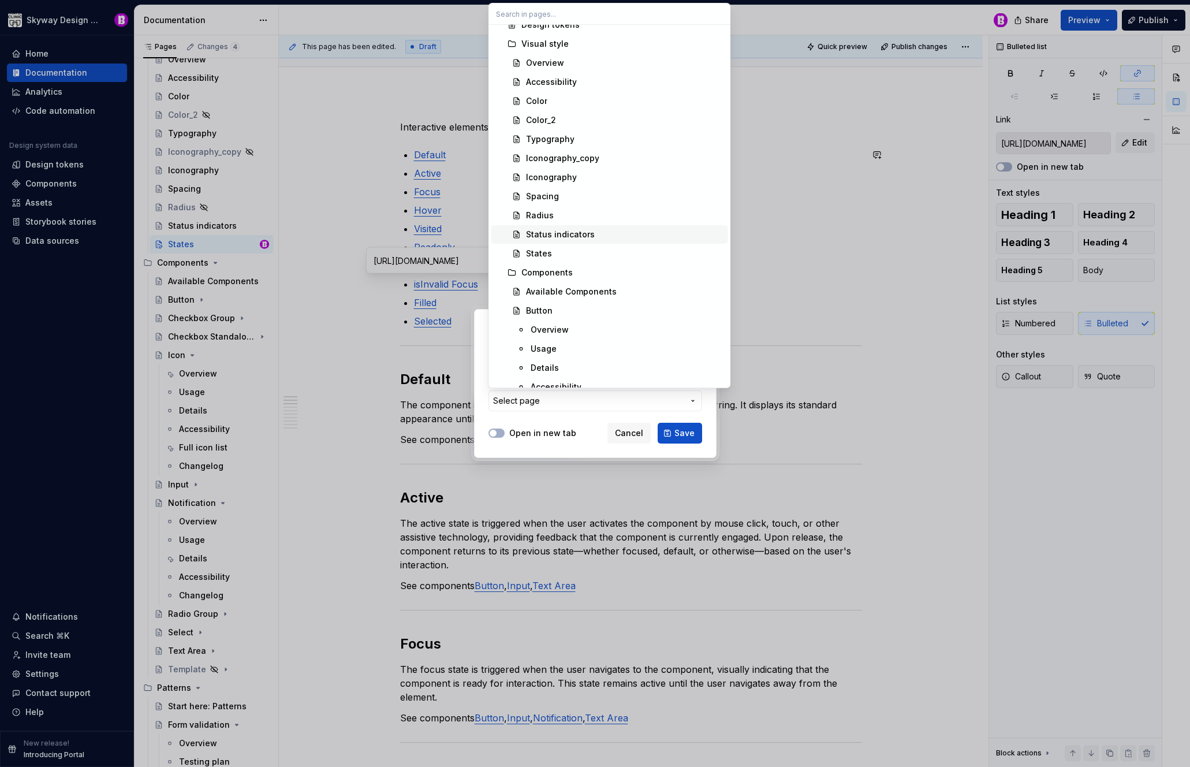
scroll to position [375, 0]
click at [545, 252] on div "States" at bounding box center [539, 252] width 26 height 12
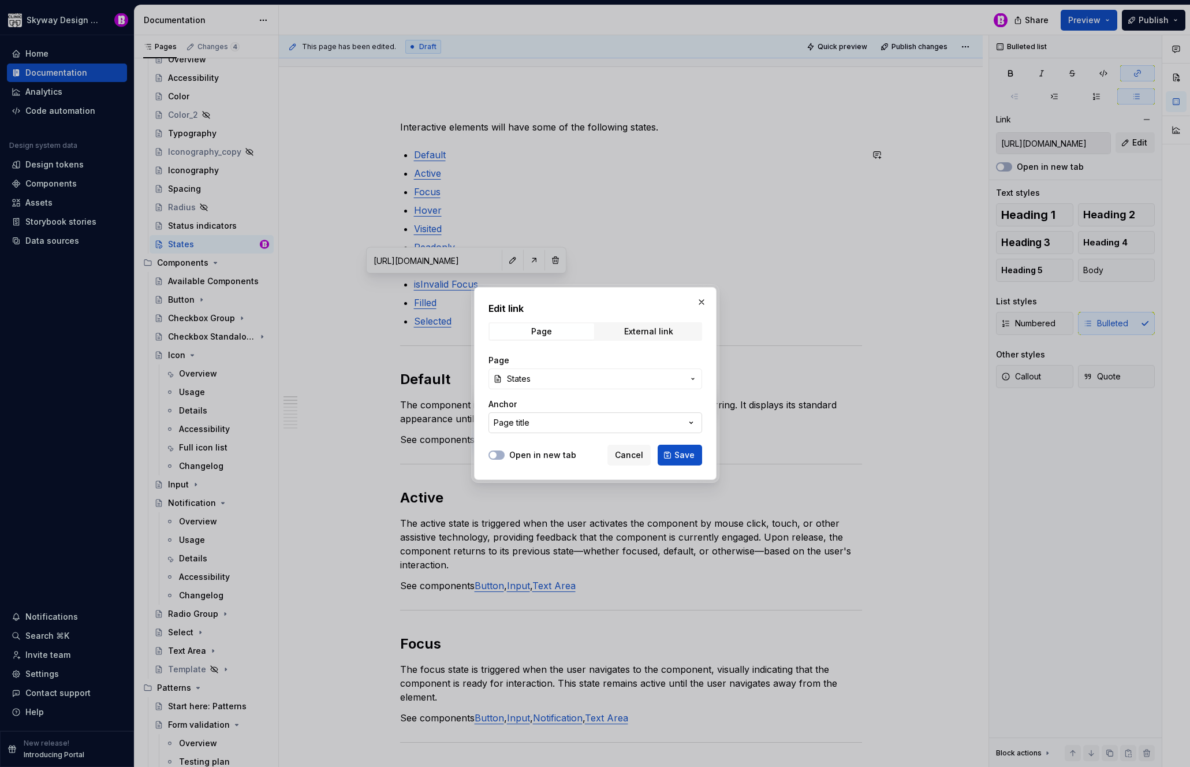
click at [560, 422] on button "Page title" at bounding box center [596, 422] width 214 height 21
type input "A"
type input "isInvalid"
click at [700, 299] on div "Edit link Page External link Page States Anchor Page title Open in new tab Canc…" at bounding box center [595, 383] width 1190 height 767
click at [700, 299] on button "button" at bounding box center [702, 302] width 16 height 16
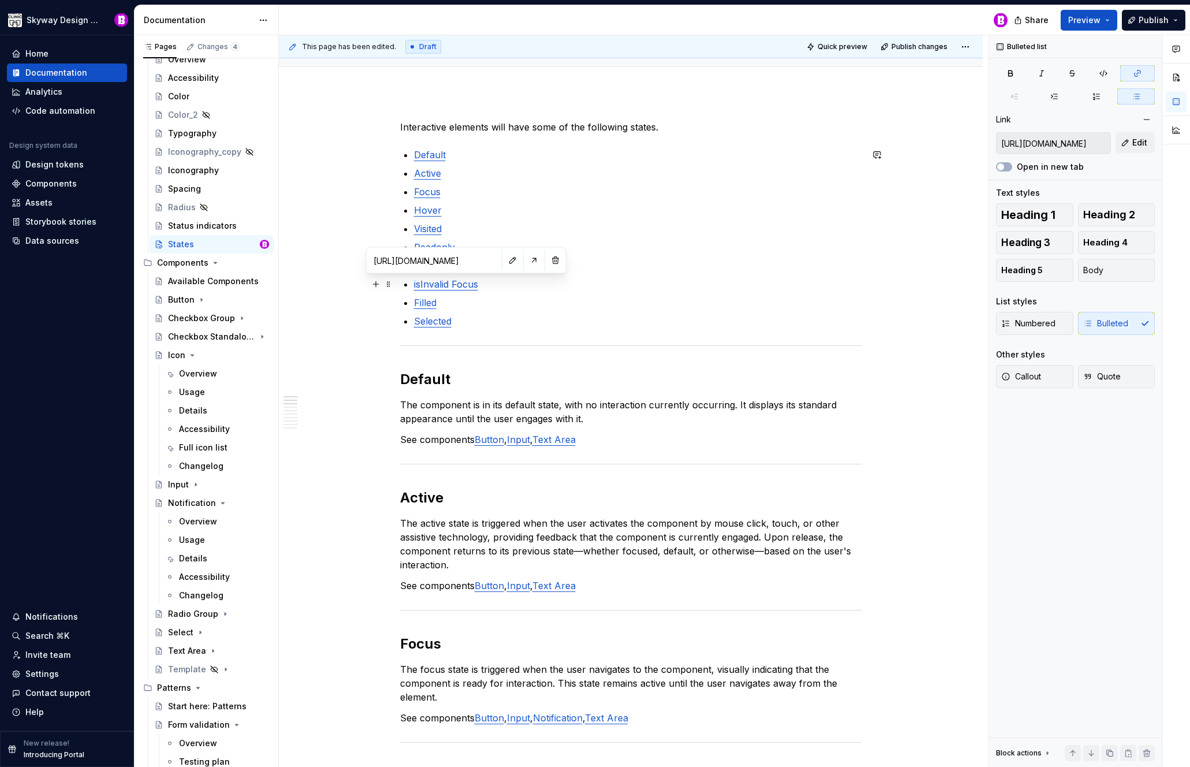
click at [488, 286] on p "isInvalid Focus" at bounding box center [638, 284] width 448 height 14
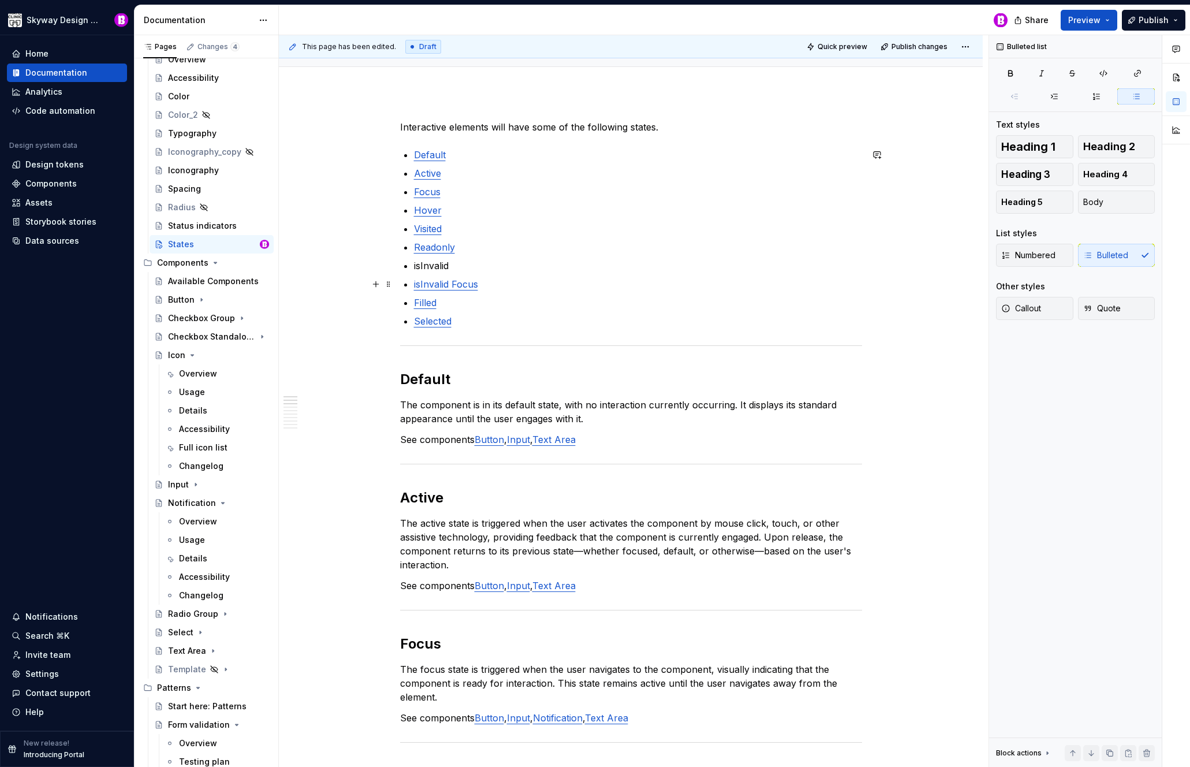
click at [469, 283] on link "isInvalid Focus" at bounding box center [446, 284] width 64 height 12
click at [508, 286] on p "isInvalid Focus" at bounding box center [638, 284] width 448 height 14
drag, startPoint x: 455, startPoint y: 263, endPoint x: 410, endPoint y: 264, distance: 45.1
click at [701, 244] on button "button" at bounding box center [704, 244] width 16 height 16
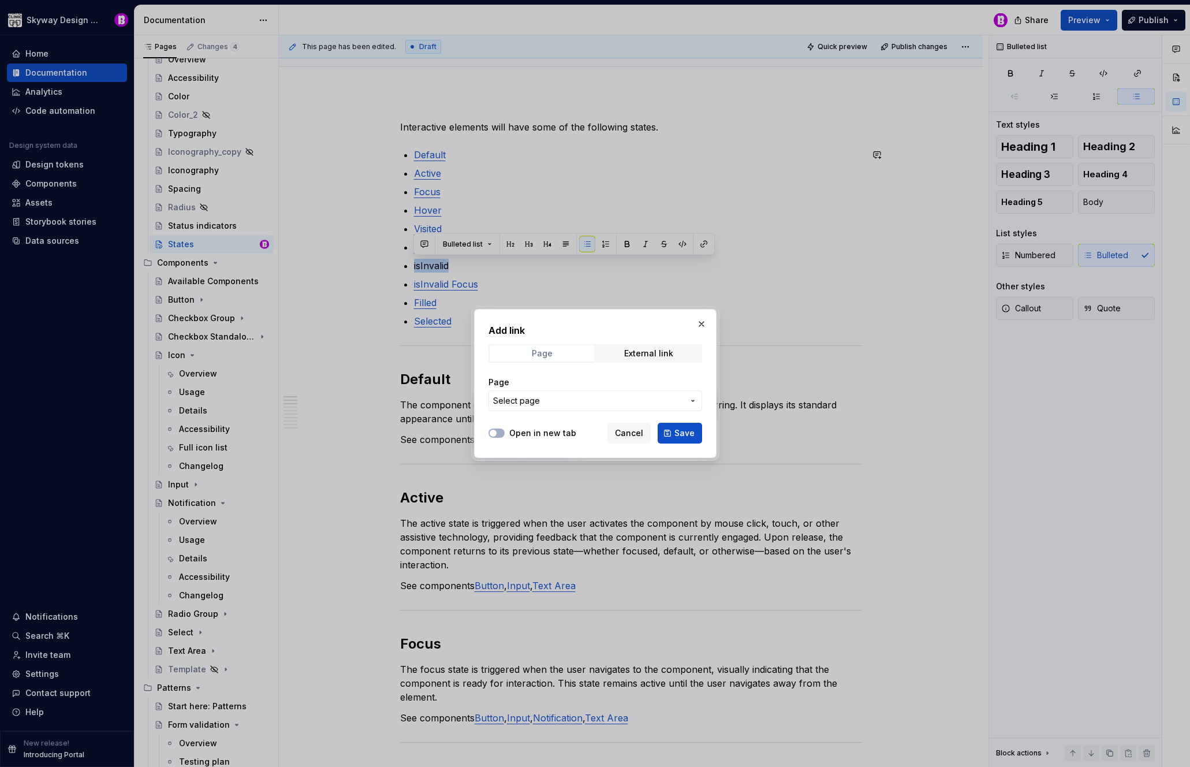
click at [543, 357] on div "Page" at bounding box center [541, 353] width 21 height 9
click at [554, 404] on span "Select page" at bounding box center [588, 401] width 191 height 12
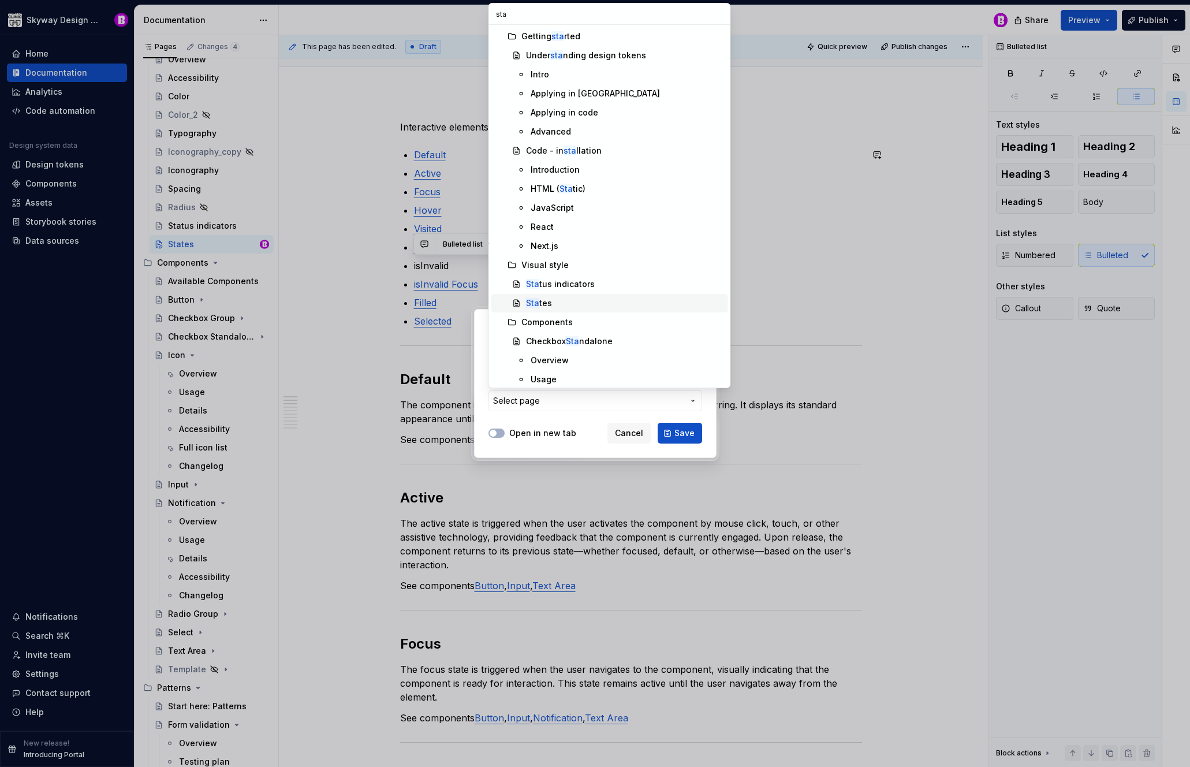
type input "sta"
click at [539, 300] on div "Sta tes" at bounding box center [539, 303] width 26 height 12
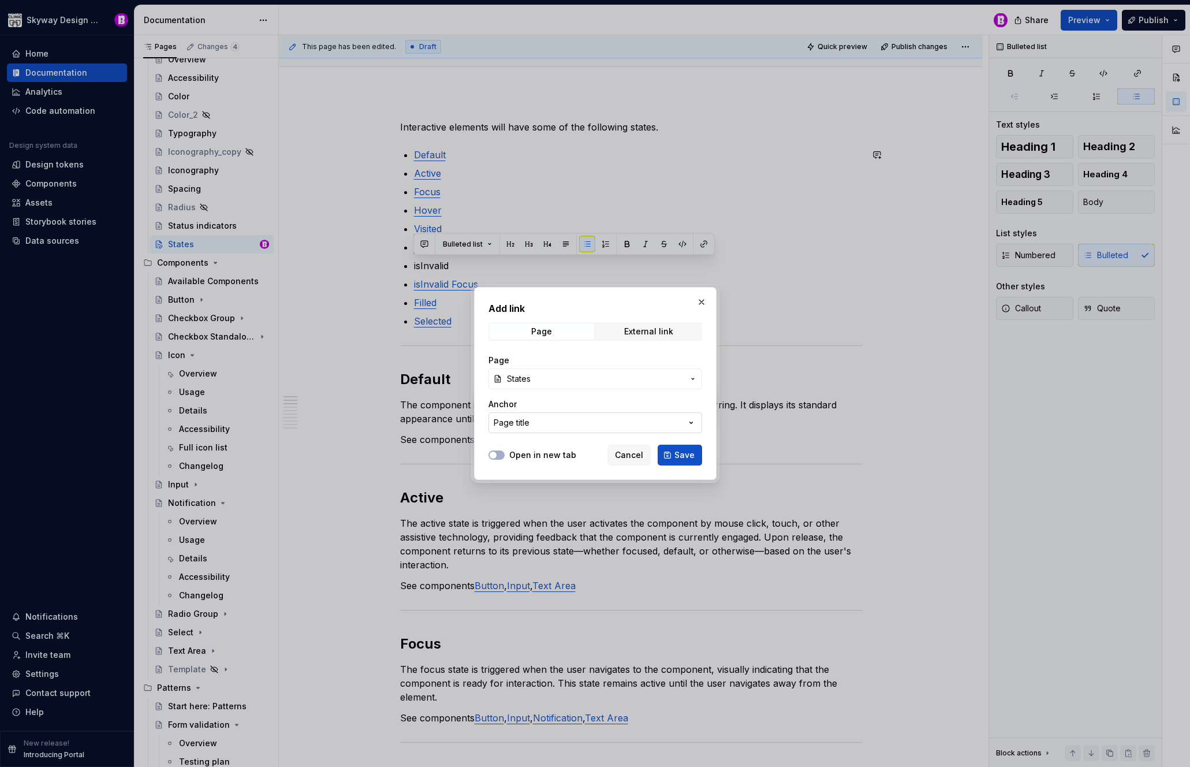
click at [581, 424] on button "Page title" at bounding box center [596, 422] width 214 height 21
type input "isInvalid"
click at [602, 449] on input "isInvalid" at bounding box center [609, 446] width 241 height 21
click at [700, 300] on div "Add link Page External link Page States Anchor Page title Open in new tab Cance…" at bounding box center [595, 383] width 1190 height 767
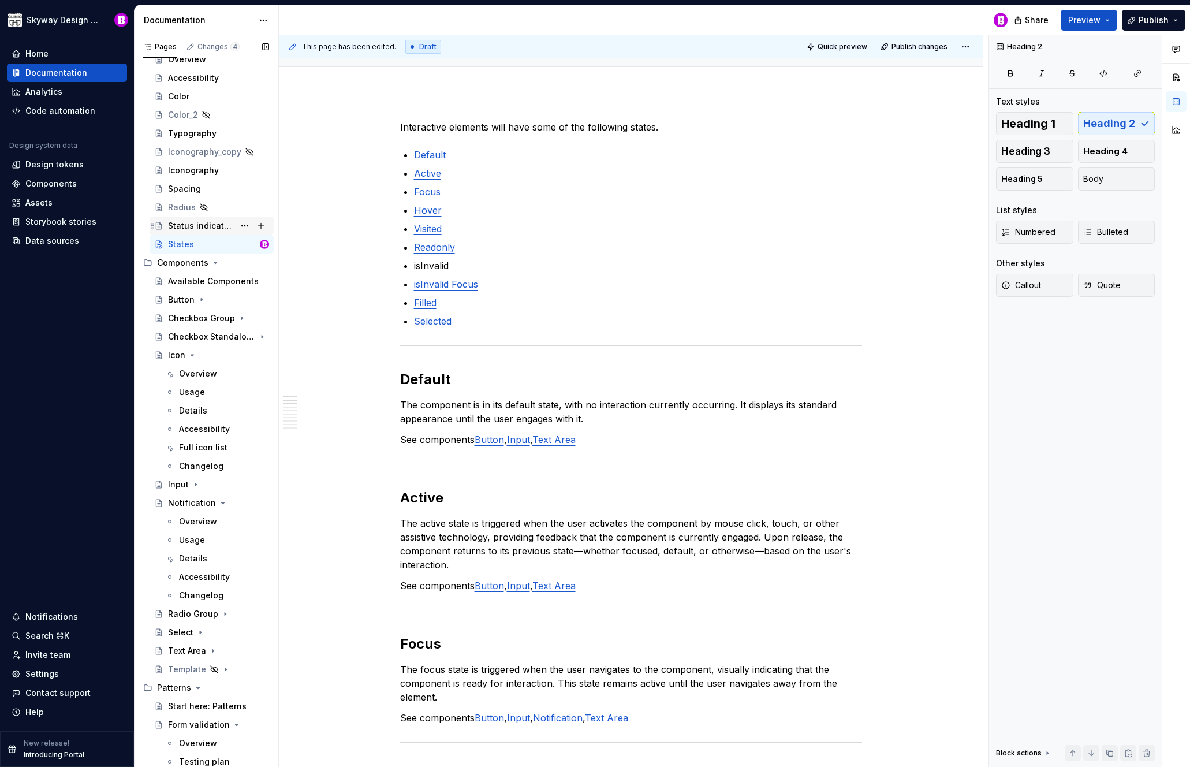
click at [185, 226] on div "Status indicators" at bounding box center [201, 226] width 66 height 12
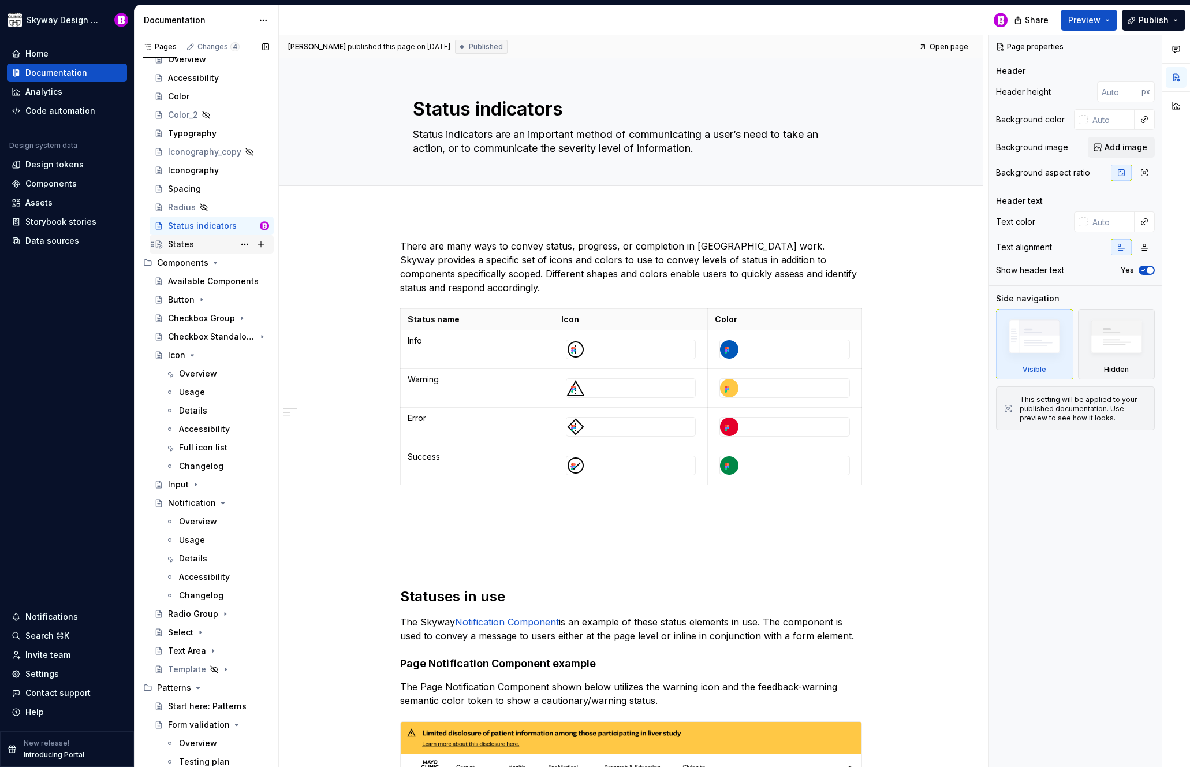
click at [178, 245] on div "States" at bounding box center [181, 244] width 26 height 12
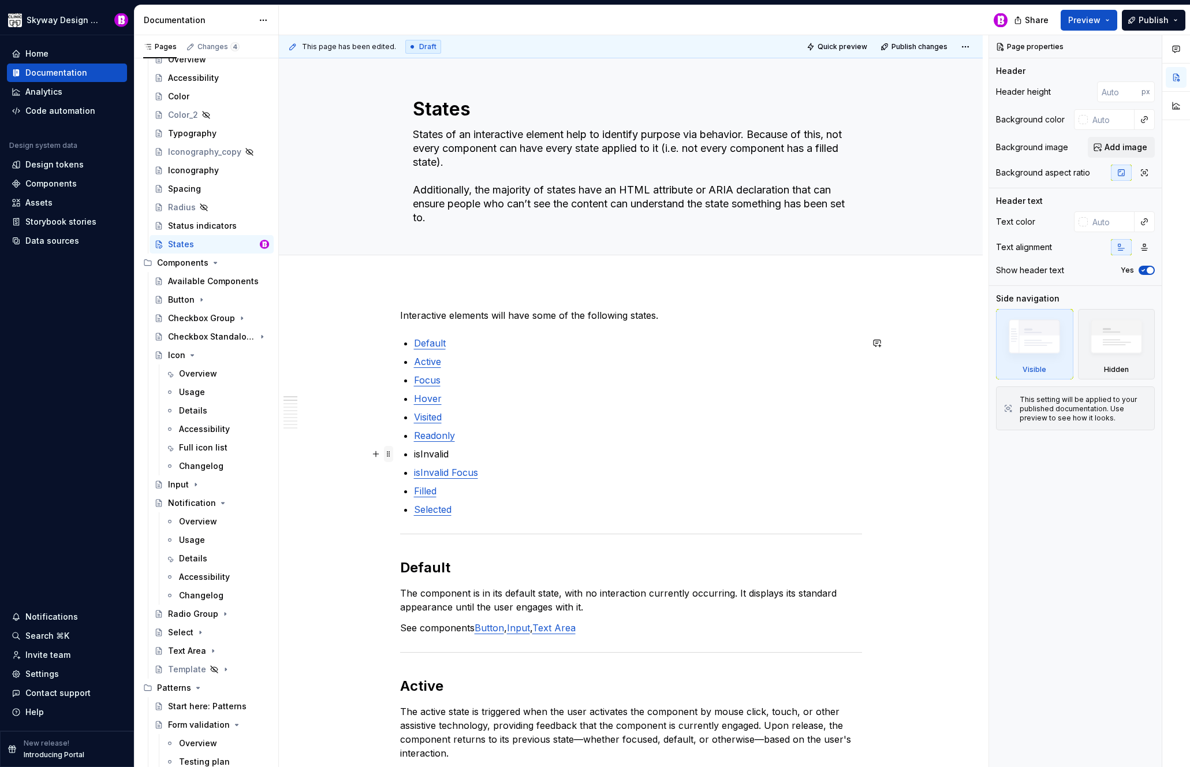
type textarea "*"
click at [387, 454] on span at bounding box center [388, 454] width 9 height 16
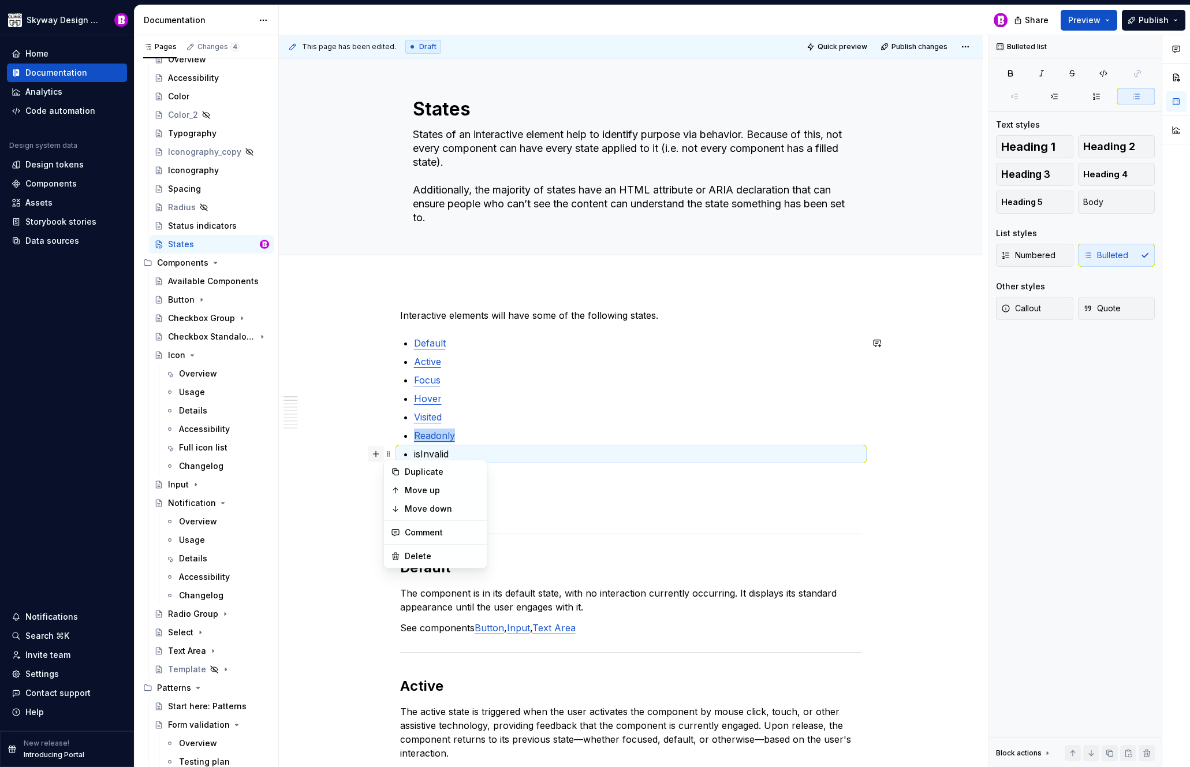
click at [376, 453] on button "button" at bounding box center [376, 454] width 16 height 16
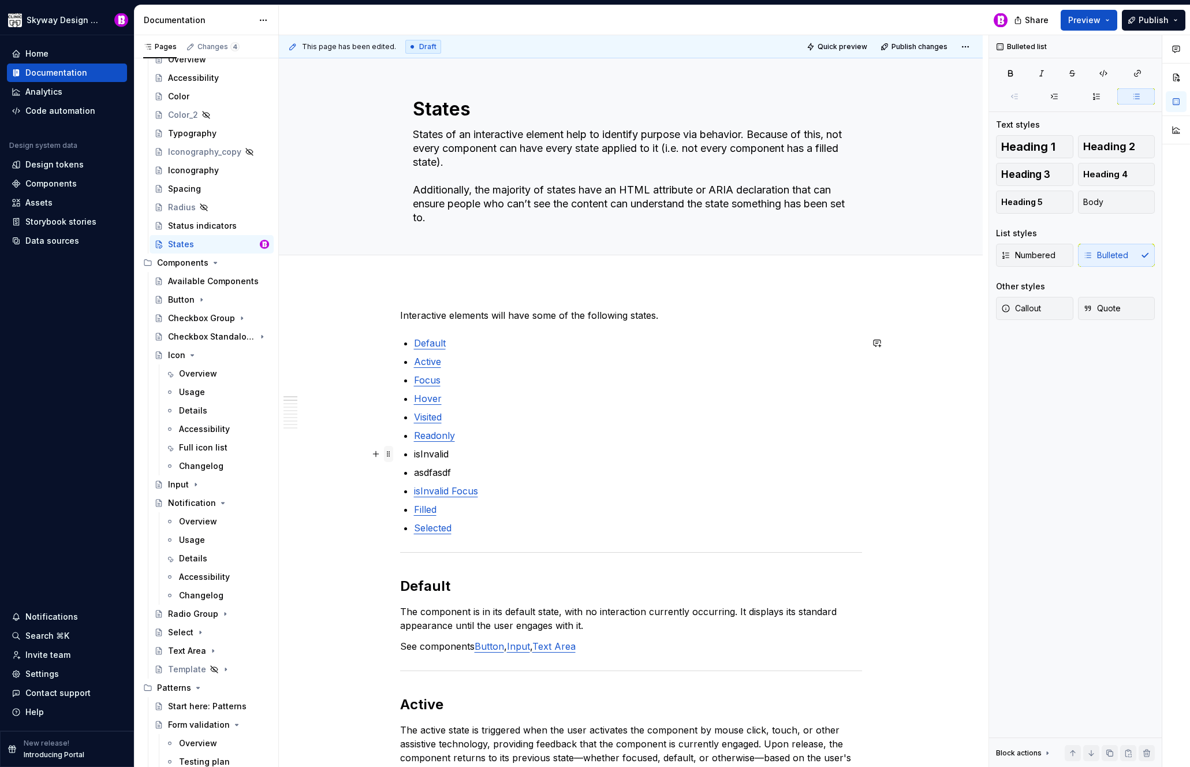
click at [389, 453] on span at bounding box center [388, 454] width 9 height 16
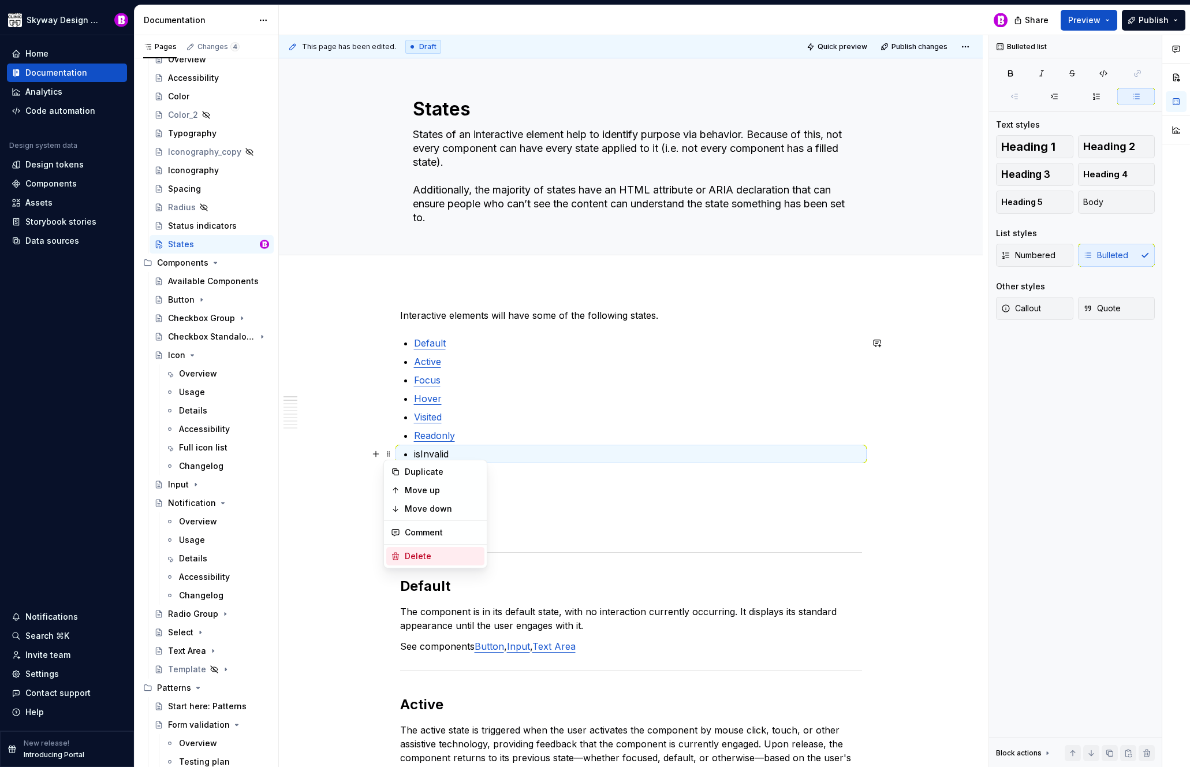
click at [431, 552] on div "Delete" at bounding box center [442, 556] width 75 height 12
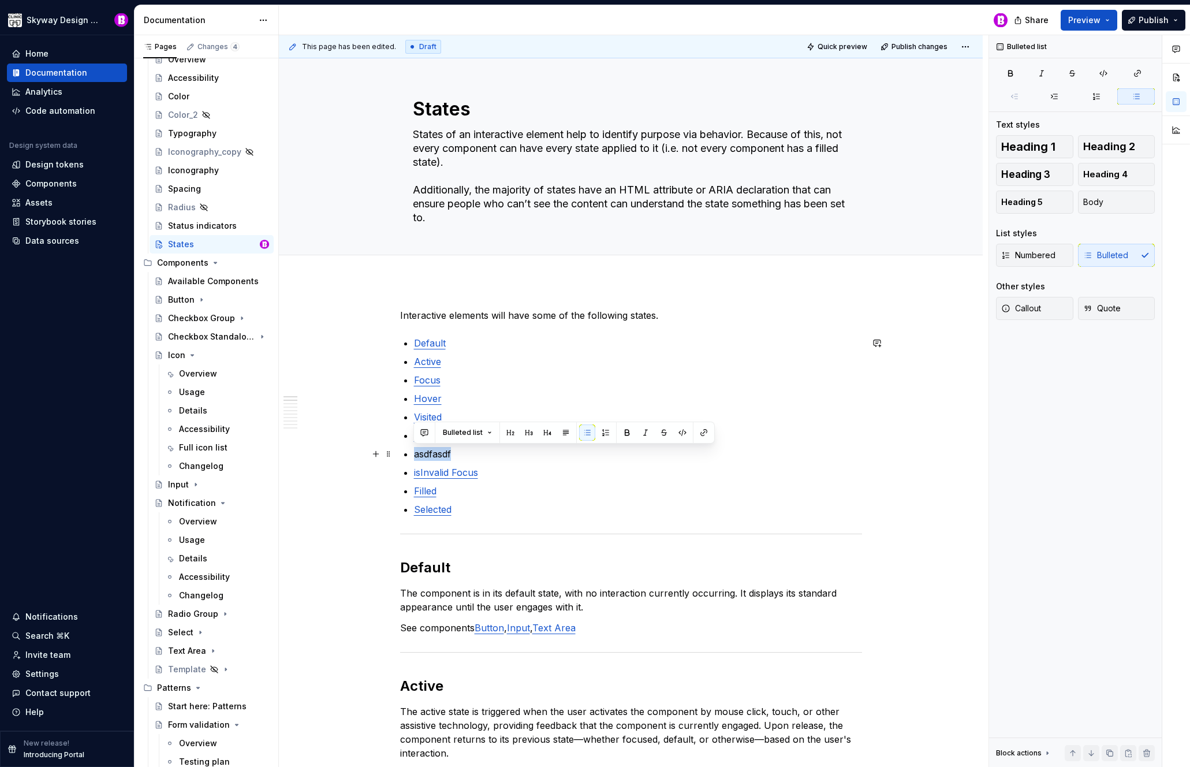
drag, startPoint x: 459, startPoint y: 452, endPoint x: 413, endPoint y: 452, distance: 45.6
click at [387, 472] on span at bounding box center [388, 472] width 9 height 16
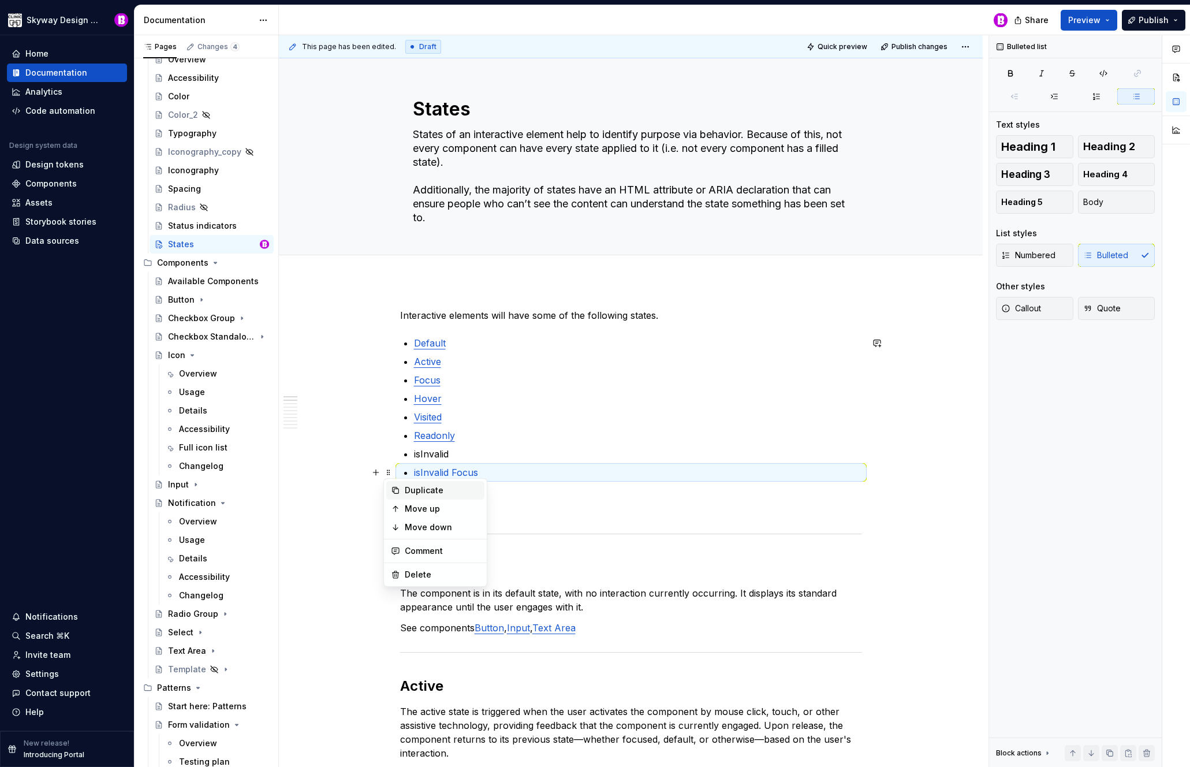
click at [405, 491] on div "Duplicate" at bounding box center [442, 491] width 75 height 12
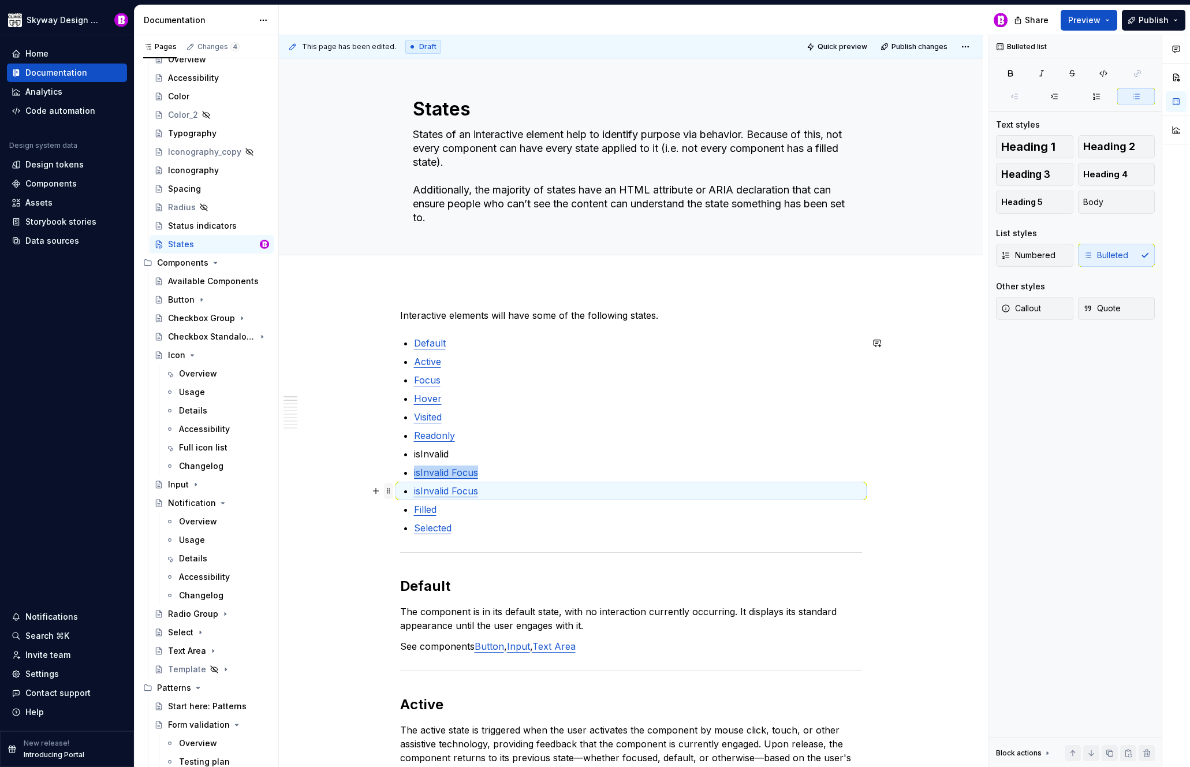
click at [389, 491] on span at bounding box center [388, 491] width 9 height 16
click at [418, 590] on div "Delete" at bounding box center [442, 593] width 75 height 12
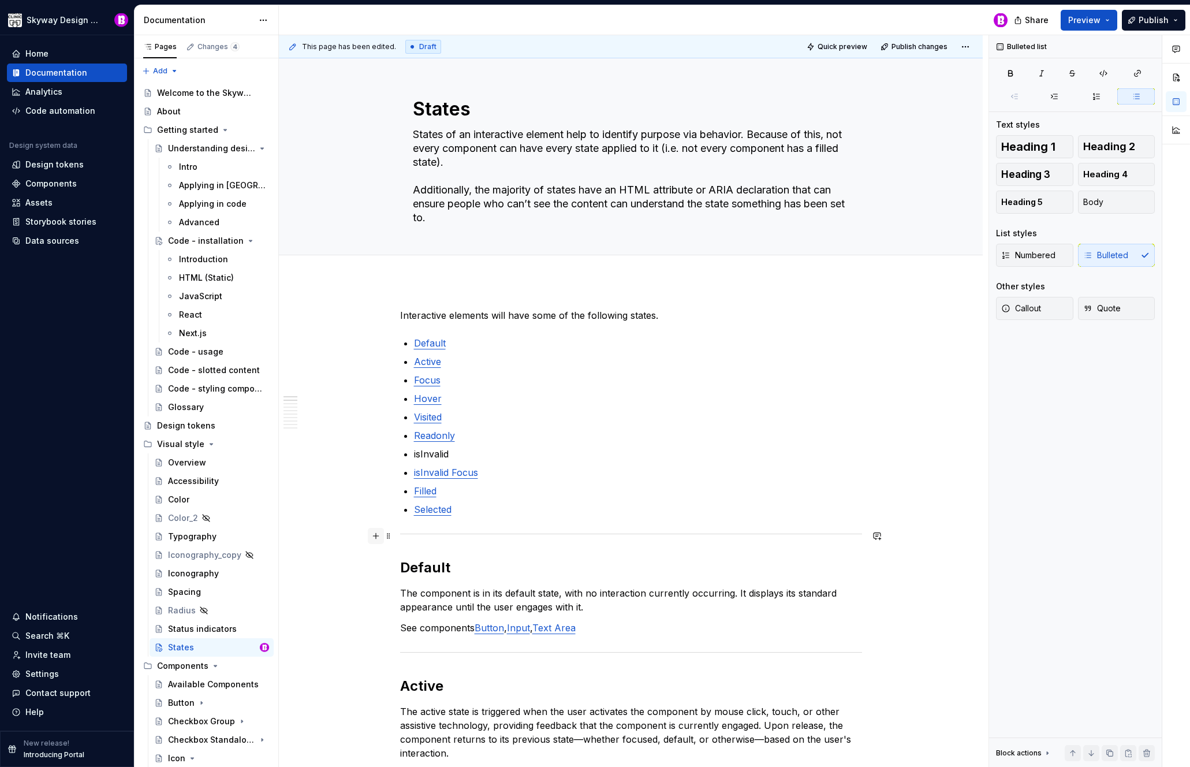
scroll to position [403, 0]
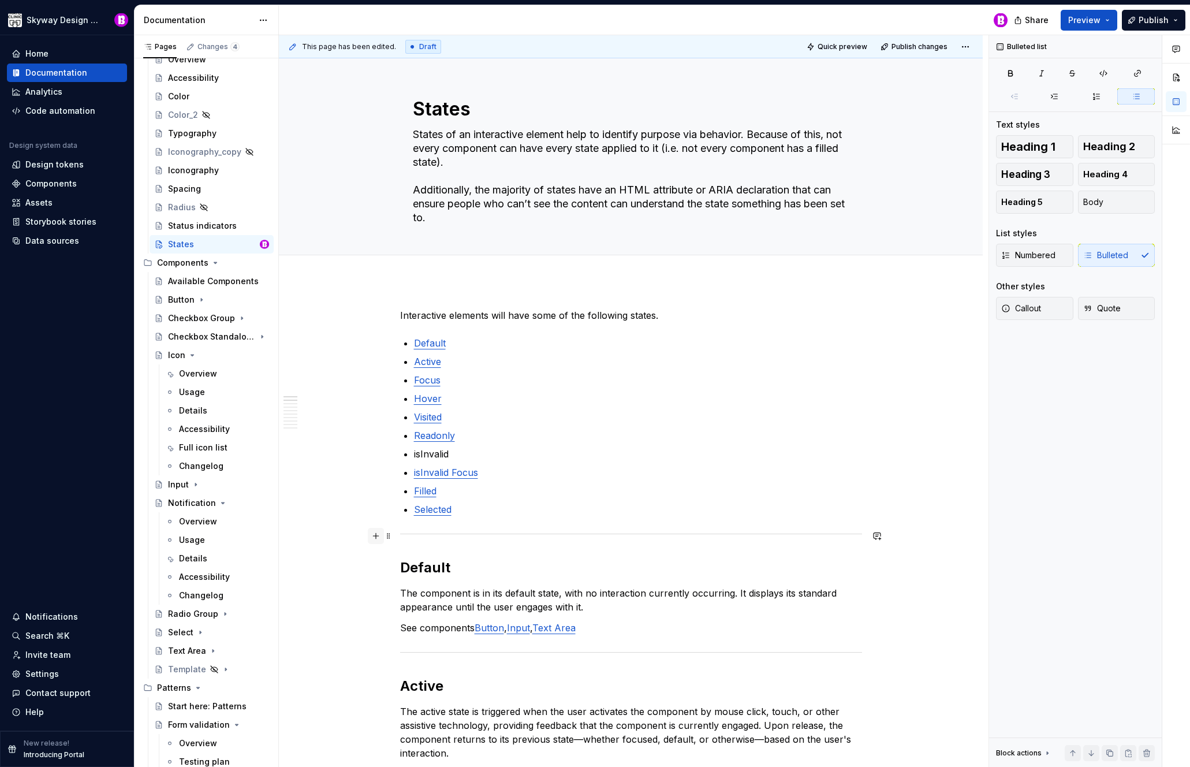
click at [375, 532] on button "button" at bounding box center [376, 536] width 16 height 16
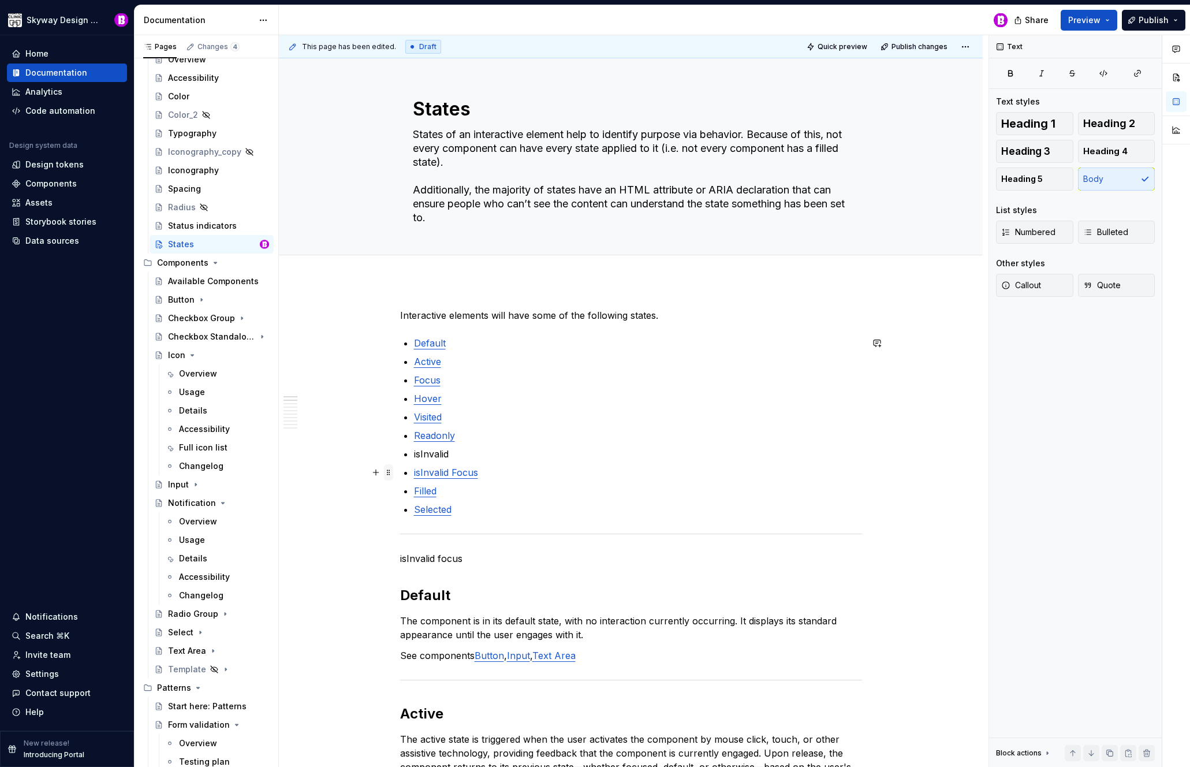
click at [389, 469] on span at bounding box center [388, 472] width 9 height 16
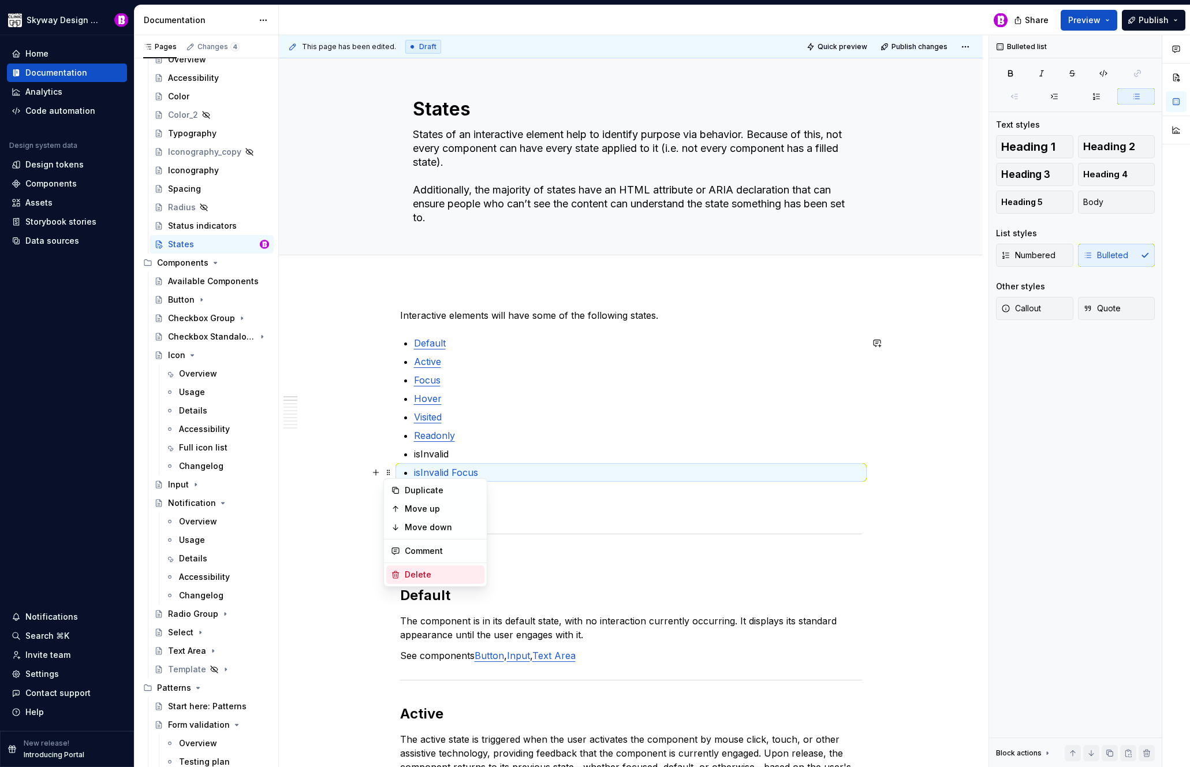
click at [415, 568] on div "Delete" at bounding box center [435, 574] width 98 height 18
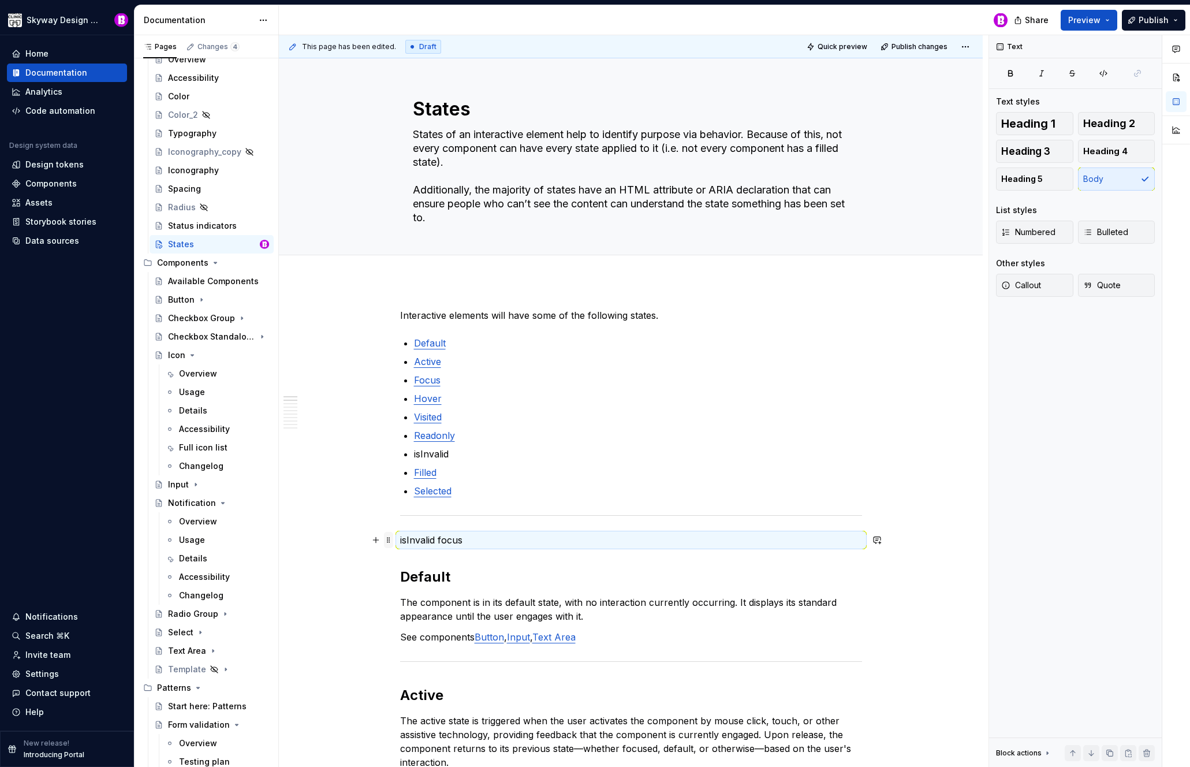
click at [387, 540] on span at bounding box center [388, 540] width 9 height 16
drag, startPoint x: 419, startPoint y: 639, endPoint x: 429, endPoint y: 628, distance: 15.2
click at [419, 639] on div "Delete" at bounding box center [442, 642] width 75 height 12
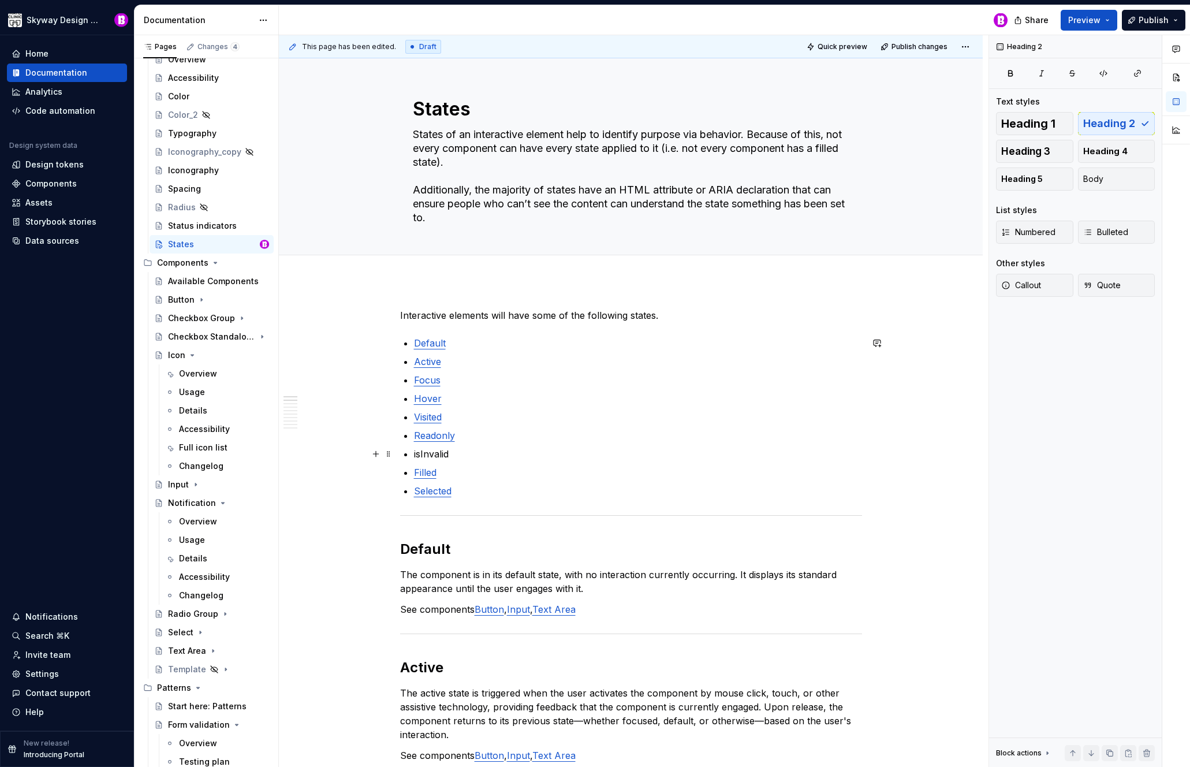
click at [456, 455] on p "isInvalid" at bounding box center [638, 454] width 448 height 14
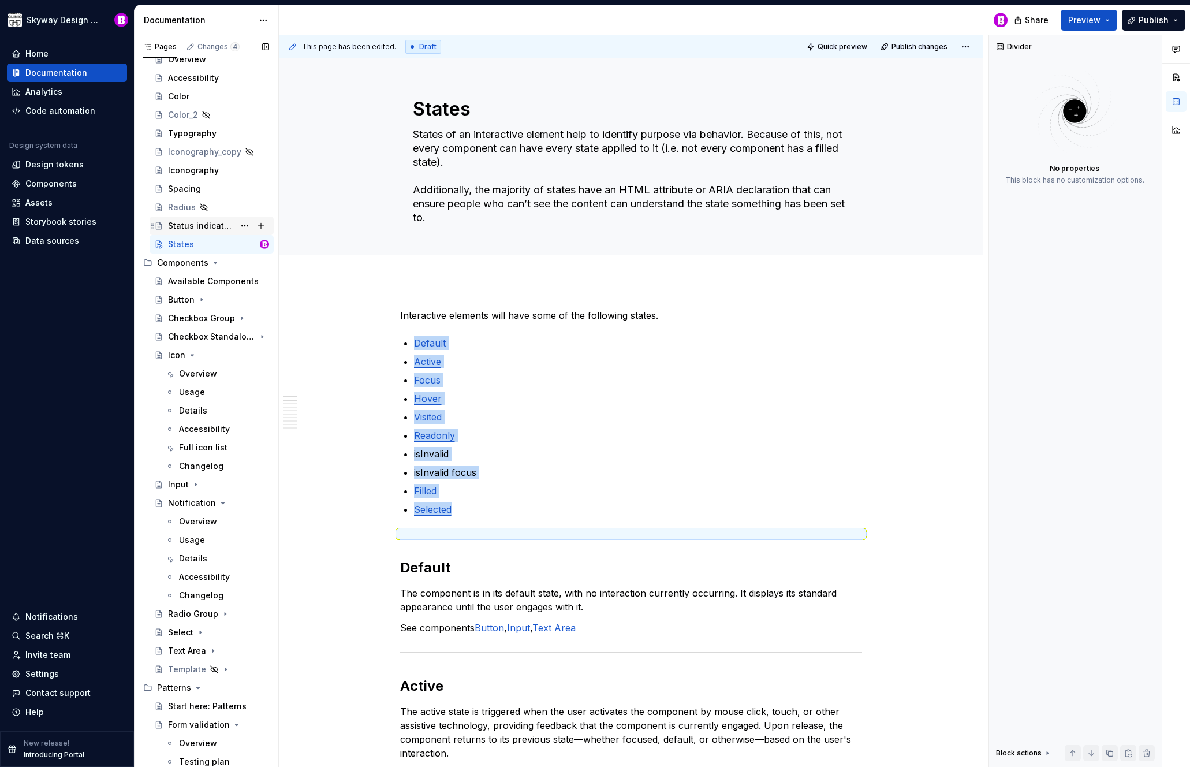
click at [173, 222] on div "Status indicators" at bounding box center [201, 226] width 66 height 12
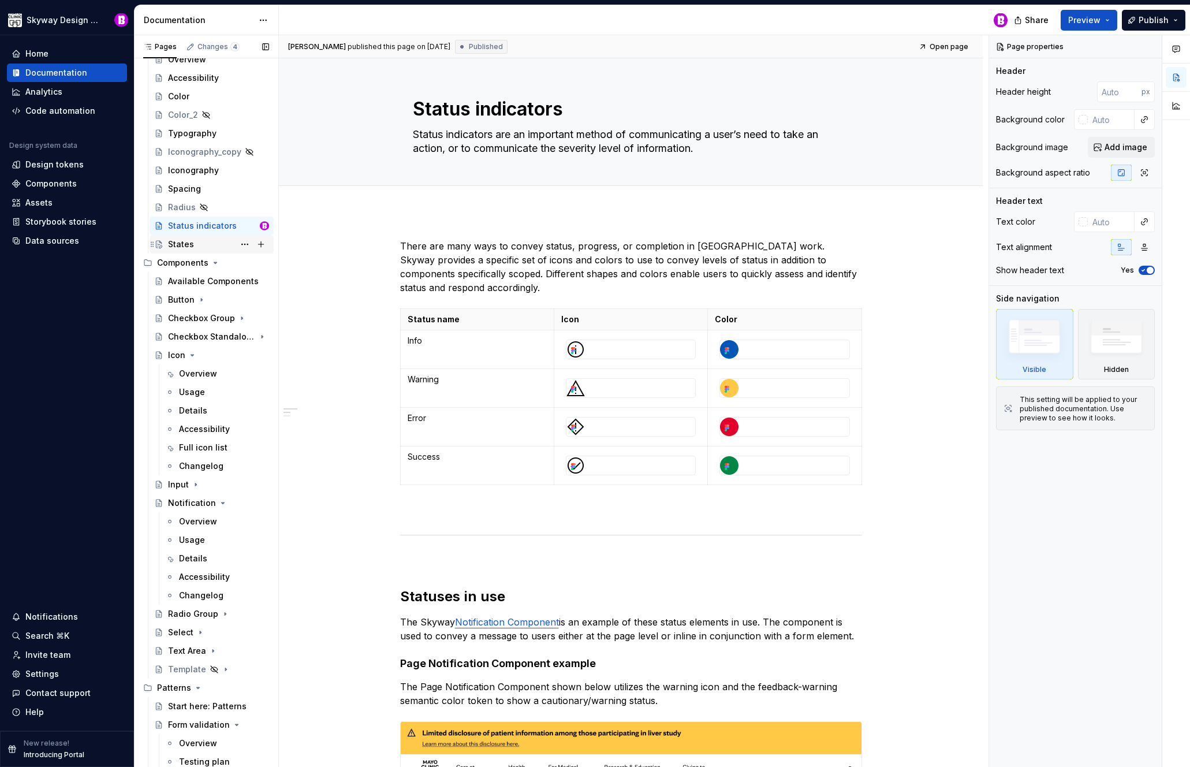
click at [186, 244] on div "States" at bounding box center [181, 244] width 26 height 12
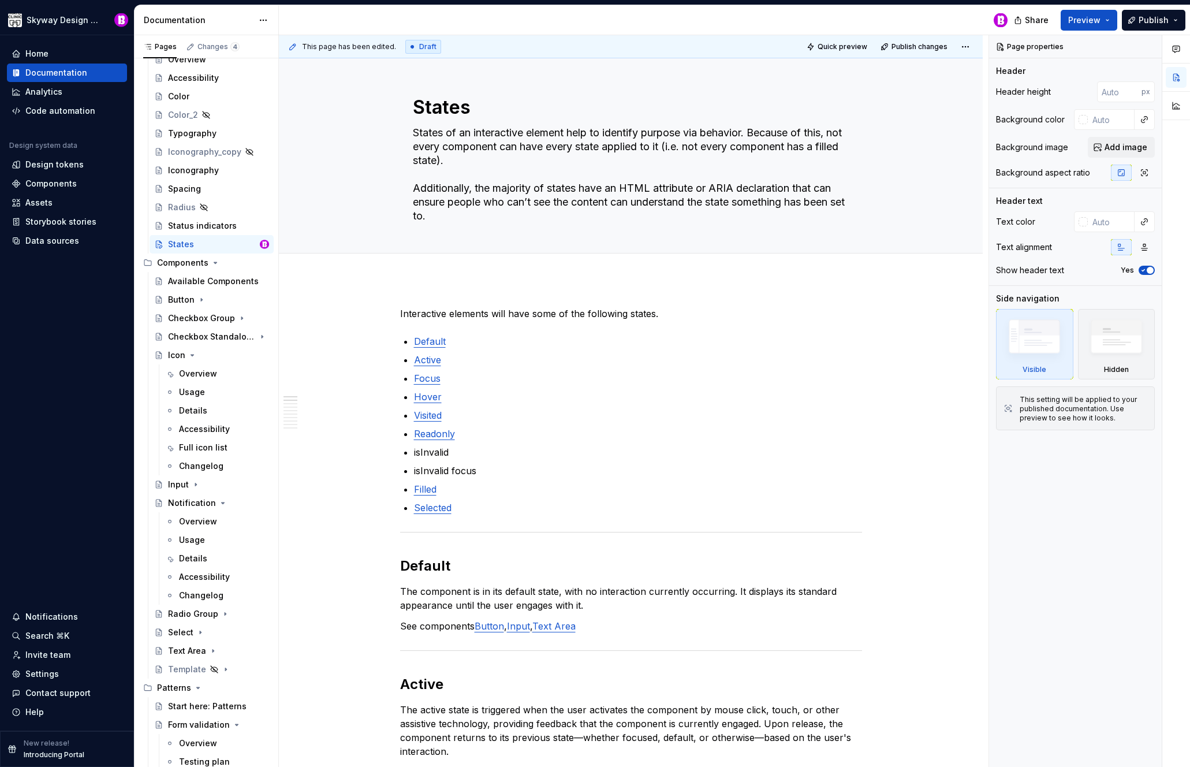
scroll to position [5, 0]
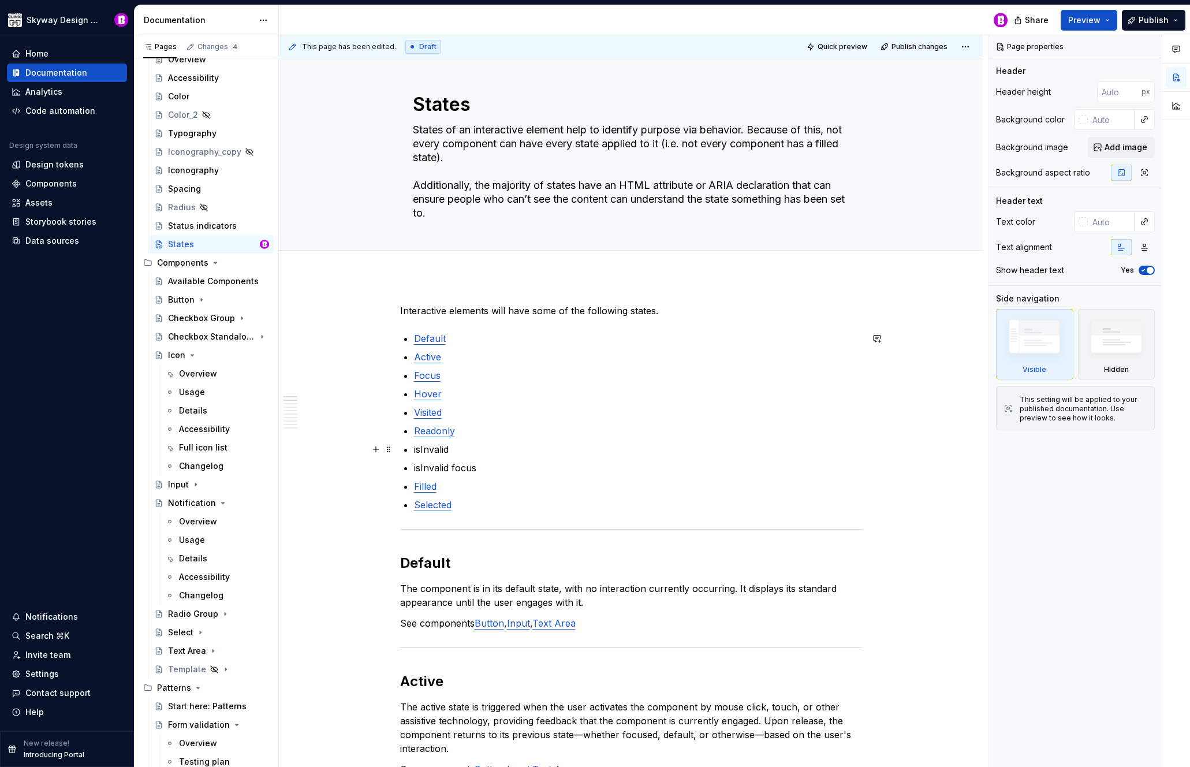
type textarea "*"
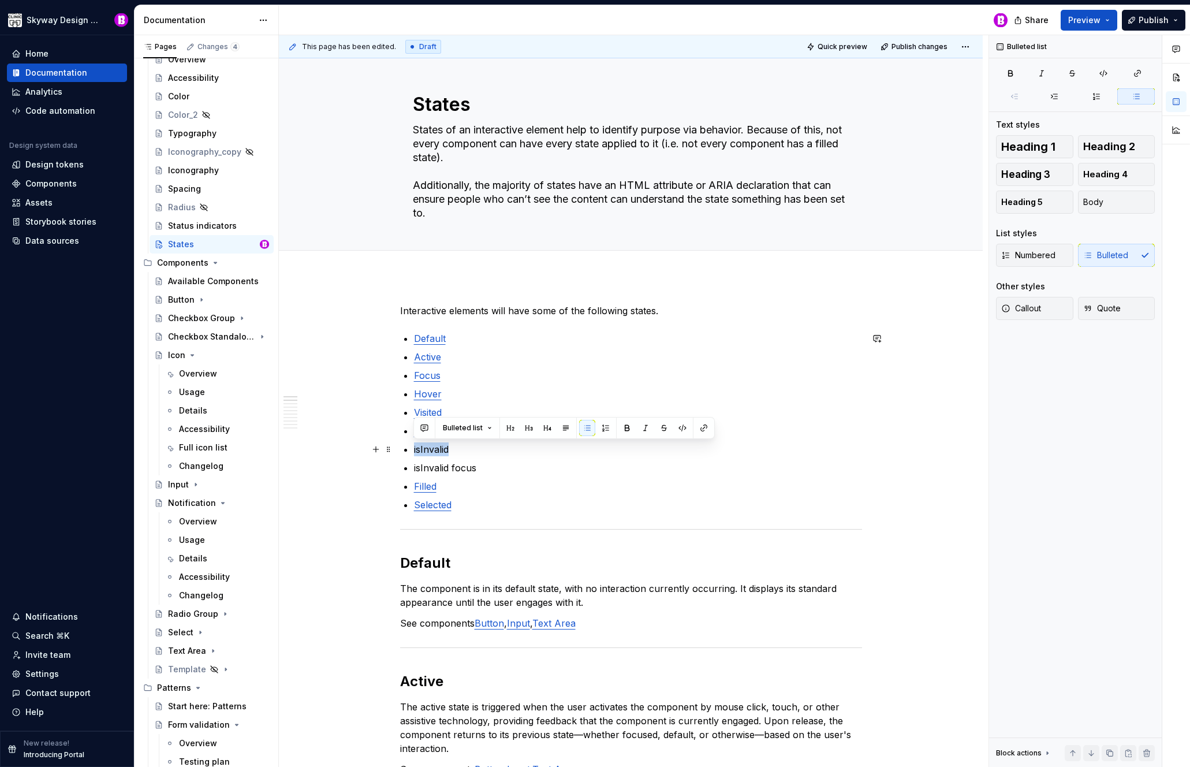
drag, startPoint x: 457, startPoint y: 450, endPoint x: 411, endPoint y: 453, distance: 46.9
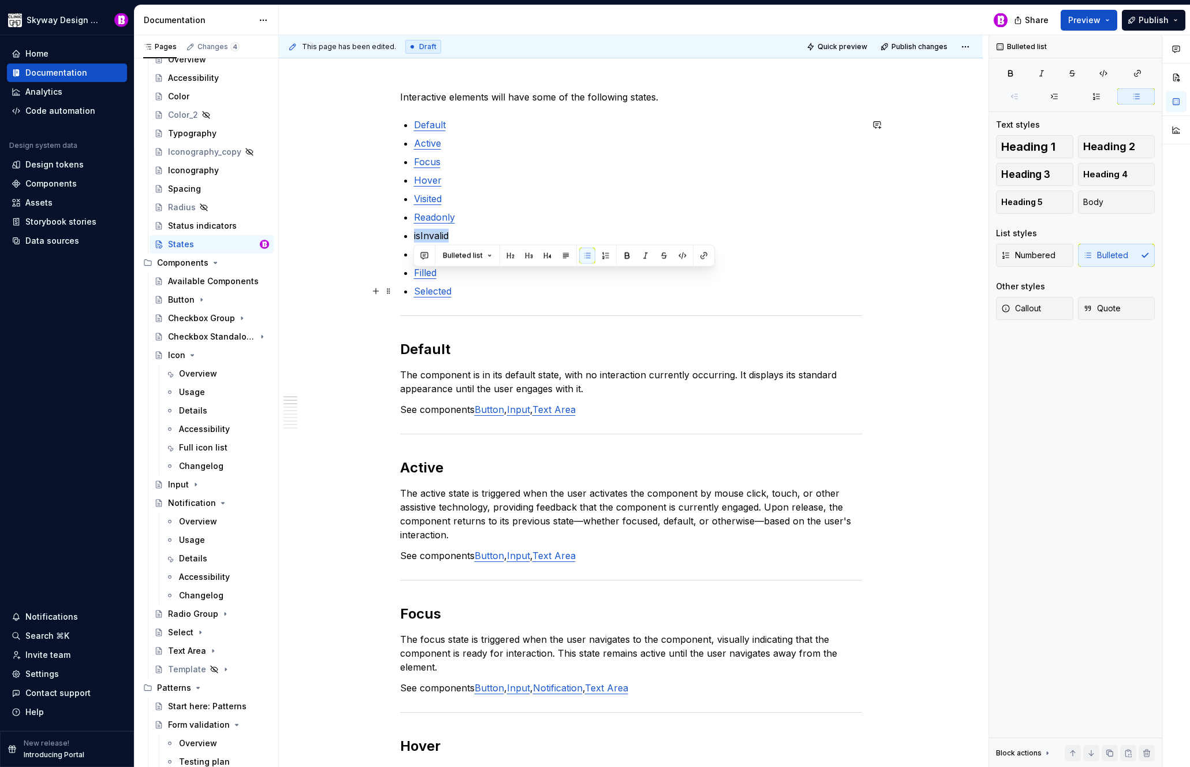
scroll to position [161, 0]
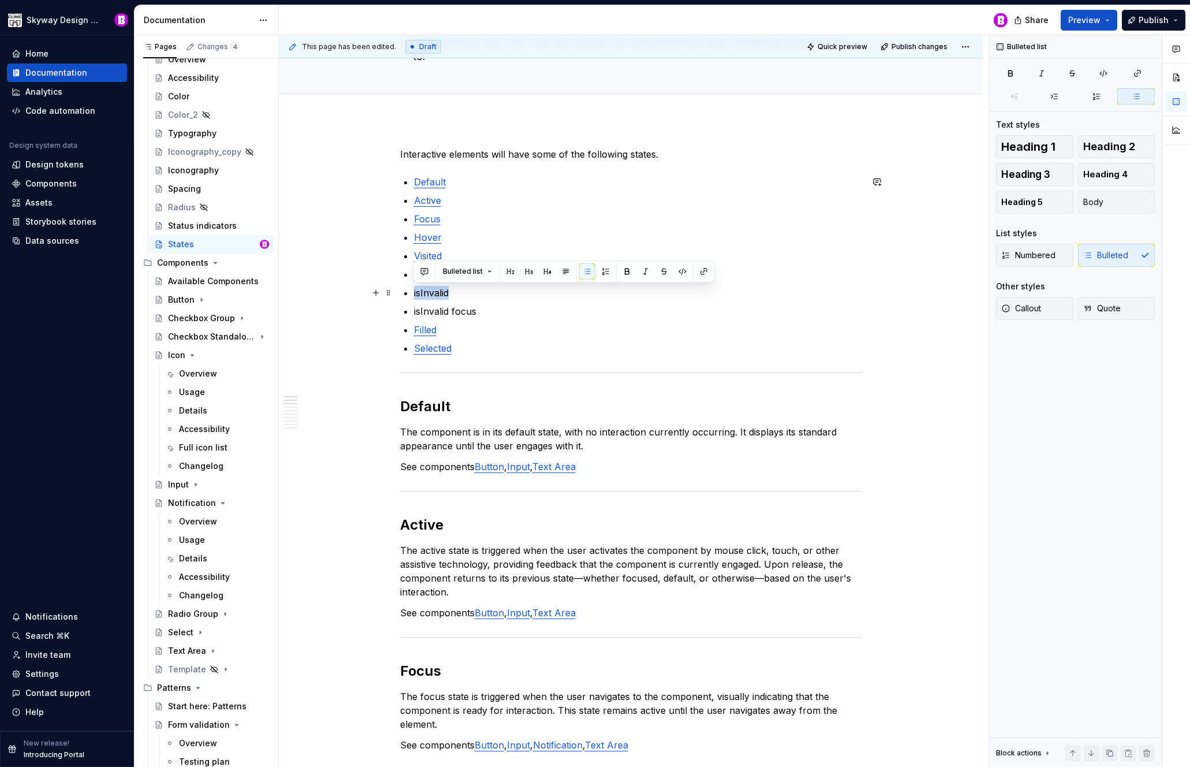
drag, startPoint x: 457, startPoint y: 294, endPoint x: 412, endPoint y: 297, distance: 44.6
click at [706, 271] on button "button" at bounding box center [704, 271] width 16 height 16
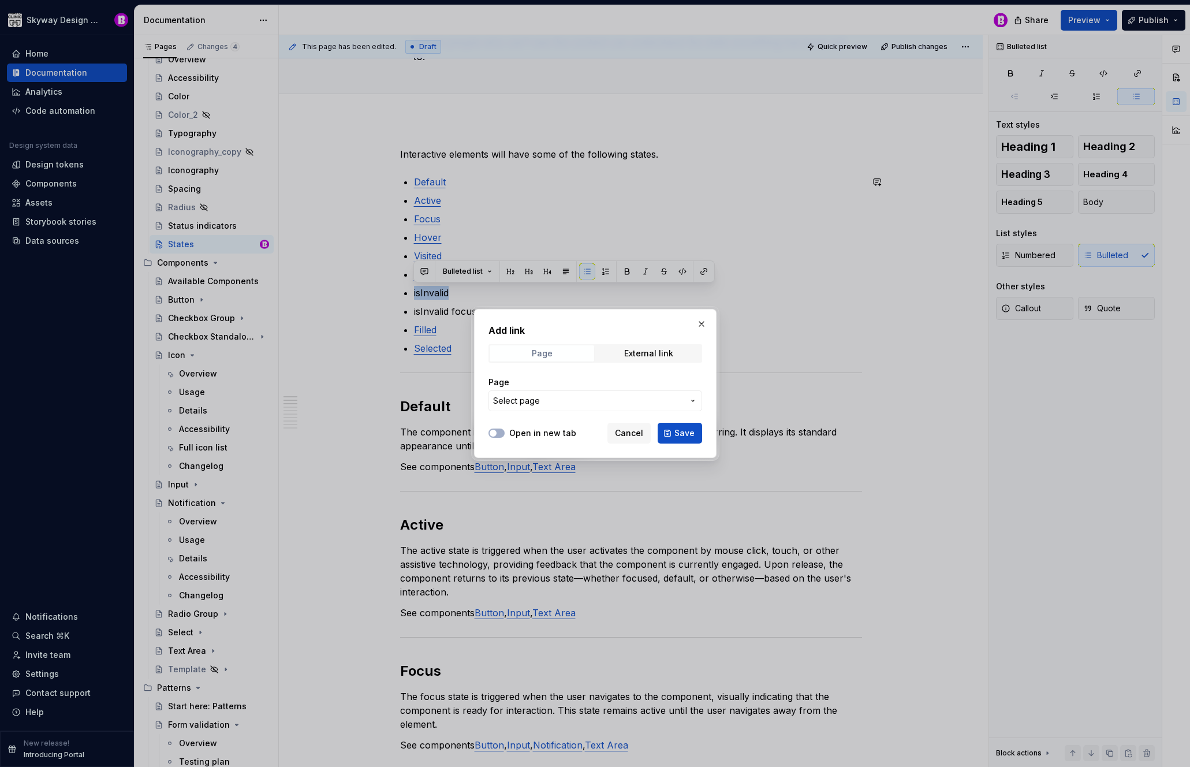
click at [536, 353] on div "Page" at bounding box center [541, 353] width 21 height 9
click at [551, 405] on span "Select page" at bounding box center [588, 401] width 191 height 12
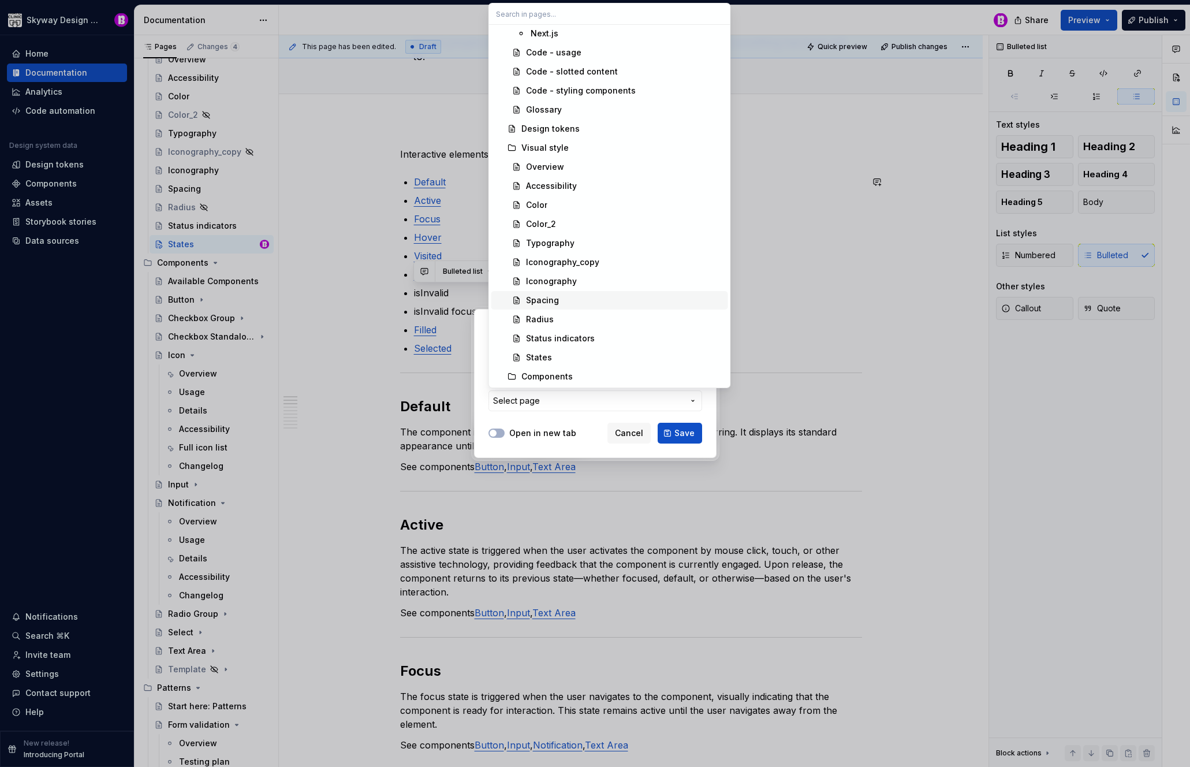
scroll to position [275, 0]
click at [549, 349] on div "States" at bounding box center [539, 352] width 26 height 12
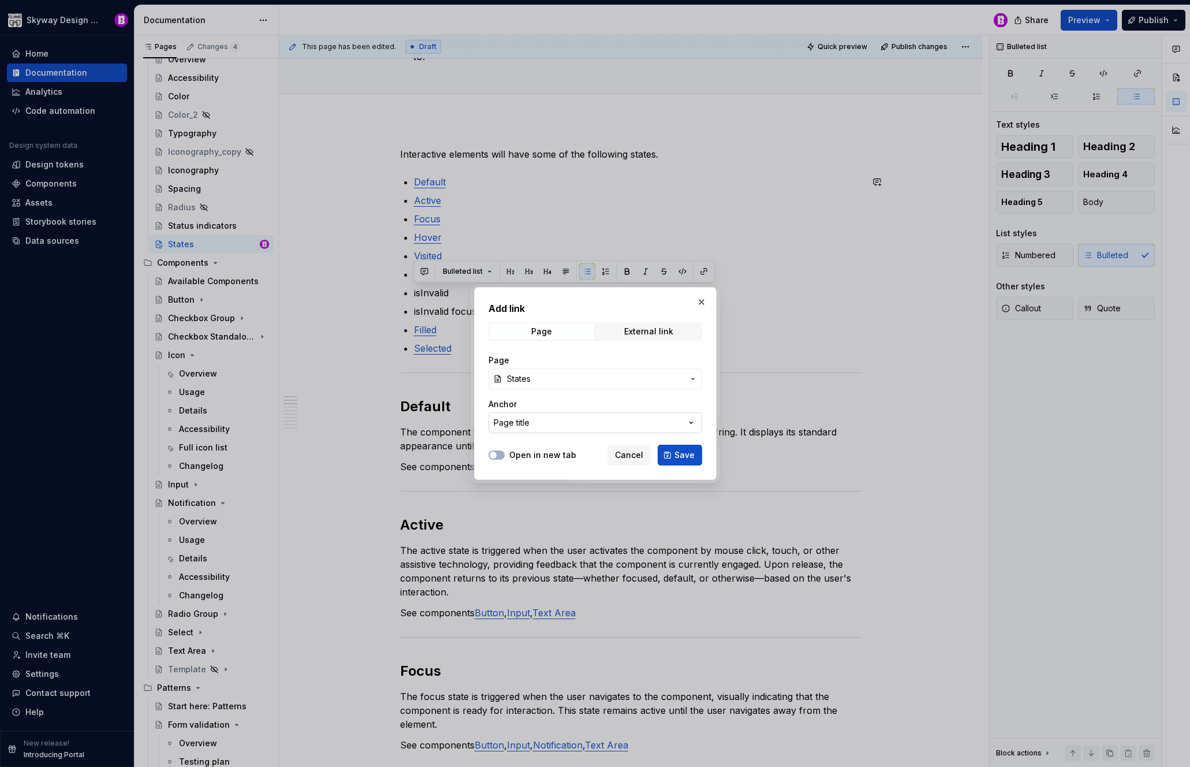
click at [685, 421] on icon "button" at bounding box center [691, 423] width 12 height 12
click at [521, 469] on div "Page title" at bounding box center [529, 469] width 39 height 12
click at [564, 422] on button "Page title" at bounding box center [596, 422] width 214 height 21
type input "i"
type input "D"
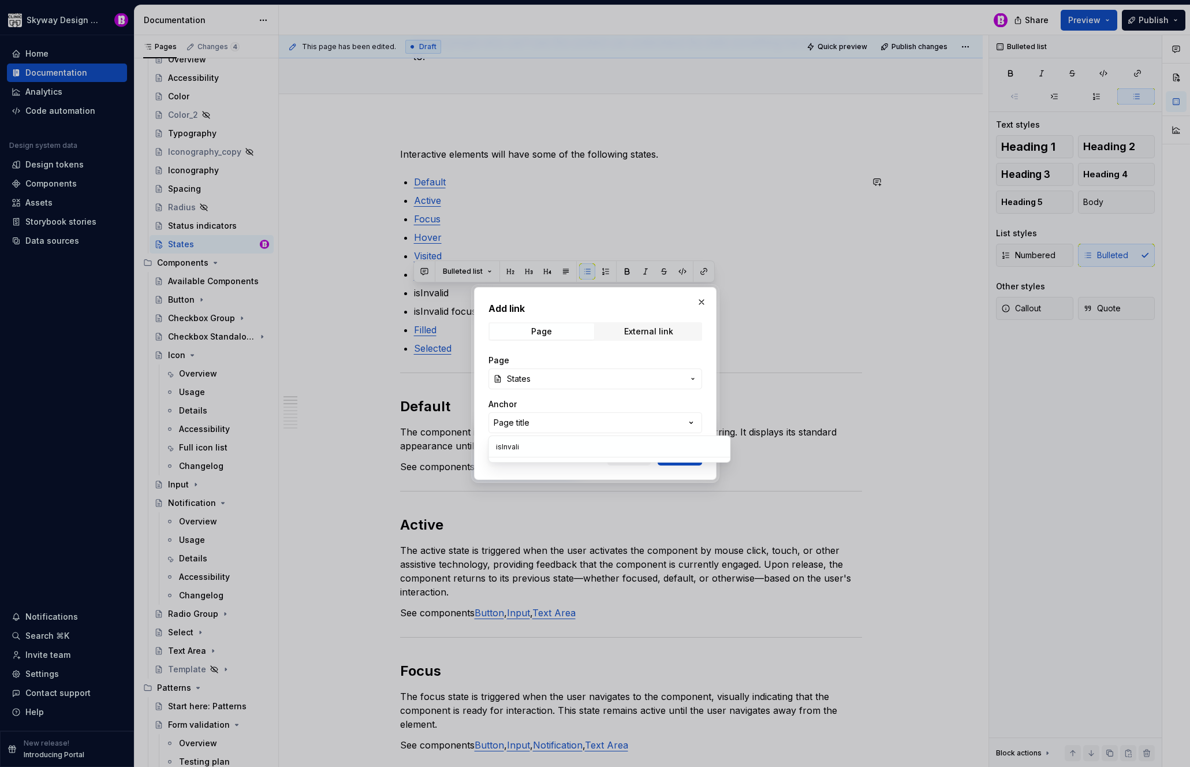
type input "isInvalid"
type textarea "*"
type input "isInvalid"
type textarea "*"
click at [700, 301] on div "Add link Page External link Page States Anchor Page title Open in new tab Cance…" at bounding box center [595, 383] width 1190 height 767
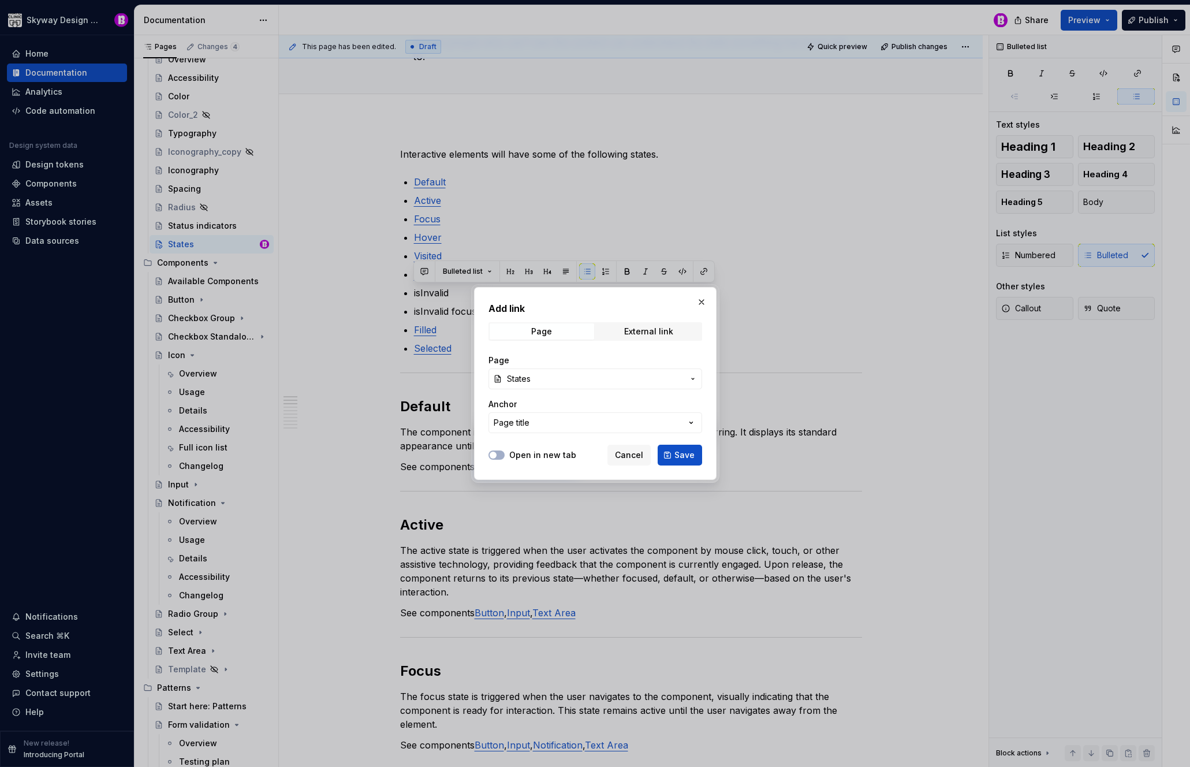
drag, startPoint x: 703, startPoint y: 302, endPoint x: 861, endPoint y: 368, distance: 171.1
click at [704, 301] on button "button" at bounding box center [702, 302] width 16 height 16
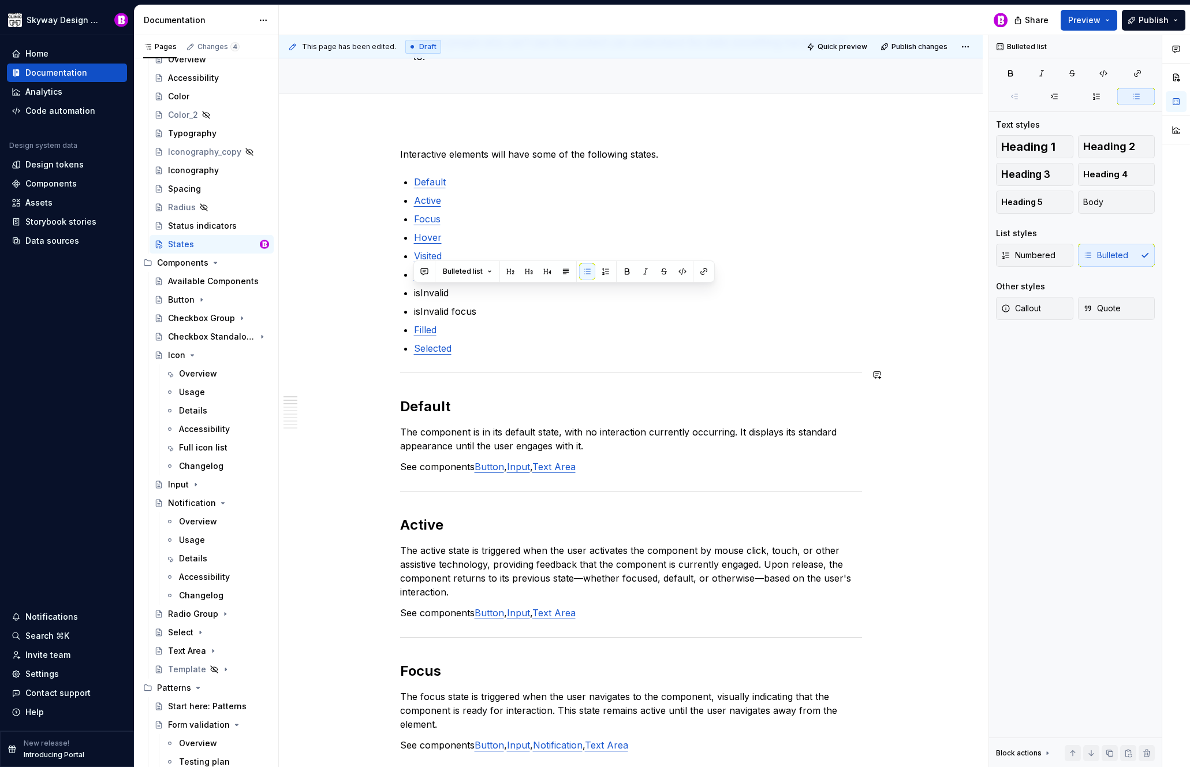
click at [951, 381] on div "This page has been edited. Draft Quick preview Publish changes States States of…" at bounding box center [634, 401] width 710 height 732
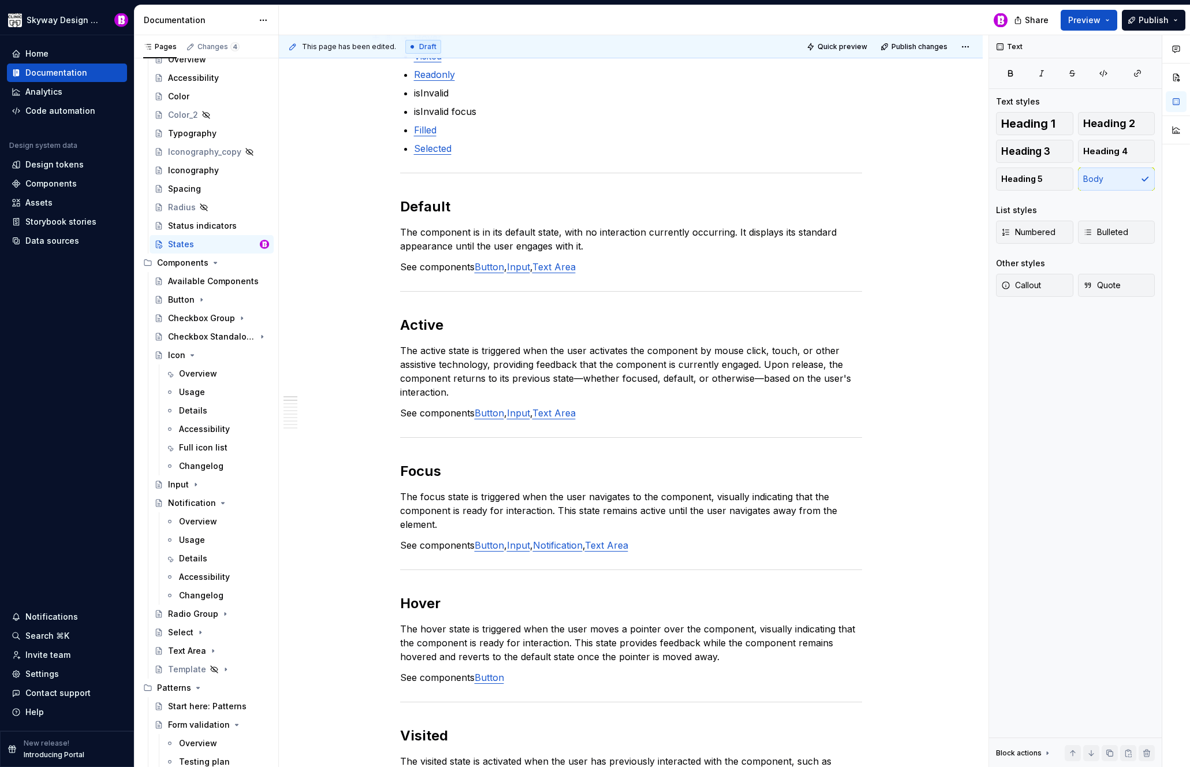
scroll to position [0, 0]
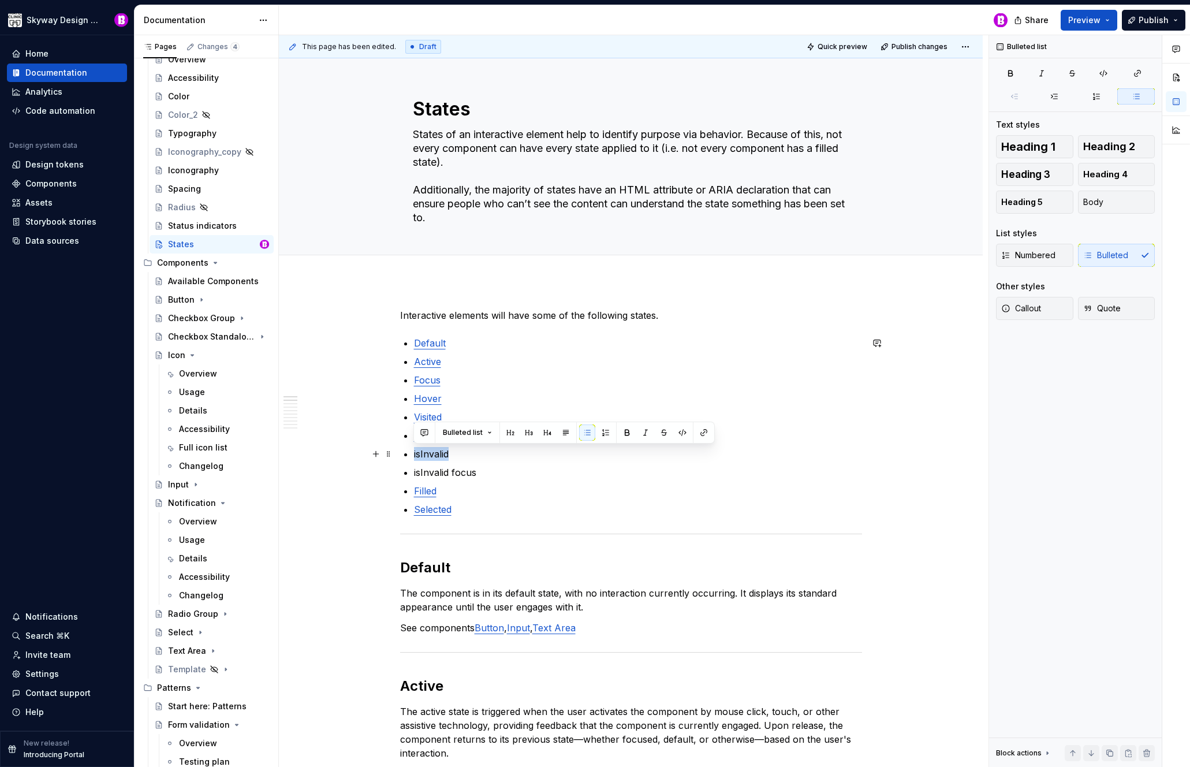
drag, startPoint x: 450, startPoint y: 454, endPoint x: 413, endPoint y: 456, distance: 37.6
click at [705, 430] on button "button" at bounding box center [704, 432] width 16 height 16
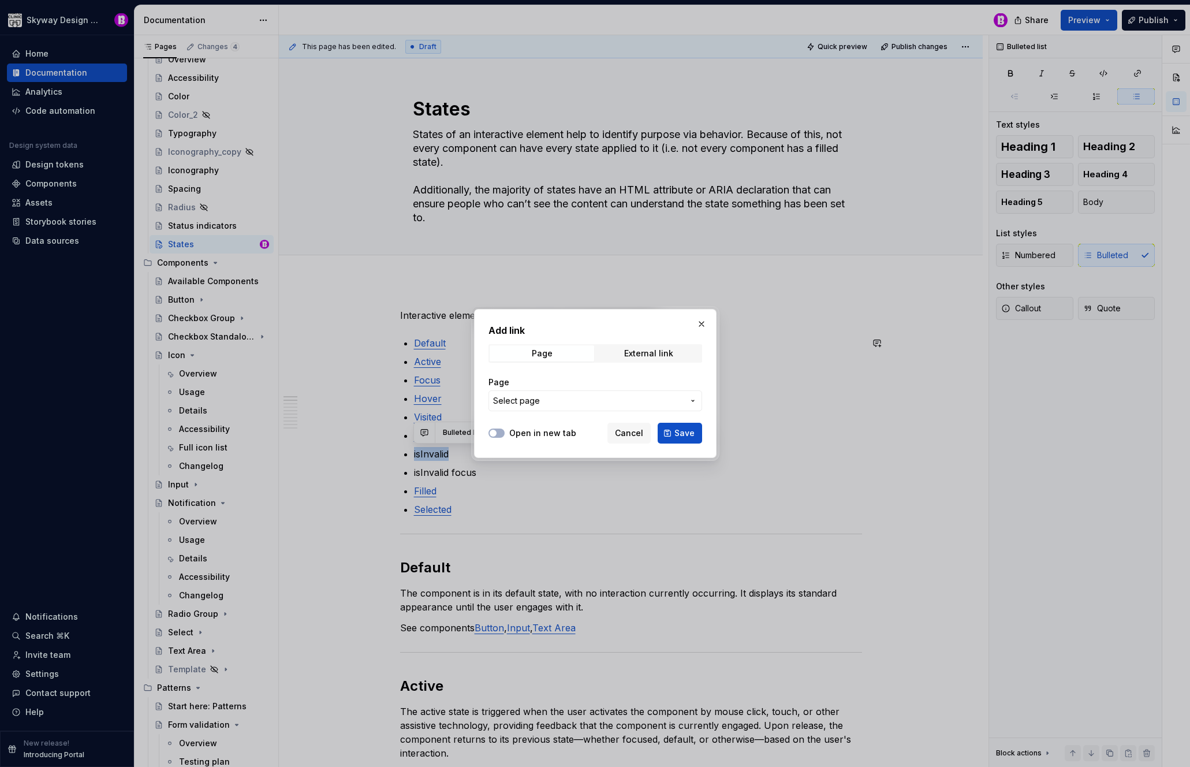
click at [584, 400] on span "Select page" at bounding box center [588, 401] width 191 height 12
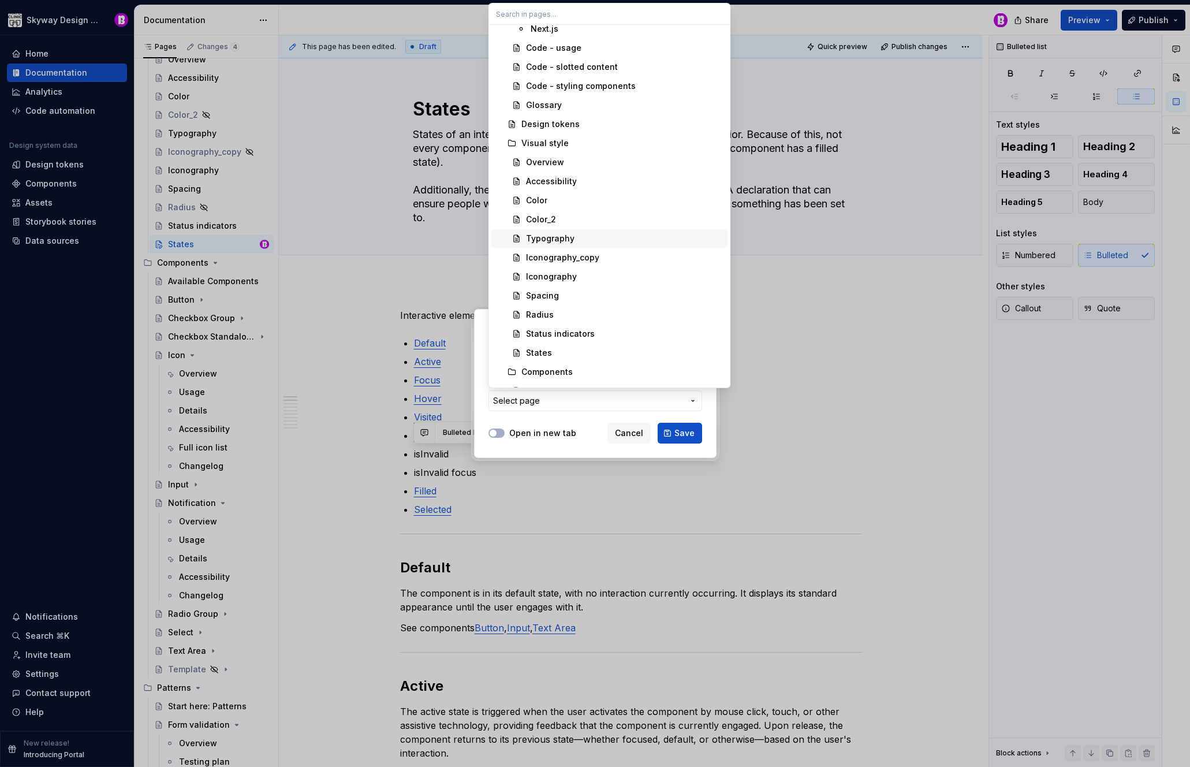
scroll to position [282, 0]
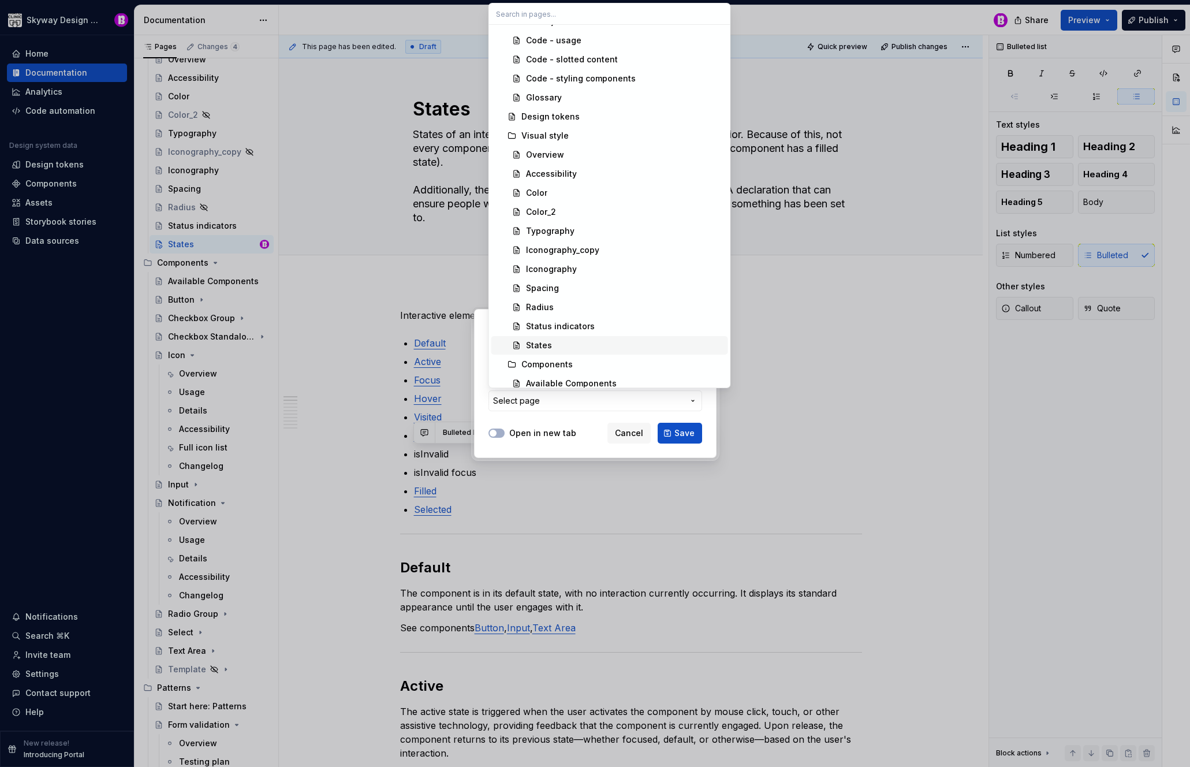
click at [543, 346] on div "States" at bounding box center [539, 346] width 26 height 12
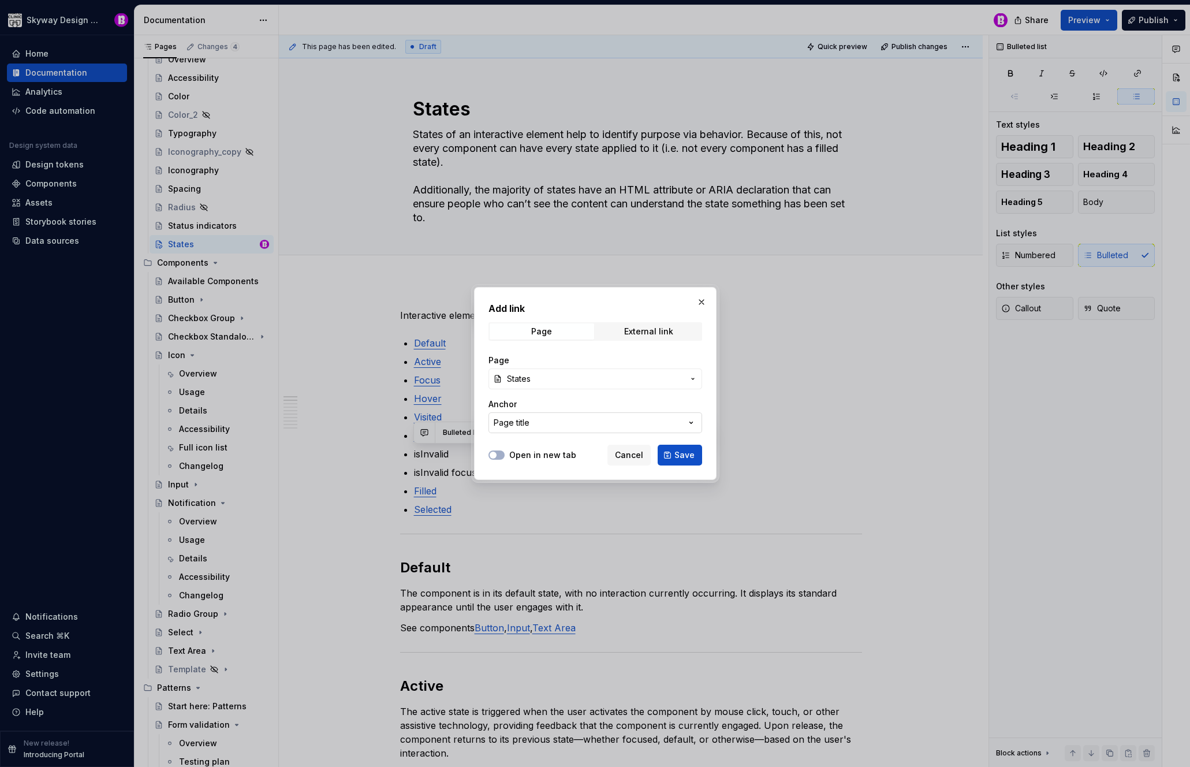
click at [600, 423] on button "Page title" at bounding box center [596, 422] width 214 height 21
type input "i"
type input "D"
type input "isInvalid"
click at [701, 297] on div "Add link Page External link Page States Anchor Page title Open in new tab Cance…" at bounding box center [595, 383] width 1190 height 767
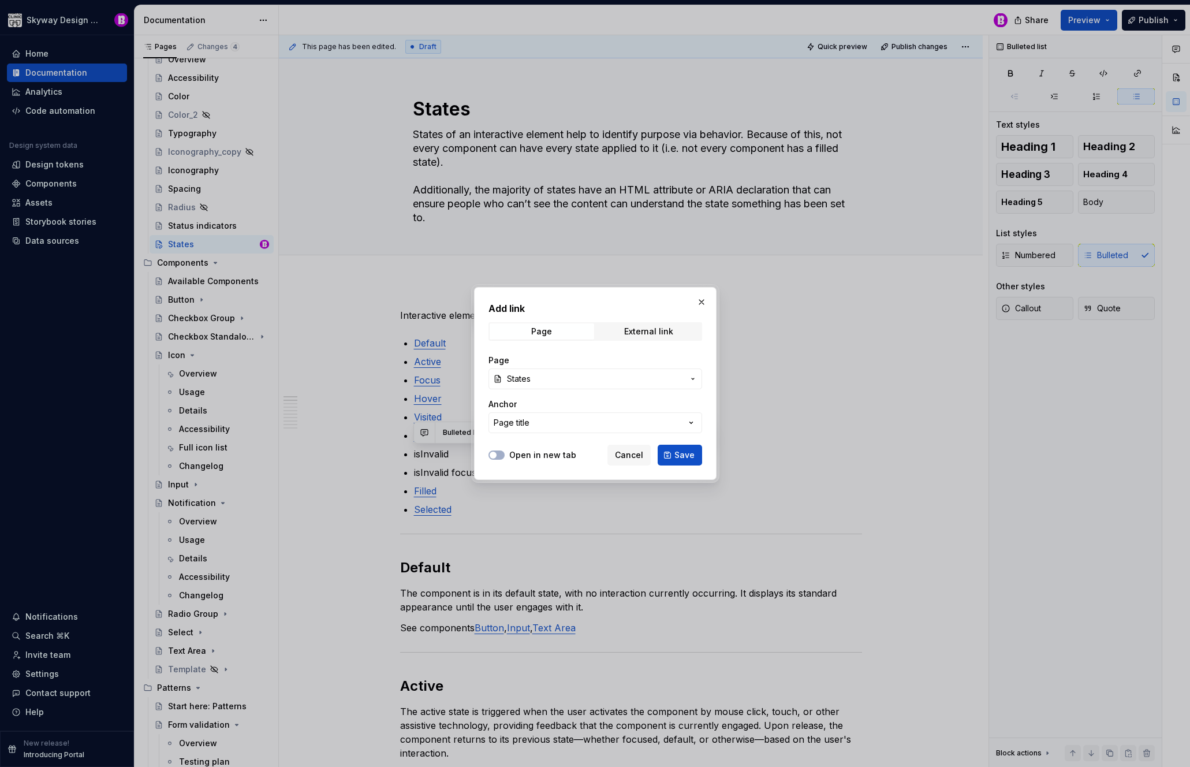
click at [702, 301] on button "button" at bounding box center [702, 302] width 16 height 16
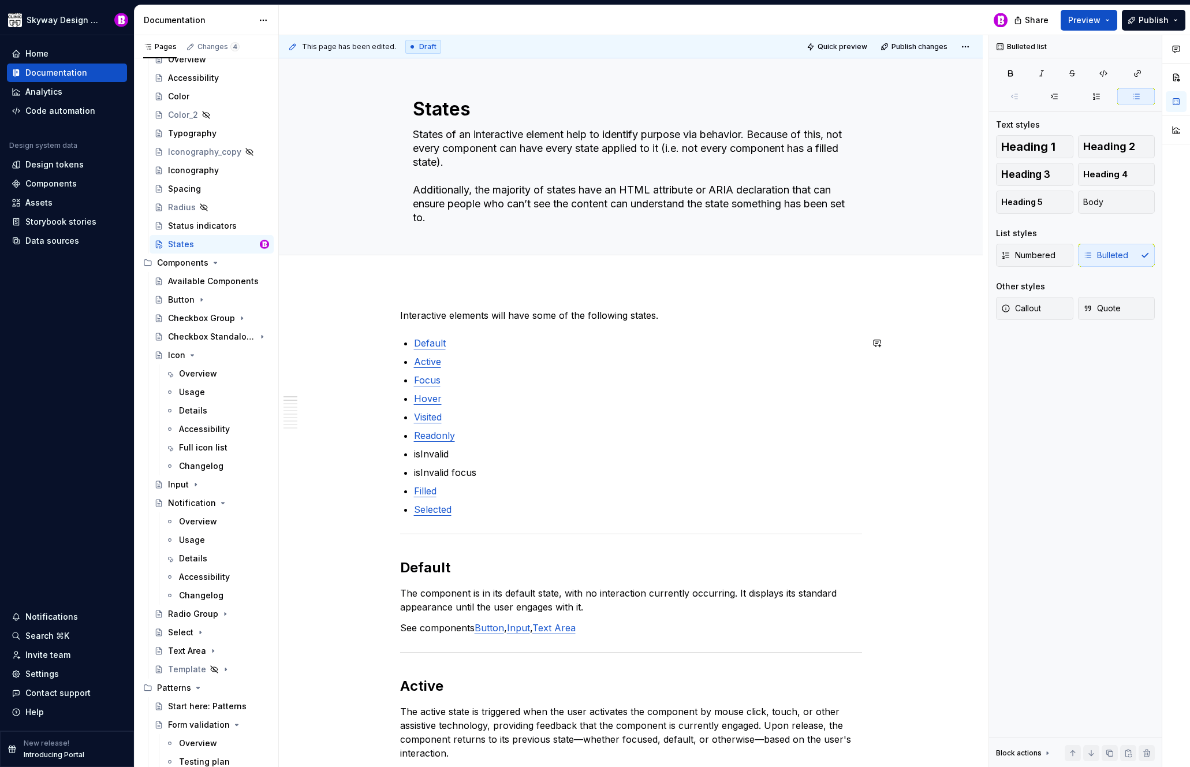
type textarea "*"
click at [453, 453] on p "isInvalid" at bounding box center [638, 454] width 448 height 14
drag, startPoint x: 452, startPoint y: 454, endPoint x: 413, endPoint y: 457, distance: 38.8
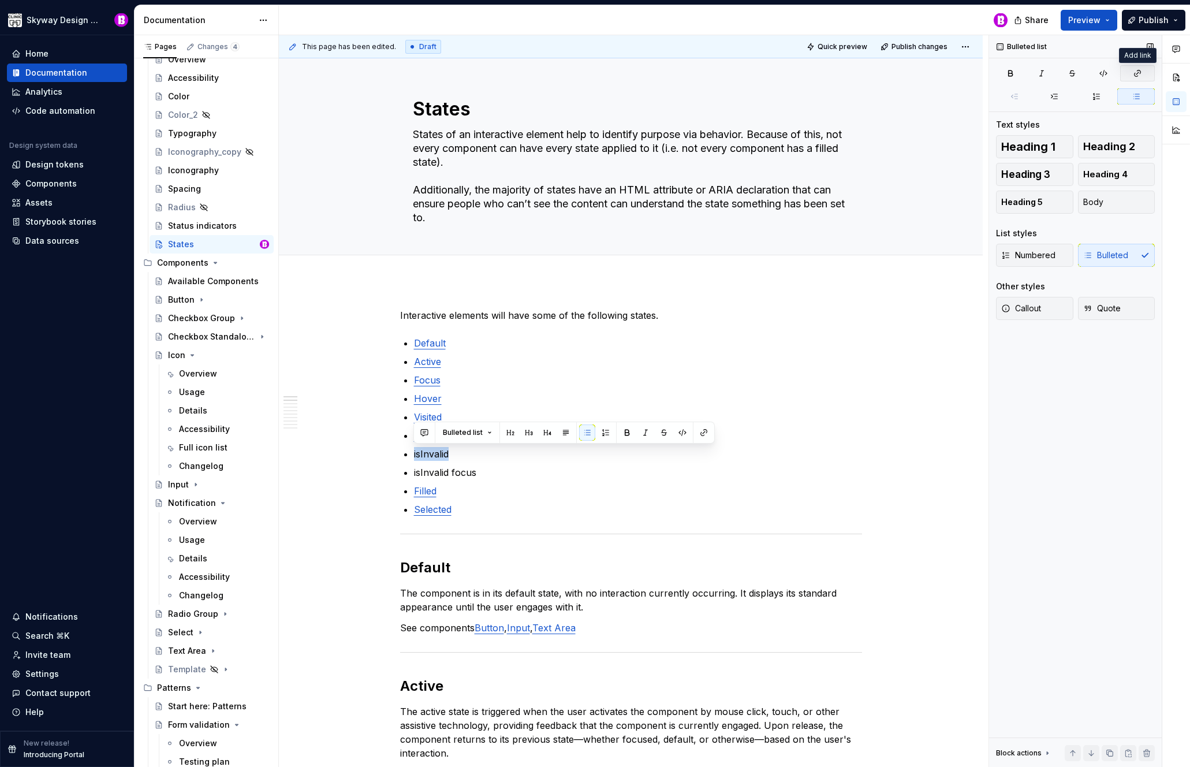
click at [1136, 72] on icon "button" at bounding box center [1137, 73] width 9 height 9
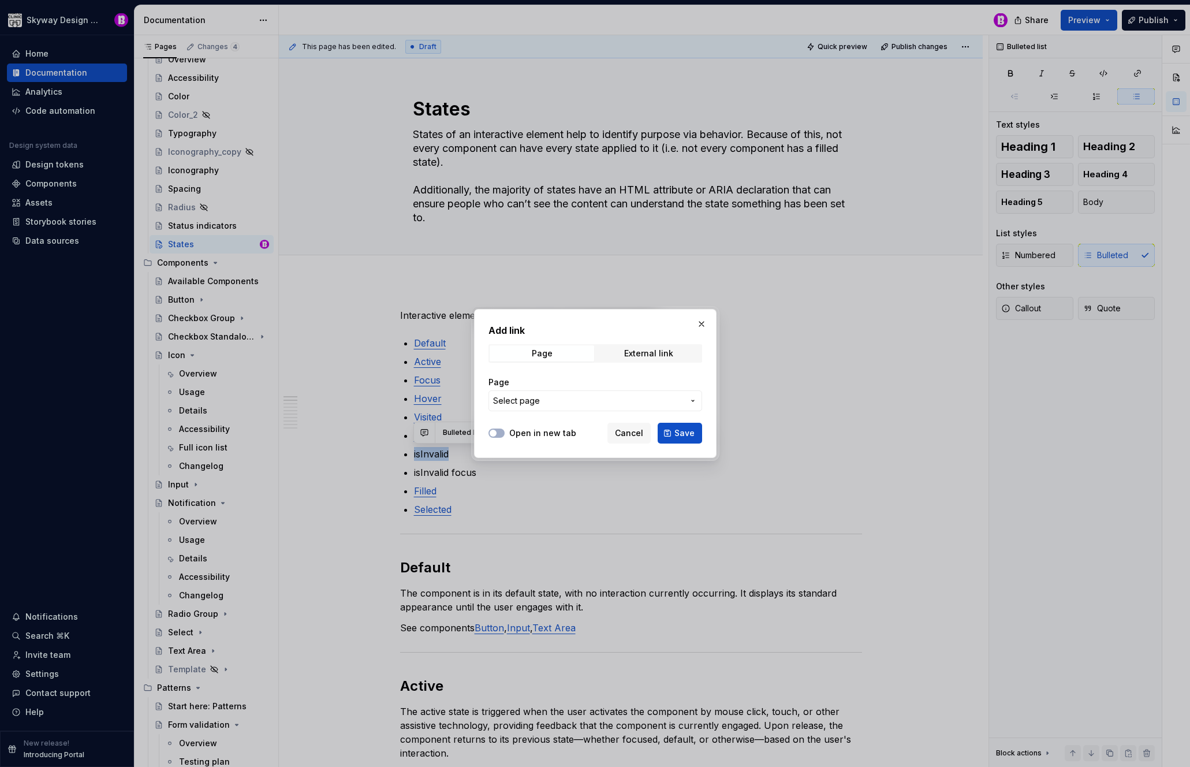
click at [542, 402] on span "Select page" at bounding box center [588, 401] width 191 height 12
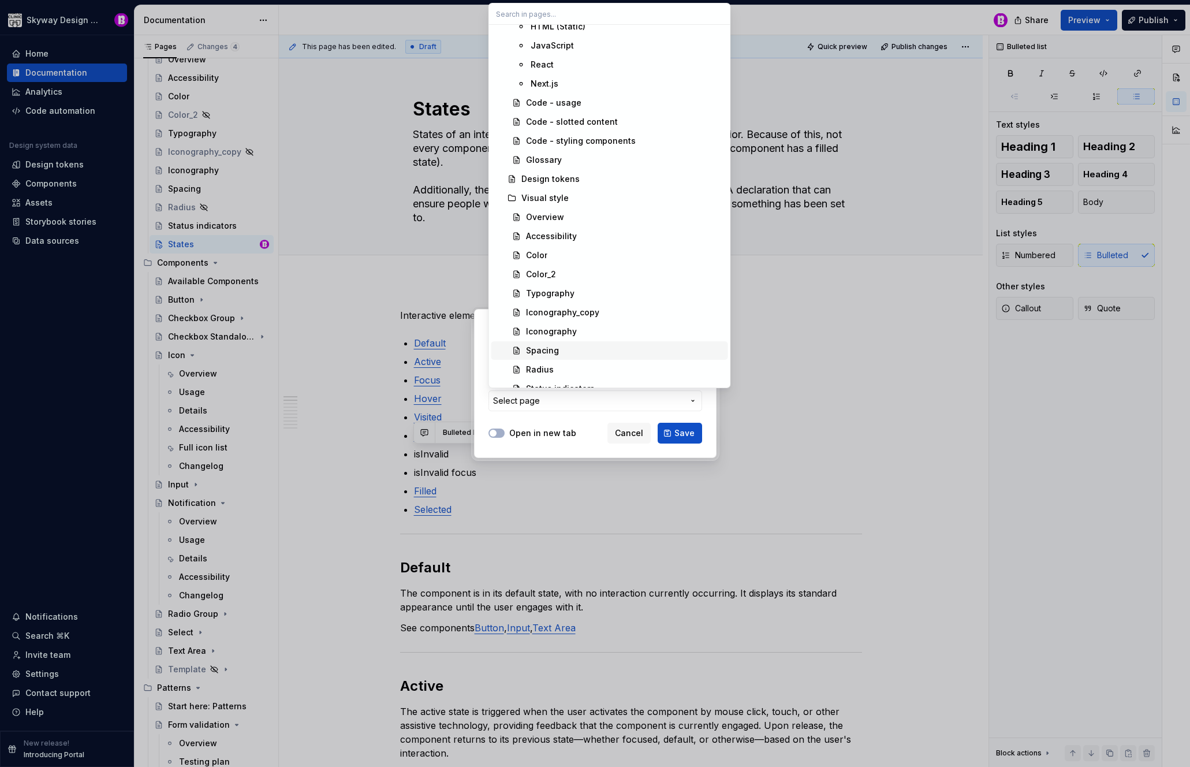
scroll to position [260, 0]
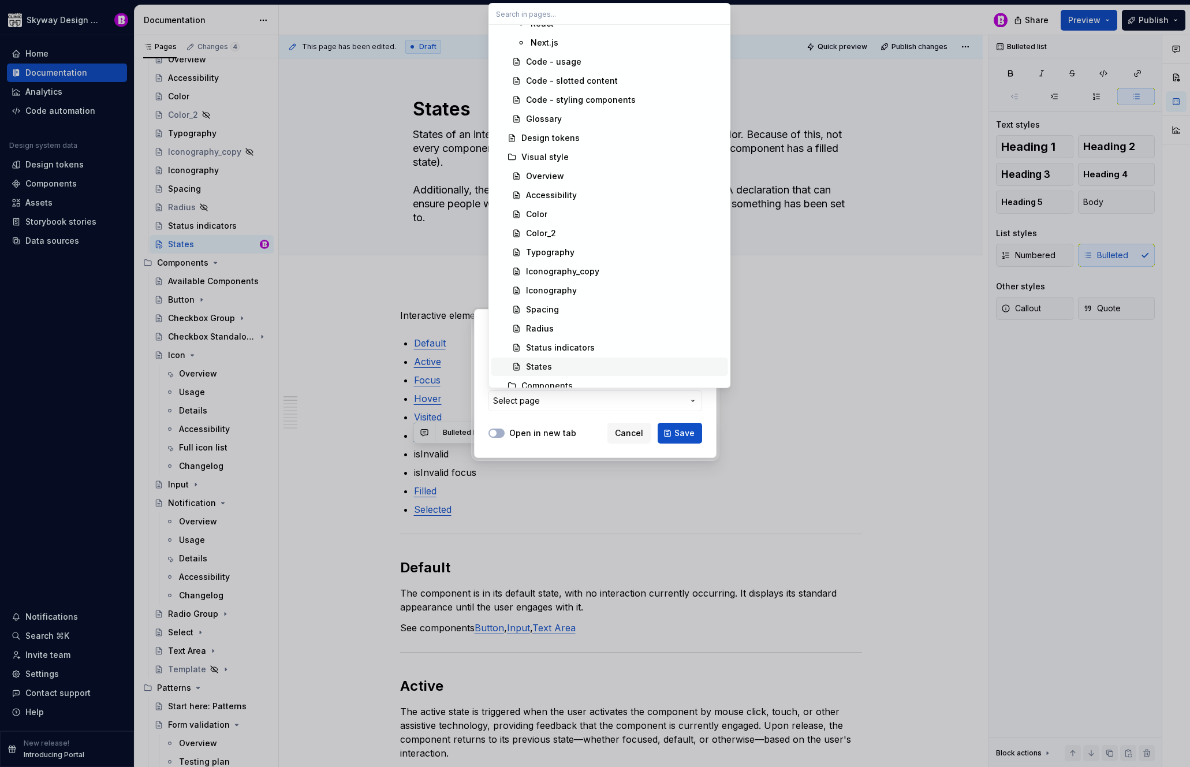
click at [543, 366] on div "States" at bounding box center [539, 367] width 26 height 12
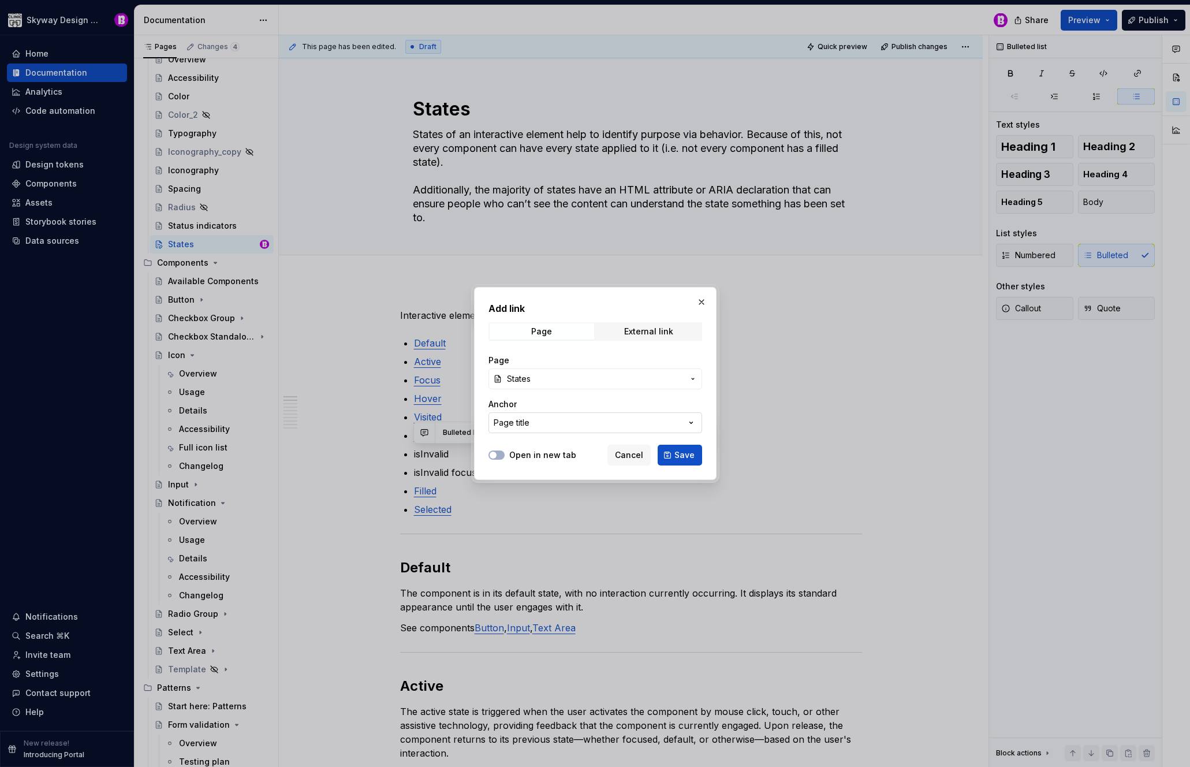
click at [558, 422] on button "Page title" at bounding box center [596, 422] width 214 height 21
click at [546, 453] on input "text" at bounding box center [609, 446] width 241 height 21
type input "isInvalid"
click at [701, 299] on div "Add link Page External link Page States Anchor Page title Open in new tab Cance…" at bounding box center [595, 383] width 1190 height 767
drag, startPoint x: 703, startPoint y: 300, endPoint x: 815, endPoint y: 355, distance: 125.0
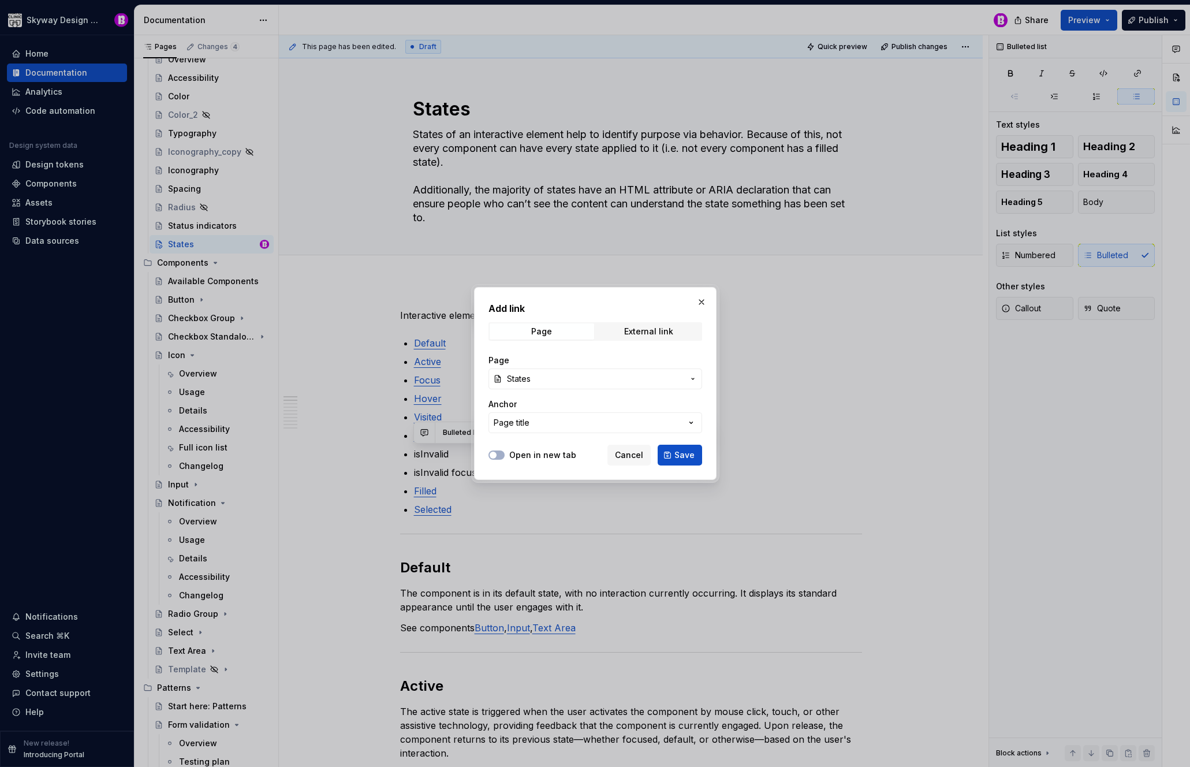
click at [703, 300] on button "button" at bounding box center [702, 302] width 16 height 16
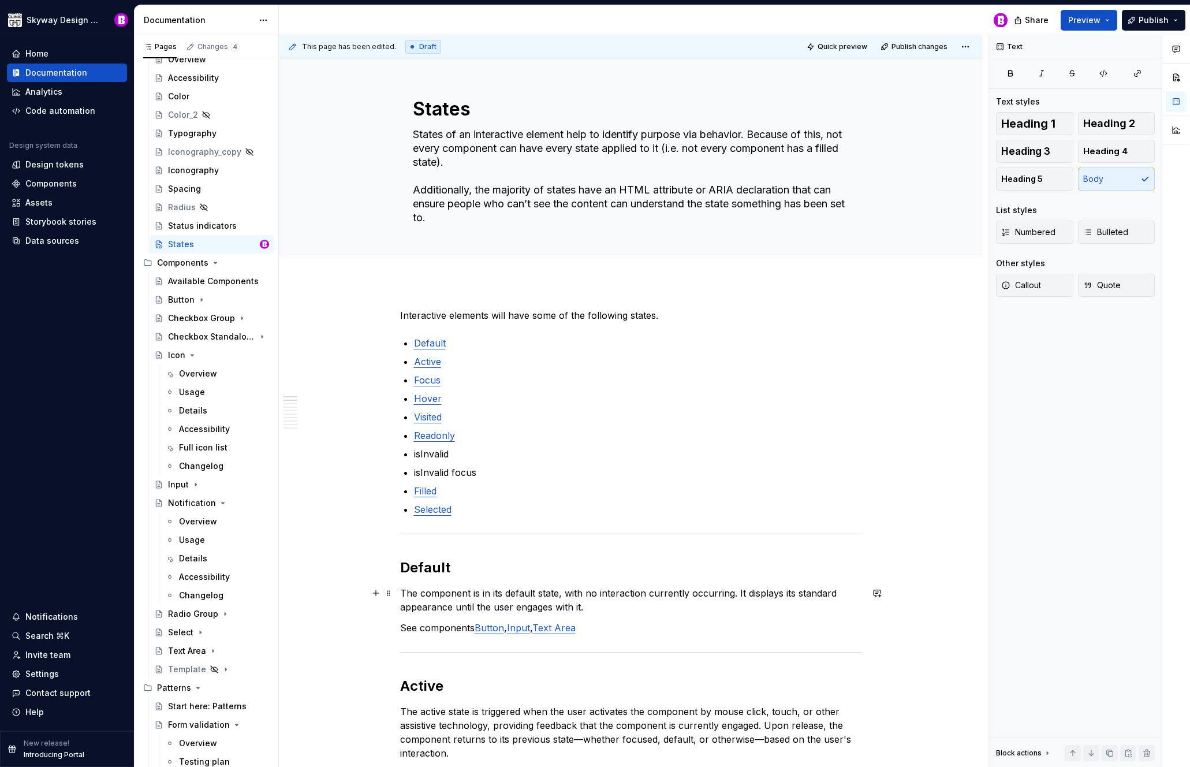
click at [837, 594] on p "The component is in its default state, with no interaction currently occurring.…" at bounding box center [631, 600] width 462 height 28
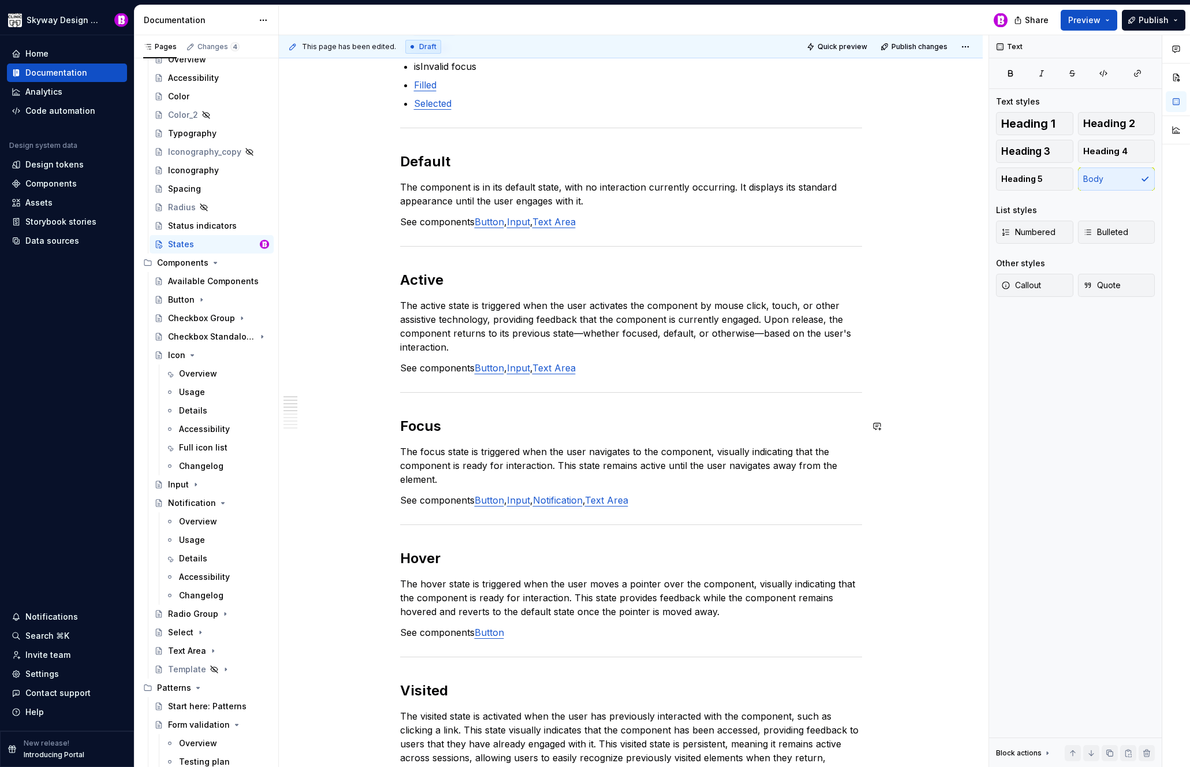
scroll to position [463, 0]
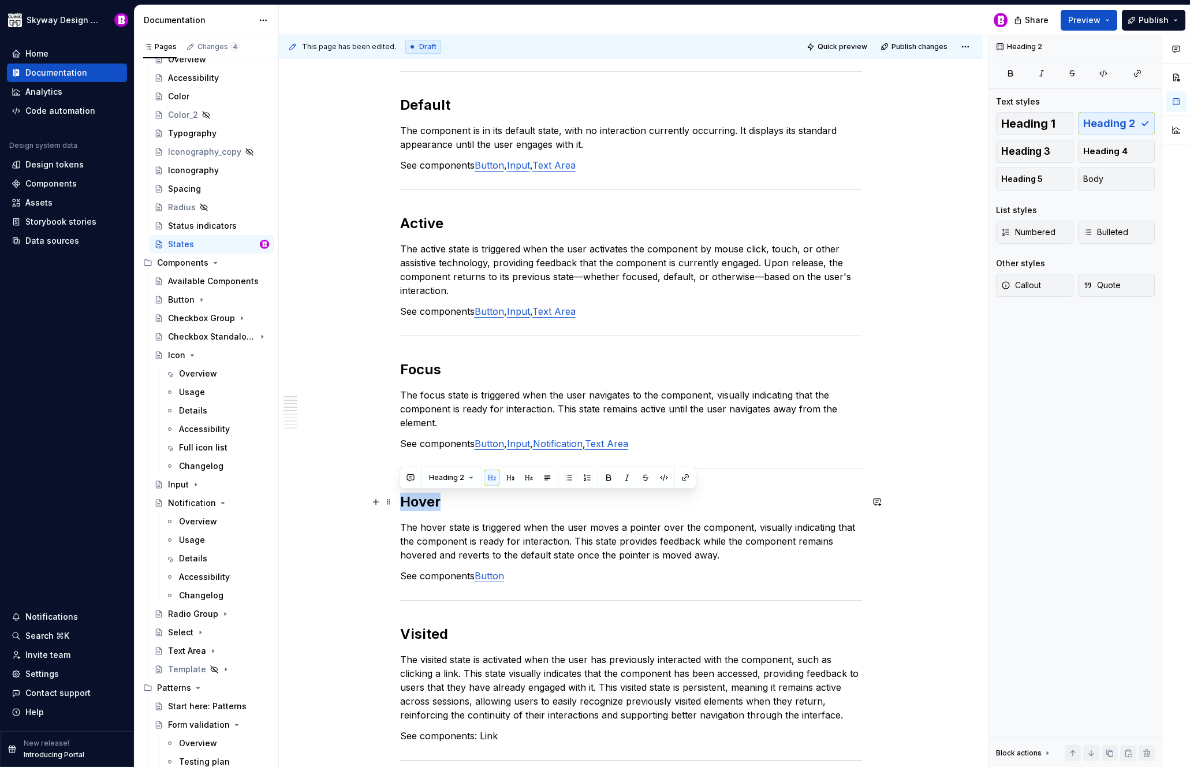
drag, startPoint x: 441, startPoint y: 501, endPoint x: 402, endPoint y: 501, distance: 38.7
click at [402, 501] on h2 "Hover" at bounding box center [631, 502] width 462 height 18
click at [605, 621] on div "Interactive elements will have some of the following states. Default Active Foc…" at bounding box center [631, 670] width 462 height 1648
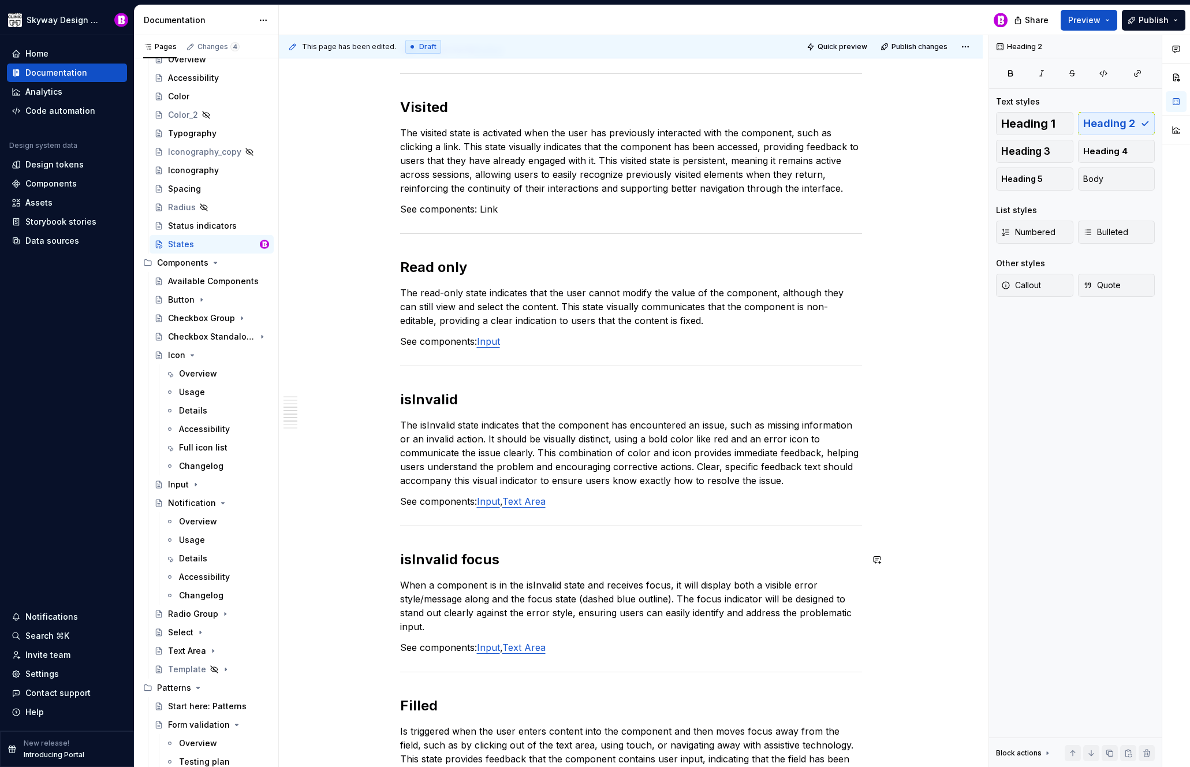
scroll to position [888, 0]
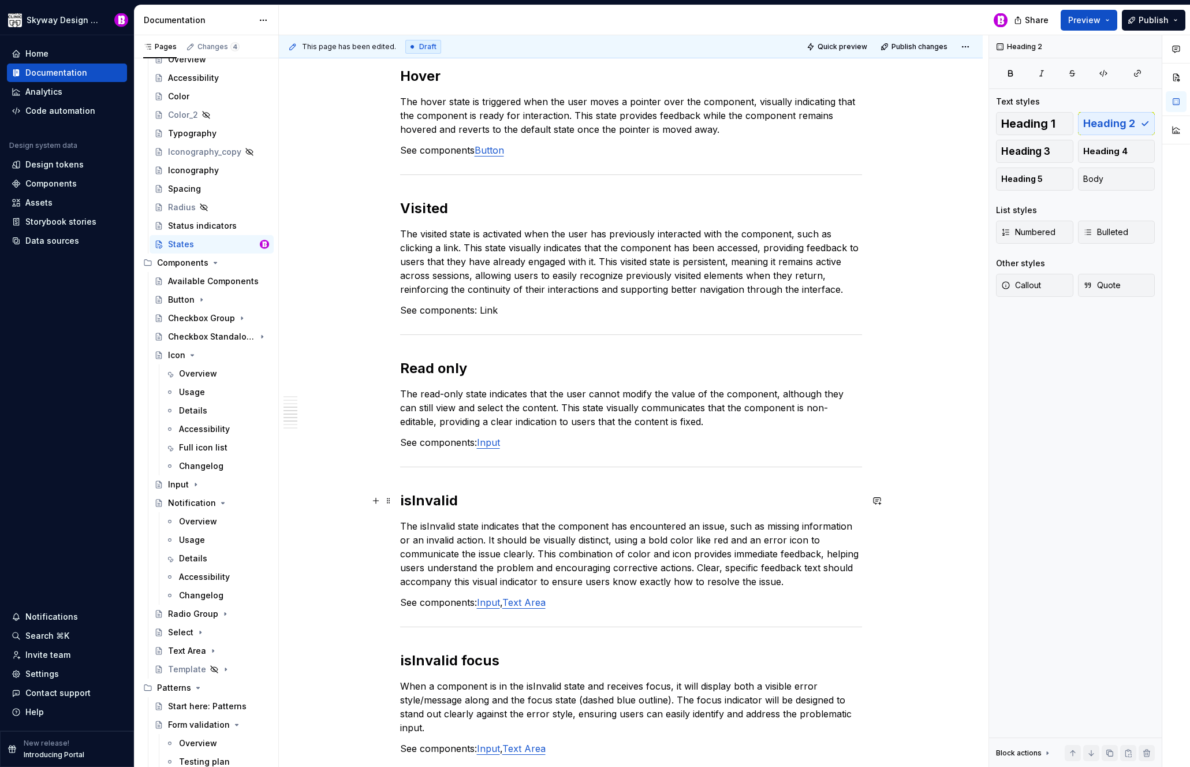
drag, startPoint x: 460, startPoint y: 499, endPoint x: 452, endPoint y: 501, distance: 7.7
click at [452, 501] on h2 "isInvalid" at bounding box center [631, 500] width 462 height 18
click at [387, 501] on span at bounding box center [388, 501] width 9 height 16
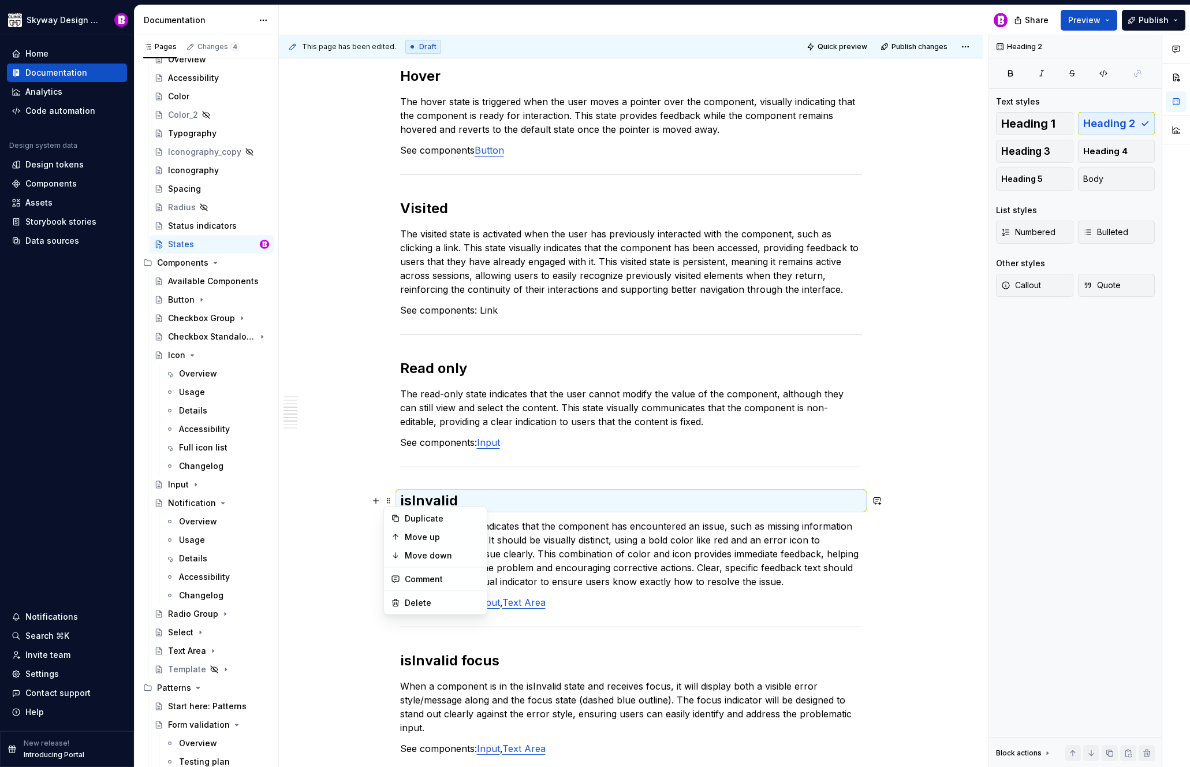
click at [360, 528] on div "Interactive elements will have some of the following states. Default Active Foc…" at bounding box center [631, 352] width 704 height 1920
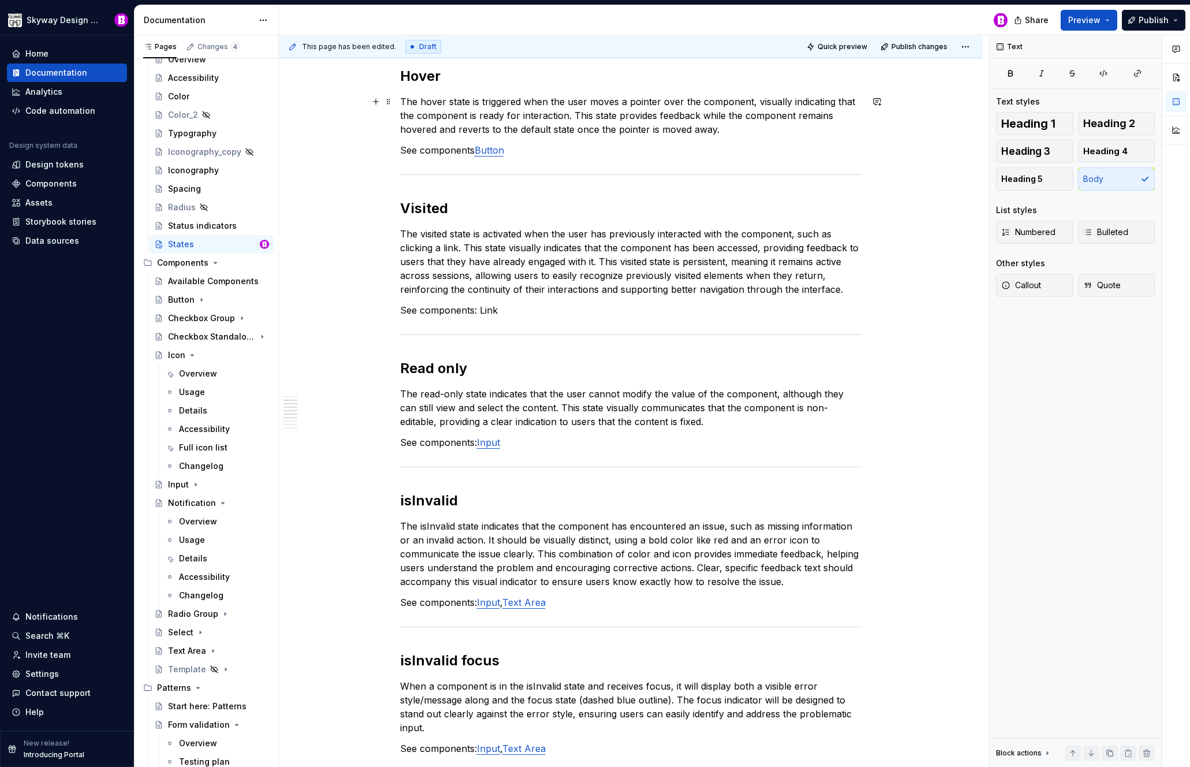
scroll to position [0, 0]
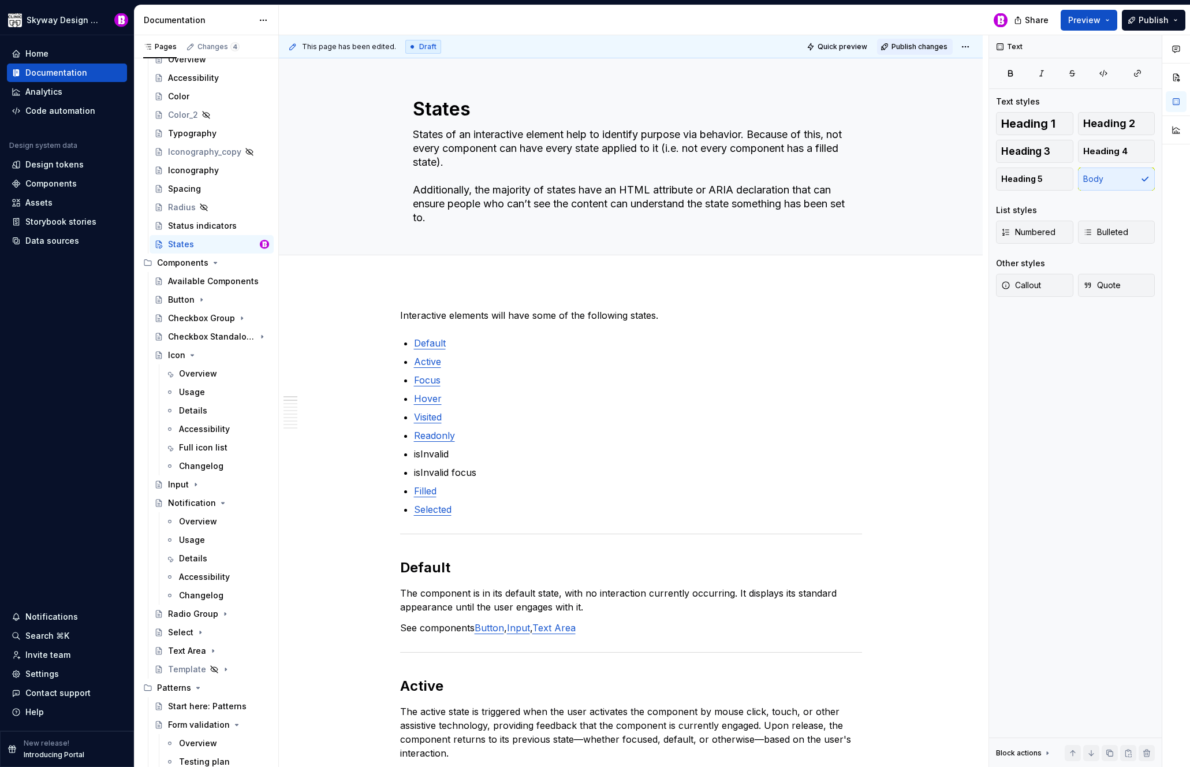
click at [914, 42] on span "Publish changes" at bounding box center [920, 46] width 56 height 9
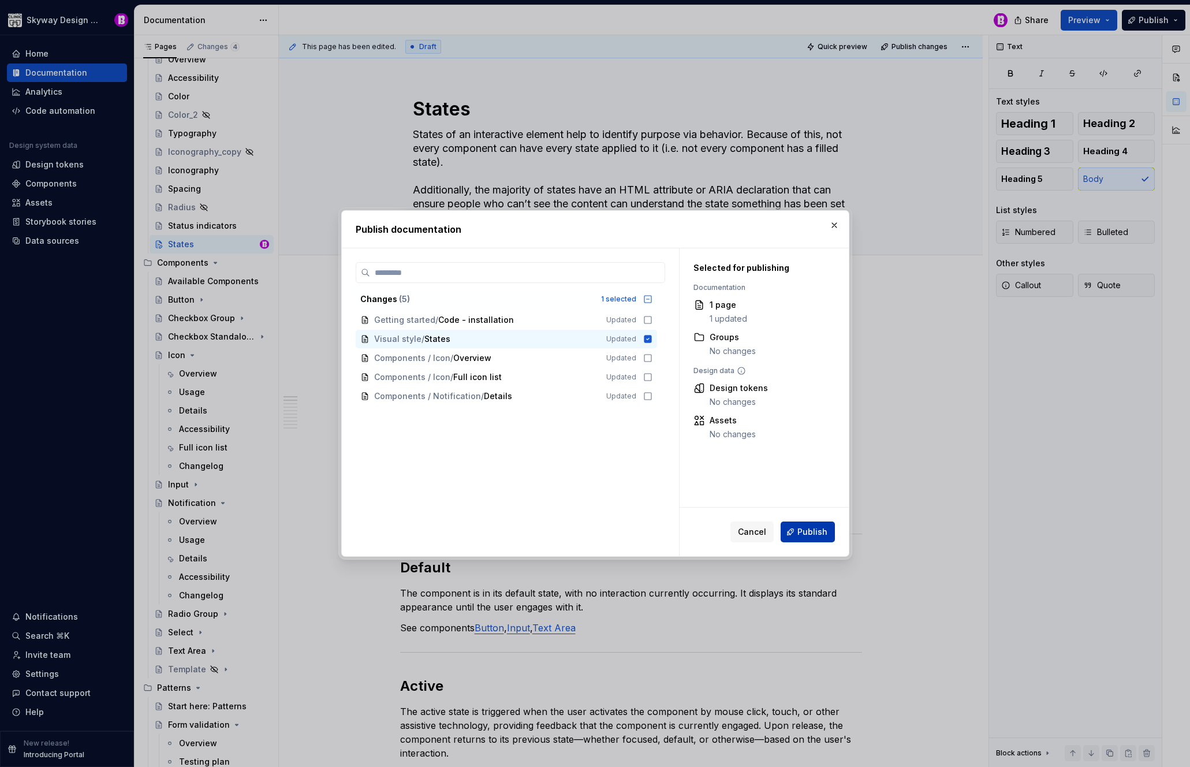
click at [815, 533] on span "Publish" at bounding box center [812, 532] width 30 height 12
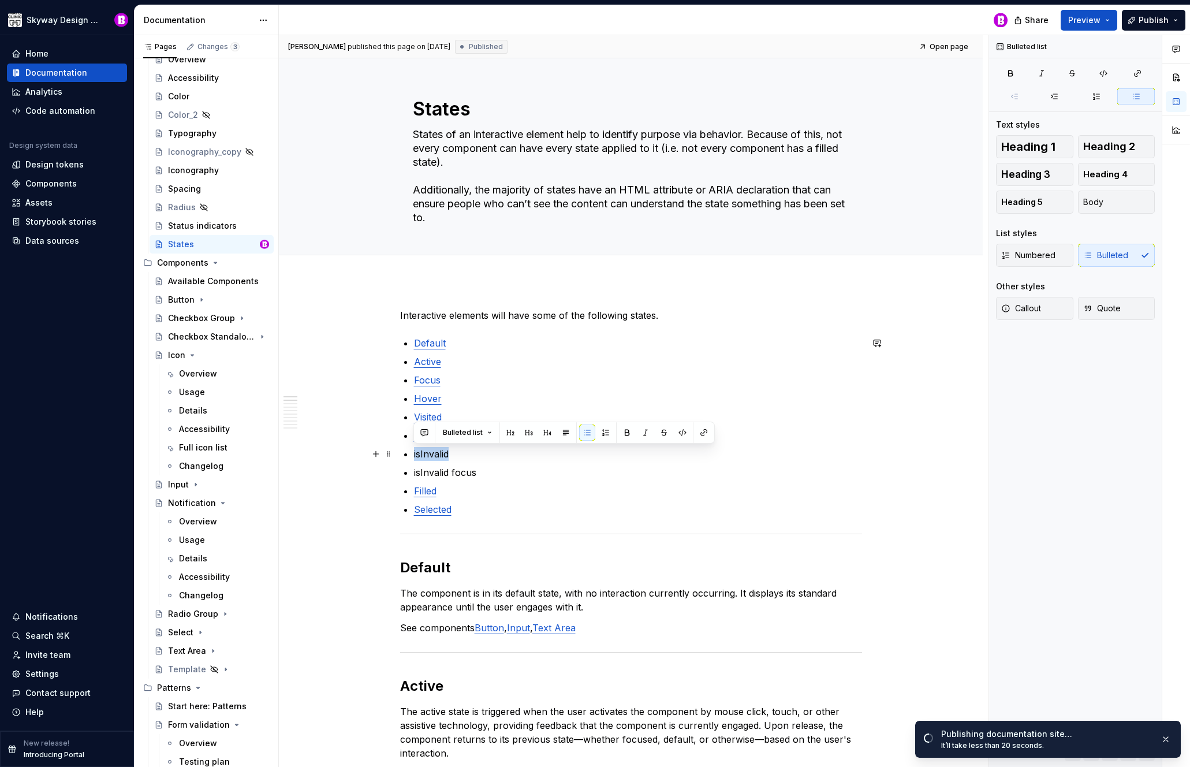
drag, startPoint x: 457, startPoint y: 454, endPoint x: 412, endPoint y: 454, distance: 44.5
click at [705, 433] on button "button" at bounding box center [704, 432] width 16 height 16
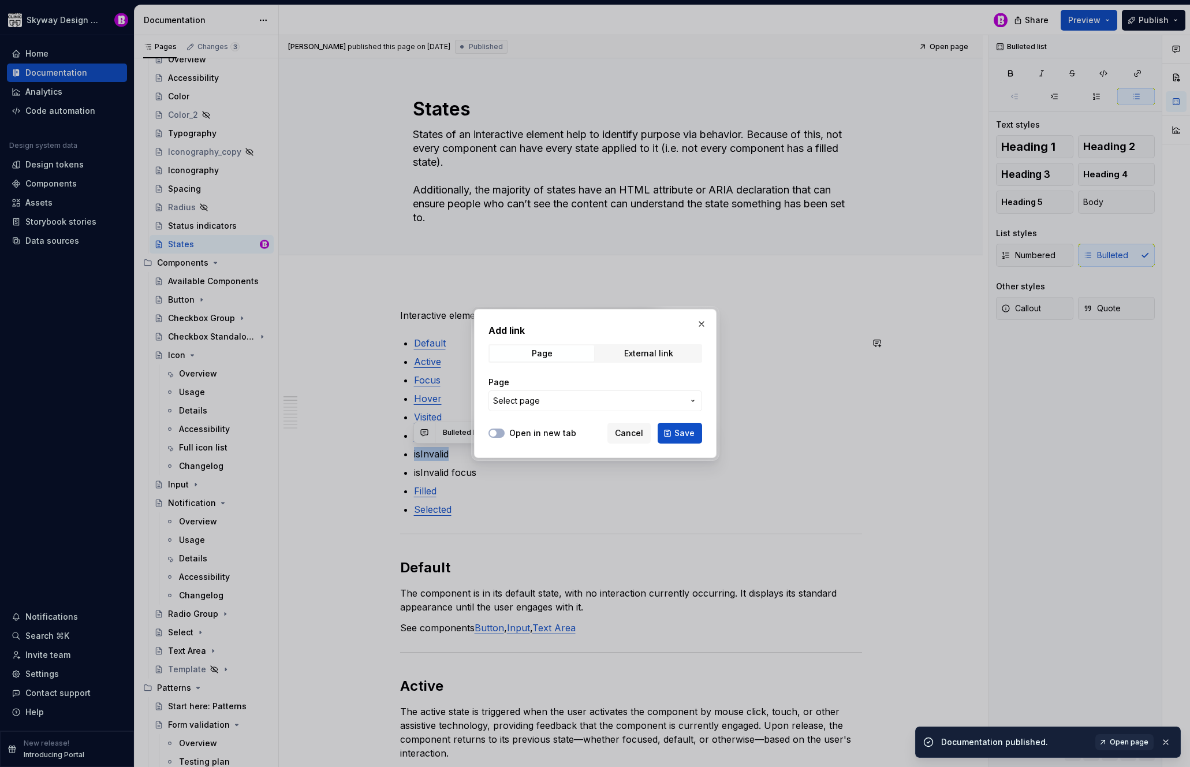
click at [542, 400] on span "Select page" at bounding box center [588, 401] width 191 height 12
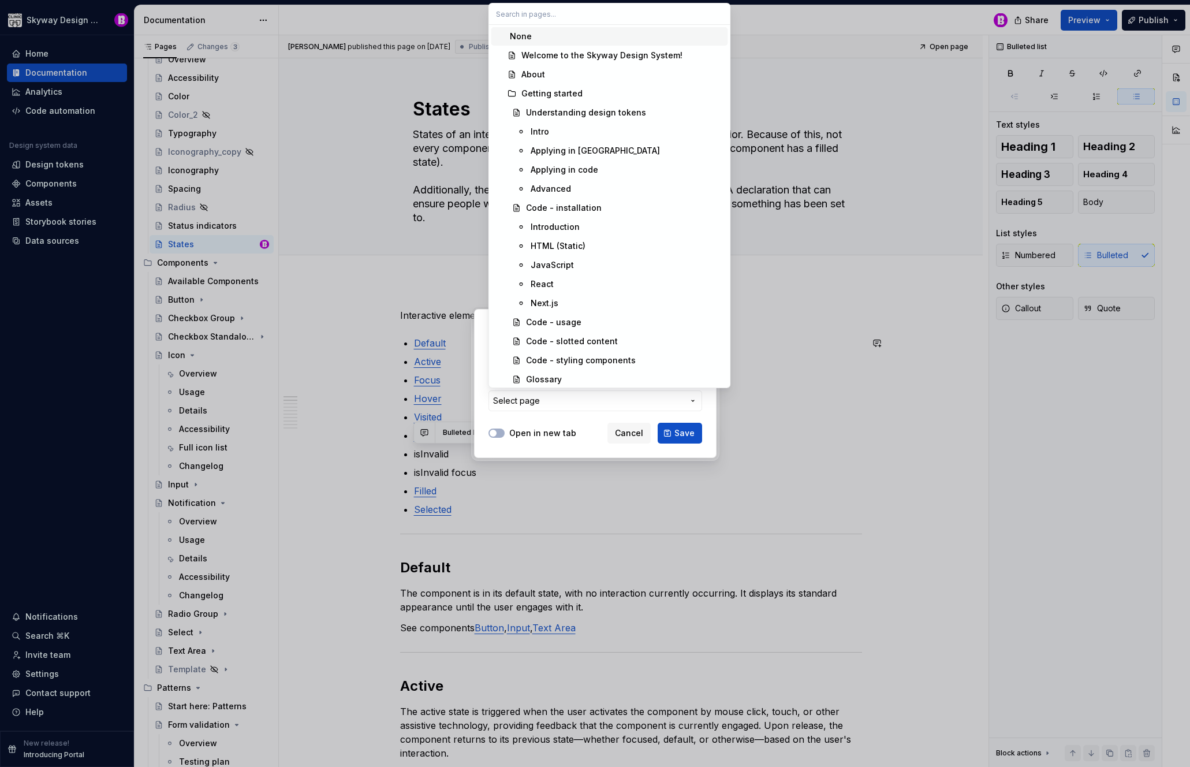
type textarea "*"
click at [542, 405] on div "Add link Page External link Page Select page Open in new tab Cancel Save" at bounding box center [595, 383] width 1190 height 767
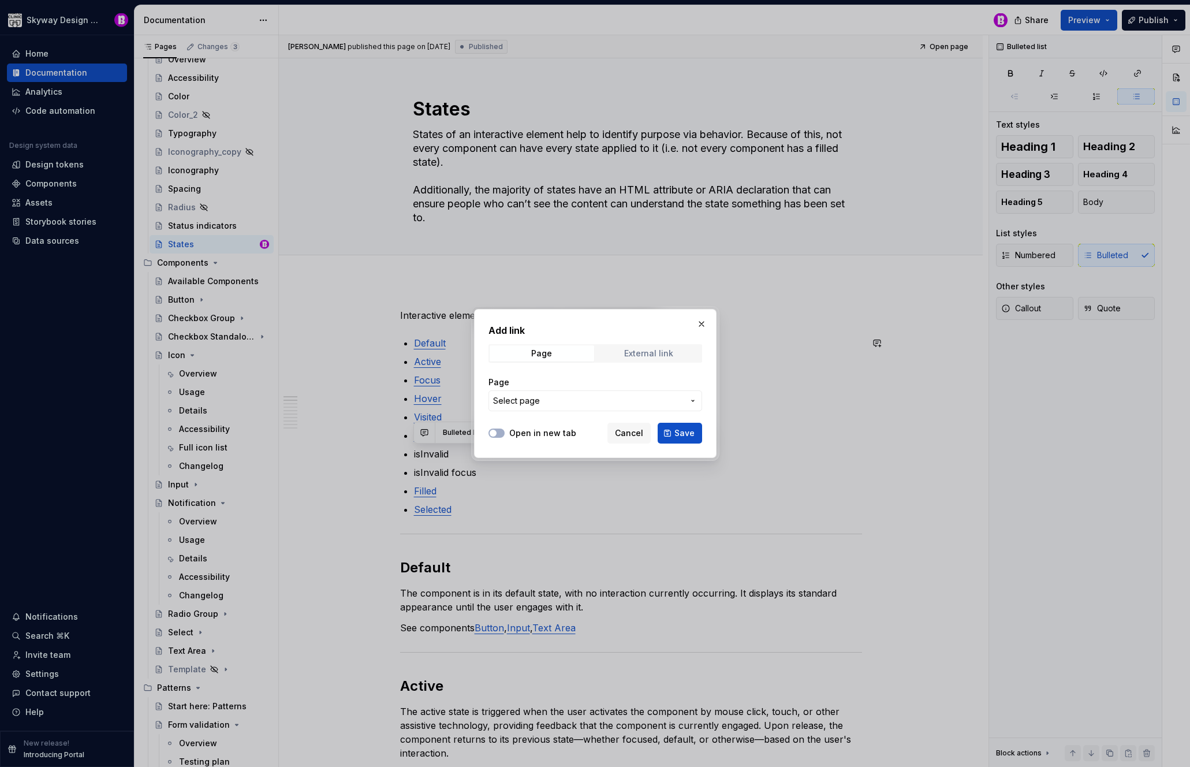
click at [650, 349] on div "External link" at bounding box center [648, 353] width 49 height 9
click at [554, 398] on input "URL" at bounding box center [596, 400] width 214 height 21
paste input "[URL][DOMAIN_NAME]"
type input "[URL][DOMAIN_NAME]"
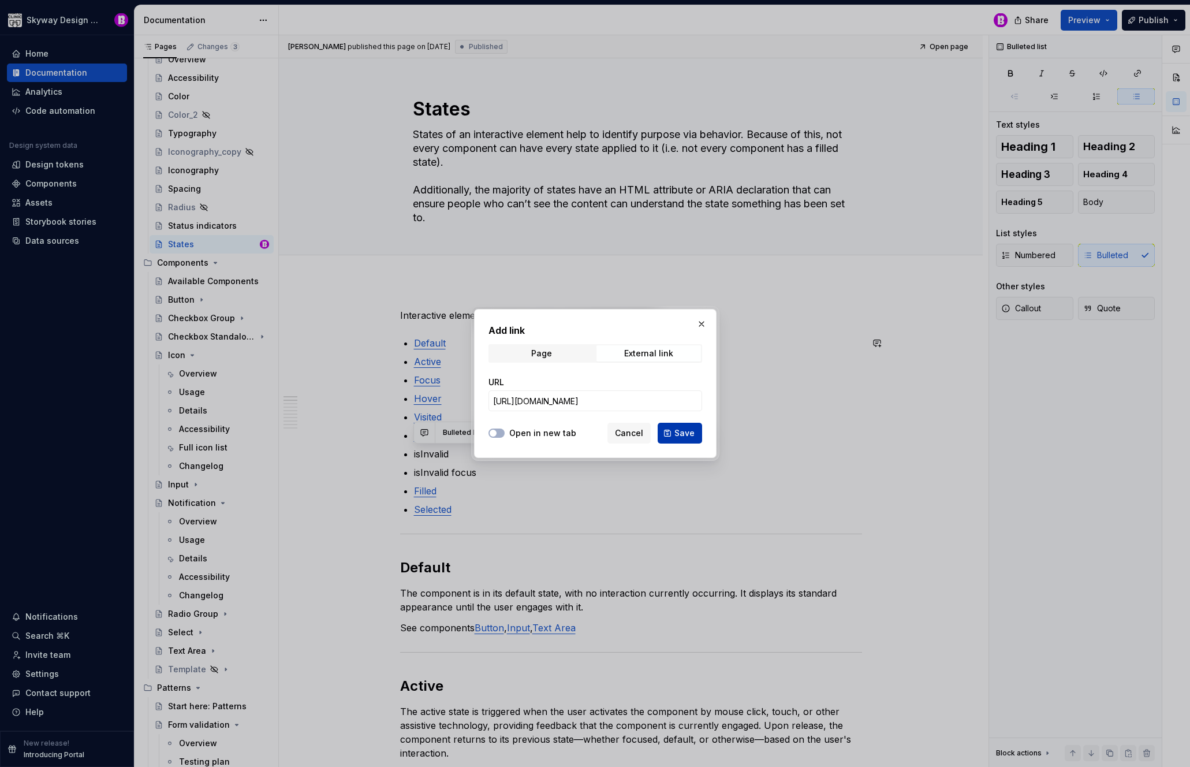
click at [685, 435] on span "Save" at bounding box center [684, 433] width 20 height 12
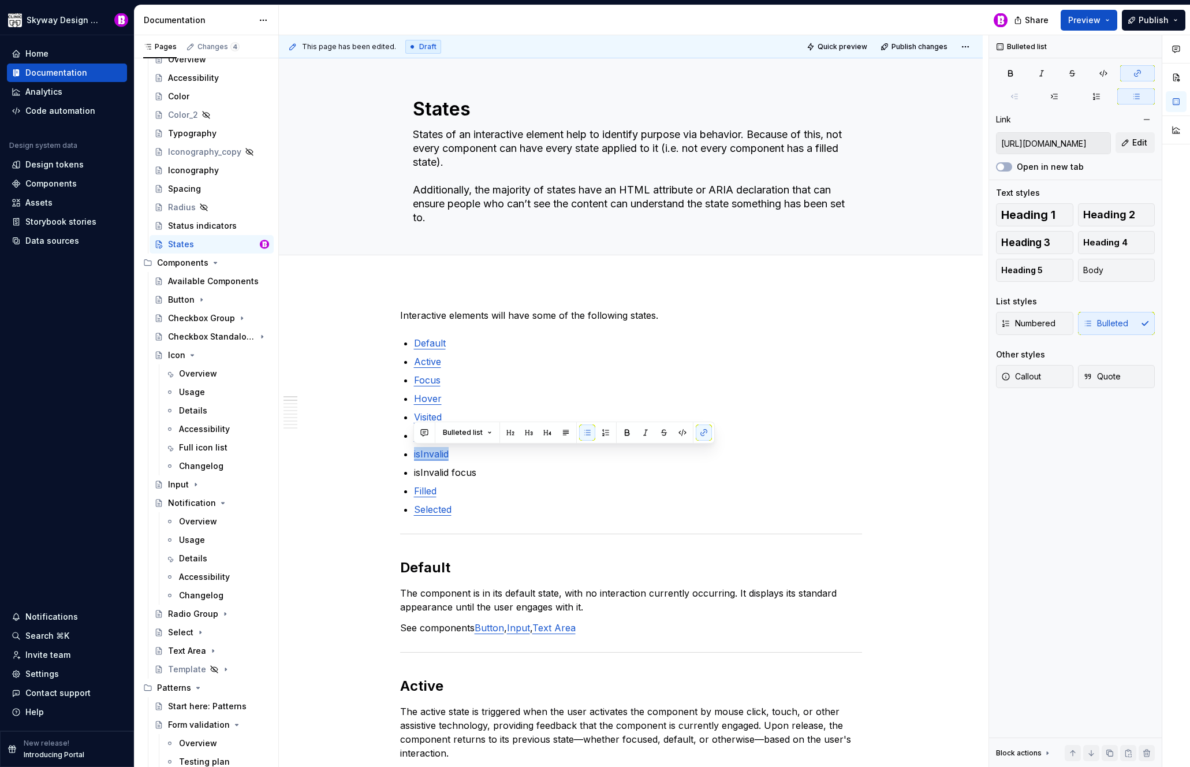
type textarea "*"
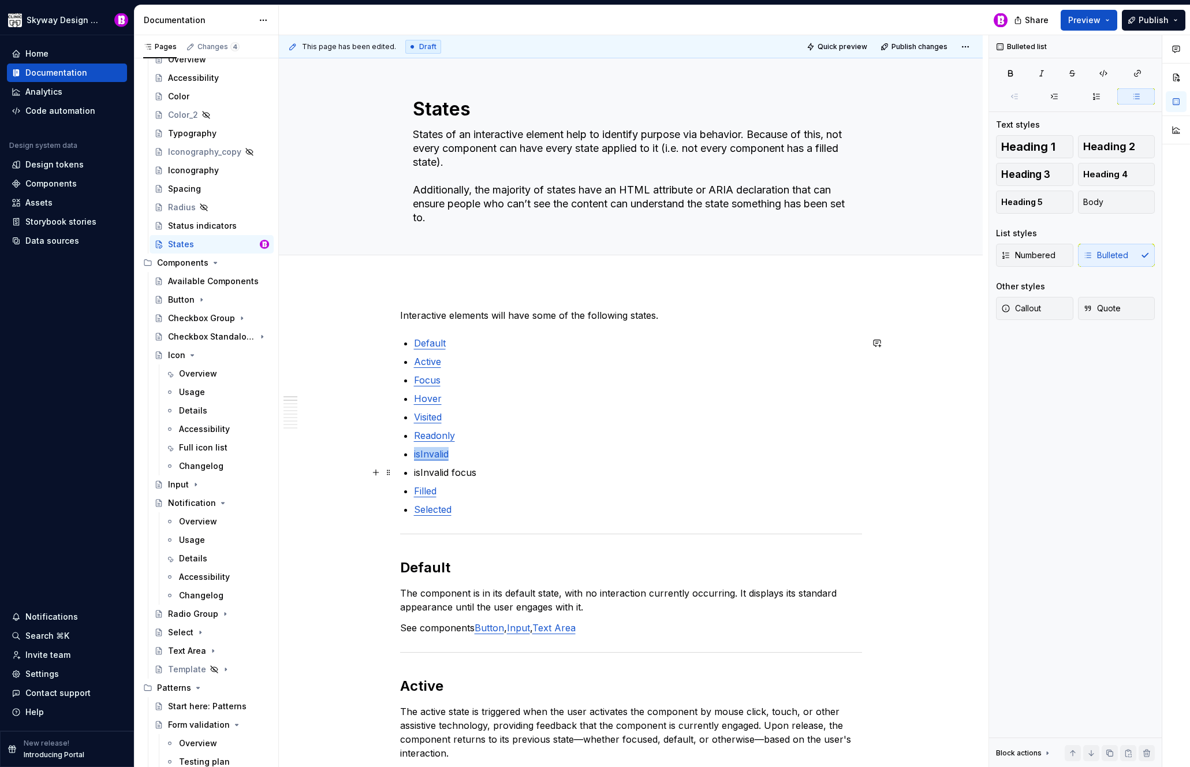
click at [475, 470] on p "isInvalid focus" at bounding box center [638, 472] width 448 height 14
drag, startPoint x: 473, startPoint y: 469, endPoint x: 408, endPoint y: 471, distance: 65.3
click at [414, 471] on li "isInvalid focus" at bounding box center [638, 472] width 448 height 14
click at [701, 450] on button "button" at bounding box center [704, 451] width 16 height 16
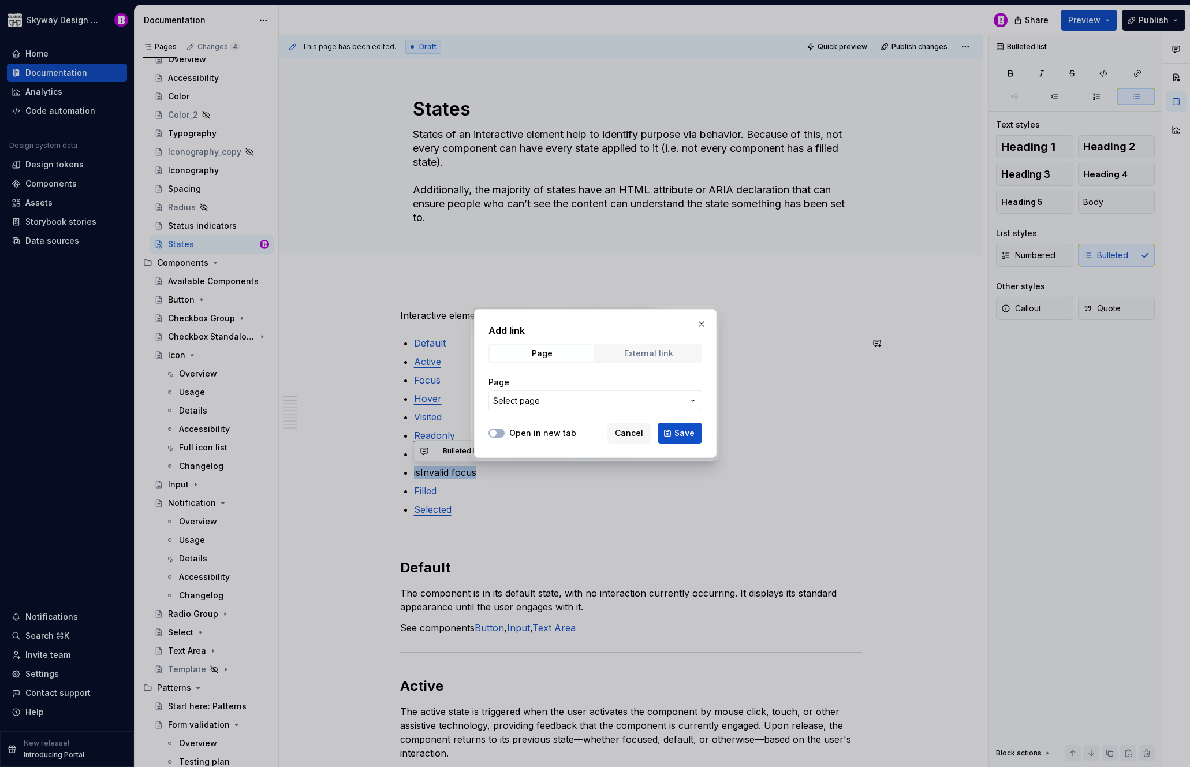
click at [646, 350] on div "External link" at bounding box center [648, 353] width 49 height 9
click at [566, 400] on input "URL" at bounding box center [596, 400] width 214 height 21
paste input "[URL][DOMAIN_NAME]"
type input "[URL][DOMAIN_NAME]"
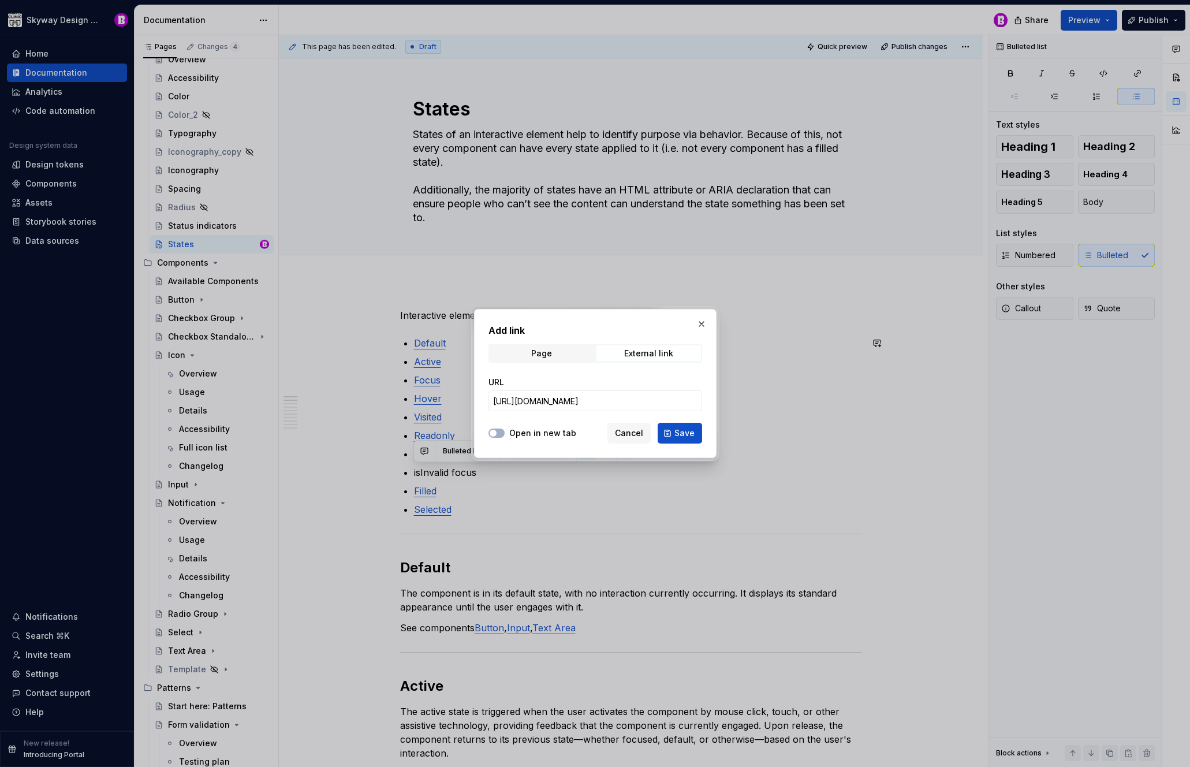
scroll to position [0, 0]
click at [682, 430] on span "Save" at bounding box center [684, 433] width 20 height 12
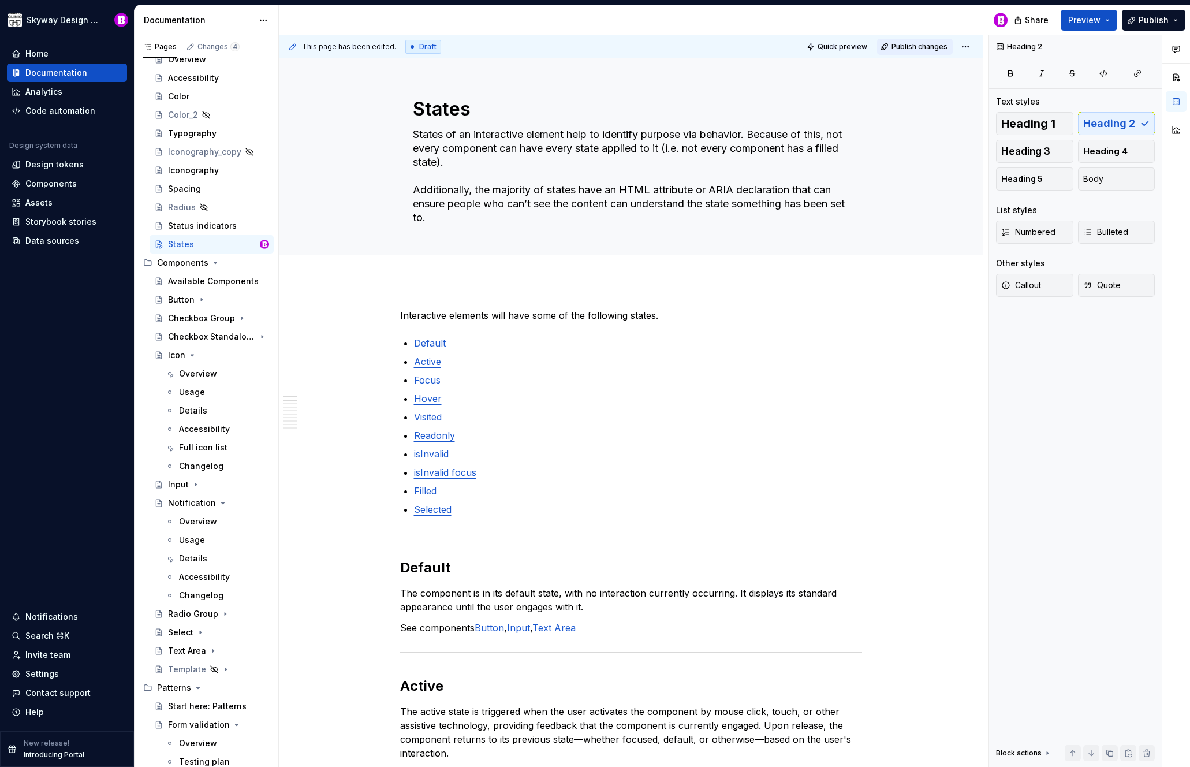
click at [923, 42] on span "Publish changes" at bounding box center [920, 46] width 56 height 9
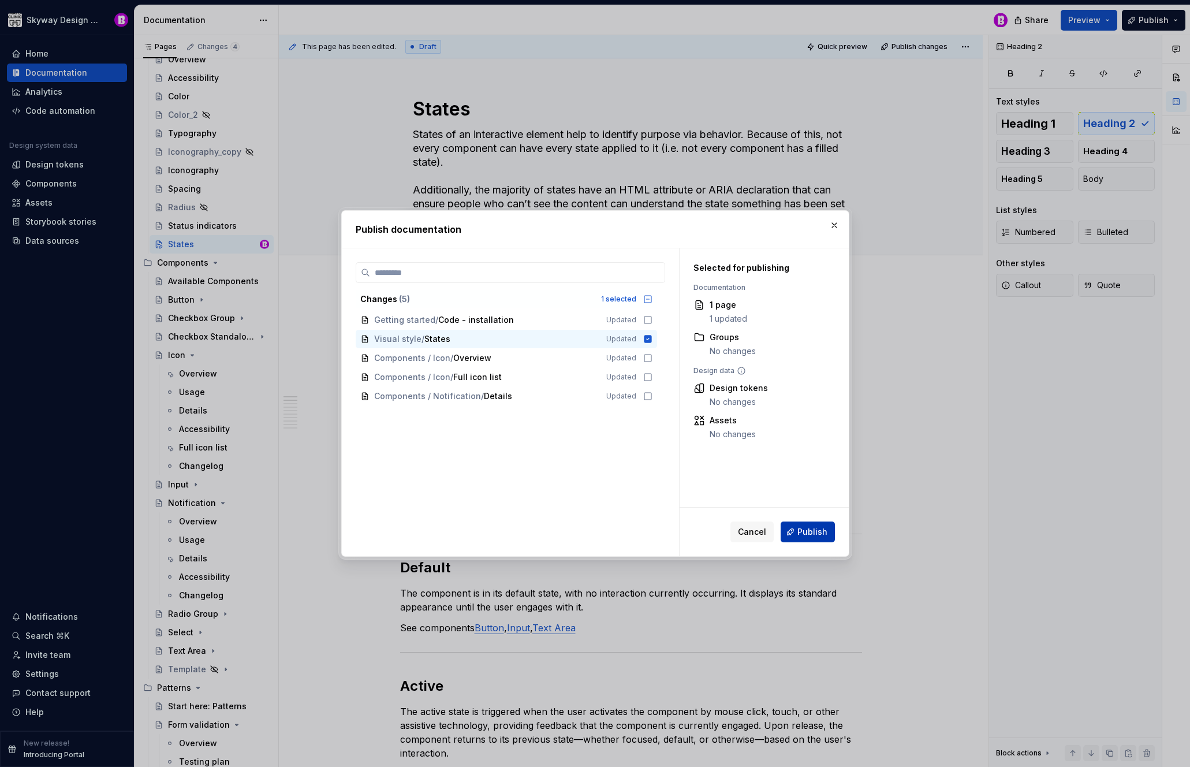
click at [810, 530] on span "Publish" at bounding box center [812, 532] width 30 height 12
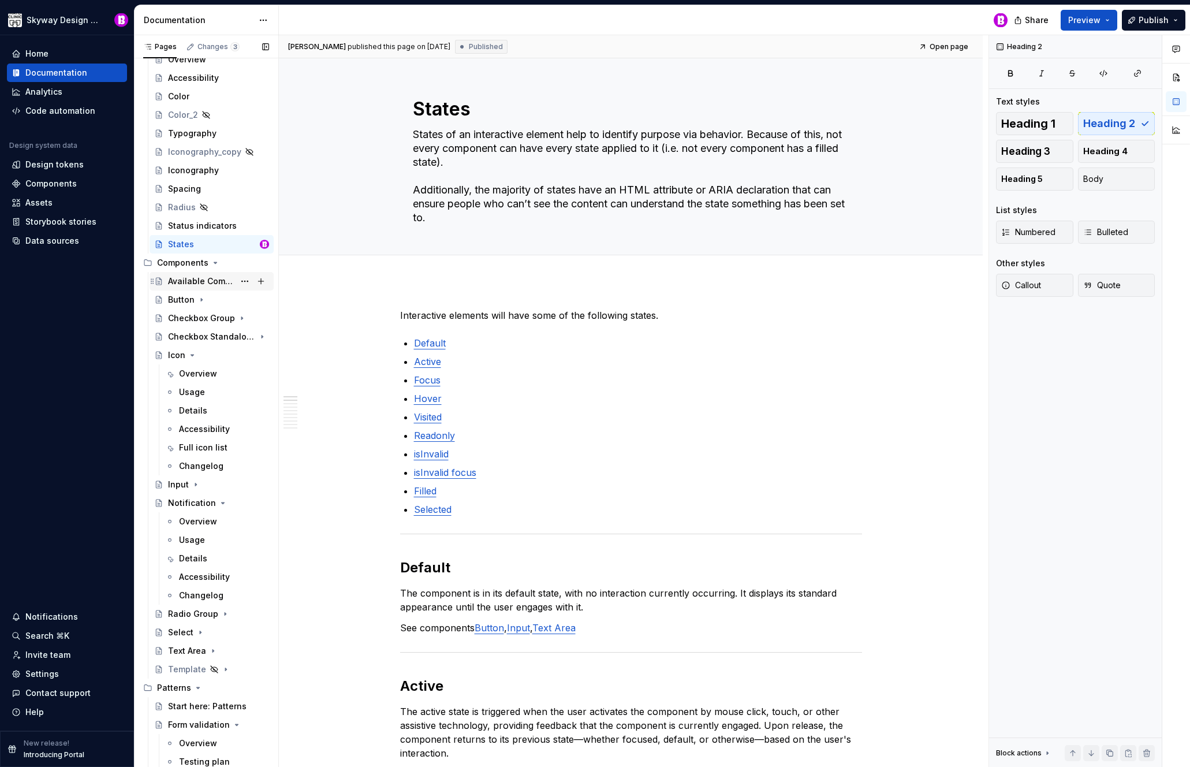
click at [195, 279] on div "Available Components" at bounding box center [201, 281] width 66 height 12
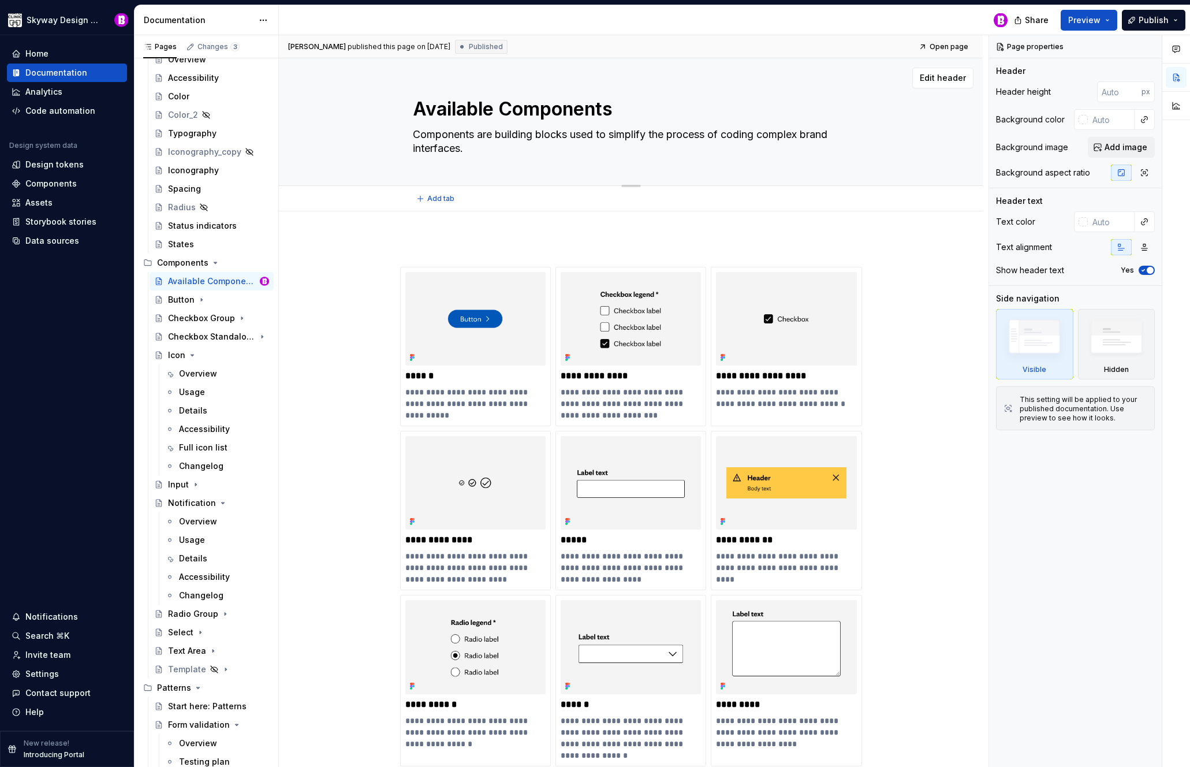
click at [506, 111] on textarea "Available Components" at bounding box center [629, 109] width 437 height 28
click at [509, 111] on textarea "Available Components" at bounding box center [629, 109] width 437 height 28
drag, startPoint x: 512, startPoint y: 110, endPoint x: 504, endPoint y: 111, distance: 8.1
click at [504, 111] on textarea "Available Components" at bounding box center [629, 109] width 437 height 28
type textarea "*"
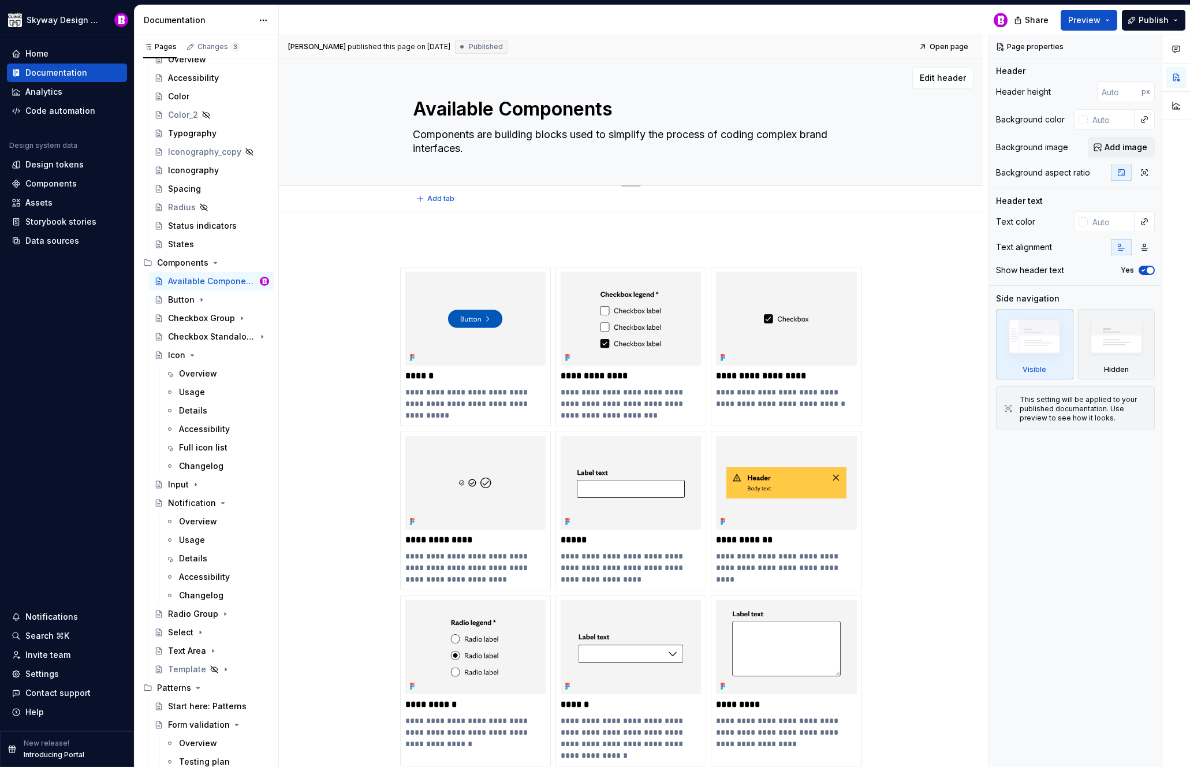
type textarea "Available components"
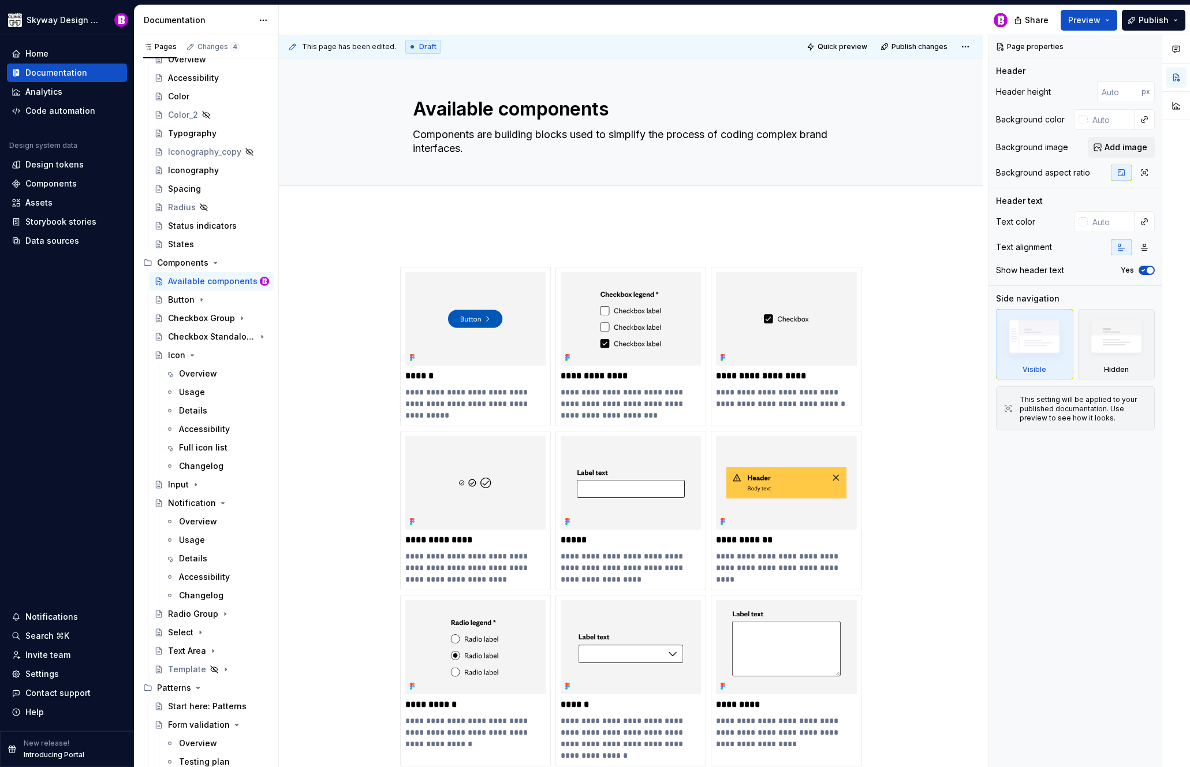
type textarea "*"
type textarea "Available components"
click at [512, 226] on div "**********" at bounding box center [634, 401] width 710 height 732
click at [924, 43] on span "Publish changes" at bounding box center [920, 46] width 56 height 9
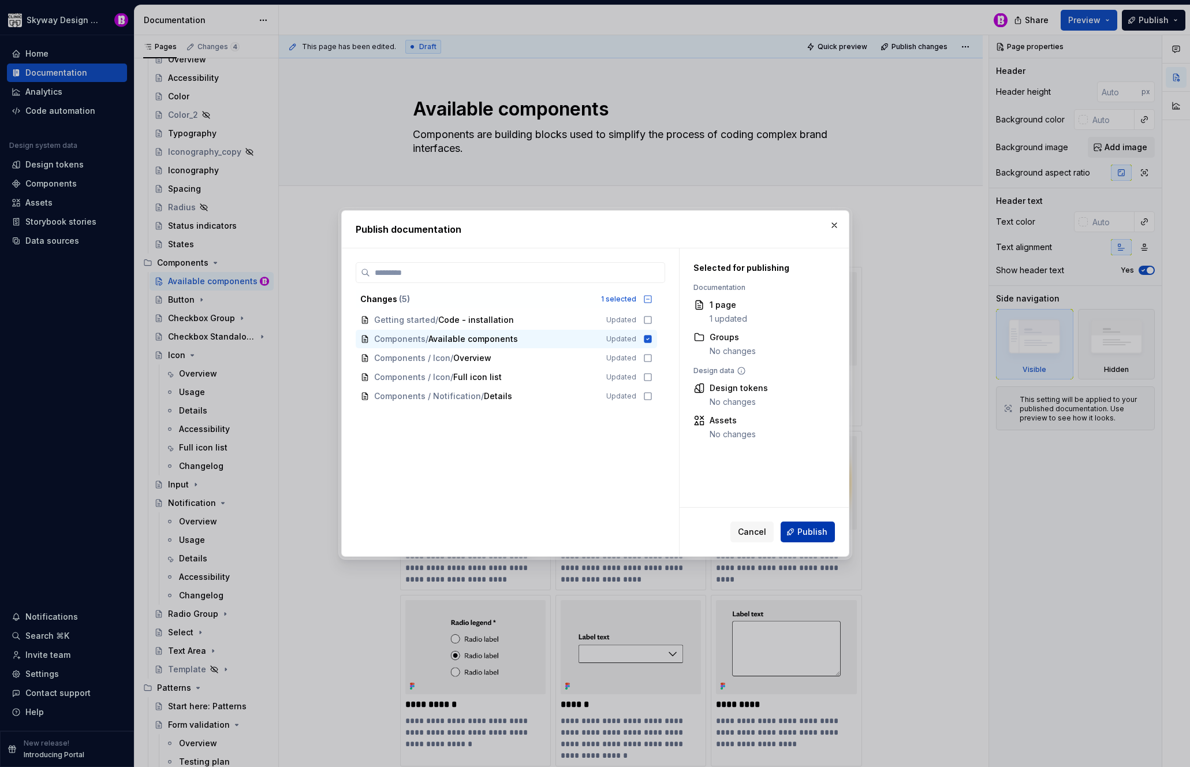
click at [808, 536] on span "Publish" at bounding box center [812, 532] width 30 height 12
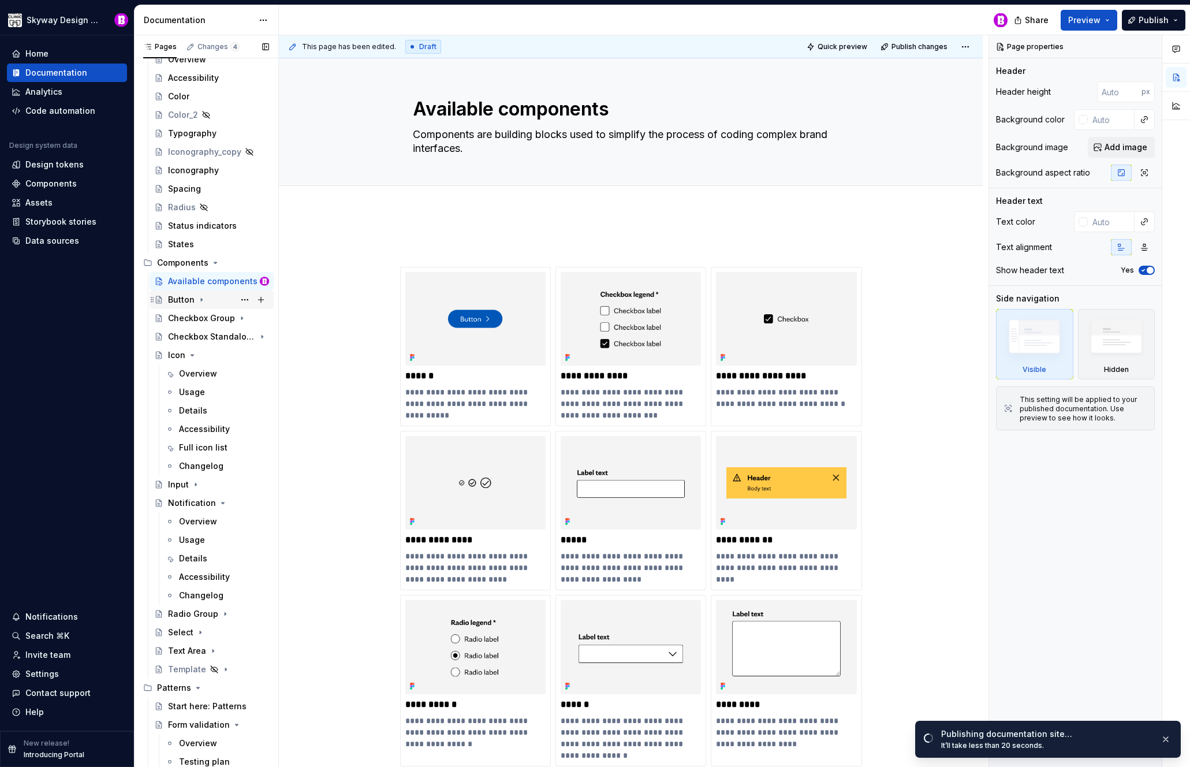
click at [181, 299] on div "Button" at bounding box center [181, 300] width 27 height 12
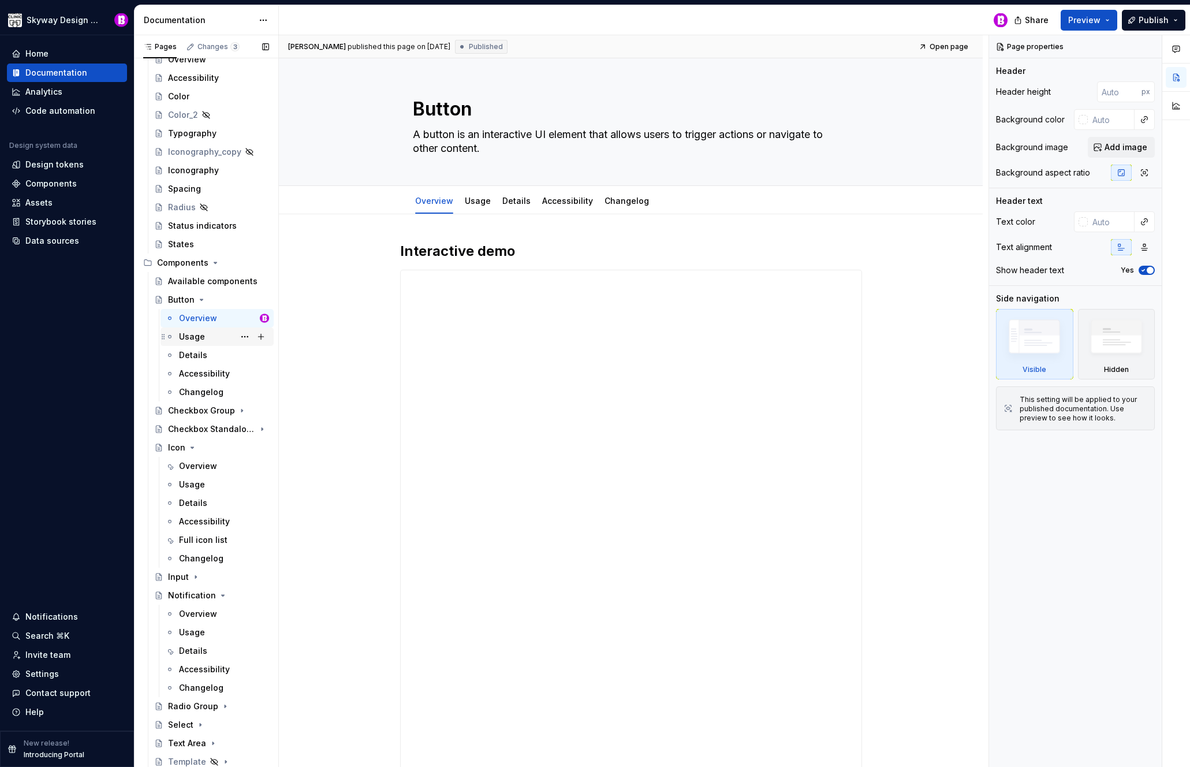
click at [203, 334] on div "Usage" at bounding box center [192, 337] width 26 height 12
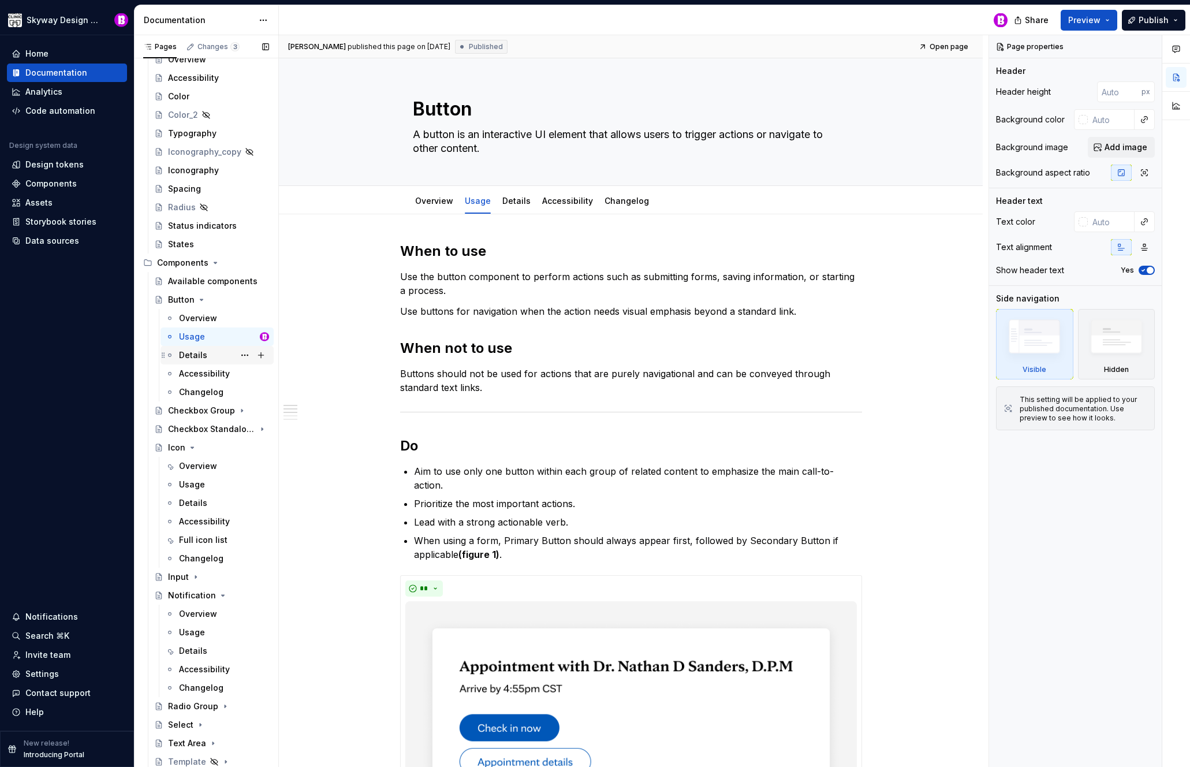
click at [182, 354] on div "Details" at bounding box center [193, 355] width 28 height 12
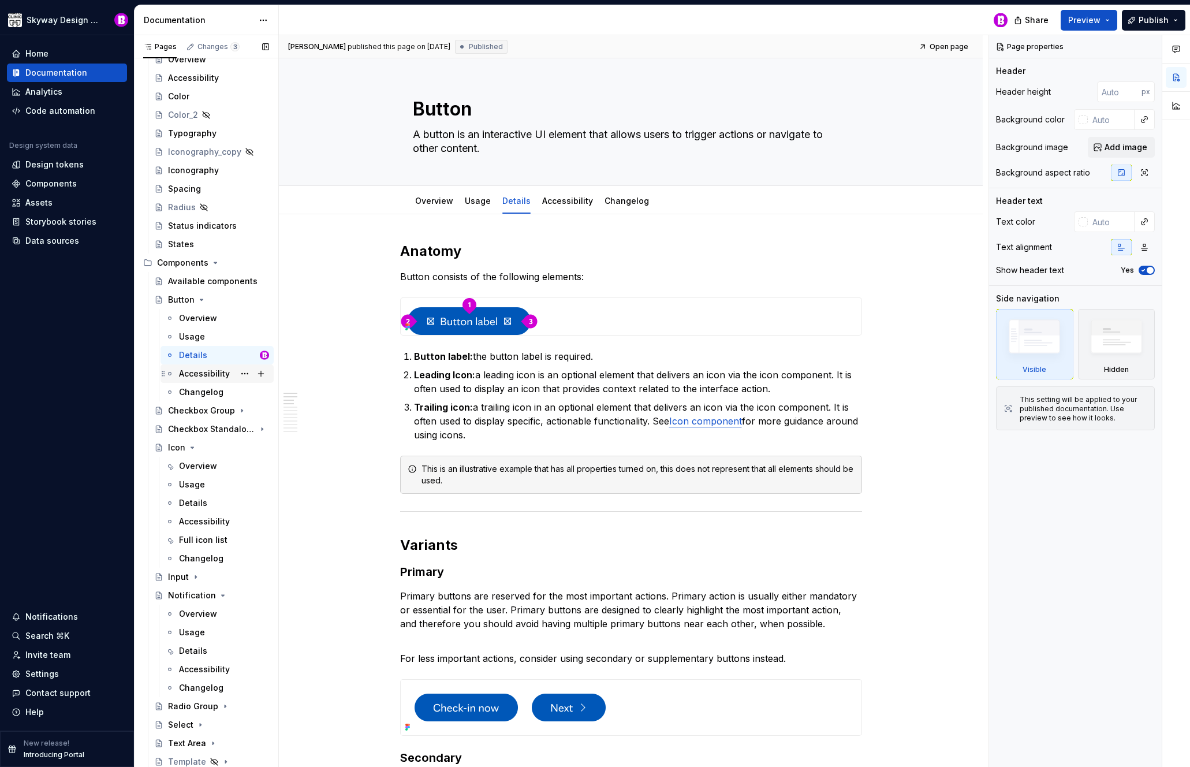
click at [207, 375] on div "Accessibility" at bounding box center [204, 374] width 51 height 12
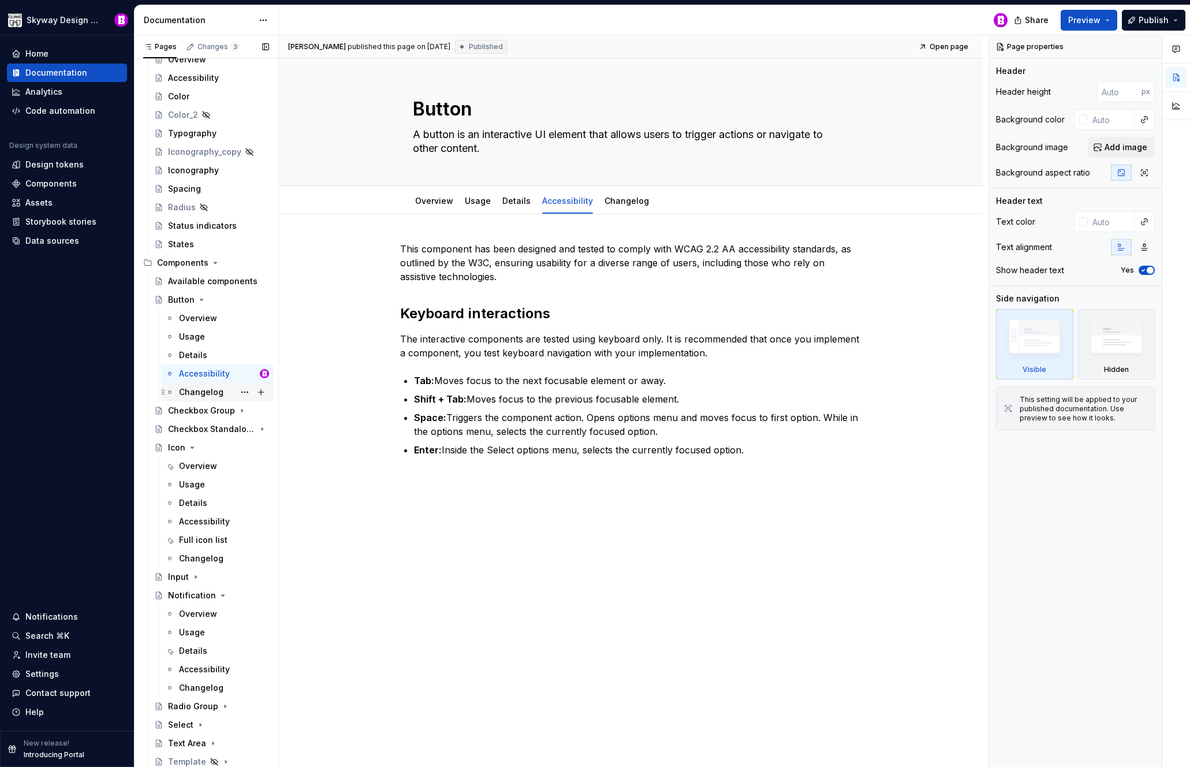
click at [199, 390] on div "Changelog" at bounding box center [201, 392] width 44 height 12
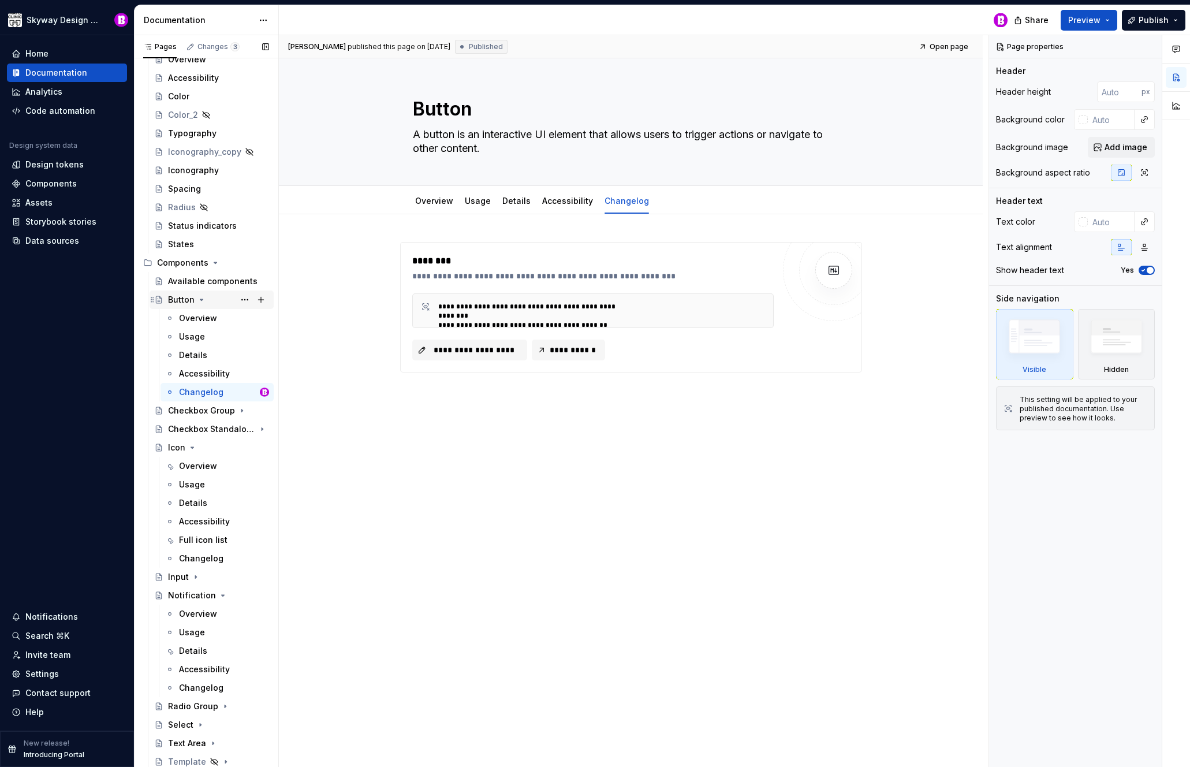
click at [182, 295] on div "Button" at bounding box center [181, 300] width 27 height 12
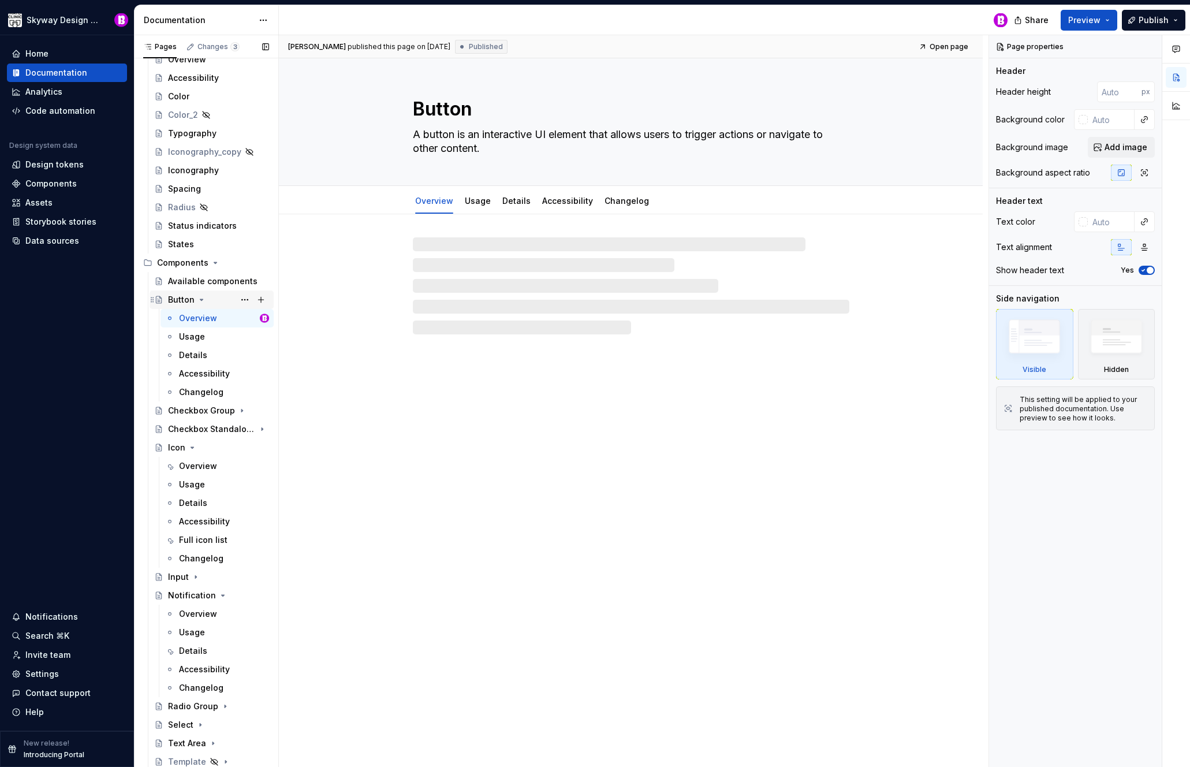
click at [203, 299] on icon "Page tree" at bounding box center [201, 299] width 9 height 9
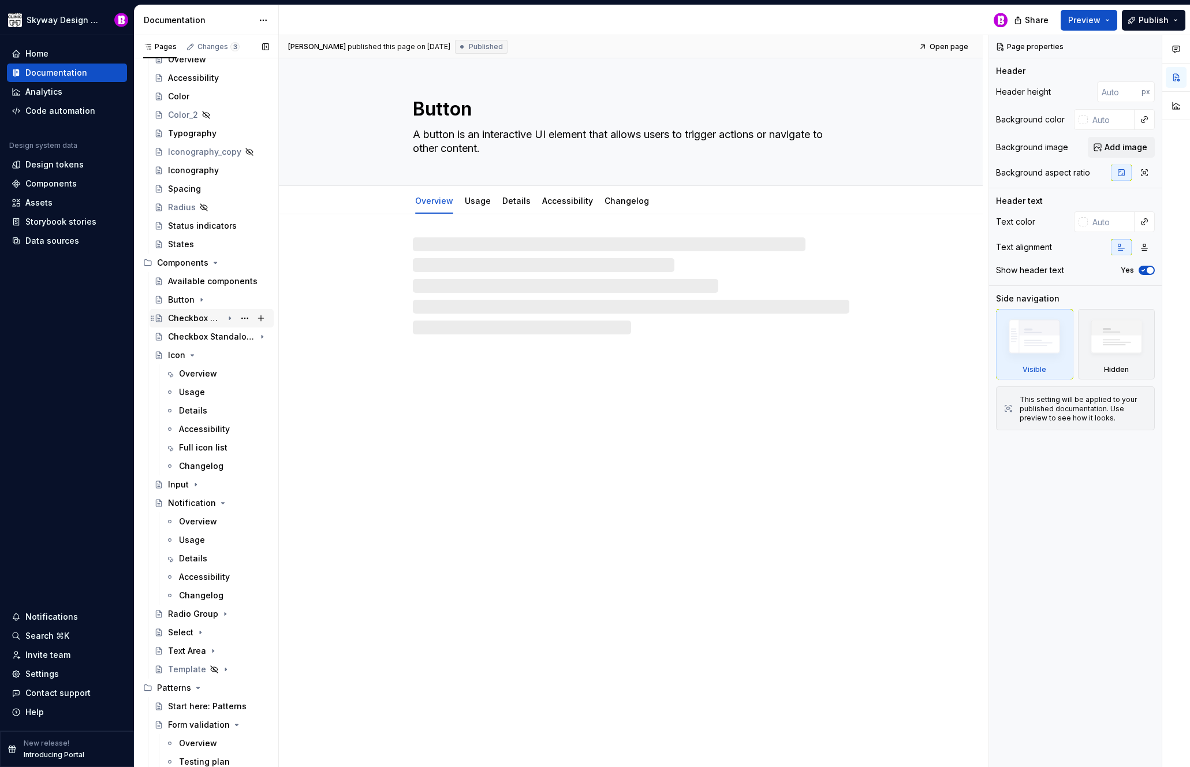
click at [198, 319] on div "Checkbox Group" at bounding box center [195, 318] width 55 height 12
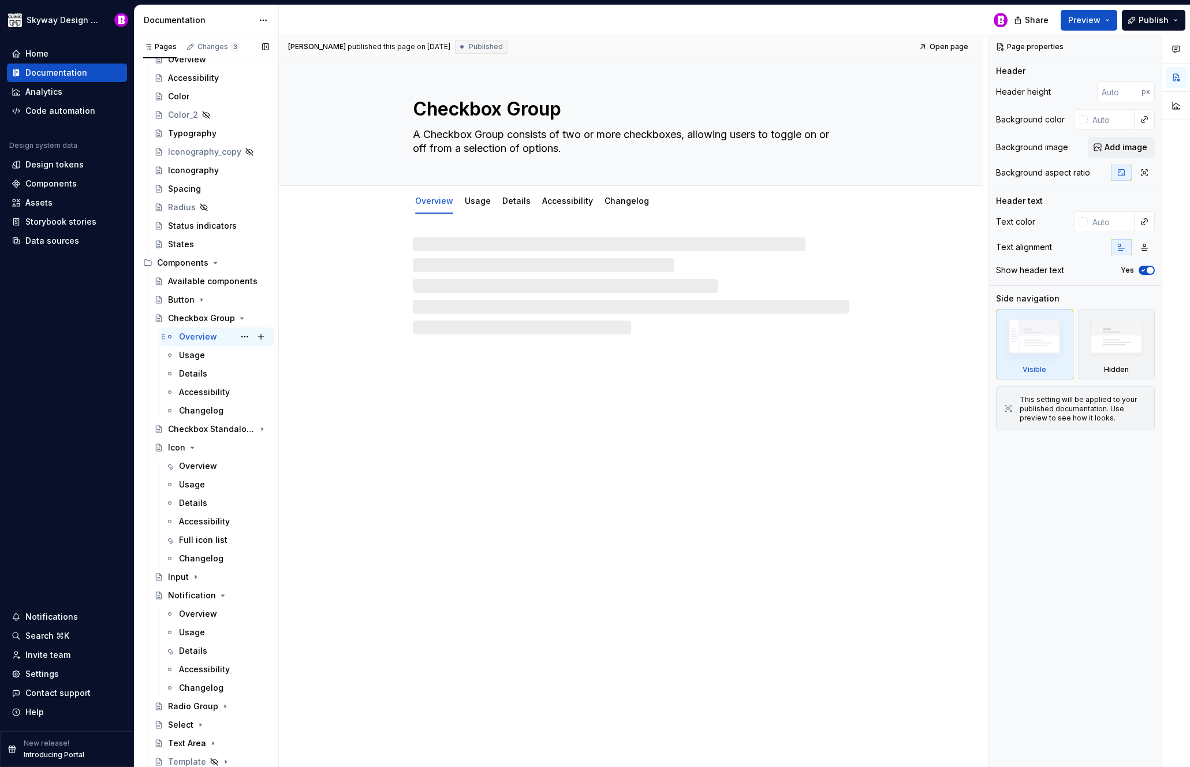
click at [199, 339] on div "Overview" at bounding box center [198, 337] width 38 height 12
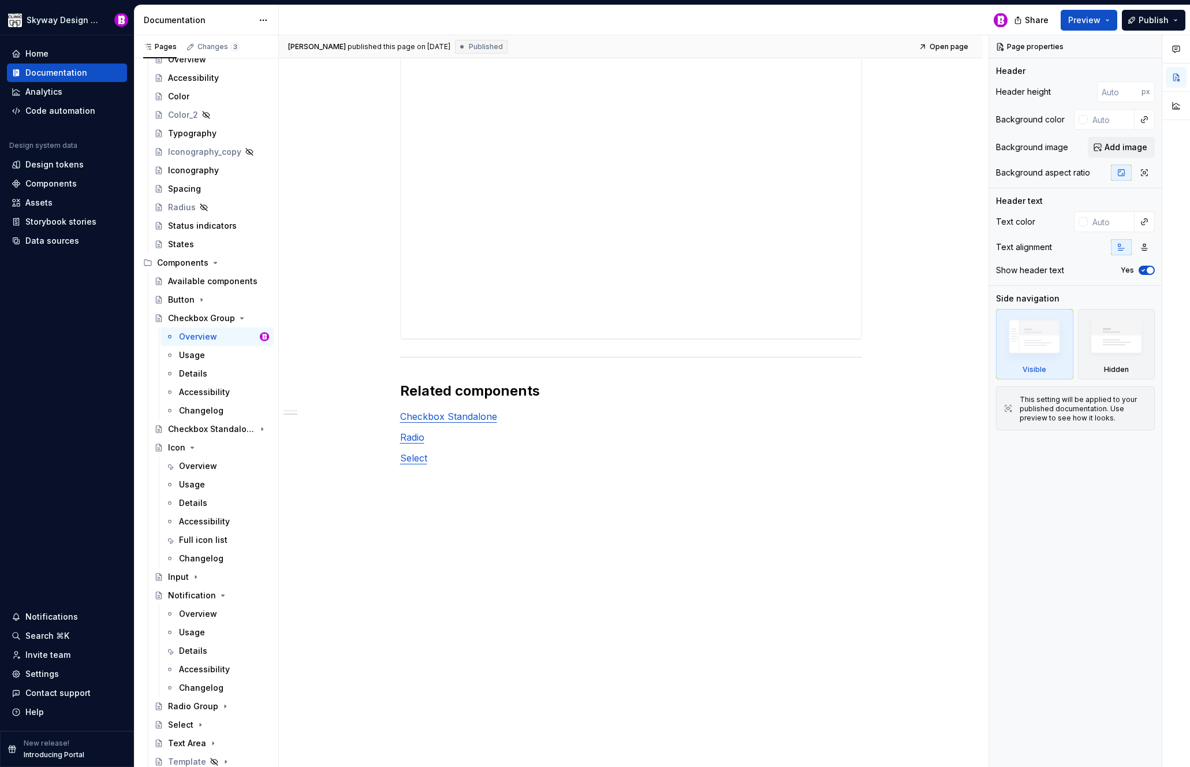
scroll to position [1090, 0]
click at [199, 352] on div "Usage" at bounding box center [192, 355] width 26 height 12
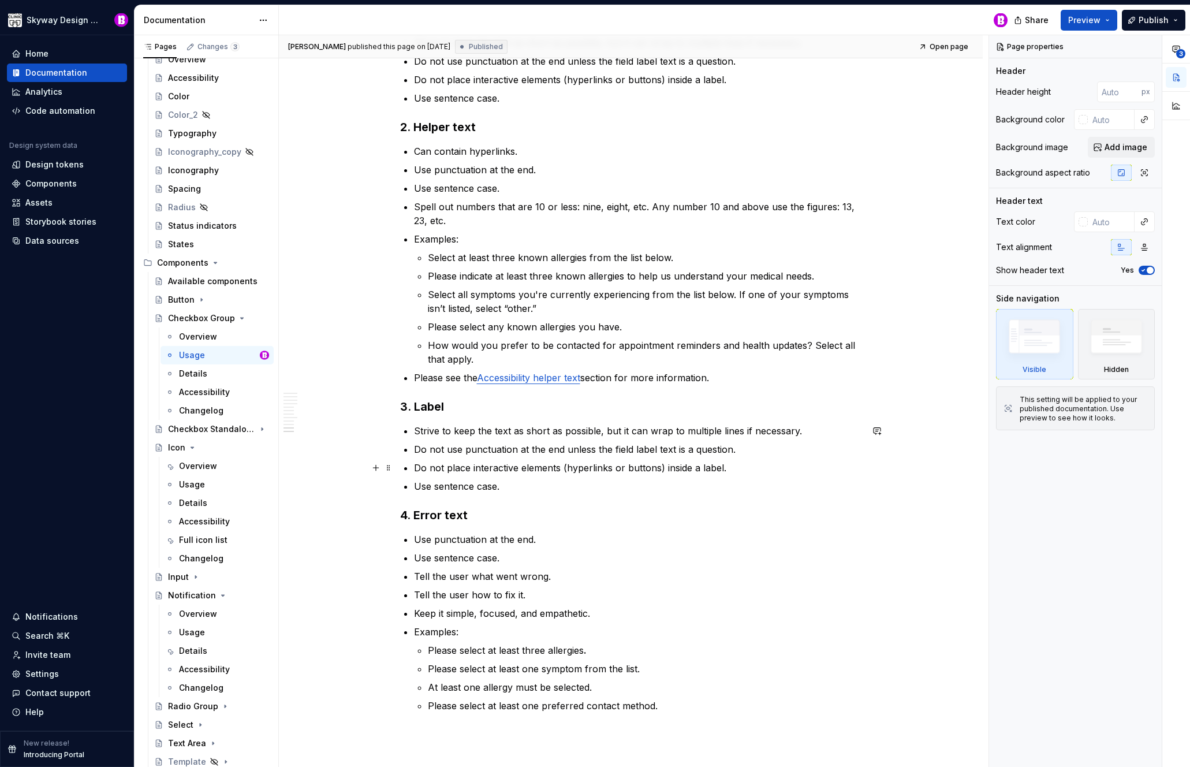
scroll to position [2658, 0]
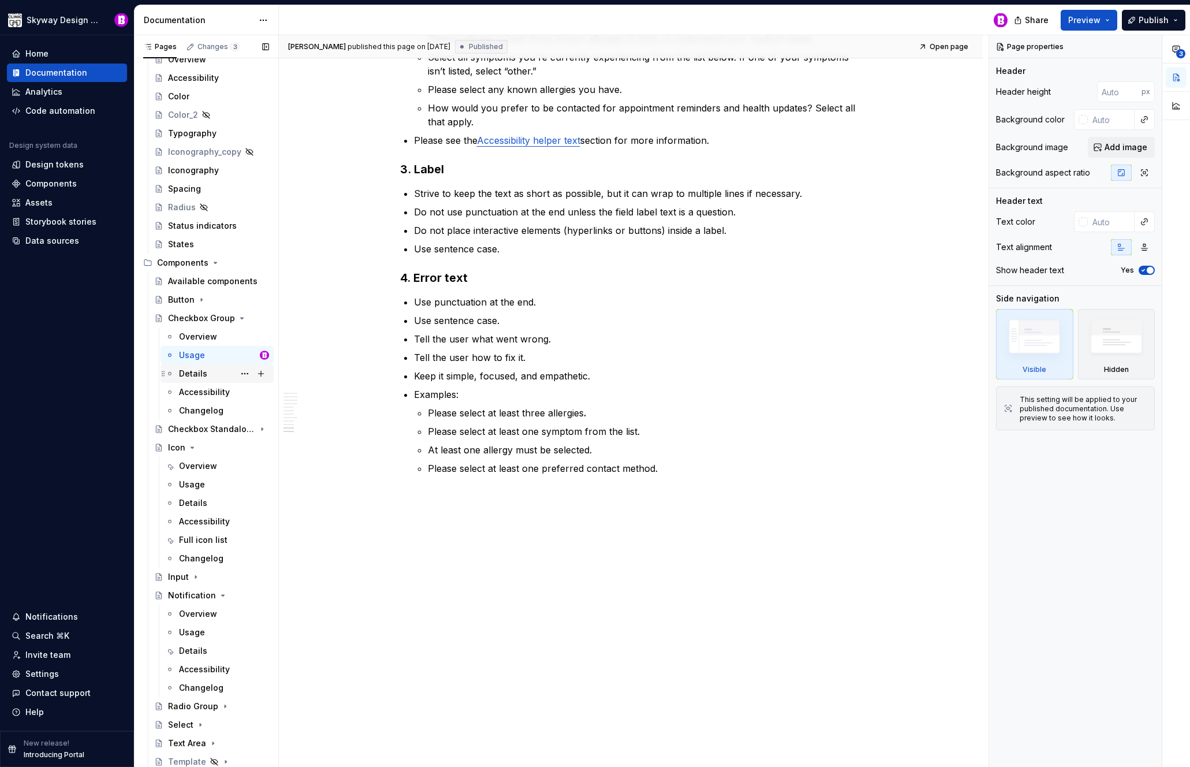
click at [195, 368] on div "Details" at bounding box center [193, 374] width 28 height 12
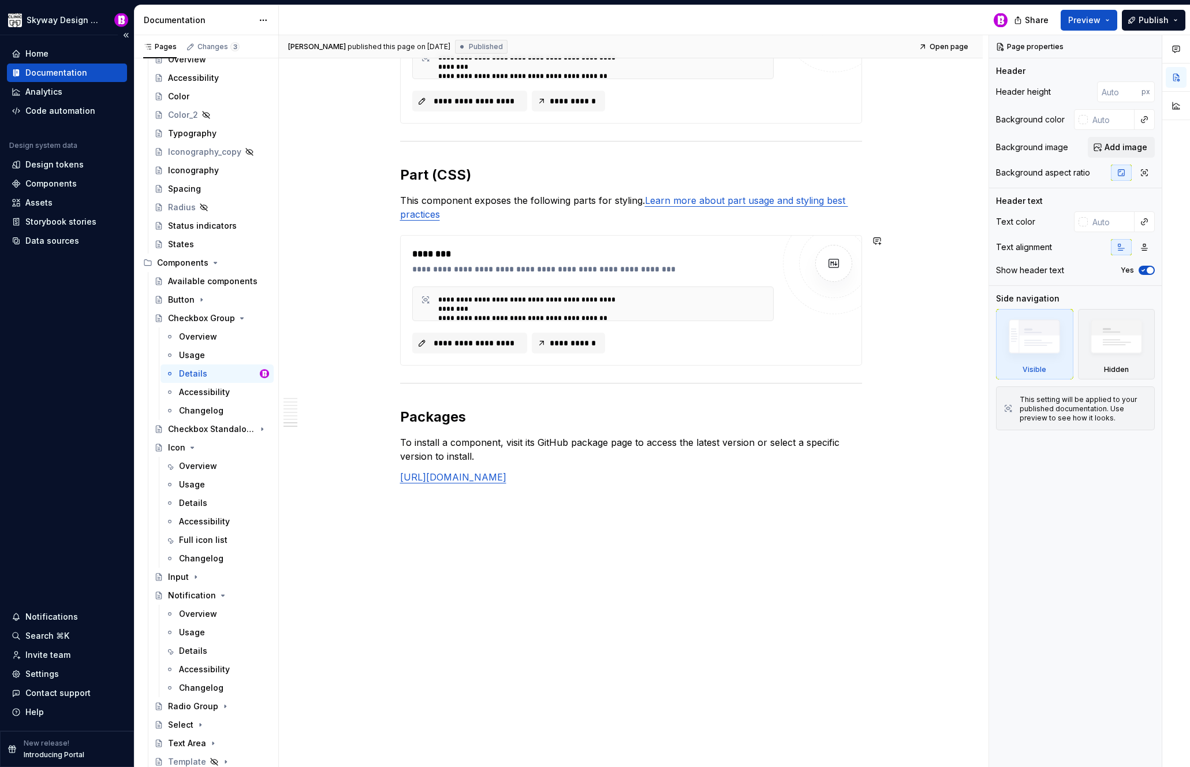
scroll to position [1825, 0]
click at [206, 389] on div "Accessibility" at bounding box center [204, 392] width 51 height 12
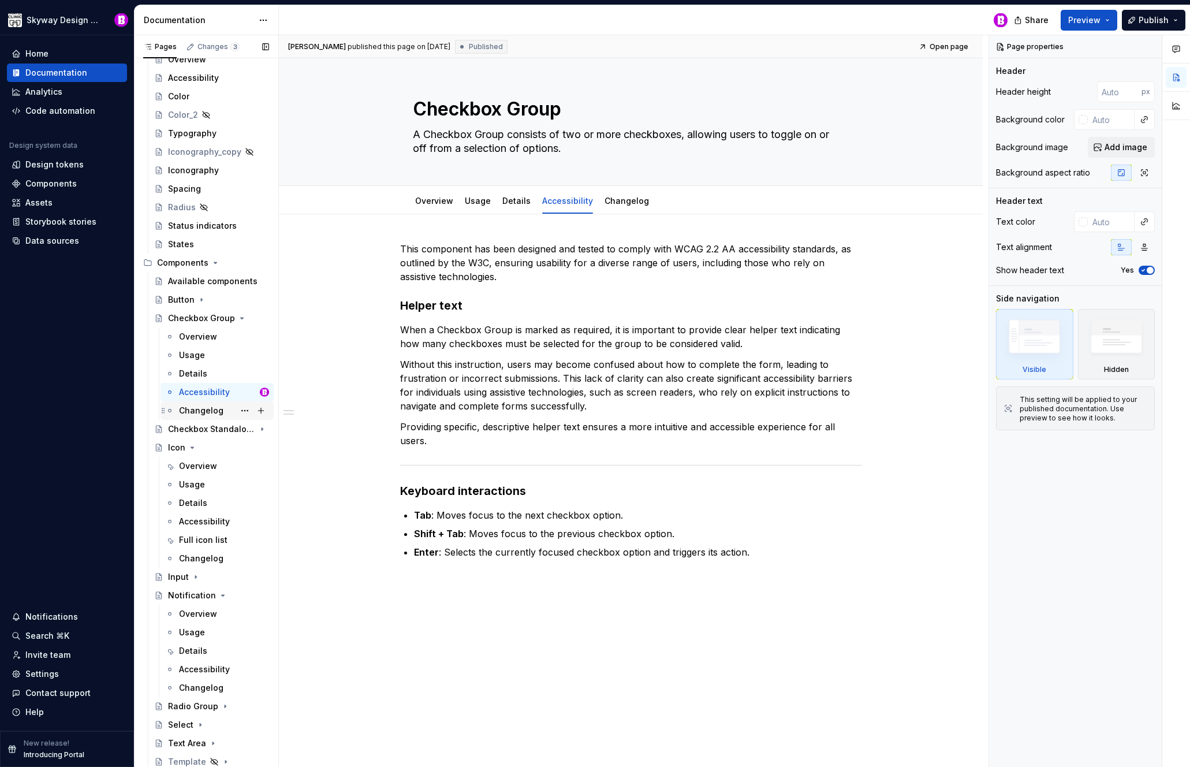
click at [195, 413] on div "Changelog" at bounding box center [201, 411] width 44 height 12
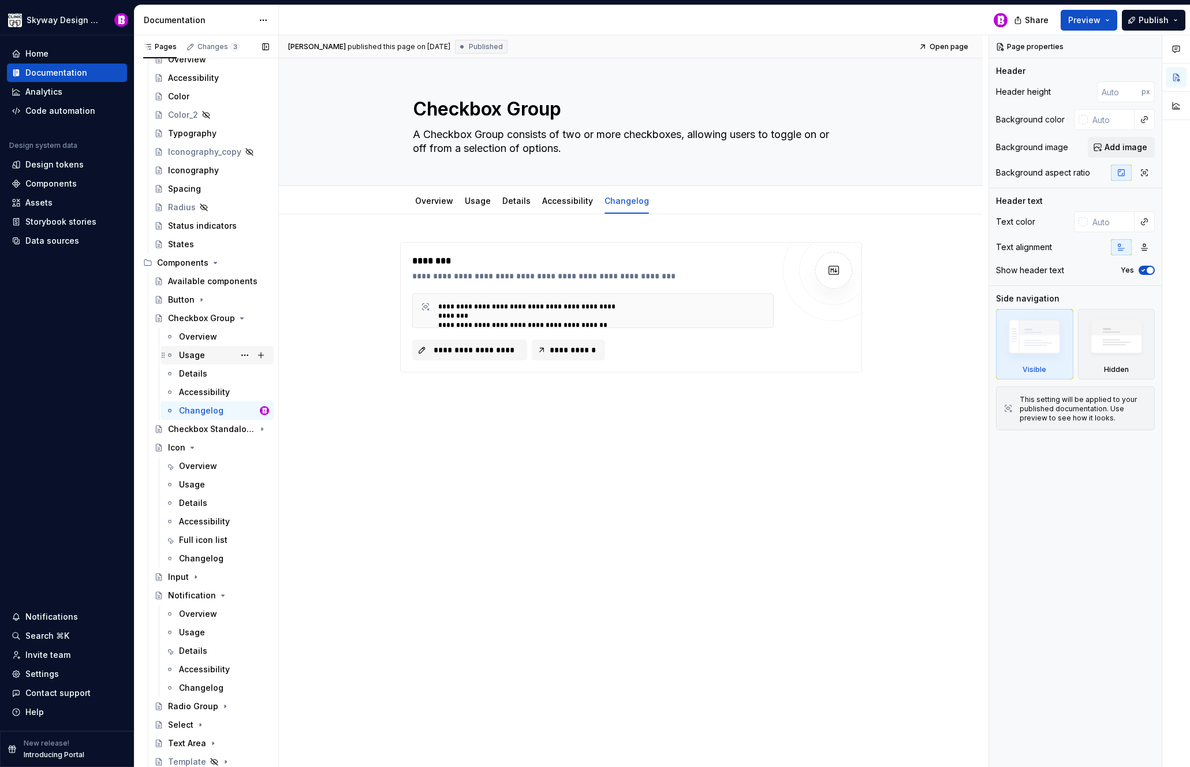
click at [189, 353] on div "Usage" at bounding box center [192, 355] width 26 height 12
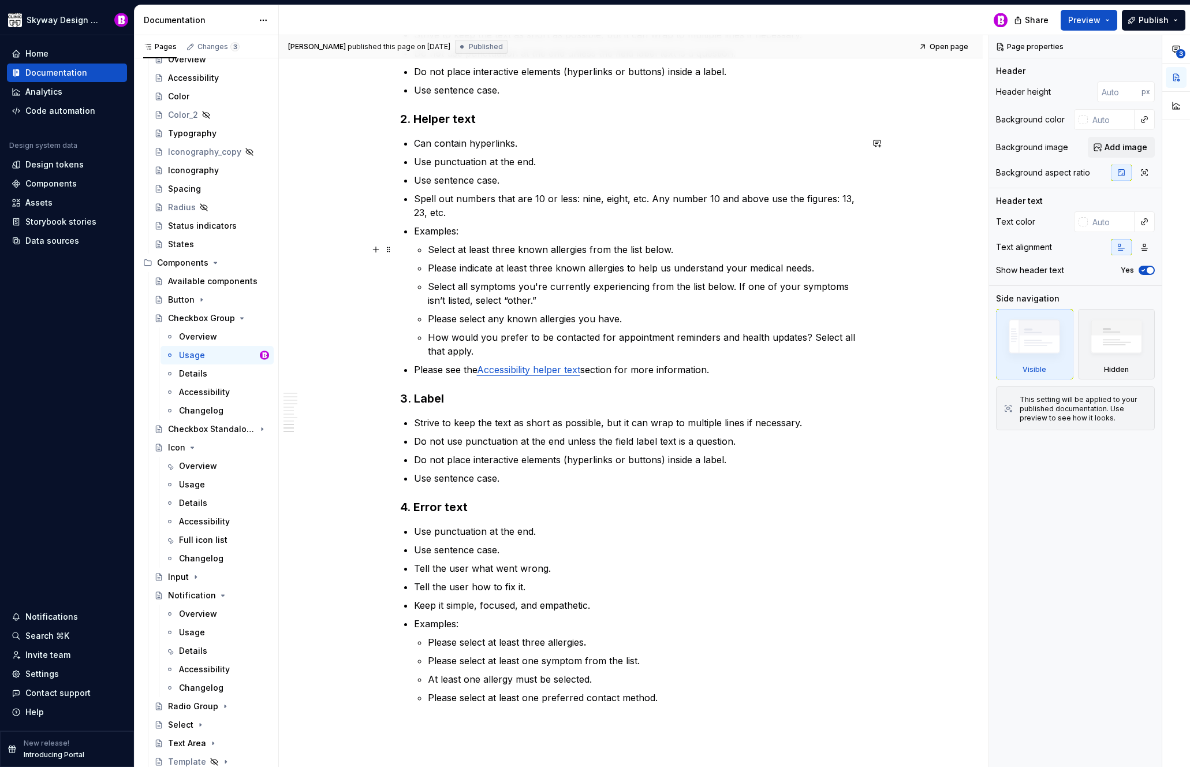
scroll to position [2485, 0]
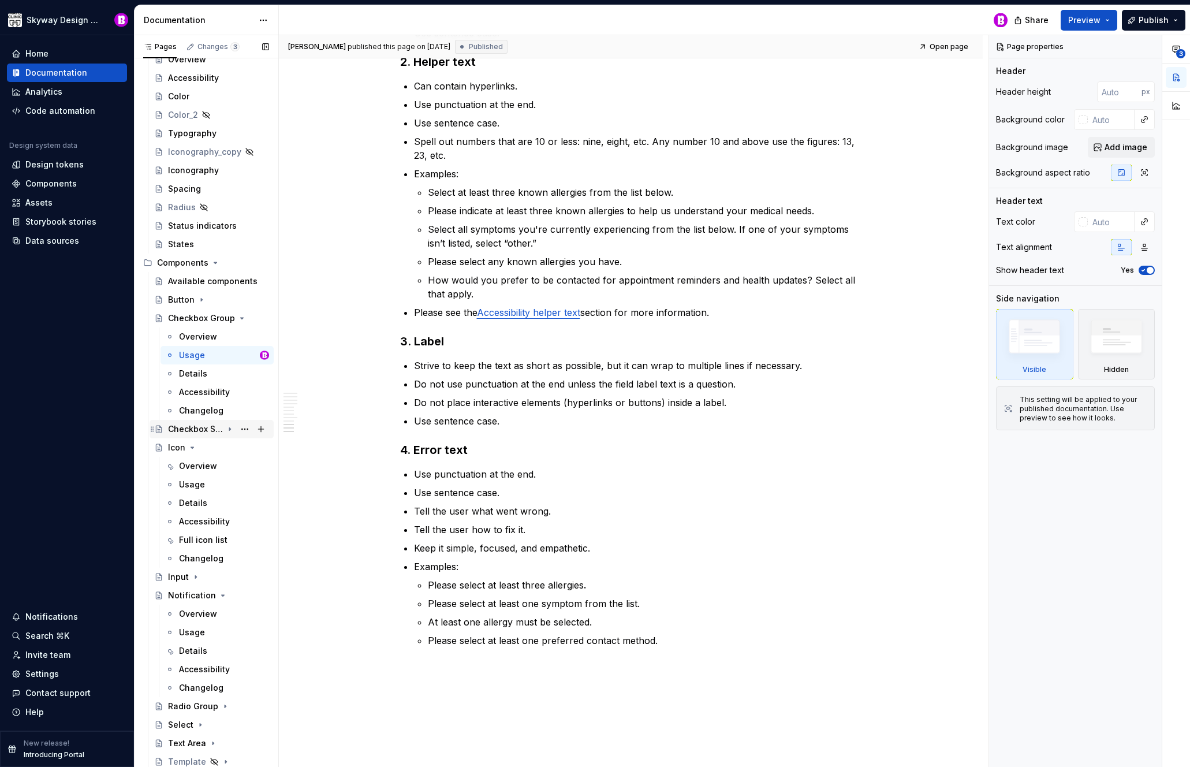
click at [191, 428] on div "Checkbox Standalone" at bounding box center [195, 429] width 55 height 12
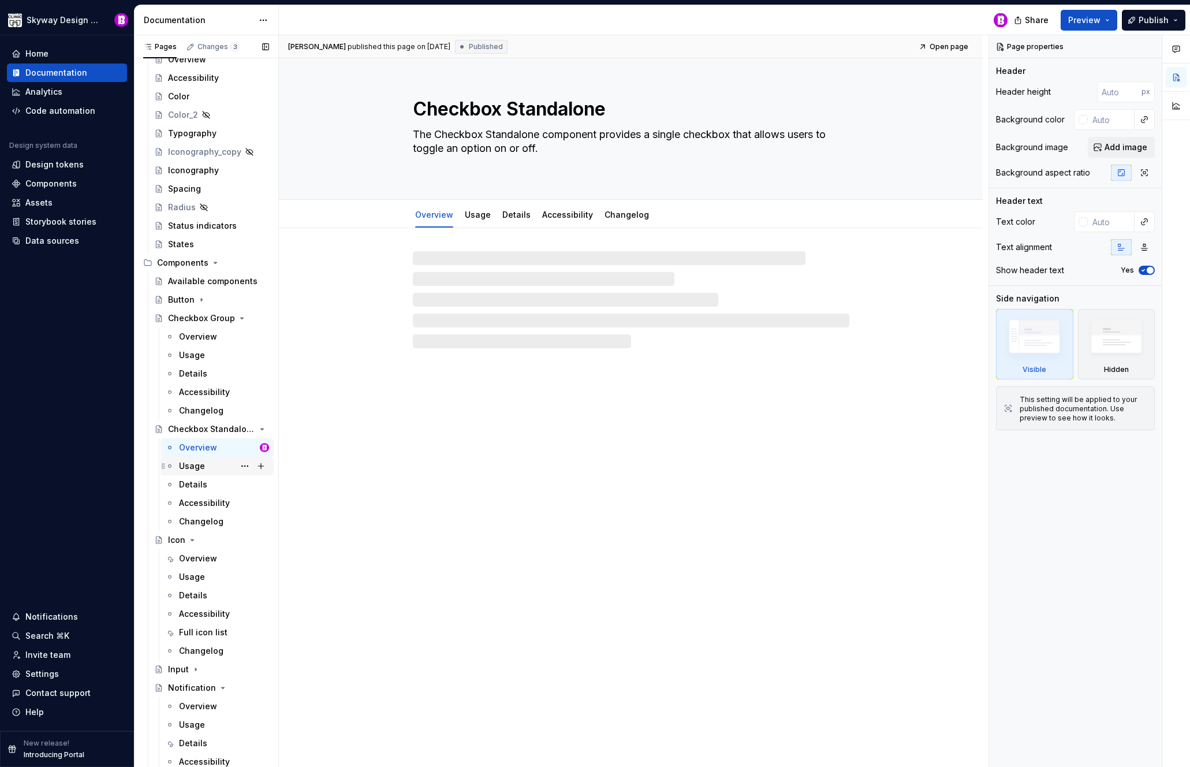
click at [198, 469] on div "Usage" at bounding box center [192, 466] width 26 height 12
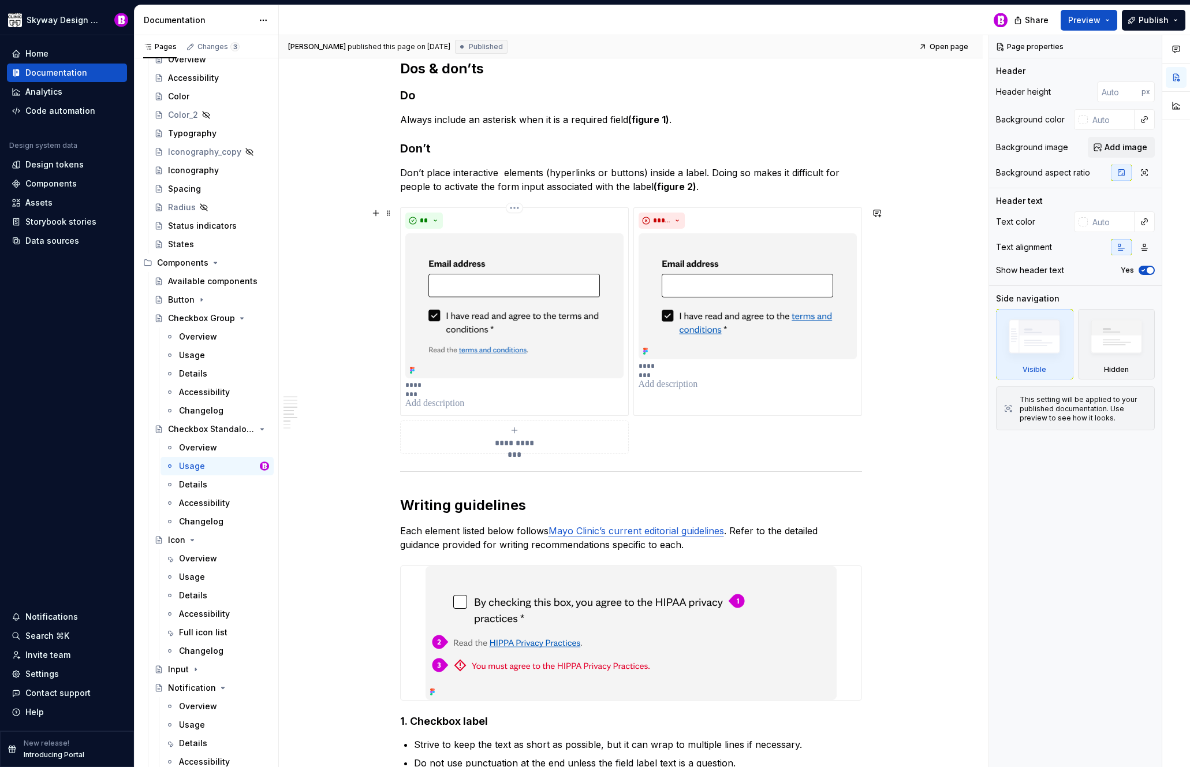
scroll to position [912, 0]
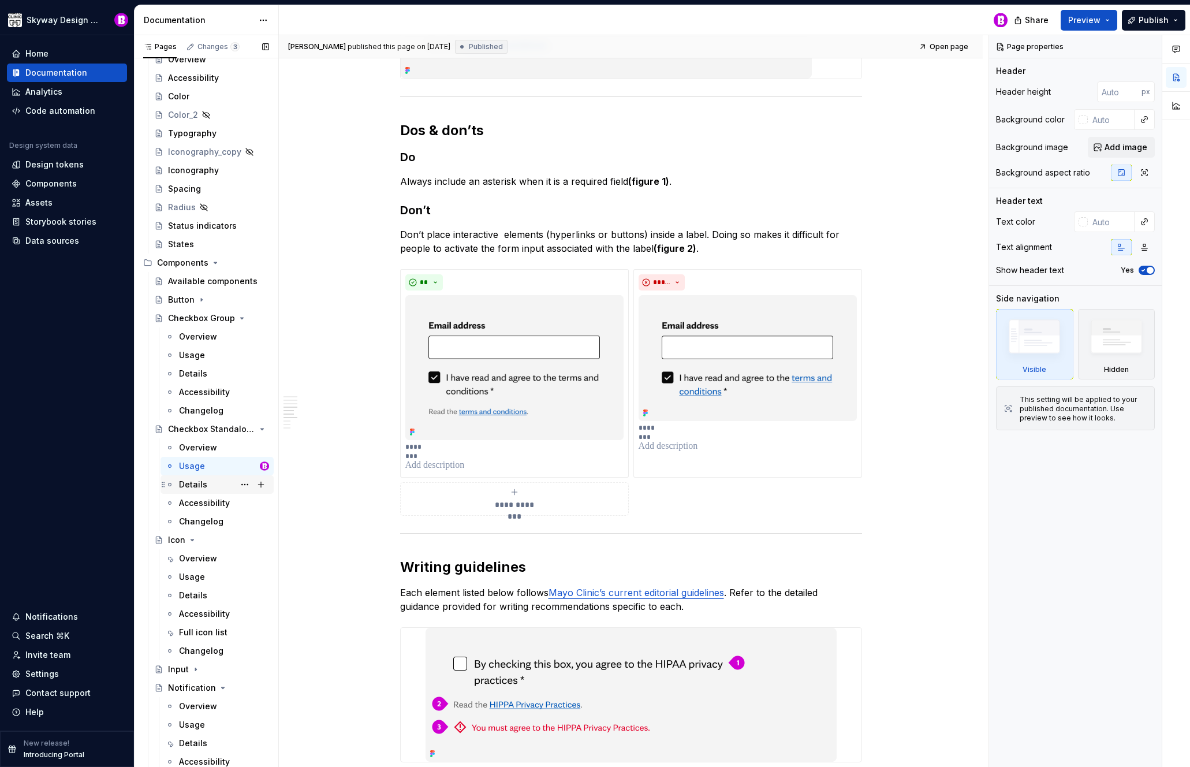
click at [192, 480] on div "Details" at bounding box center [193, 485] width 28 height 12
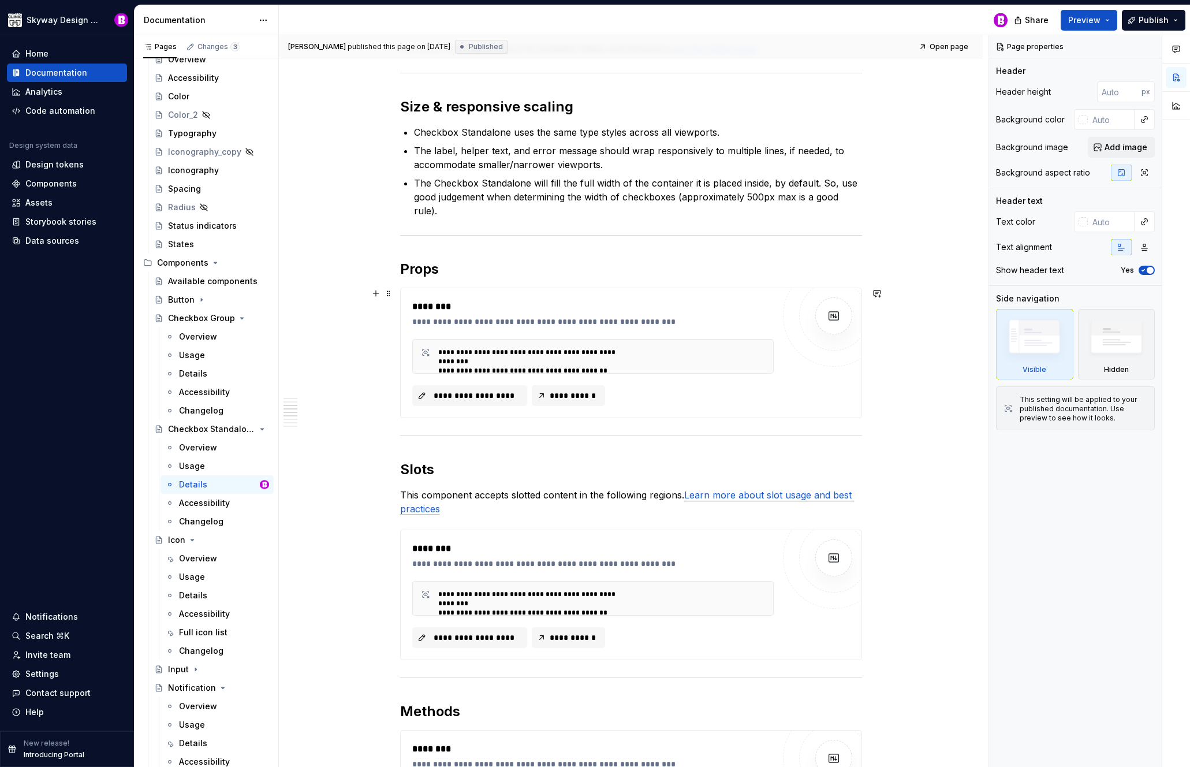
scroll to position [740, 0]
click at [193, 579] on div "Usage" at bounding box center [192, 577] width 26 height 12
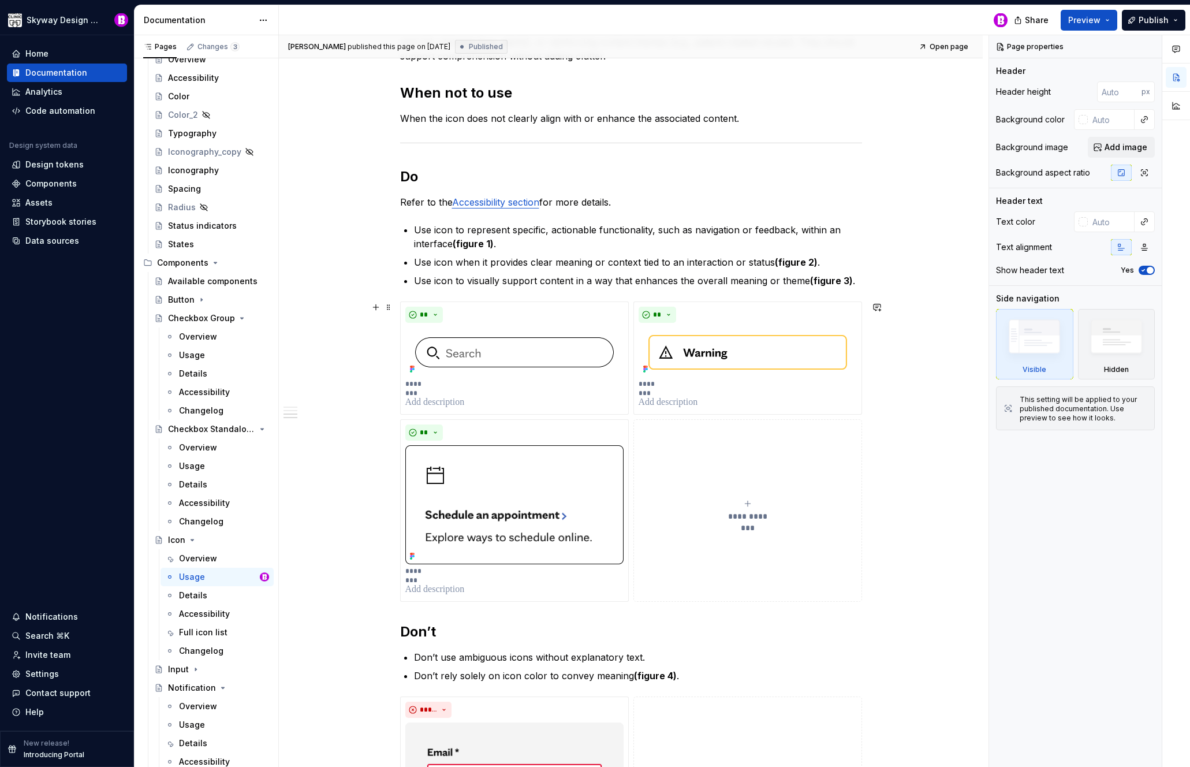
scroll to position [181, 0]
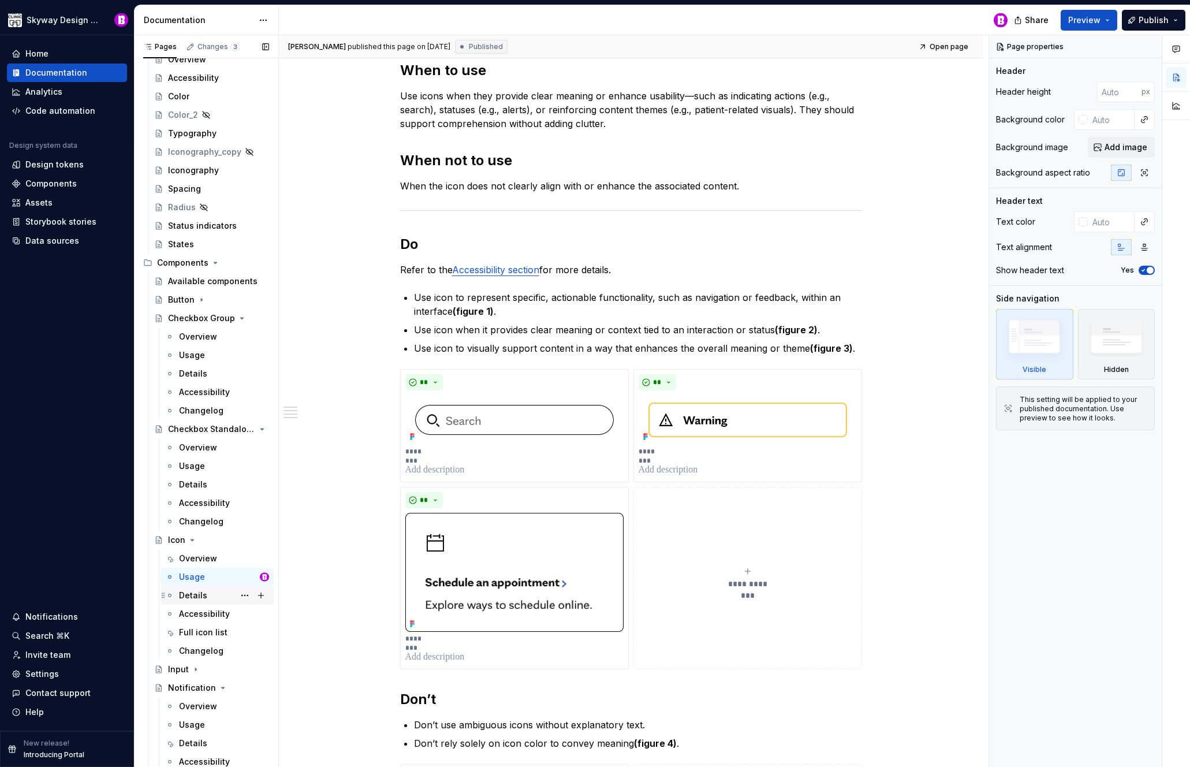
click at [192, 597] on div "Details" at bounding box center [193, 596] width 28 height 12
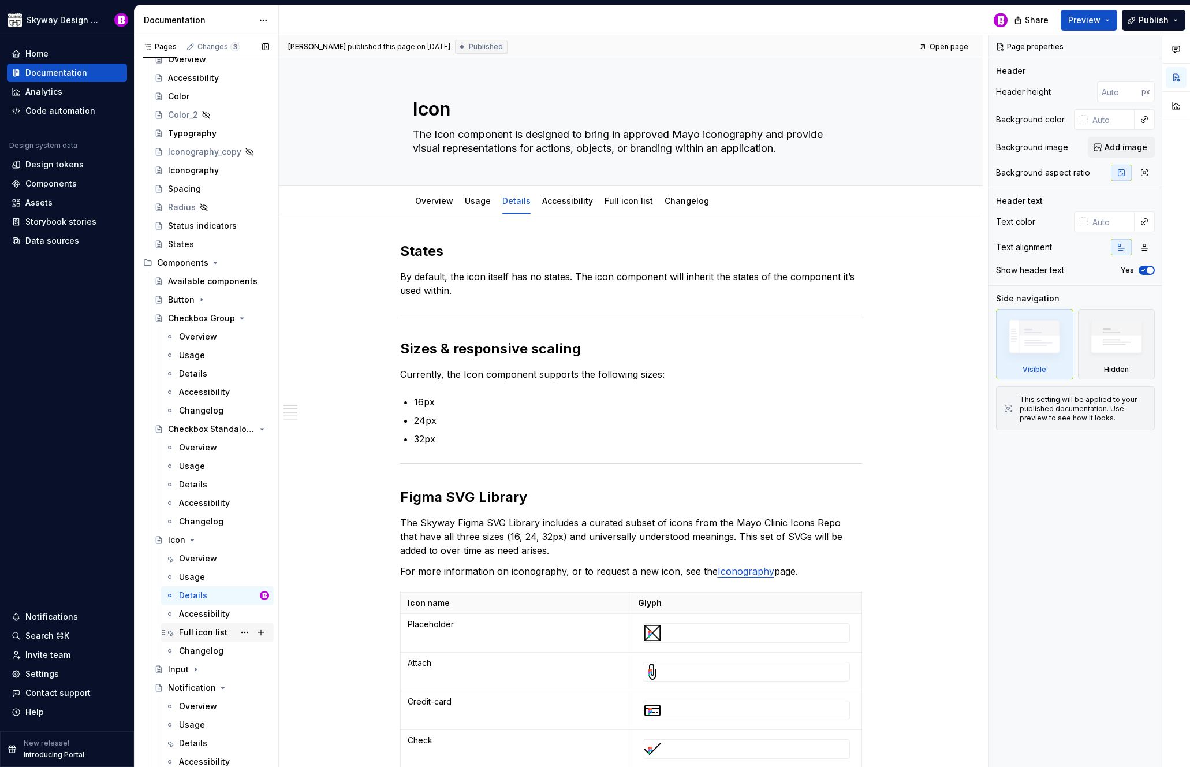
click at [205, 633] on div "Full icon list" at bounding box center [203, 633] width 49 height 12
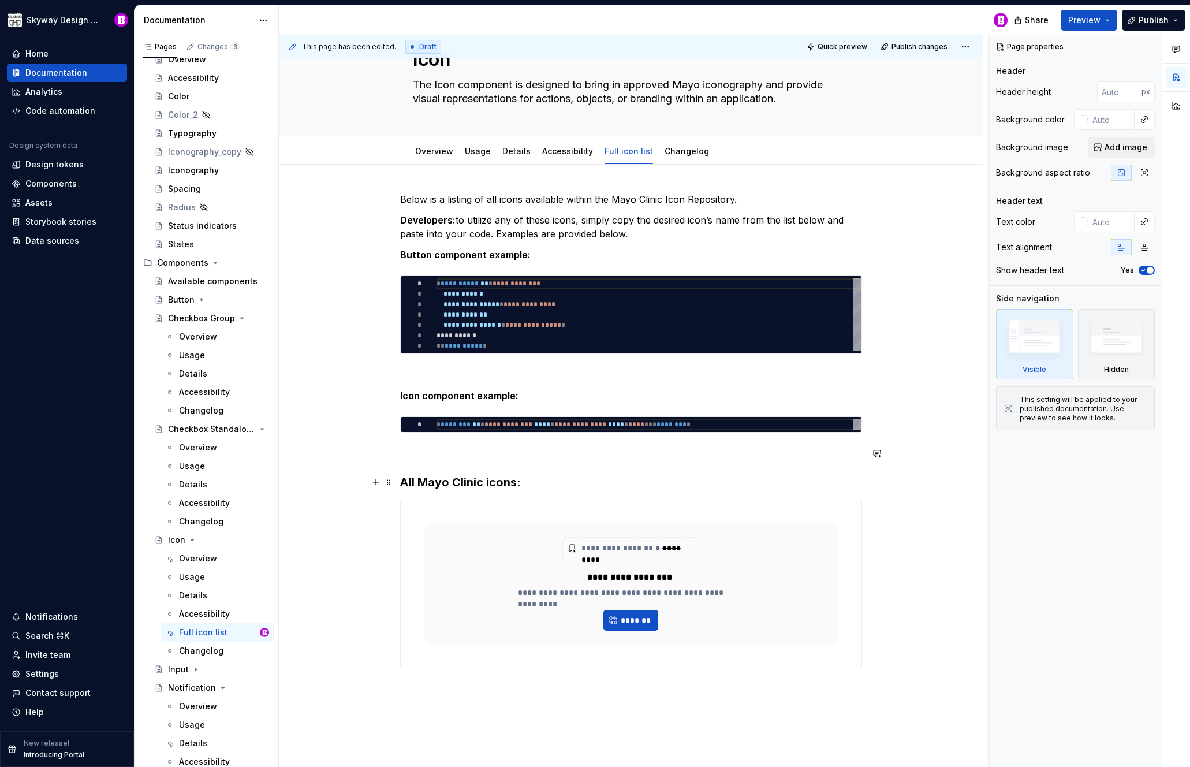
scroll to position [176, 0]
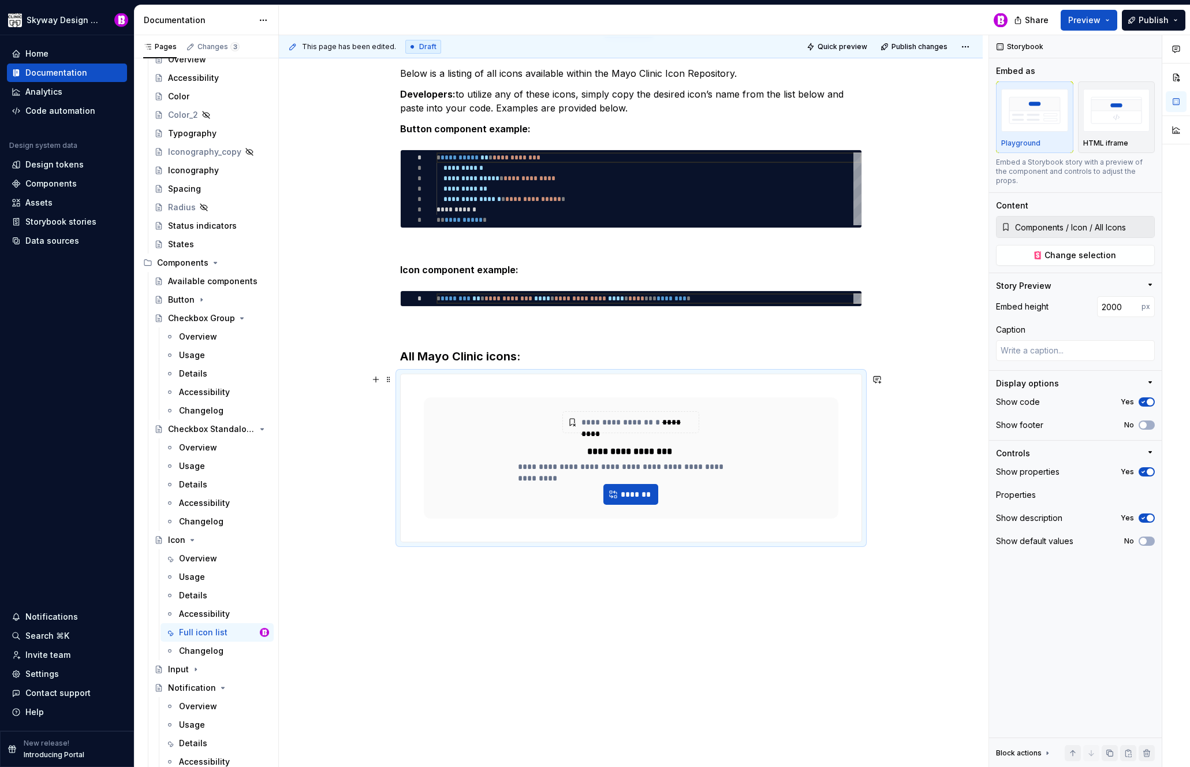
click at [763, 464] on div "**********" at bounding box center [631, 457] width 415 height 121
click at [1095, 249] on span "Change selection" at bounding box center [1081, 255] width 72 height 12
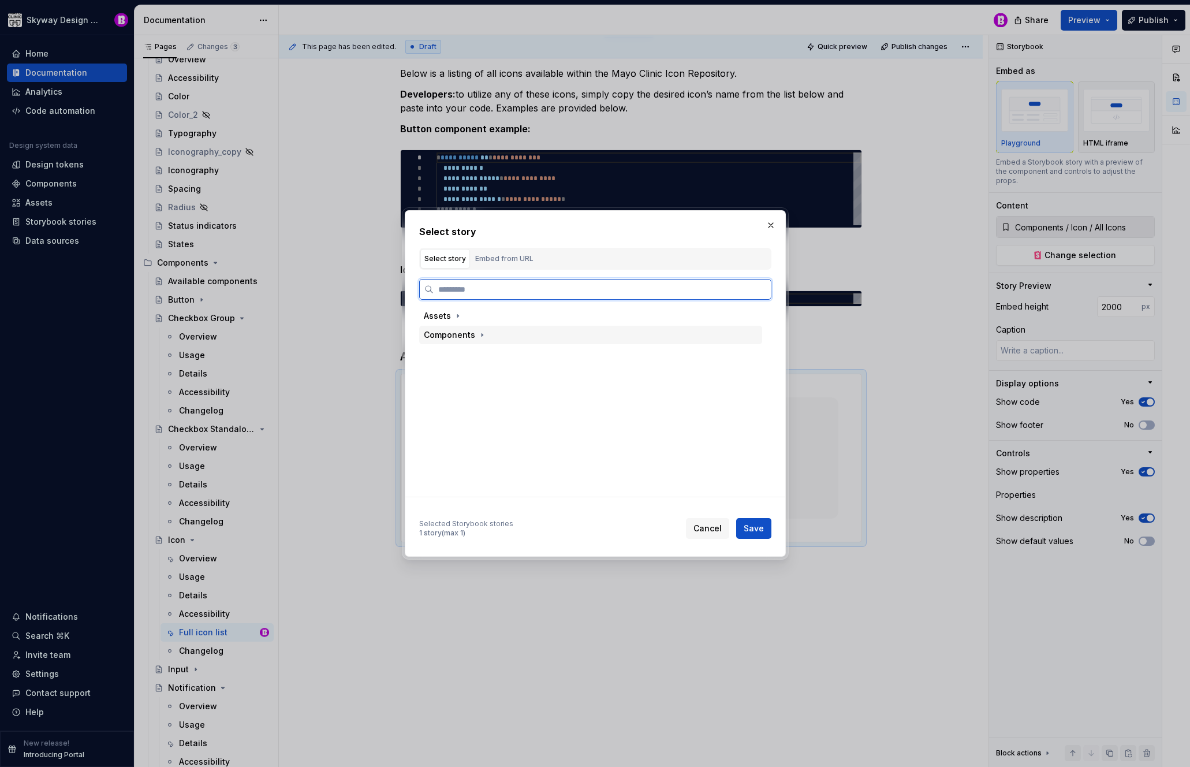
click at [458, 331] on div "Components" at bounding box center [449, 335] width 51 height 12
click at [459, 393] on div "Icon" at bounding box center [457, 392] width 17 height 12
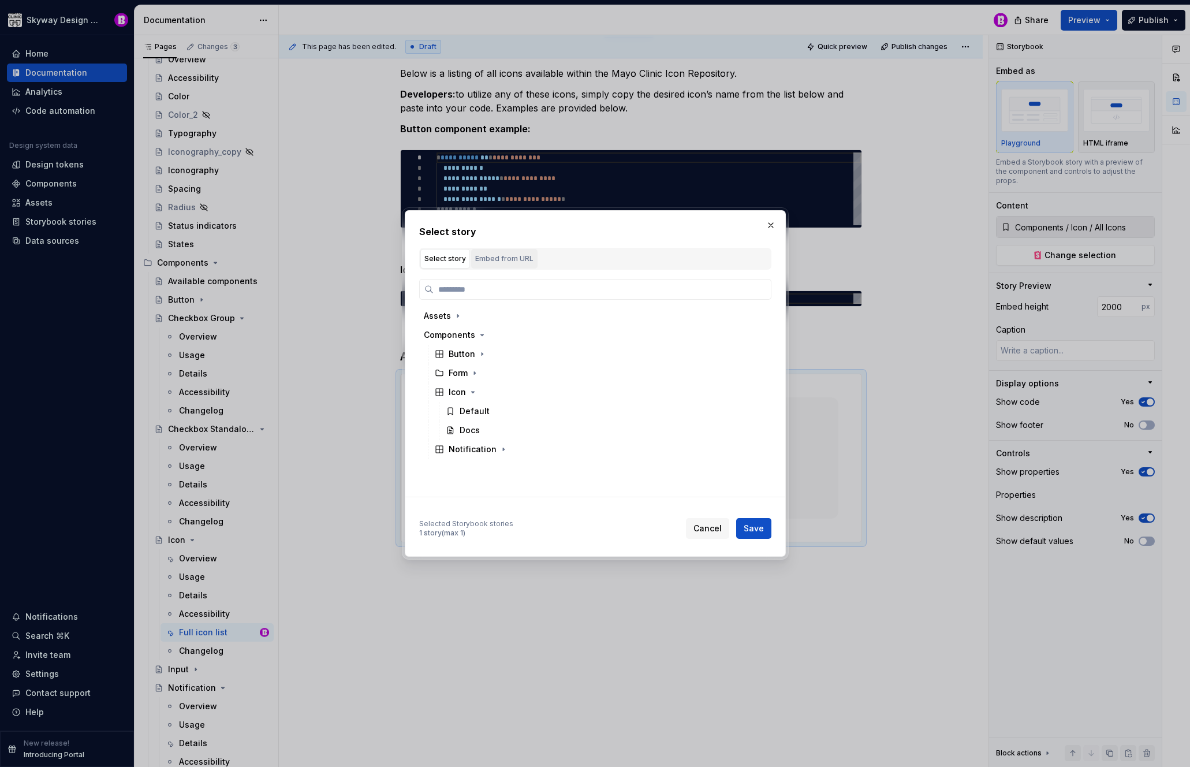
click at [502, 259] on div "Embed from URL" at bounding box center [504, 259] width 58 height 12
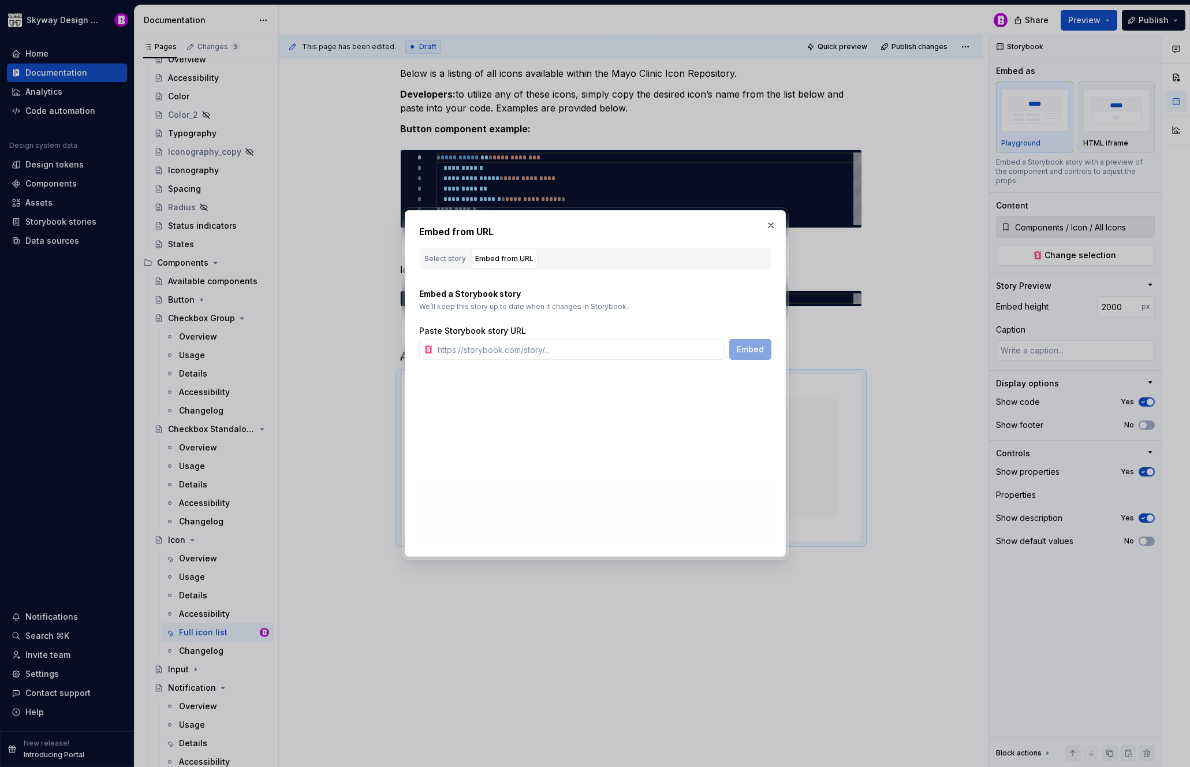
click at [770, 222] on button "button" at bounding box center [771, 225] width 16 height 16
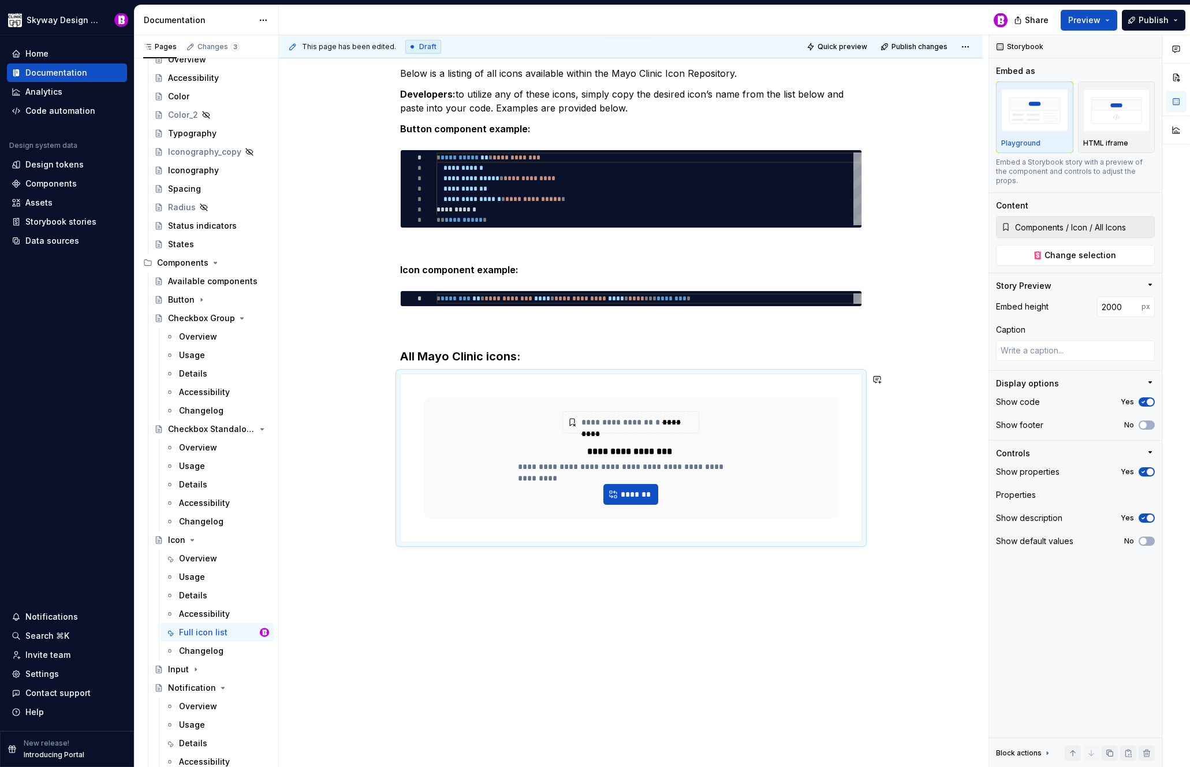
drag, startPoint x: 962, startPoint y: 602, endPoint x: 955, endPoint y: 595, distance: 9.4
click at [962, 600] on div "**********" at bounding box center [634, 401] width 710 height 732
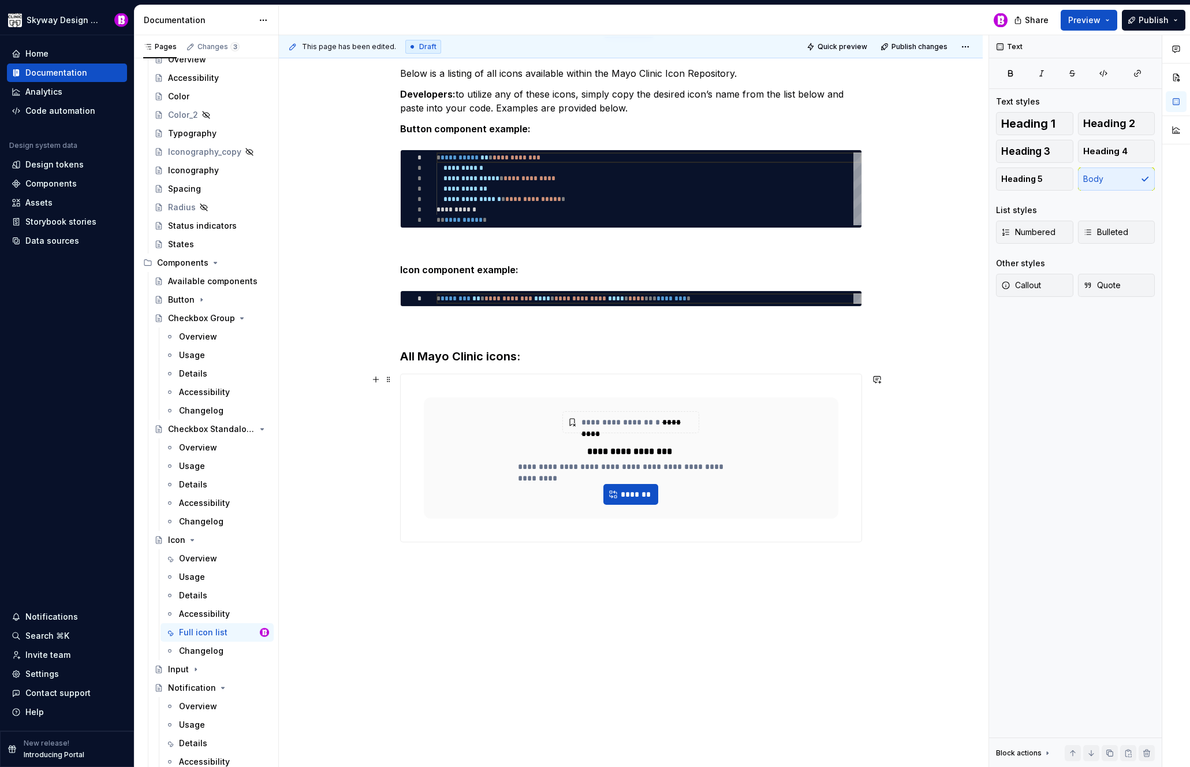
click at [647, 424] on span "**********" at bounding box center [621, 422] width 79 height 8
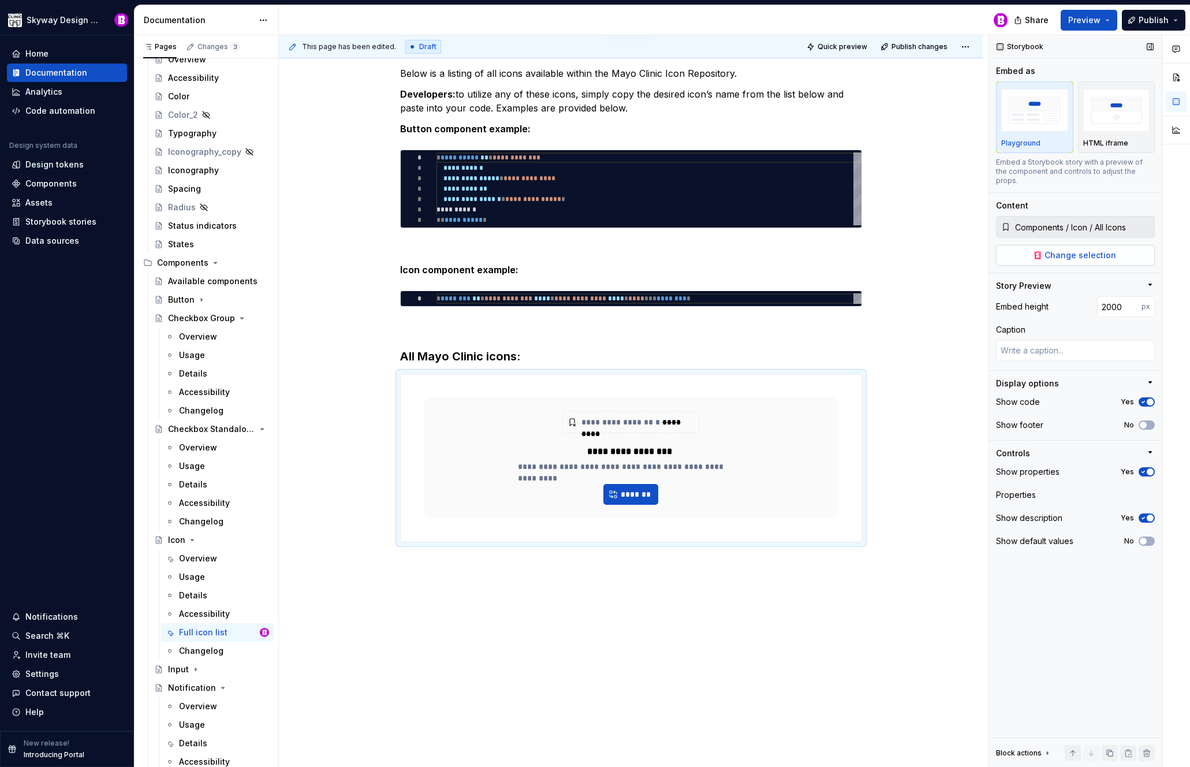
click at [1074, 249] on span "Change selection" at bounding box center [1081, 255] width 72 height 12
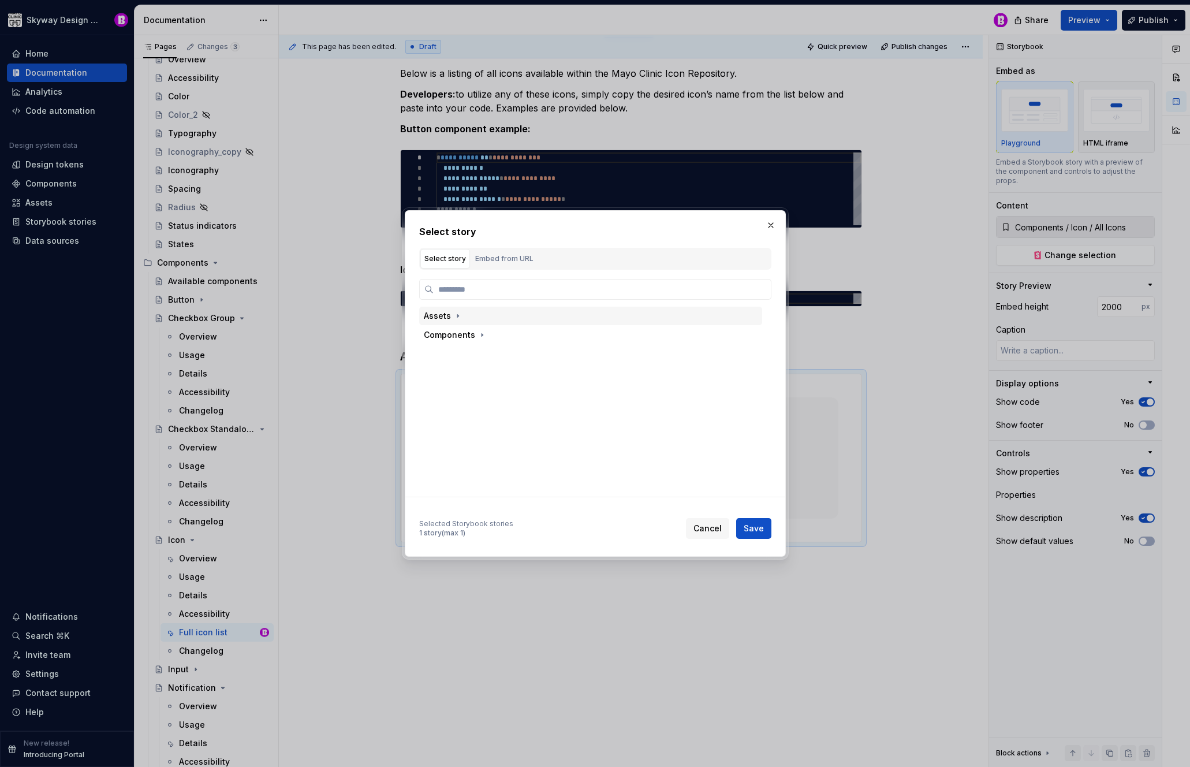
type textarea "*"
click at [503, 259] on div "Embed from URL" at bounding box center [504, 259] width 58 height 12
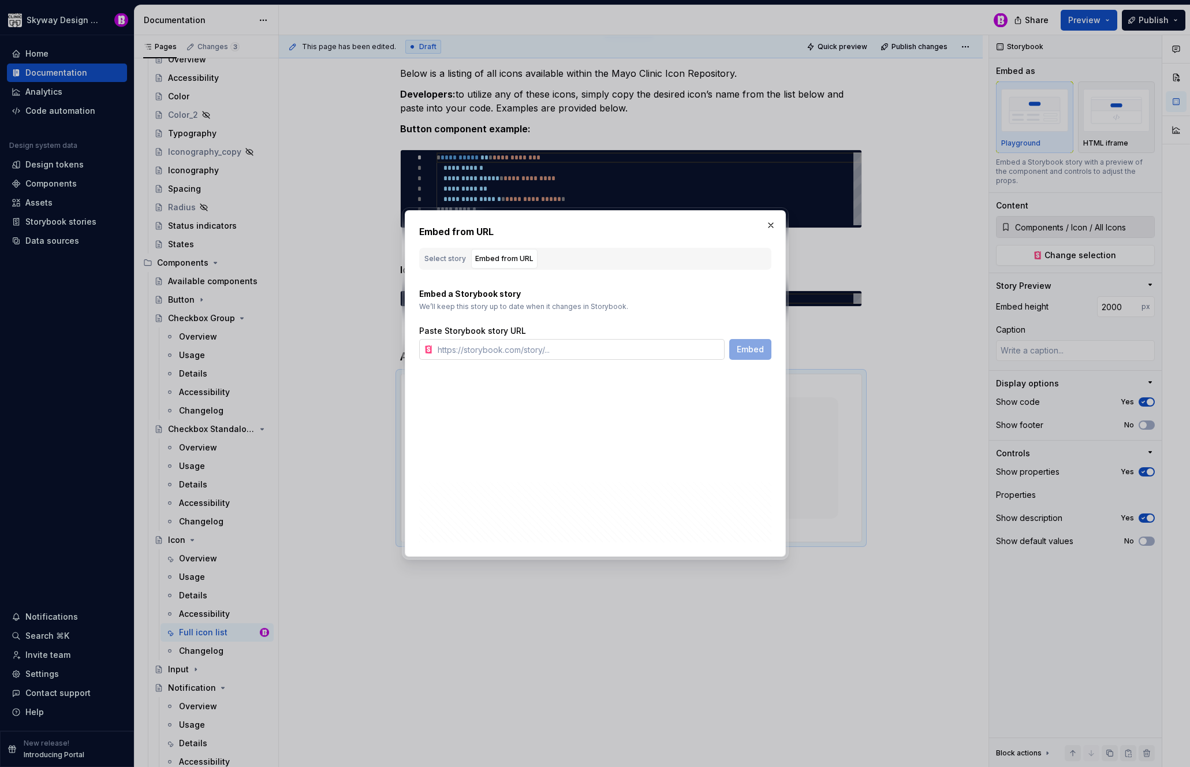
click at [476, 347] on input "text" at bounding box center [579, 349] width 292 height 21
paste input "[URL][DOMAIN_NAME]"
type input "[URL][DOMAIN_NAME]"
click at [754, 348] on span "Embed" at bounding box center [750, 350] width 27 height 12
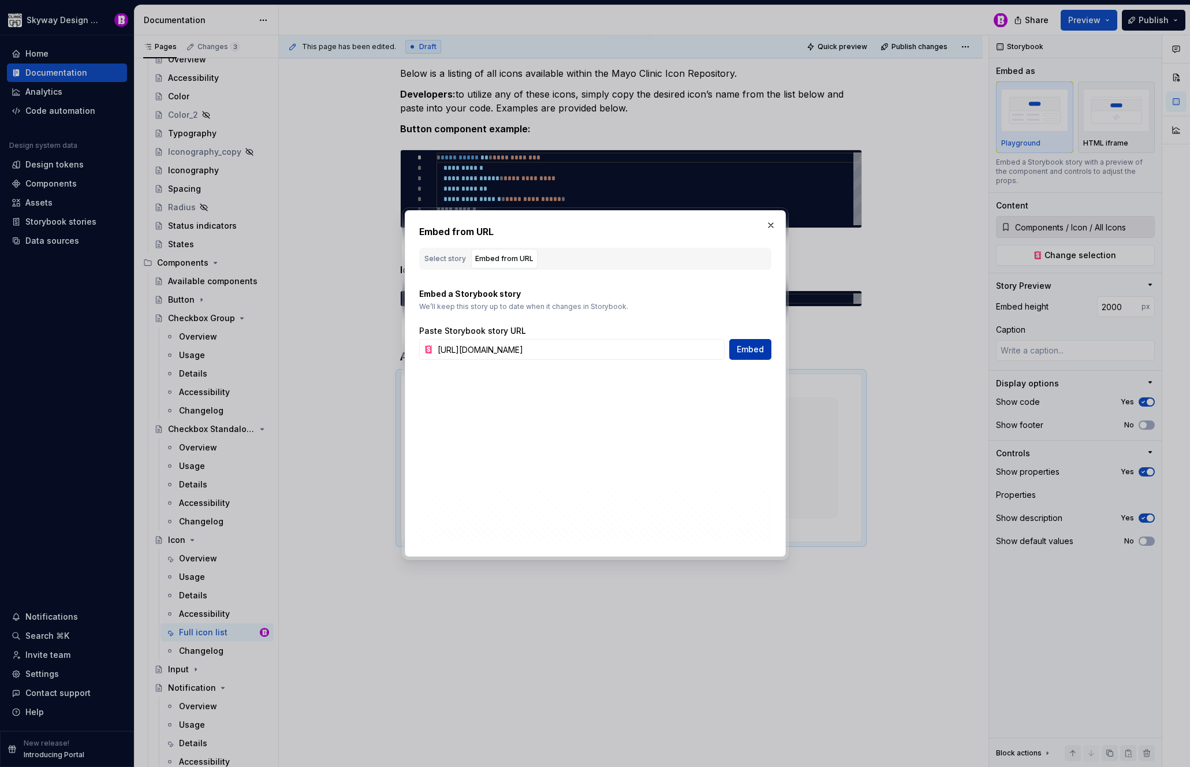
type textarea "*"
type input "[URL][DOMAIN_NAME]"
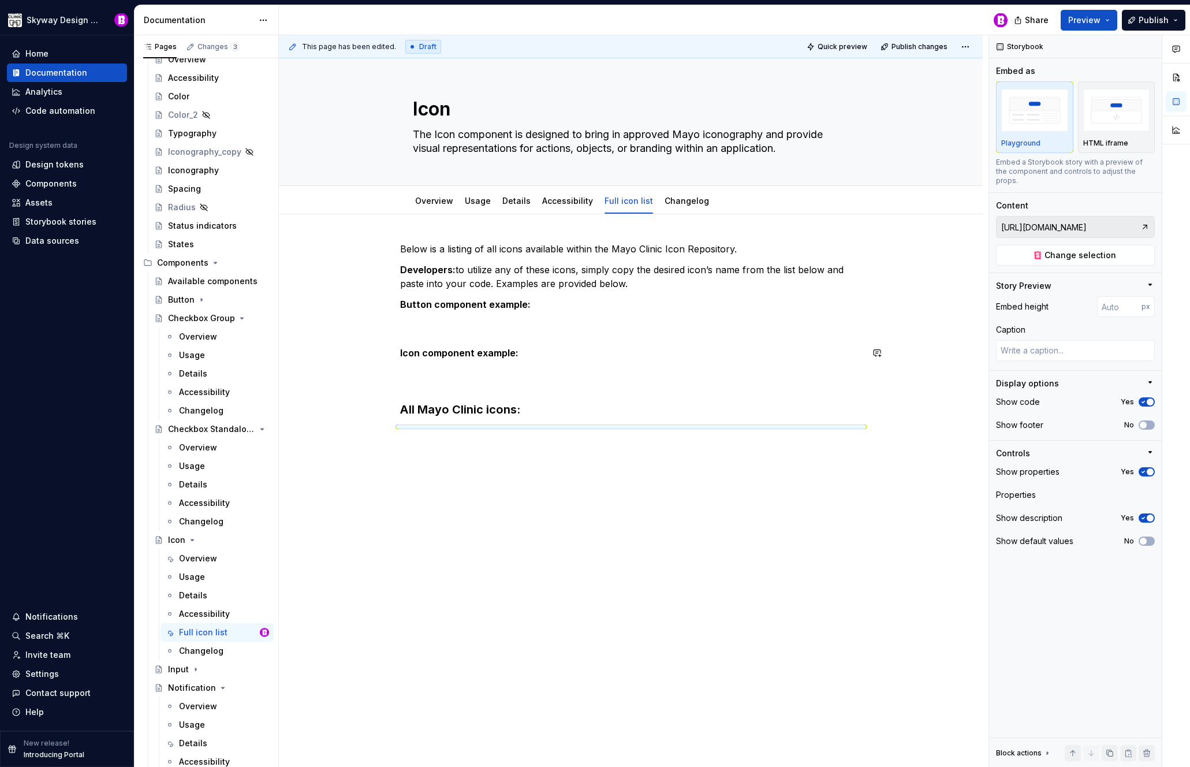
scroll to position [0, 0]
click at [1112, 117] on img "button" at bounding box center [1116, 110] width 67 height 42
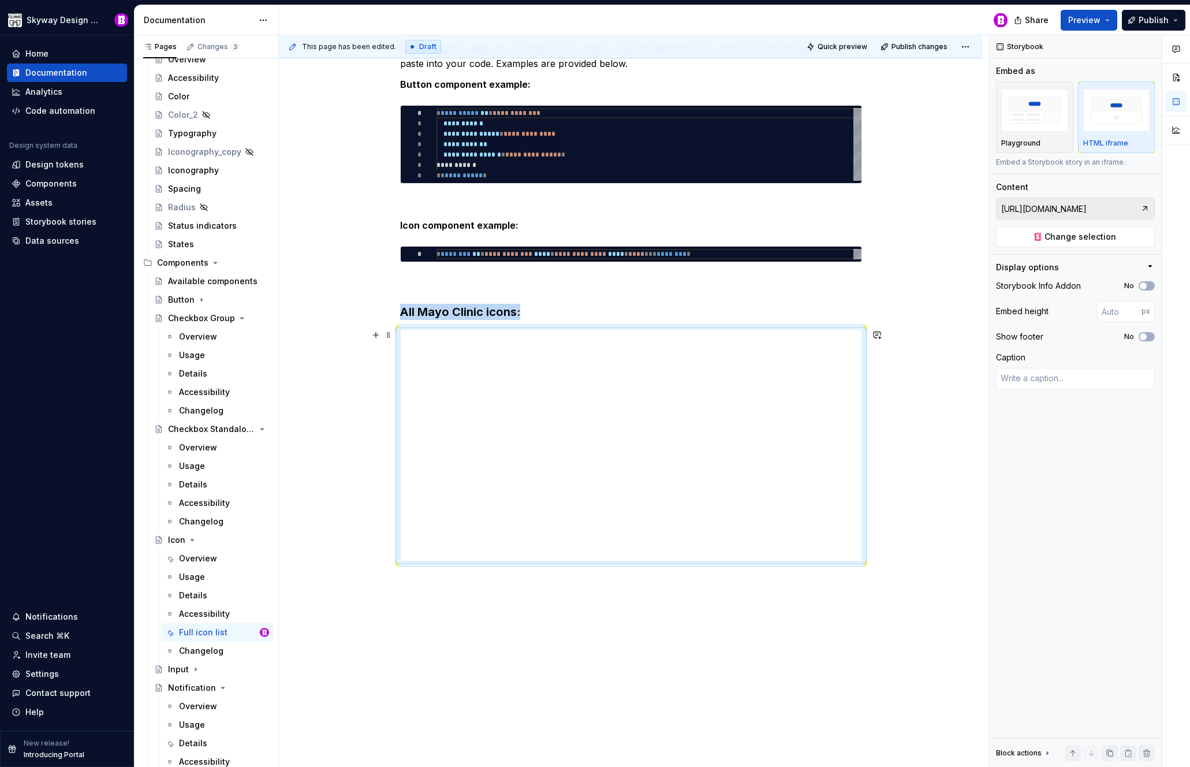
scroll to position [215, 0]
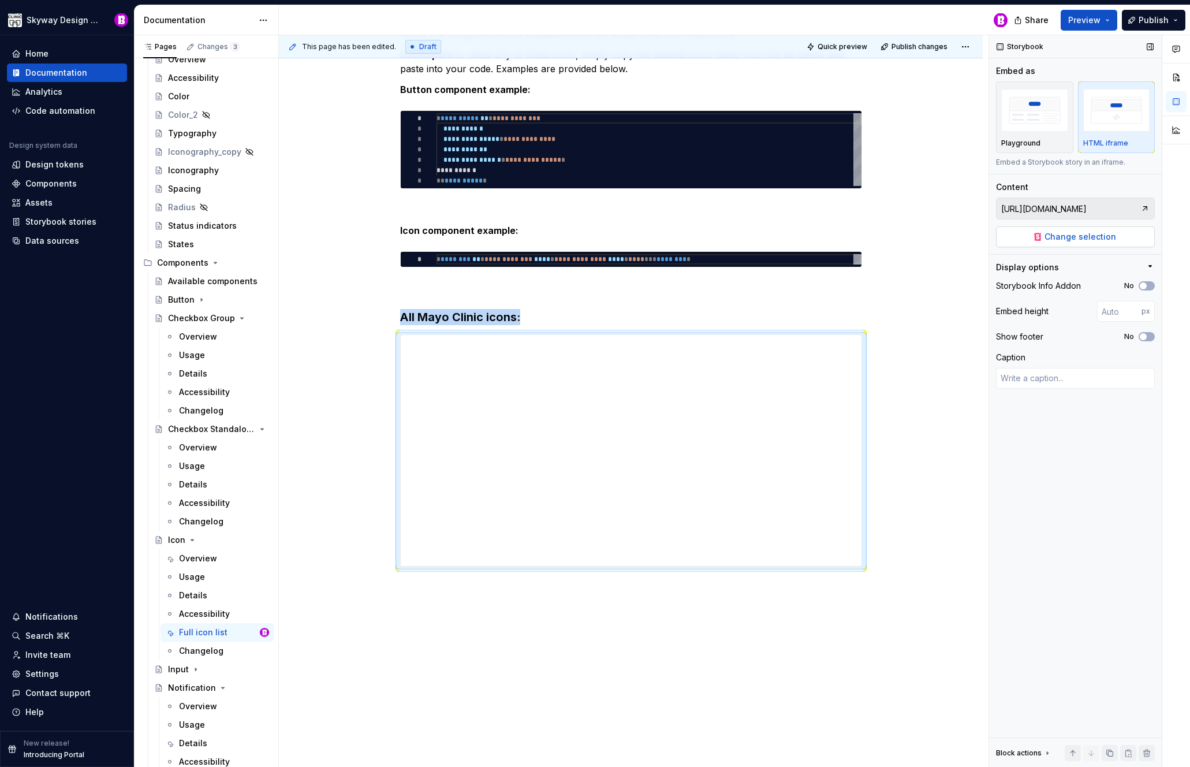
click at [1074, 236] on span "Change selection" at bounding box center [1081, 237] width 72 height 12
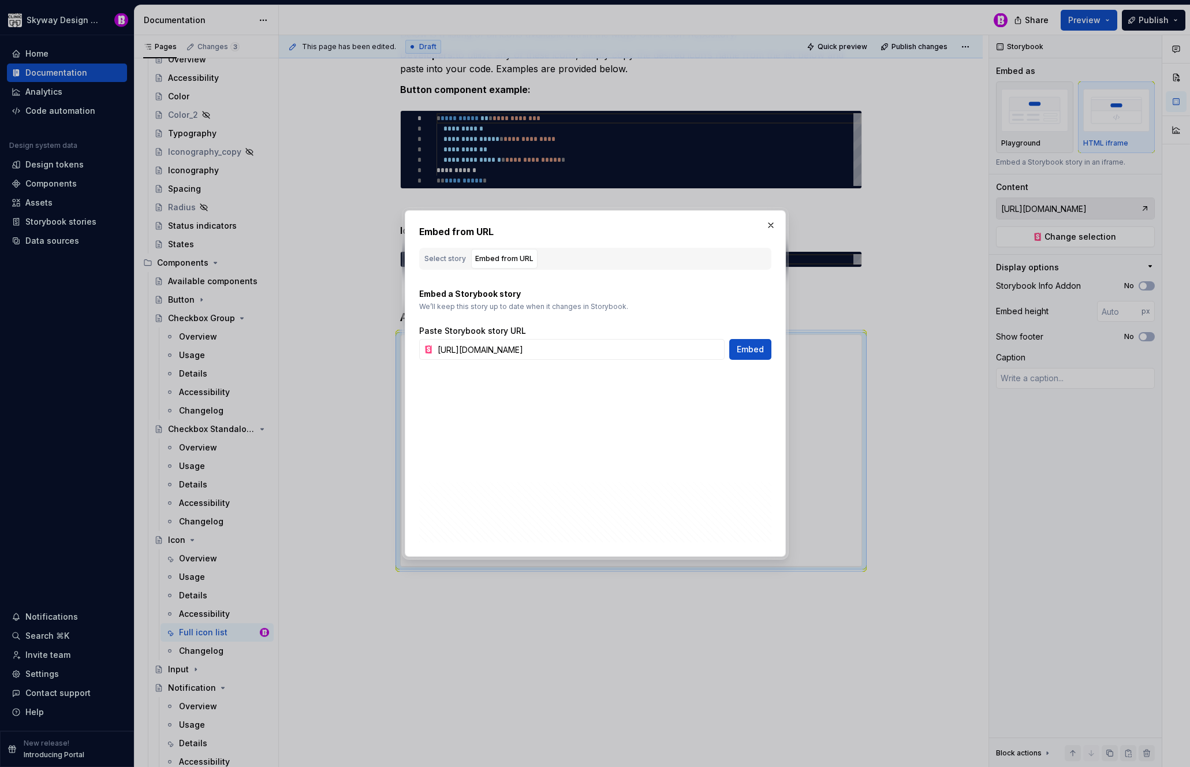
scroll to position [0, 95]
click at [448, 257] on div "Select story" at bounding box center [445, 259] width 42 height 12
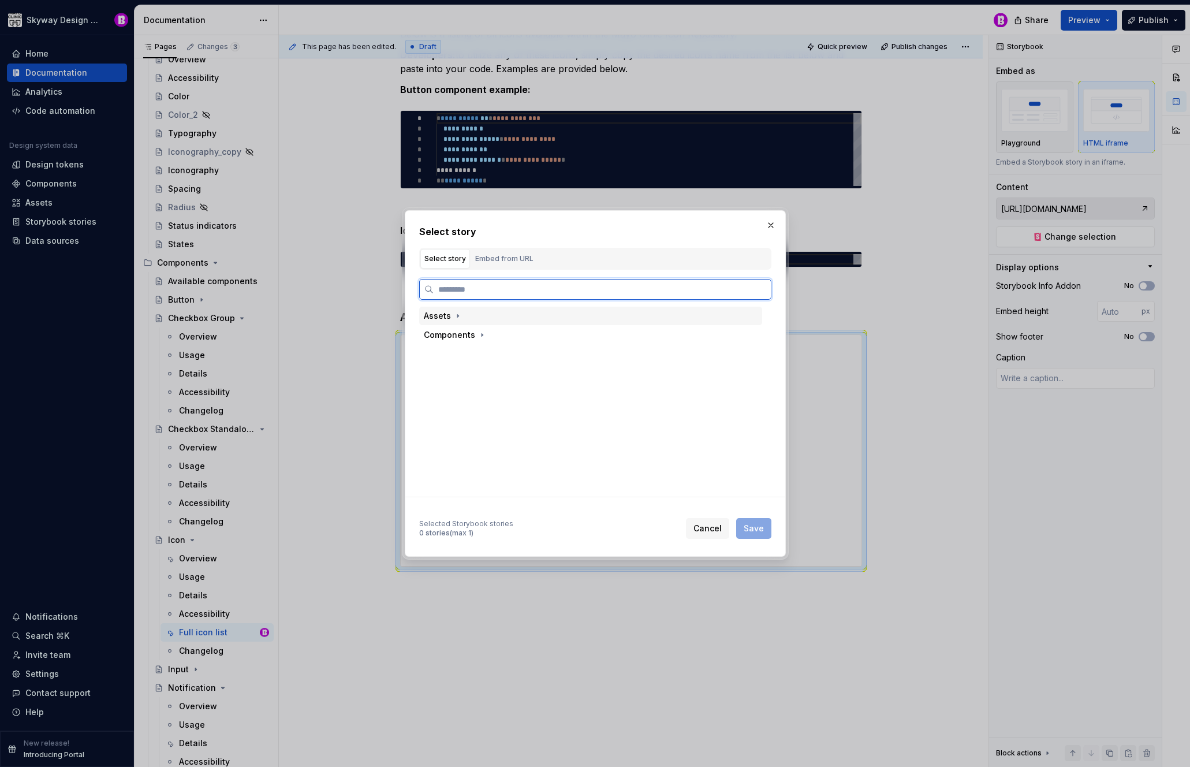
click at [448, 320] on div "Assets" at bounding box center [437, 316] width 27 height 12
click at [464, 337] on div "All Icons" at bounding box center [466, 335] width 34 height 12
click at [472, 350] on div "All Icons" at bounding box center [477, 354] width 34 height 12
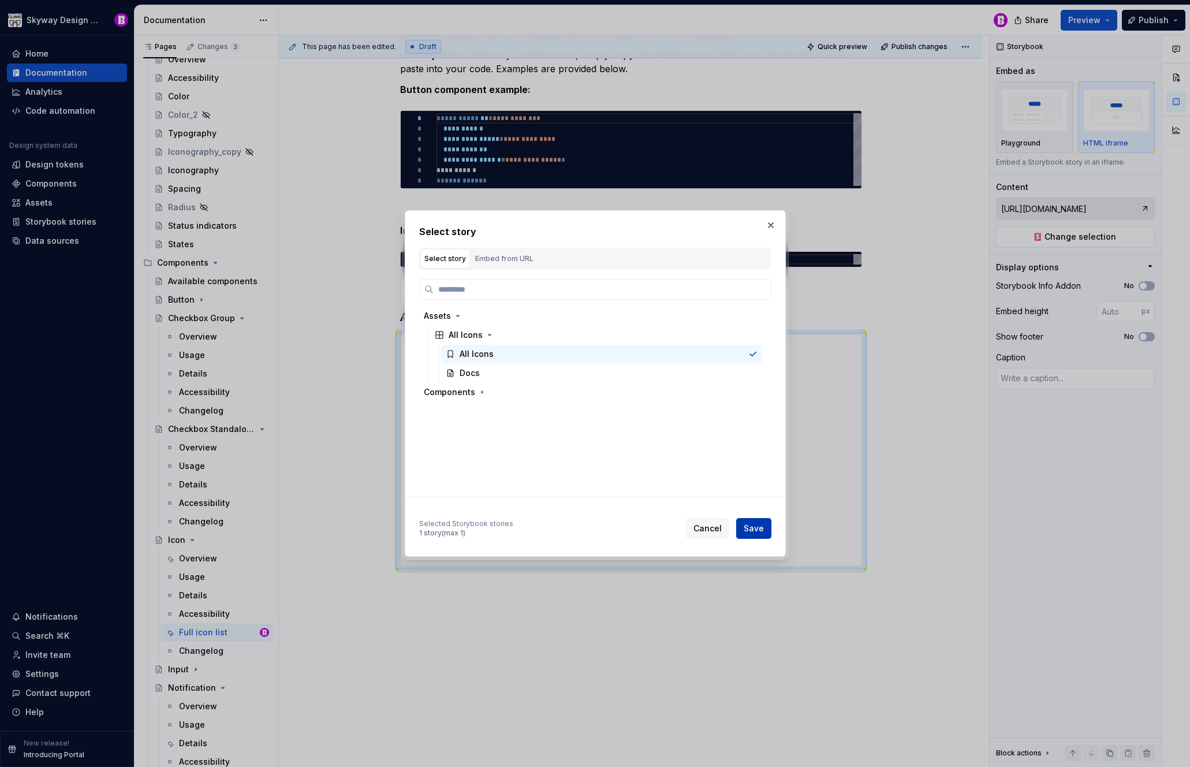
click at [758, 526] on span "Save" at bounding box center [754, 529] width 20 height 12
type textarea "*"
type input "Assets / All Icons / All Icons"
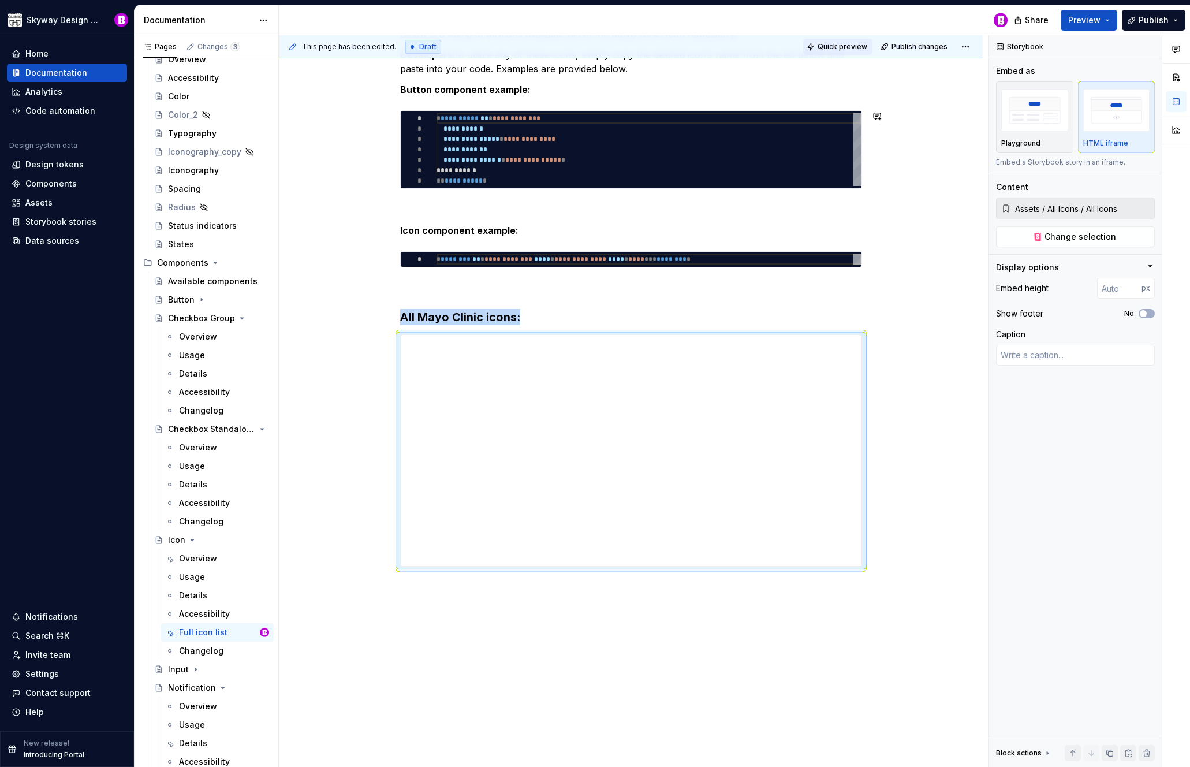
click at [851, 44] on span "Quick preview" at bounding box center [843, 46] width 50 height 9
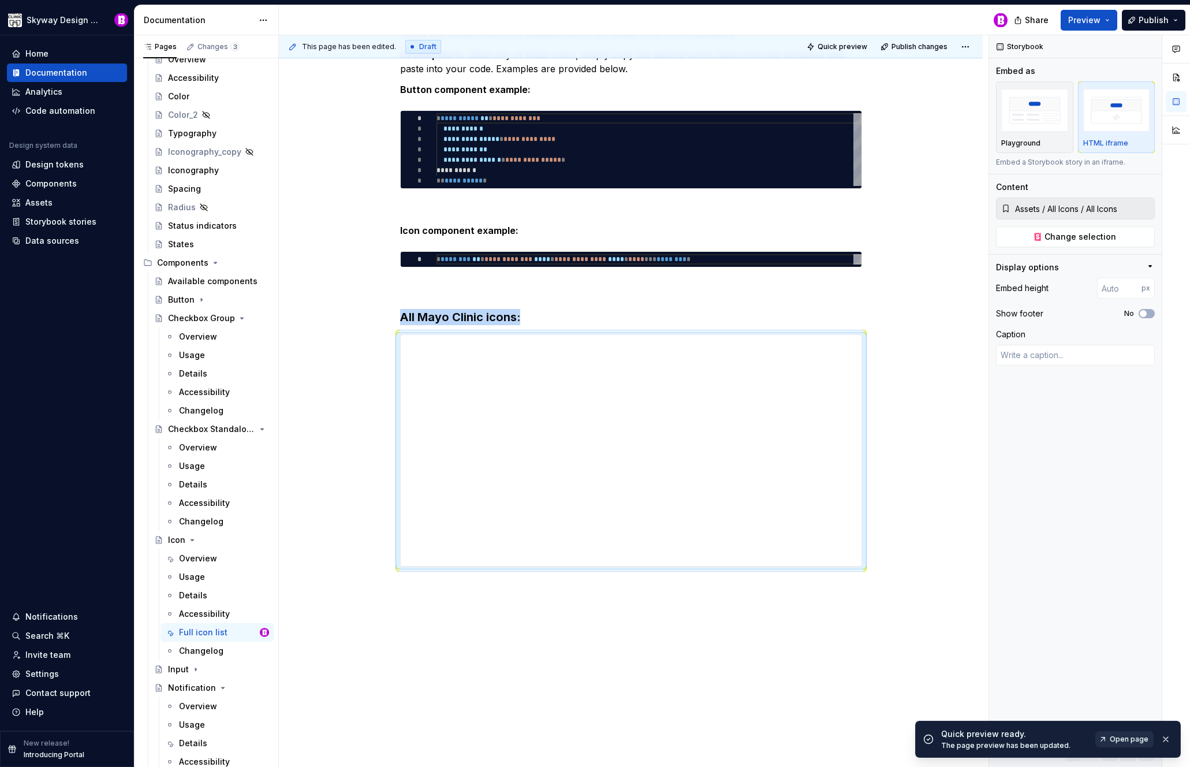
click at [1132, 739] on span "Open page" at bounding box center [1129, 739] width 39 height 9
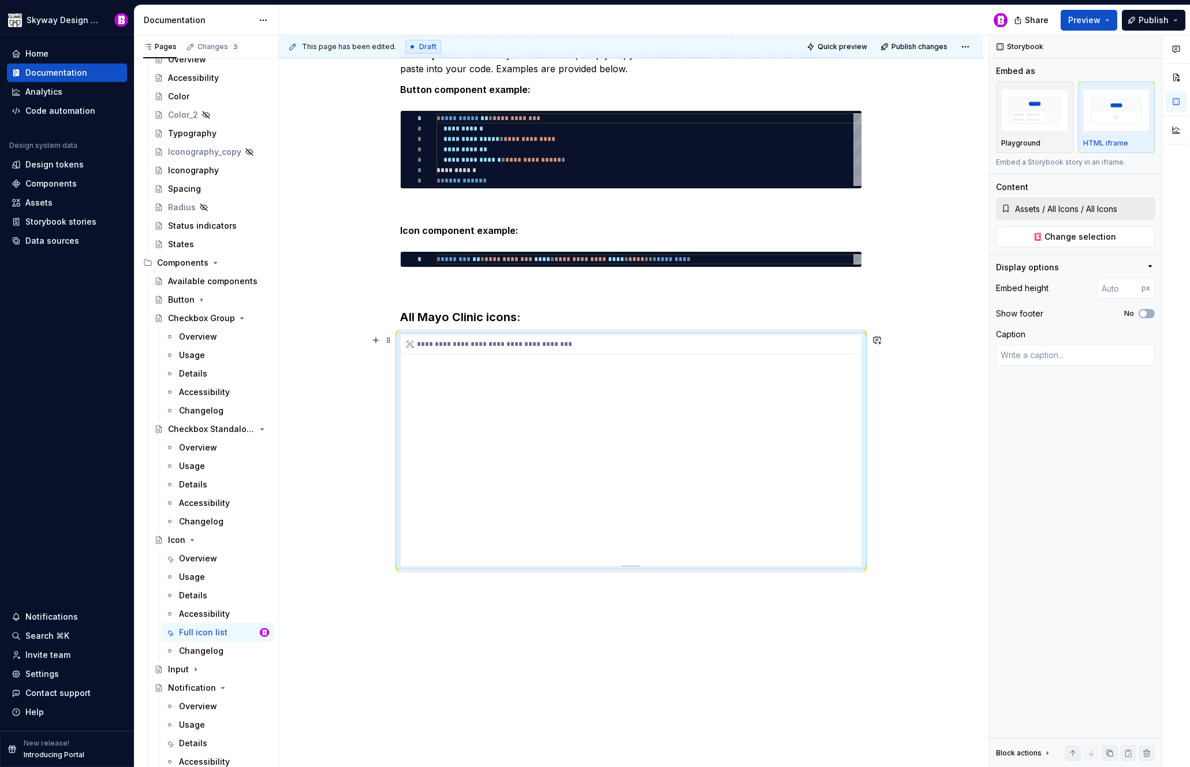
click at [732, 366] on div "**********" at bounding box center [631, 450] width 461 height 231
click at [706, 425] on div "**********" at bounding box center [631, 450] width 461 height 231
click at [1069, 236] on span "Change selection" at bounding box center [1081, 237] width 72 height 12
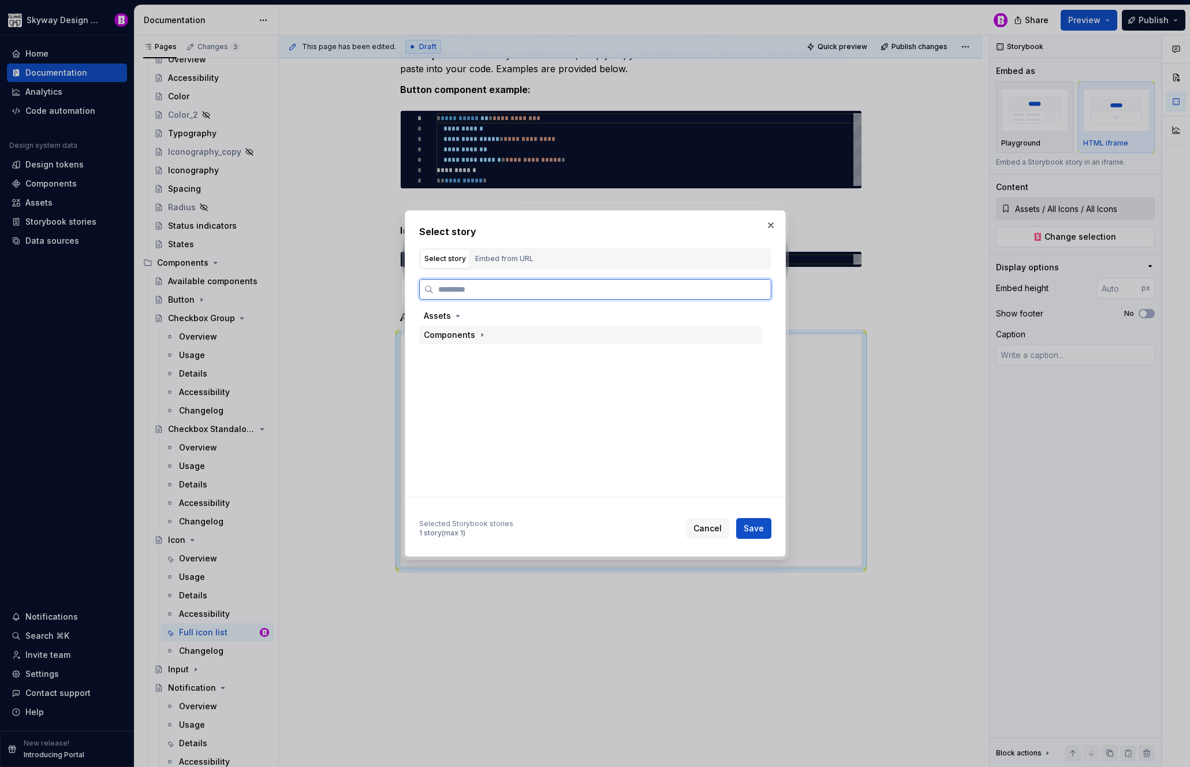
click at [460, 336] on div "Components" at bounding box center [449, 335] width 51 height 12
click at [472, 389] on icon "button" at bounding box center [472, 391] width 9 height 9
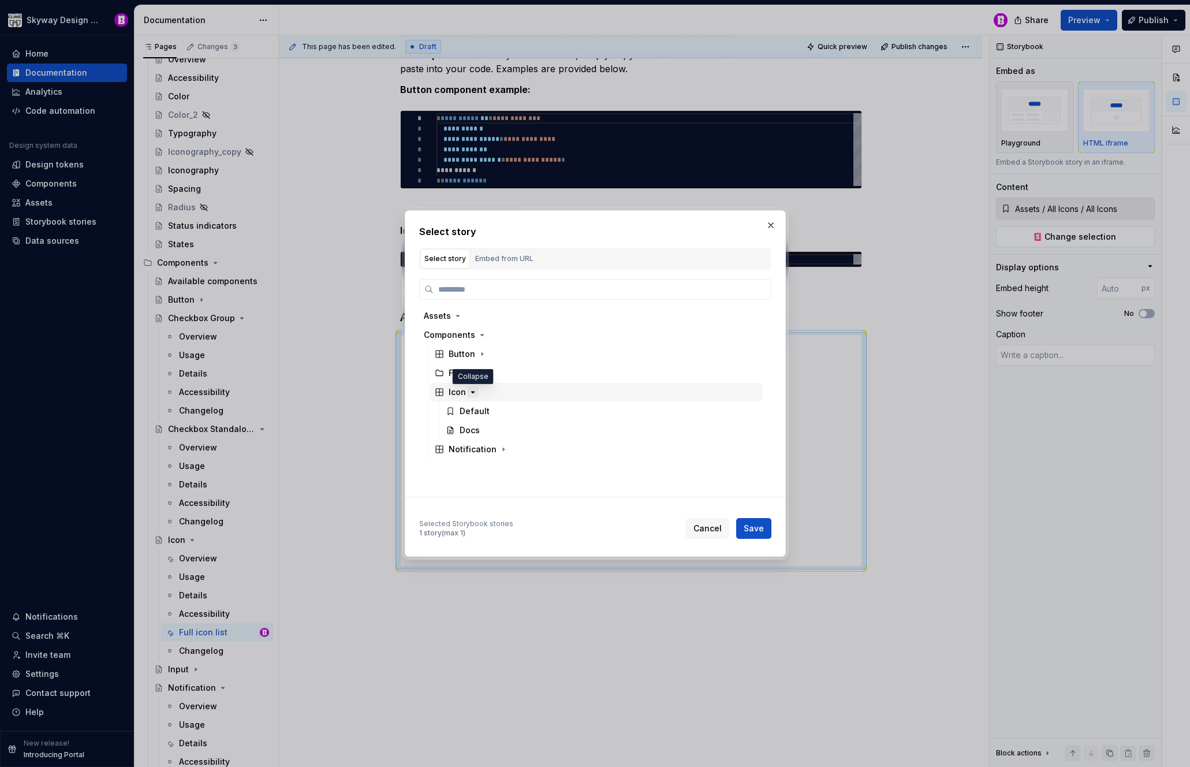
click at [471, 389] on icon "button" at bounding box center [472, 391] width 9 height 9
click at [478, 337] on icon "button" at bounding box center [482, 334] width 9 height 9
click at [454, 312] on icon "button" at bounding box center [457, 315] width 9 height 9
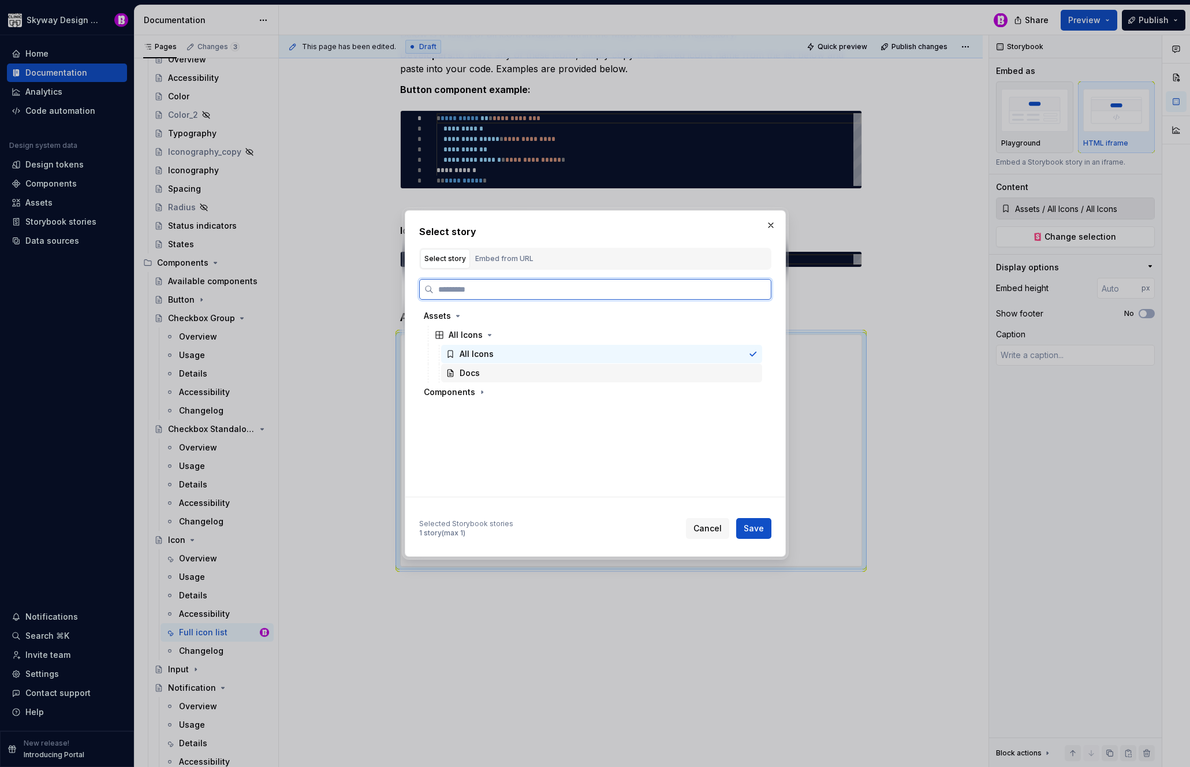
click at [480, 370] on div "Docs" at bounding box center [601, 373] width 321 height 18
click at [457, 353] on div "All Icons" at bounding box center [470, 354] width 48 height 12
click at [706, 526] on span "Cancel" at bounding box center [708, 529] width 28 height 12
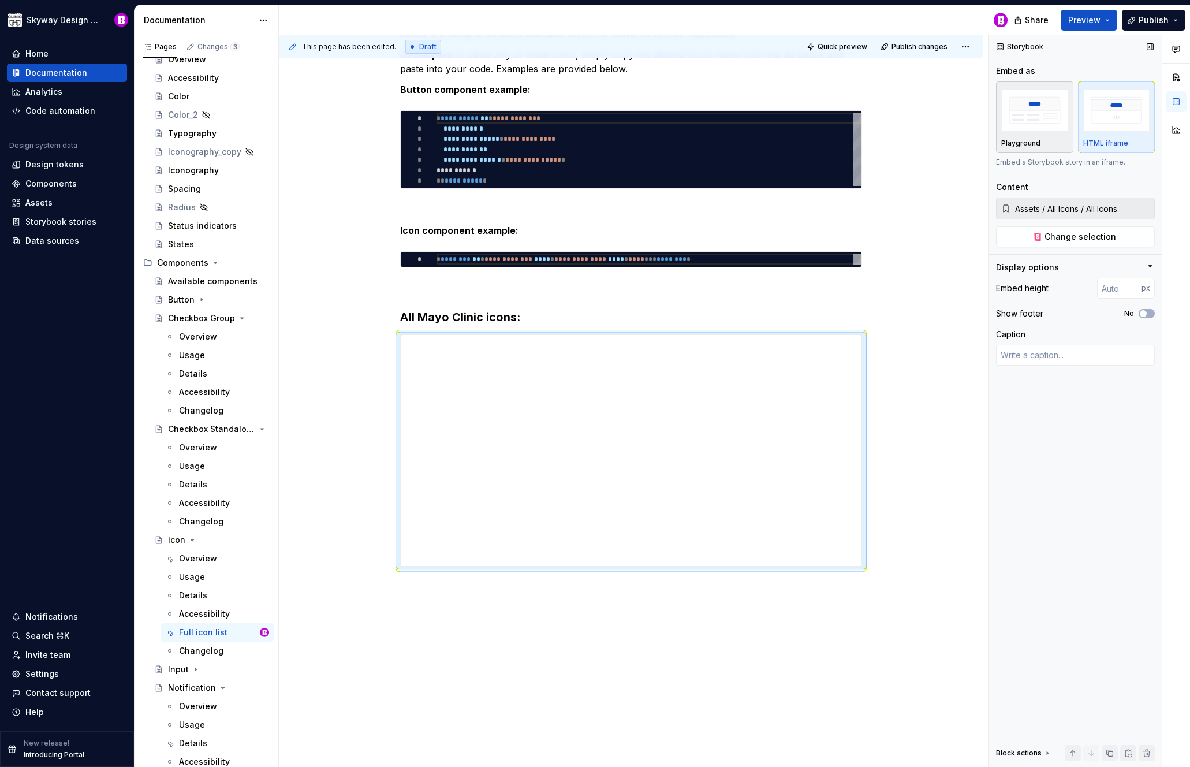
click at [1048, 113] on img "button" at bounding box center [1034, 110] width 67 height 42
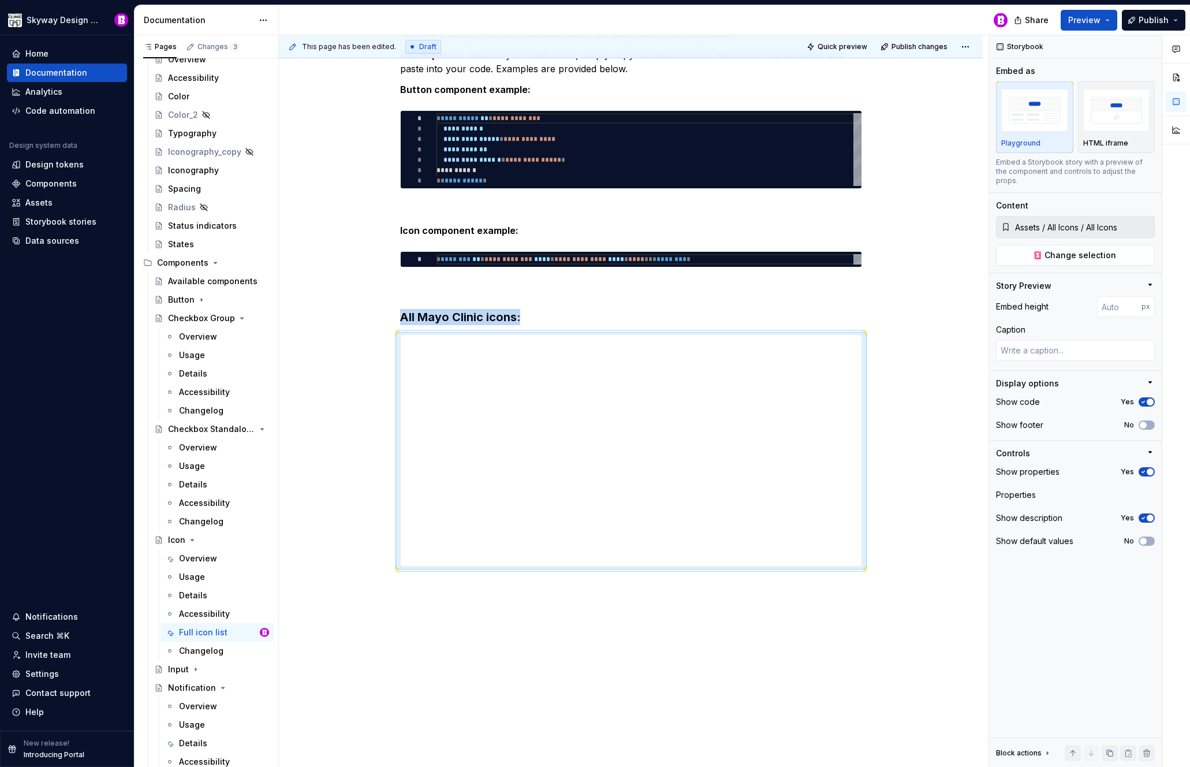
type textarea "*"
click at [1128, 297] on input "number" at bounding box center [1119, 306] width 44 height 21
type input "2000"
click at [1068, 249] on span "Change selection" at bounding box center [1081, 255] width 72 height 12
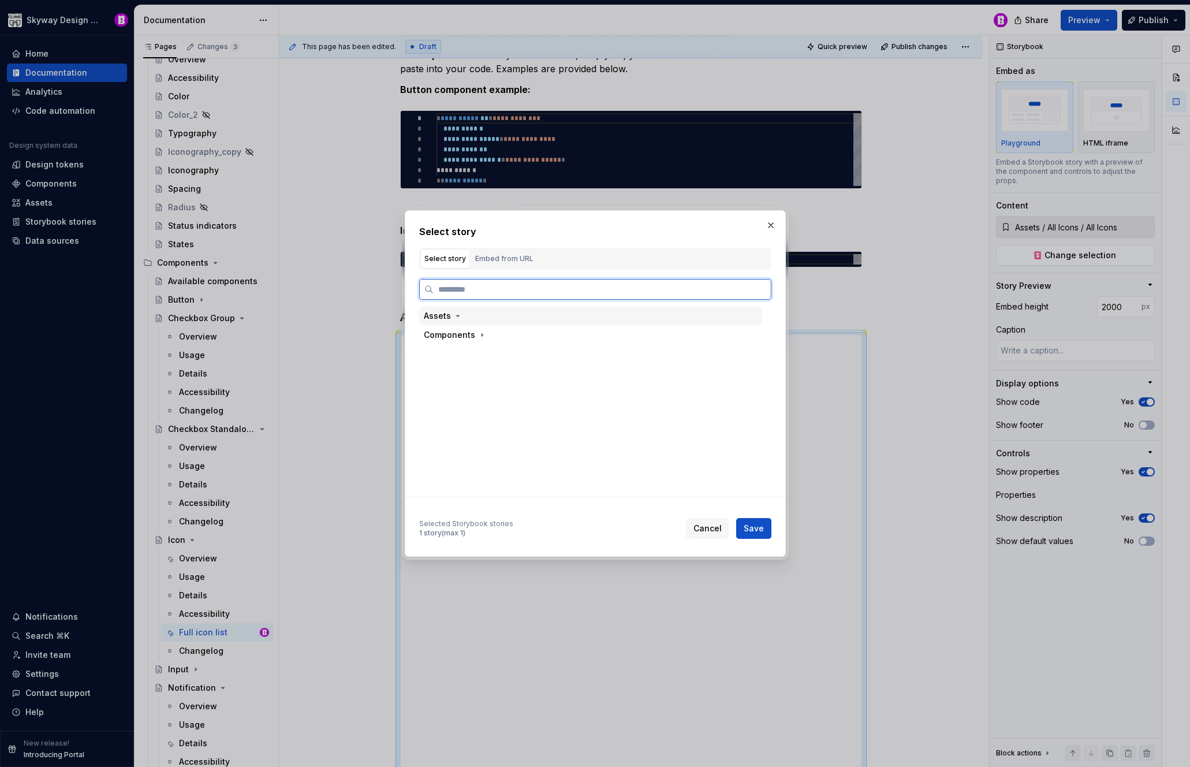
click at [426, 313] on div "Assets" at bounding box center [437, 316] width 27 height 12
click at [471, 345] on div "All Icons" at bounding box center [601, 354] width 321 height 18
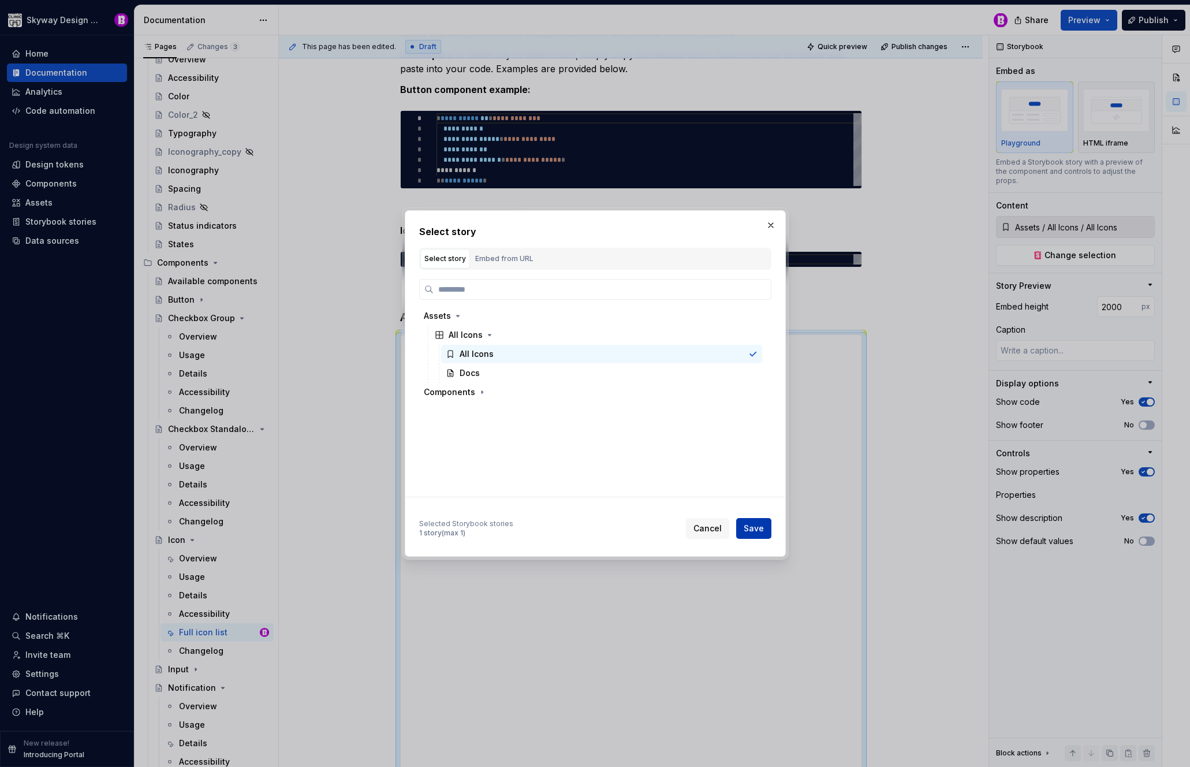
click at [752, 530] on span "Save" at bounding box center [754, 529] width 20 height 12
type textarea "*"
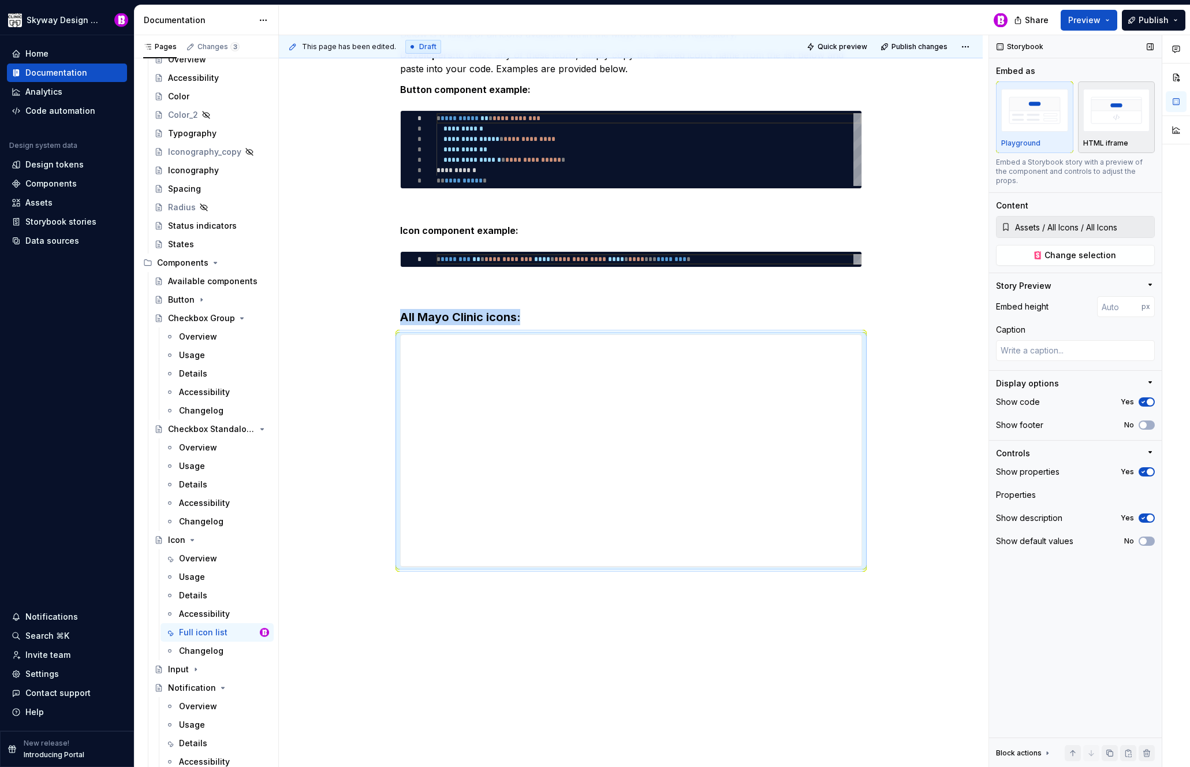
click at [1118, 119] on img "button" at bounding box center [1116, 110] width 67 height 42
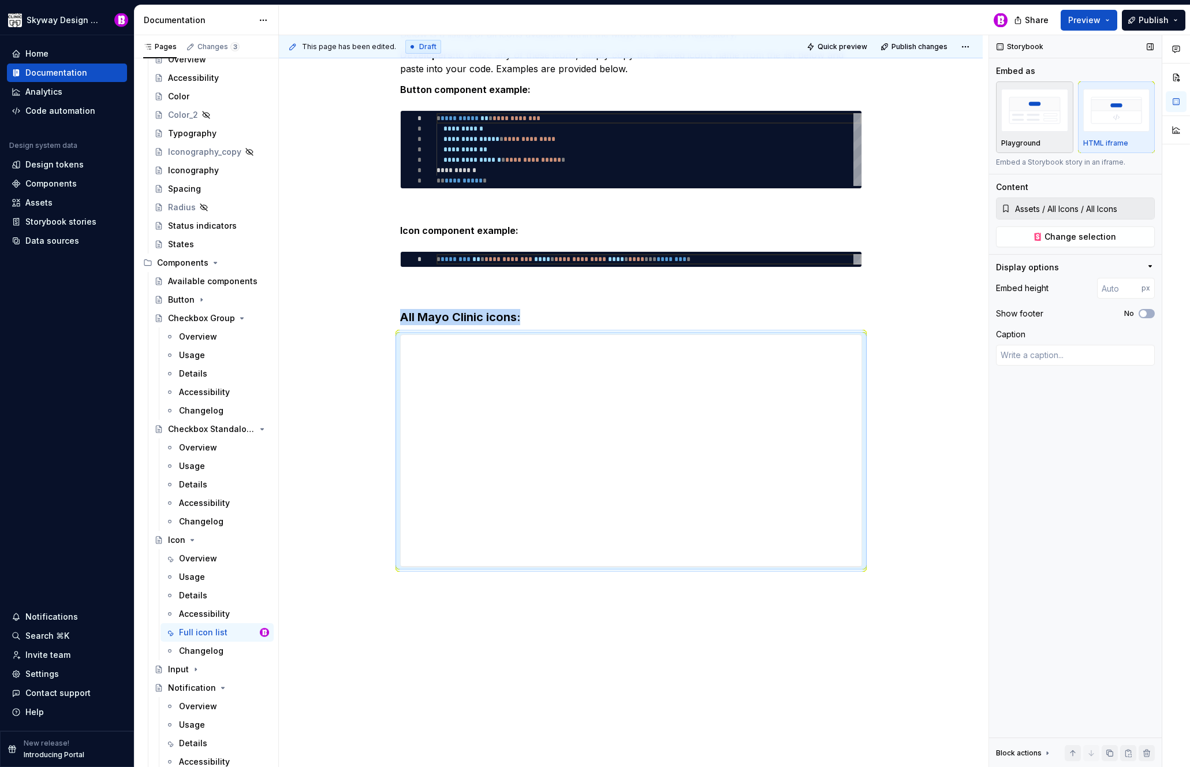
click at [1049, 128] on img "button" at bounding box center [1034, 110] width 67 height 42
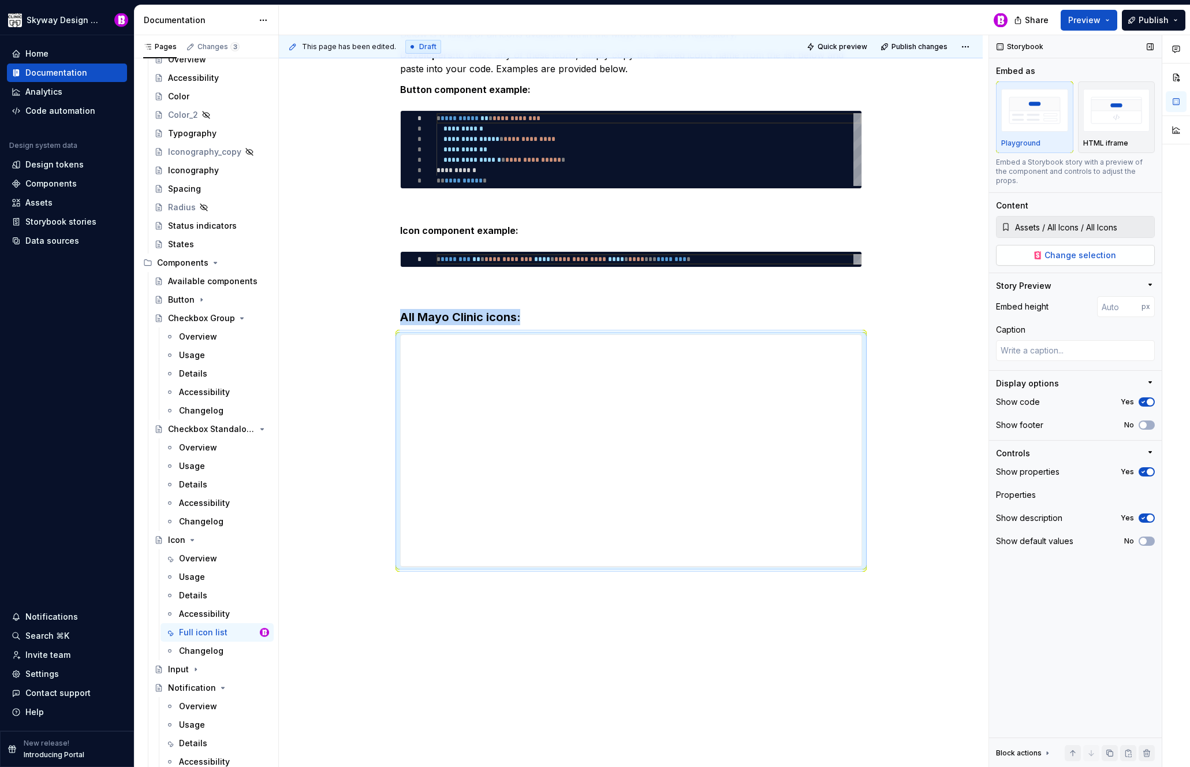
click at [1066, 249] on span "Change selection" at bounding box center [1081, 255] width 72 height 12
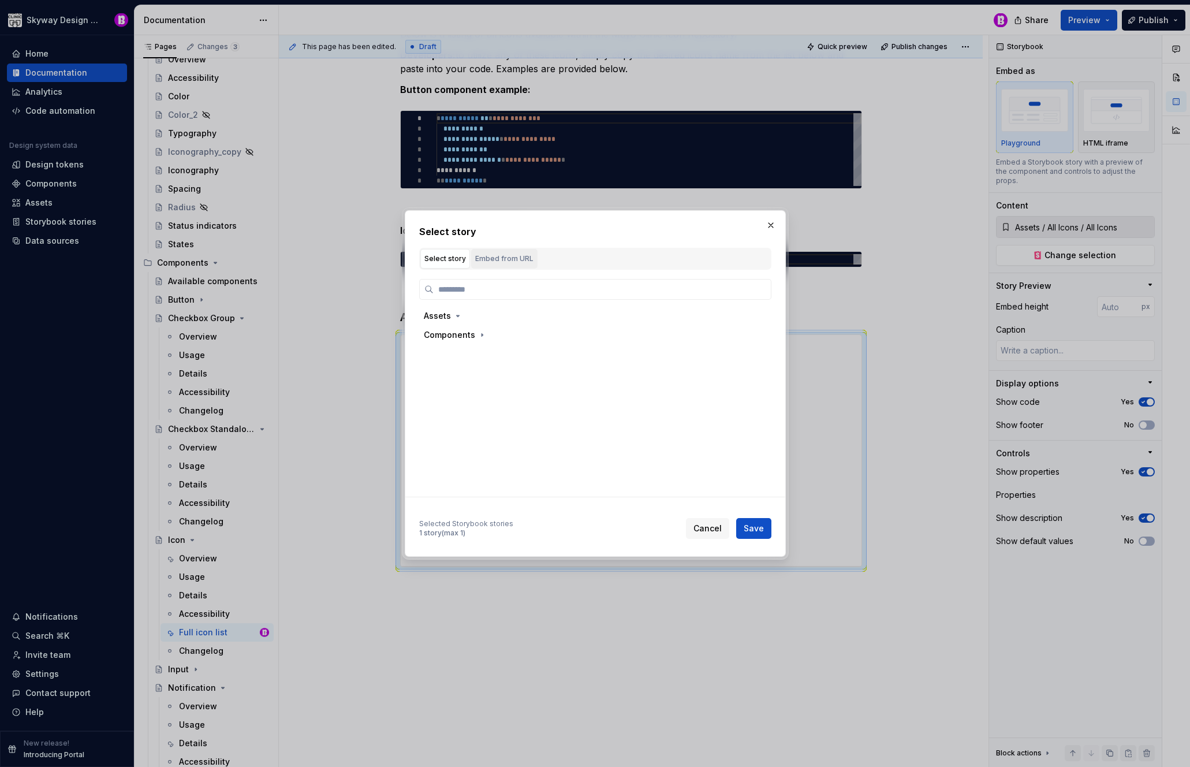
click at [506, 255] on div "Embed from URL" at bounding box center [504, 259] width 58 height 12
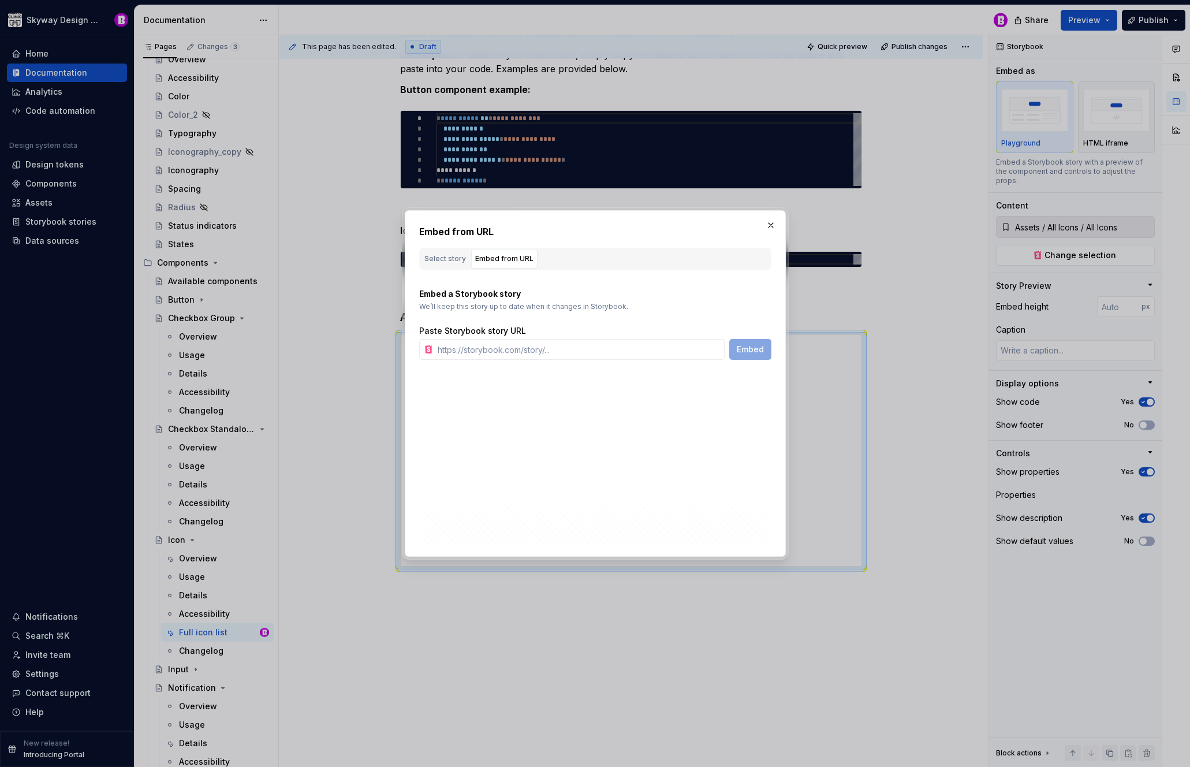
type textarea "*"
click at [648, 347] on input "text" at bounding box center [579, 349] width 292 height 21
paste input "[URL][DOMAIN_NAME]"
type input "[URL][DOMAIN_NAME]"
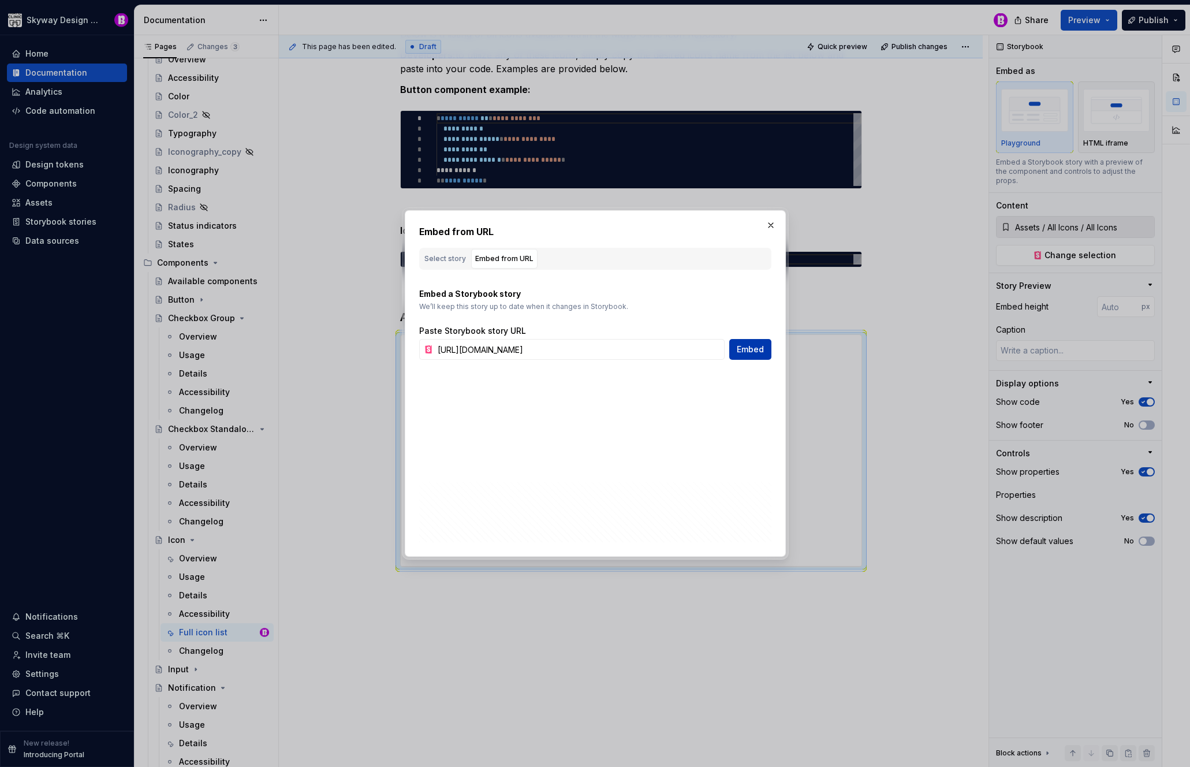
click at [742, 349] on span "Embed" at bounding box center [750, 350] width 27 height 12
type textarea "*"
type input "[URL][DOMAIN_NAME]"
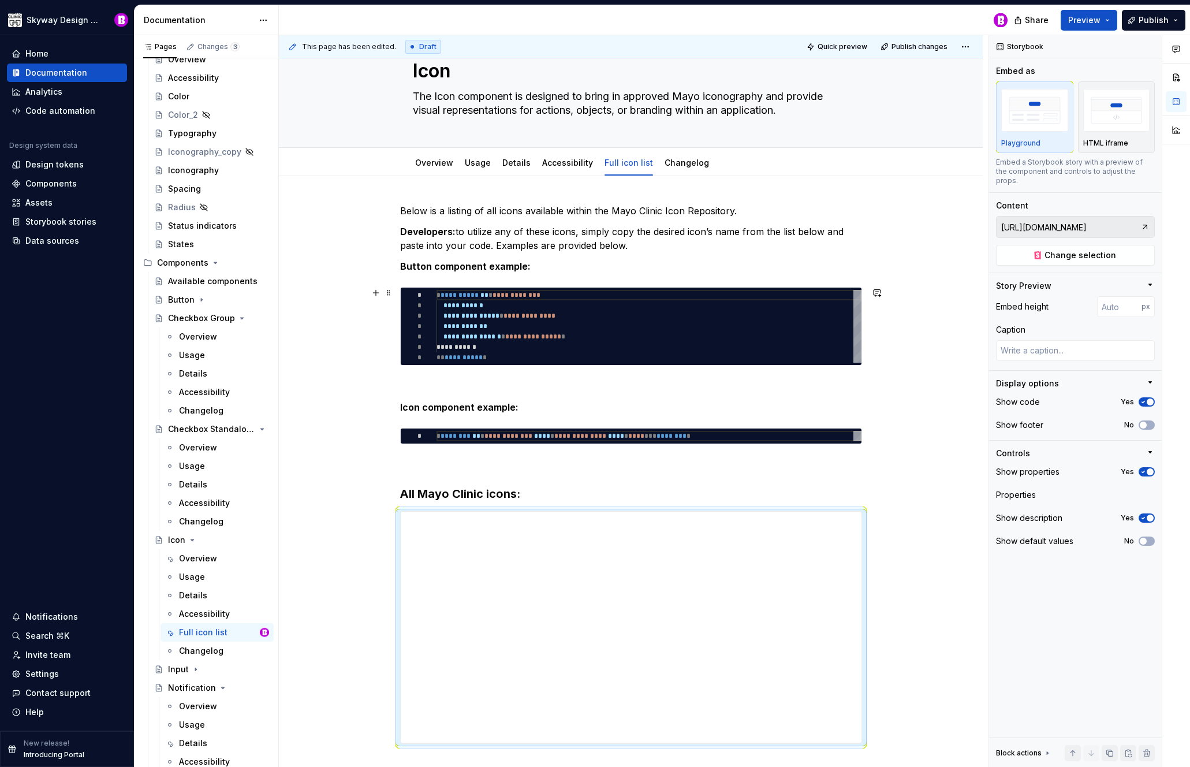
scroll to position [215, 0]
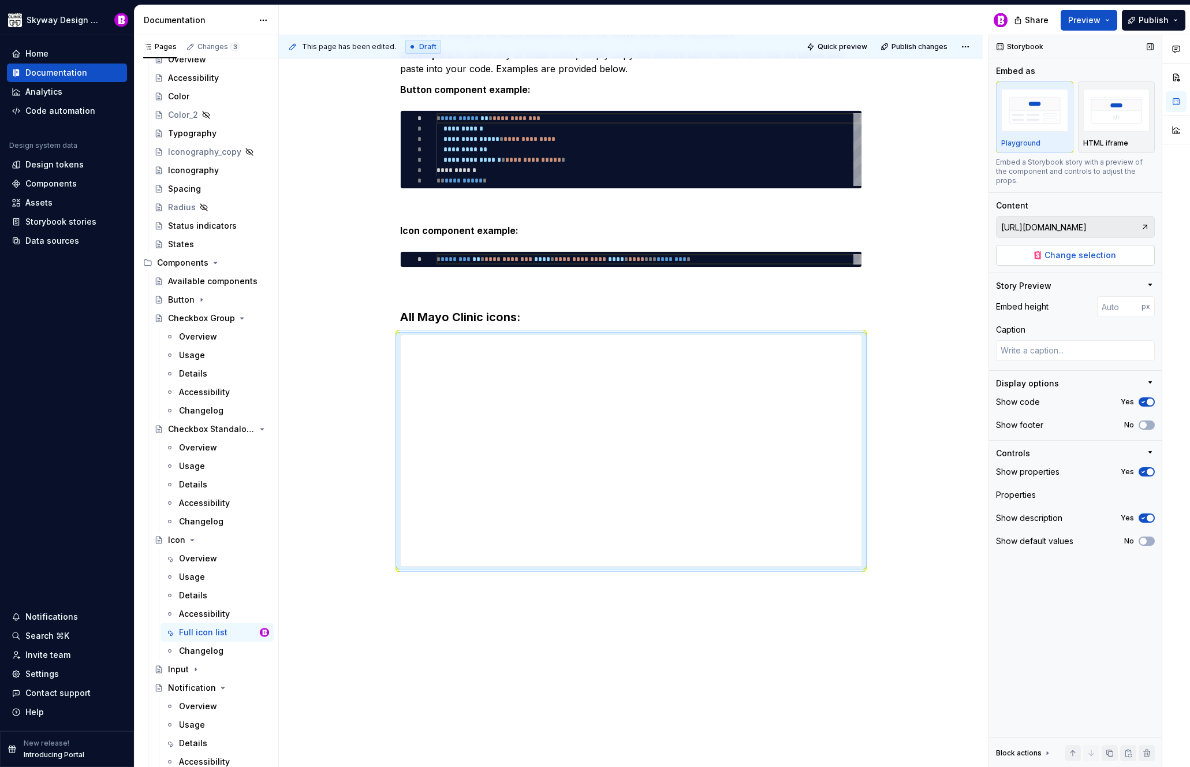
click at [1094, 249] on span "Change selection" at bounding box center [1081, 255] width 72 height 12
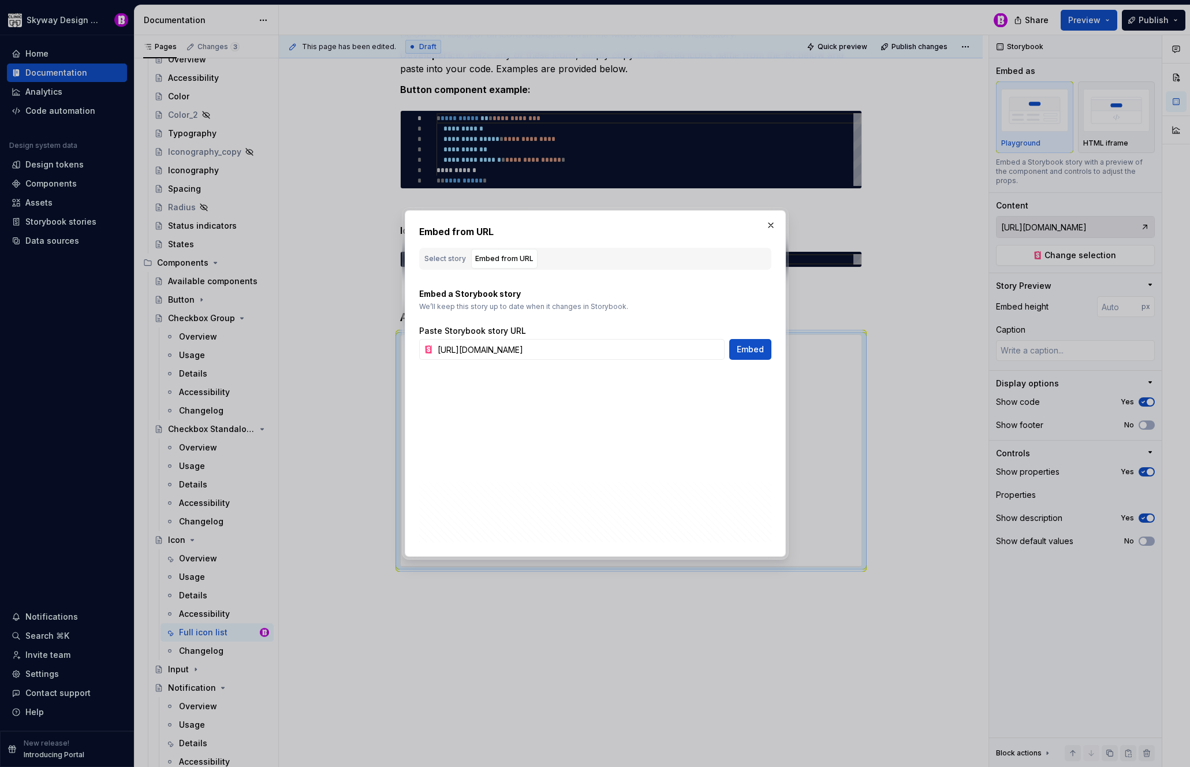
scroll to position [0, 168]
click at [443, 263] on div "Select story" at bounding box center [445, 259] width 42 height 12
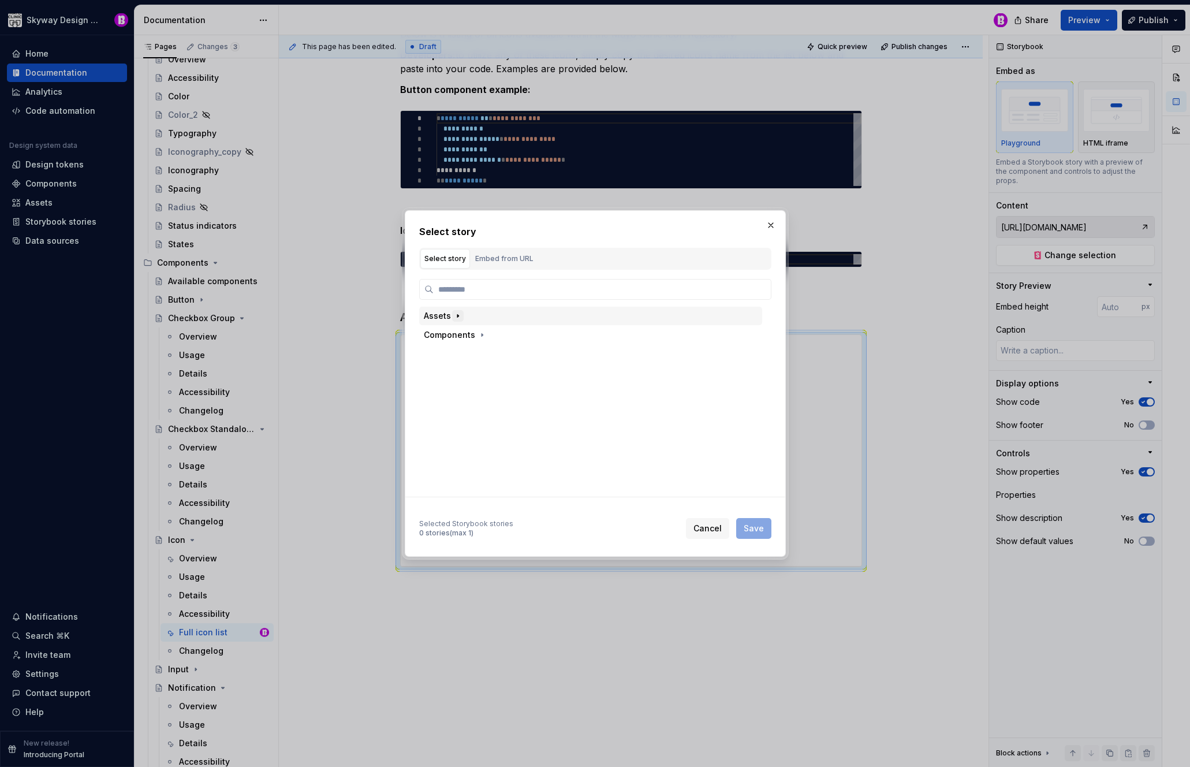
click at [453, 319] on icon "button" at bounding box center [457, 315] width 9 height 9
drag, startPoint x: 481, startPoint y: 337, endPoint x: 493, endPoint y: 340, distance: 12.5
click at [482, 337] on div "All Icons" at bounding box center [472, 335] width 47 height 12
click at [525, 353] on div "All Icons" at bounding box center [601, 354] width 321 height 18
click at [759, 521] on button "Save" at bounding box center [753, 528] width 35 height 21
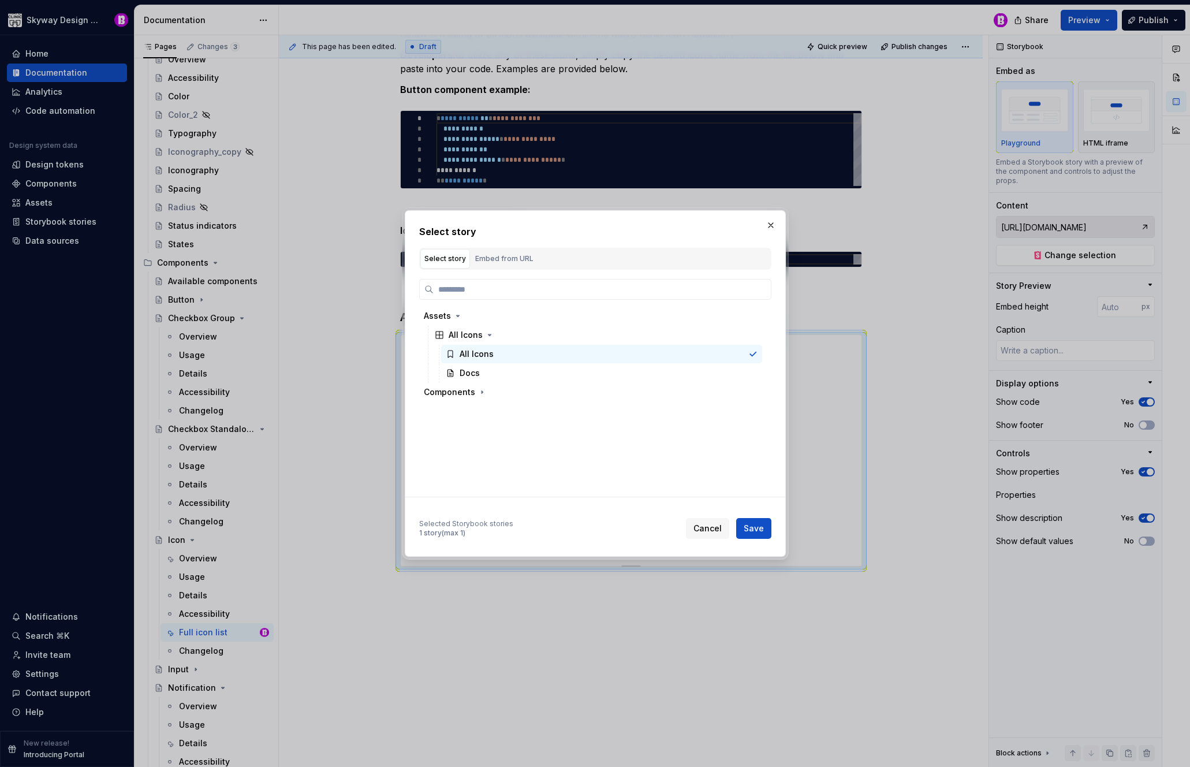
type textarea "*"
type input "Assets / All Icons / All Icons"
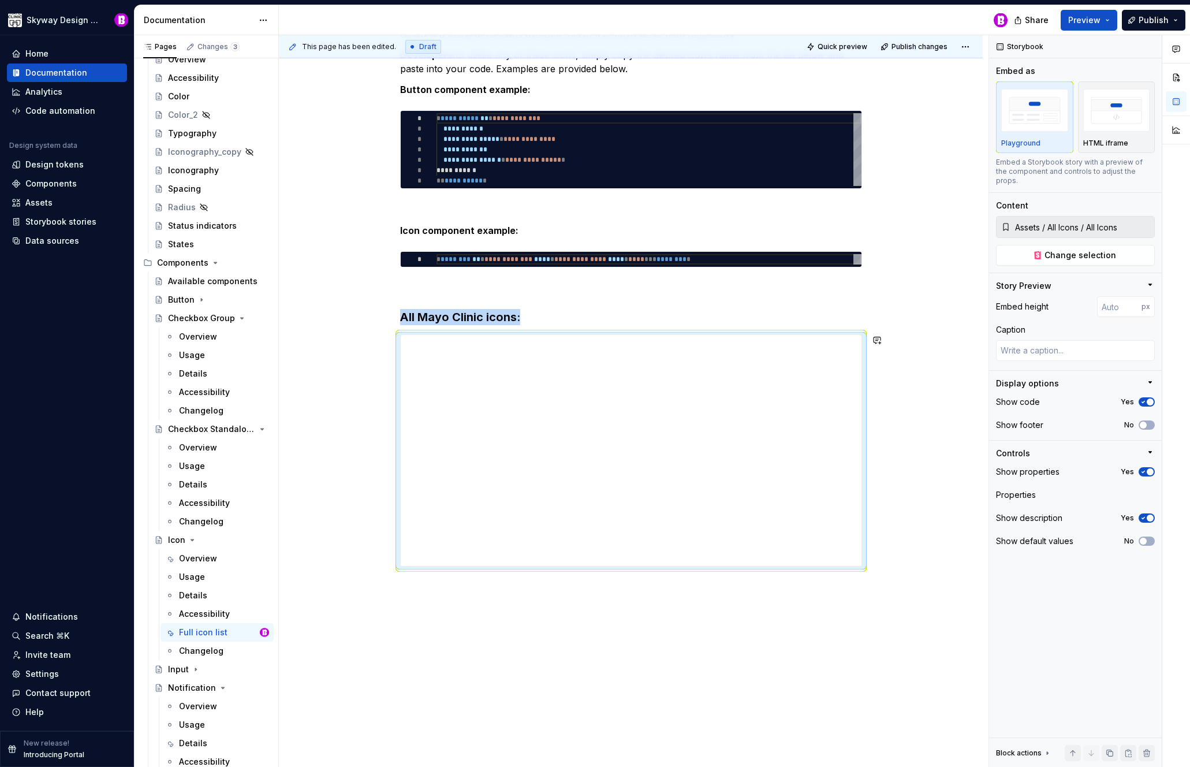
type textarea "*"
click at [382, 587] on div "**********" at bounding box center [631, 404] width 704 height 811
click at [377, 341] on button "button" at bounding box center [376, 340] width 16 height 16
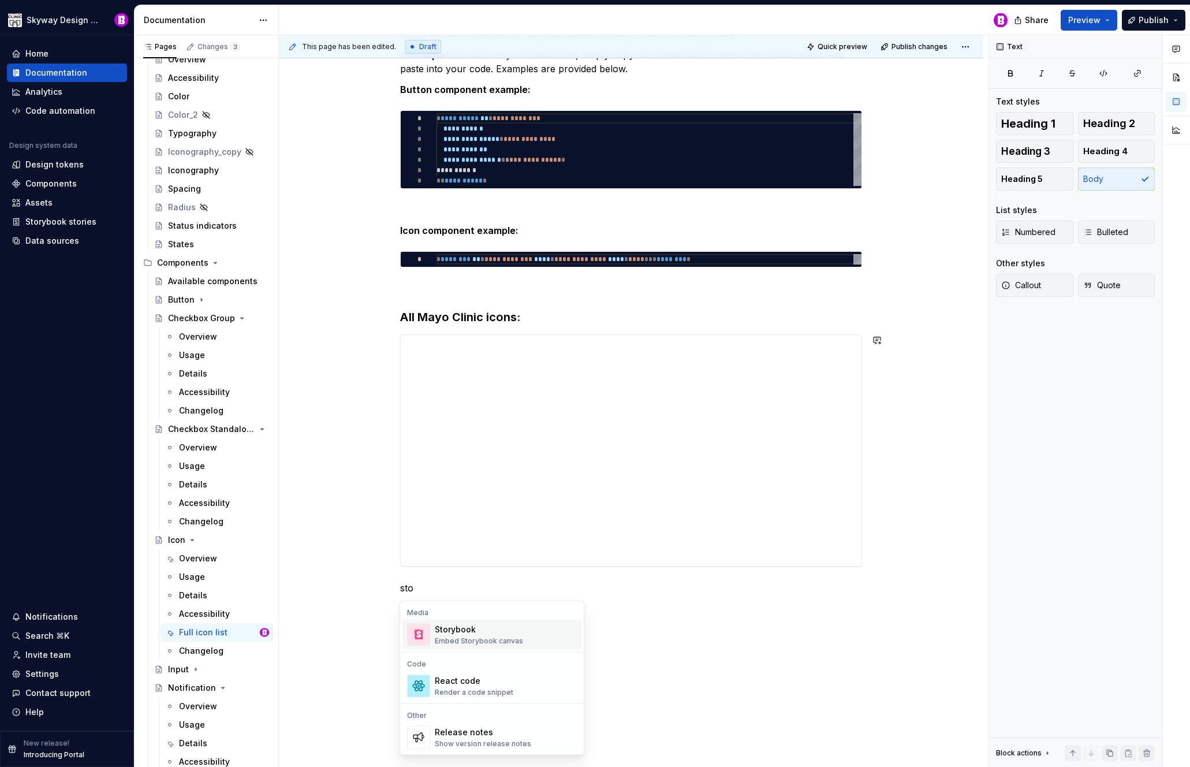
click at [431, 630] on span "Storybook Embed Storybook canvas" at bounding box center [492, 635] width 179 height 30
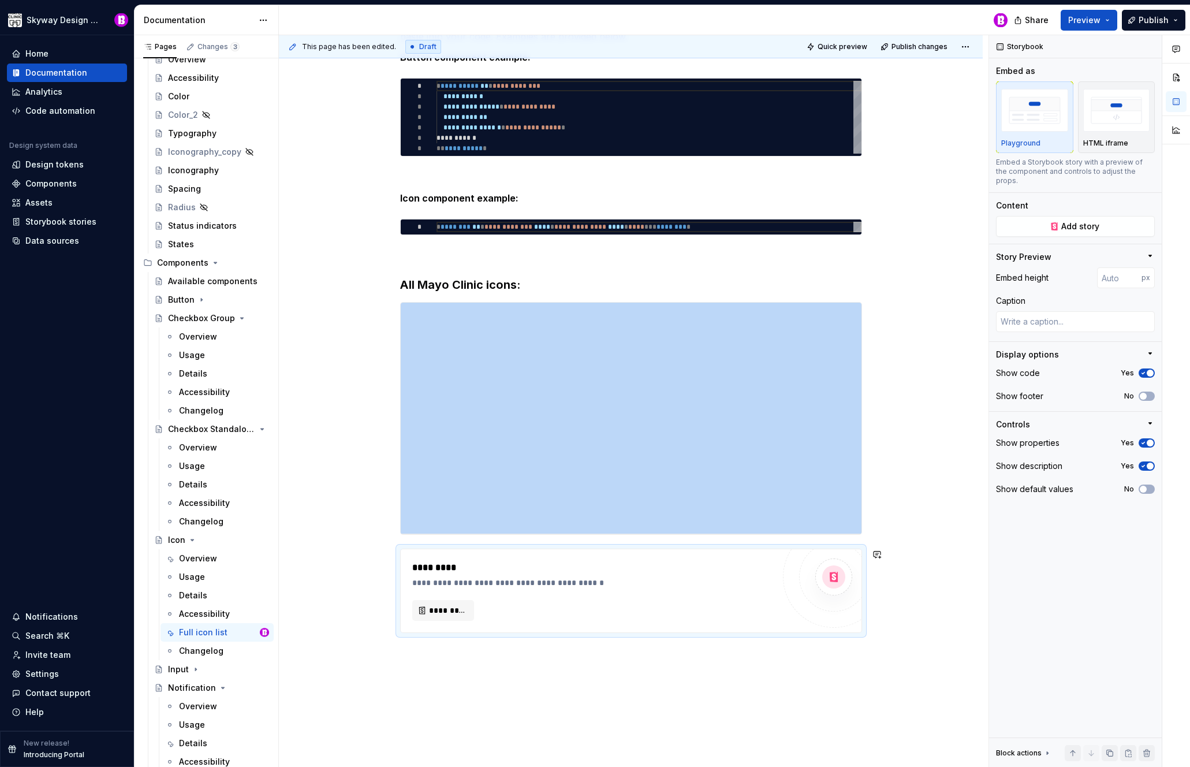
scroll to position [290, 0]
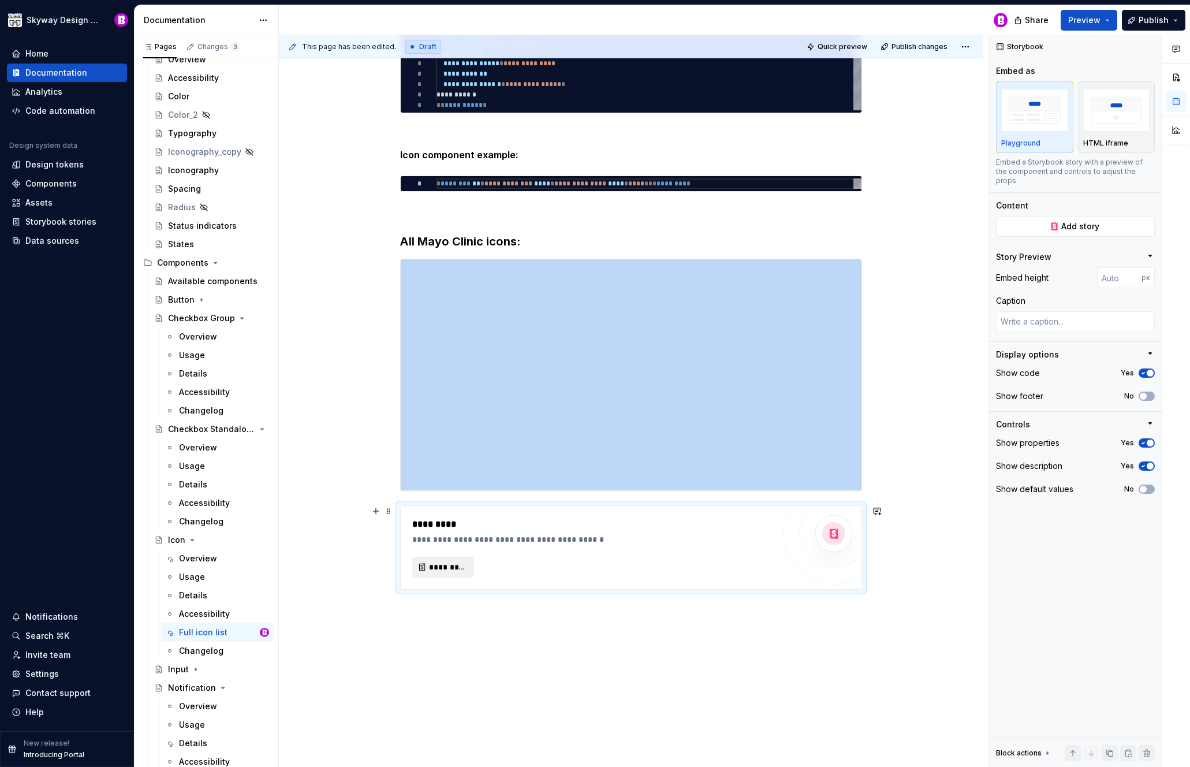
click at [457, 568] on span "*********" at bounding box center [448, 567] width 38 height 12
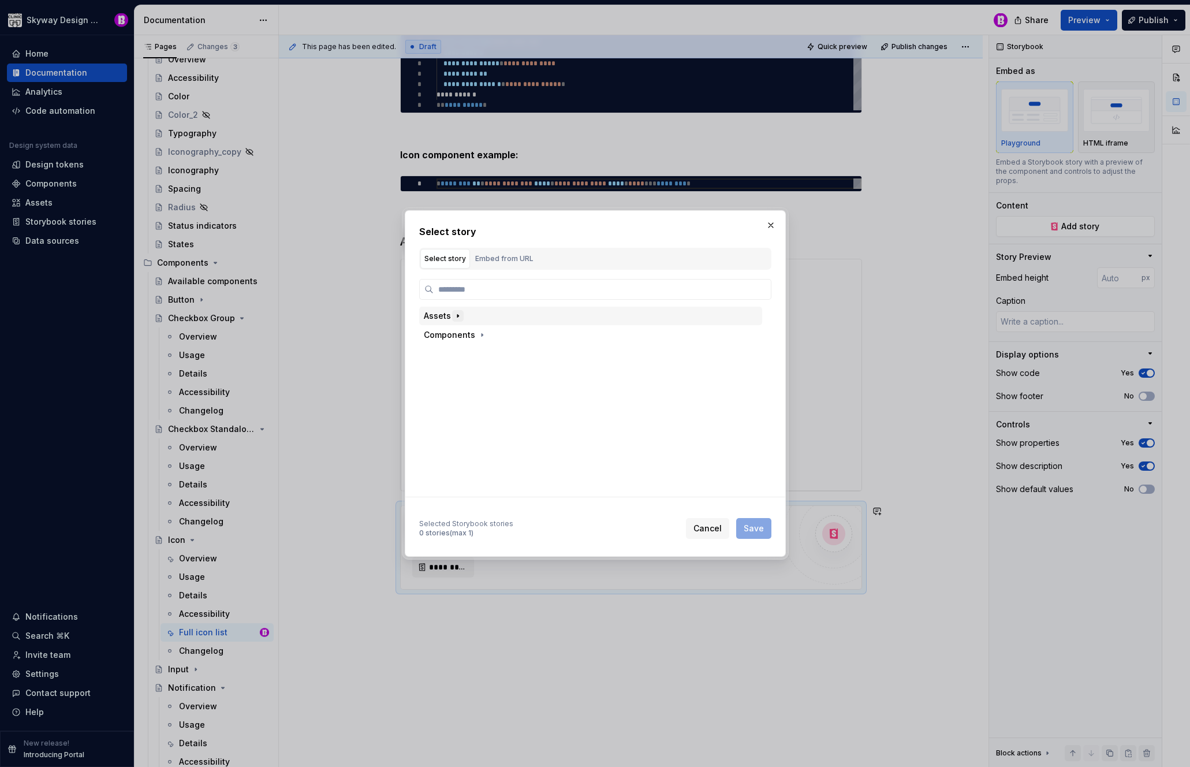
click at [452, 312] on button "button" at bounding box center [458, 316] width 12 height 12
click at [469, 334] on div "All Icons" at bounding box center [466, 335] width 34 height 12
click at [482, 358] on div "All Icons" at bounding box center [477, 354] width 34 height 12
click at [755, 530] on span "Save" at bounding box center [754, 529] width 20 height 12
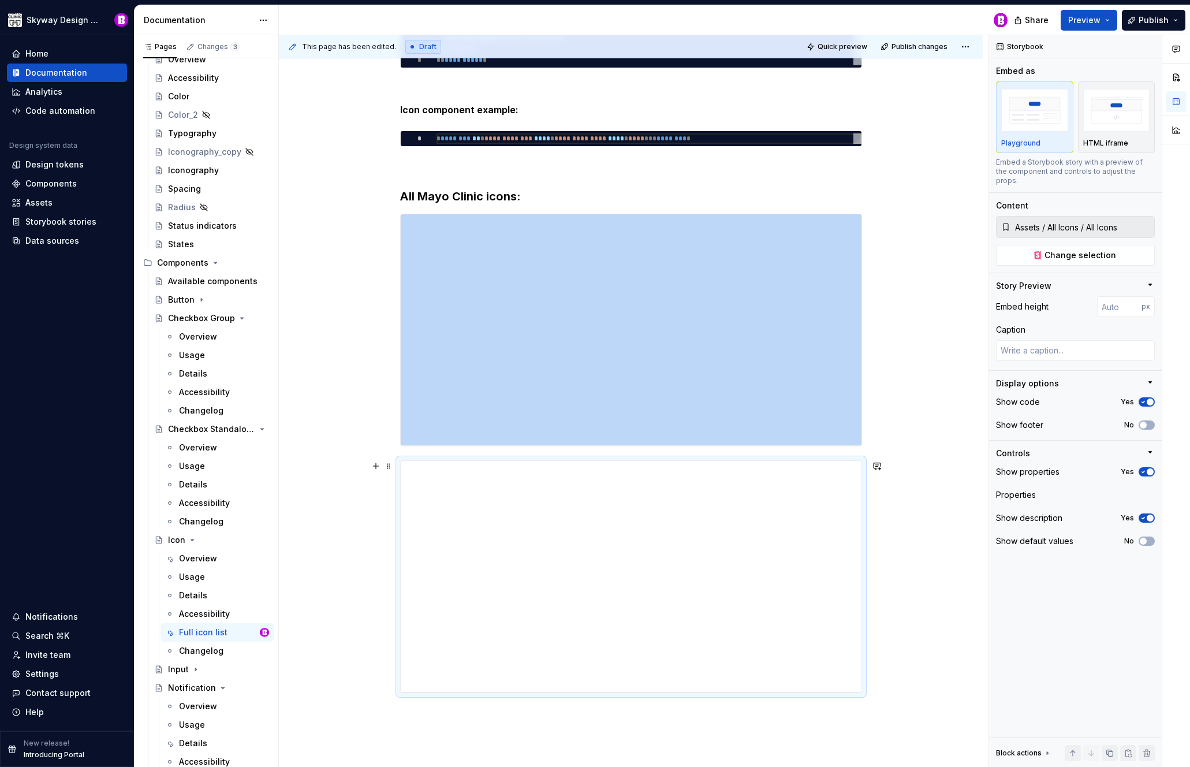
scroll to position [312, 0]
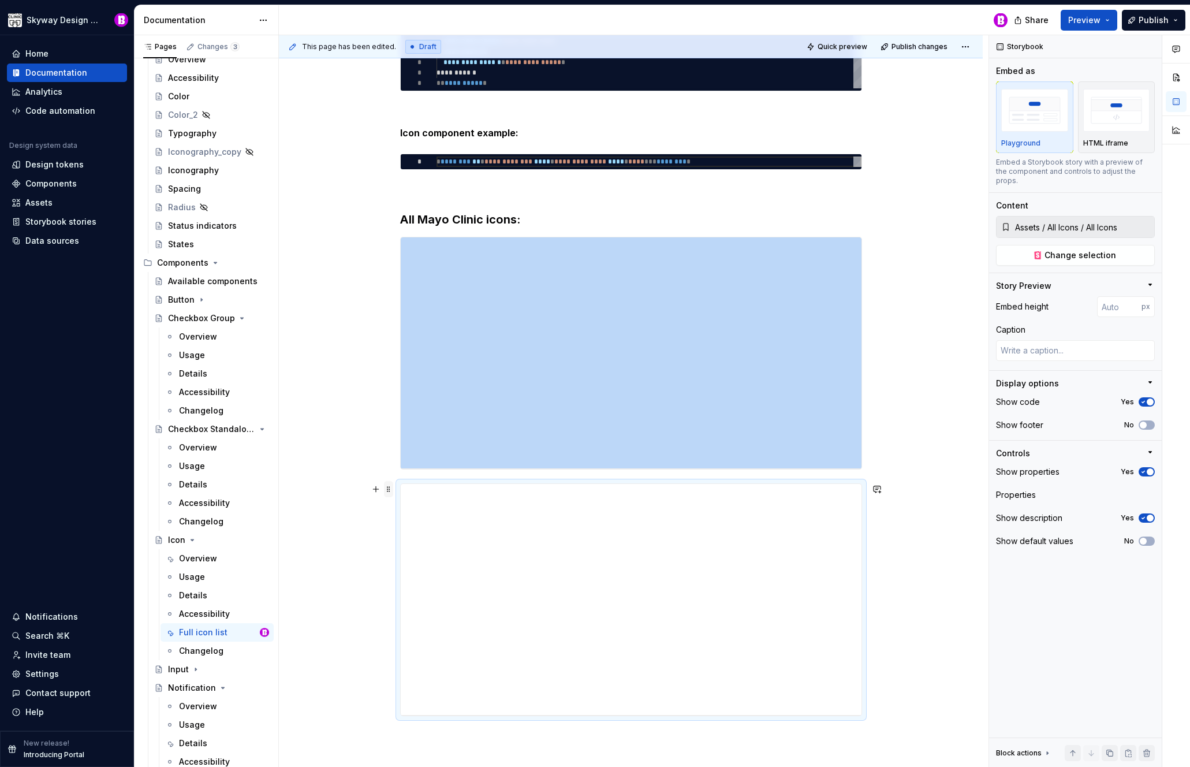
click at [388, 488] on span at bounding box center [388, 489] width 9 height 16
click at [420, 588] on div "Delete" at bounding box center [442, 592] width 75 height 12
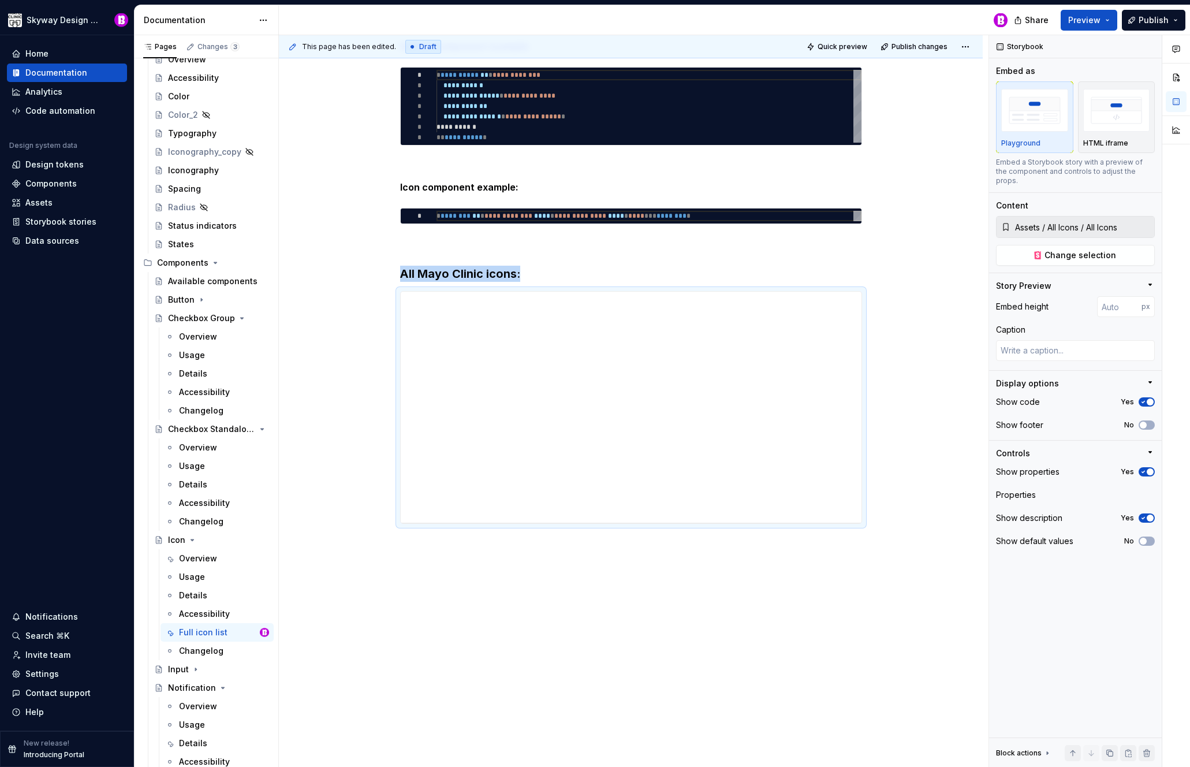
scroll to position [258, 0]
click at [916, 383] on div "**********" at bounding box center [634, 401] width 710 height 732
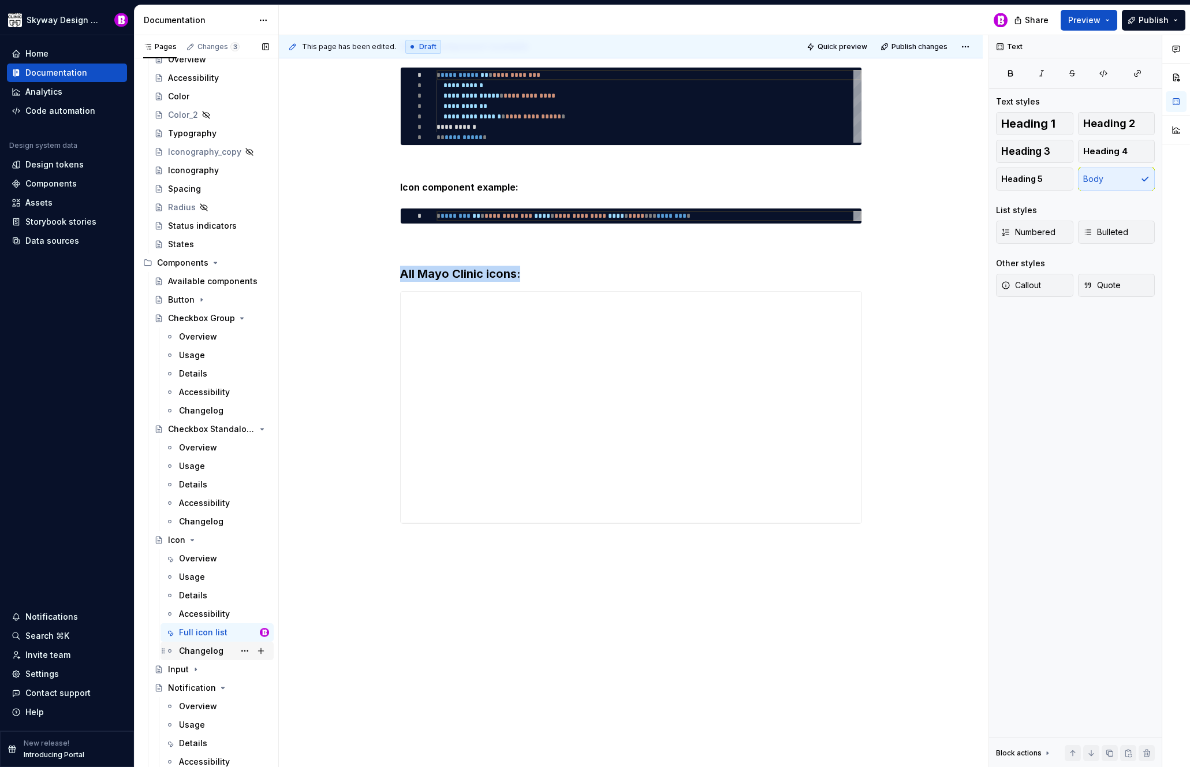
click at [208, 650] on div "Changelog" at bounding box center [201, 651] width 44 height 12
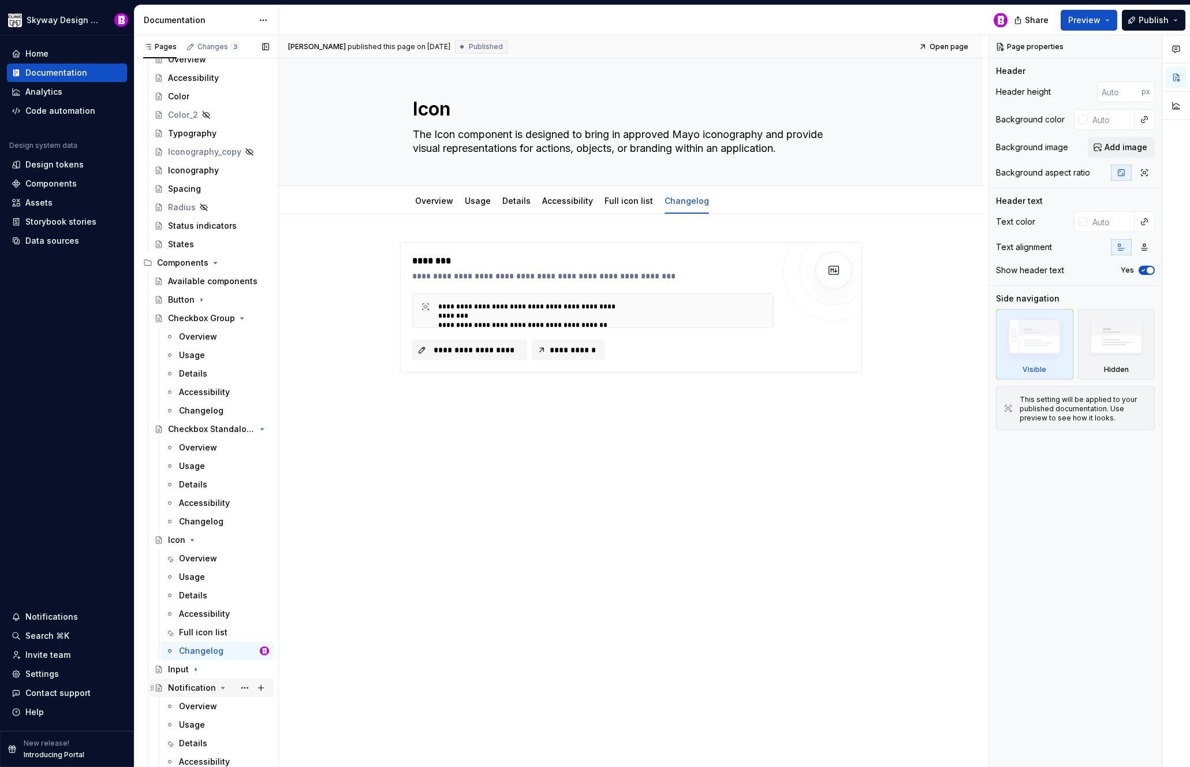
scroll to position [592, 0]
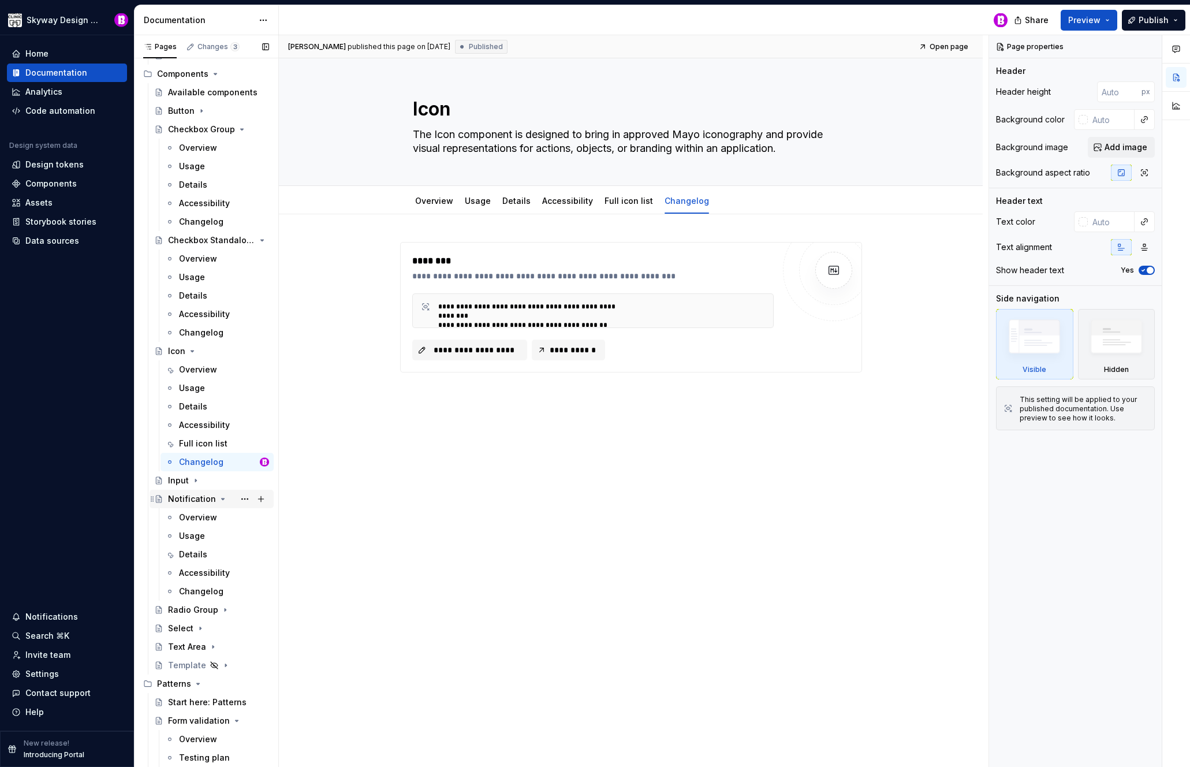
click at [187, 502] on div "Notification" at bounding box center [192, 499] width 48 height 12
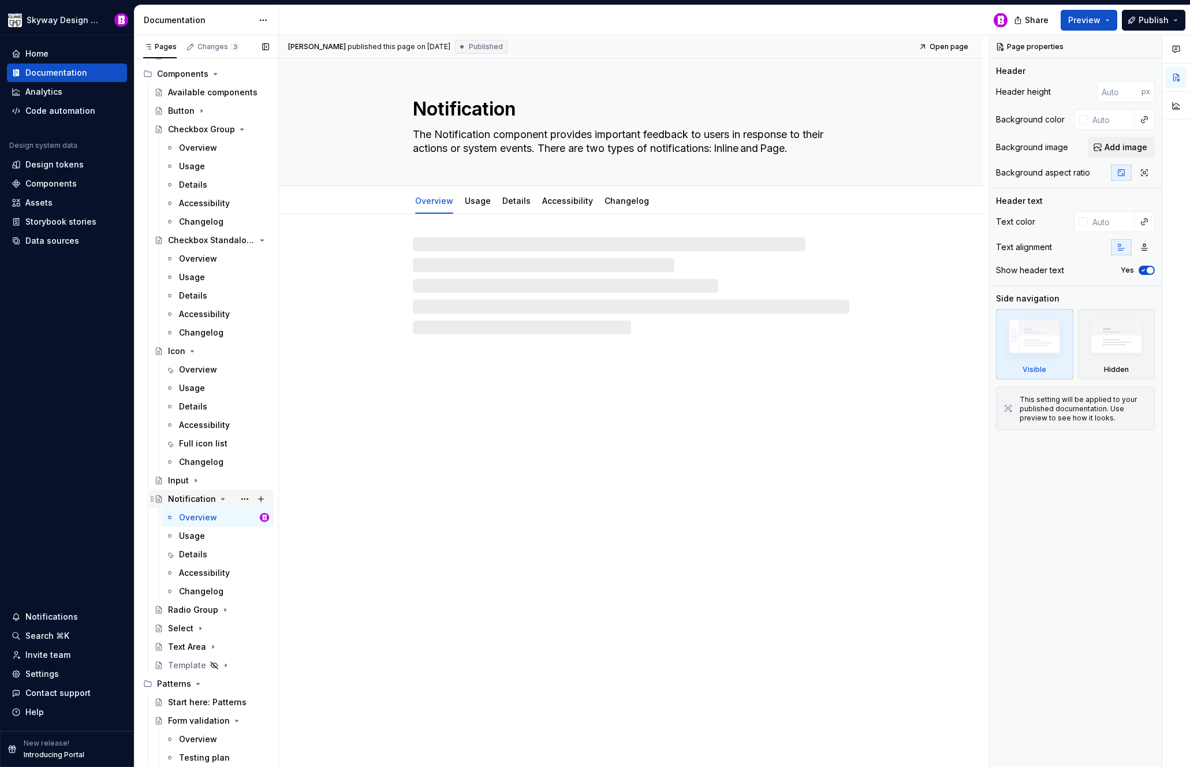
click at [222, 498] on icon "Page tree" at bounding box center [223, 498] width 3 height 1
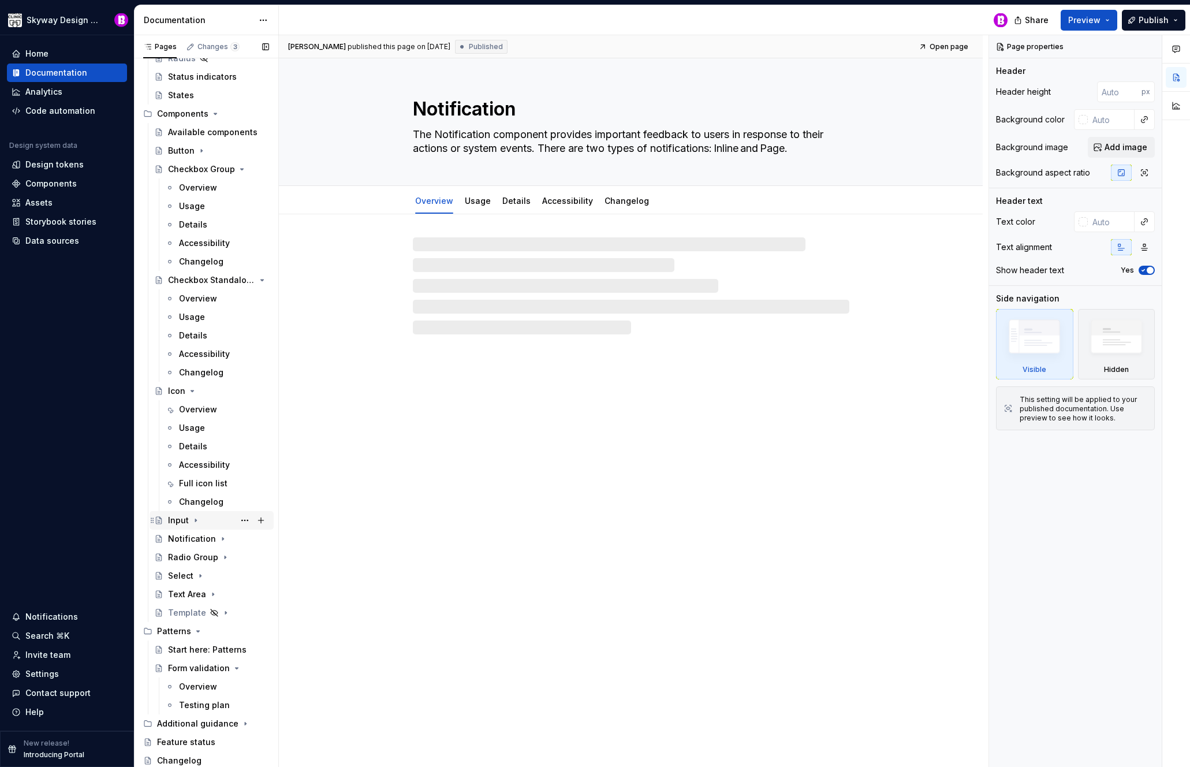
click at [199, 520] on icon "Page tree" at bounding box center [195, 520] width 9 height 9
click at [195, 560] on div "Usage" at bounding box center [192, 557] width 26 height 12
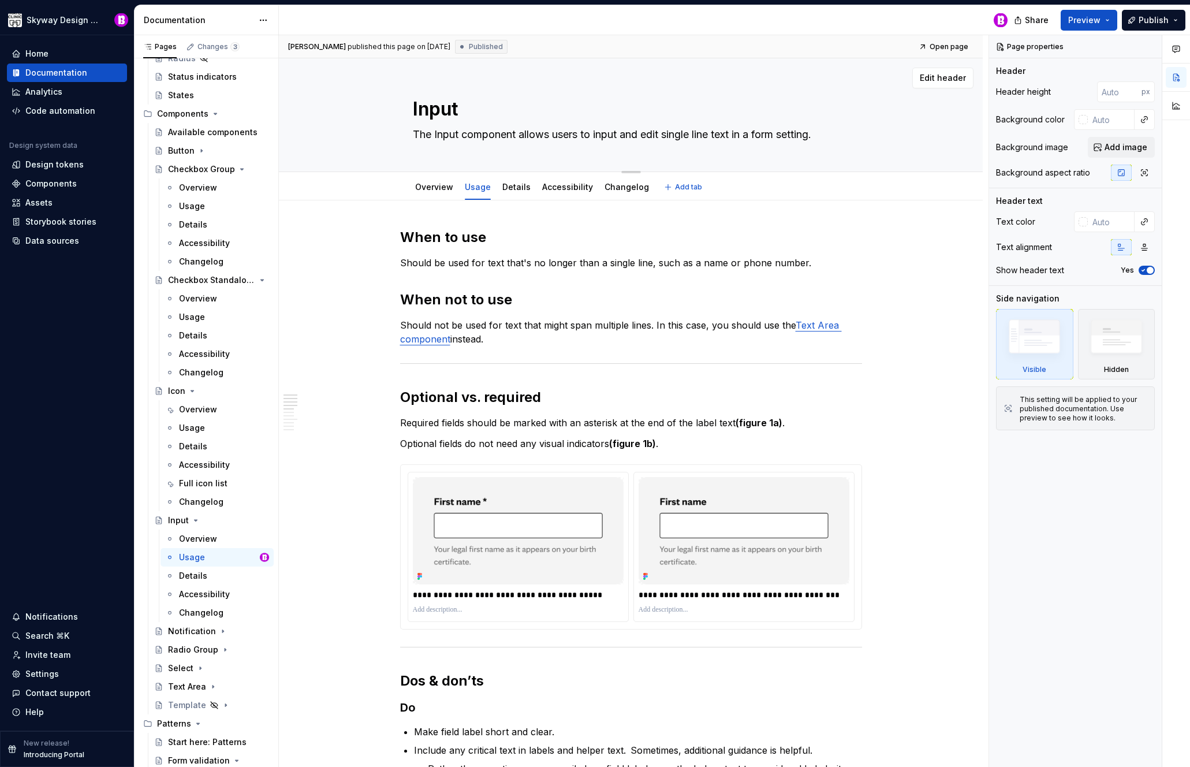
drag, startPoint x: 468, startPoint y: 133, endPoint x: 462, endPoint y: 135, distance: 5.9
click at [462, 135] on textarea "The Input component allows users to input and edit single line text in a form s…" at bounding box center [629, 134] width 437 height 18
click at [469, 133] on textarea "The Input component allows users to input and edit single line text in a form s…" at bounding box center [629, 134] width 437 height 18
type textarea "*"
type textarea "The Input omponent allows users to input and edit single line text in a form se…"
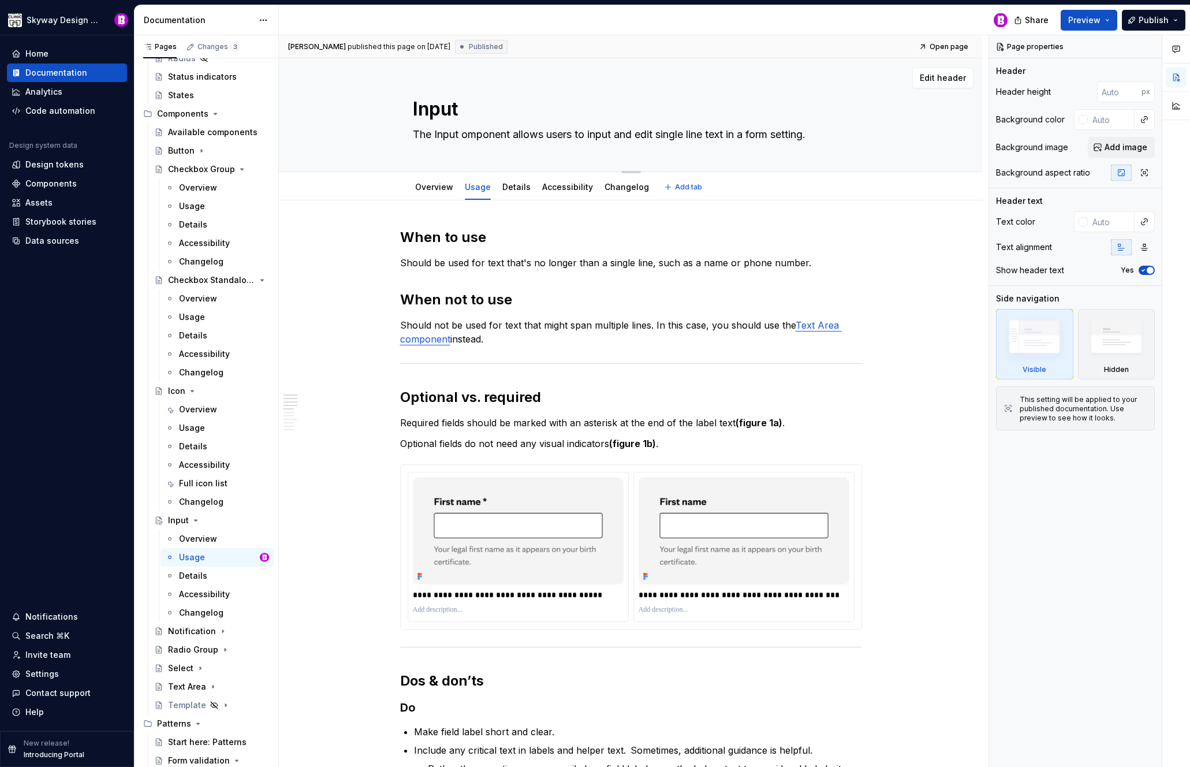
type textarea "*"
type textarea "The Input Component allows users to input and edit single line text in a form s…"
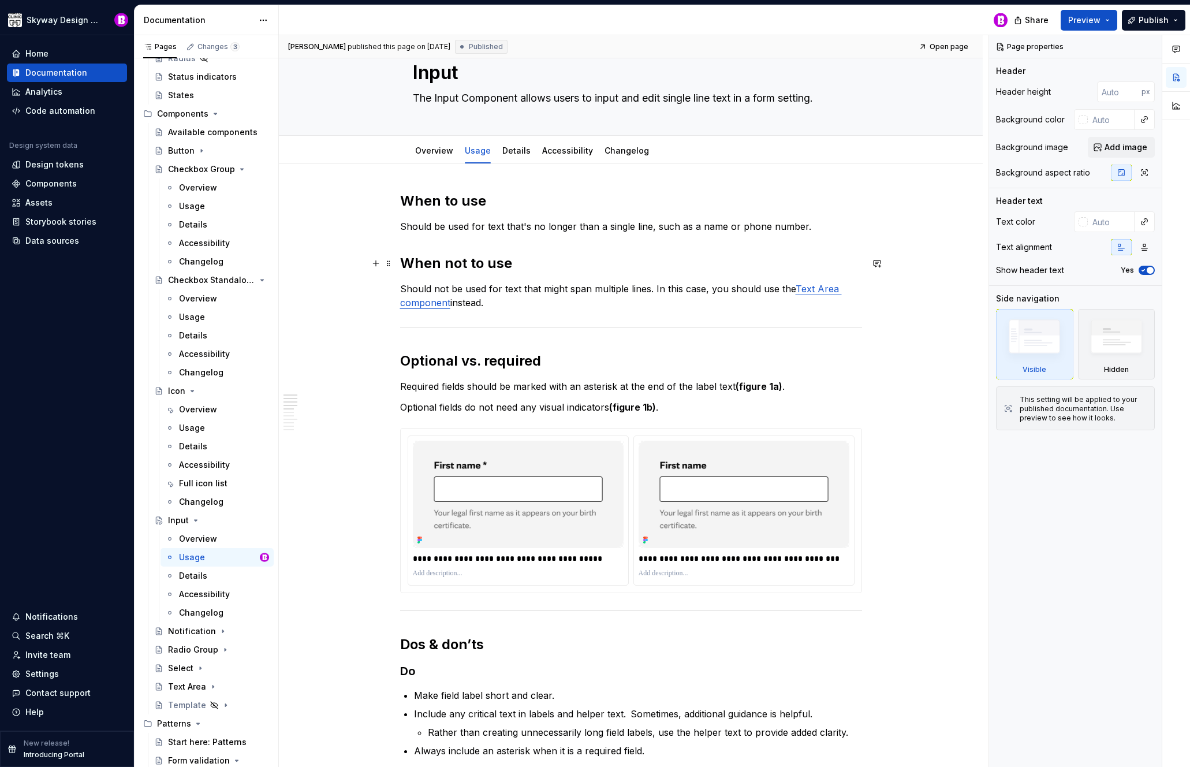
scroll to position [44, 0]
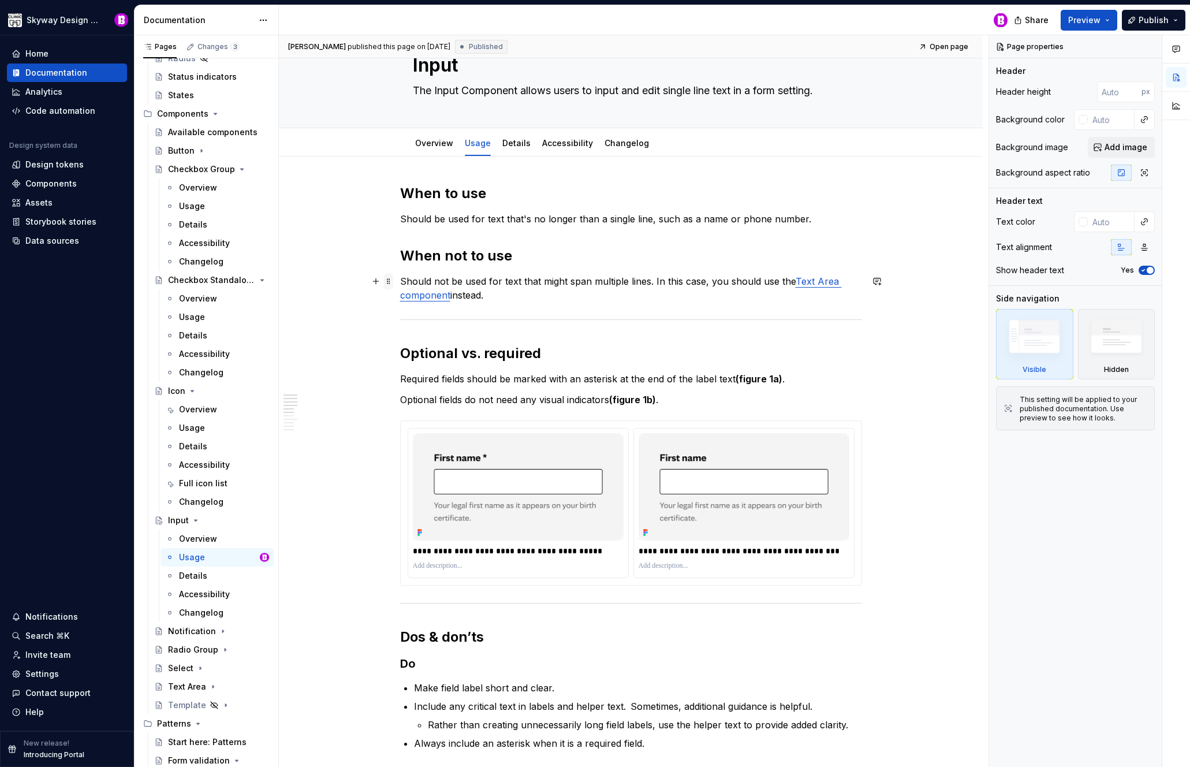
type textarea "*"
type textarea "The Input Component allows users to input and edit single line text in a form s…"
click at [472, 296] on p "Should not be used for text that might span multiple lines. In this case, you s…" at bounding box center [631, 288] width 462 height 28
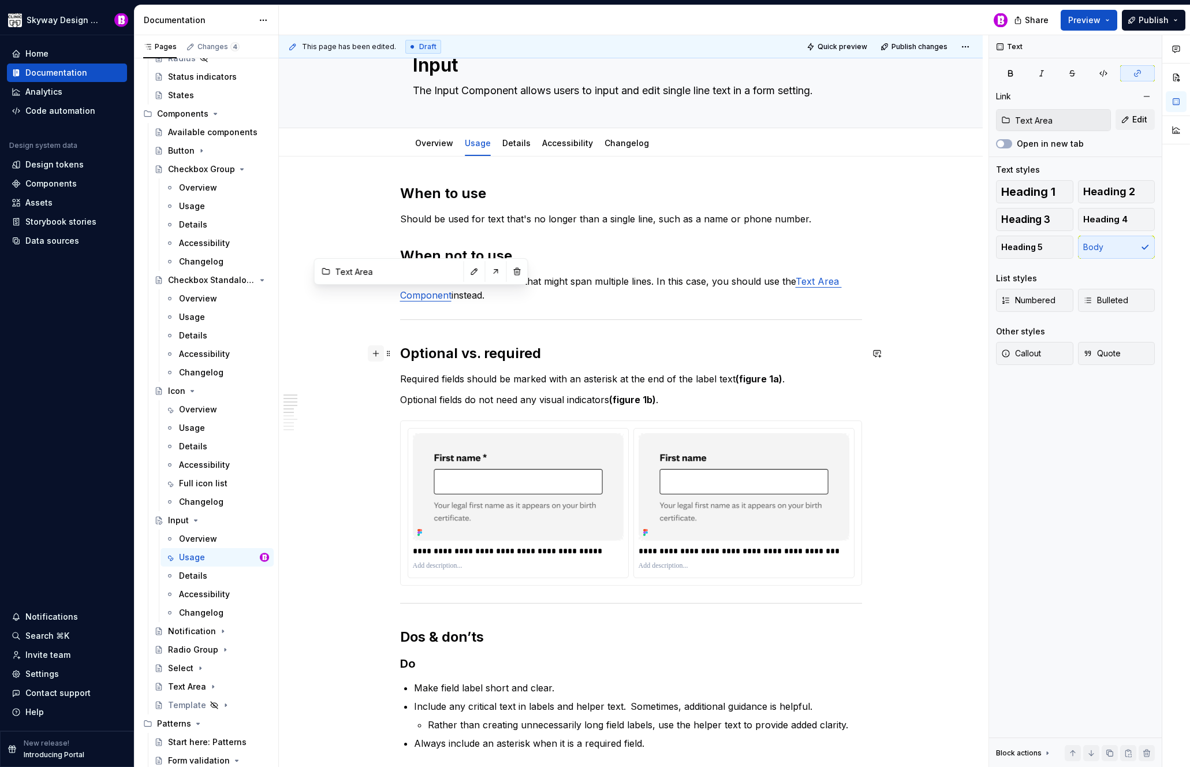
click at [381, 353] on button "button" at bounding box center [376, 353] width 16 height 16
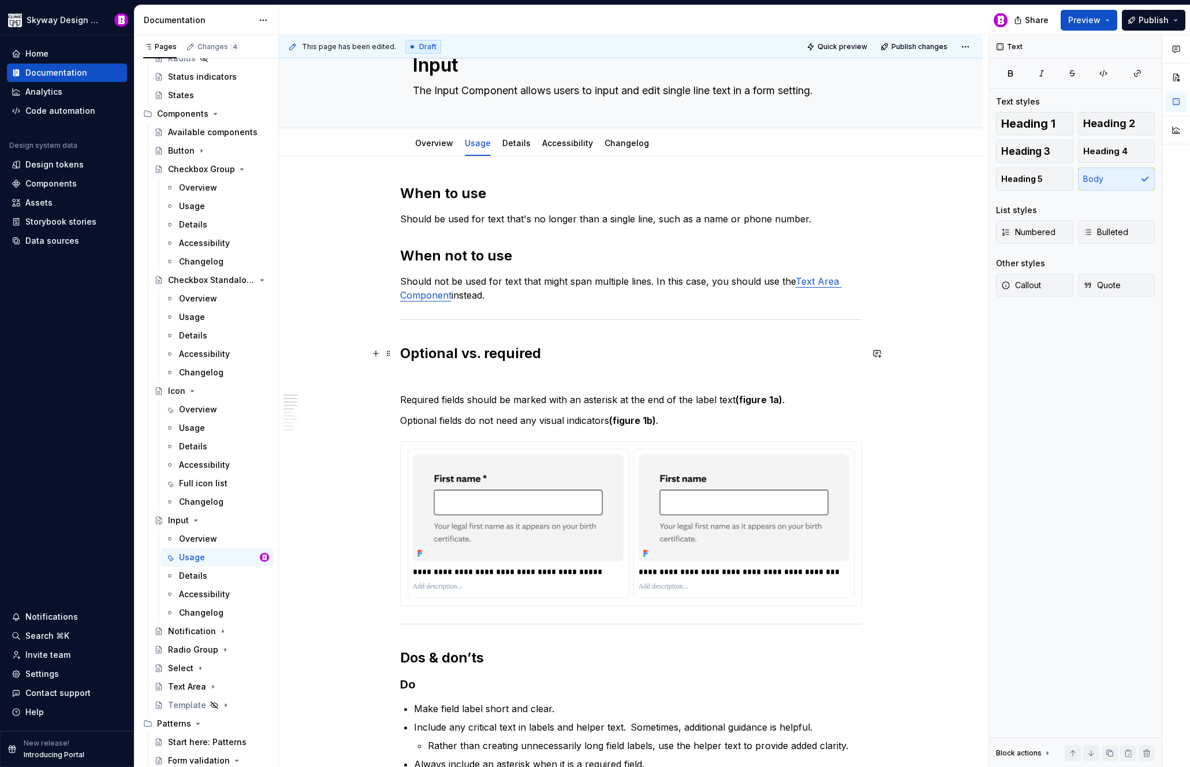
click at [392, 377] on span at bounding box center [388, 379] width 9 height 16
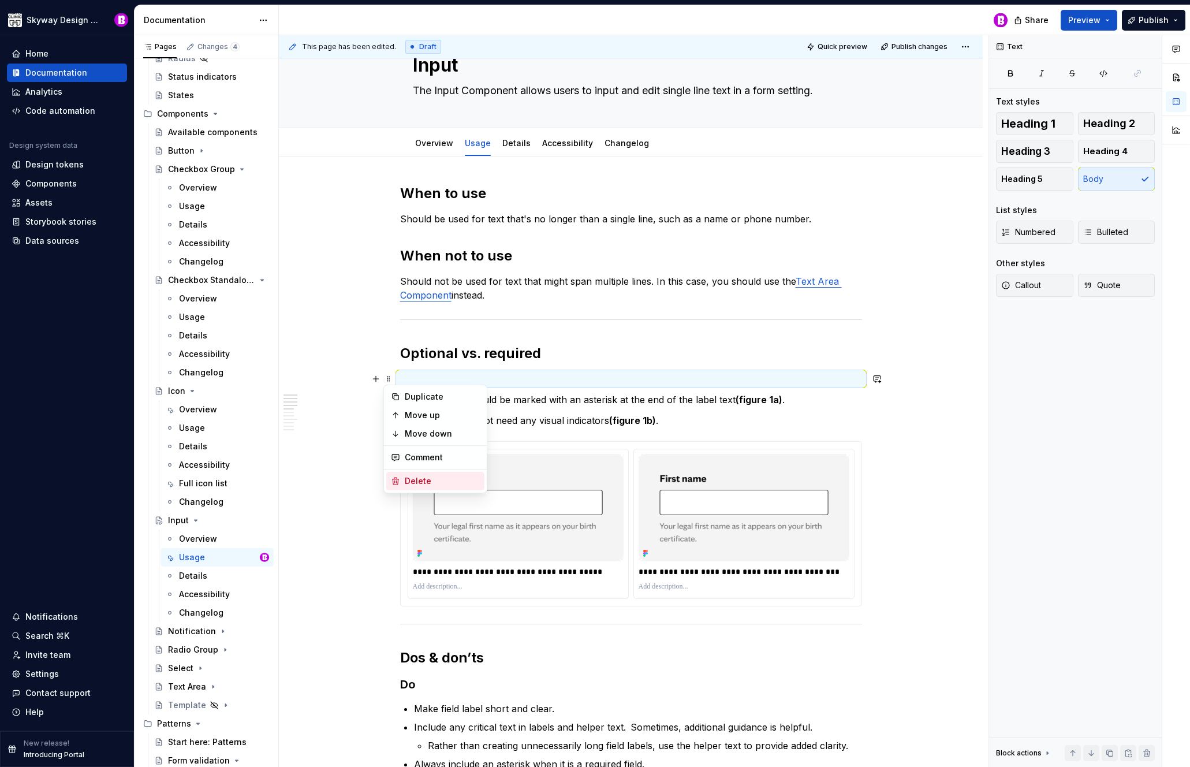
click at [413, 474] on div "Delete" at bounding box center [435, 481] width 98 height 18
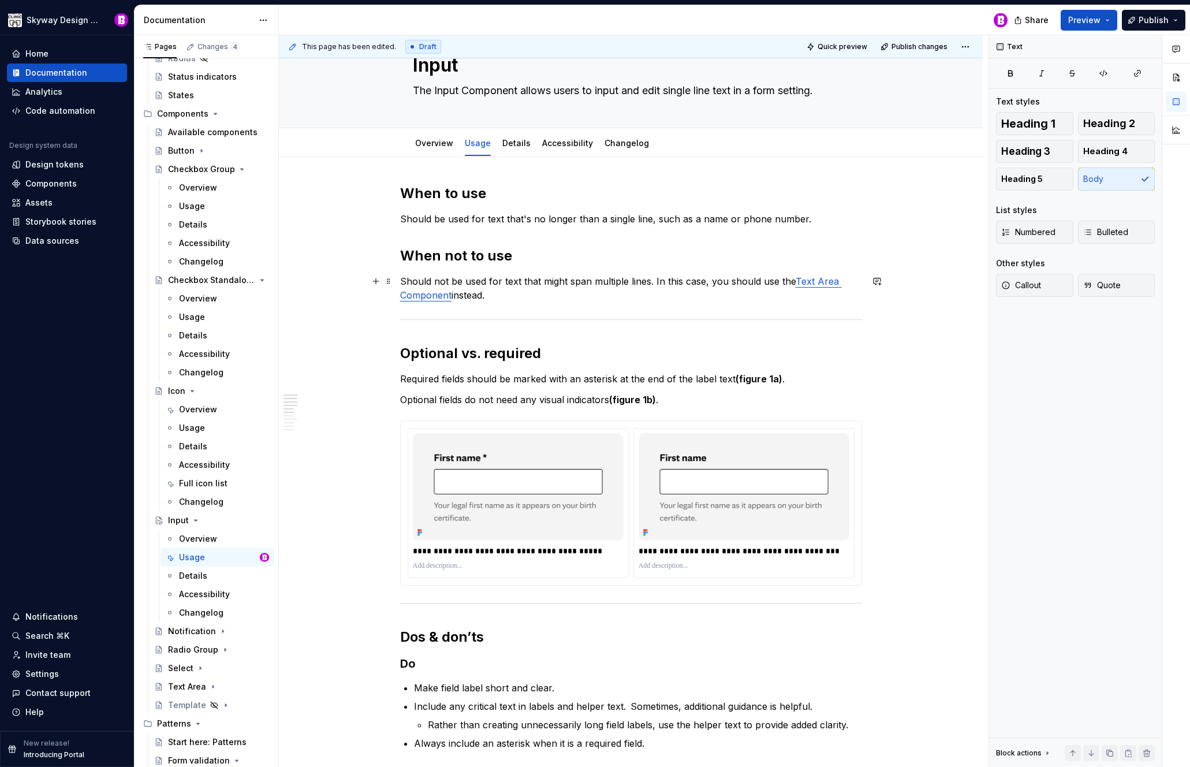
type textarea "*"
